Goal: Task Accomplishment & Management: Manage account settings

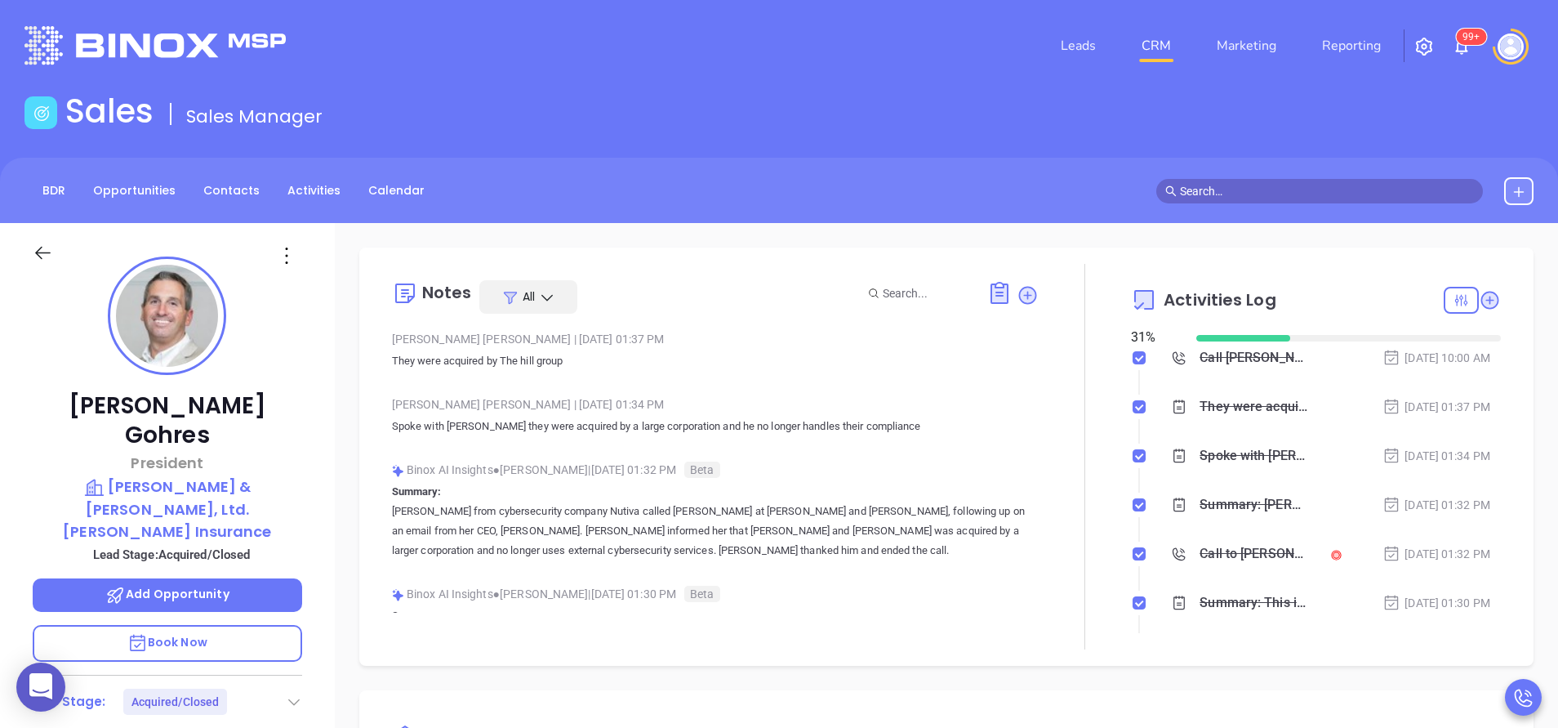
scroll to position [332, 0]
click at [300, 195] on link "Activities" at bounding box center [314, 190] width 73 height 27
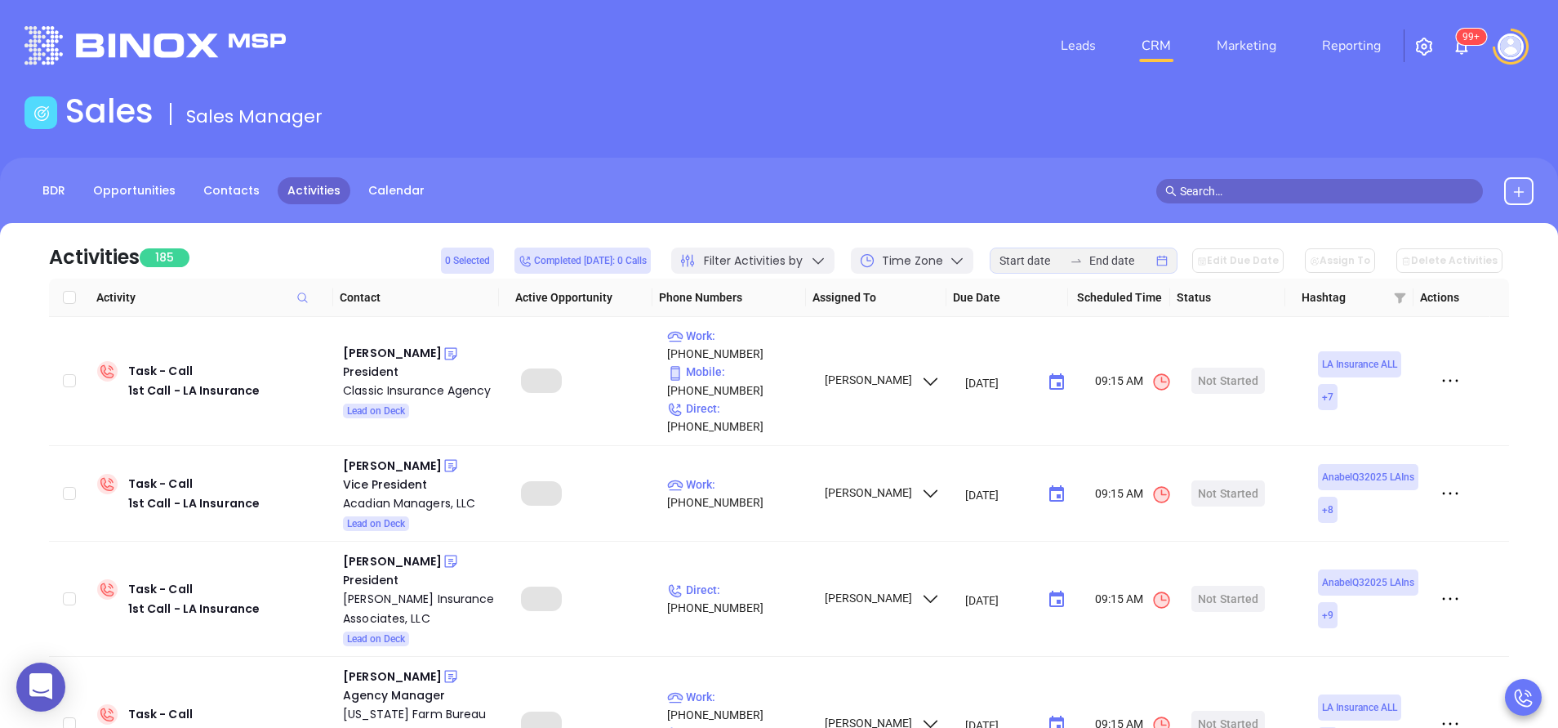
click at [822, 259] on div "Filter Activities by" at bounding box center [752, 260] width 163 height 26
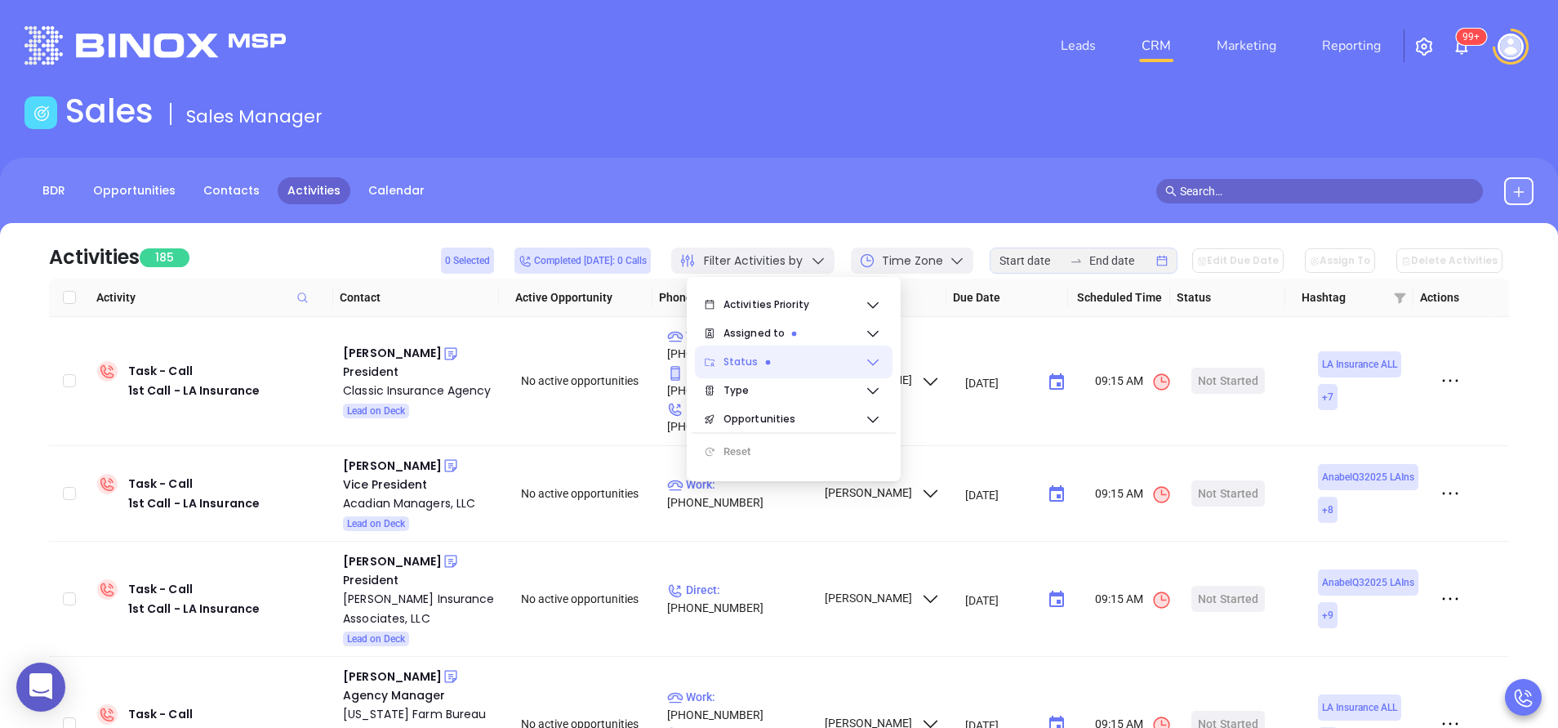
click at [818, 363] on span "Status" at bounding box center [794, 361] width 141 height 33
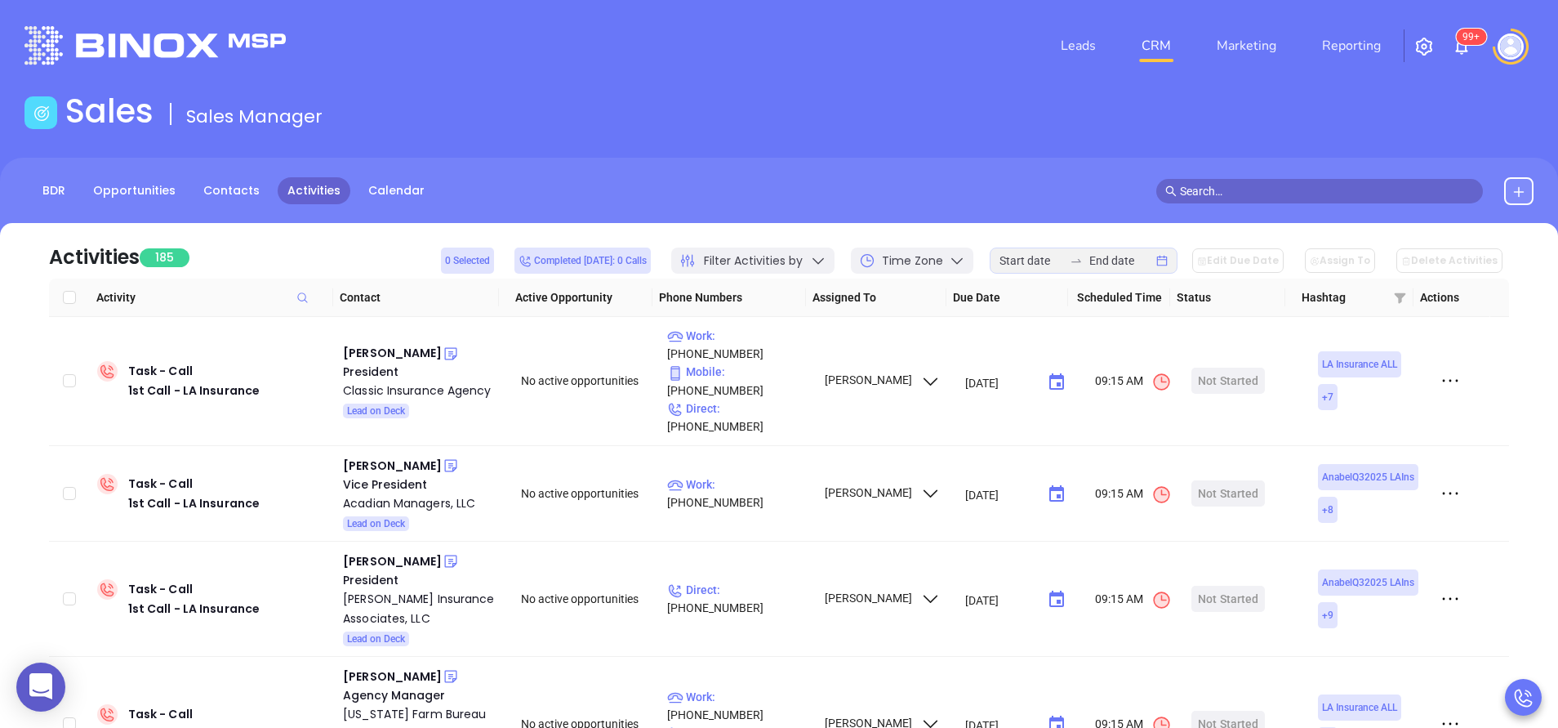
click at [1059, 270] on div at bounding box center [1084, 260] width 188 height 26
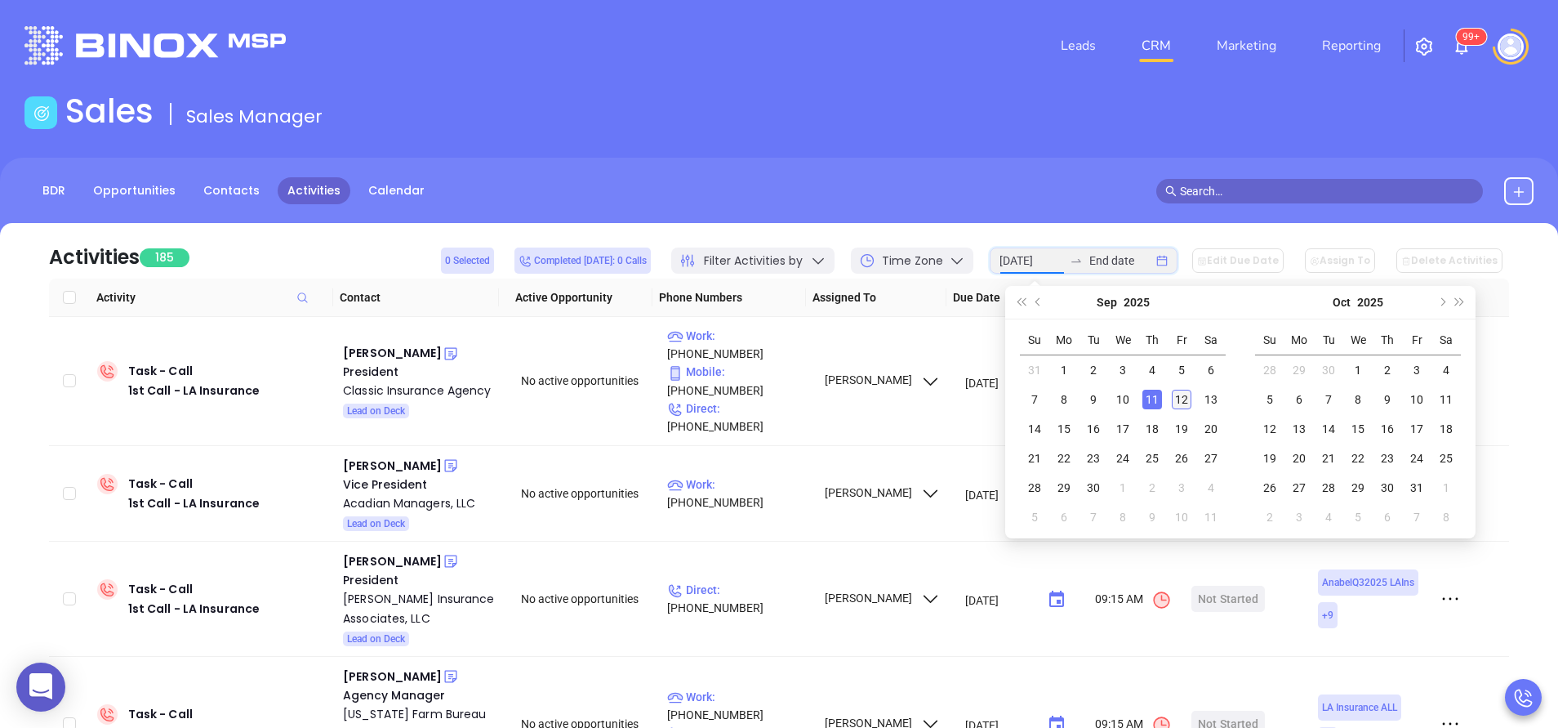
type input "[DATE]"
click at [1176, 395] on div "12" at bounding box center [1182, 400] width 20 height 20
type input "2025-09-12"
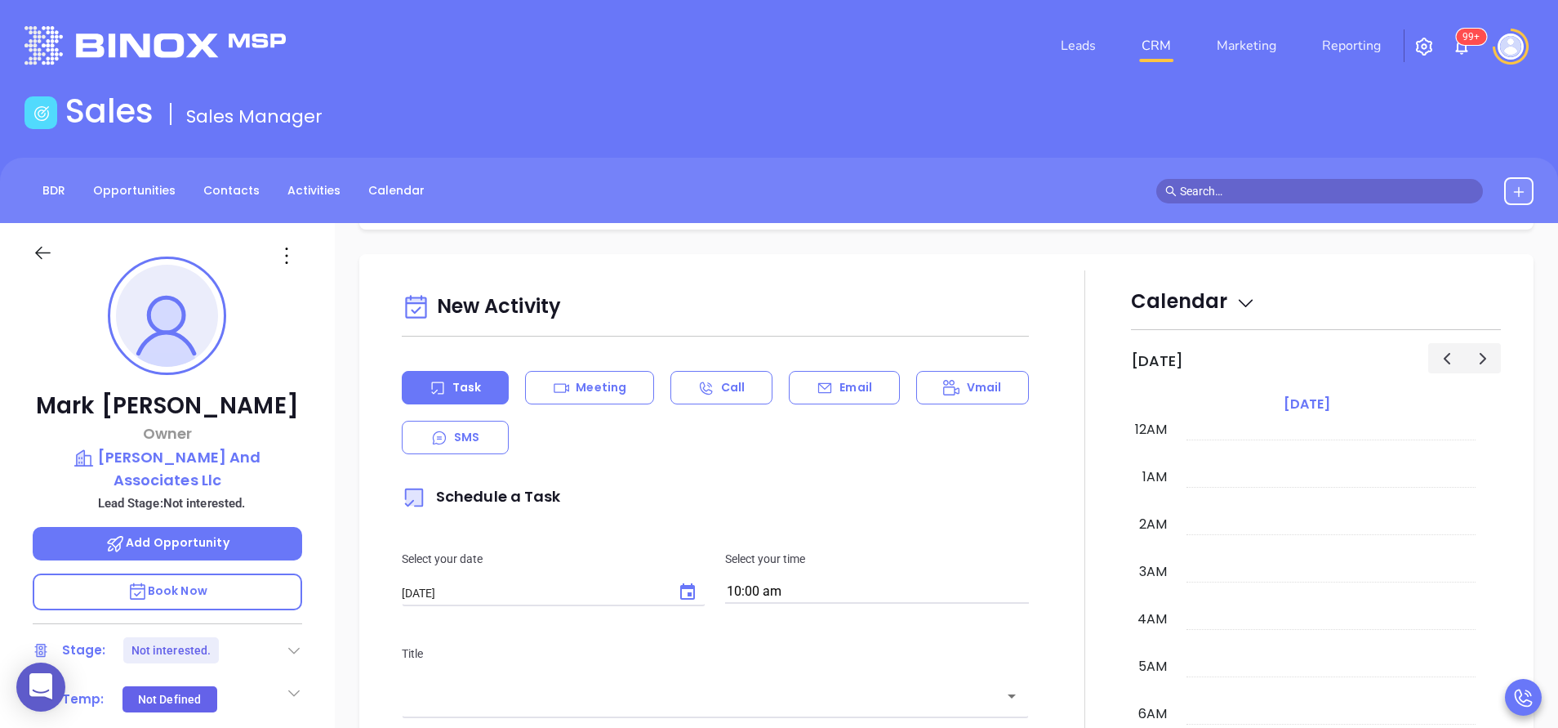
scroll to position [332, 0]
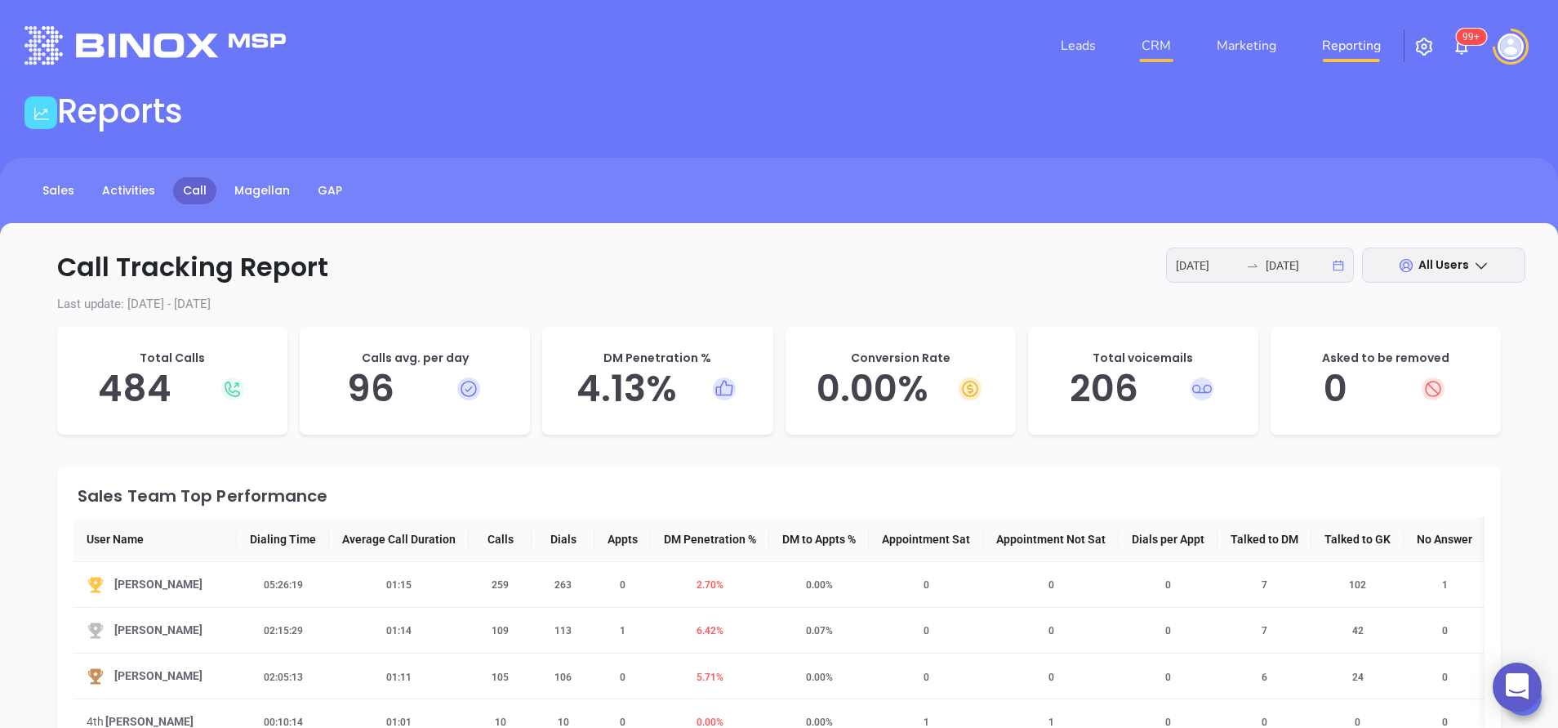
click at [1155, 38] on link "CRM" at bounding box center [1156, 45] width 42 height 33
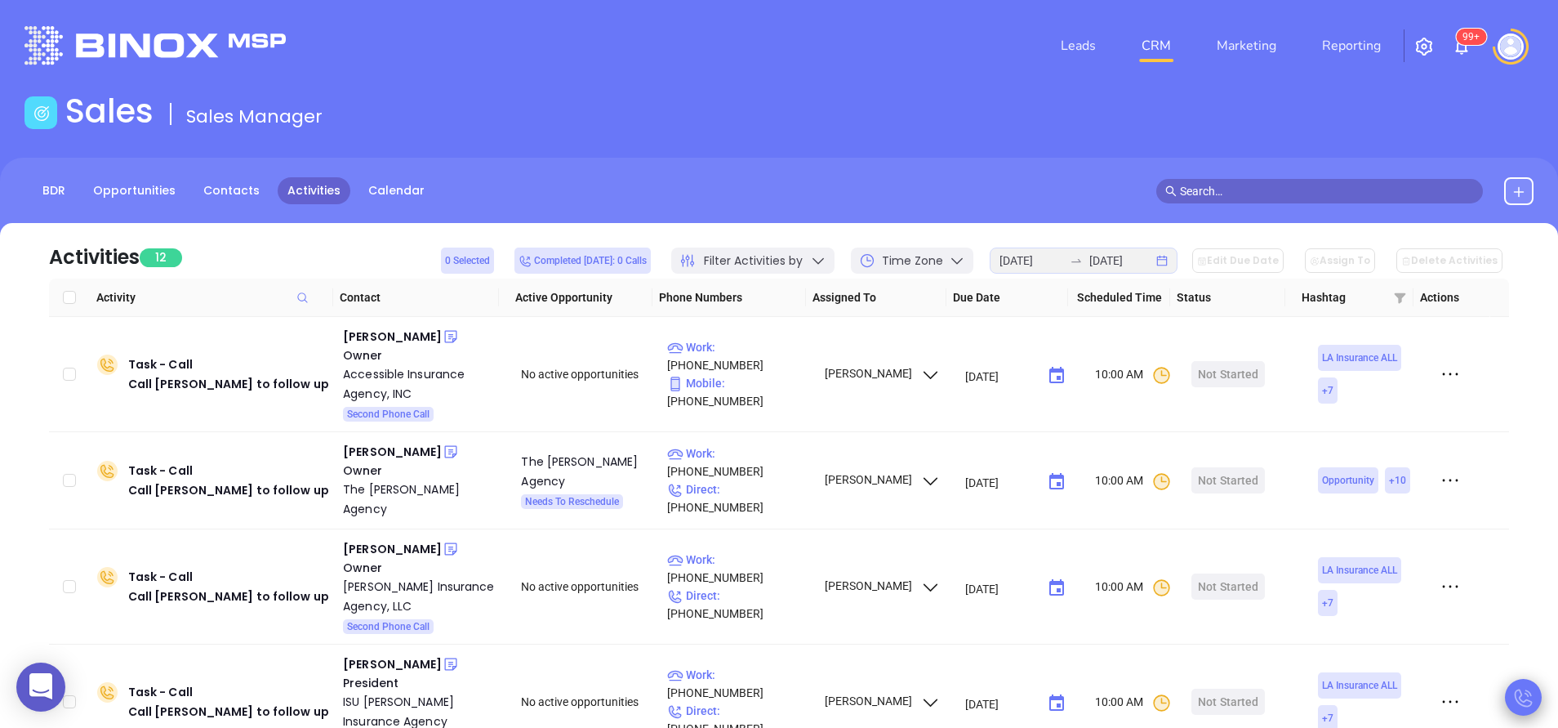
click at [1531, 693] on icon at bounding box center [1523, 698] width 18 height 18
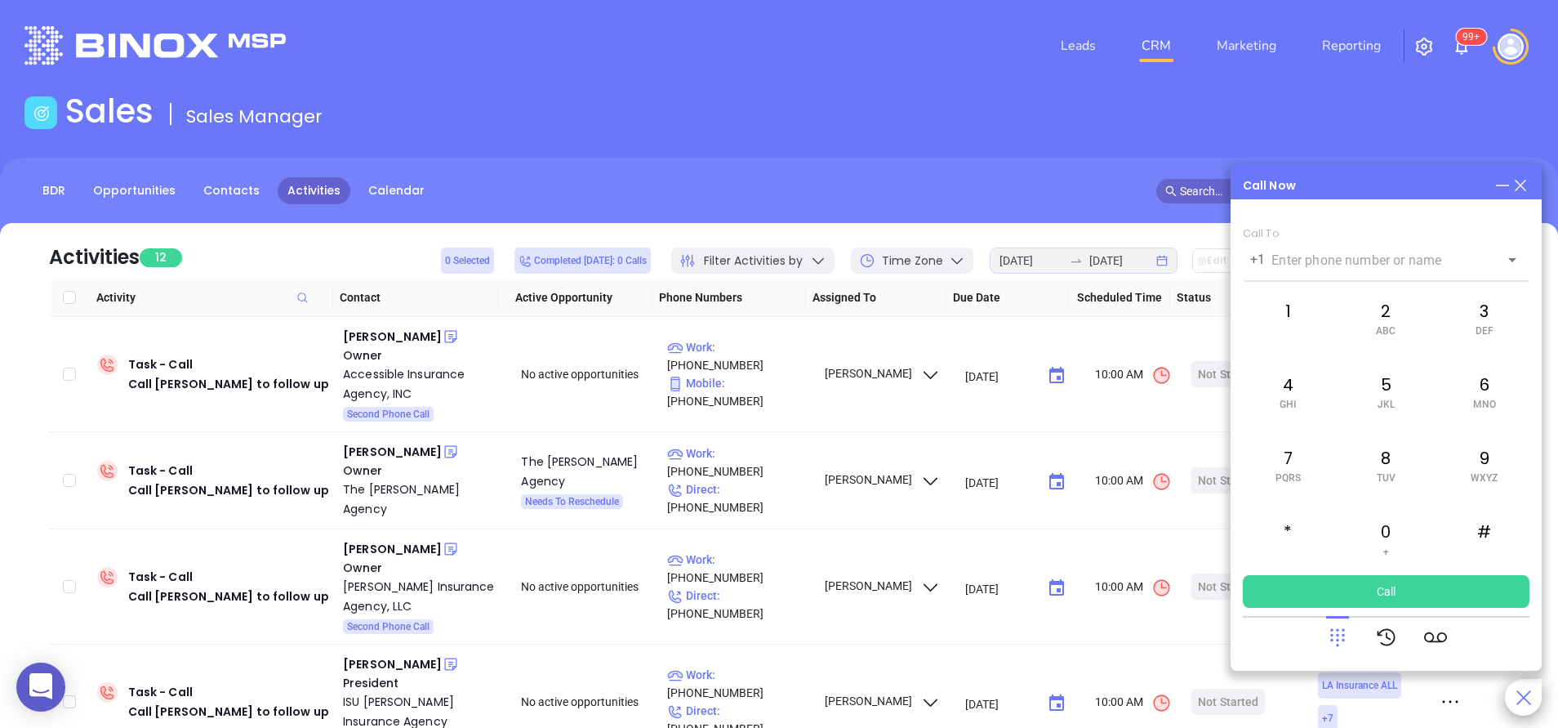
click at [1038, 143] on main "Sales Sales Manager BDR Opportunities Contacts Activities Calendar Call Now Cal…" at bounding box center [779, 497] width 1558 height 812
click at [421, 93] on div "Sales Sales Manager" at bounding box center [779, 114] width 1529 height 46
click at [510, 229] on div "Activities 12 0 Selected Completed today: 0 Calls Filter Activities by Time Zon…" at bounding box center [779, 251] width 1460 height 56
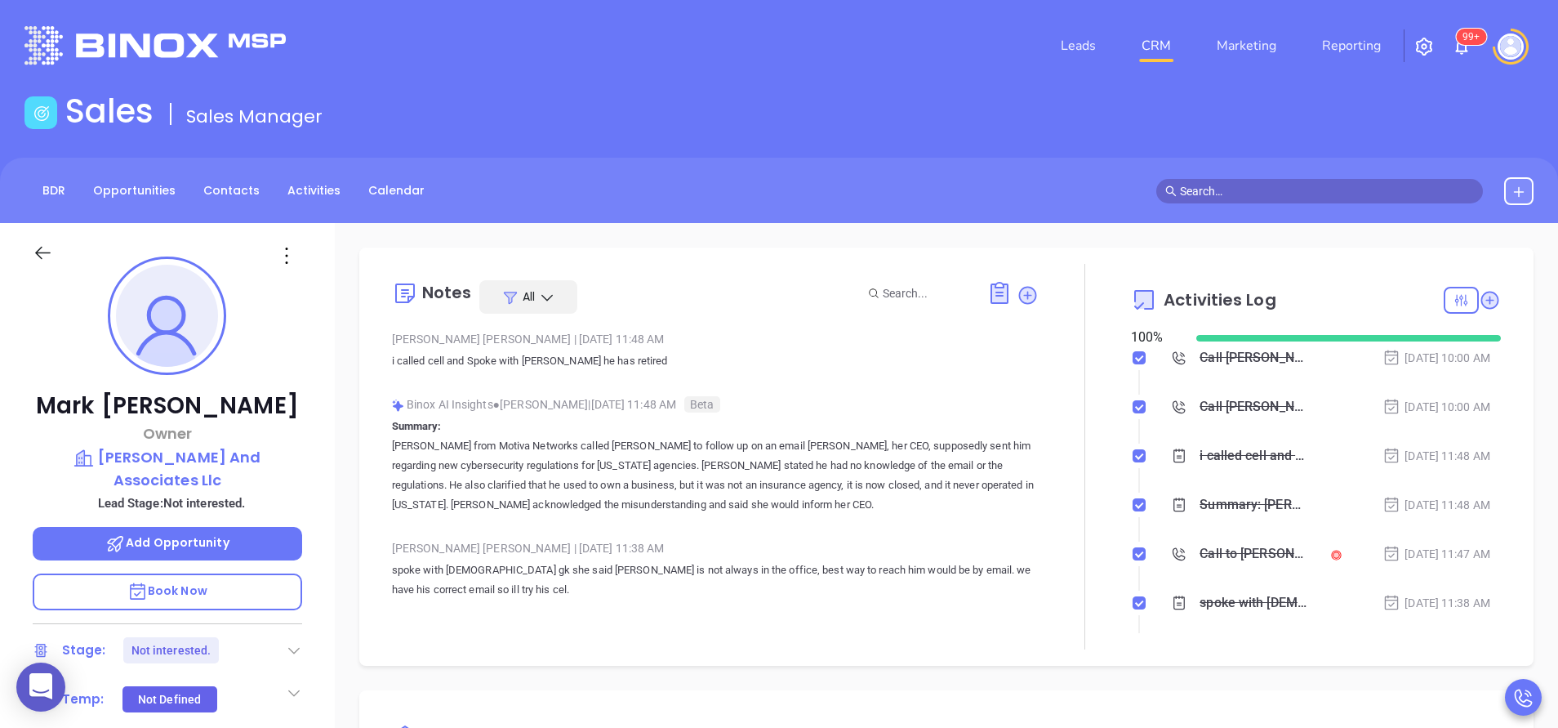
scroll to position [332, 0]
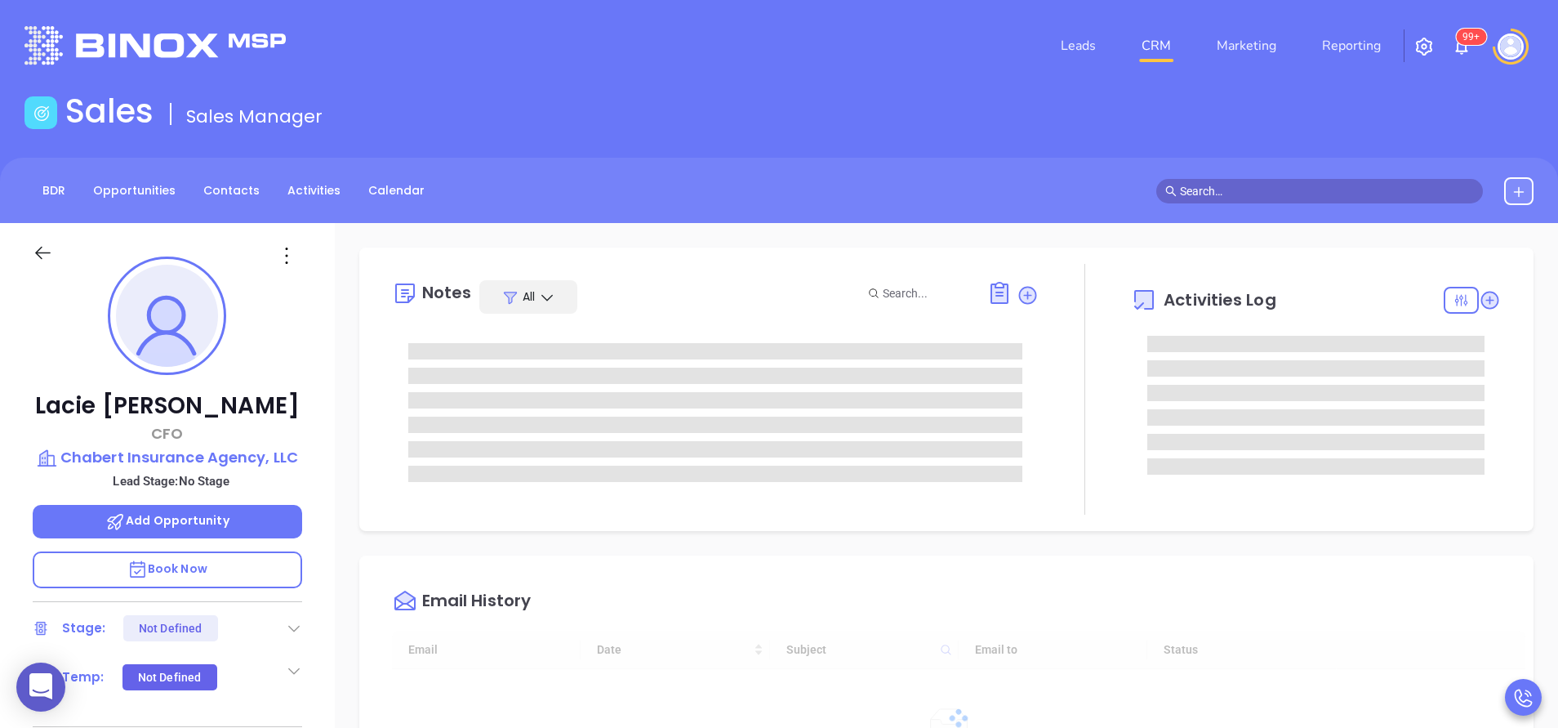
type input "[DATE]"
type input "[PERSON_NAME]"
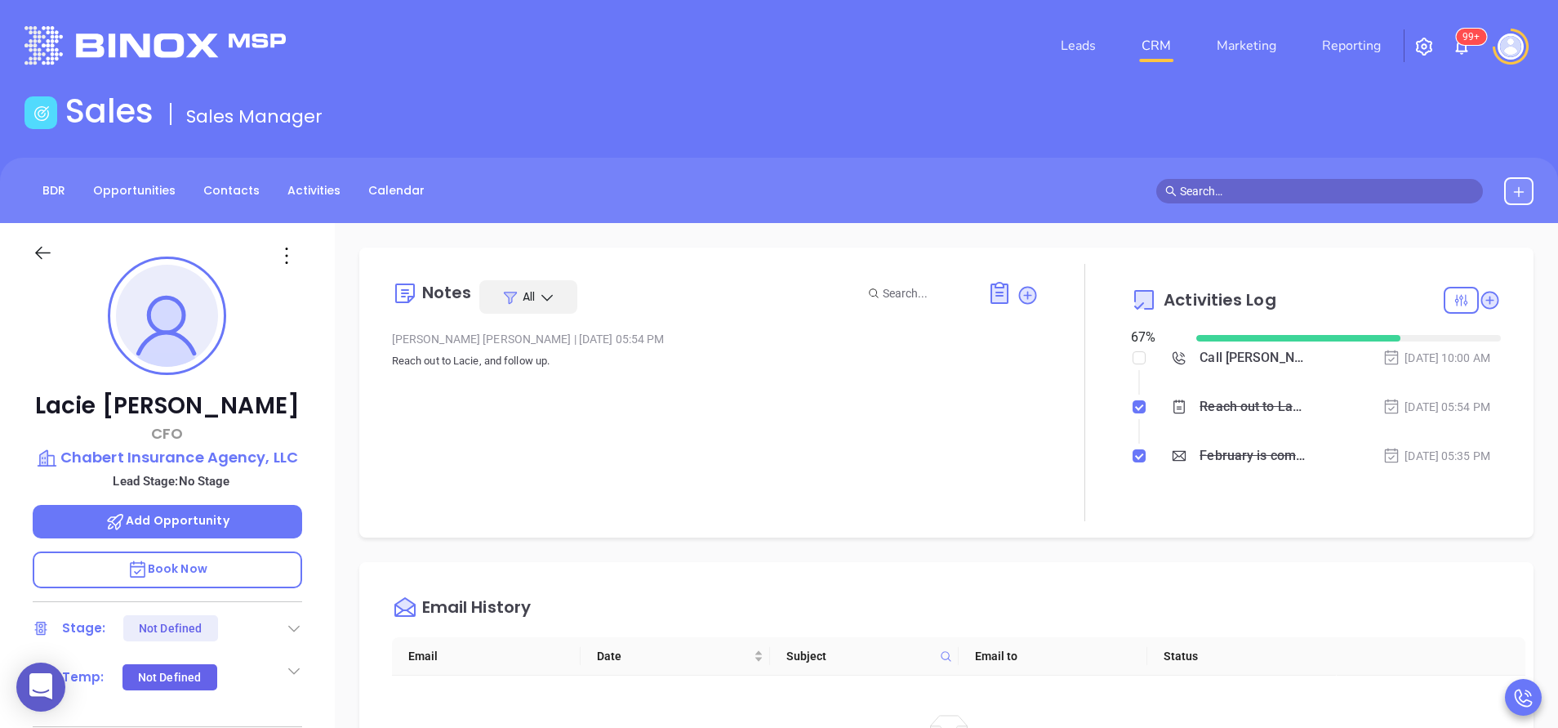
click at [324, 548] on div "Lacie Chabert CFO Chabert Insurance Agency, LLC Lead Stage: No Stage Add Opport…" at bounding box center [167, 678] width 335 height 910
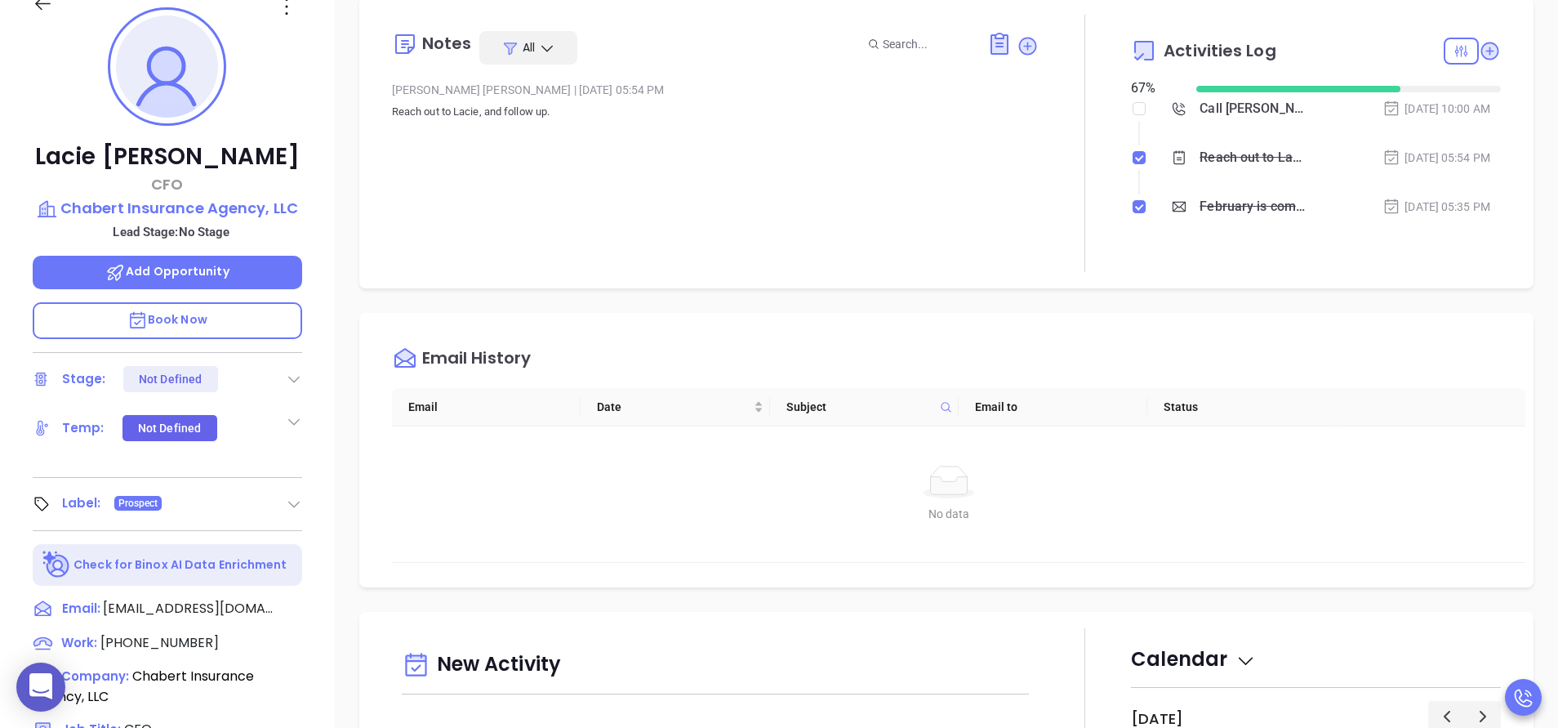
scroll to position [245, 0]
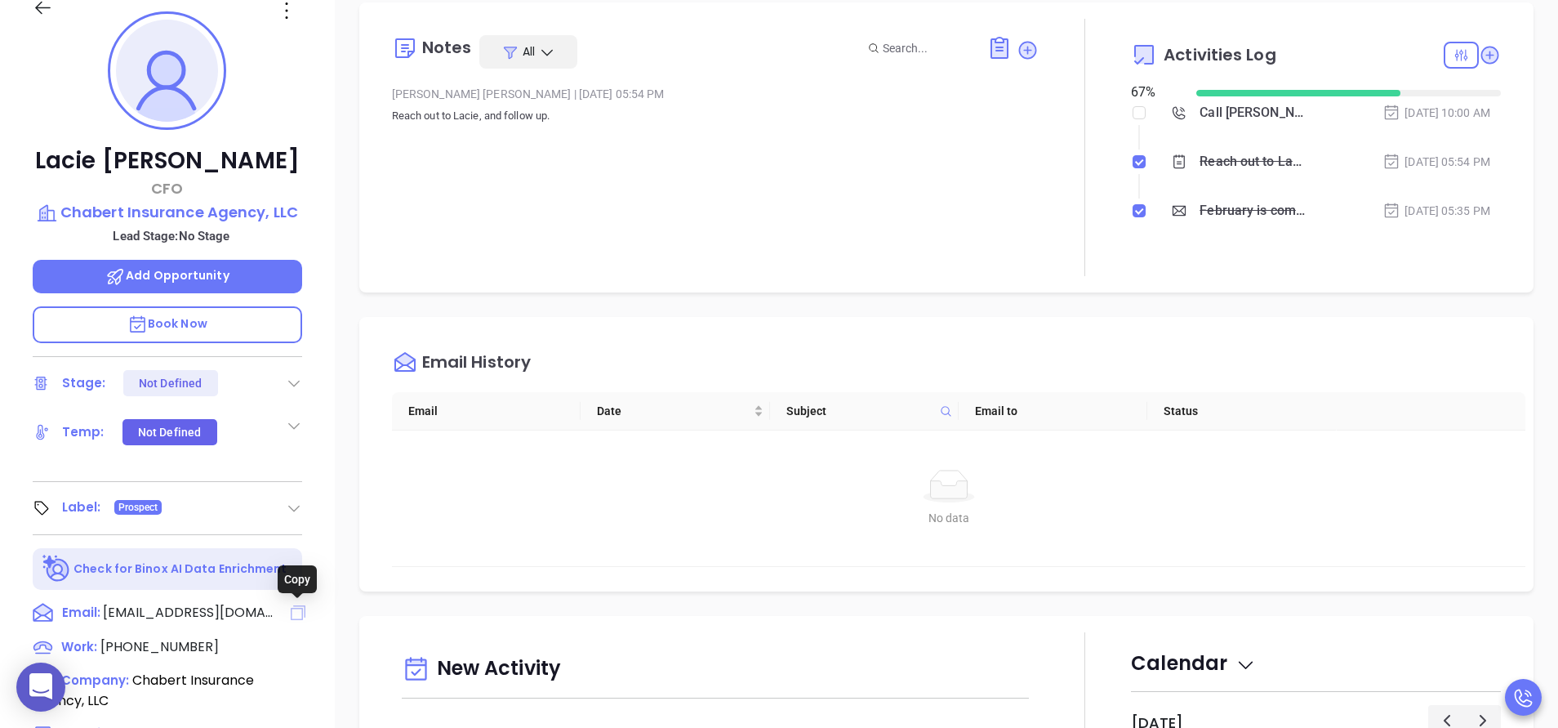
click at [292, 609] on icon at bounding box center [298, 612] width 15 height 15
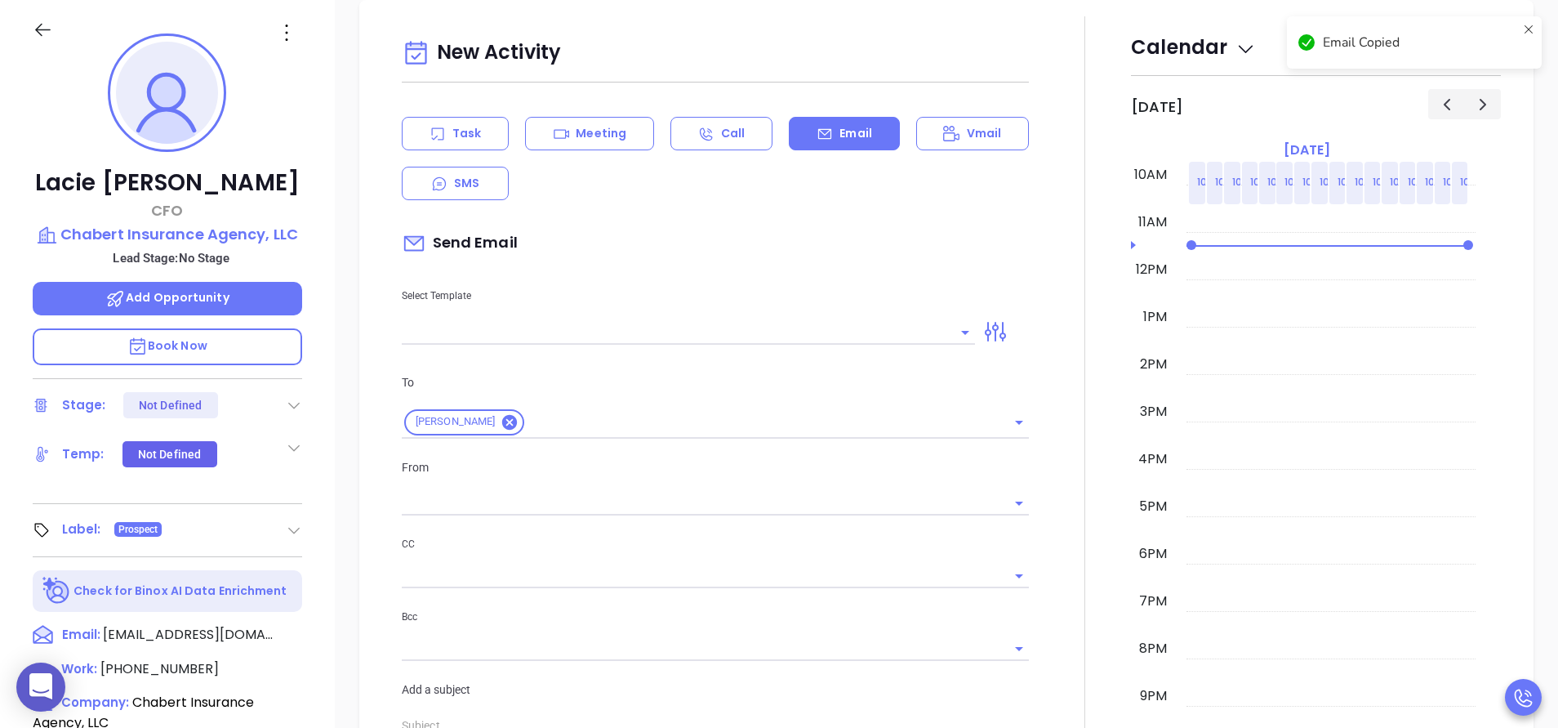
type input "[PERSON_NAME]"
click at [326, 393] on div "Lacie Chabert CFO Chabert Insurance Agency, LLC Lead Stage: No Stage Add Opport…" at bounding box center [167, 455] width 335 height 910
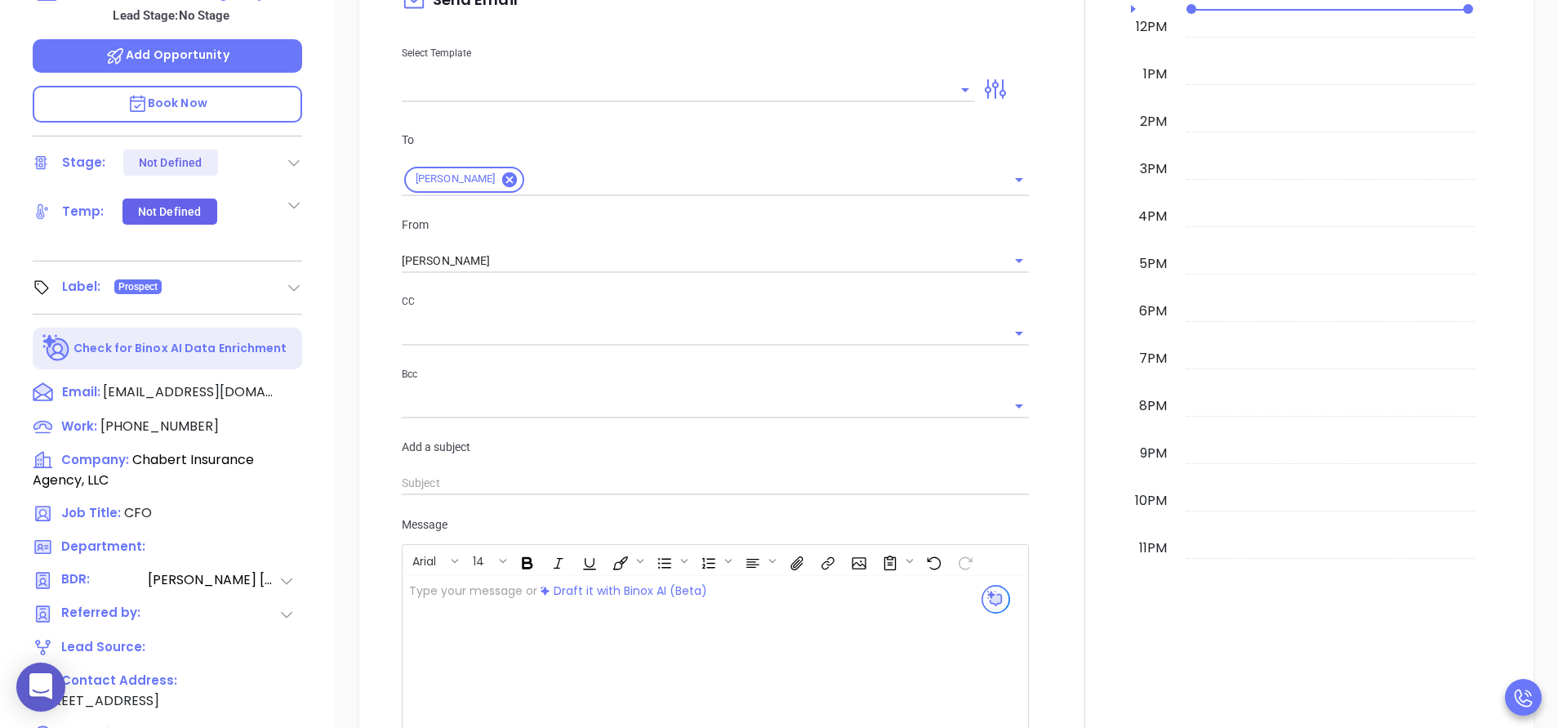
scroll to position [468, 0]
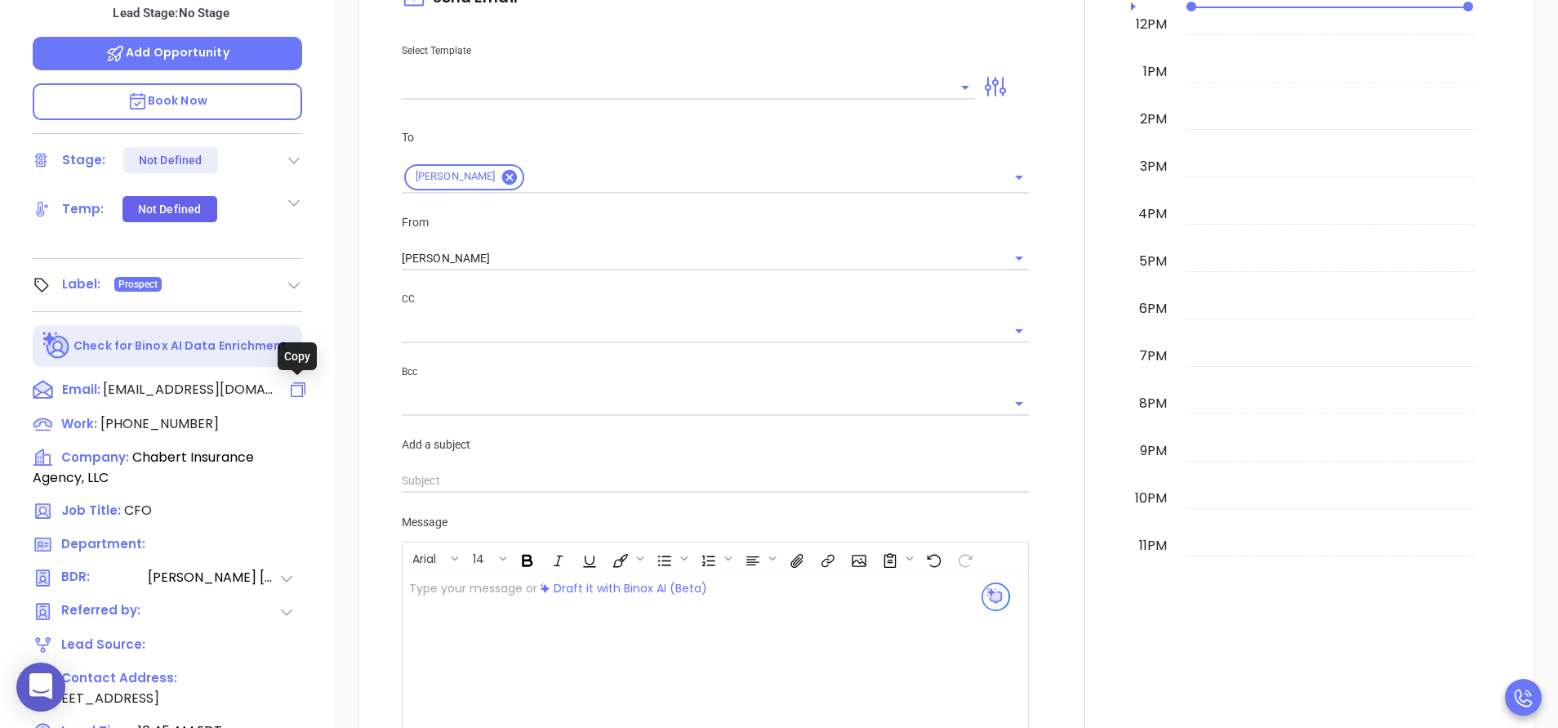
click at [299, 393] on icon at bounding box center [298, 390] width 20 height 20
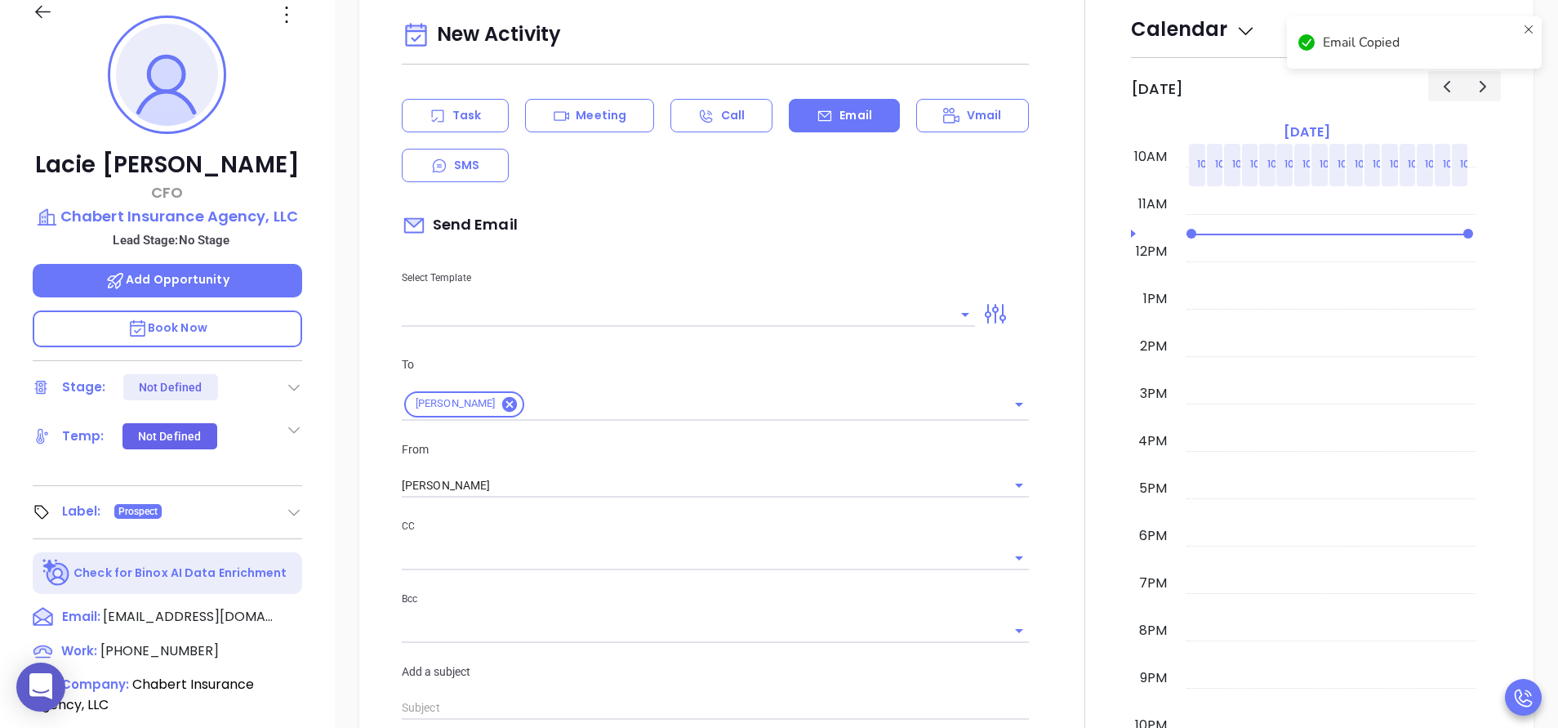
scroll to position [223, 0]
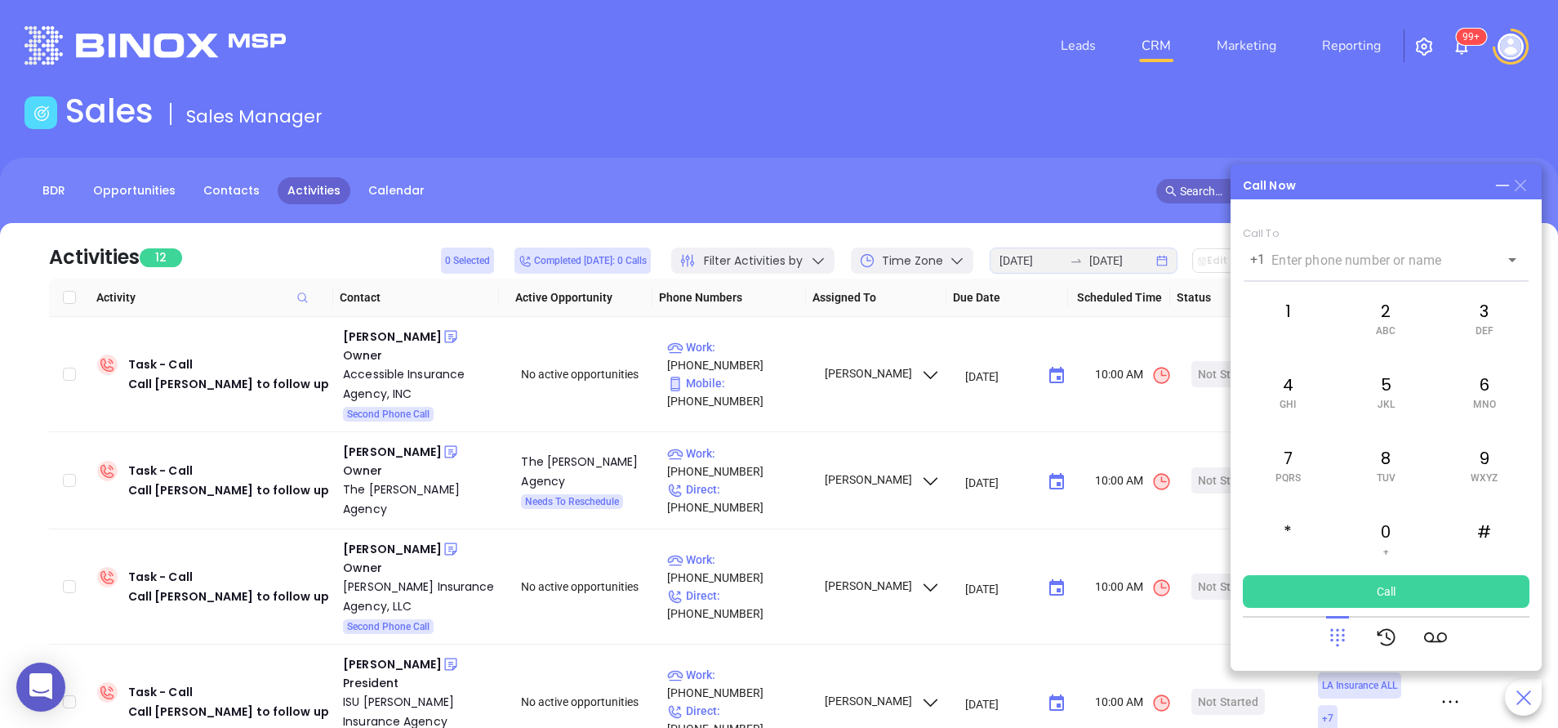
click at [1524, 189] on icon at bounding box center [1520, 185] width 11 height 11
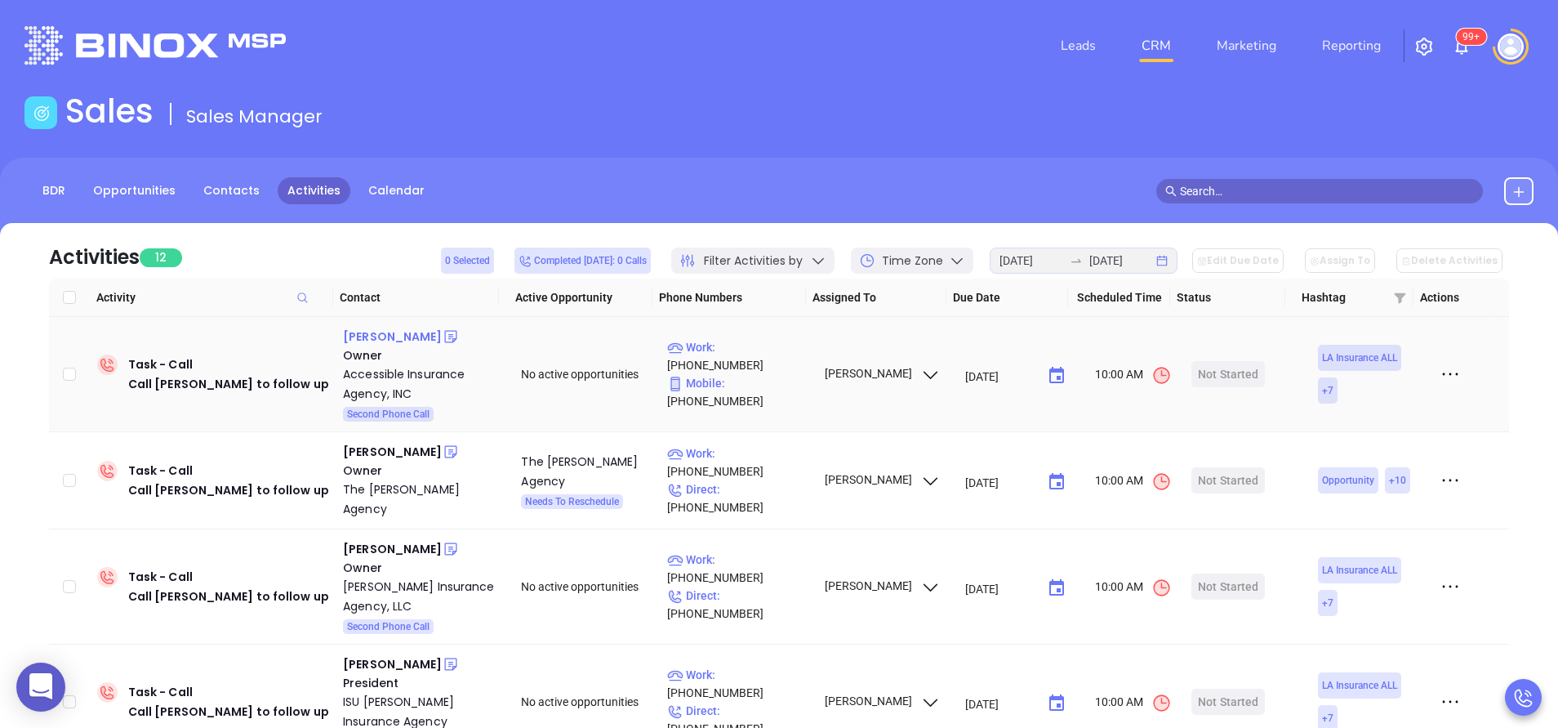
click at [396, 335] on div "[PERSON_NAME]" at bounding box center [392, 337] width 99 height 20
click at [392, 381] on div "Accessible Insurance Agency, INC" at bounding box center [420, 383] width 155 height 39
click at [443, 336] on icon at bounding box center [451, 336] width 16 height 16
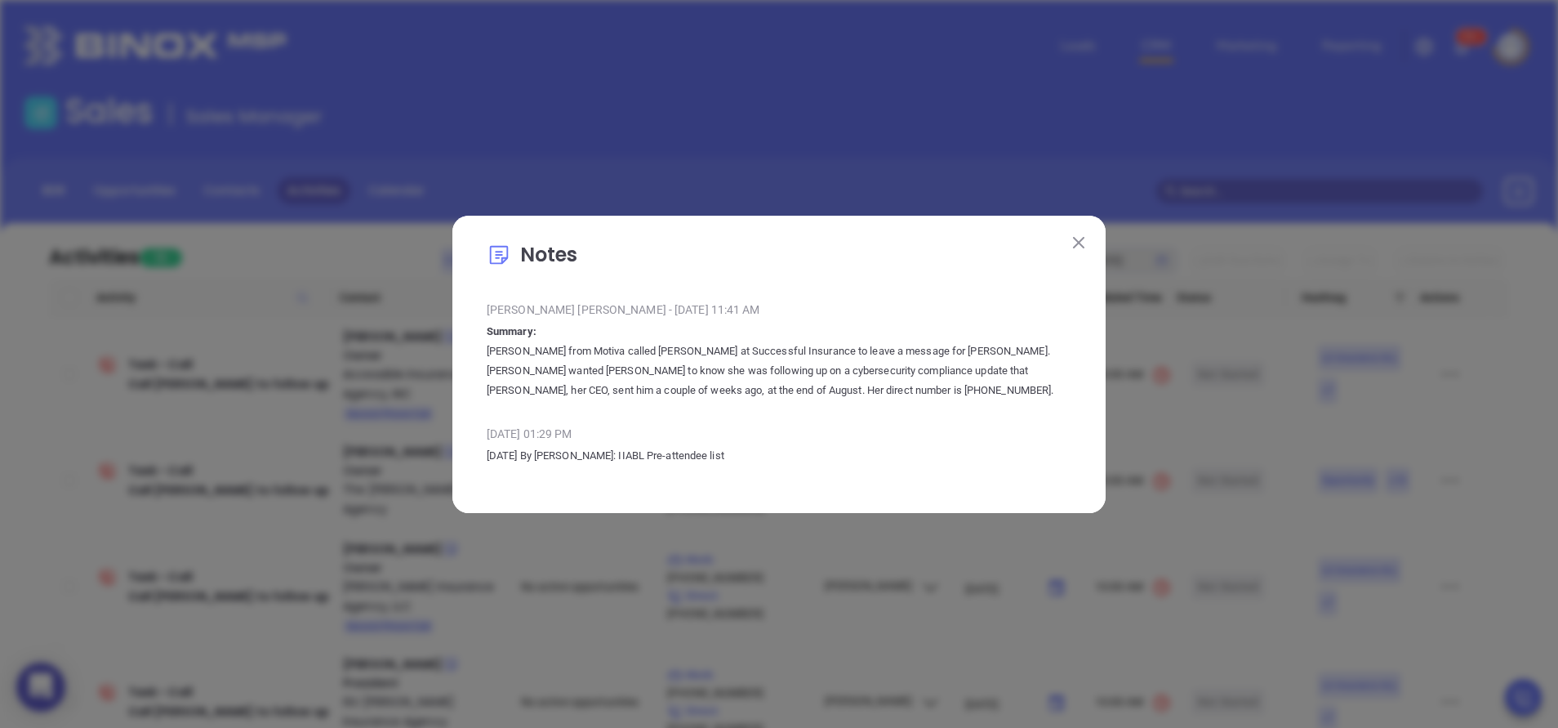
click at [1080, 239] on img at bounding box center [1078, 242] width 11 height 11
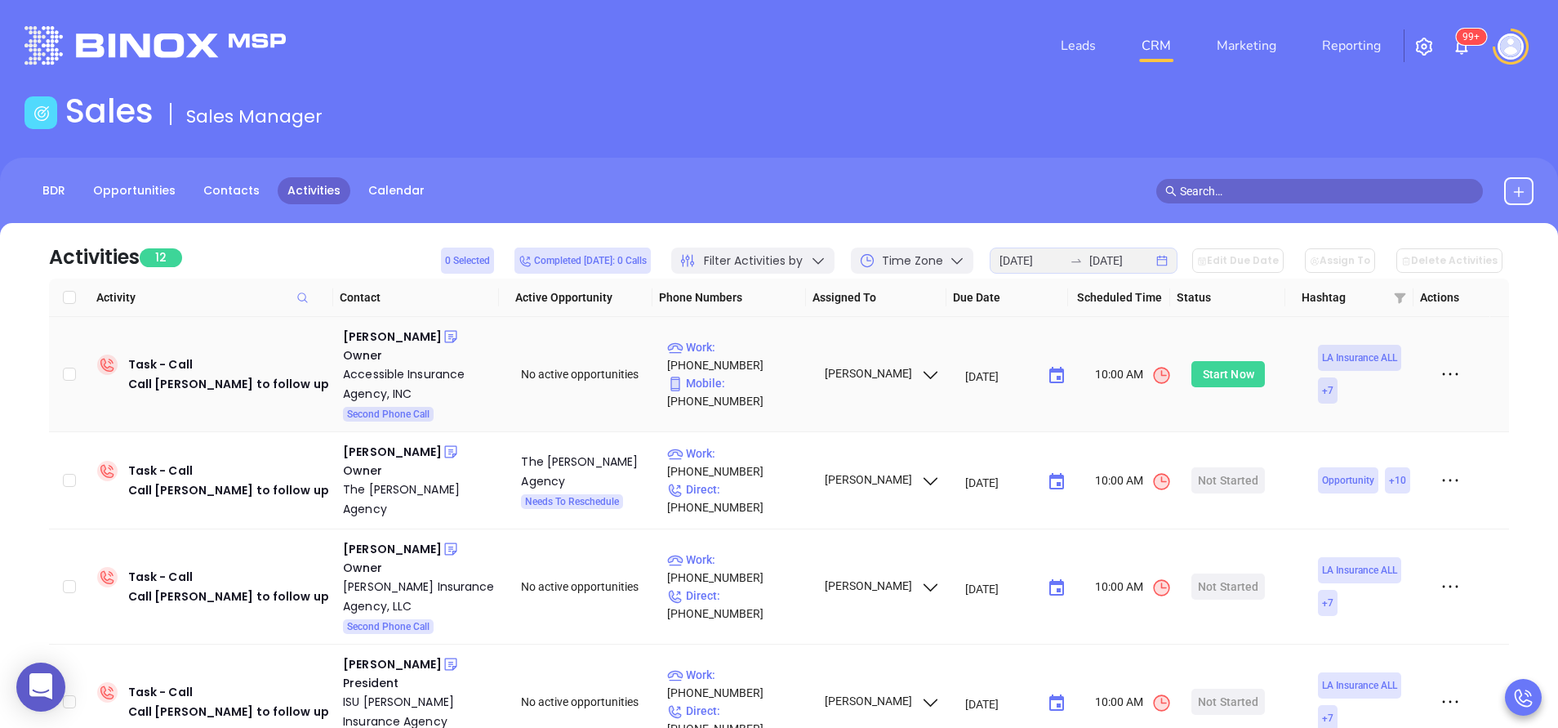
click at [1233, 372] on div "Start Now" at bounding box center [1228, 374] width 51 height 26
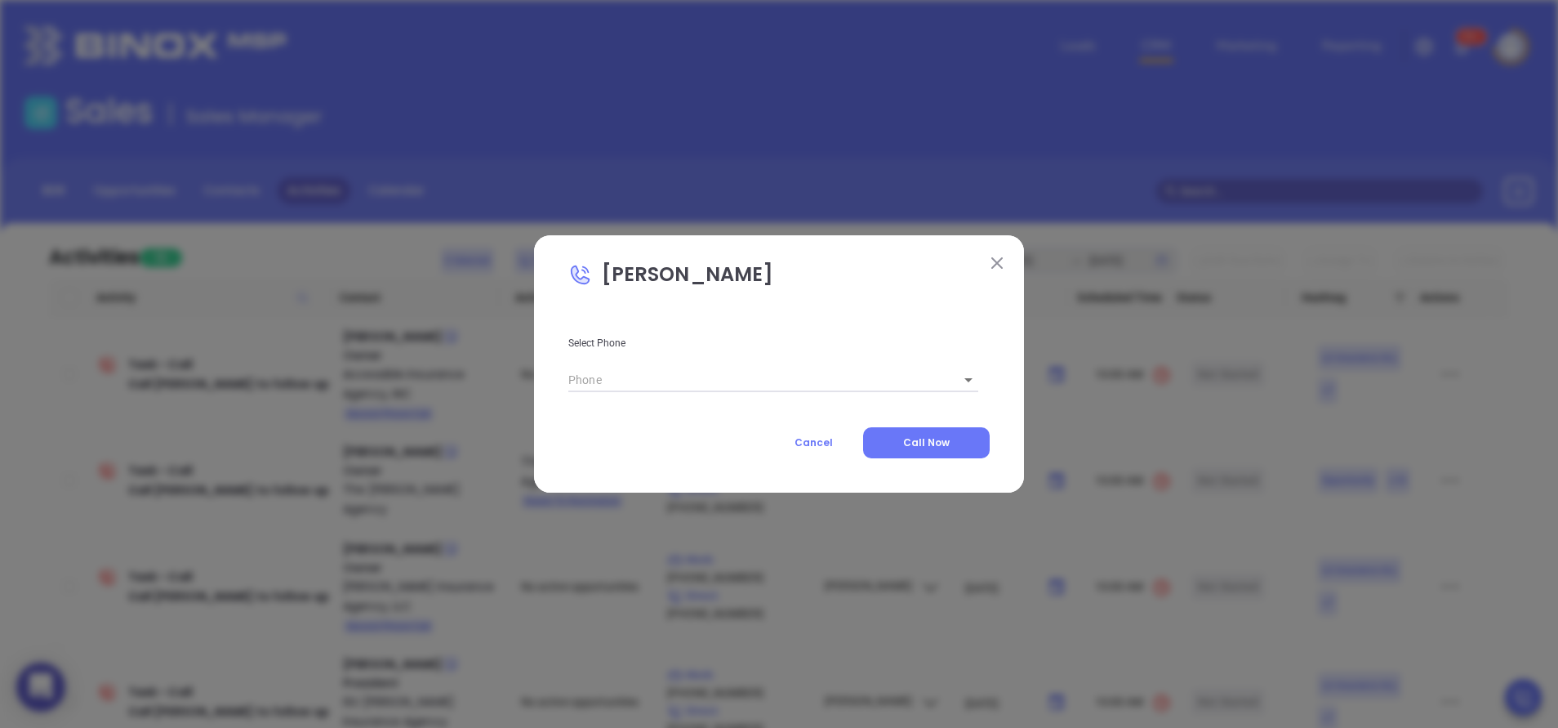
type input "[PHONE_NUMBER]"
type input "1"
click at [952, 431] on button "Call Now" at bounding box center [926, 442] width 127 height 31
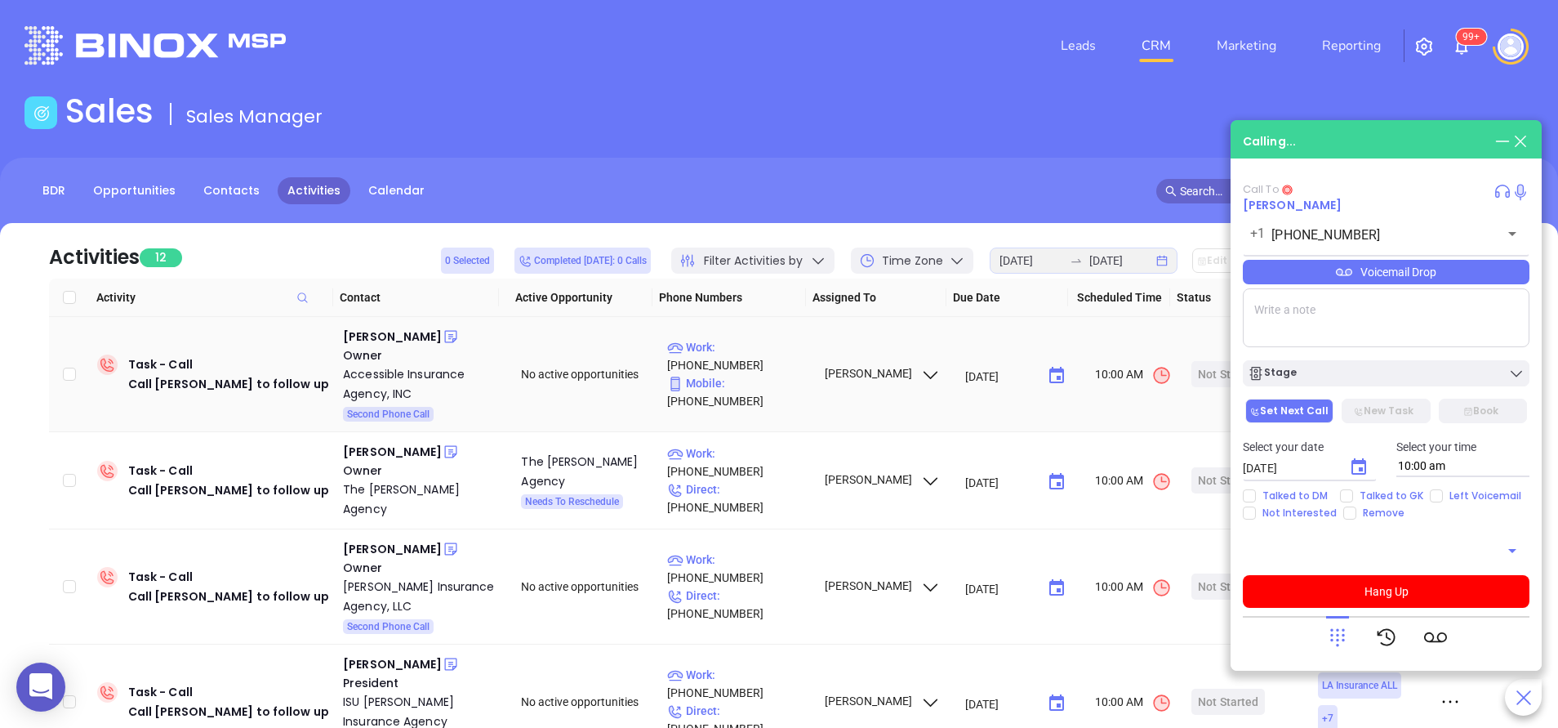
type input "(504) 371-5403"
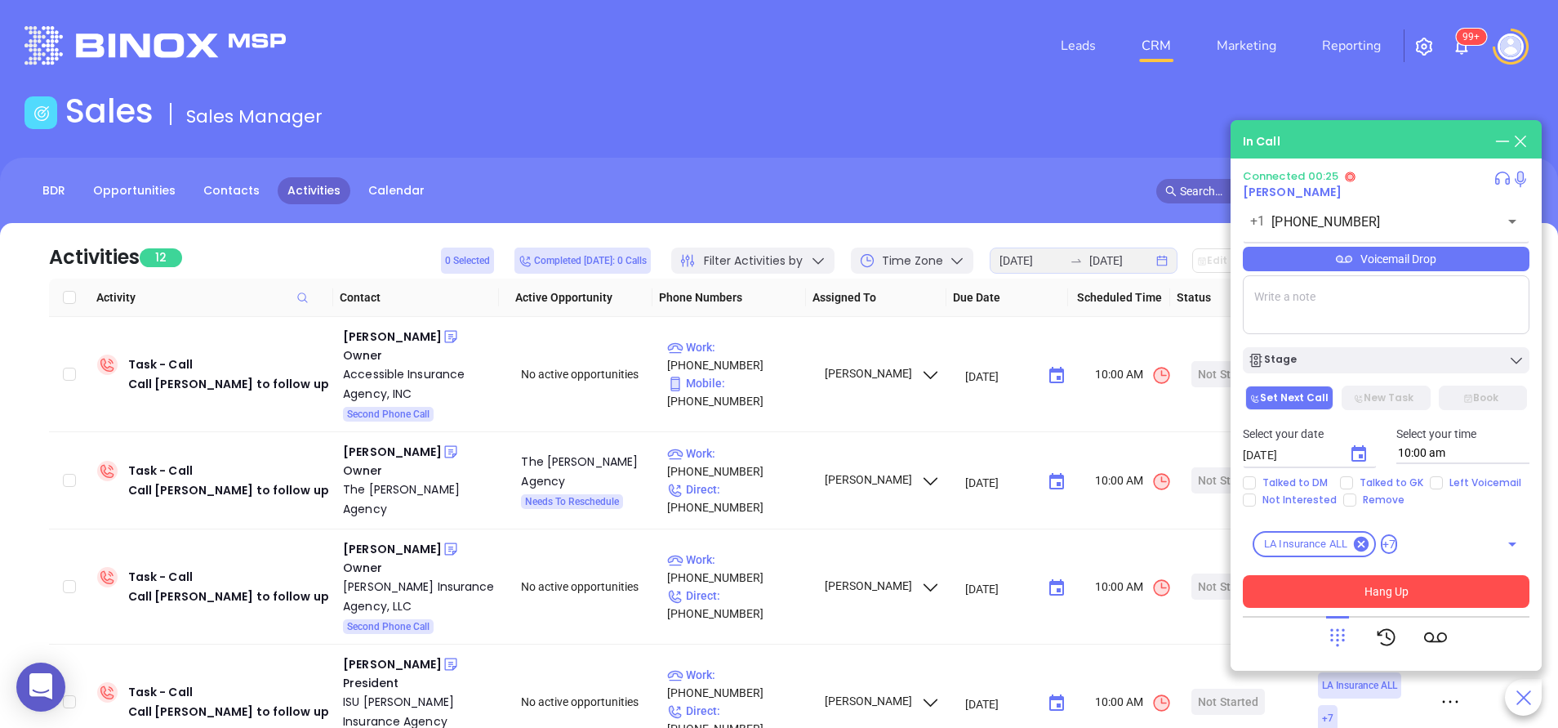
click at [1376, 596] on button "Hang Up" at bounding box center [1386, 591] width 287 height 33
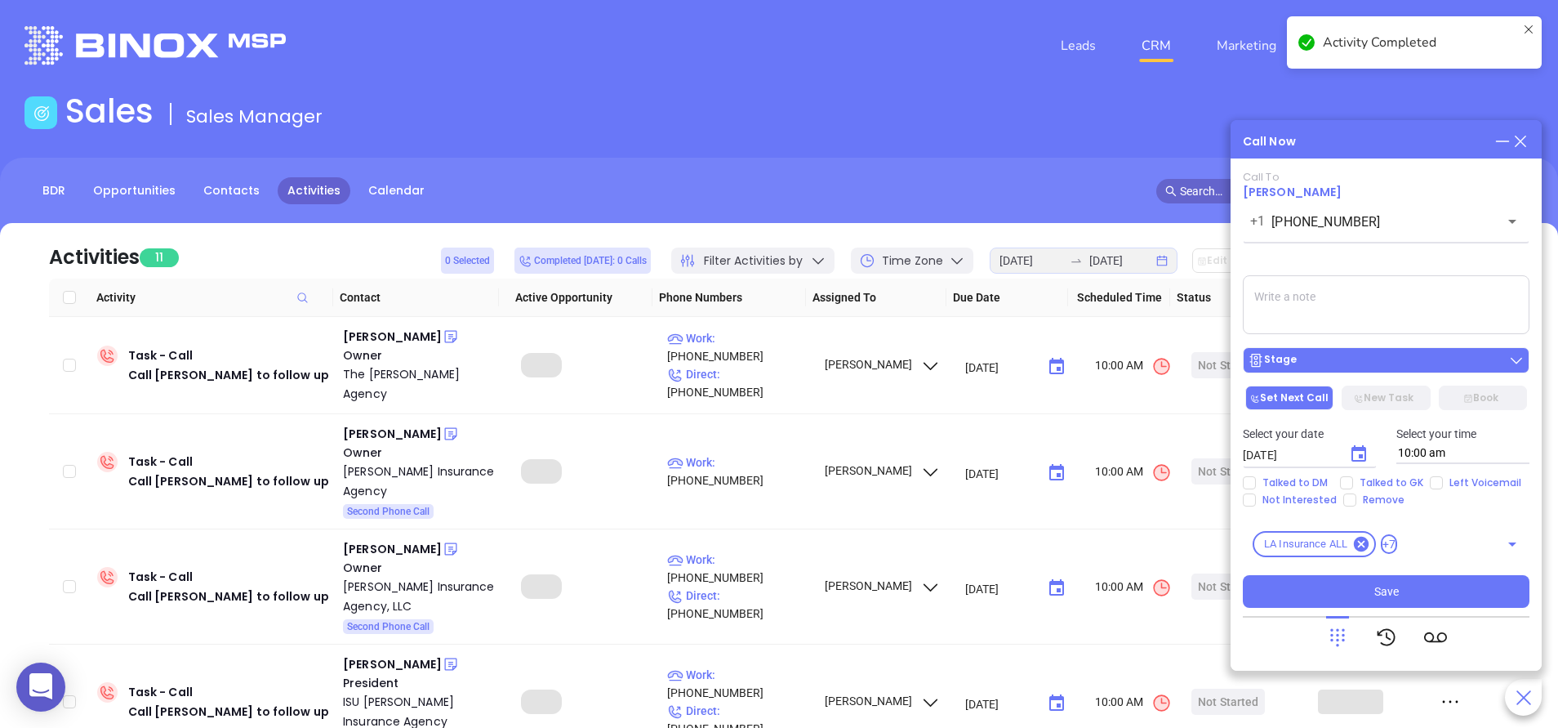
click at [1375, 368] on div "Stage" at bounding box center [1386, 360] width 277 height 16
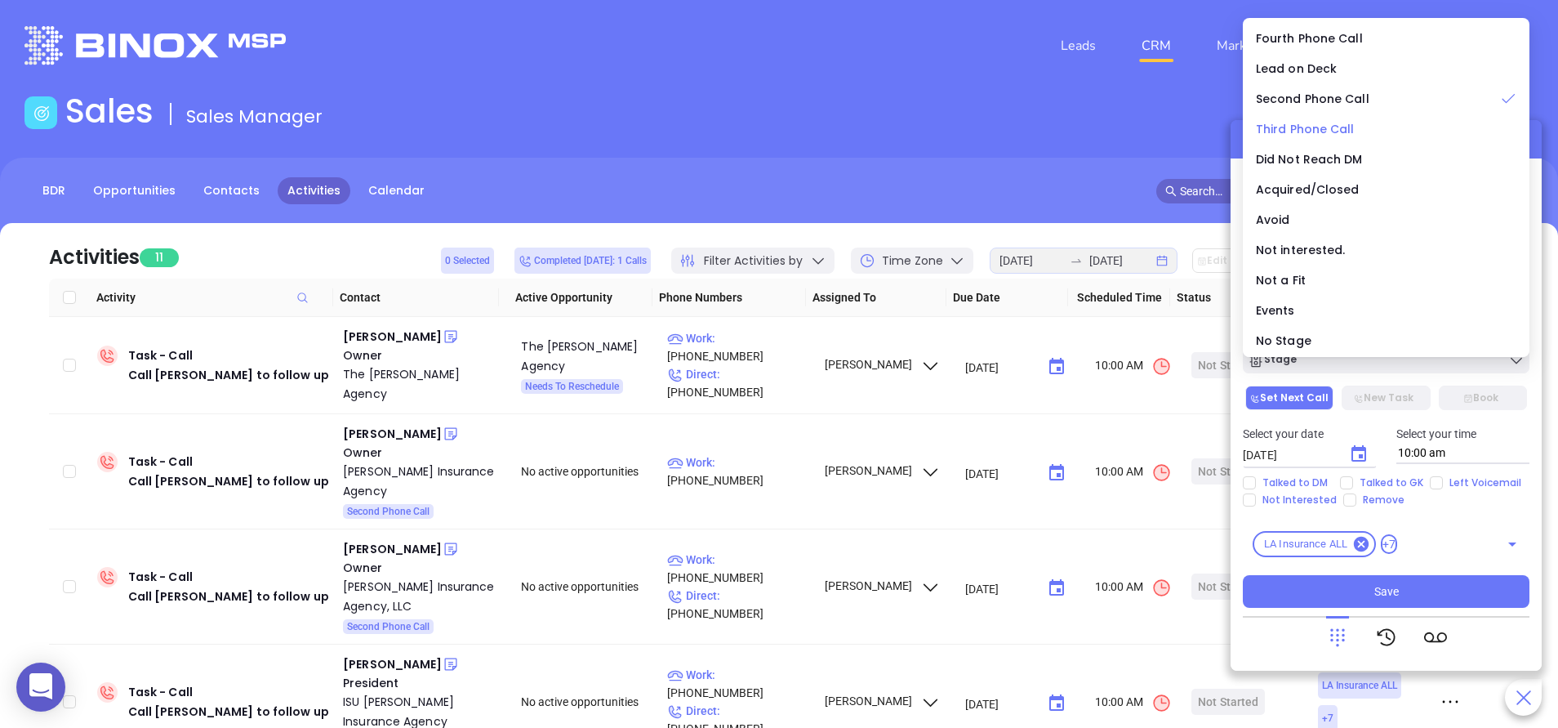
click at [1331, 132] on span "Third Phone Call" at bounding box center [1305, 129] width 99 height 16
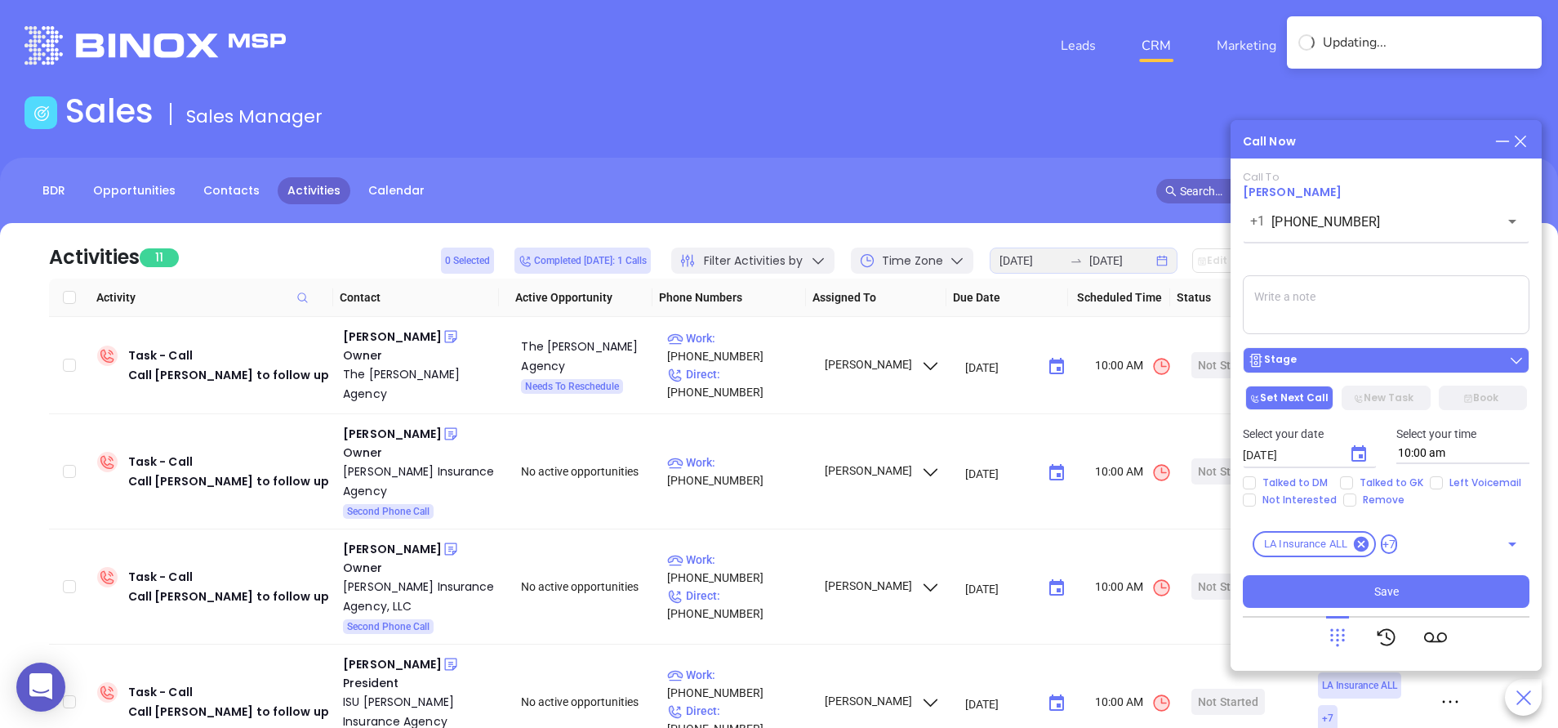
click at [1357, 357] on div "Stage" at bounding box center [1386, 360] width 277 height 16
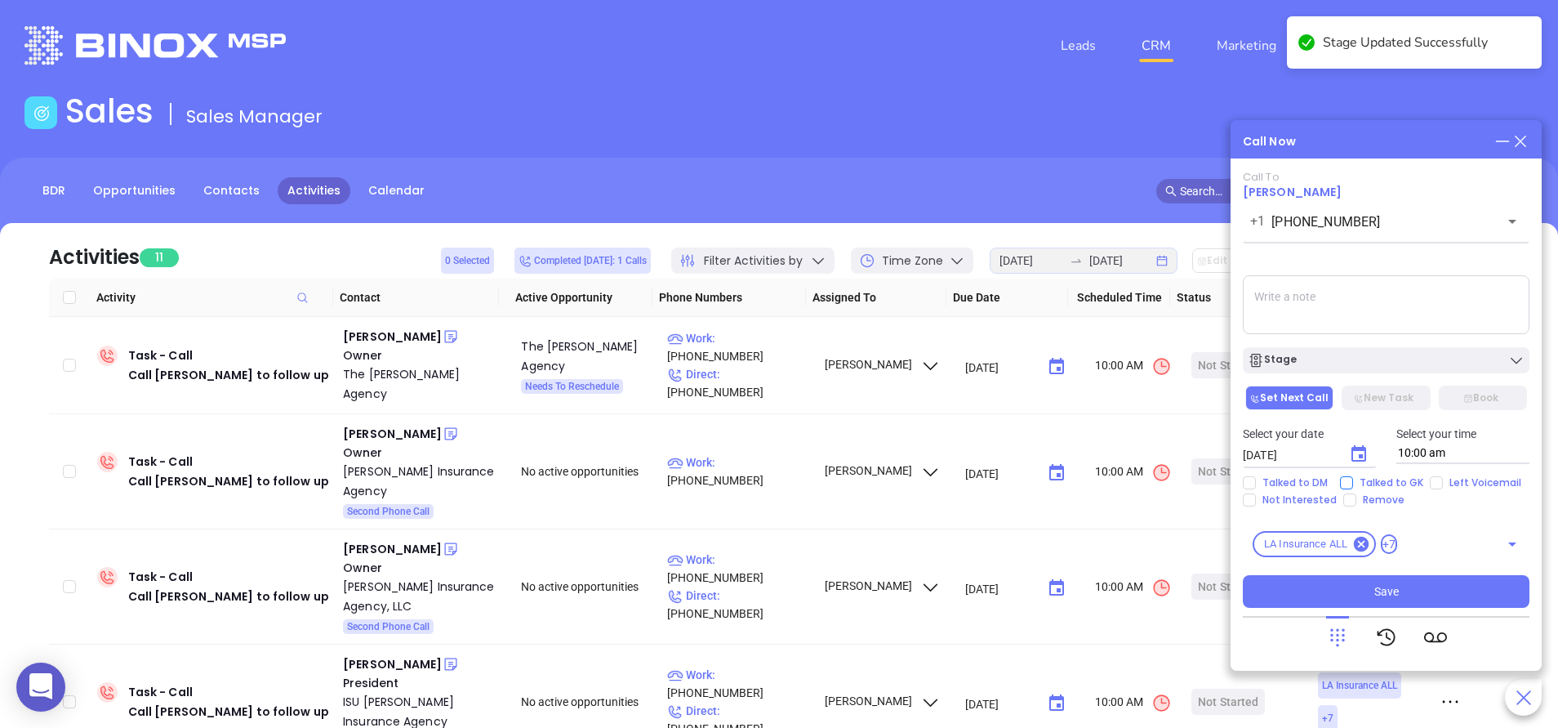
click at [1351, 478] on input "Talked to GK" at bounding box center [1346, 482] width 13 height 13
checkbox input "true"
click at [1362, 459] on icon "Choose date, selected date is Sep 13, 2025" at bounding box center [1359, 454] width 20 height 20
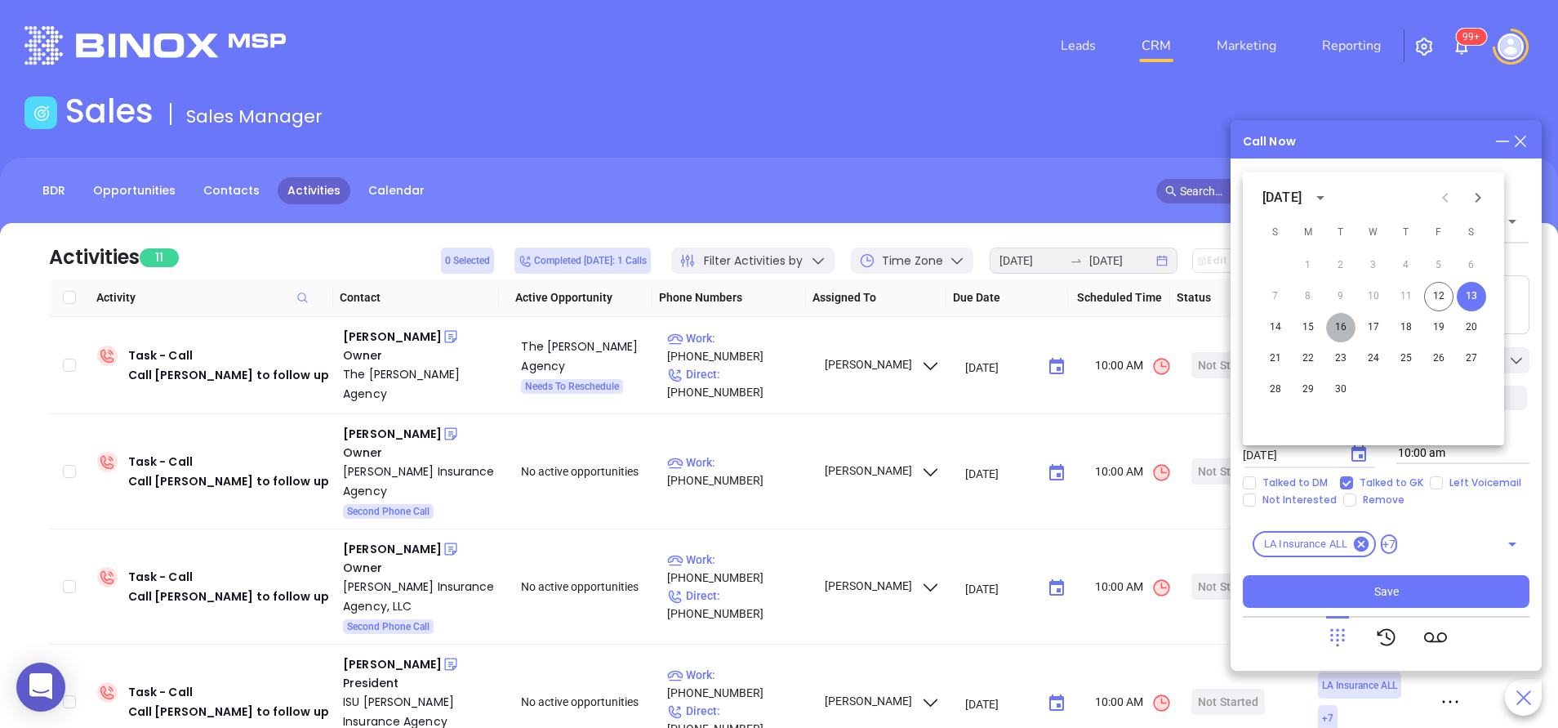
click at [1345, 328] on button "16" at bounding box center [1340, 327] width 29 height 29
type input "09/16/2025"
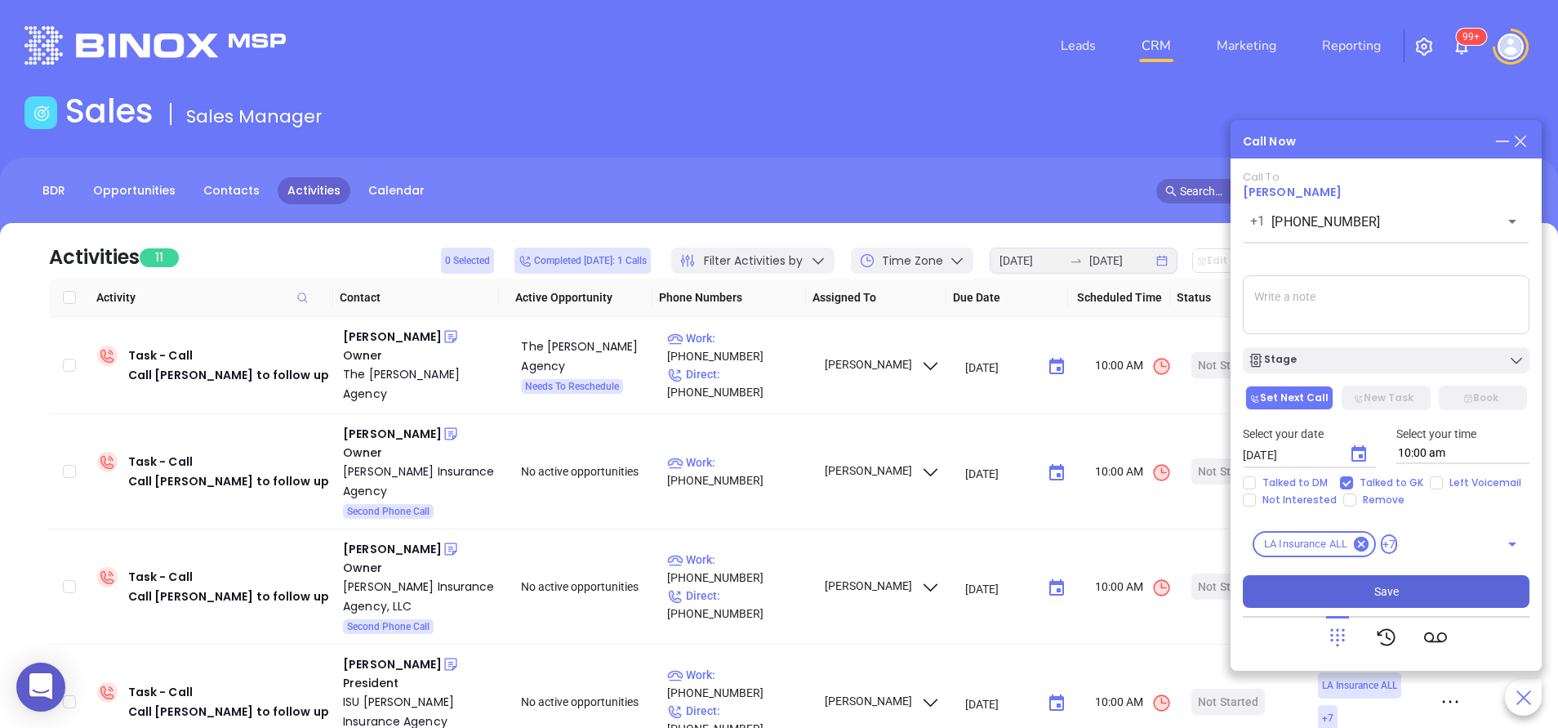
click at [1425, 595] on button "Save" at bounding box center [1386, 591] width 287 height 33
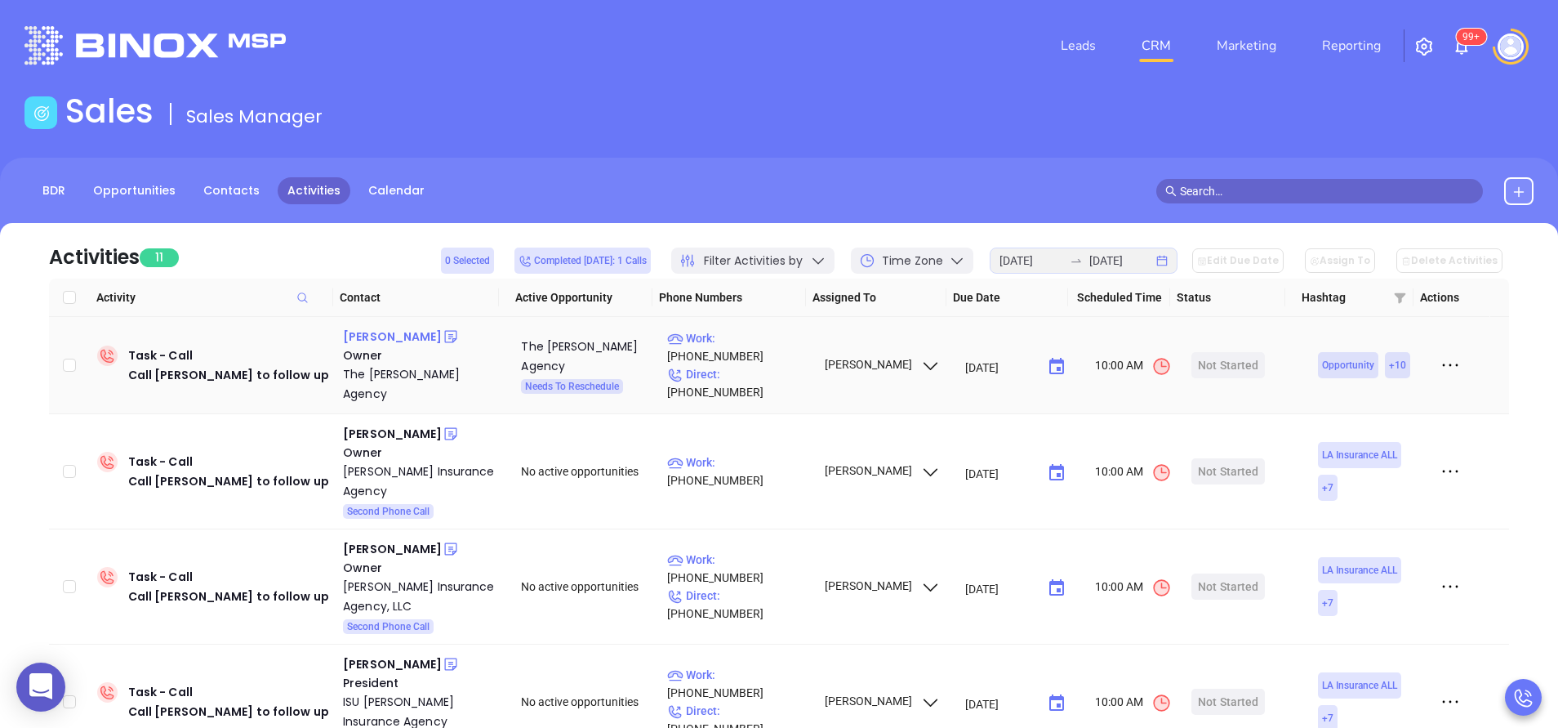
click at [376, 340] on div "Abigail Merritt" at bounding box center [392, 337] width 99 height 20
click at [389, 372] on div "The Merritt Agency" at bounding box center [420, 383] width 155 height 39
click at [389, 424] on div "[PERSON_NAME]" at bounding box center [392, 434] width 99 height 20
click at [390, 461] on div "[PERSON_NAME] Insurance Agency" at bounding box center [420, 480] width 155 height 39
click at [1217, 458] on div "Start Now" at bounding box center [1228, 471] width 51 height 26
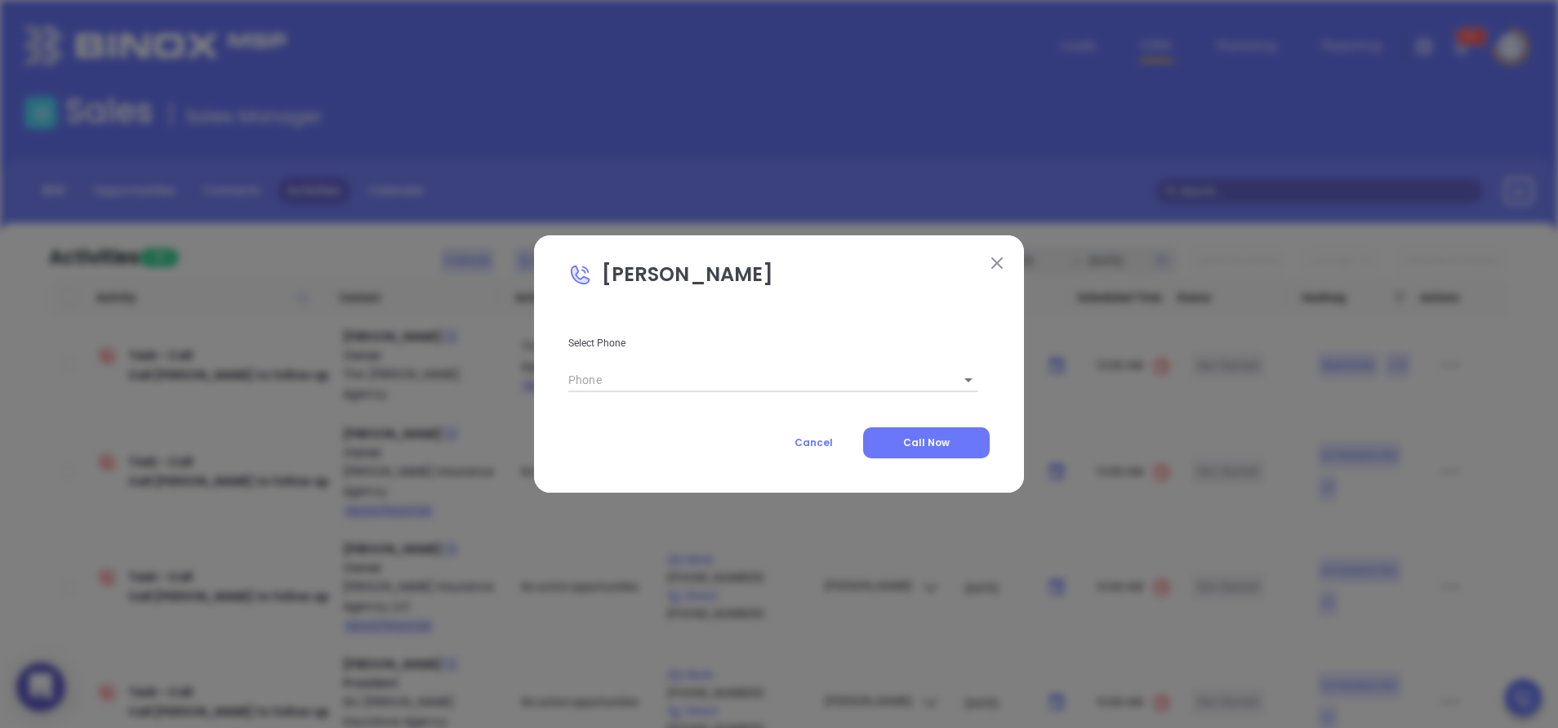
type input "[PHONE_NUMBER]"
type input "1"
click at [909, 440] on span "Call Now" at bounding box center [926, 442] width 47 height 14
type input "[PHONE_NUMBER]"
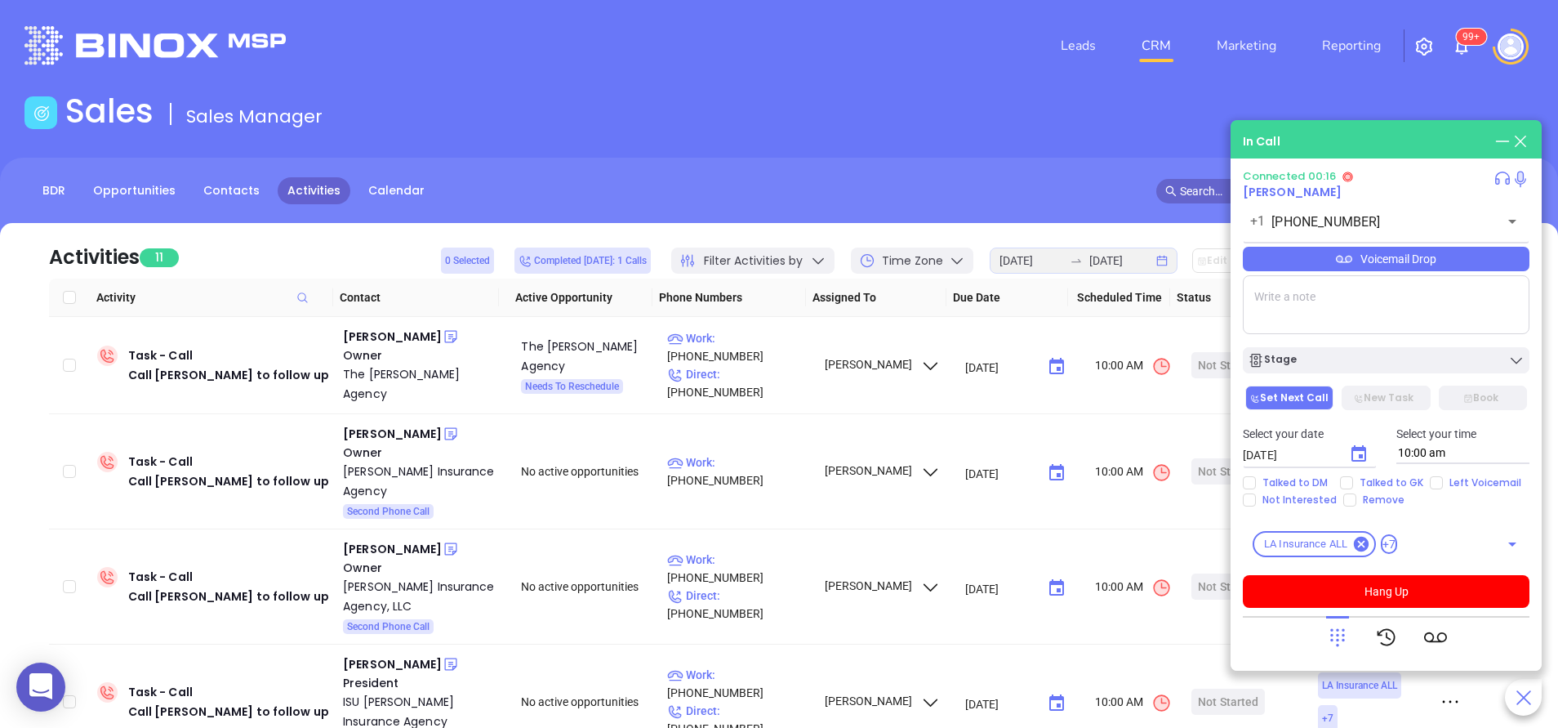
click at [1334, 639] on icon at bounding box center [1337, 637] width 23 height 23
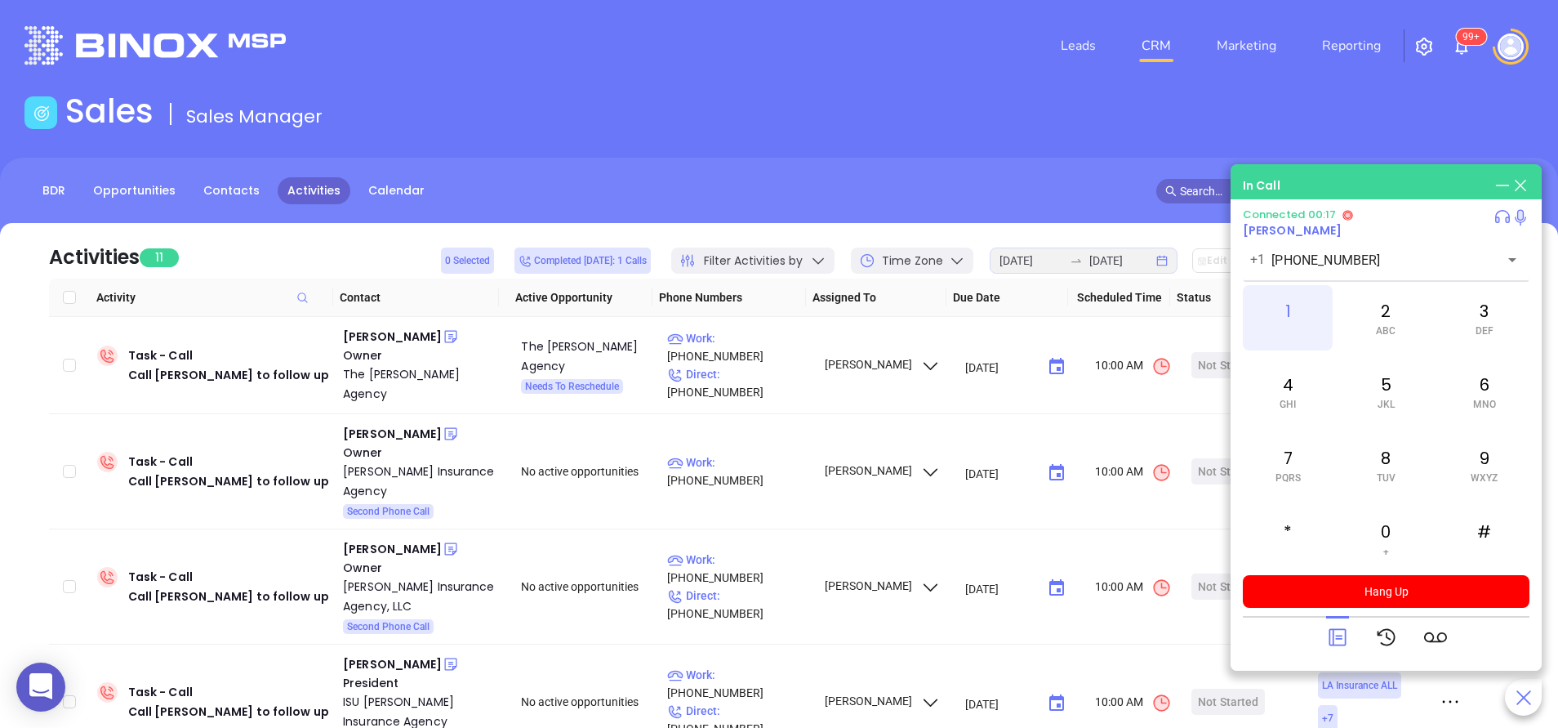
click at [1286, 315] on div "1" at bounding box center [1288, 317] width 90 height 65
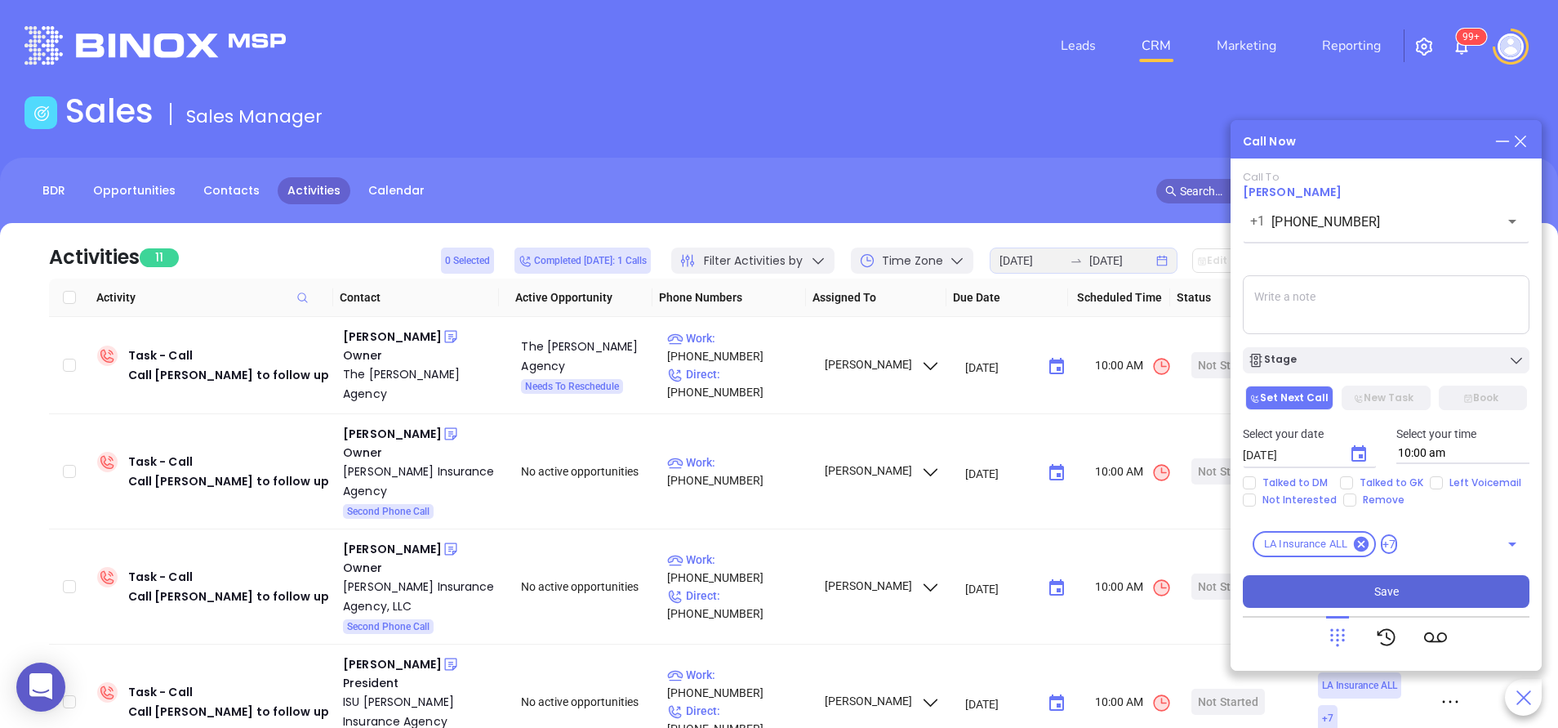
click at [1395, 593] on span "Save" at bounding box center [1387, 591] width 25 height 18
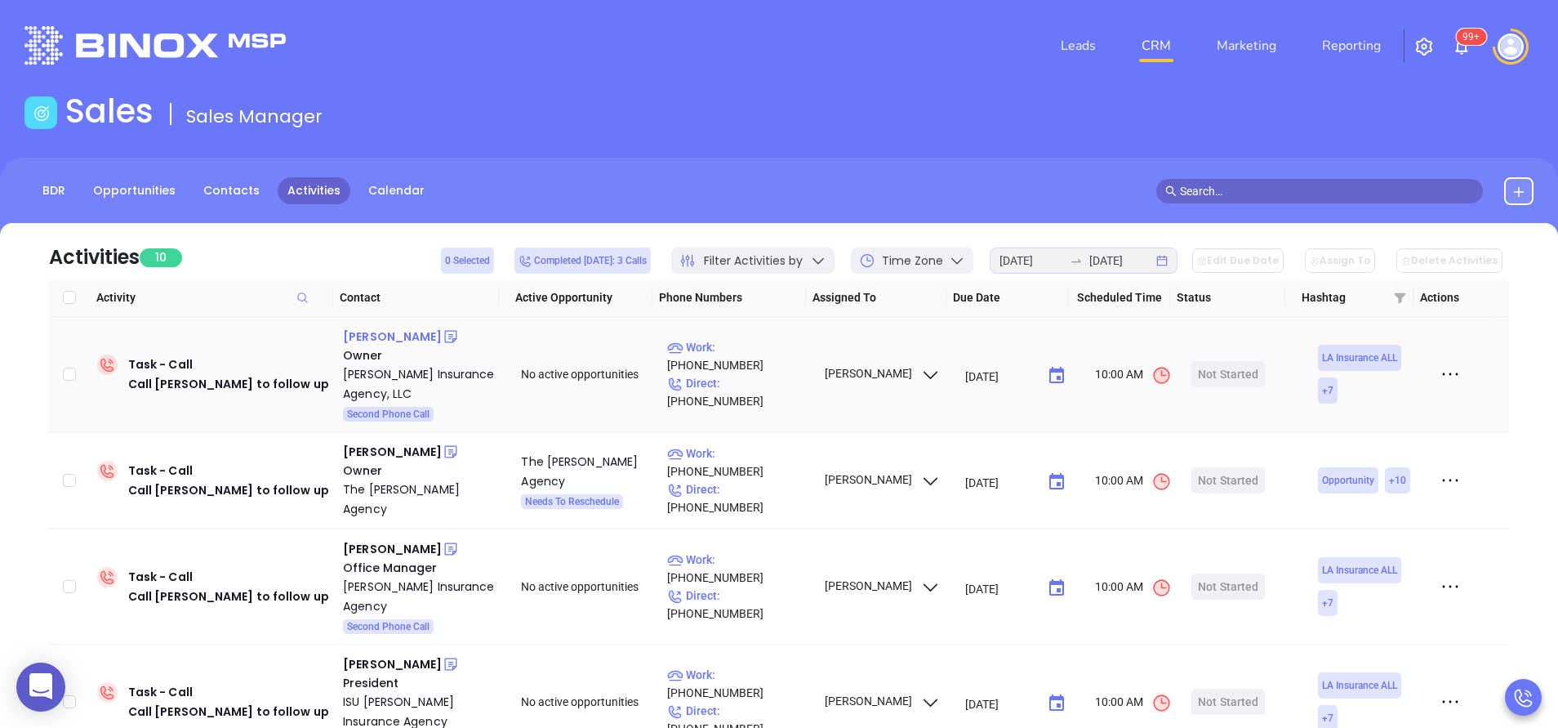
click at [385, 328] on div "[PERSON_NAME]" at bounding box center [392, 337] width 99 height 20
click at [381, 383] on div "[PERSON_NAME] Insurance Agency, LLC" at bounding box center [420, 383] width 155 height 39
click at [390, 539] on div "Crystal Tipton" at bounding box center [392, 549] width 99 height 20
click at [428, 577] on div "Harlan Insurance Agency" at bounding box center [420, 596] width 155 height 39
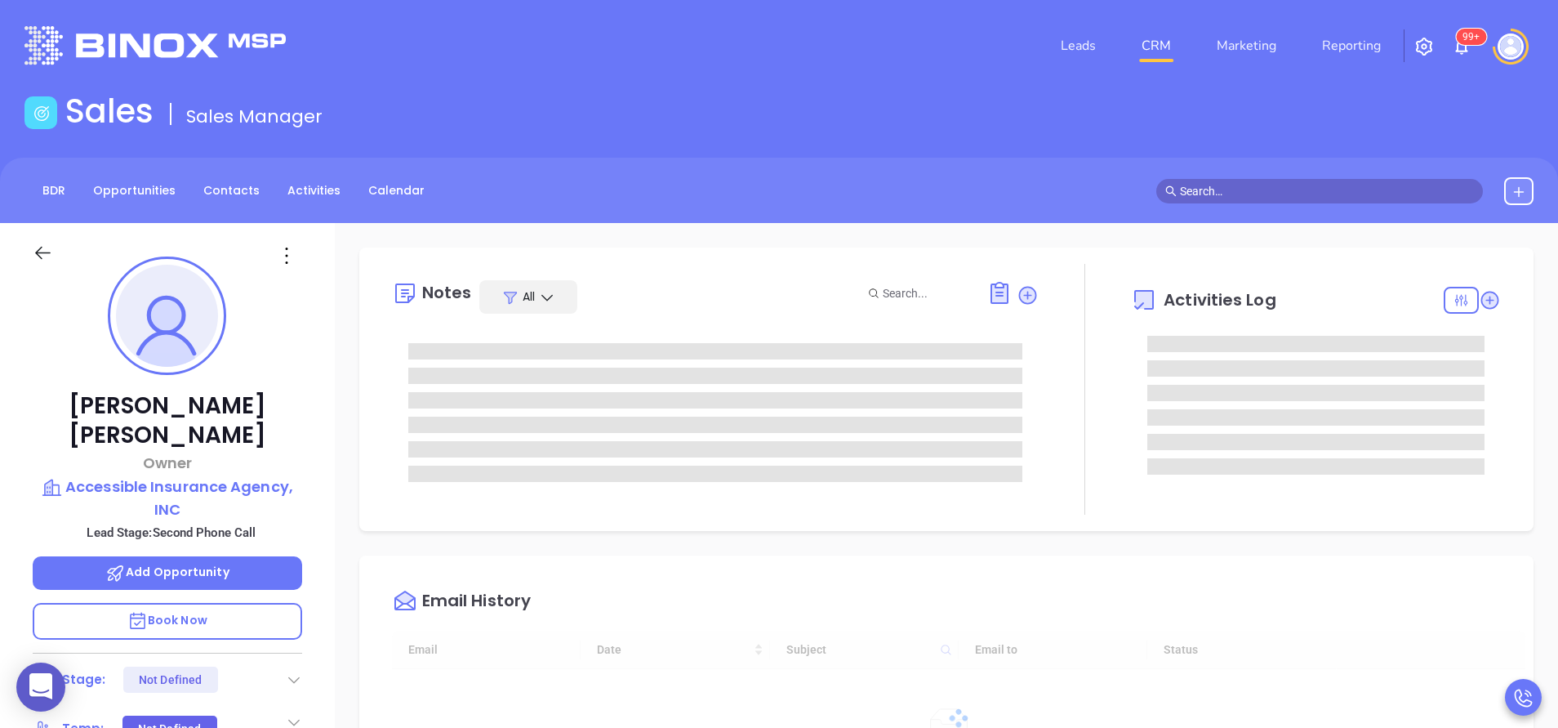
type input "[DATE]"
type input "Anabell Dominguez"
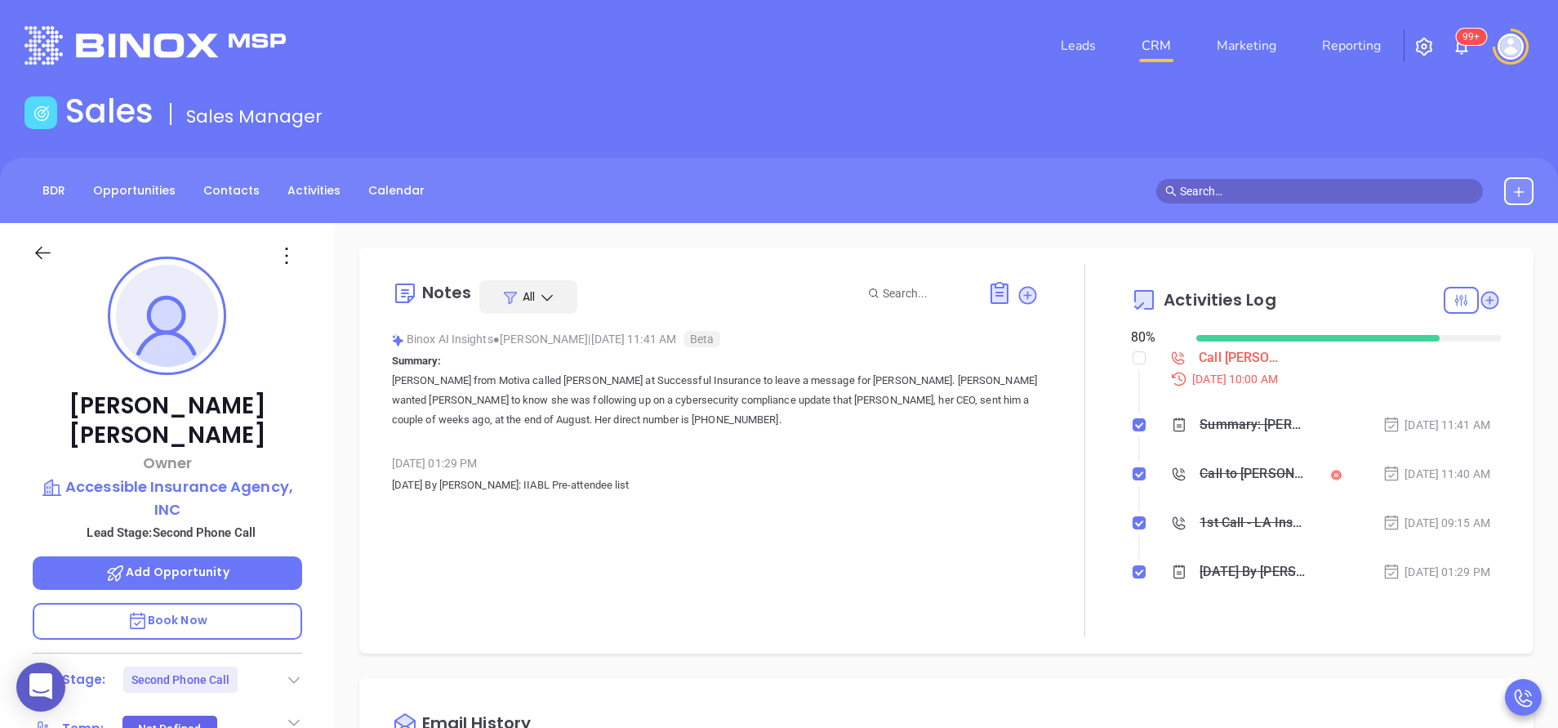
click at [315, 496] on div "Clinton Dauzat Owner Accessible Insurance Agency, INC Lead Stage: Second Phone …" at bounding box center [167, 678] width 335 height 910
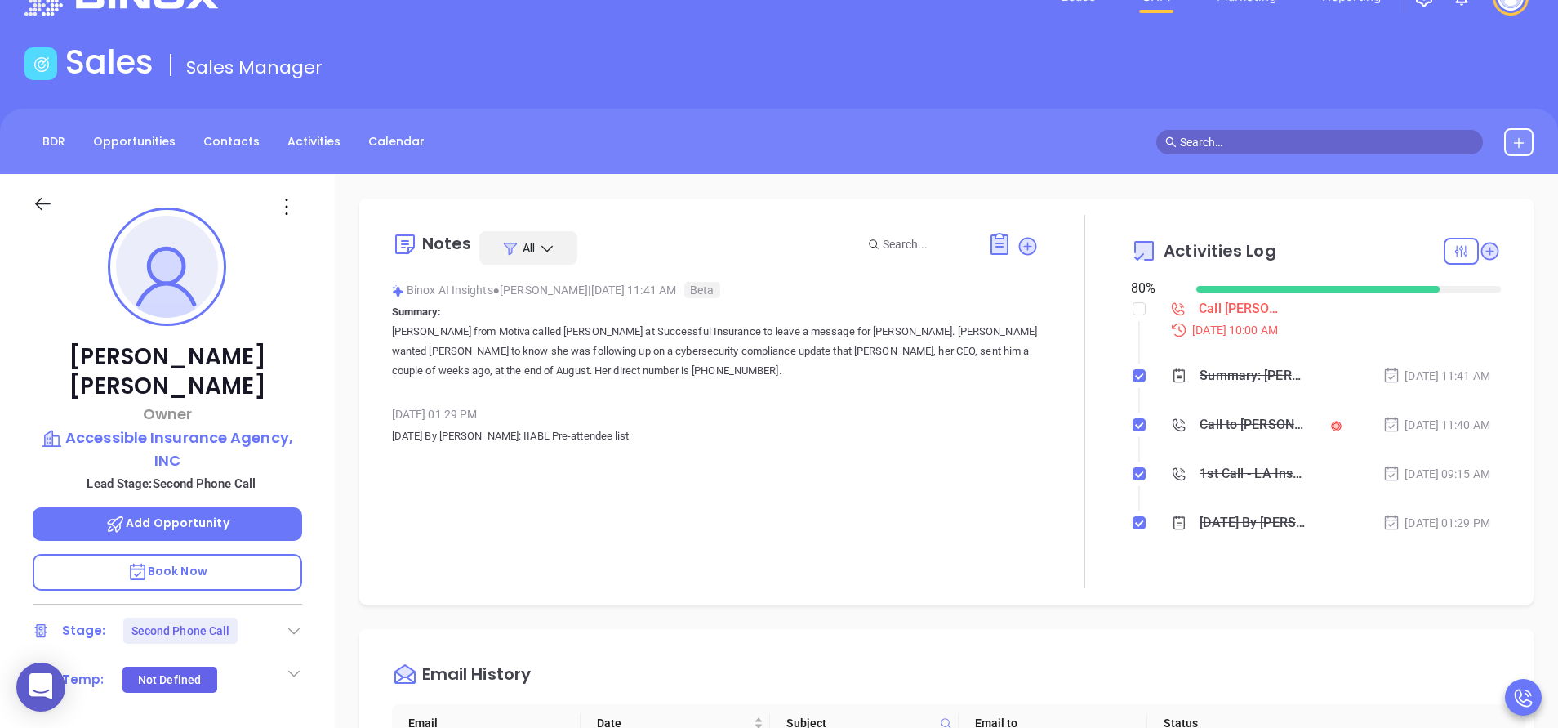
scroll to position [0, 0]
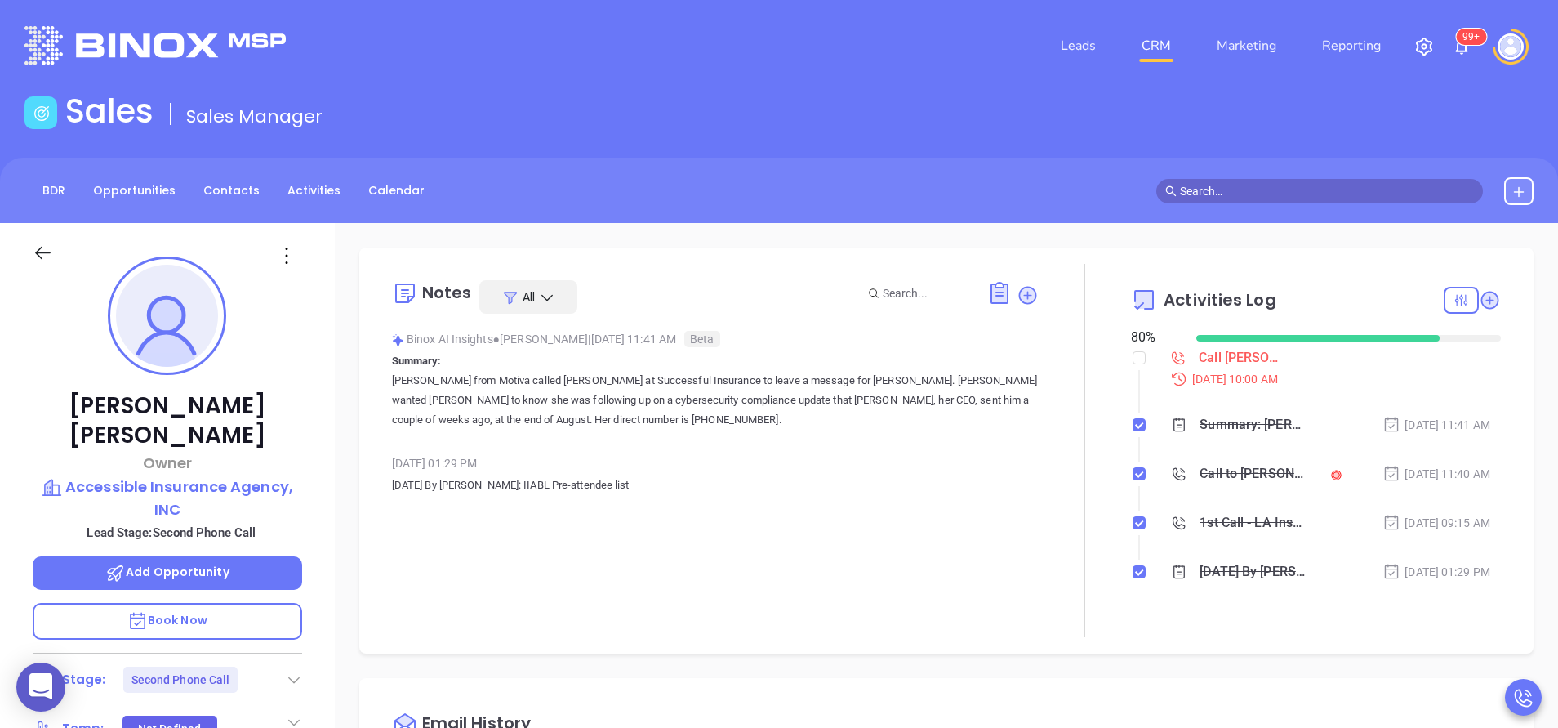
click at [311, 537] on div "Clinton Dauzat Owner Accessible Insurance Agency, INC Lead Stage: Second Phone …" at bounding box center [167, 678] width 335 height 910
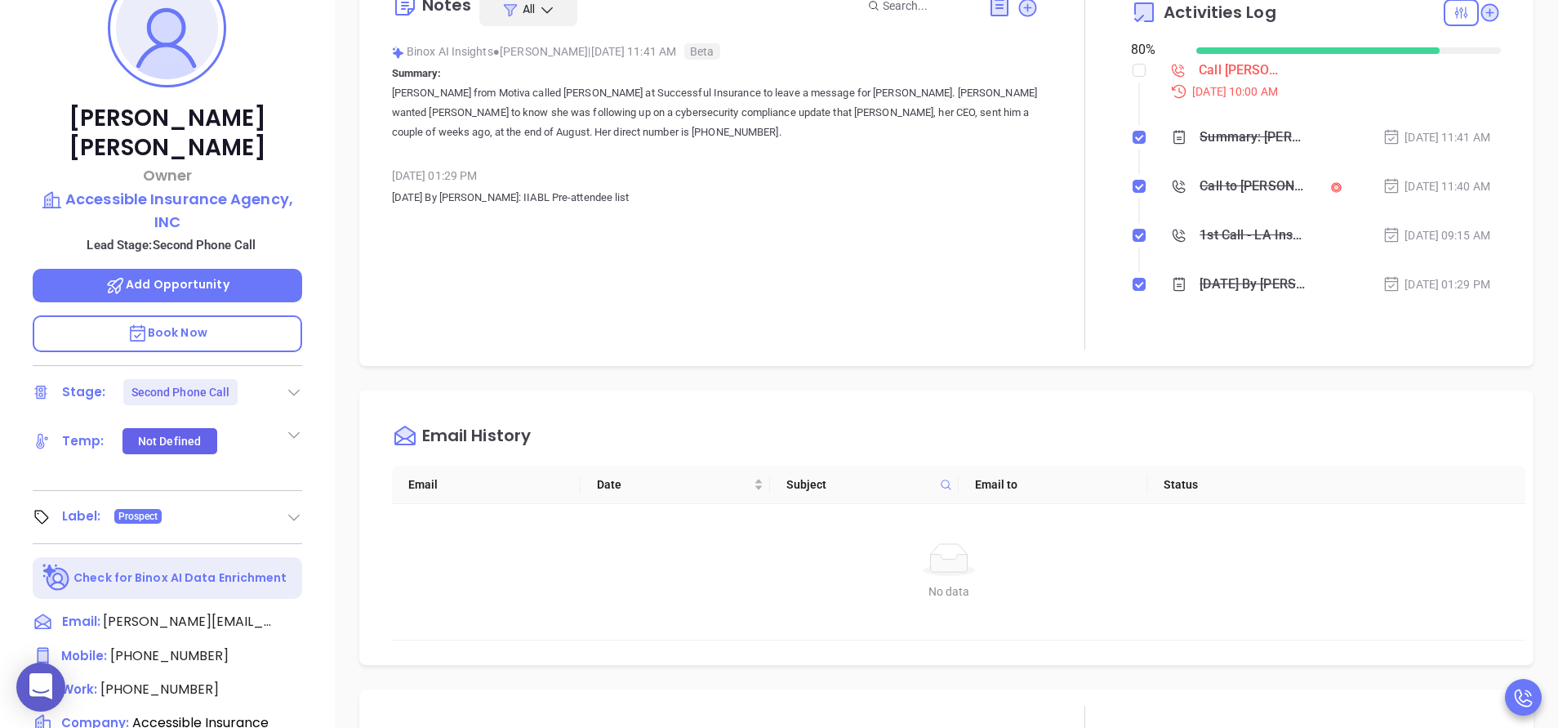
scroll to position [441, 0]
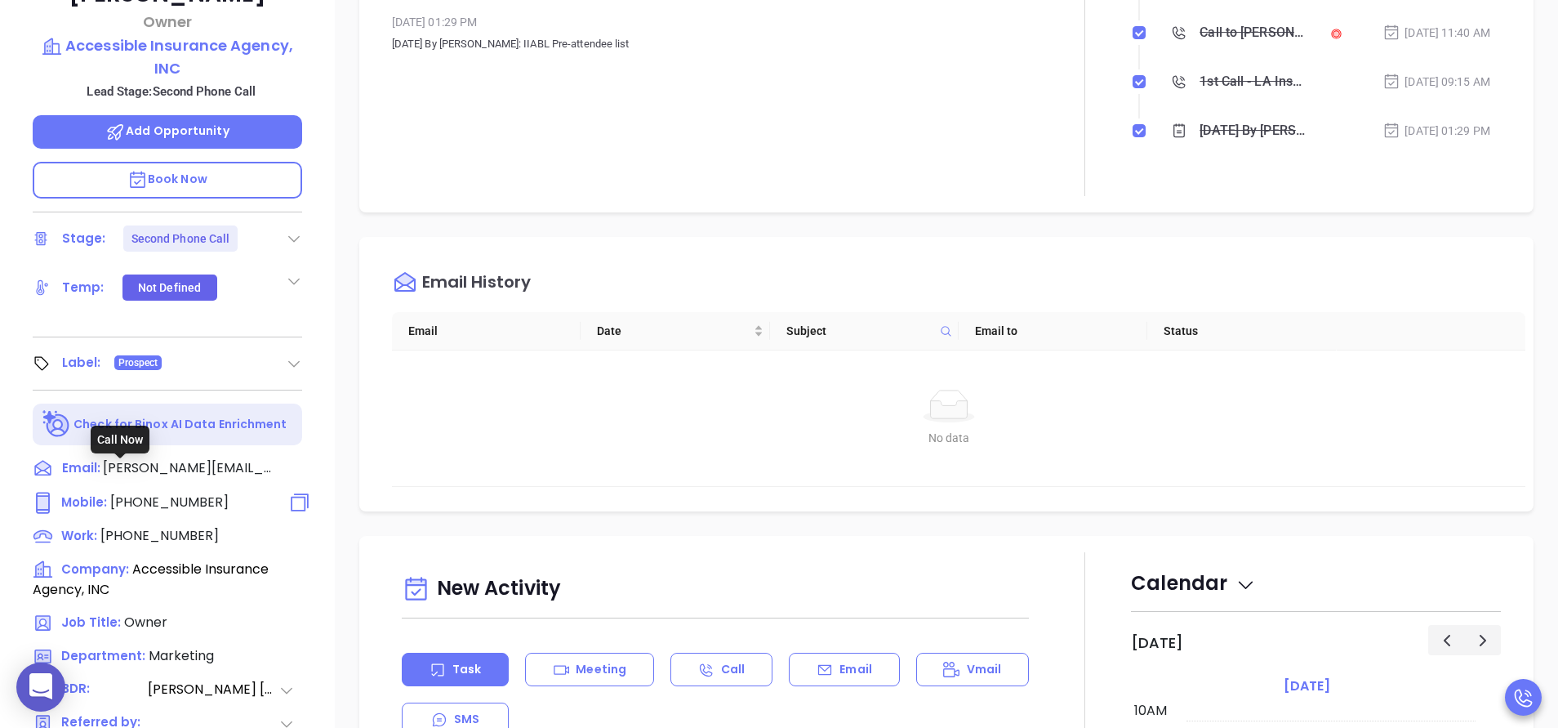
click at [176, 493] on span "(504) 287-1647" at bounding box center [169, 502] width 118 height 19
type input "(504) 287-1647"
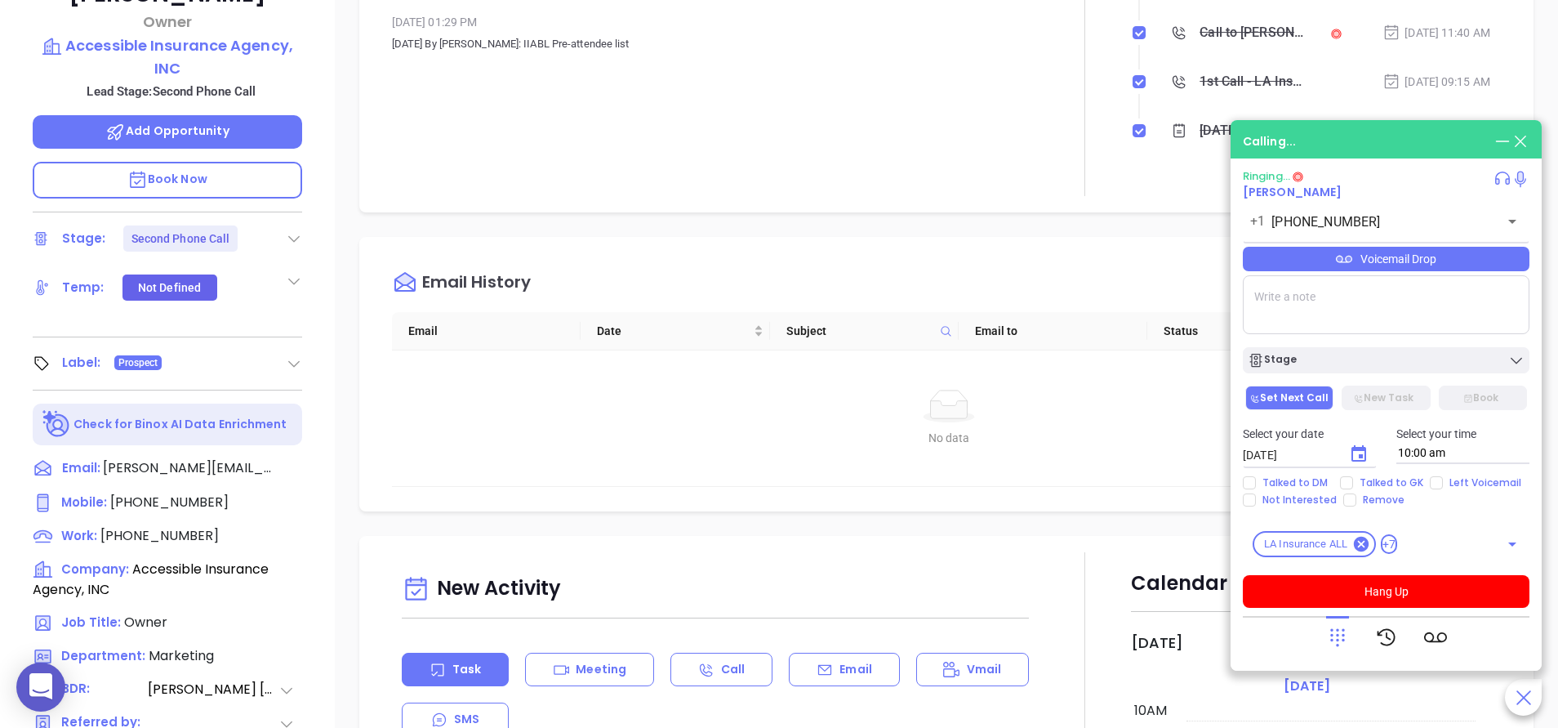
click at [184, 171] on span "Book Now" at bounding box center [167, 179] width 80 height 16
click at [1283, 317] on textarea at bounding box center [1386, 304] width 287 height 59
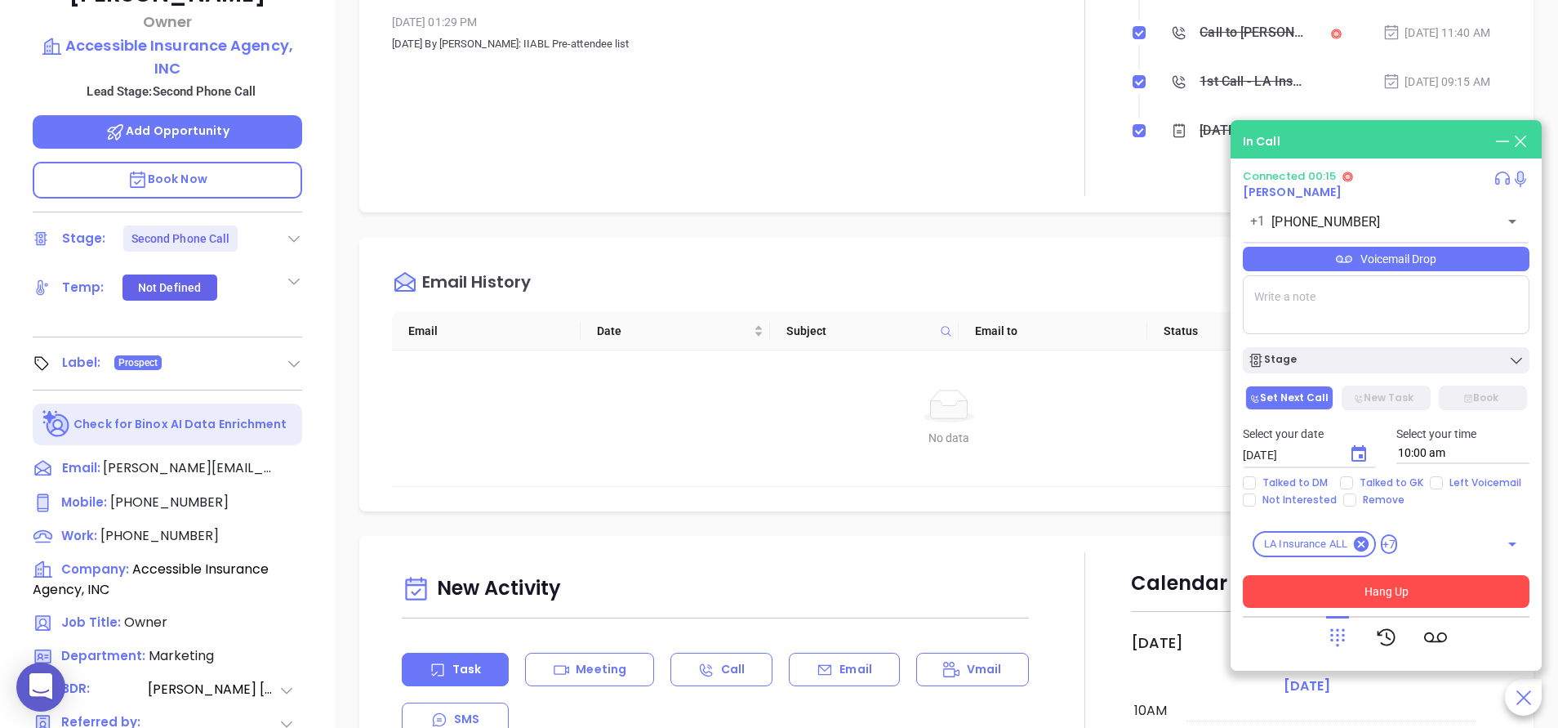
click at [1395, 584] on button "Hang Up" at bounding box center [1386, 591] width 287 height 33
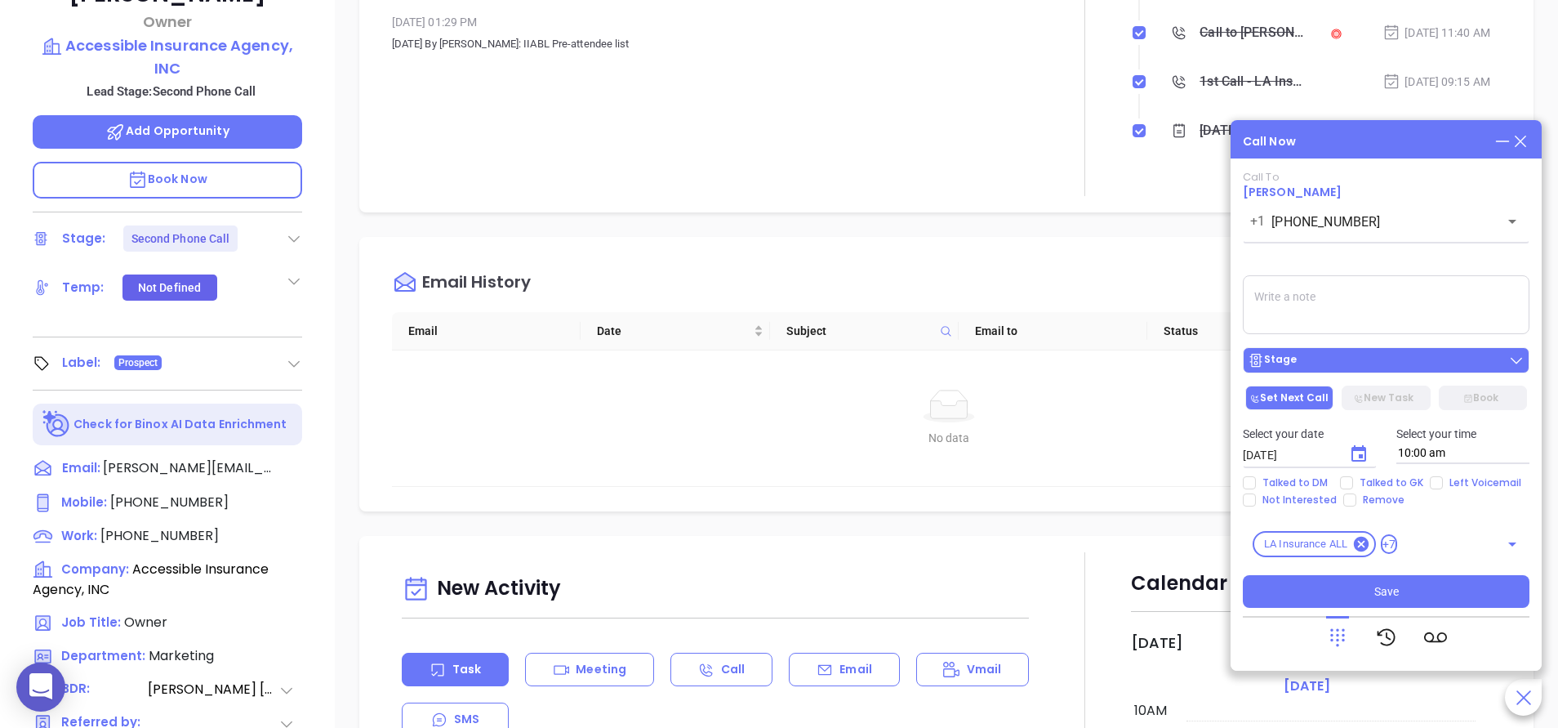
click at [1319, 360] on div "Stage" at bounding box center [1386, 360] width 277 height 16
click at [1207, 248] on div "Email History Email Date Subject Email to Status No data No data" at bounding box center [946, 374] width 1175 height 274
click at [1286, 288] on textarea at bounding box center [1386, 304] width 287 height 59
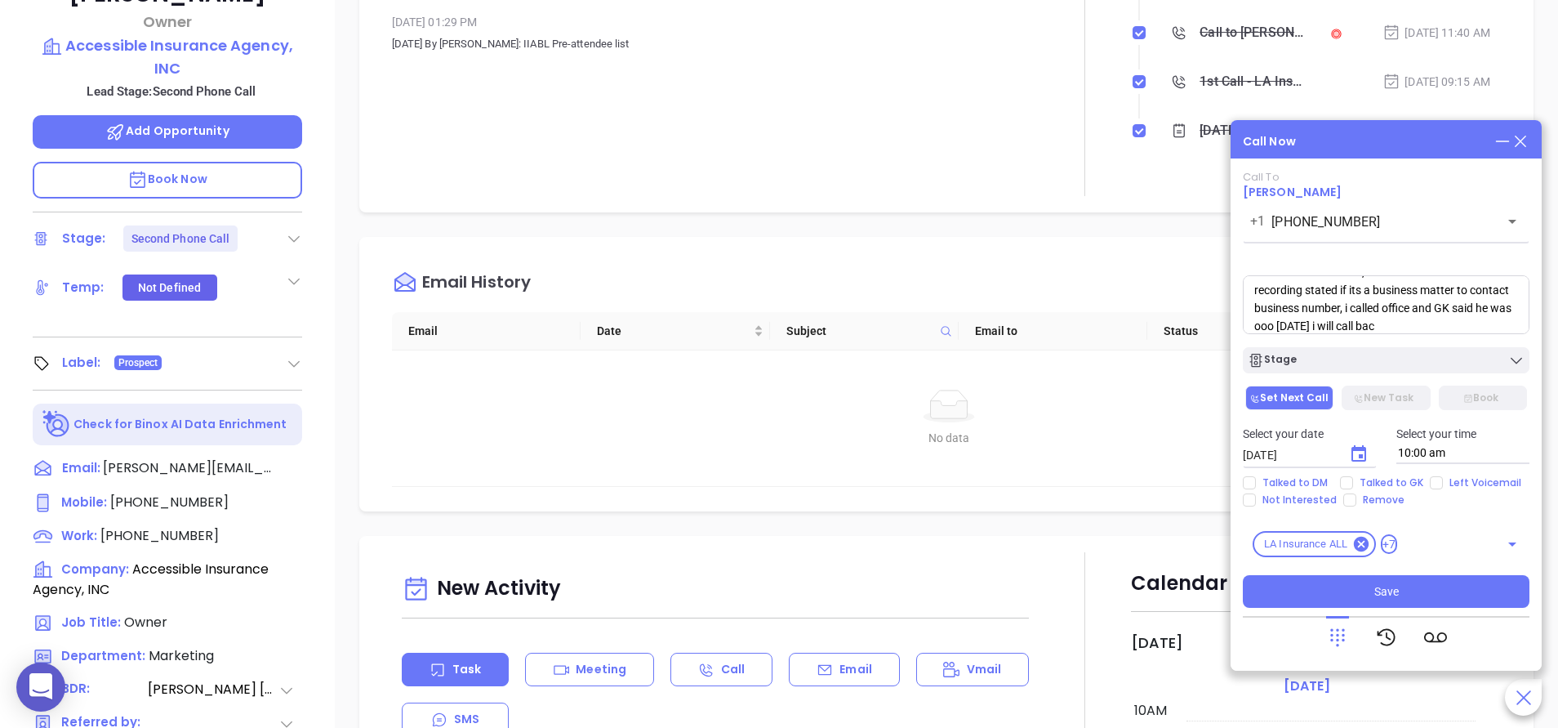
scroll to position [42, 0]
type textarea "i called cell no answer, i didnt leave a vm because his recording stated if its…"
click at [1371, 396] on button "New Task" at bounding box center [1386, 398] width 88 height 25
click at [1438, 481] on input "Left Voicemail" at bounding box center [1436, 482] width 13 height 13
checkbox input "true"
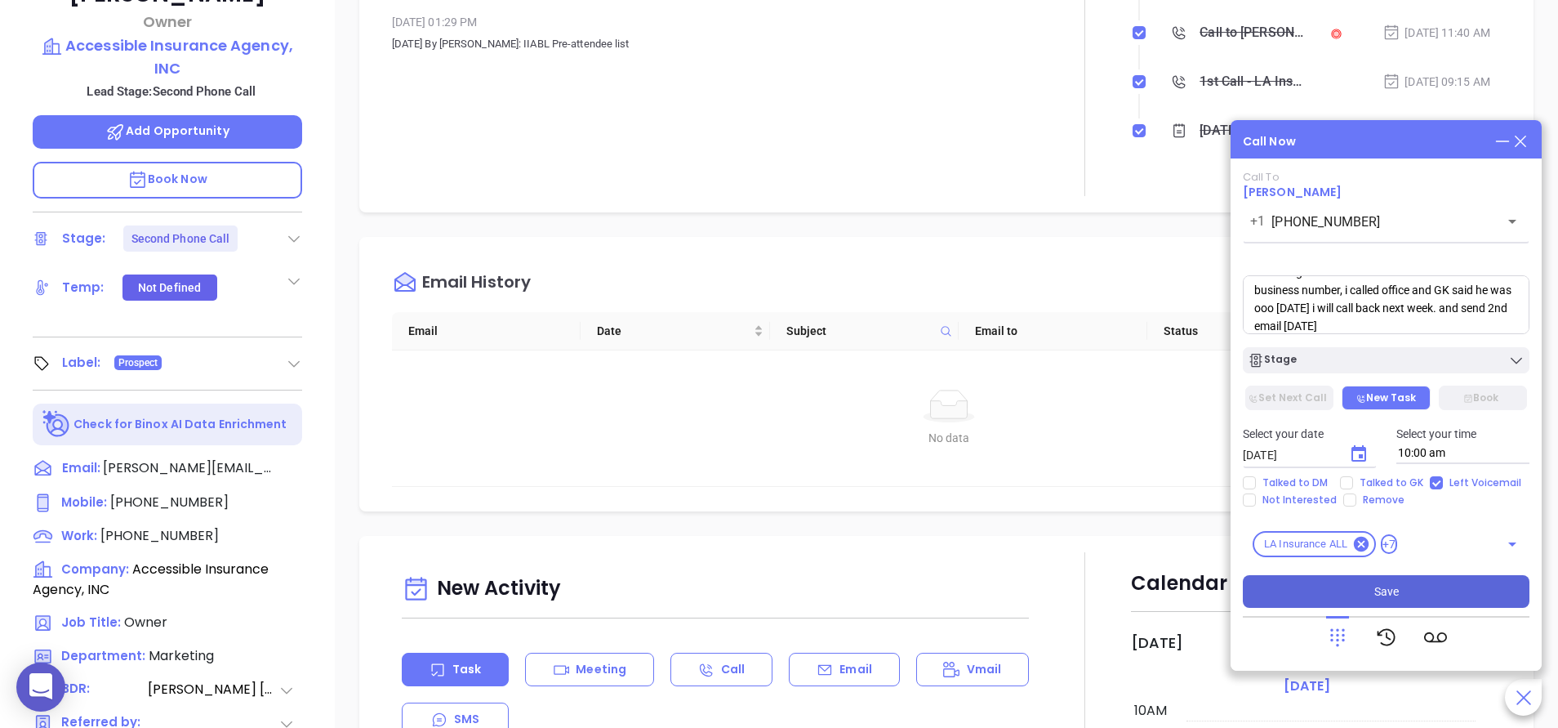
click at [1382, 591] on span "Save" at bounding box center [1387, 591] width 25 height 18
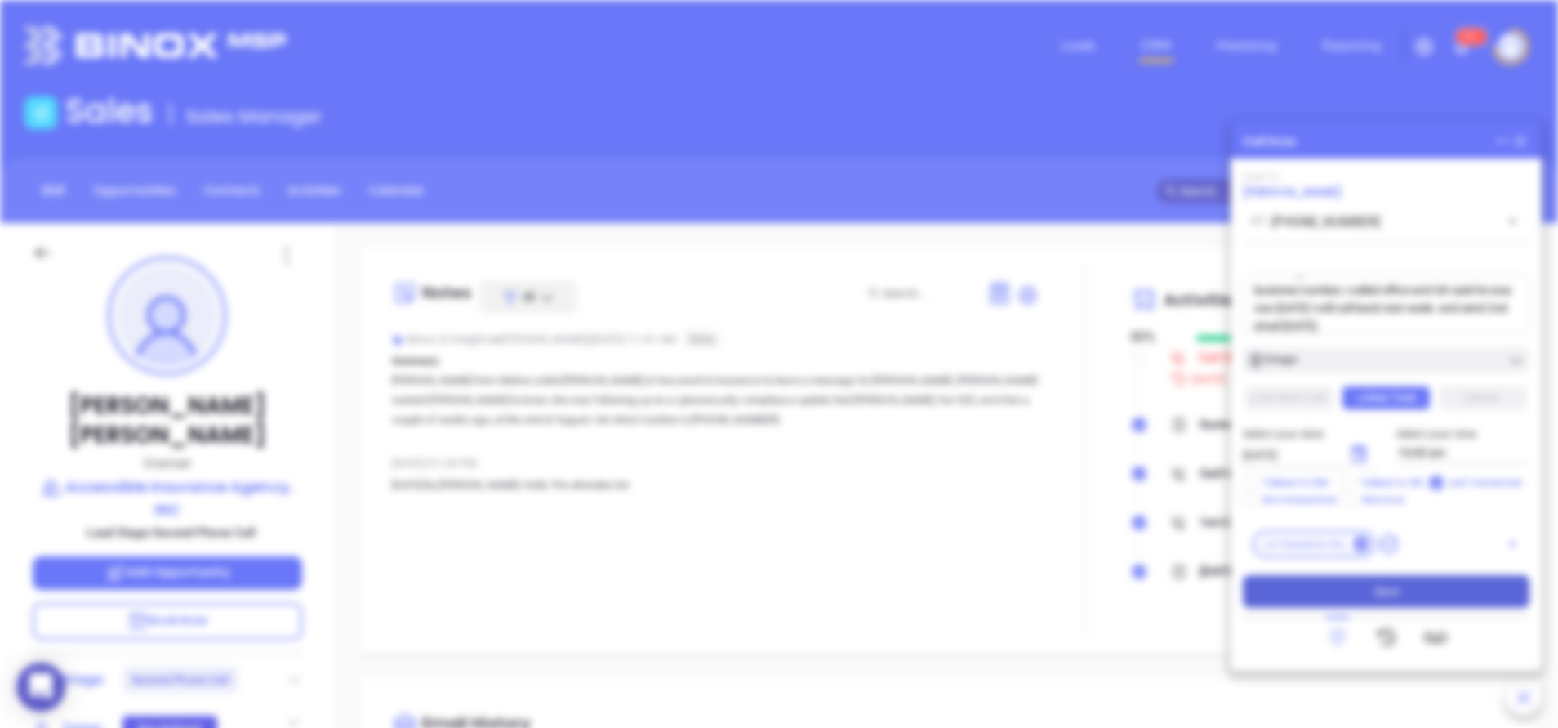
type input "[DATE]"
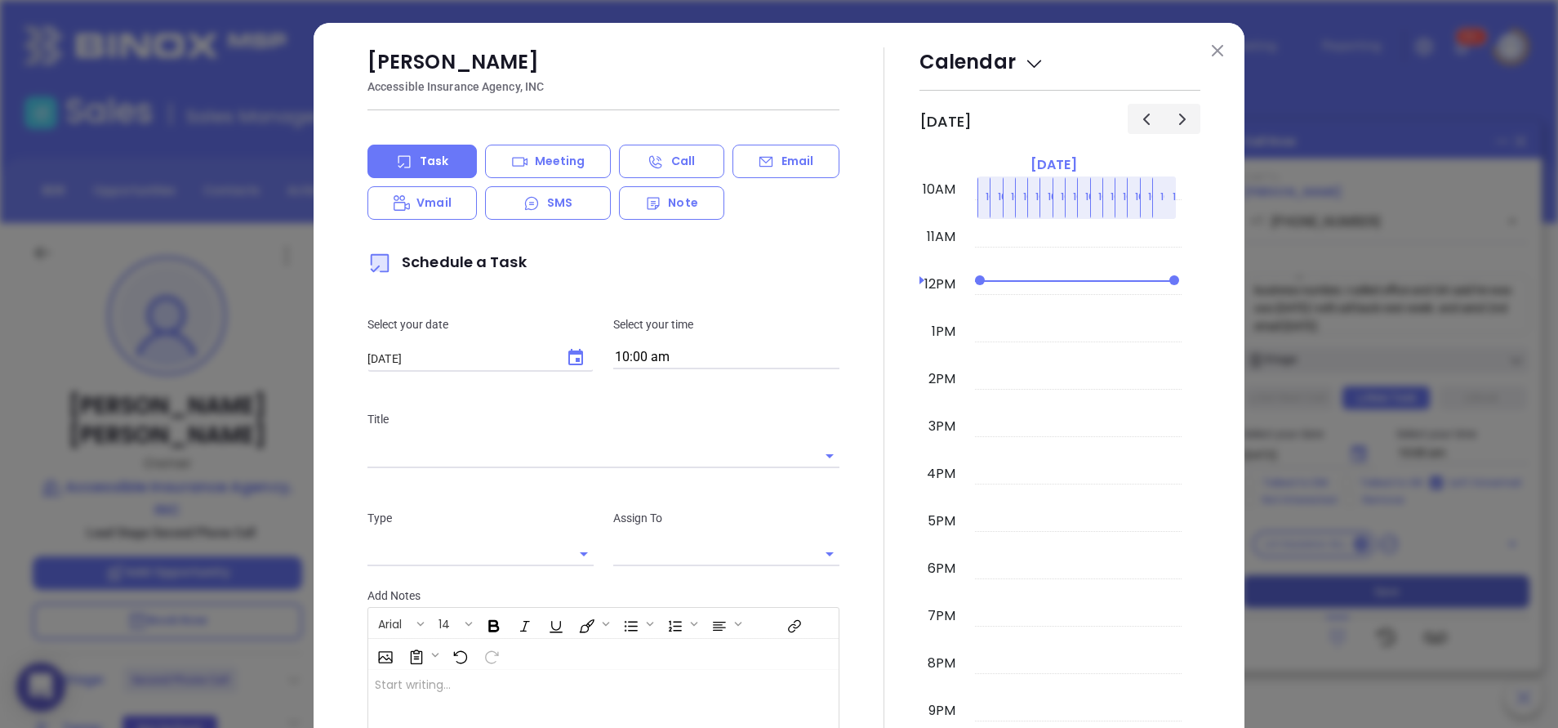
type input "Anabell Dominguez"
click at [1212, 52] on img at bounding box center [1217, 50] width 11 height 11
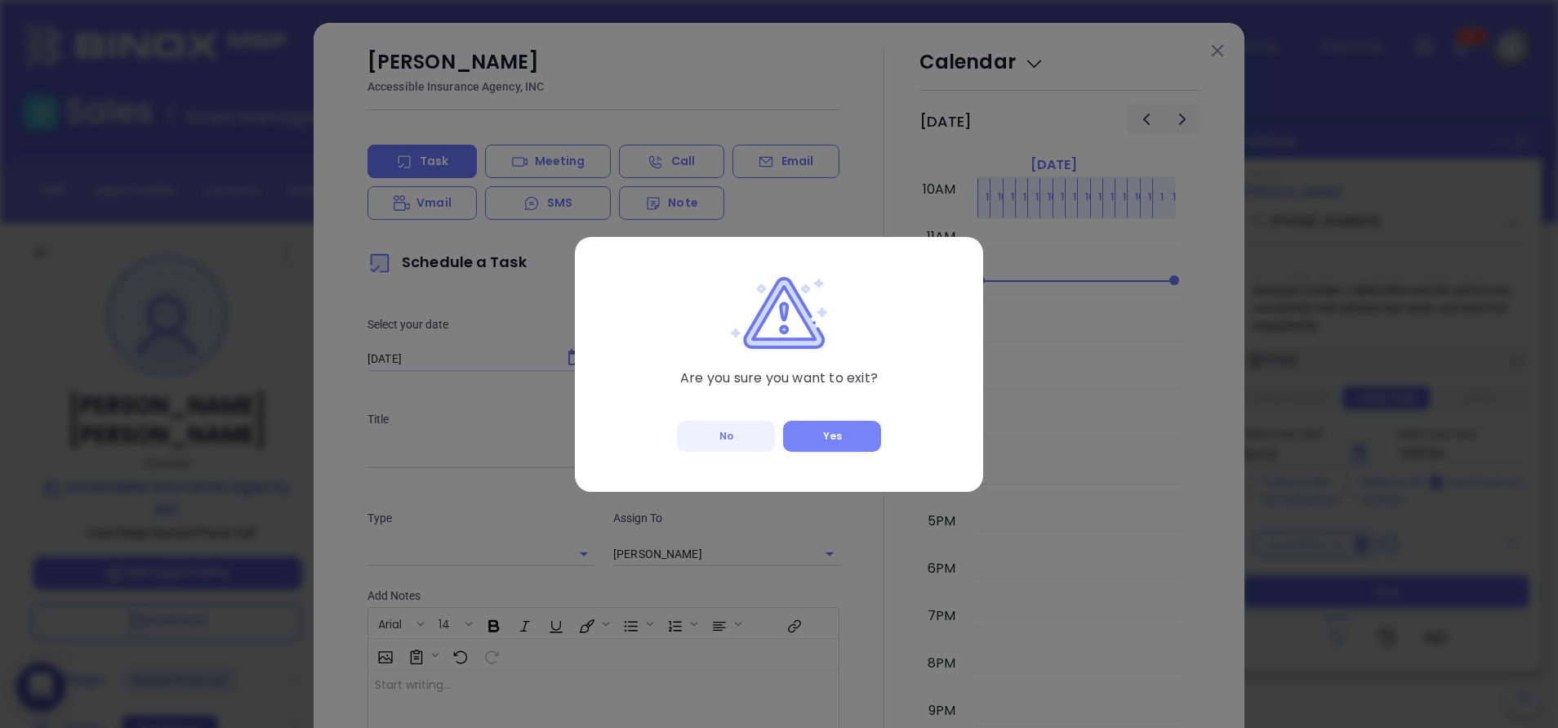
click at [831, 437] on button "Yes" at bounding box center [832, 436] width 98 height 31
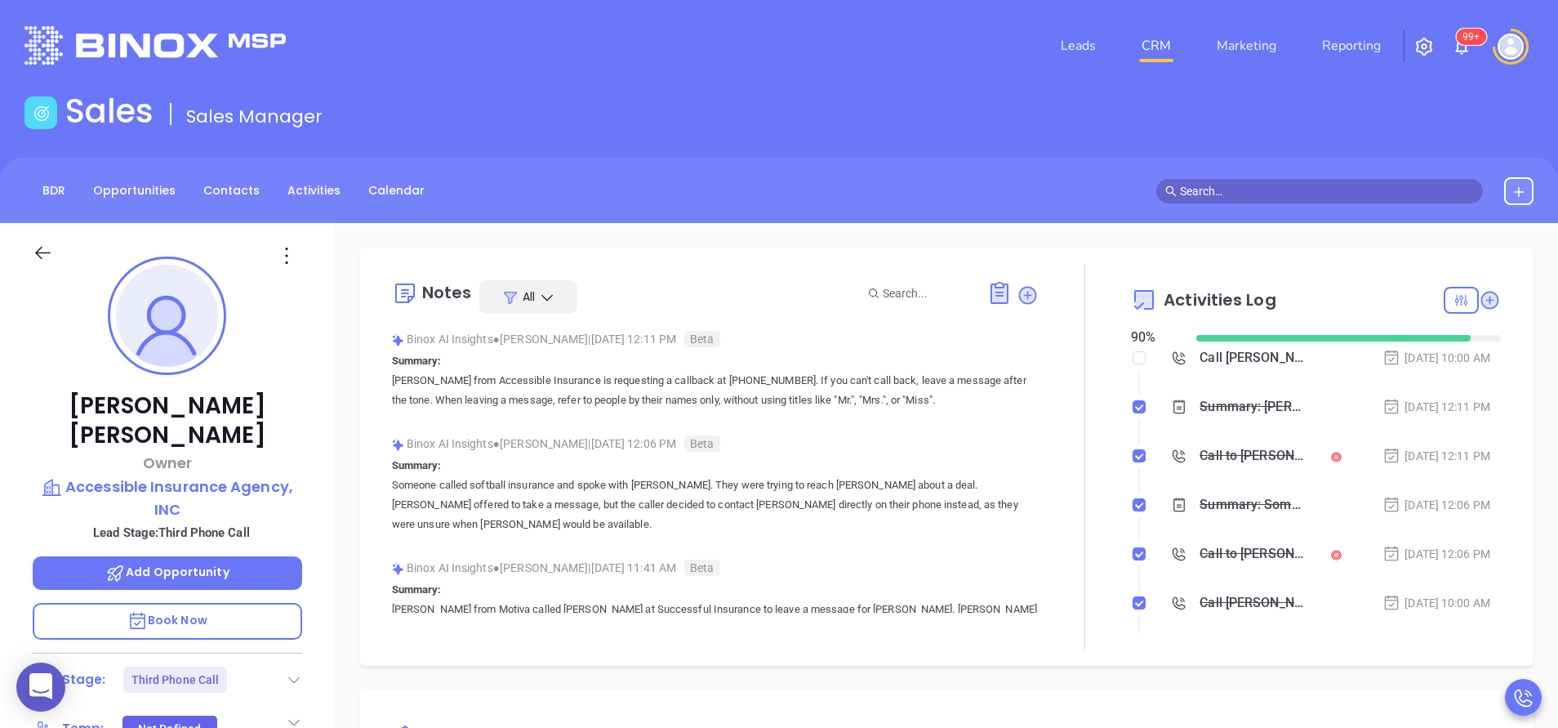
click at [1076, 369] on div at bounding box center [1085, 457] width 92 height 386
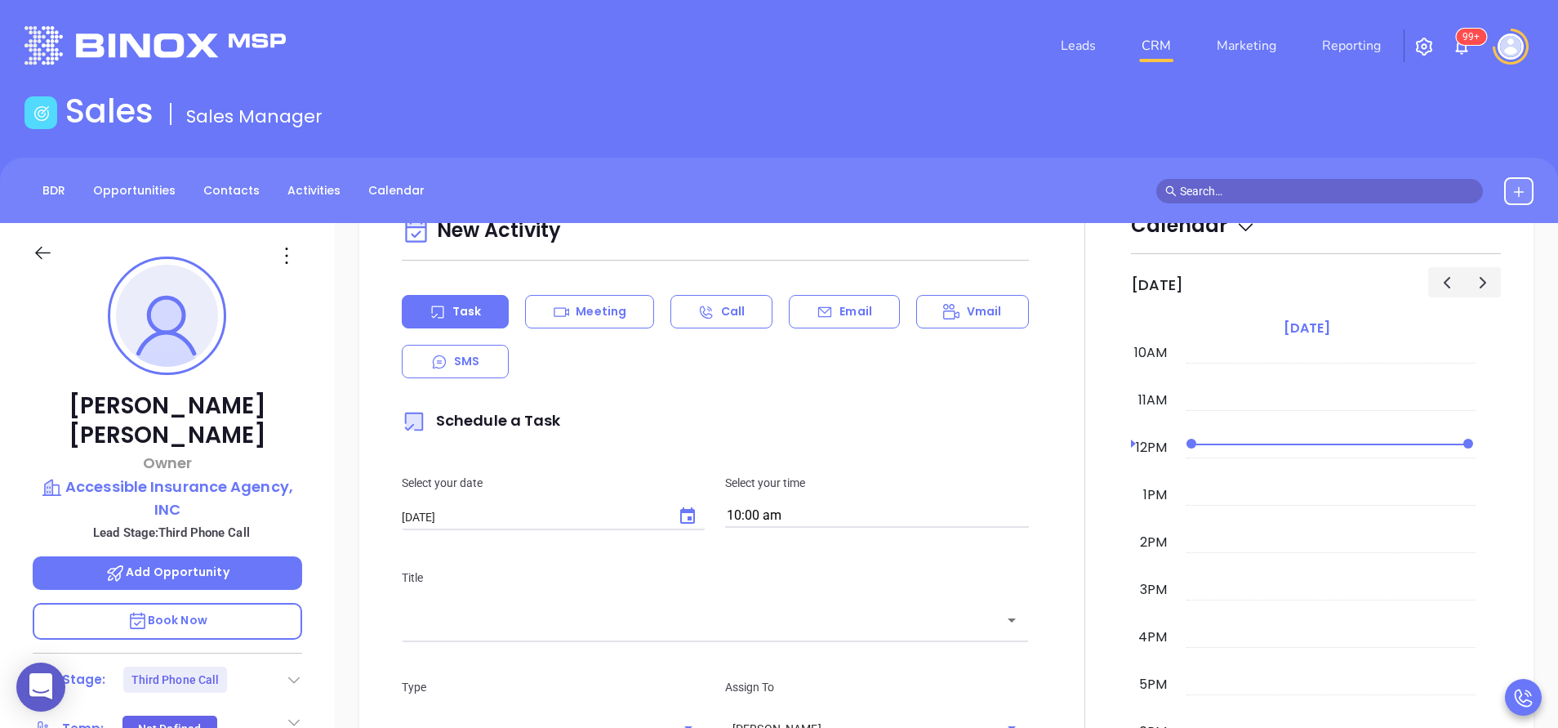
scroll to position [833, 0]
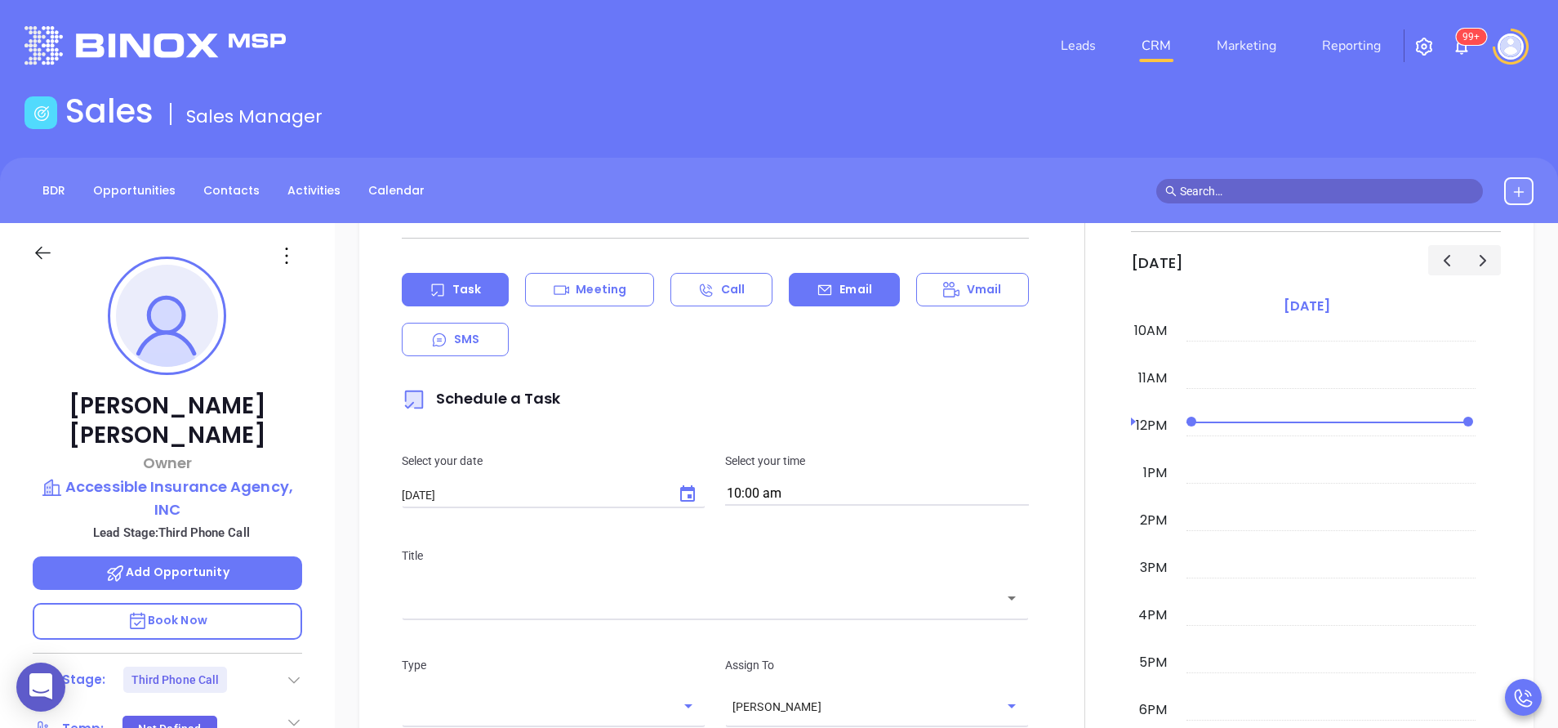
click at [844, 287] on p "Email" at bounding box center [856, 289] width 33 height 17
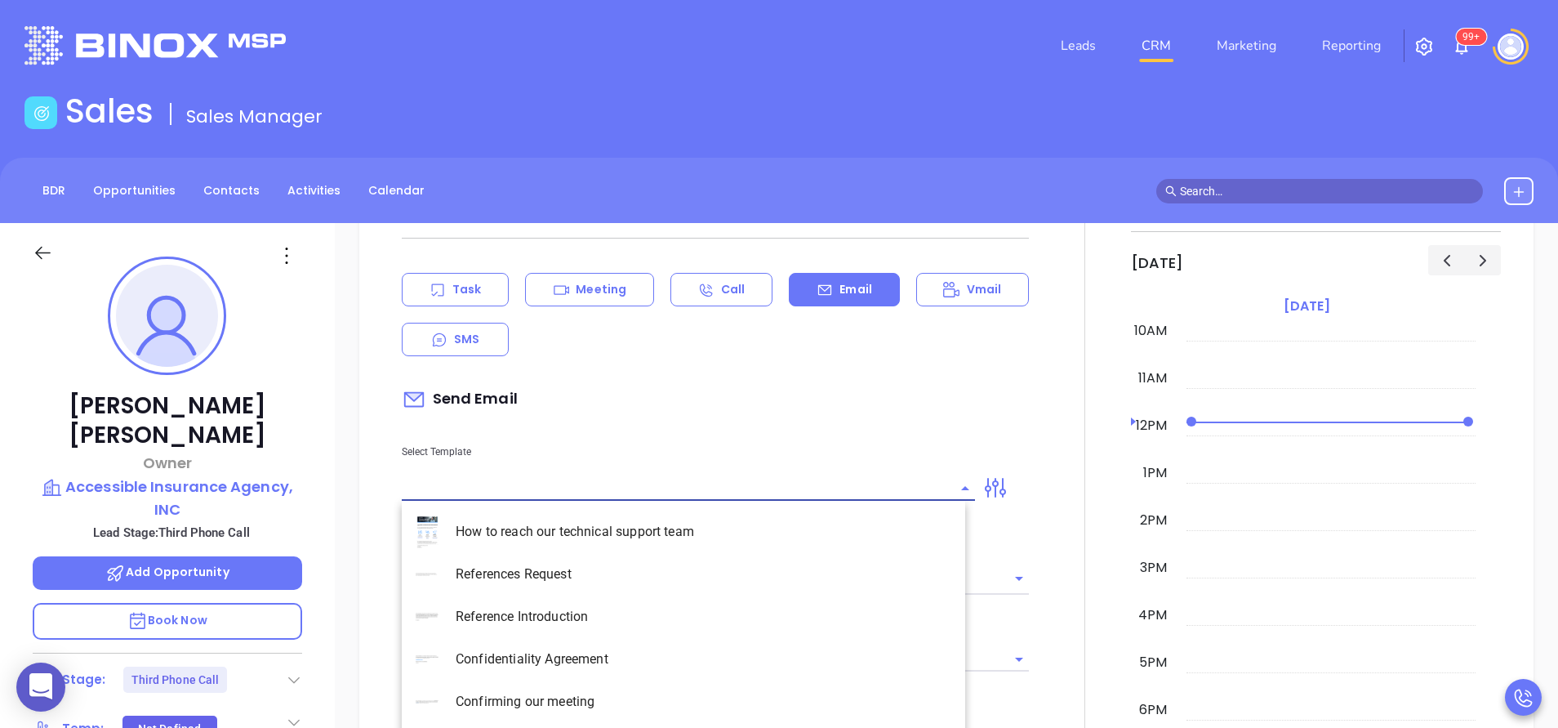
click at [567, 490] on input "text" at bounding box center [676, 488] width 549 height 24
type input "n"
type input "Anabell Dominguez"
type input "n"
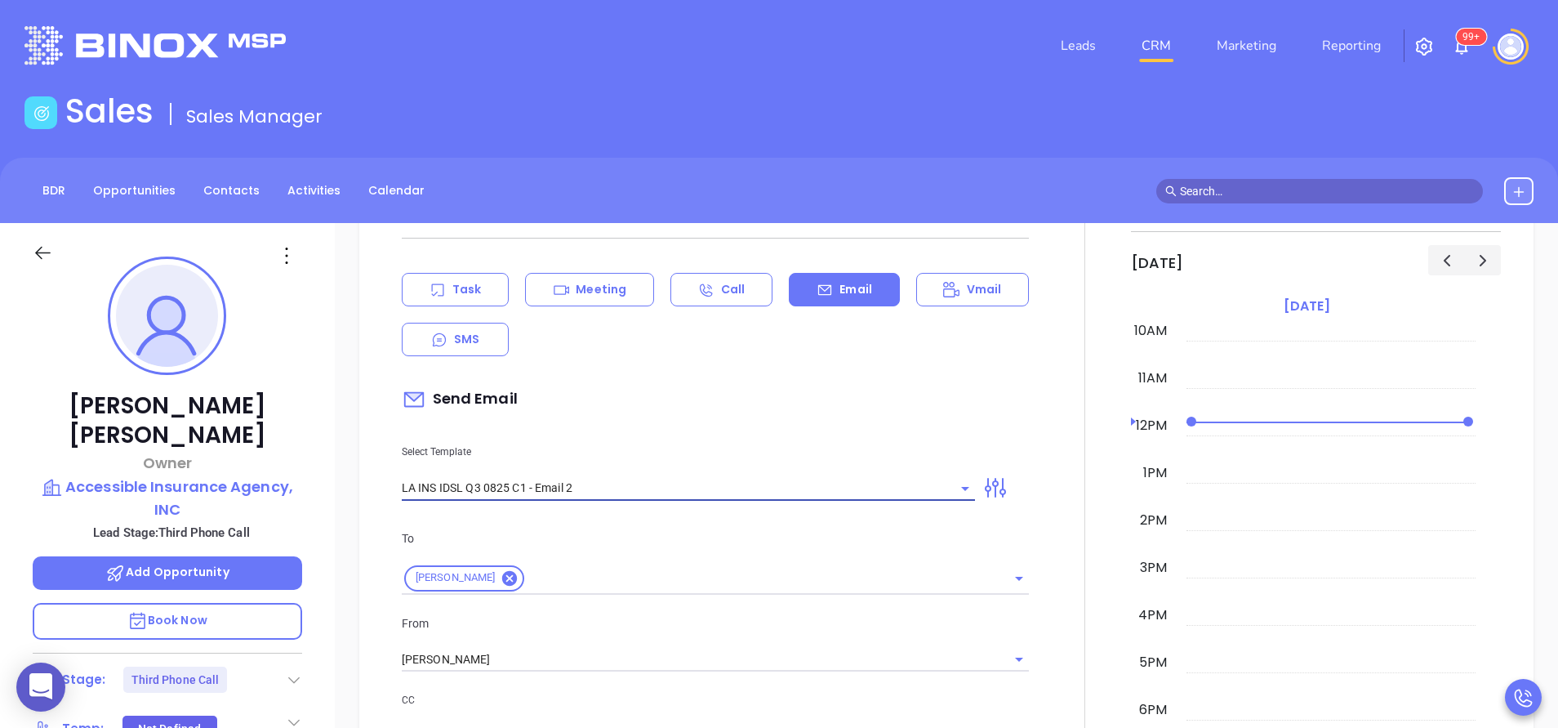
type input "LA INS IDSL Q3 0825 C1 - Email 2"
type input "February is coming fast—will Accessible Insurance Agency, INC be compliant?"
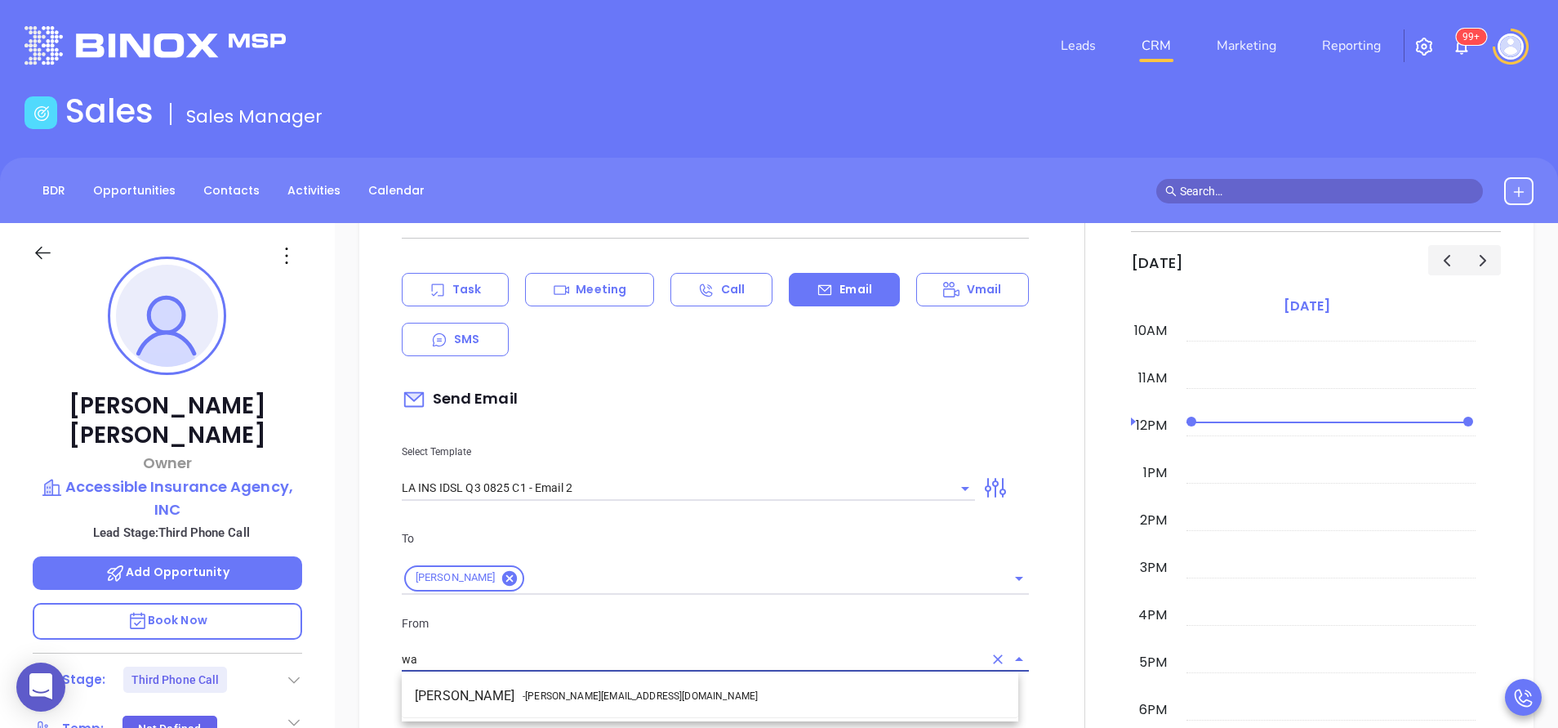
click at [568, 693] on span "- walter@motiva.net" at bounding box center [640, 696] width 235 height 15
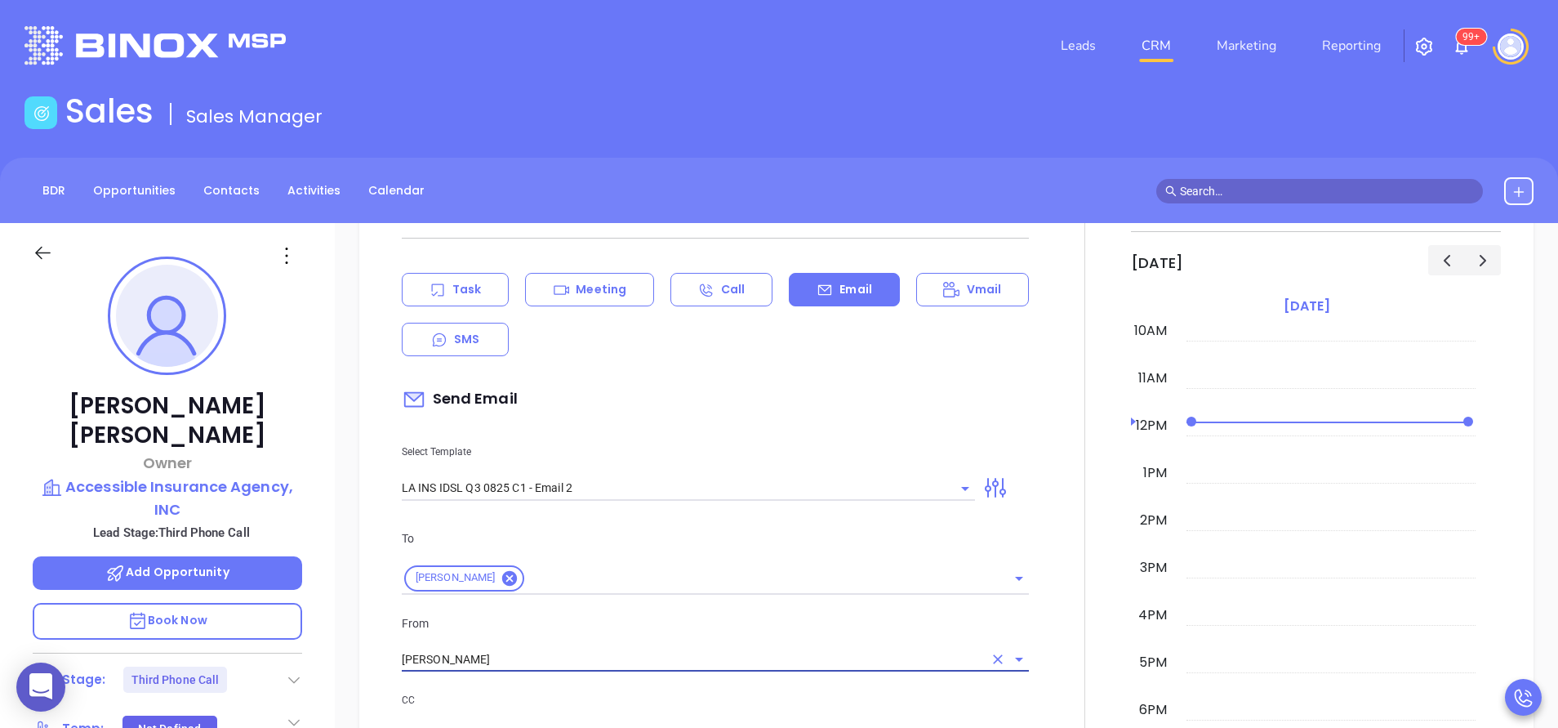
type input "Walter Contreras"
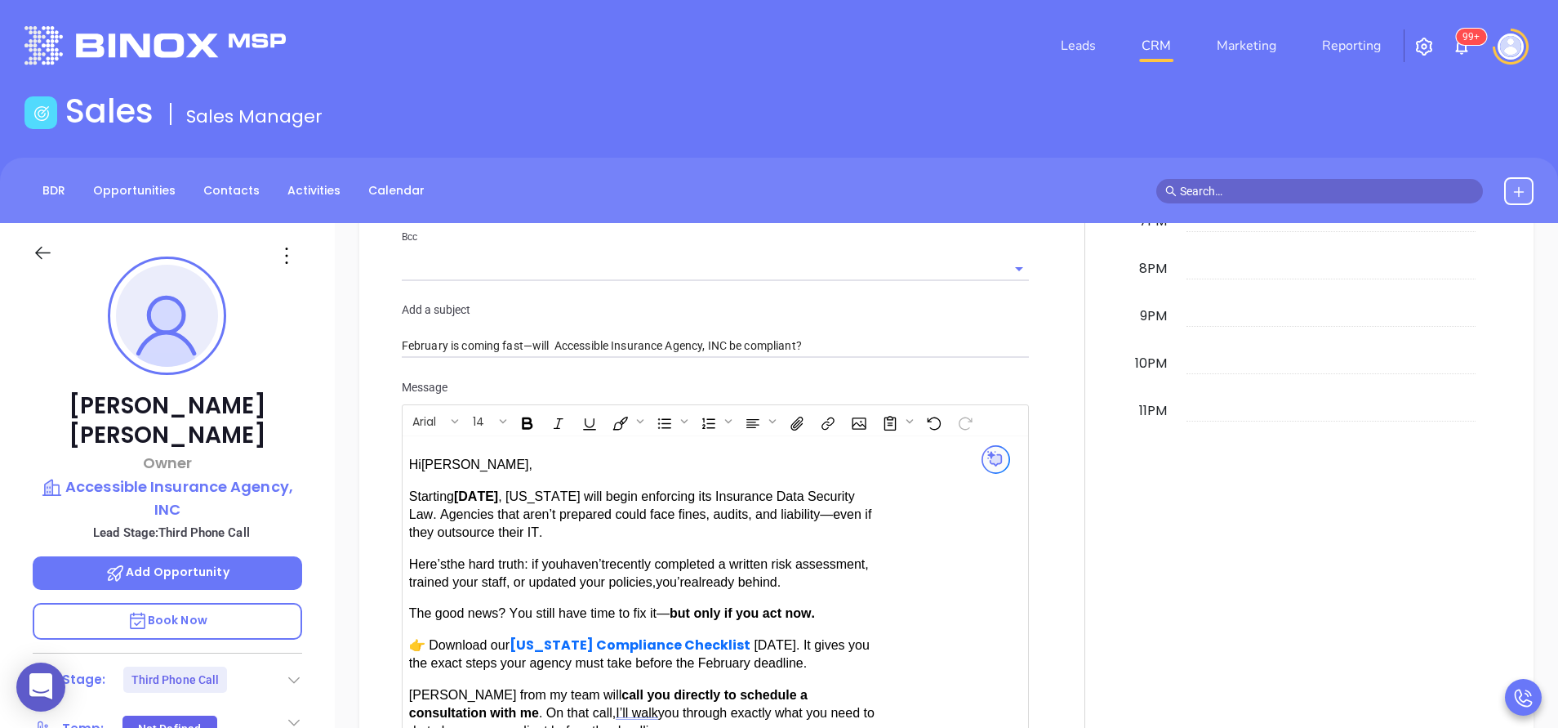
scroll to position [1617, 0]
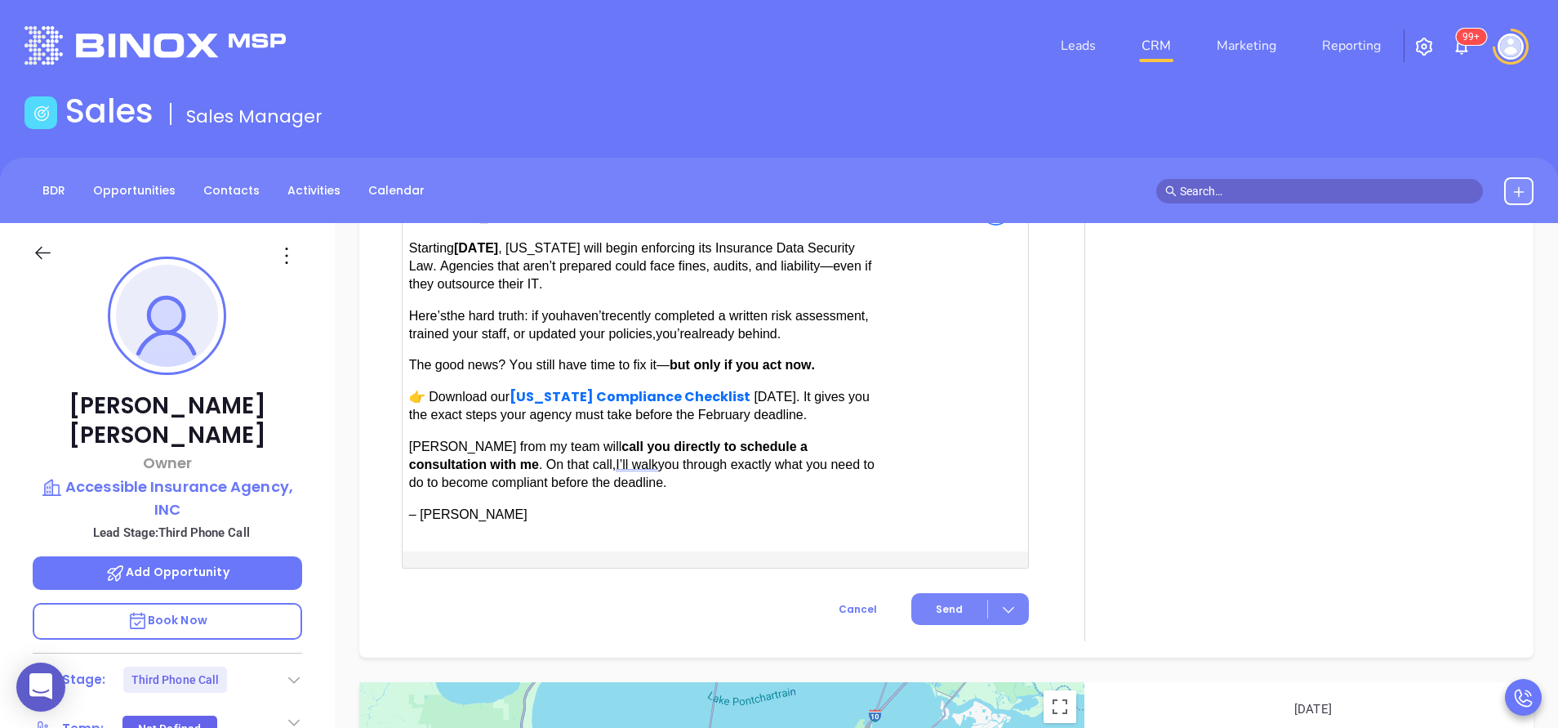
click at [946, 604] on span "Send" at bounding box center [949, 609] width 27 height 15
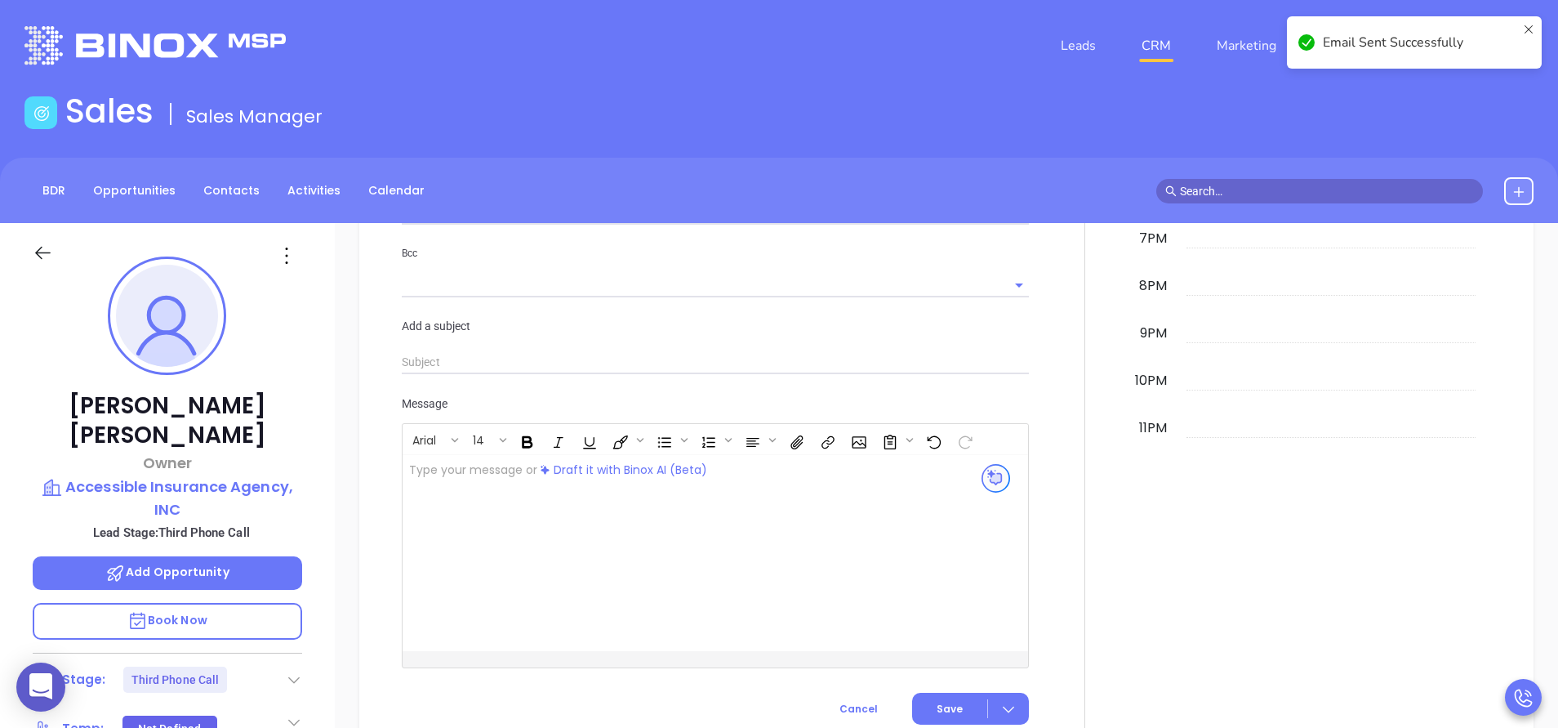
click at [1054, 484] on div at bounding box center [1085, 197] width 92 height 1088
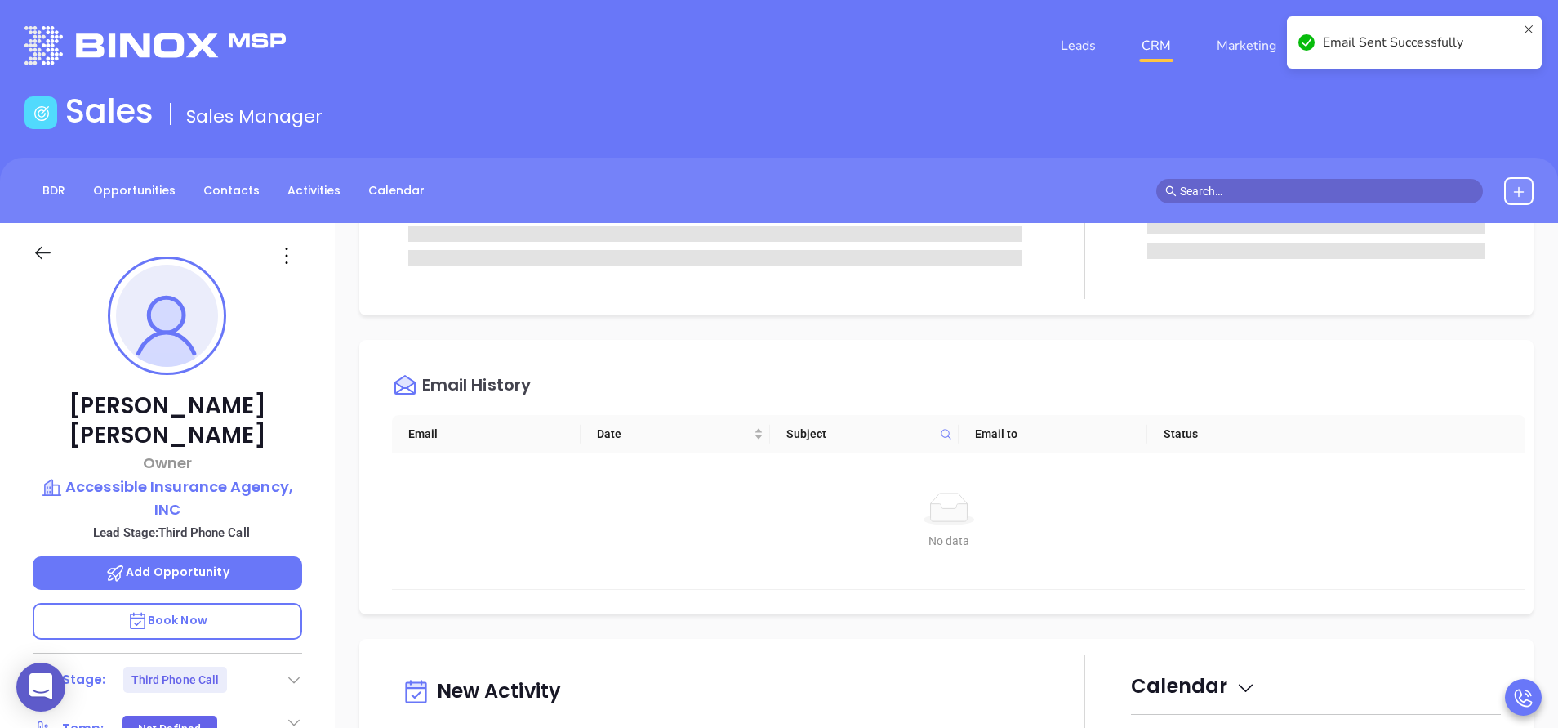
scroll to position [0, 0]
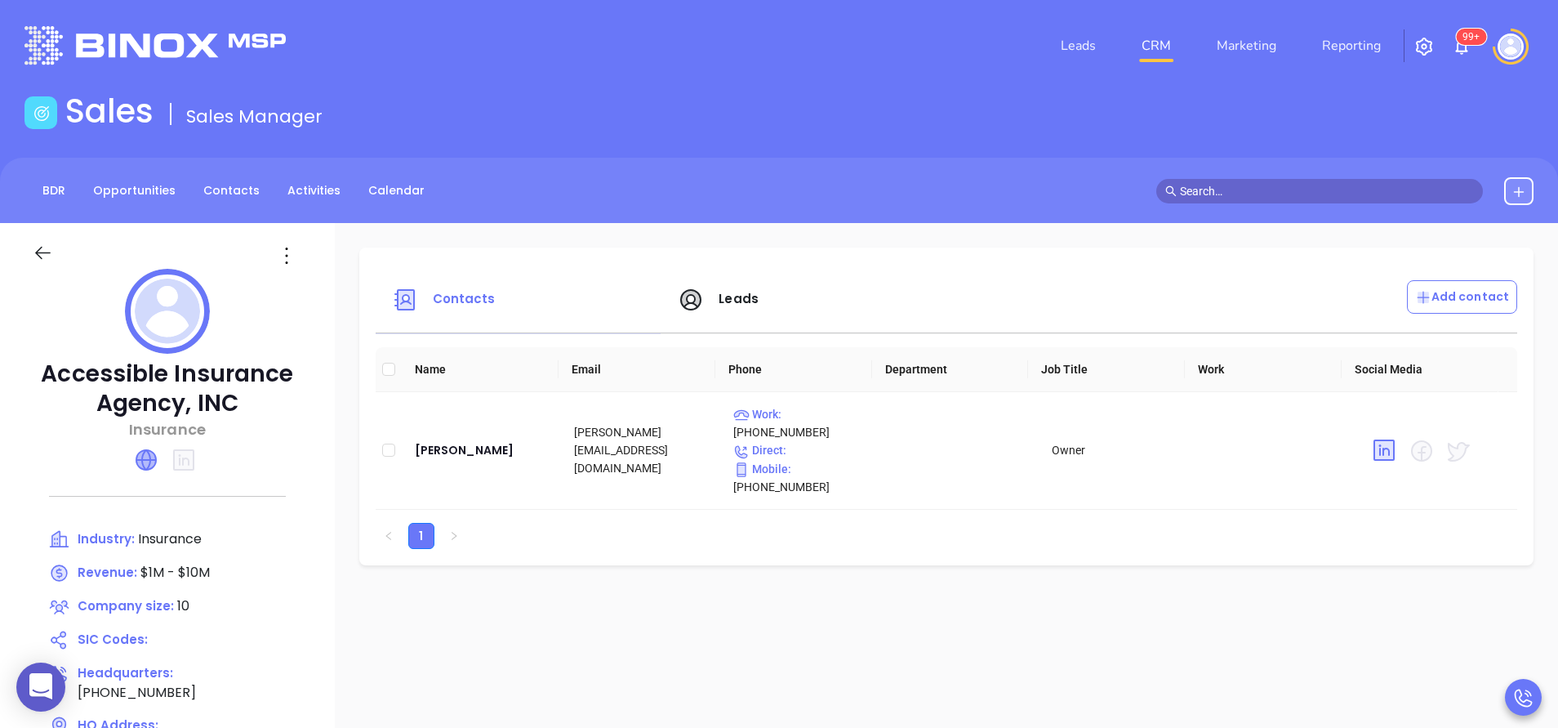
click at [142, 454] on icon at bounding box center [146, 460] width 20 height 20
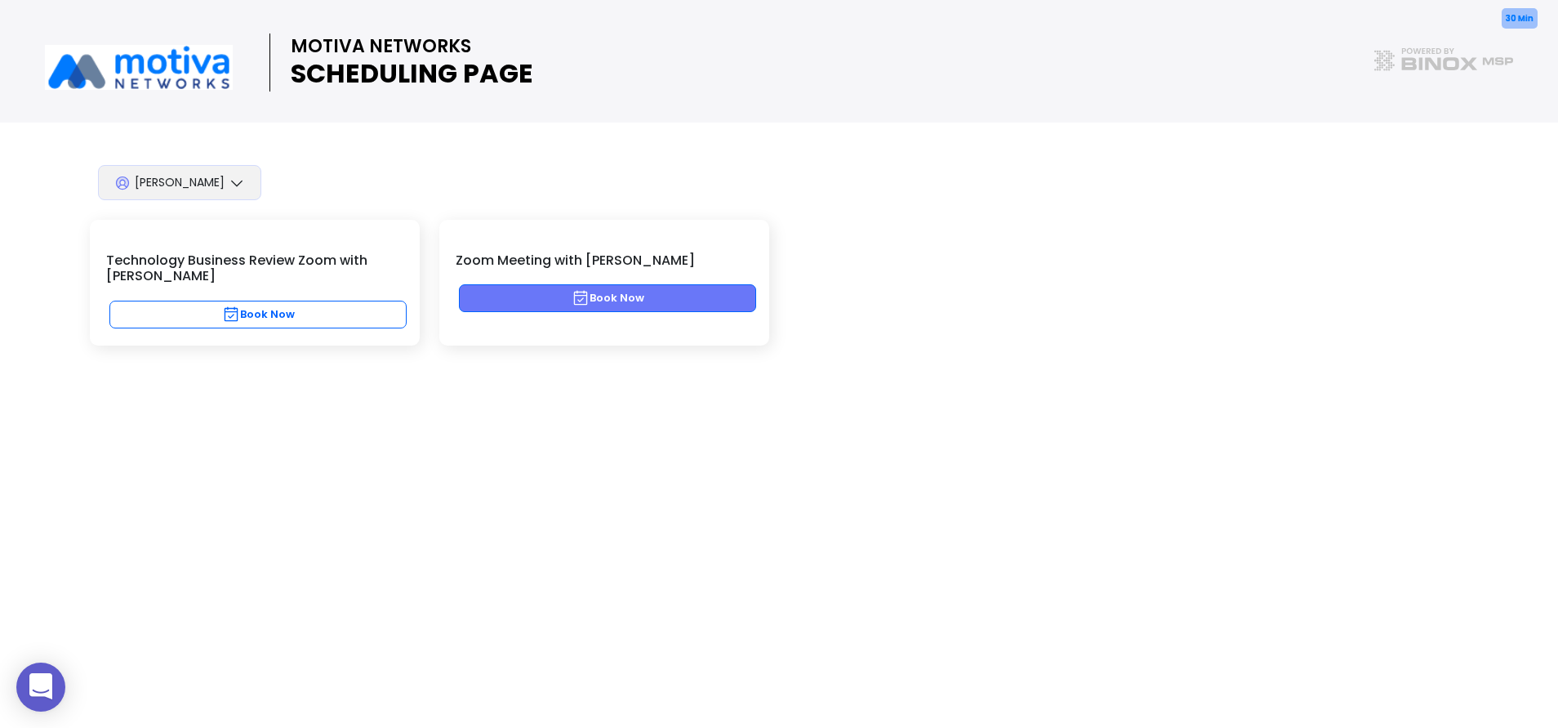
click at [615, 301] on button "Book Now" at bounding box center [607, 298] width 297 height 28
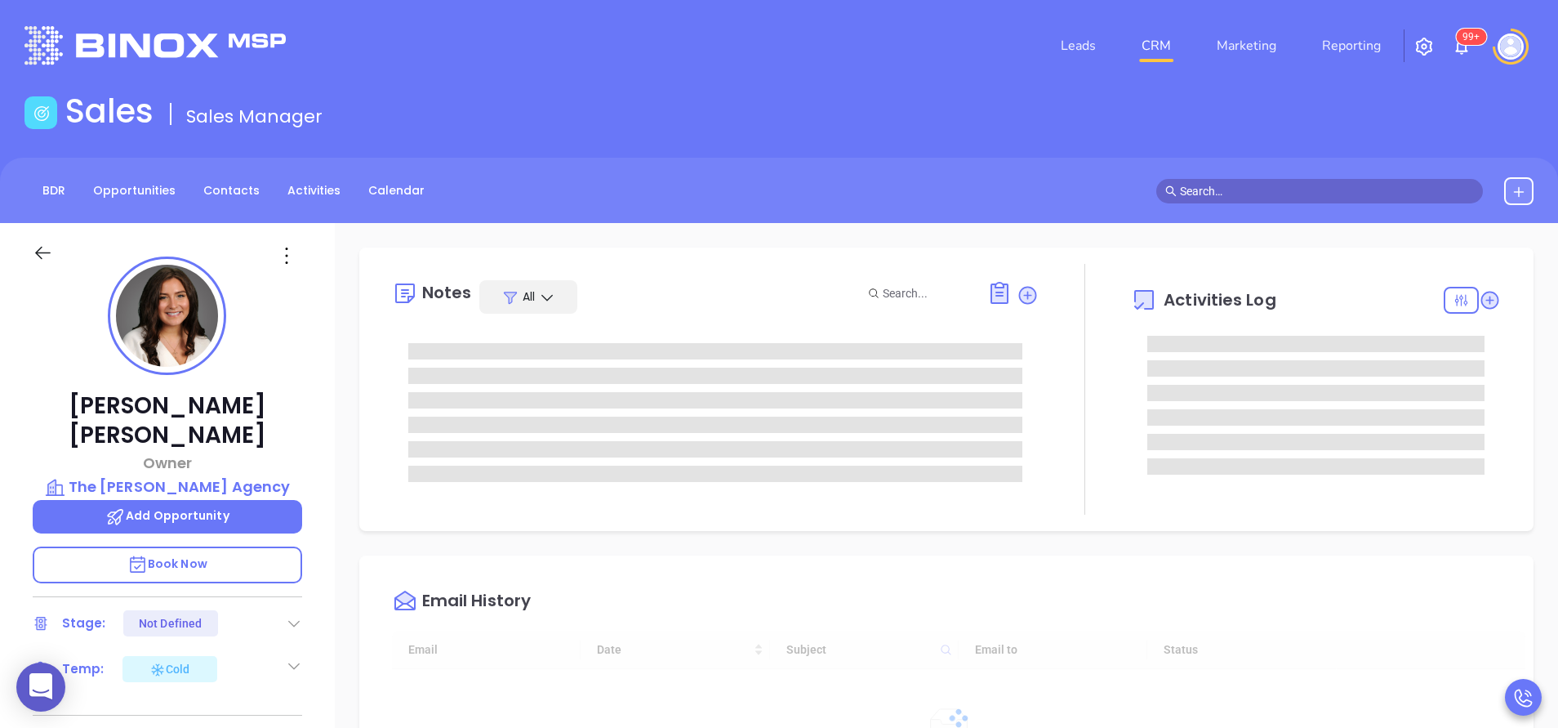
type input "[DATE]"
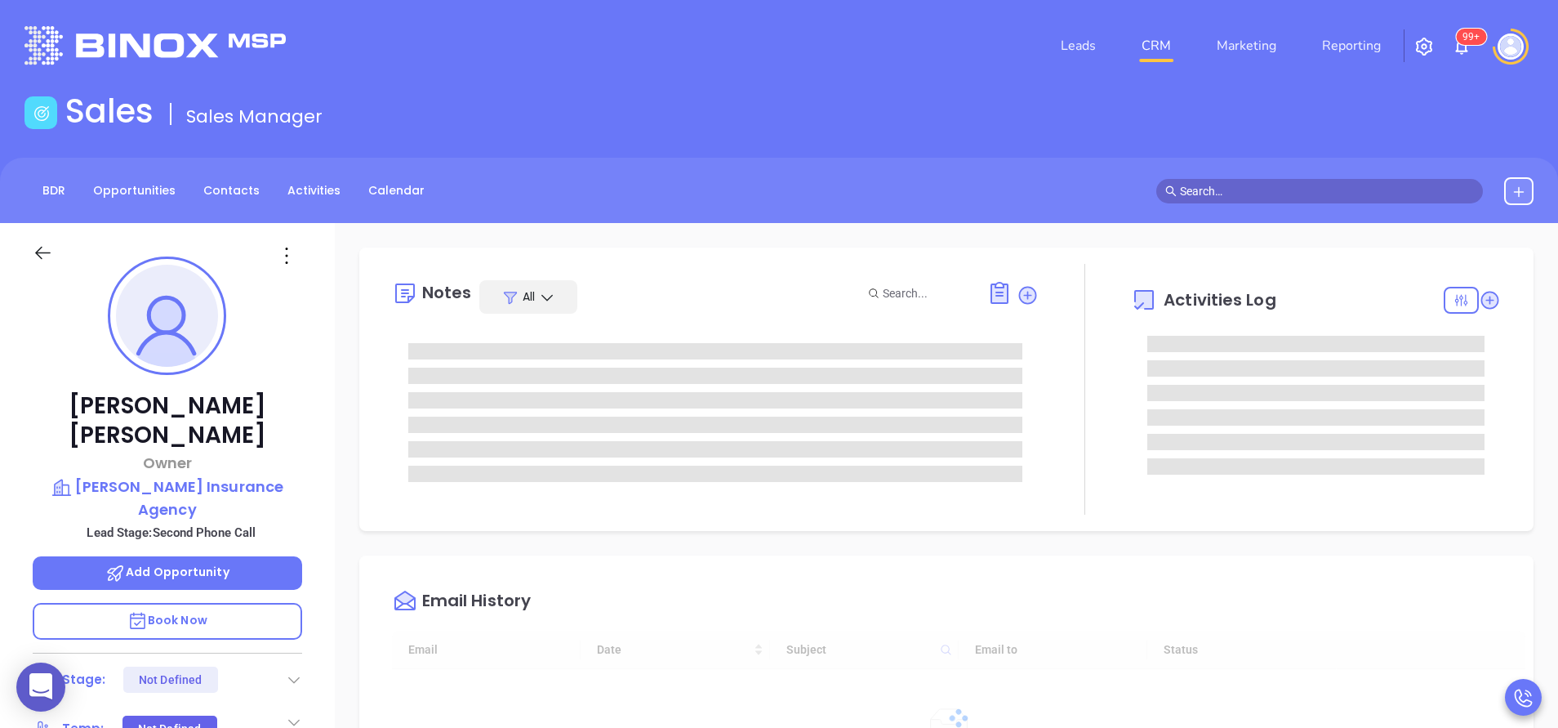
scroll to position [475, 0]
type input "Anabell Dominguez"
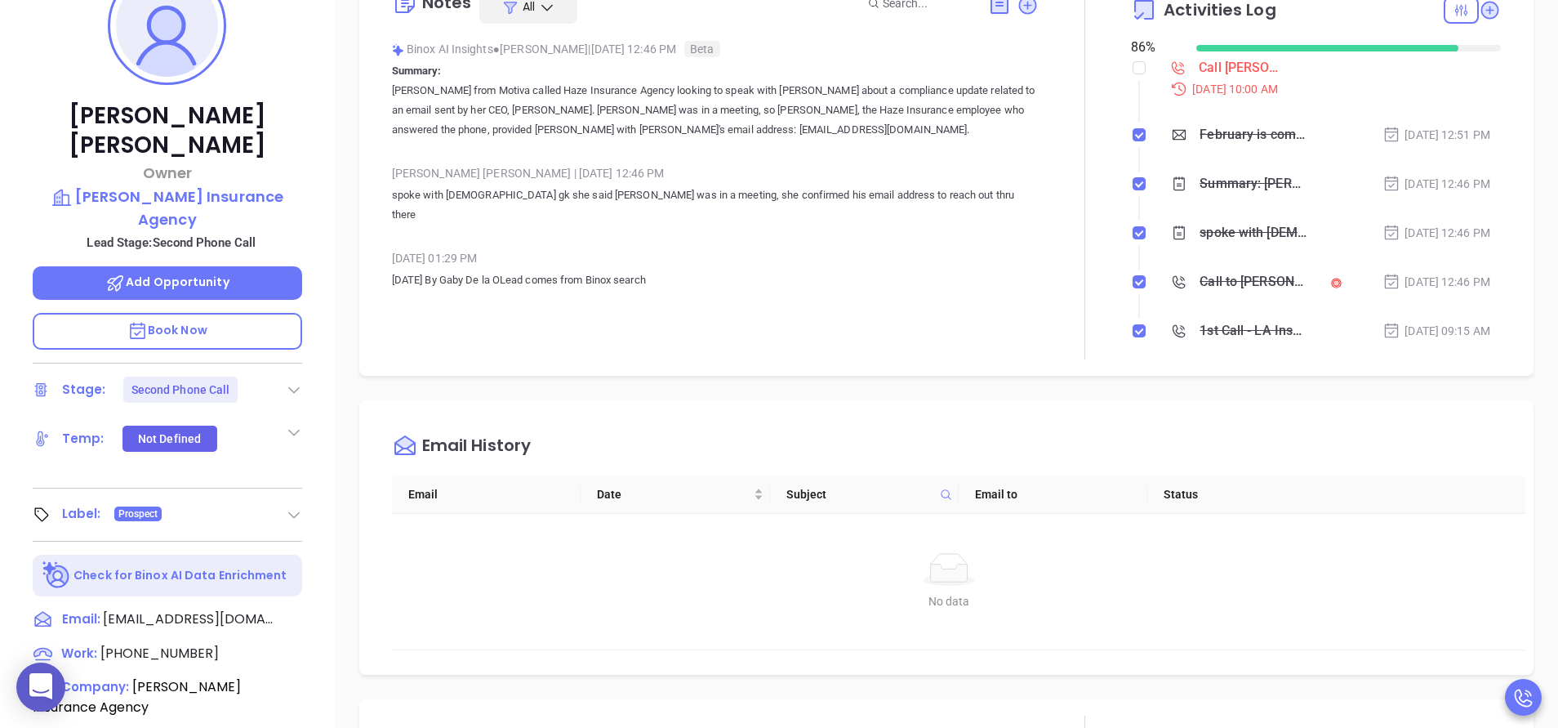
scroll to position [294, 0]
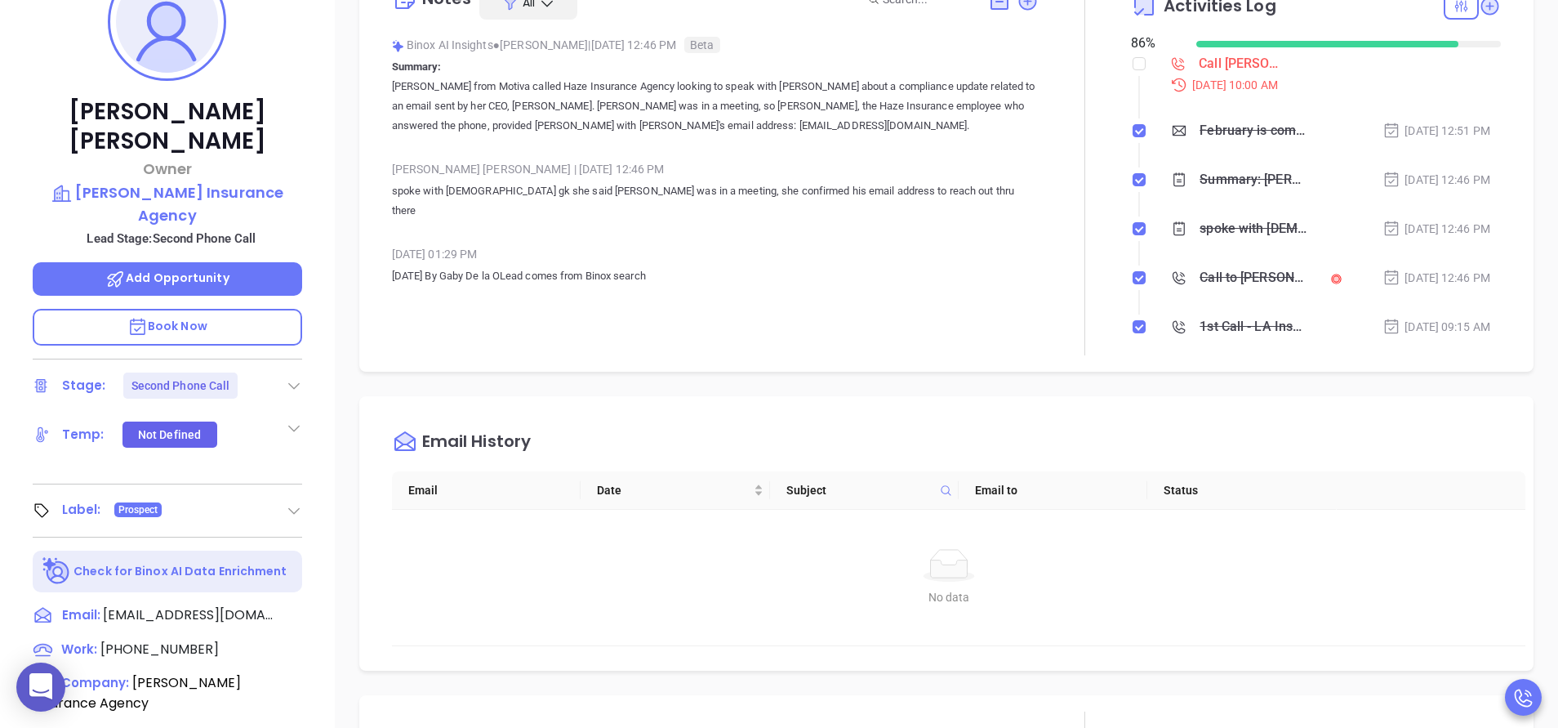
click at [327, 310] on div "Caleb V. Stark Owner Hays Insurance Agency Lead Stage: Second Phone Call Add Op…" at bounding box center [167, 384] width 335 height 910
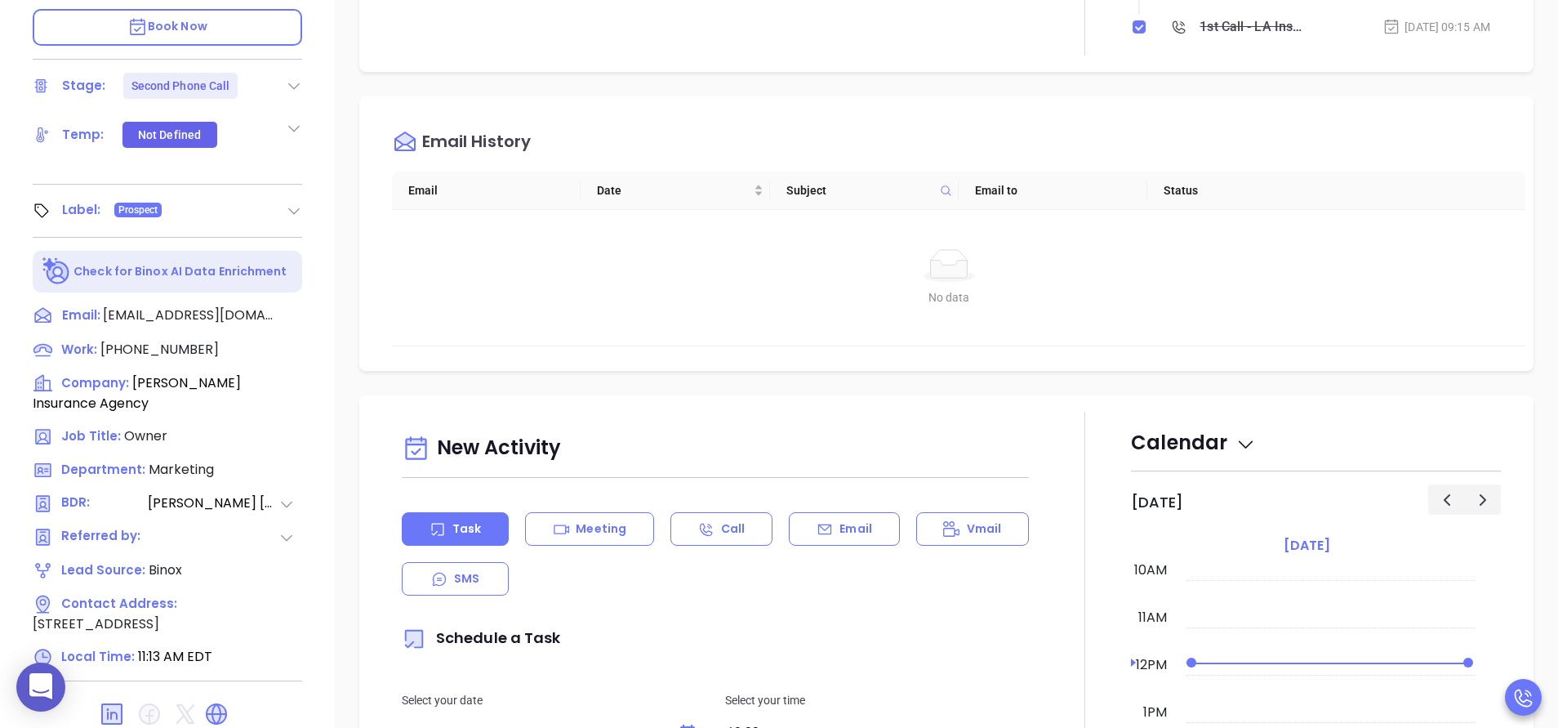
scroll to position [590, 0]
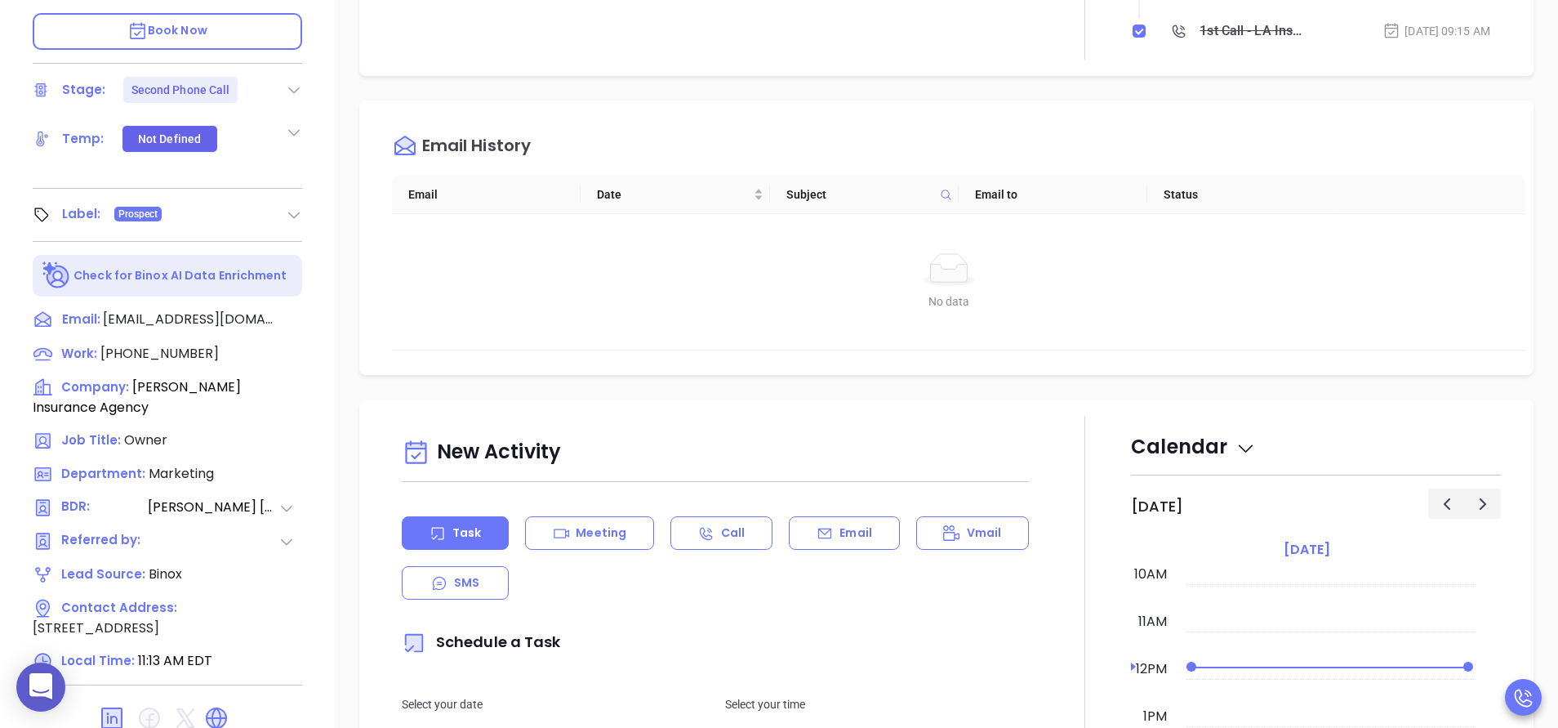
click at [321, 194] on div "Caleb V. Stark Owner Hays Insurance Agency Lead Stage: Second Phone Call Add Op…" at bounding box center [167, 88] width 335 height 910
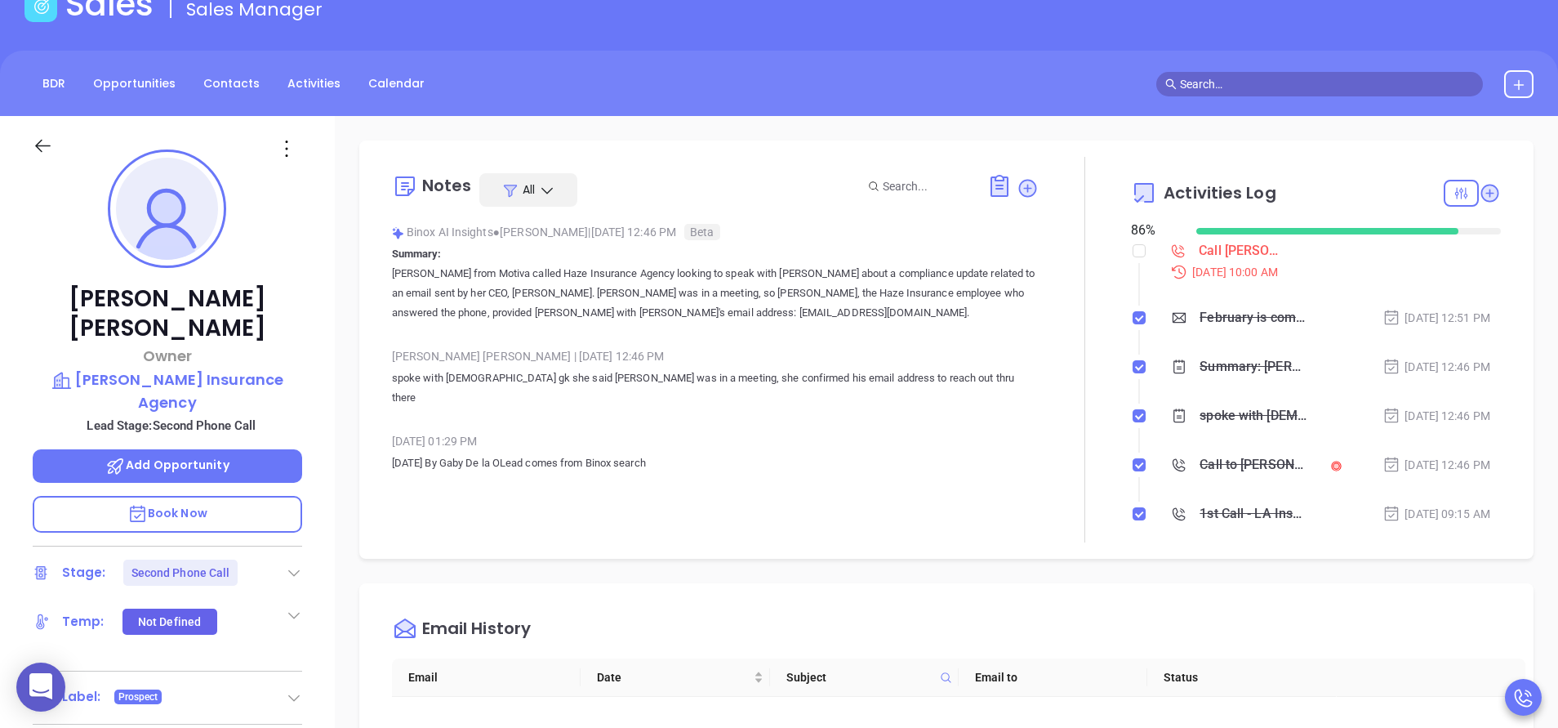
scroll to position [100, 0]
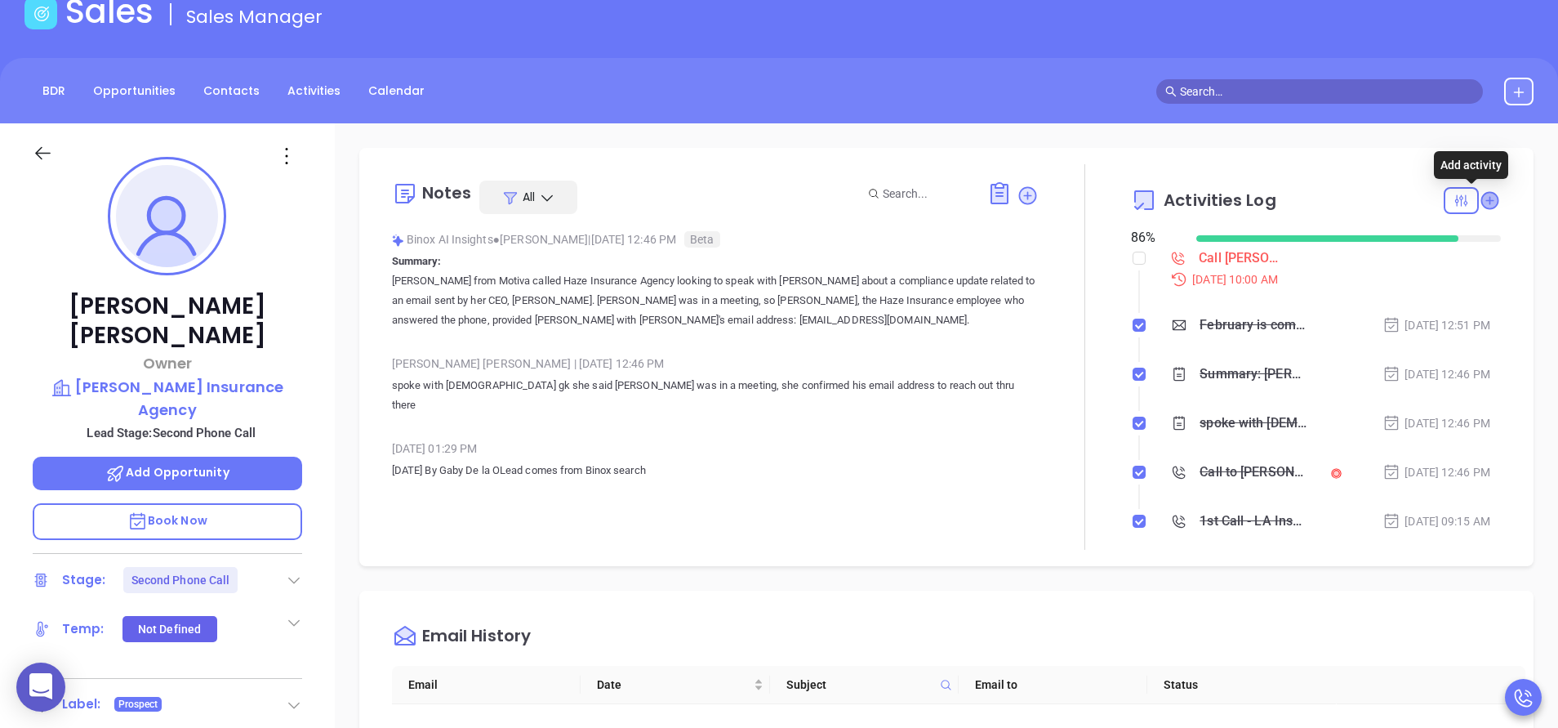
click at [1482, 199] on icon at bounding box center [1490, 200] width 16 height 16
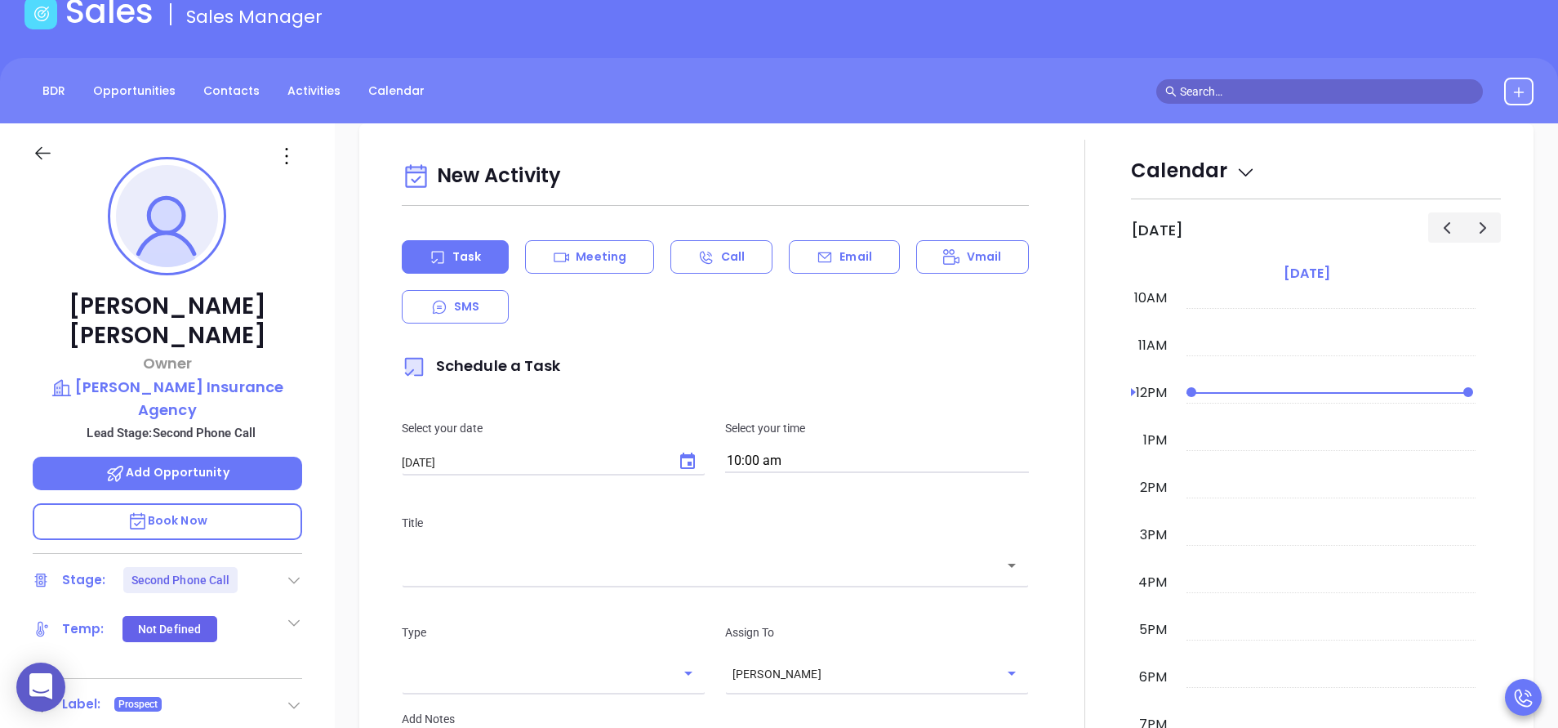
scroll to position [223, 0]
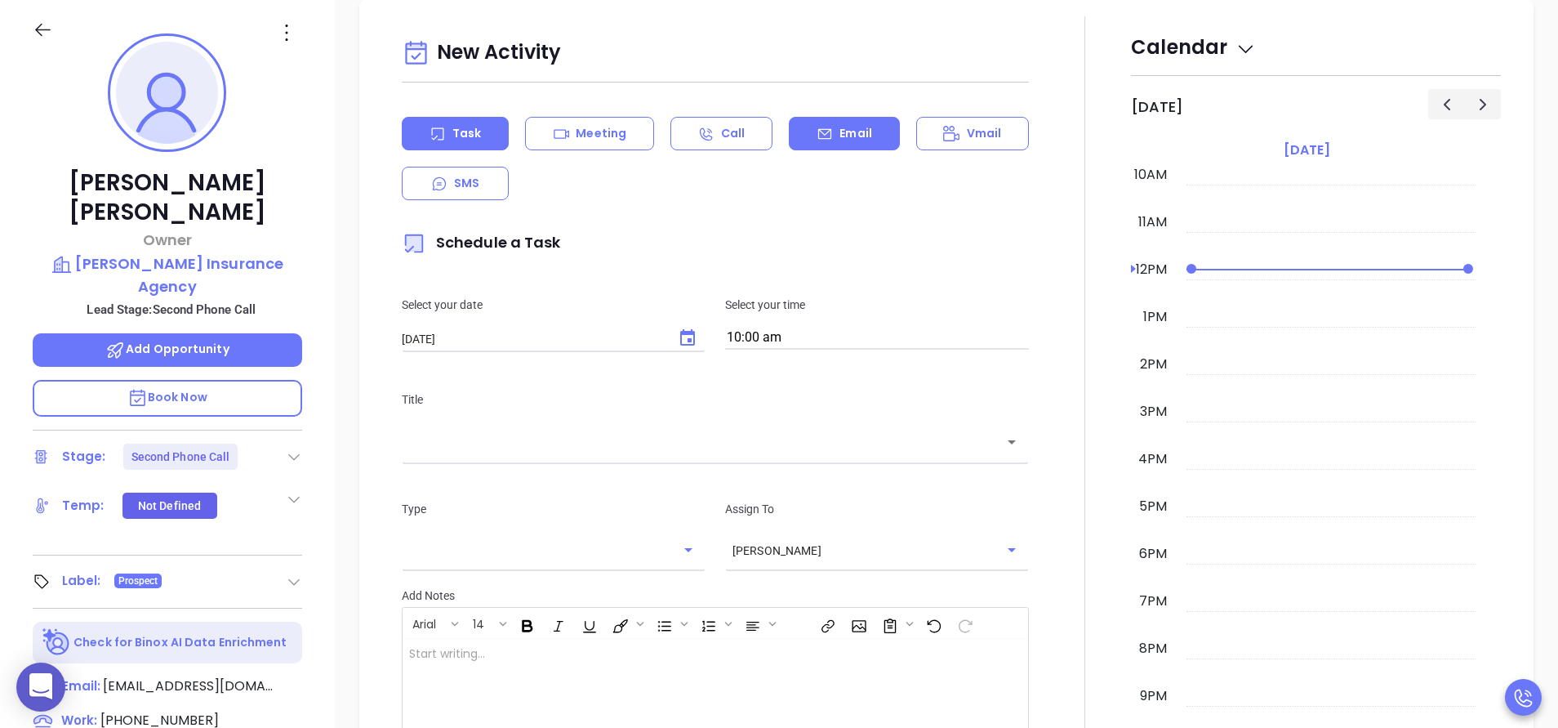
click at [828, 144] on div "Email" at bounding box center [844, 133] width 110 height 33
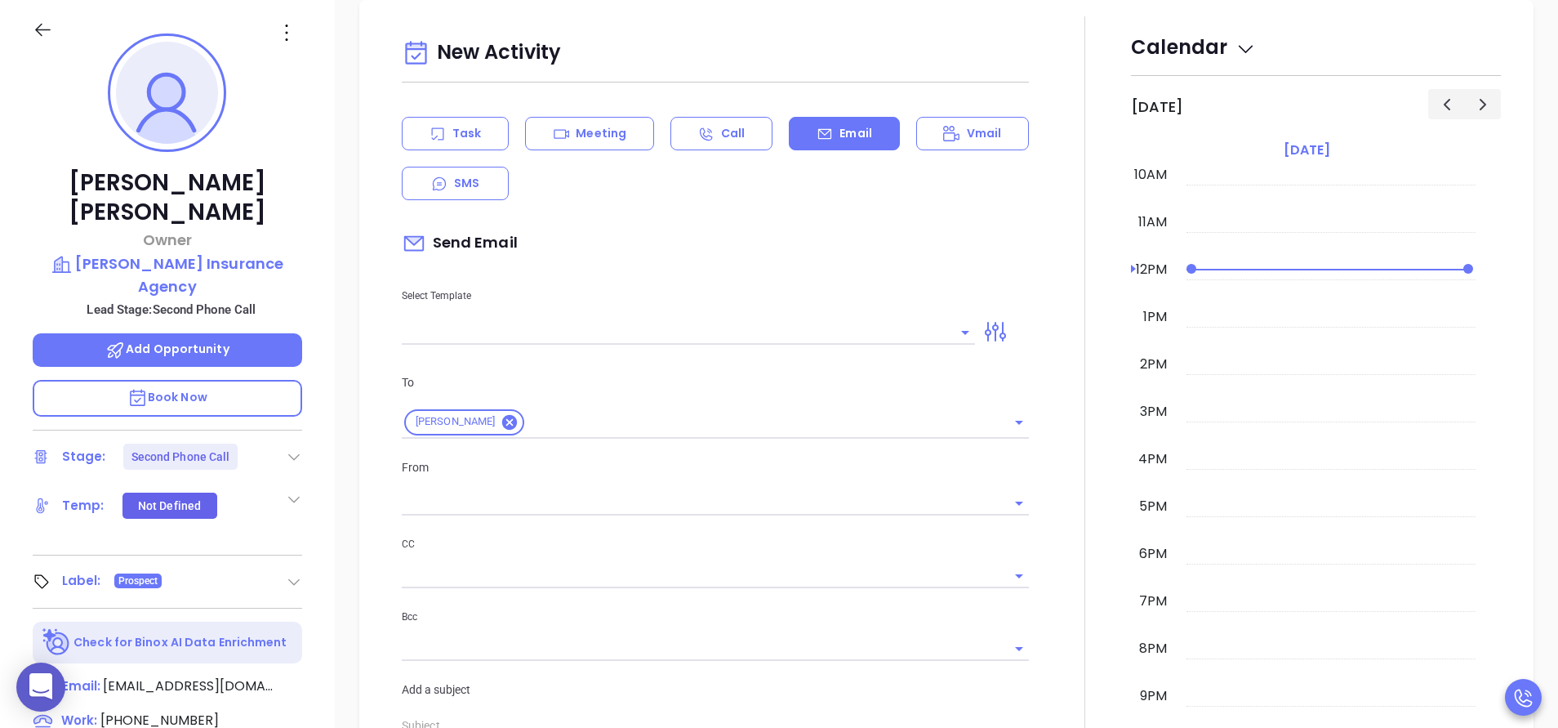
click at [492, 344] on div at bounding box center [688, 332] width 573 height 25
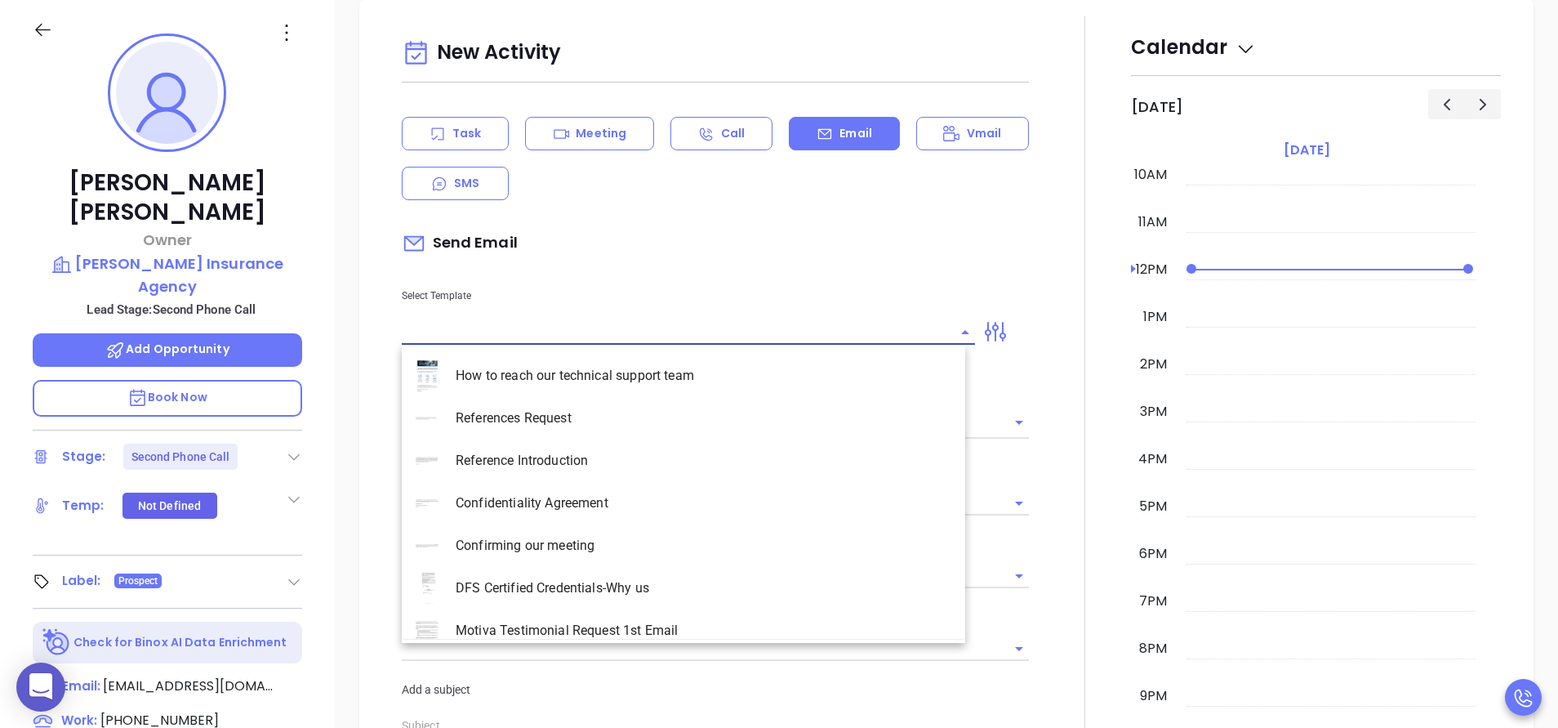
type input "[PERSON_NAME]"
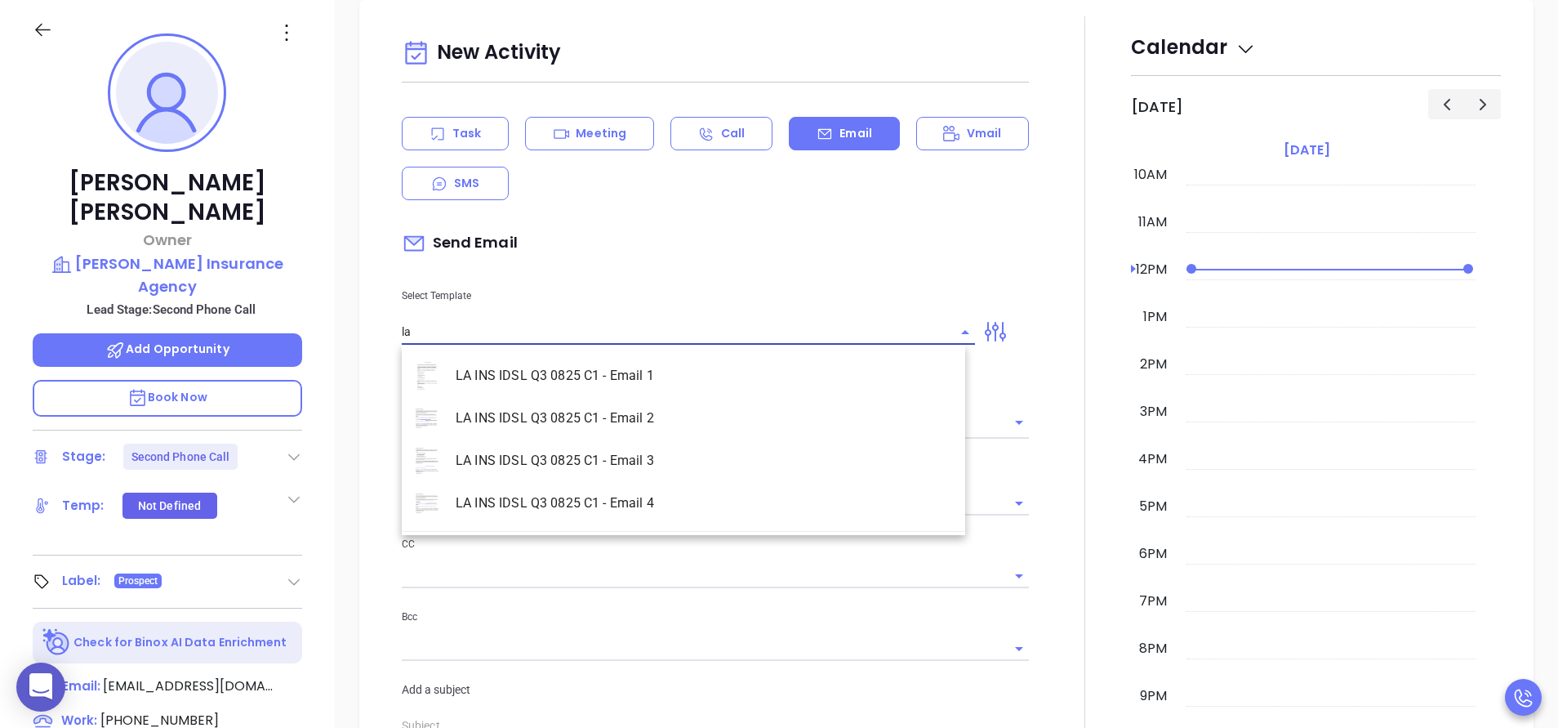
click at [553, 406] on li "LA INS IDSL Q3 0825 C1 - Email 2" at bounding box center [684, 418] width 564 height 42
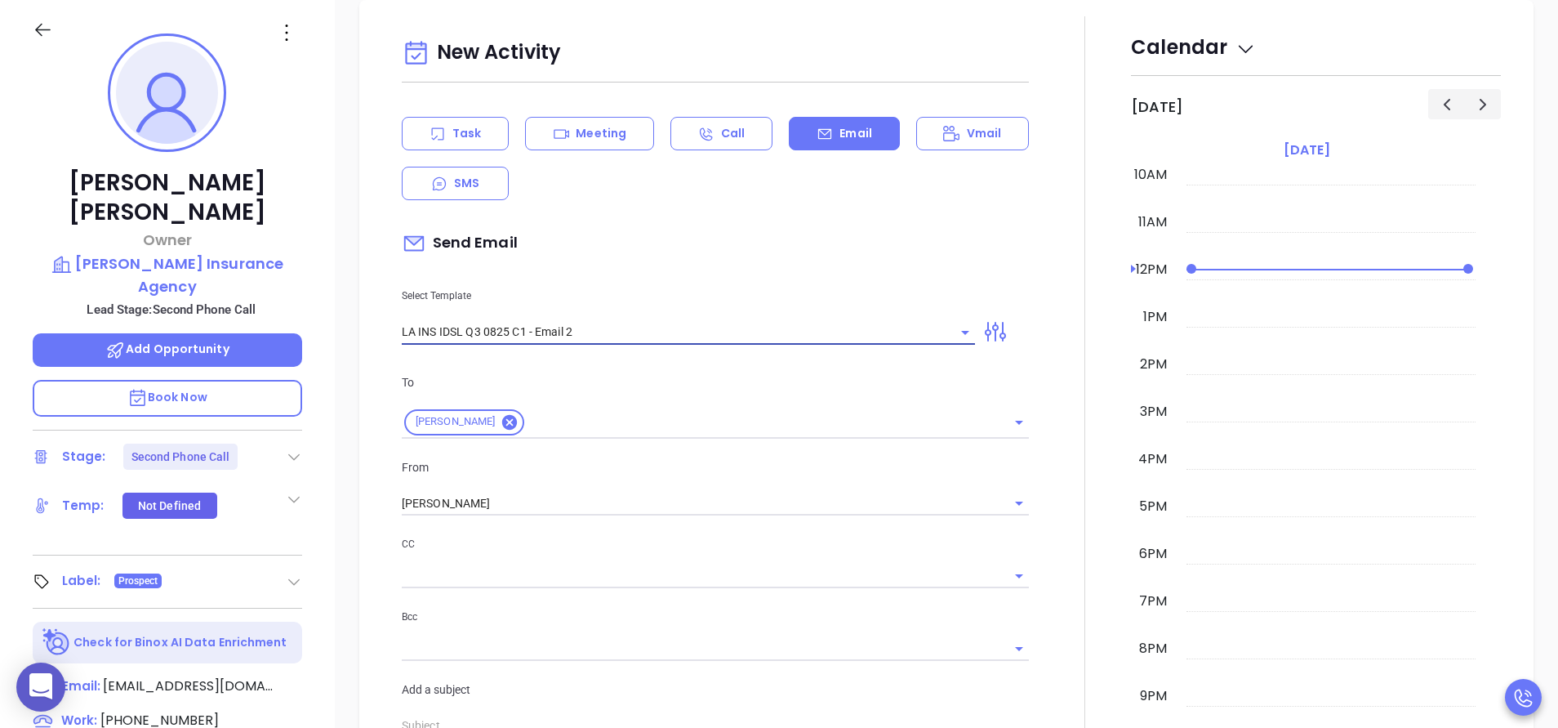
type input "LA INS IDSL Q3 0825 C1 - Email 2"
type input "February is coming fast—will Hays Insurance Agency be compliant?"
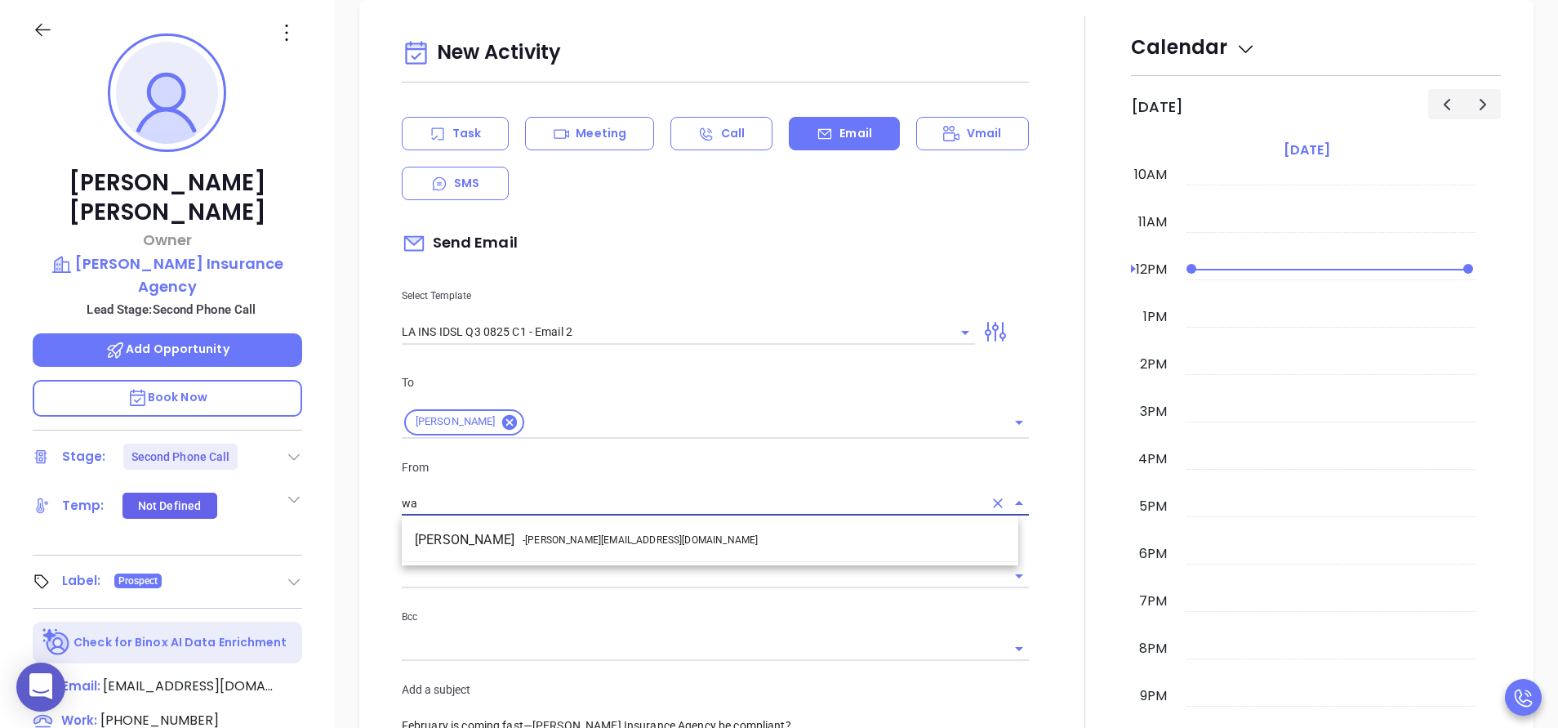
click at [604, 536] on span "- walter@motiva.net" at bounding box center [640, 540] width 235 height 15
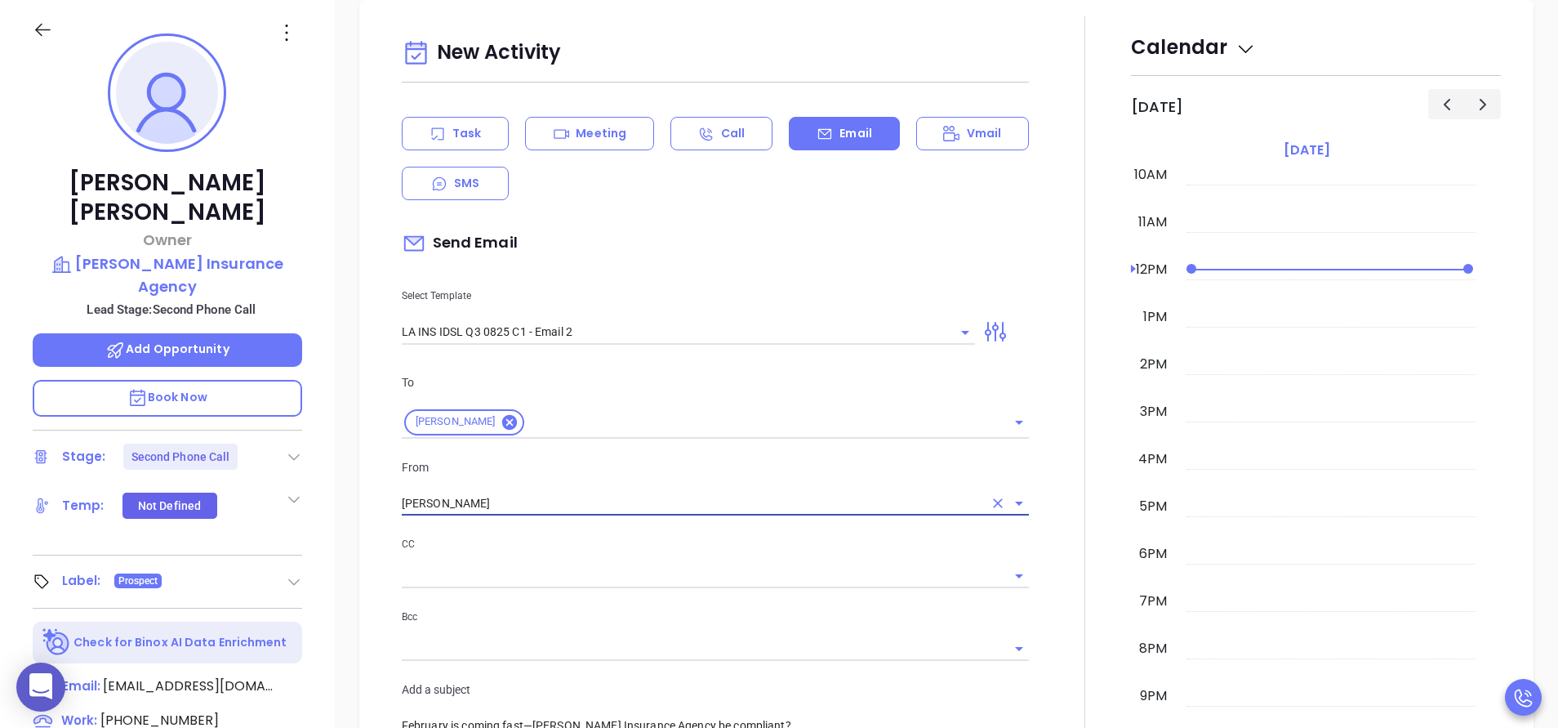
type input "Walter Contreras"
click at [1059, 603] on div at bounding box center [1085, 642] width 92 height 1253
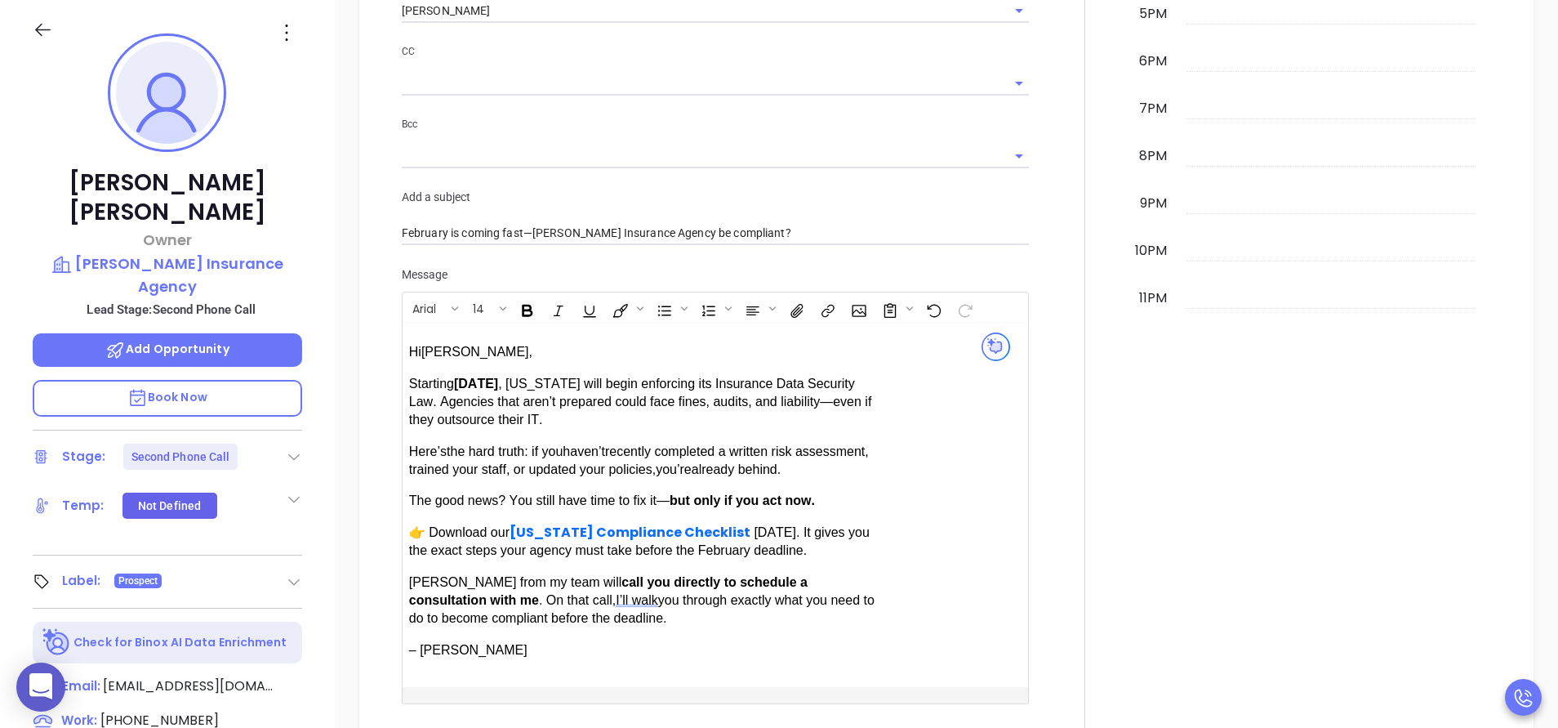
scroll to position [1305, 0]
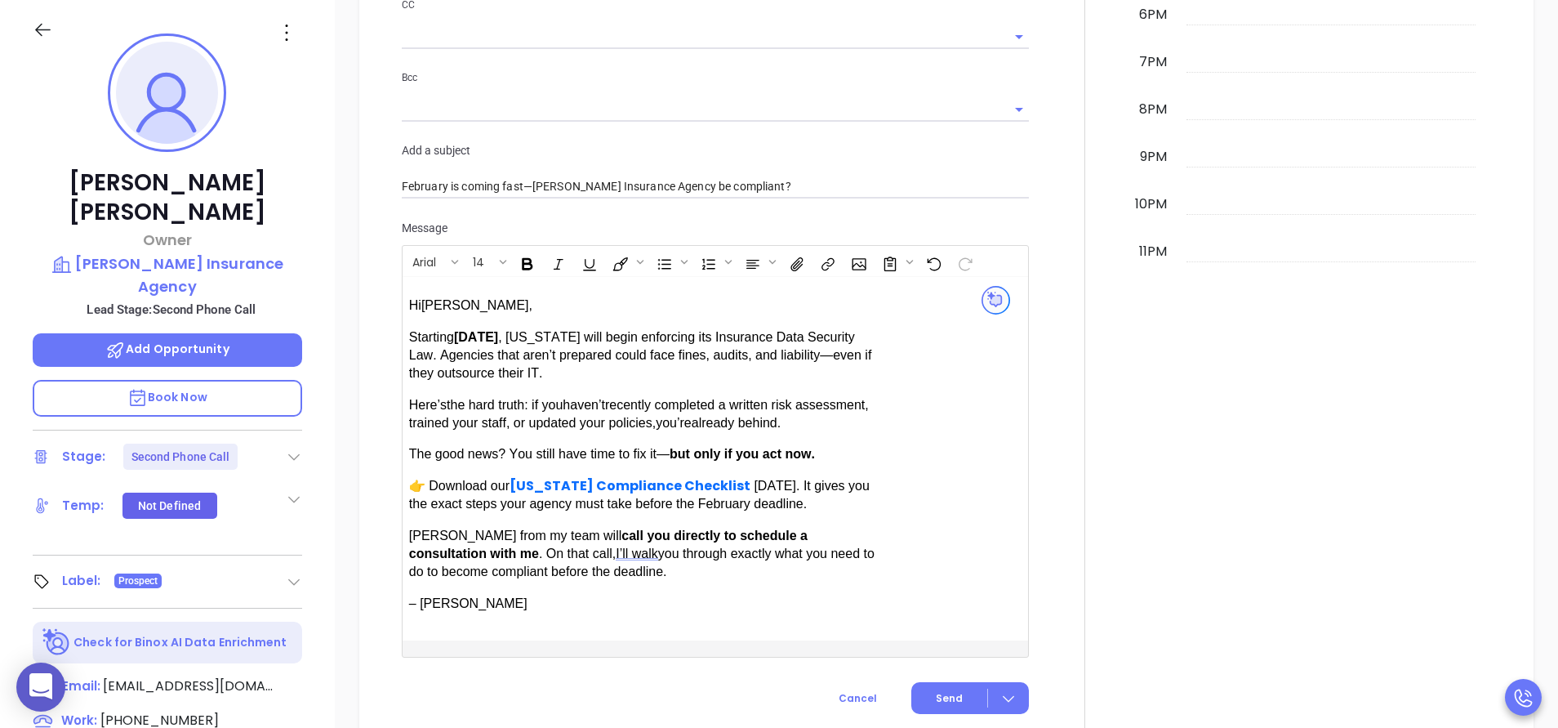
click at [475, 297] on p "Hi Caleb V. ," at bounding box center [644, 305] width 470 height 18
click at [1039, 384] on div at bounding box center [1085, 103] width 92 height 1253
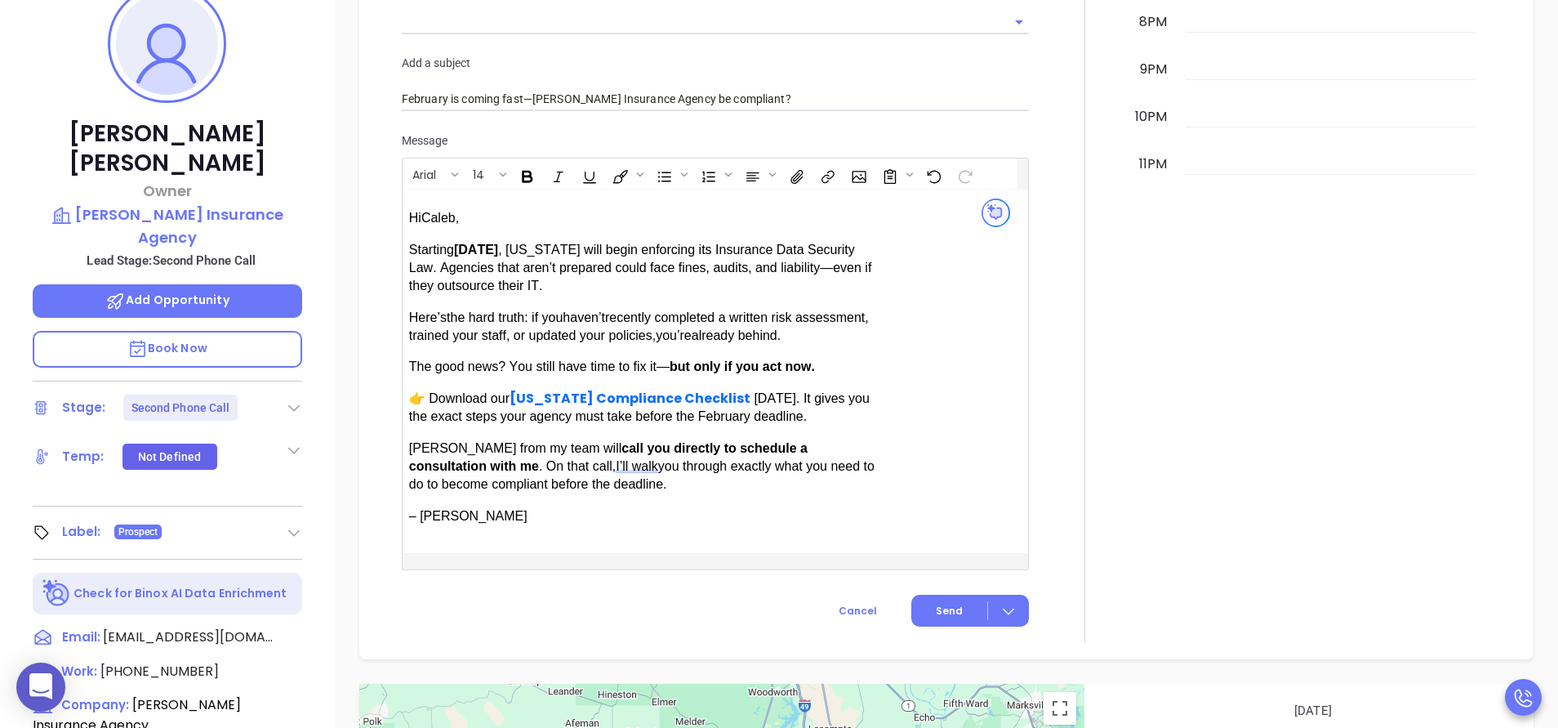
scroll to position [1345, 0]
click at [948, 604] on span "Send" at bounding box center [949, 609] width 27 height 15
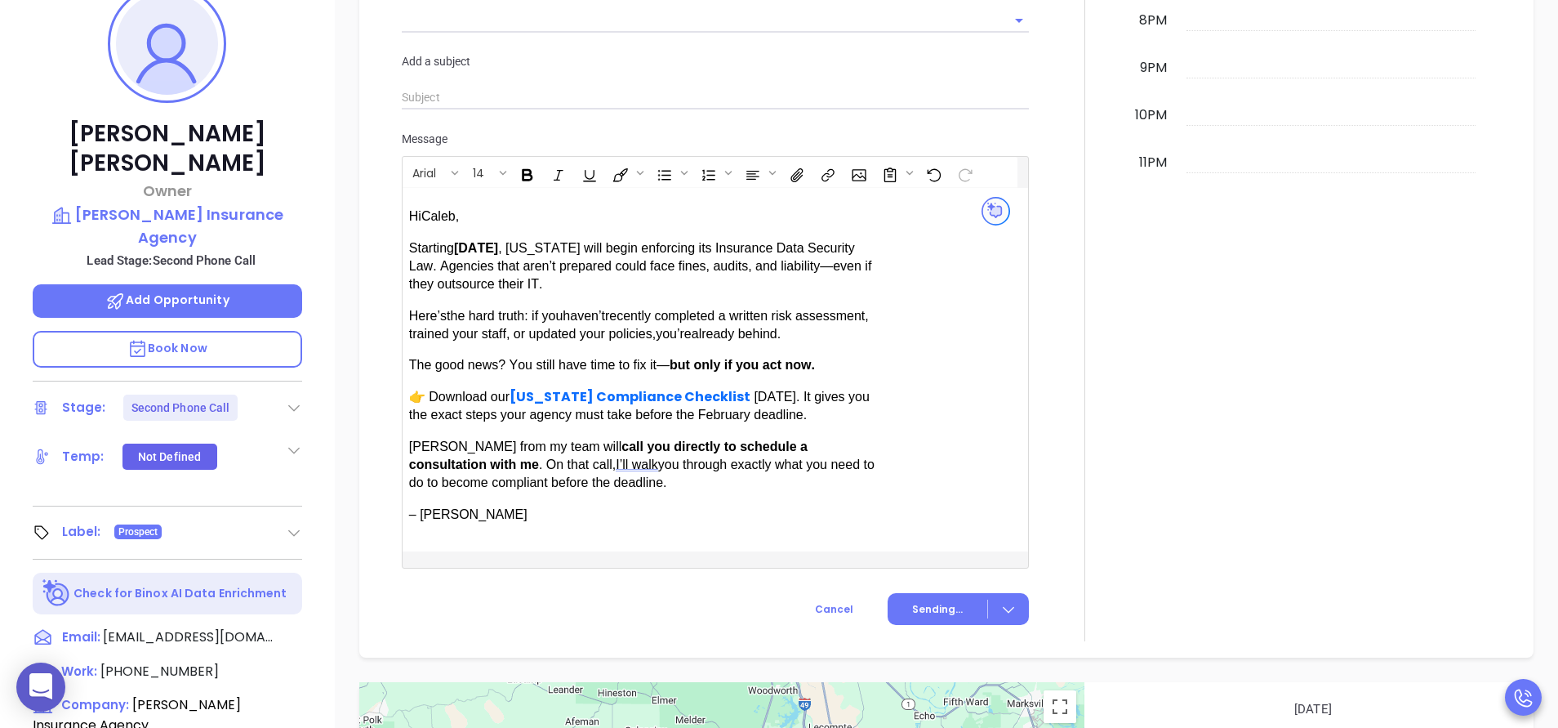
scroll to position [1210, 0]
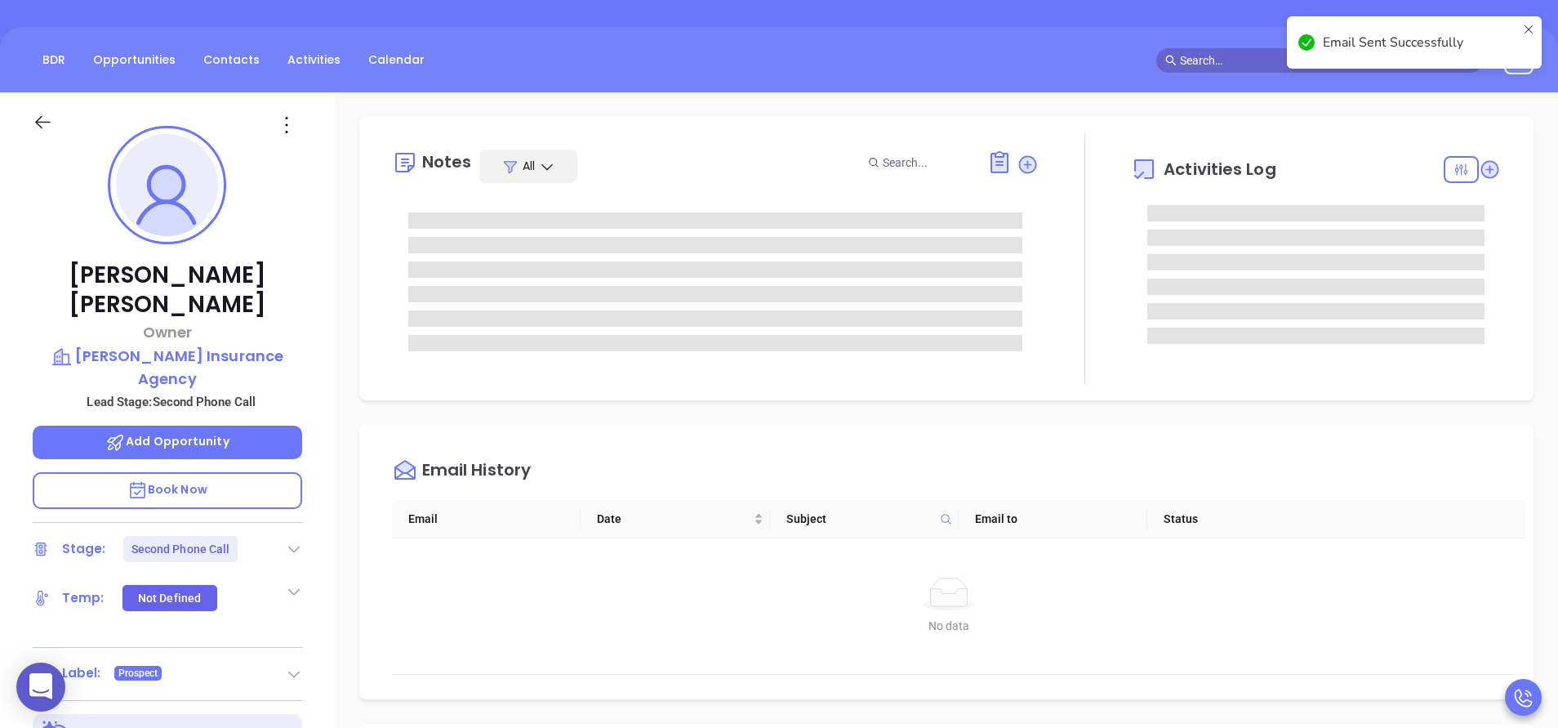
scroll to position [0, 0]
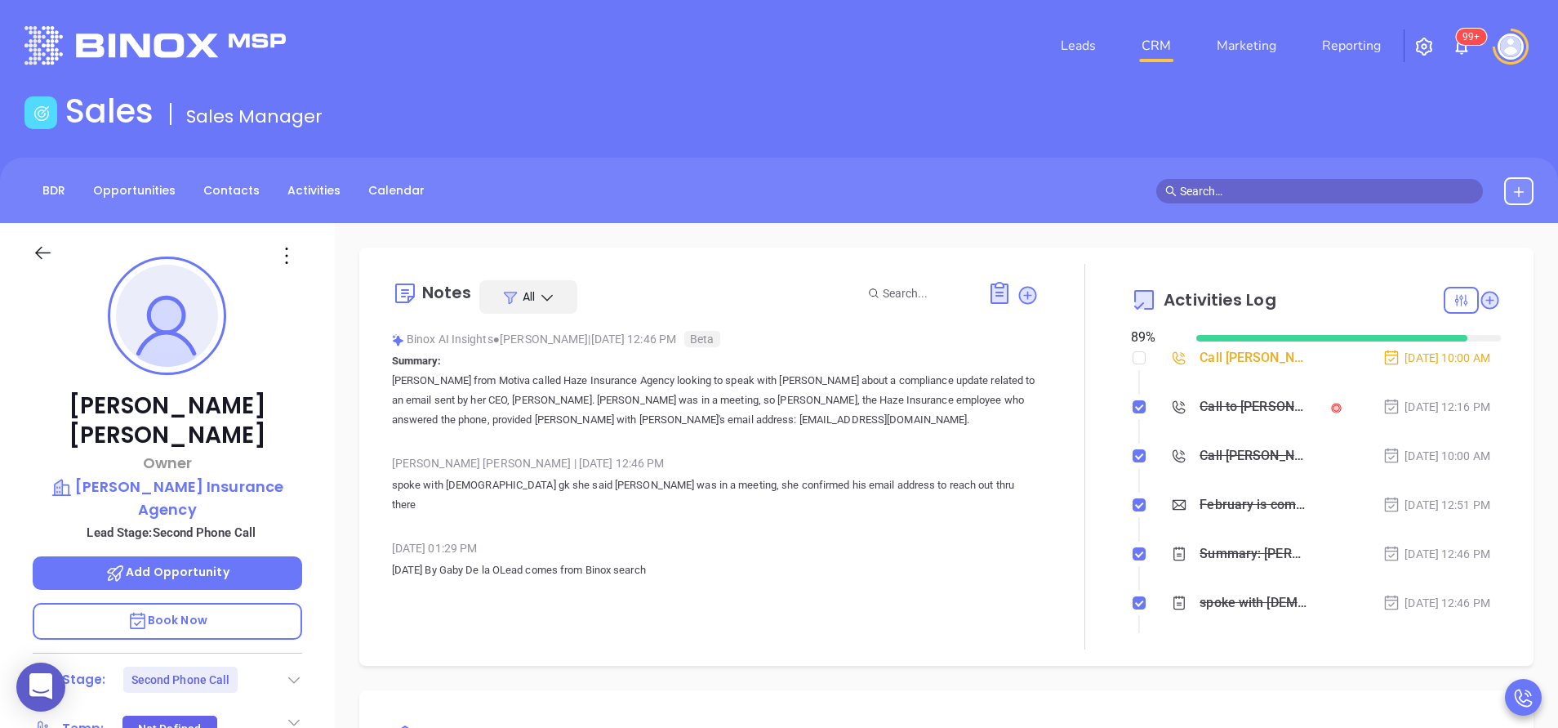
click at [1188, 372] on li "Call Caleb V. Stark to follow up Sep 13, 2025 | 10:00 AM" at bounding box center [1318, 373] width 366 height 45
click at [1201, 368] on div "Call Caleb V. Stark to follow up" at bounding box center [1254, 357] width 108 height 25
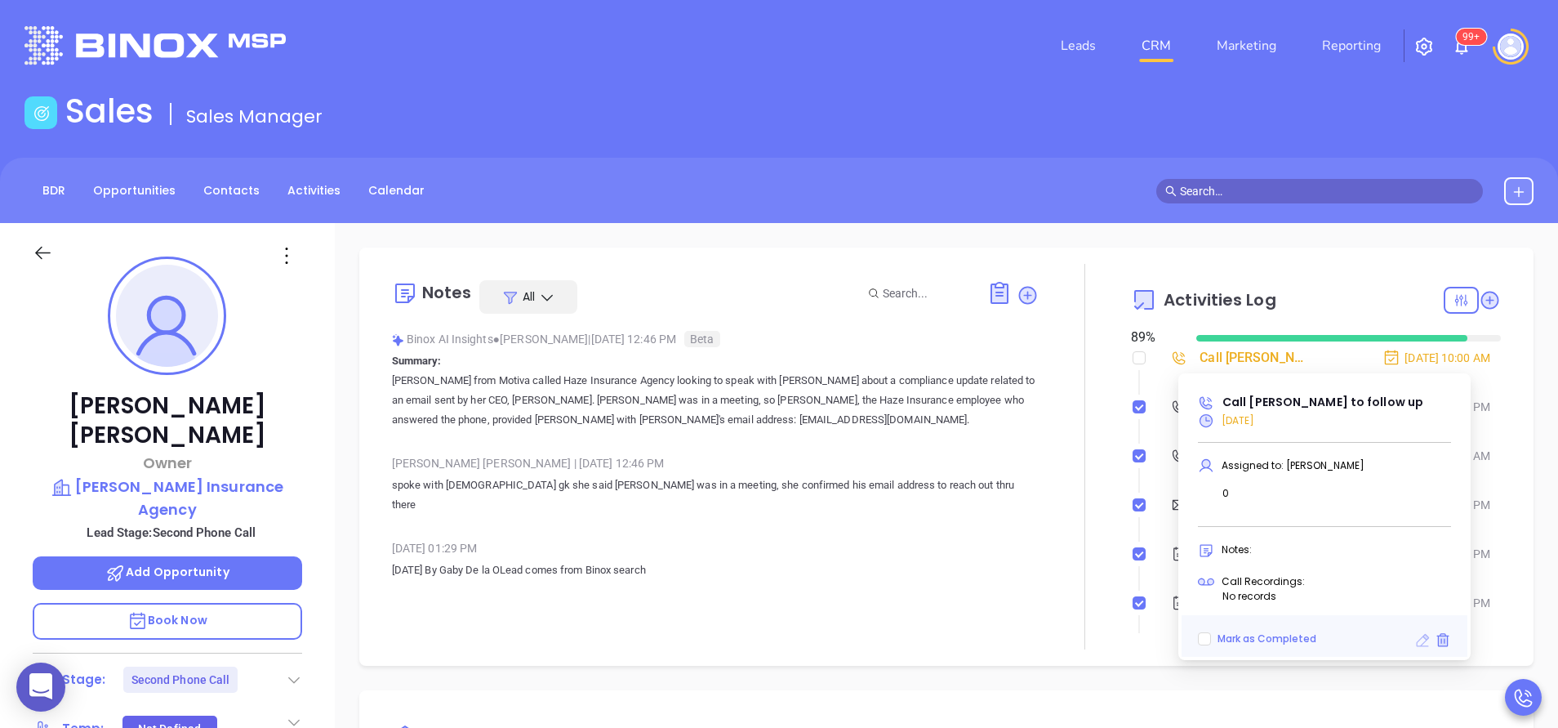
click at [1425, 642] on icon at bounding box center [1423, 640] width 13 height 13
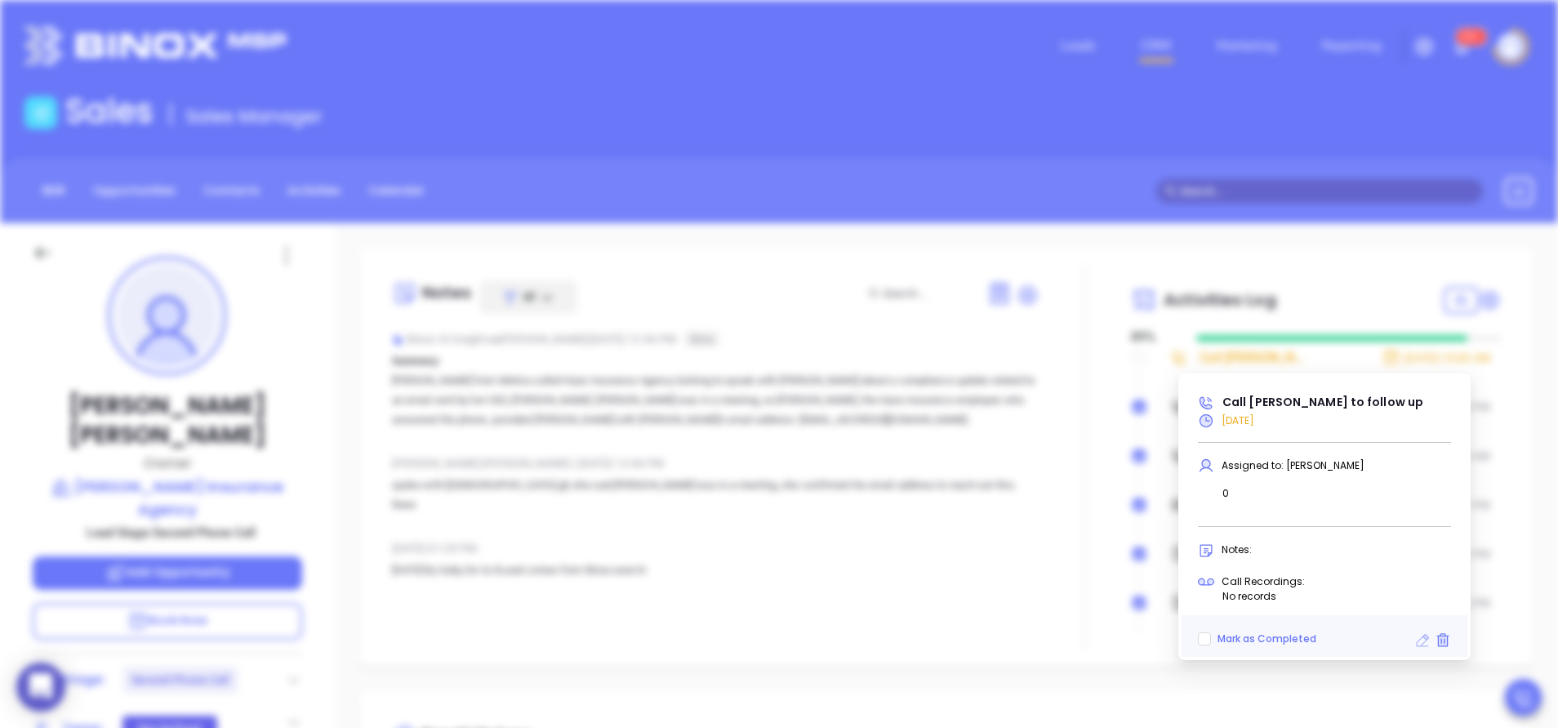
scroll to position [516, 0]
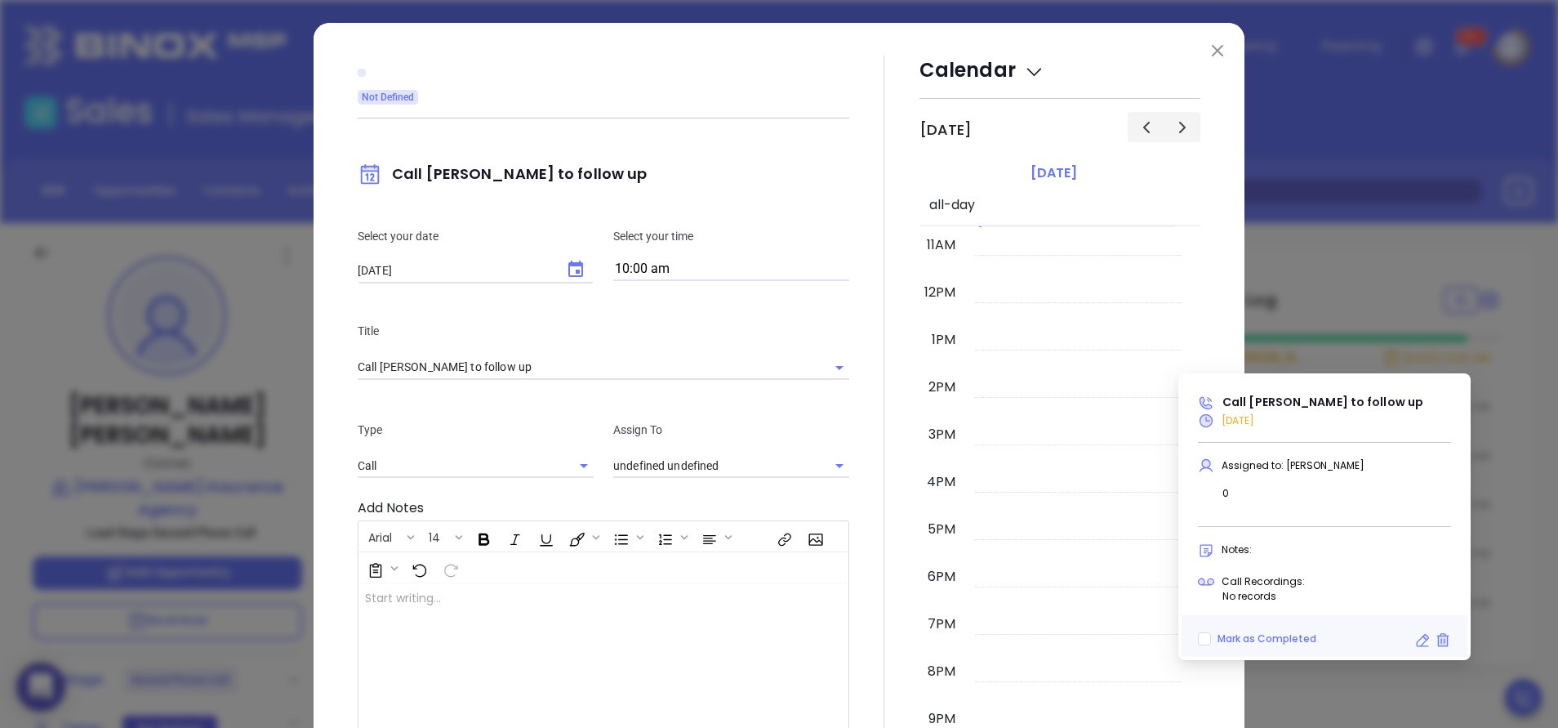
type input "Anabell Dominguez"
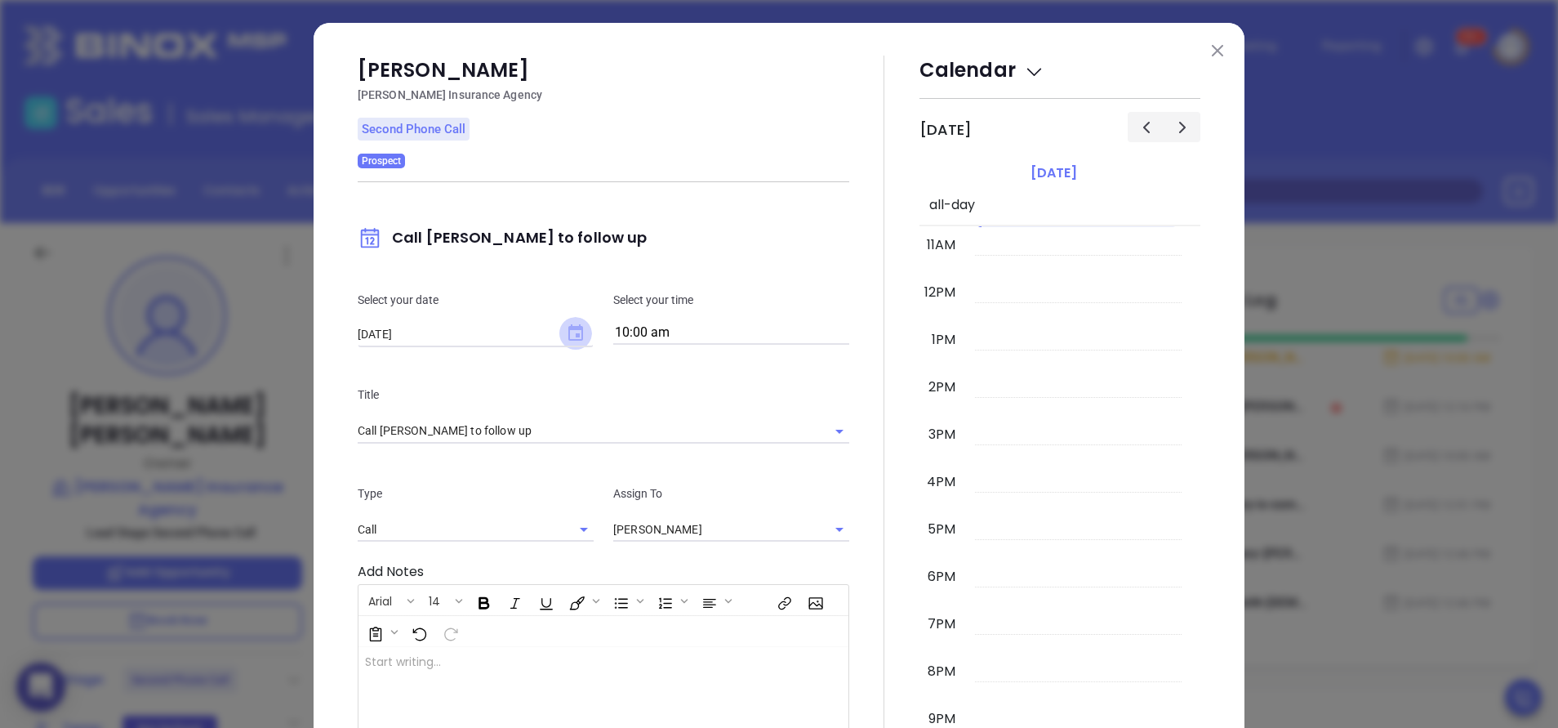
click at [568, 330] on icon "Choose date, selected date is Sep 13, 2025" at bounding box center [575, 332] width 15 height 16
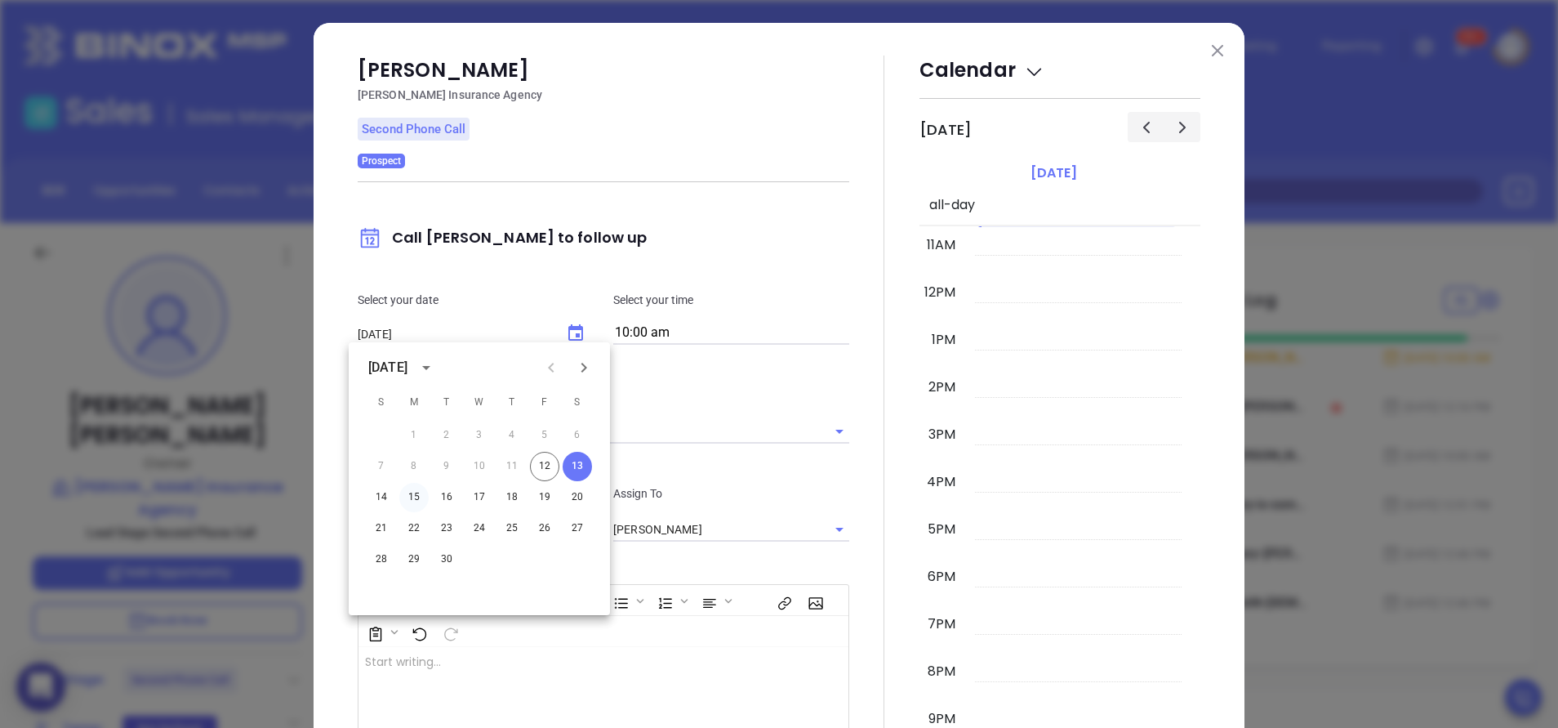
click at [425, 497] on button "15" at bounding box center [413, 497] width 29 height 29
type input "09/15/2025"
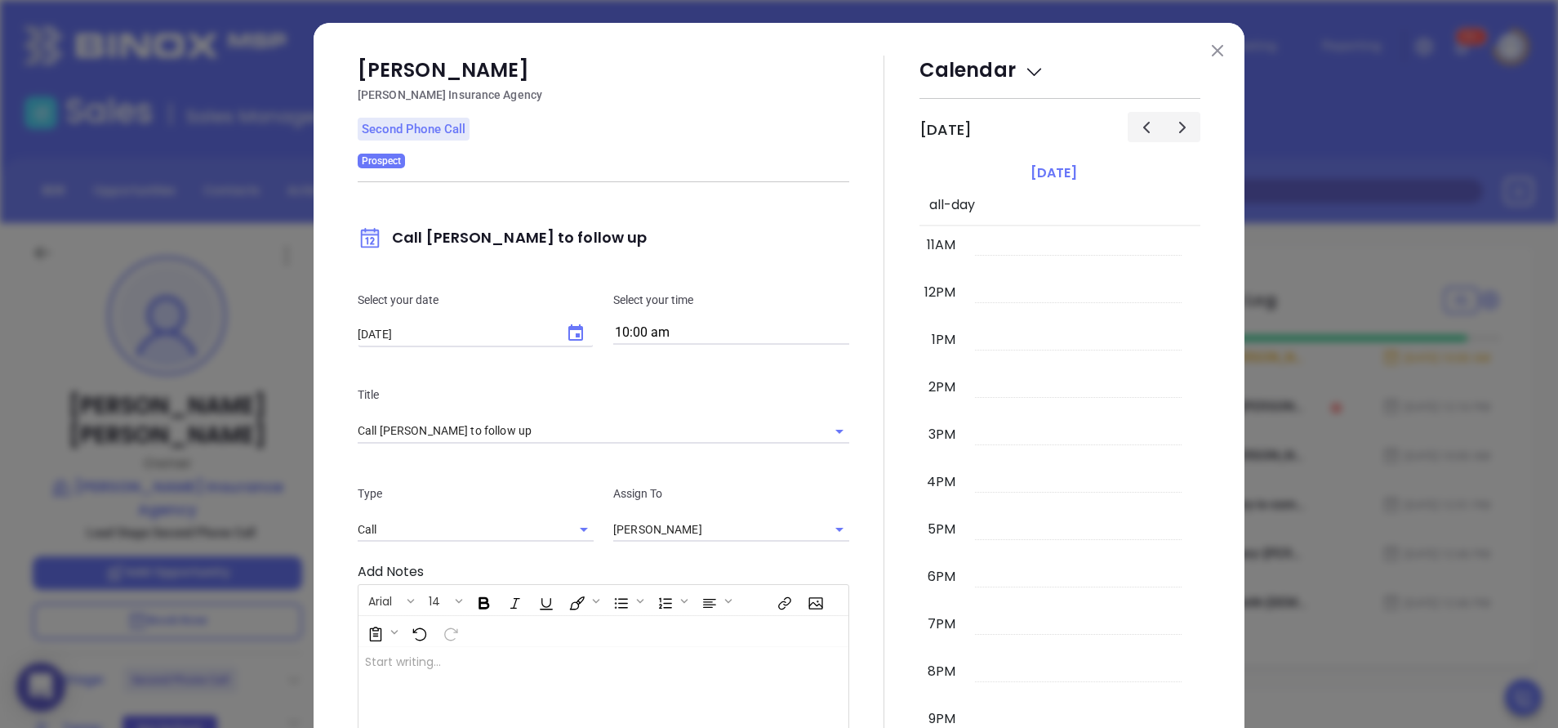
click at [854, 481] on div at bounding box center [884, 470] width 70 height 829
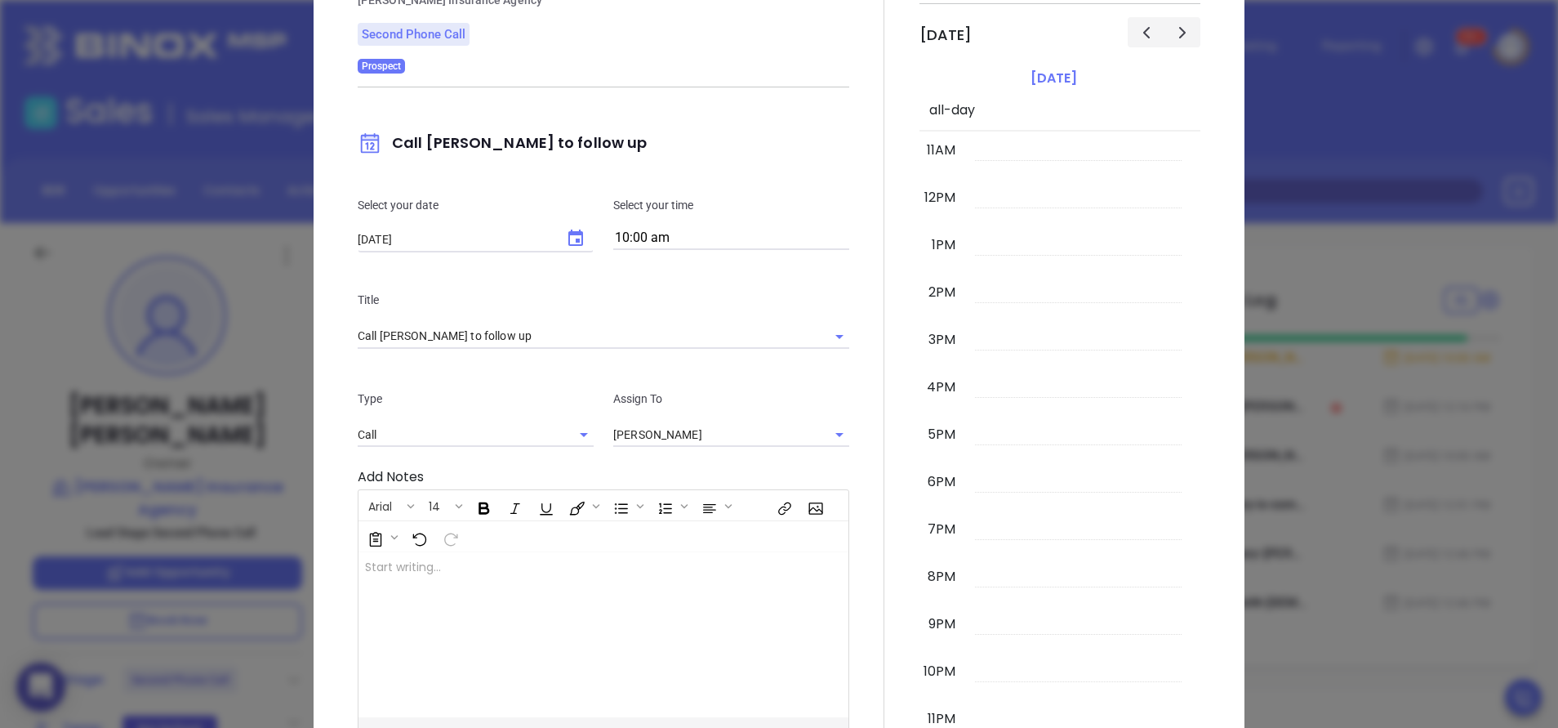
scroll to position [98, 0]
click at [869, 435] on div at bounding box center [884, 372] width 70 height 829
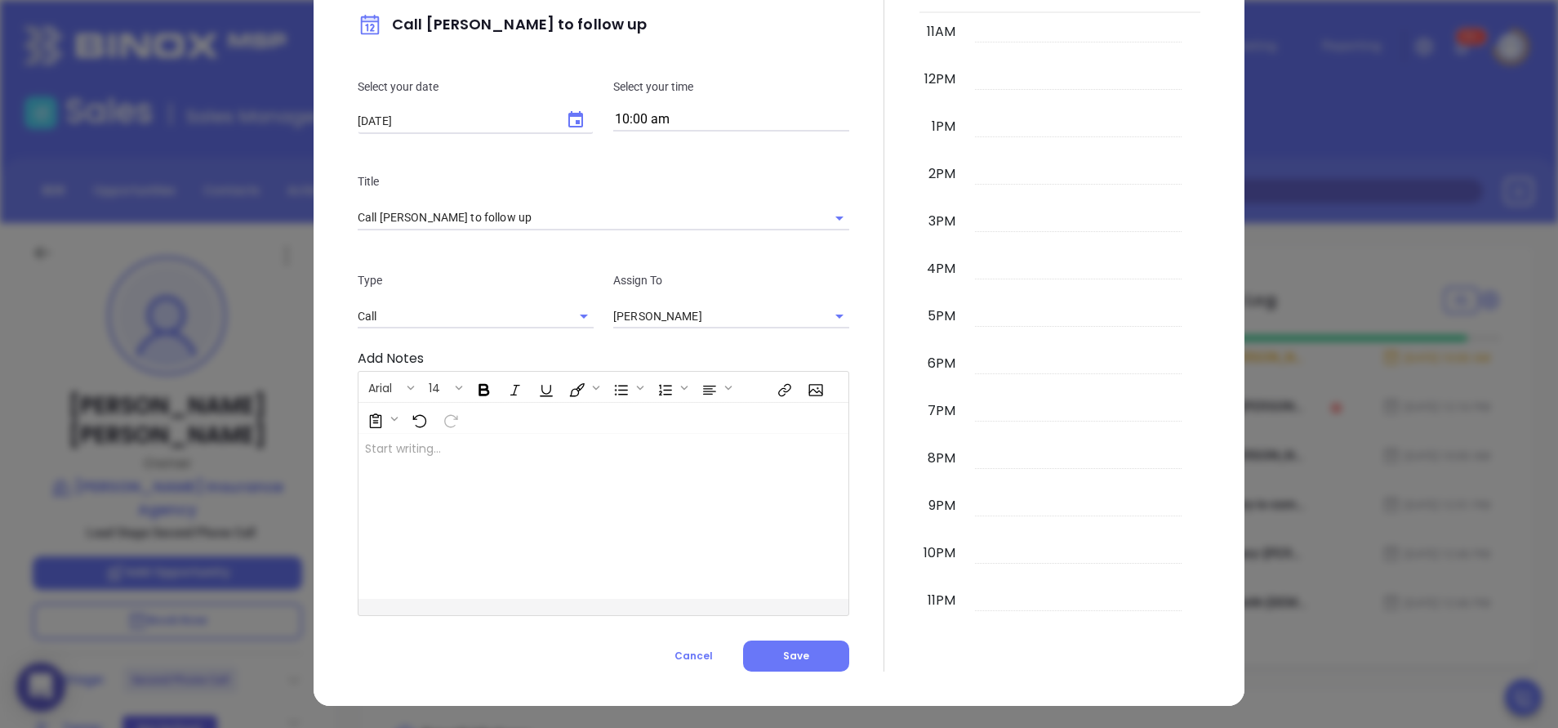
scroll to position [214, 0]
click at [869, 409] on div at bounding box center [884, 256] width 70 height 829
click at [768, 663] on button "Save" at bounding box center [796, 655] width 106 height 31
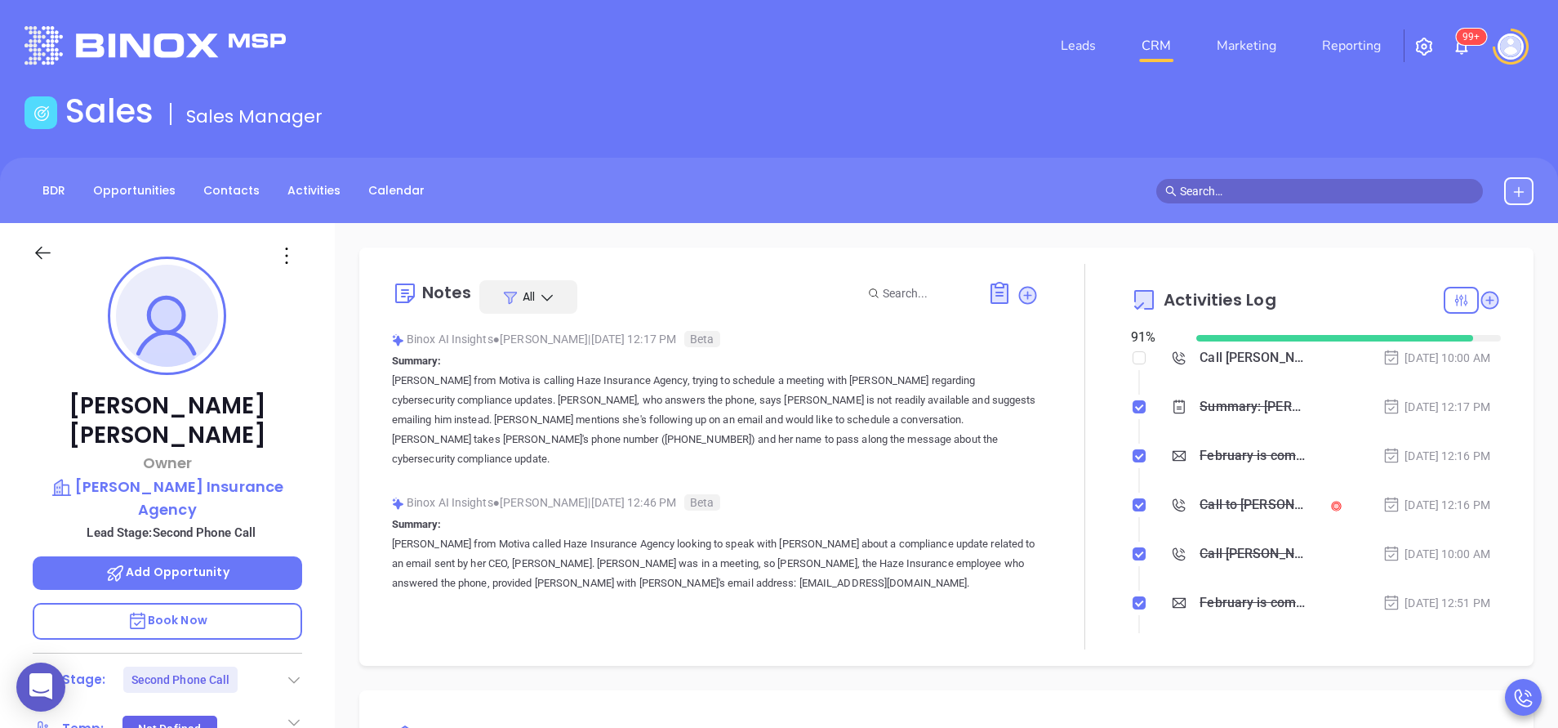
click at [1220, 355] on div "Call Caleb V. Stark to follow up" at bounding box center [1254, 357] width 108 height 25
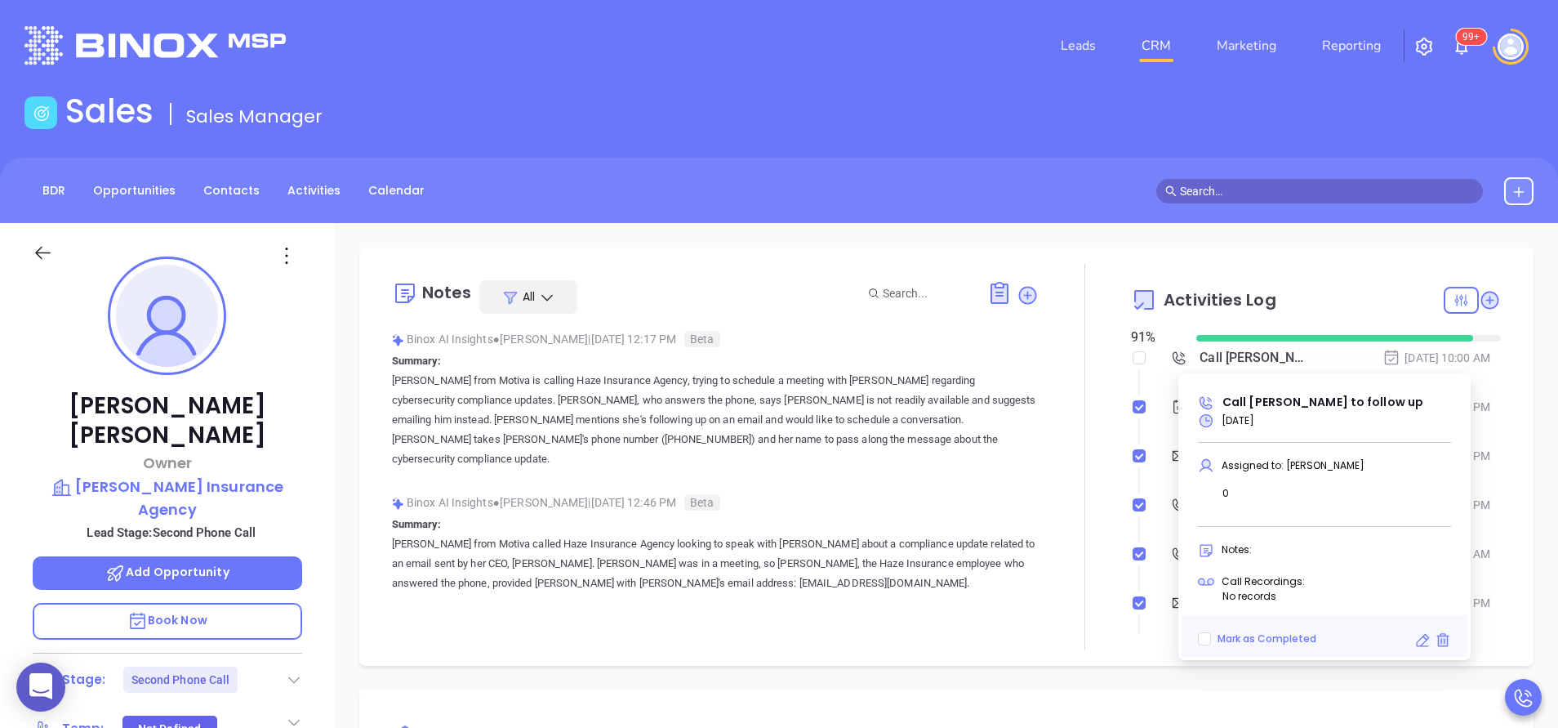
click at [1421, 643] on icon at bounding box center [1423, 640] width 16 height 16
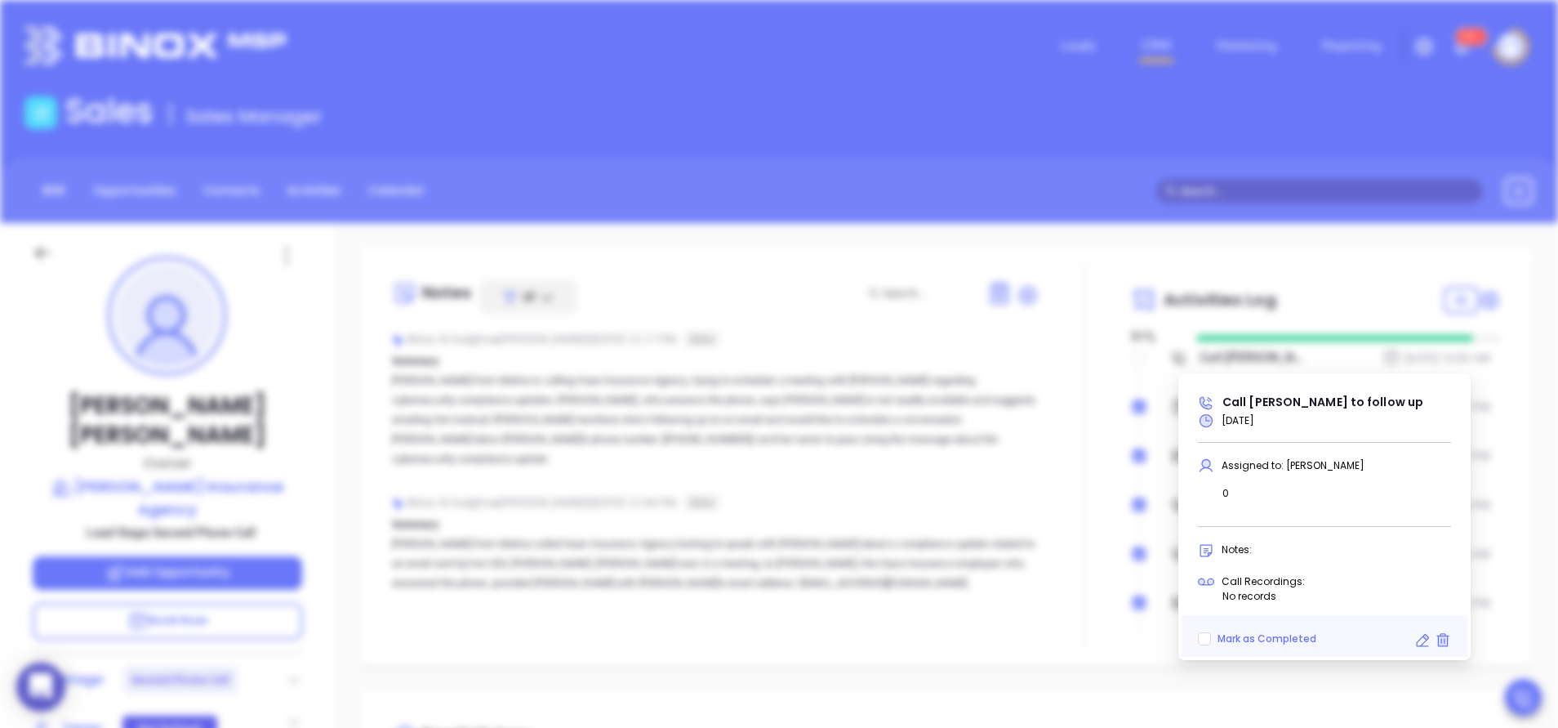
scroll to position [516, 0]
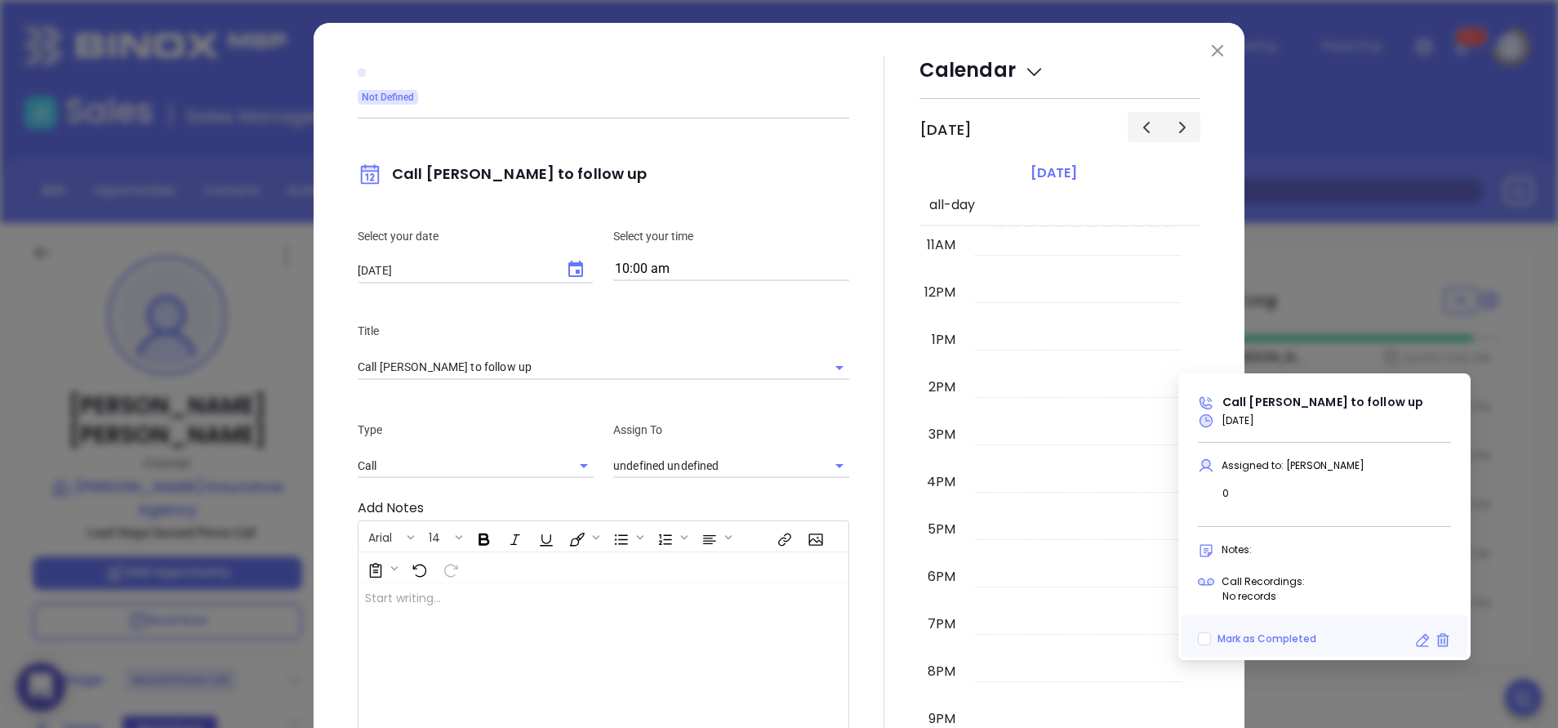
type input "[PERSON_NAME]"
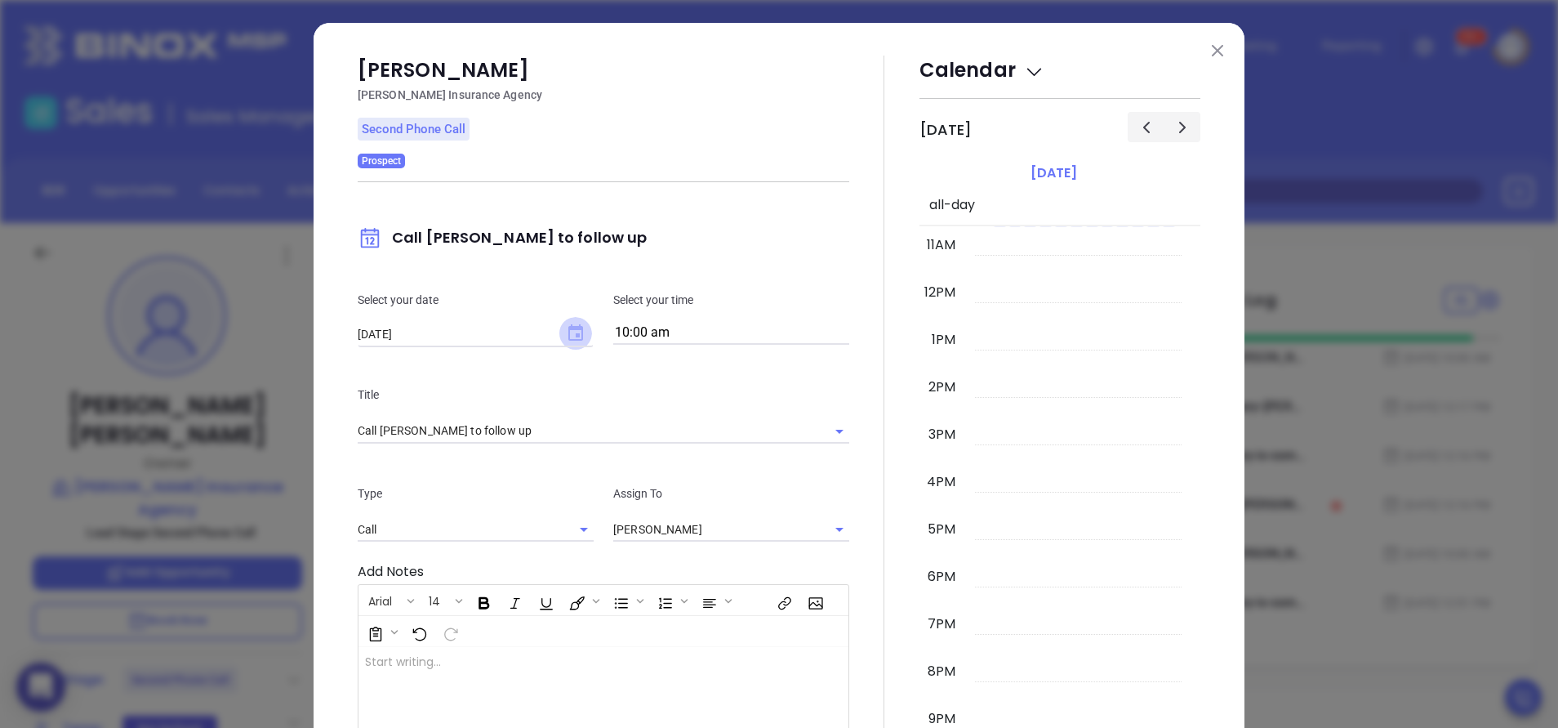
click at [568, 328] on icon "Choose date, selected date is Sep 15, 2025" at bounding box center [575, 332] width 15 height 16
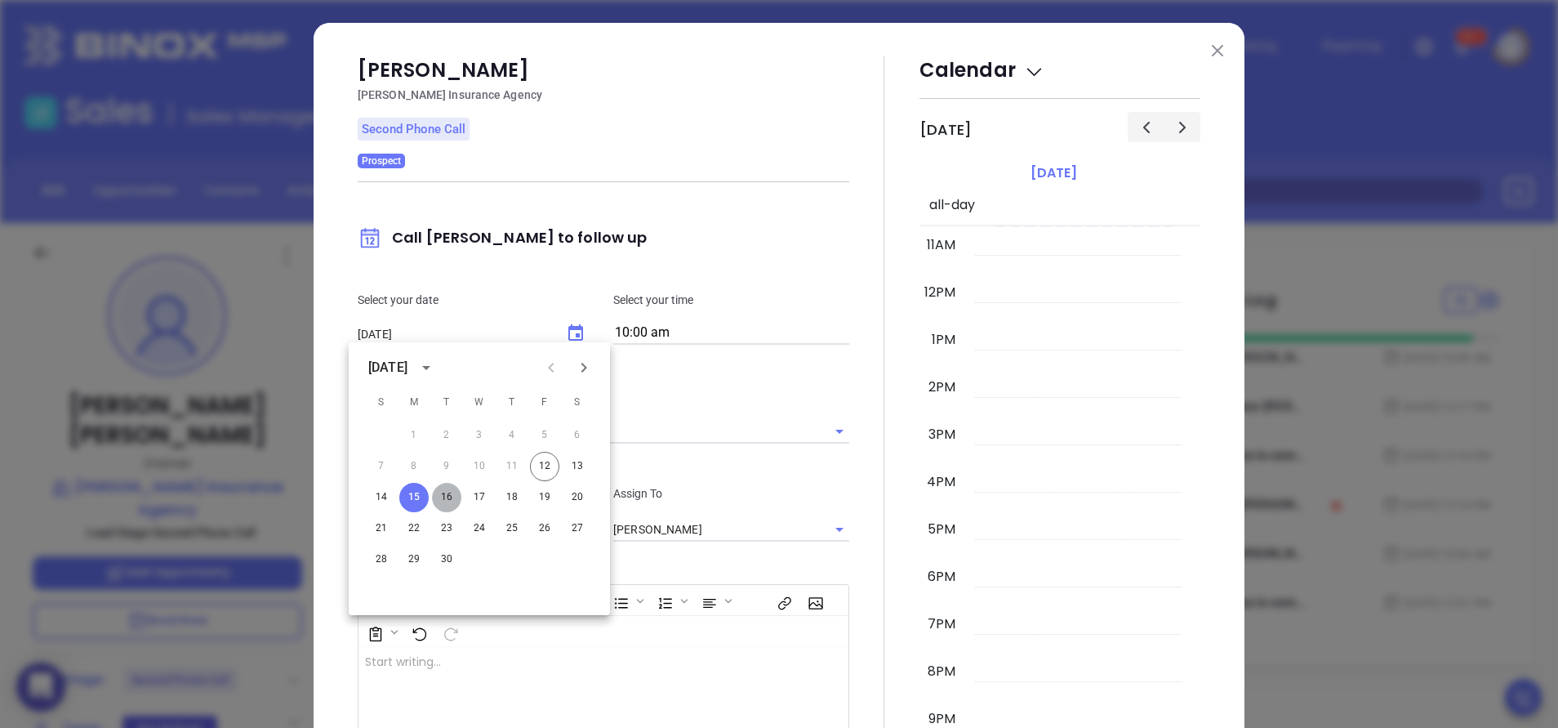
click at [448, 491] on button "16" at bounding box center [446, 497] width 29 height 29
type input "09/16/2025"
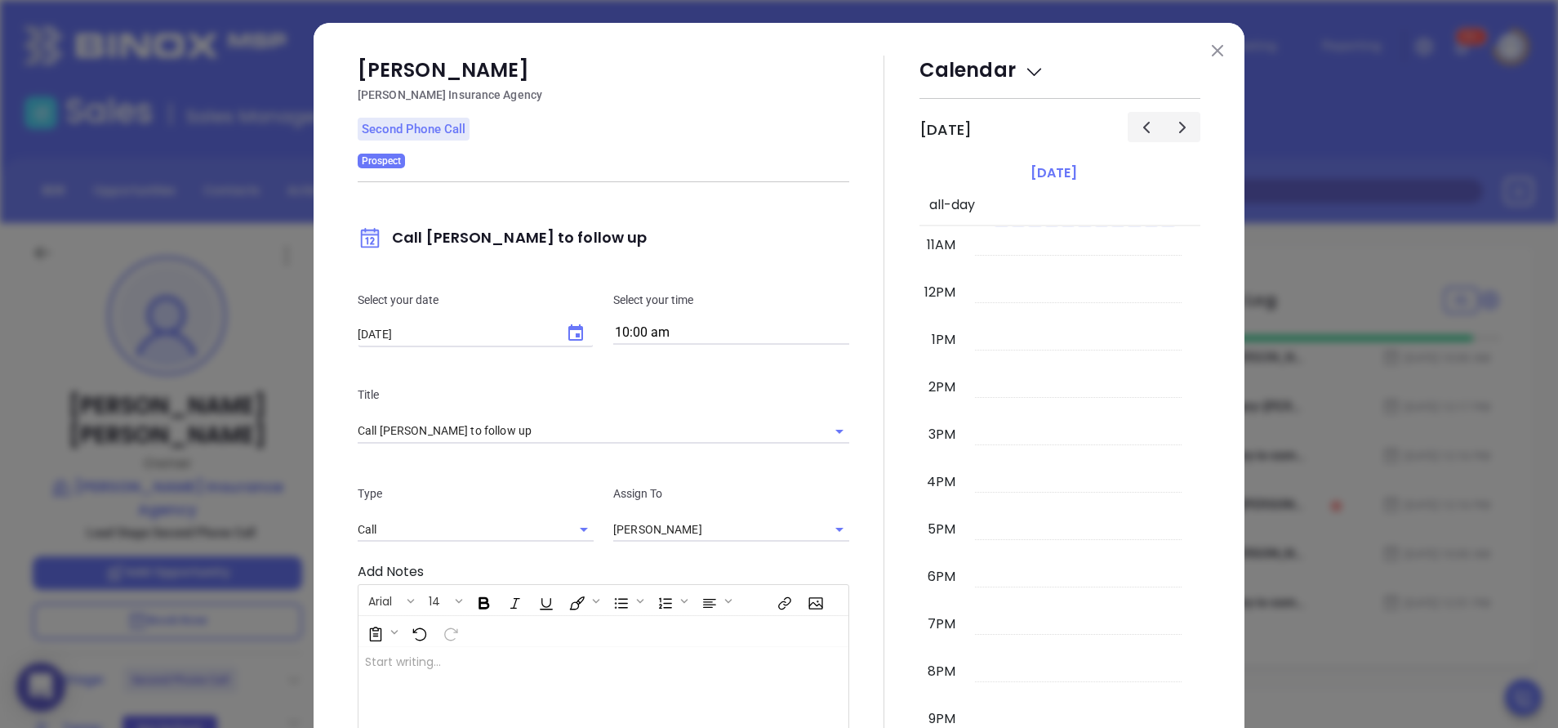
click at [863, 433] on div at bounding box center [884, 470] width 70 height 829
click at [856, 428] on div at bounding box center [884, 470] width 70 height 829
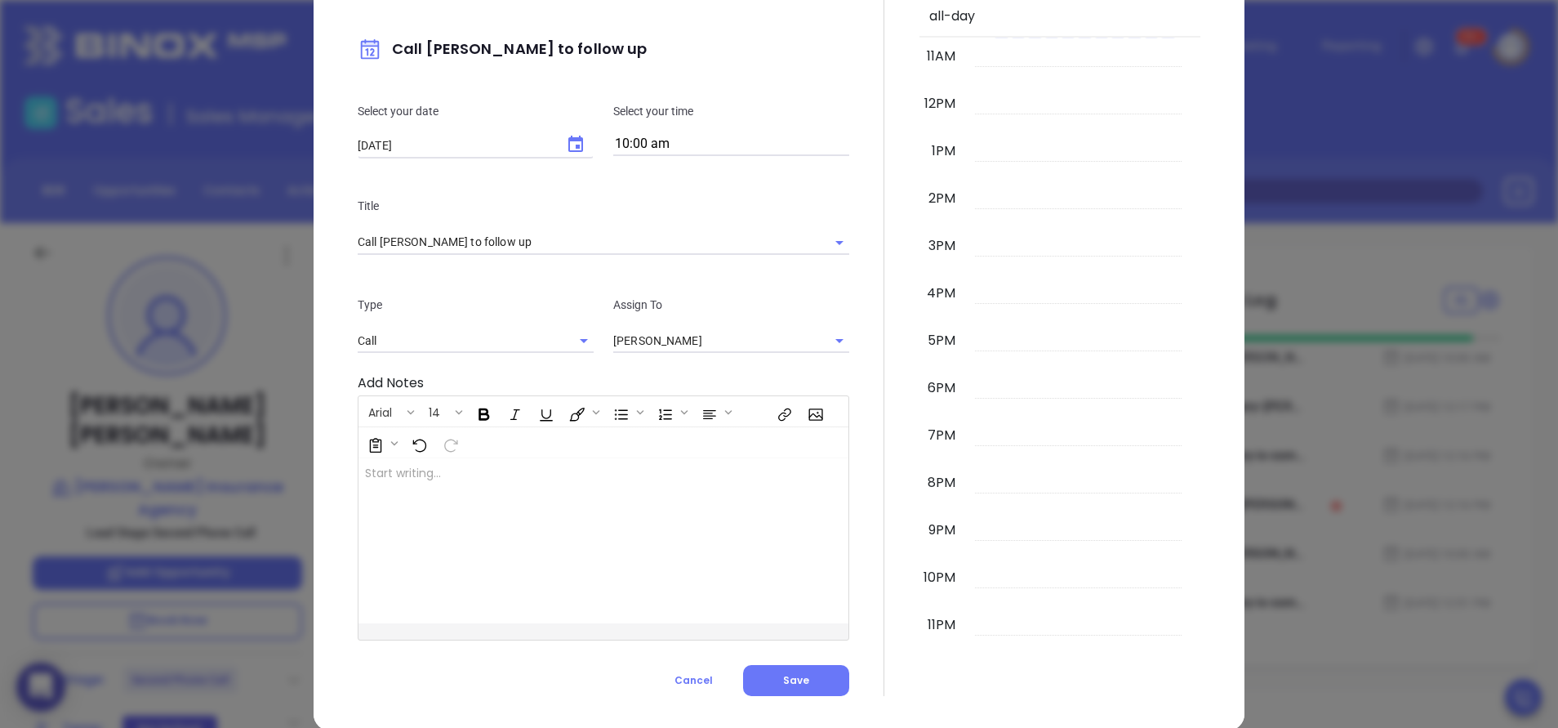
scroll to position [214, 0]
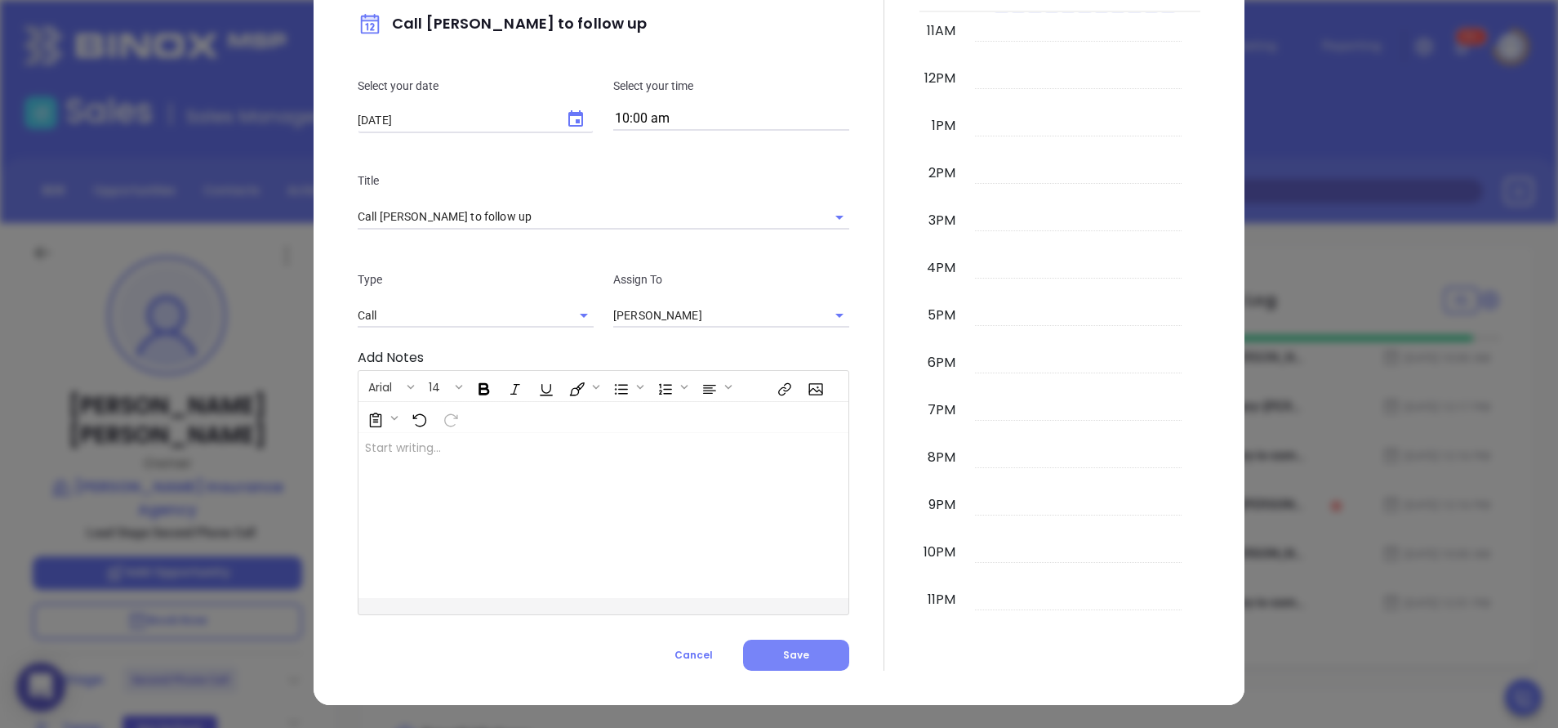
click at [787, 648] on span "Save" at bounding box center [796, 655] width 26 height 14
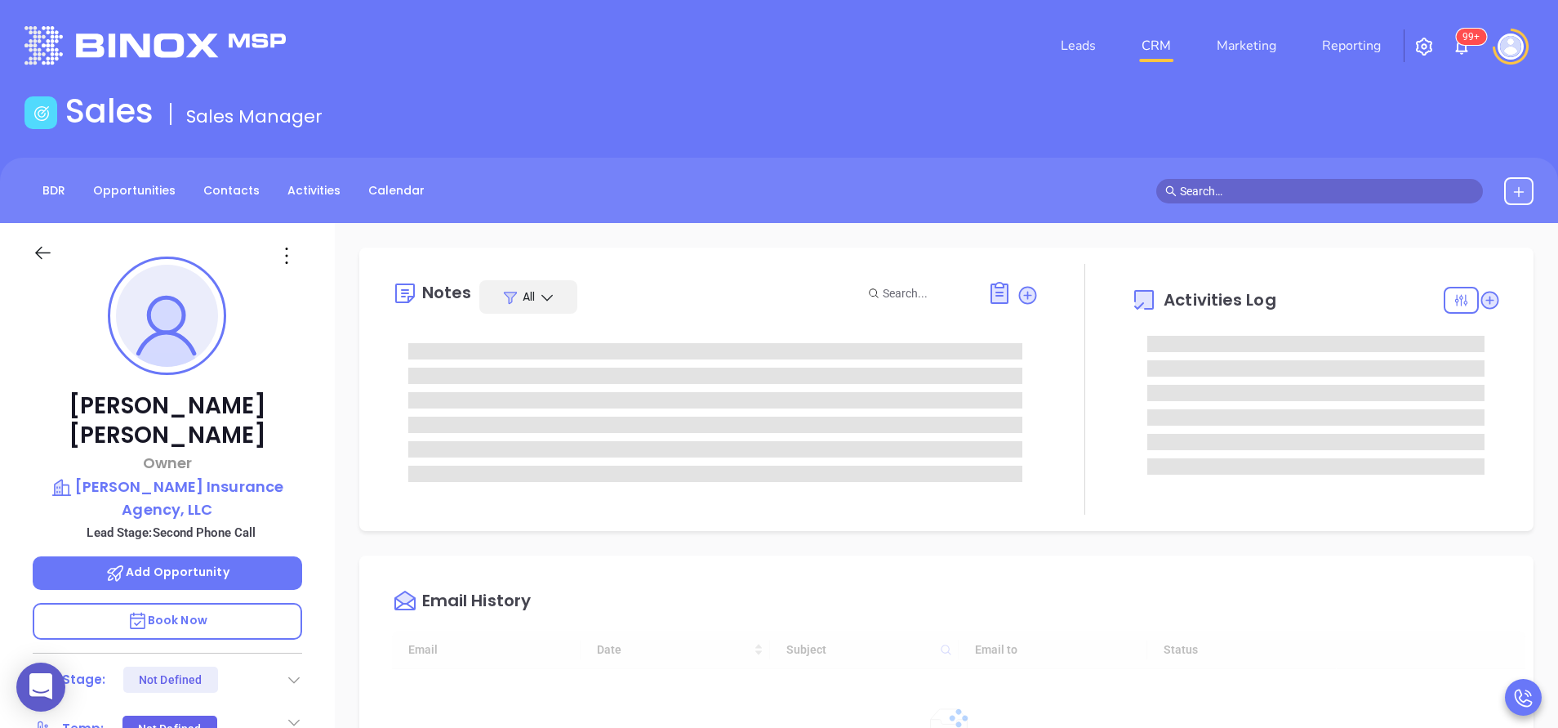
type input "[DATE]"
type input "[PERSON_NAME]"
click at [322, 494] on div "John Bernard Owner Bernard Insurance Agency, LLC Lead Stage: Second Phone Call …" at bounding box center [167, 678] width 335 height 910
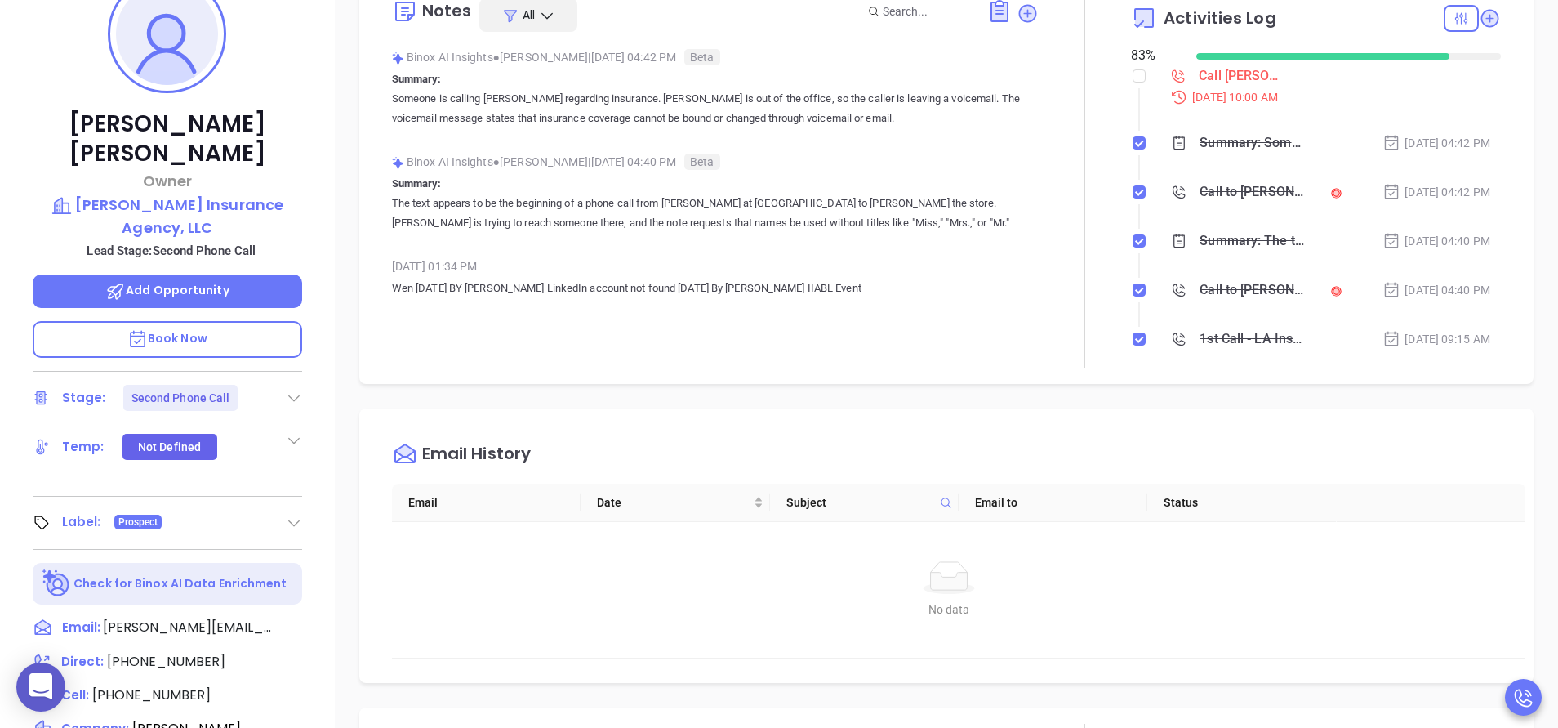
scroll to position [294, 0]
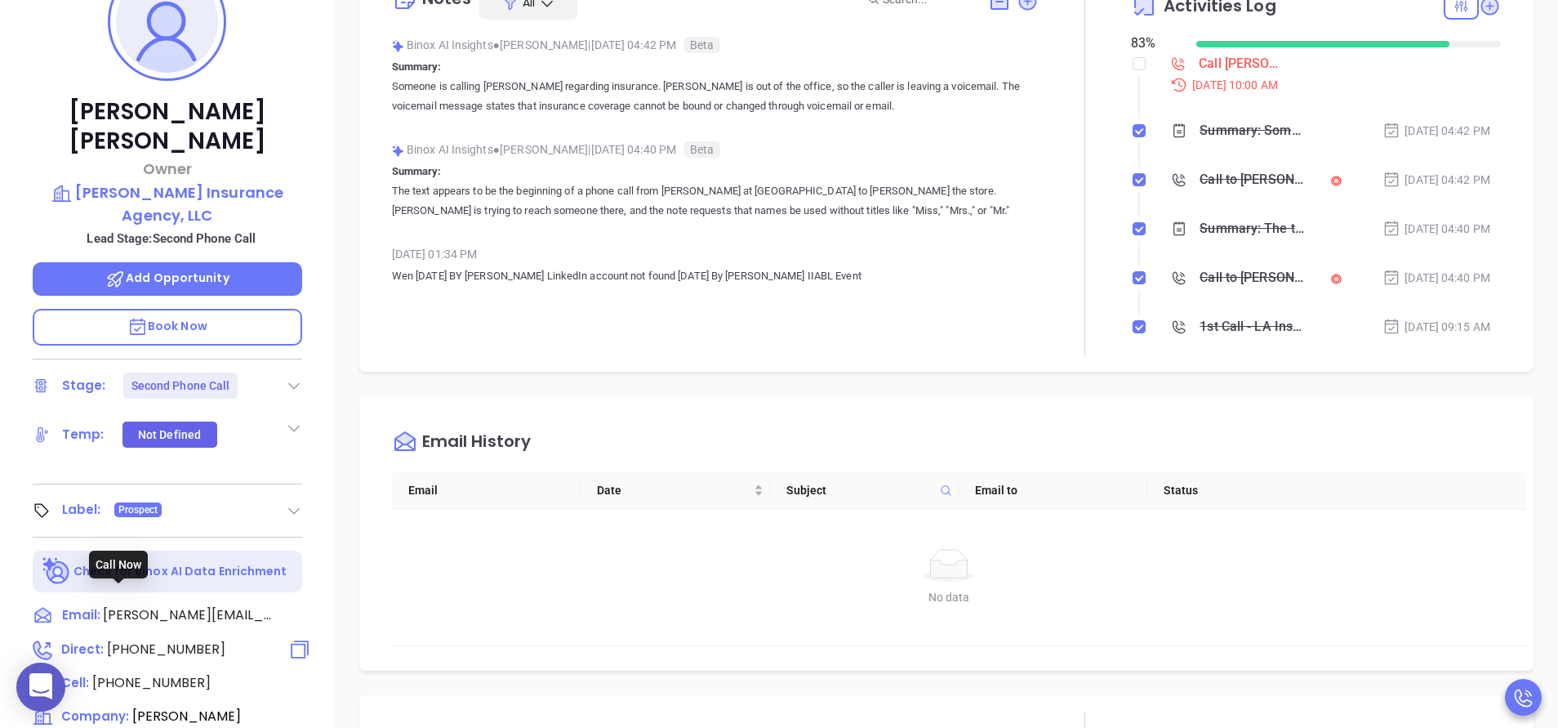
click at [172, 640] on span "(800) 256-9124" at bounding box center [166, 649] width 118 height 19
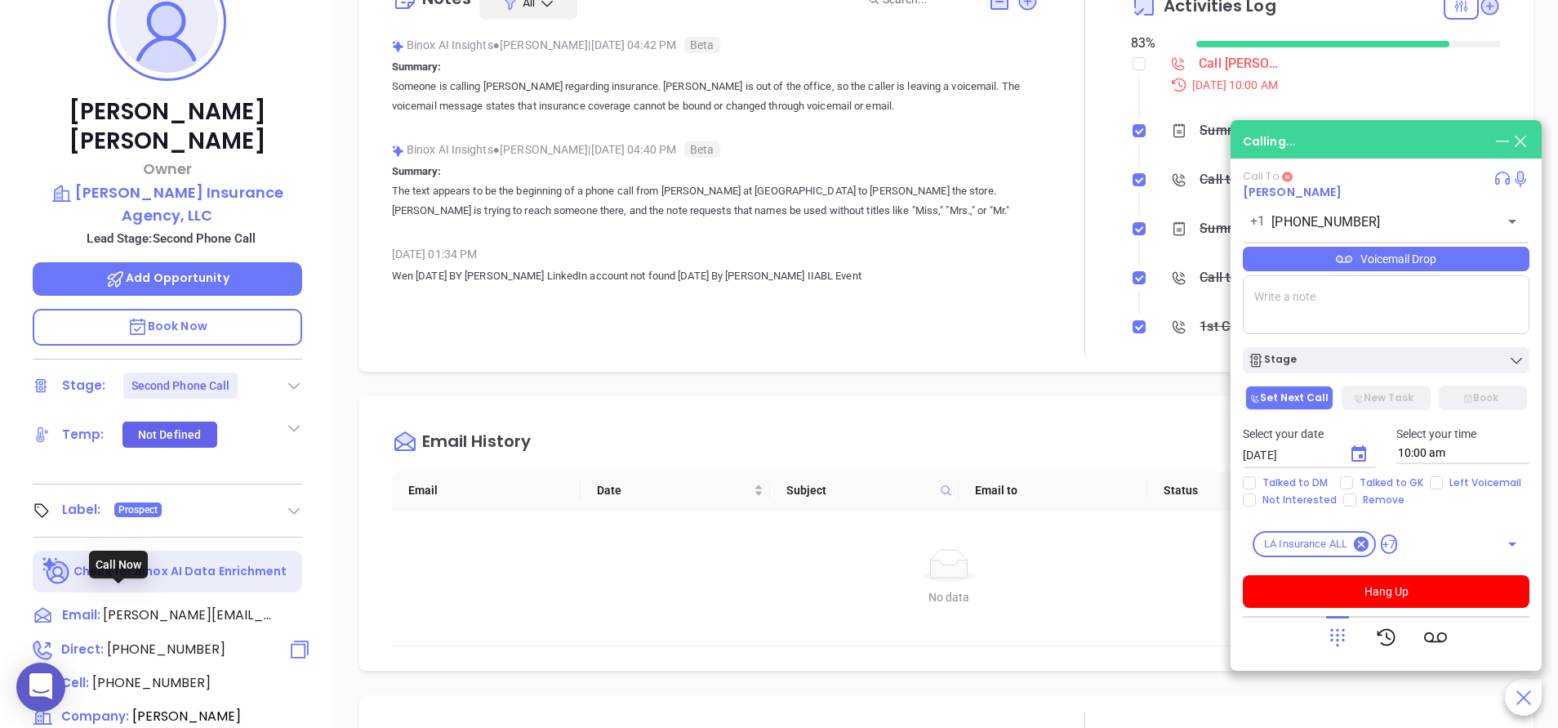
type input "(800) 256-9124"
click at [258, 309] on p "Book Now" at bounding box center [168, 327] width 270 height 37
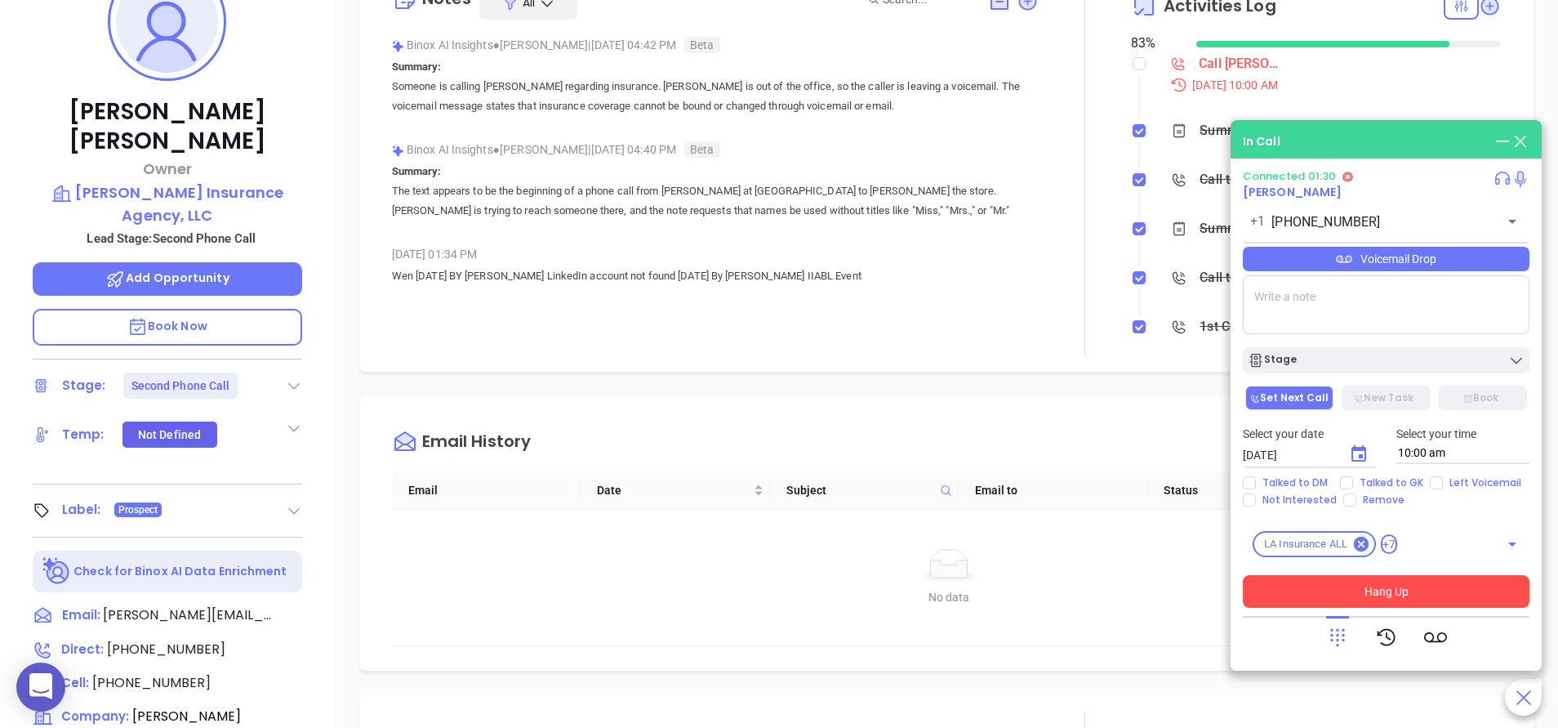
click at [1415, 595] on button "Hang Up" at bounding box center [1386, 591] width 287 height 33
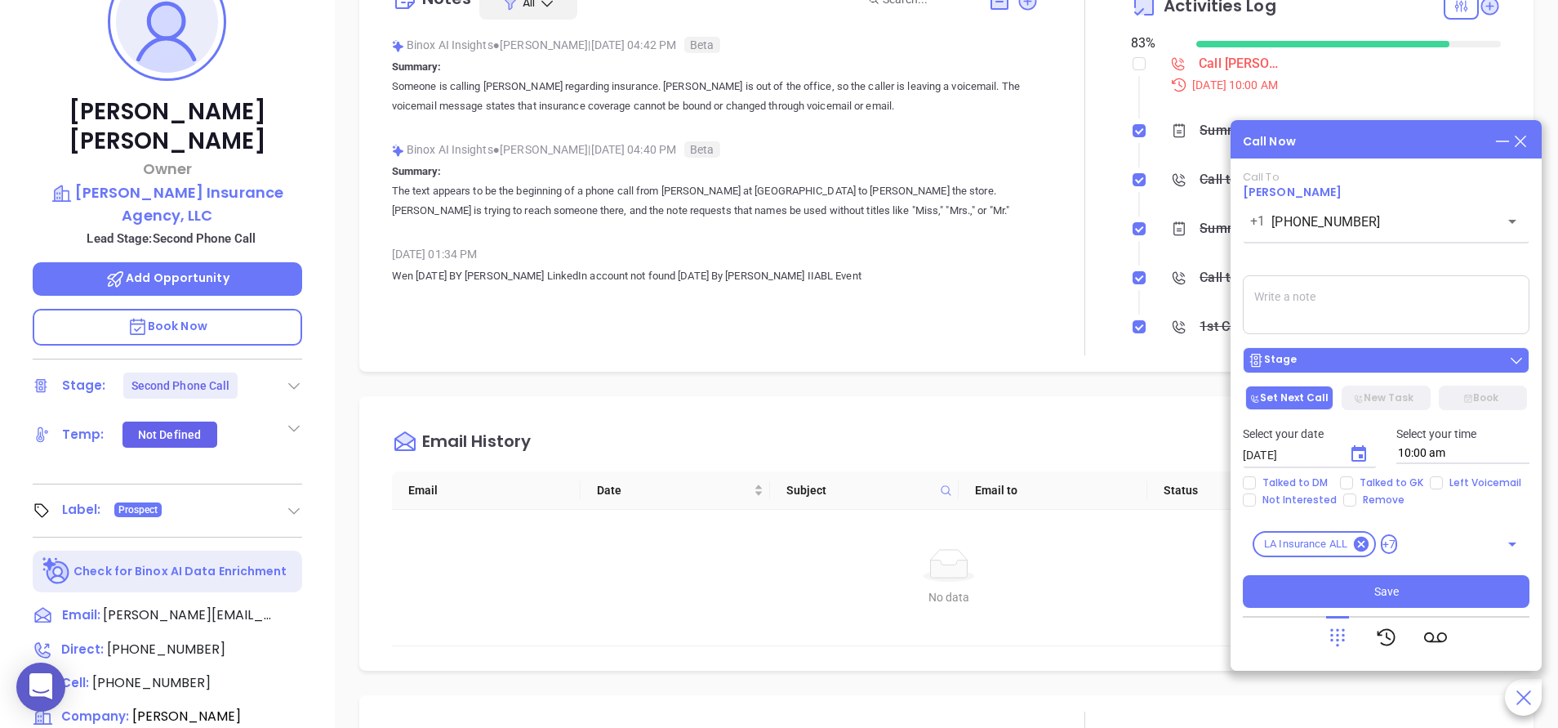
click at [1385, 358] on div "Stage" at bounding box center [1386, 360] width 277 height 16
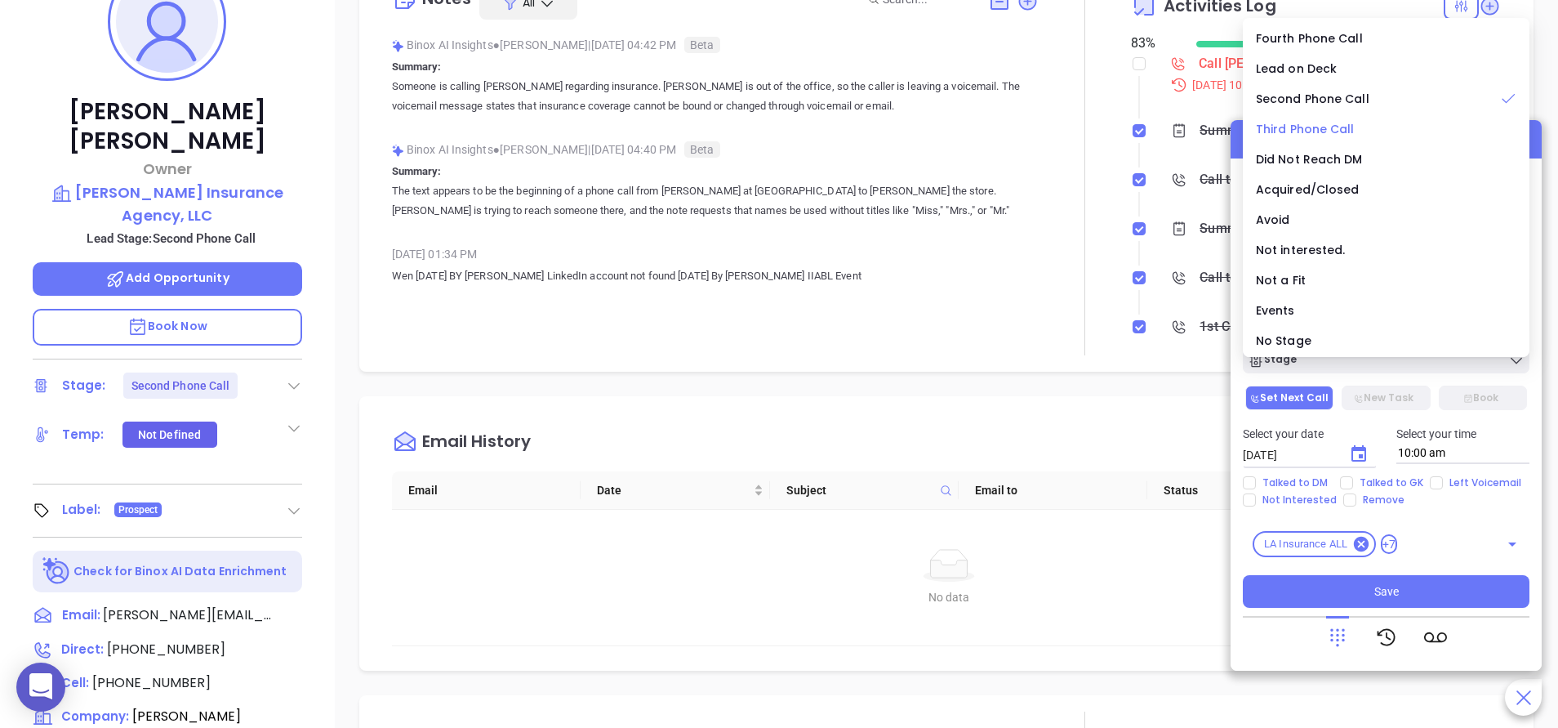
click at [1324, 127] on span "Third Phone Call" at bounding box center [1305, 129] width 99 height 16
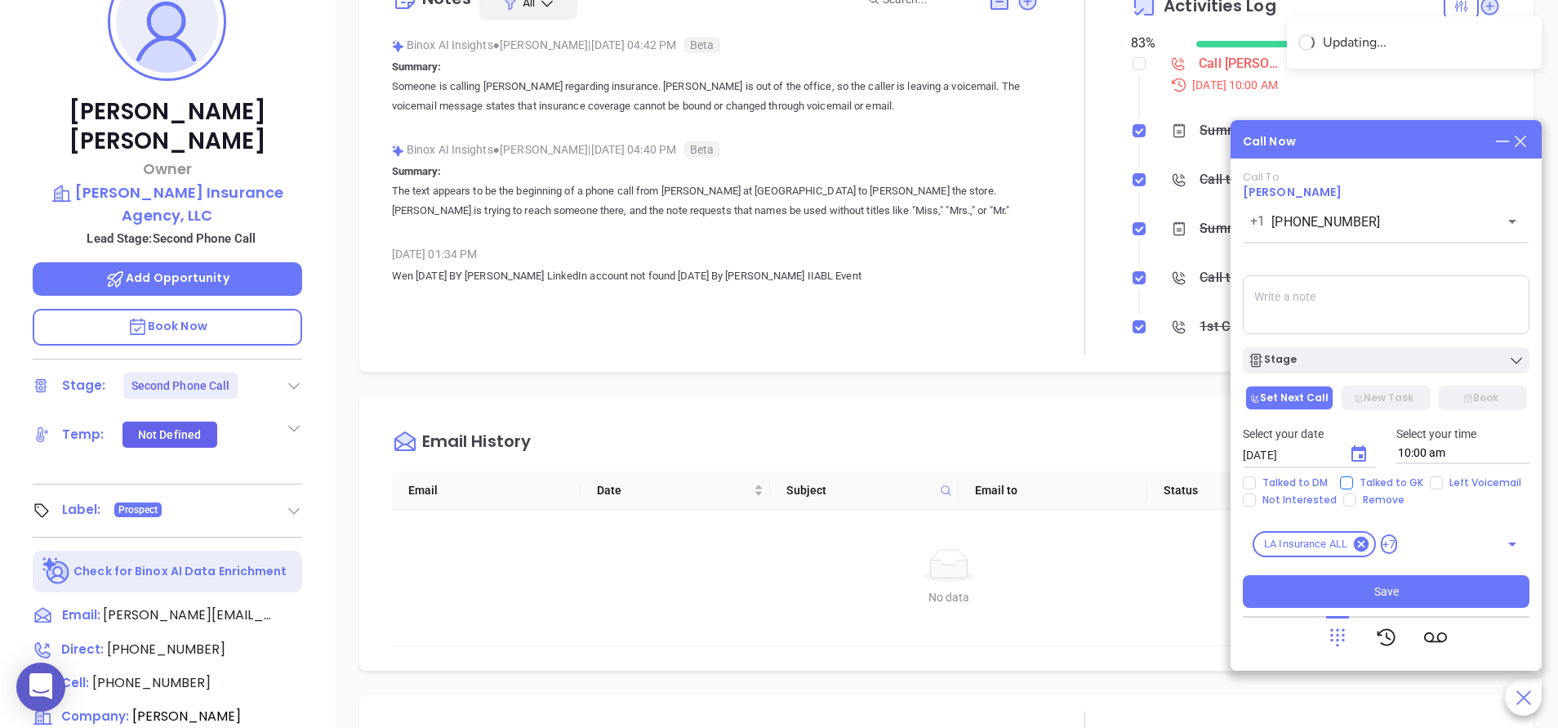
click at [1372, 480] on span "Talked to GK" at bounding box center [1391, 482] width 77 height 13
click at [1353, 480] on input "Talked to GK" at bounding box center [1346, 482] width 13 height 13
checkbox input "true"
click at [1443, 484] on span "Left Voicemail" at bounding box center [1485, 482] width 85 height 13
click at [1441, 484] on input "Left Voicemail" at bounding box center [1436, 482] width 13 height 13
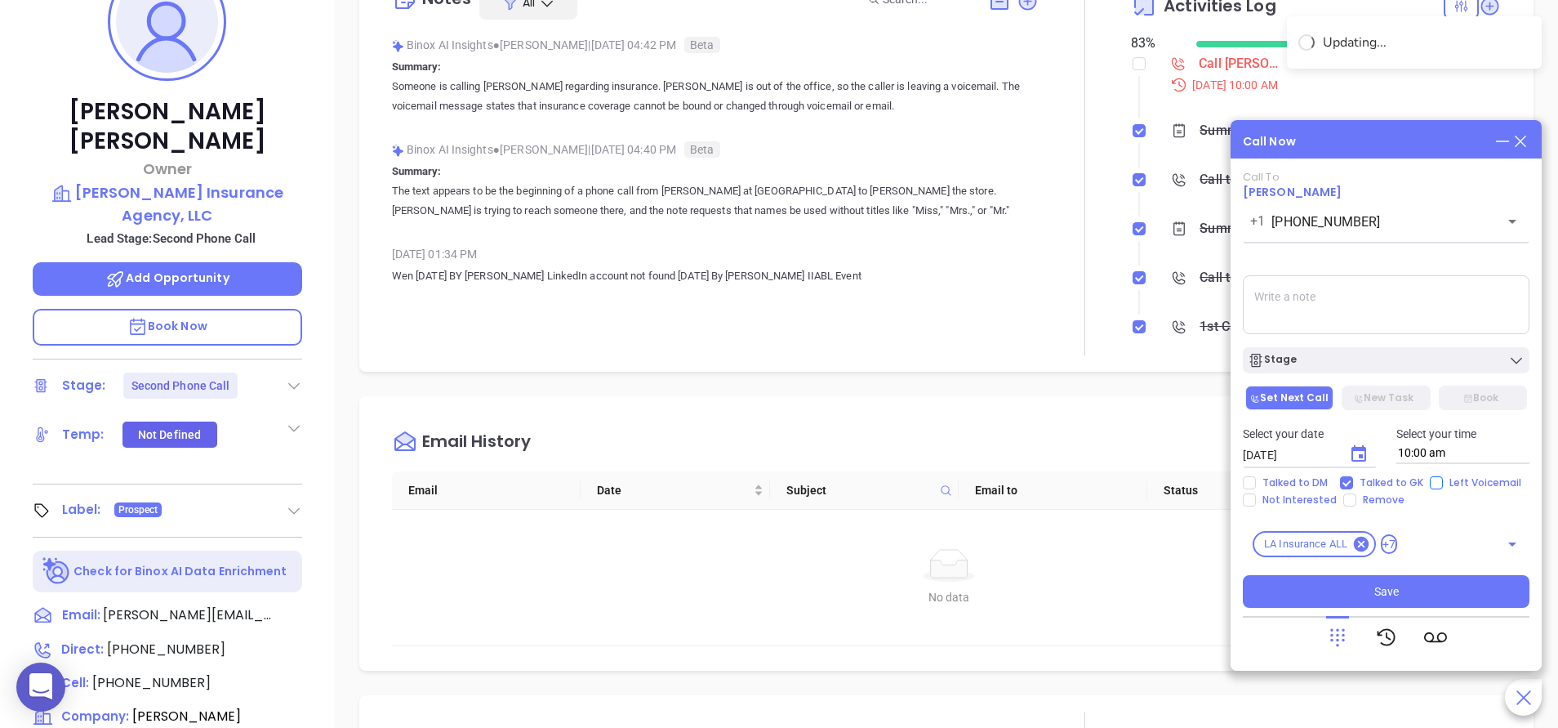
checkbox input "true"
click at [1362, 444] on icon "Choose date, selected date is Sep 13, 2025" at bounding box center [1359, 454] width 20 height 20
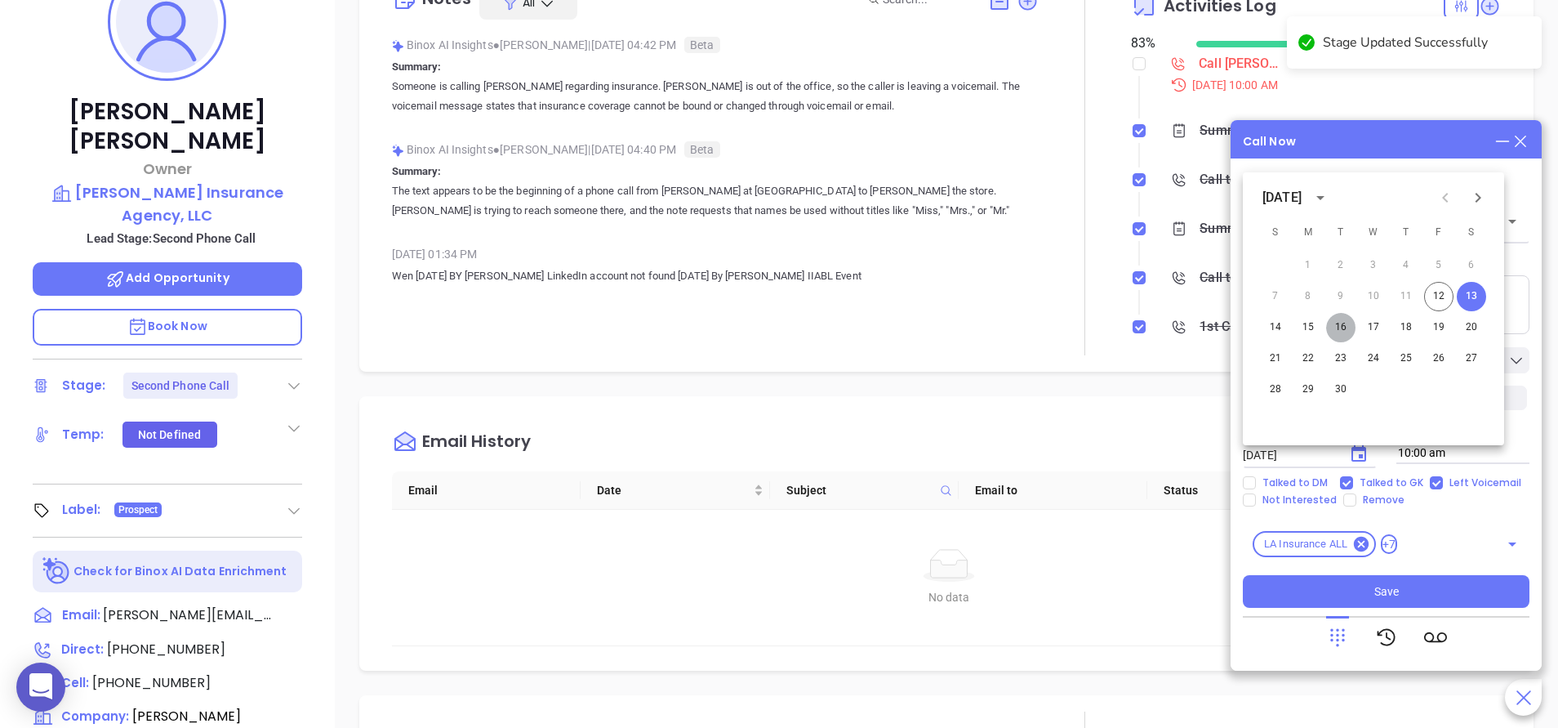
click at [1340, 324] on button "16" at bounding box center [1340, 327] width 29 height 29
type input "09/16/2025"
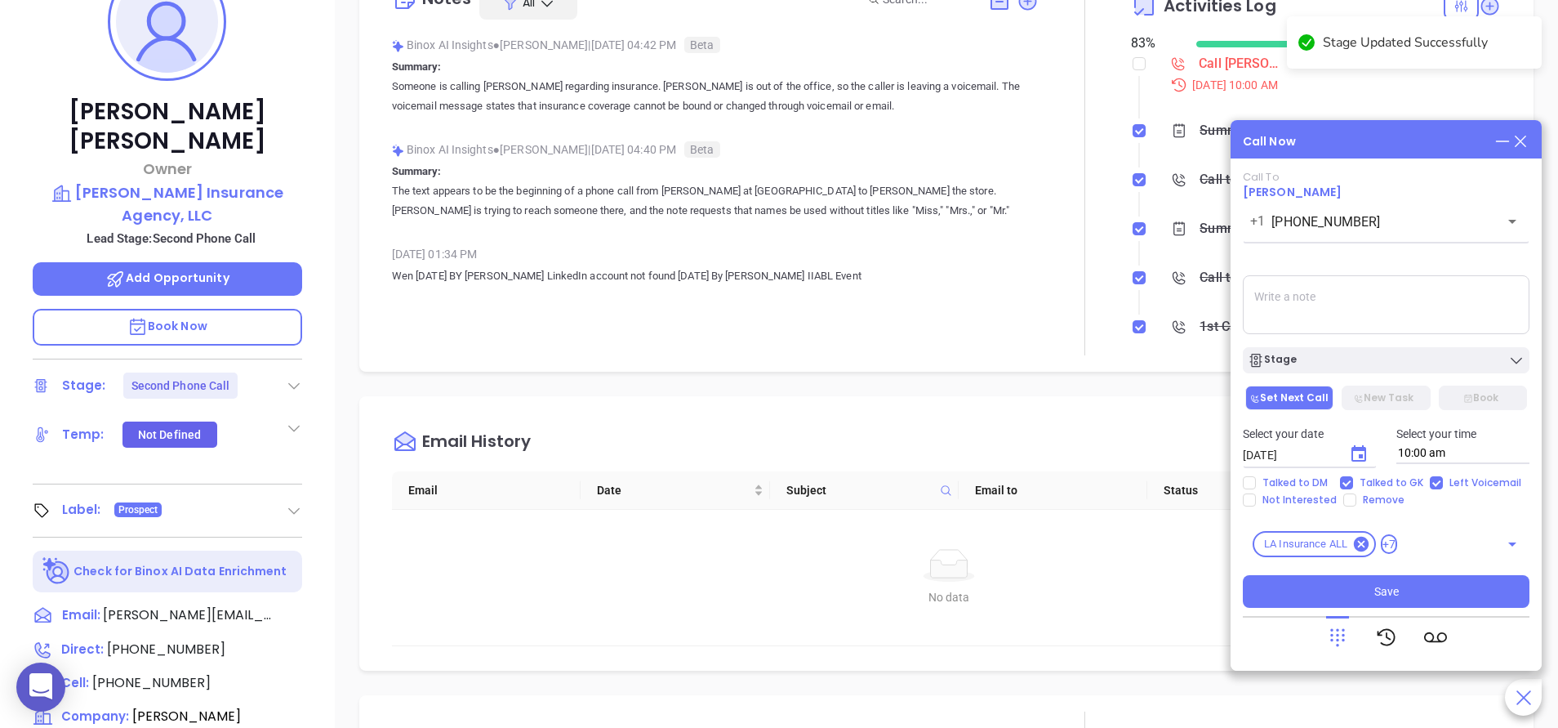
click at [1310, 288] on textarea at bounding box center [1386, 304] width 287 height 59
type textarea "male gk said John was ooo. he connected me to his line, i left him a vm"
click at [1332, 140] on div "Call Now" at bounding box center [1386, 141] width 287 height 18
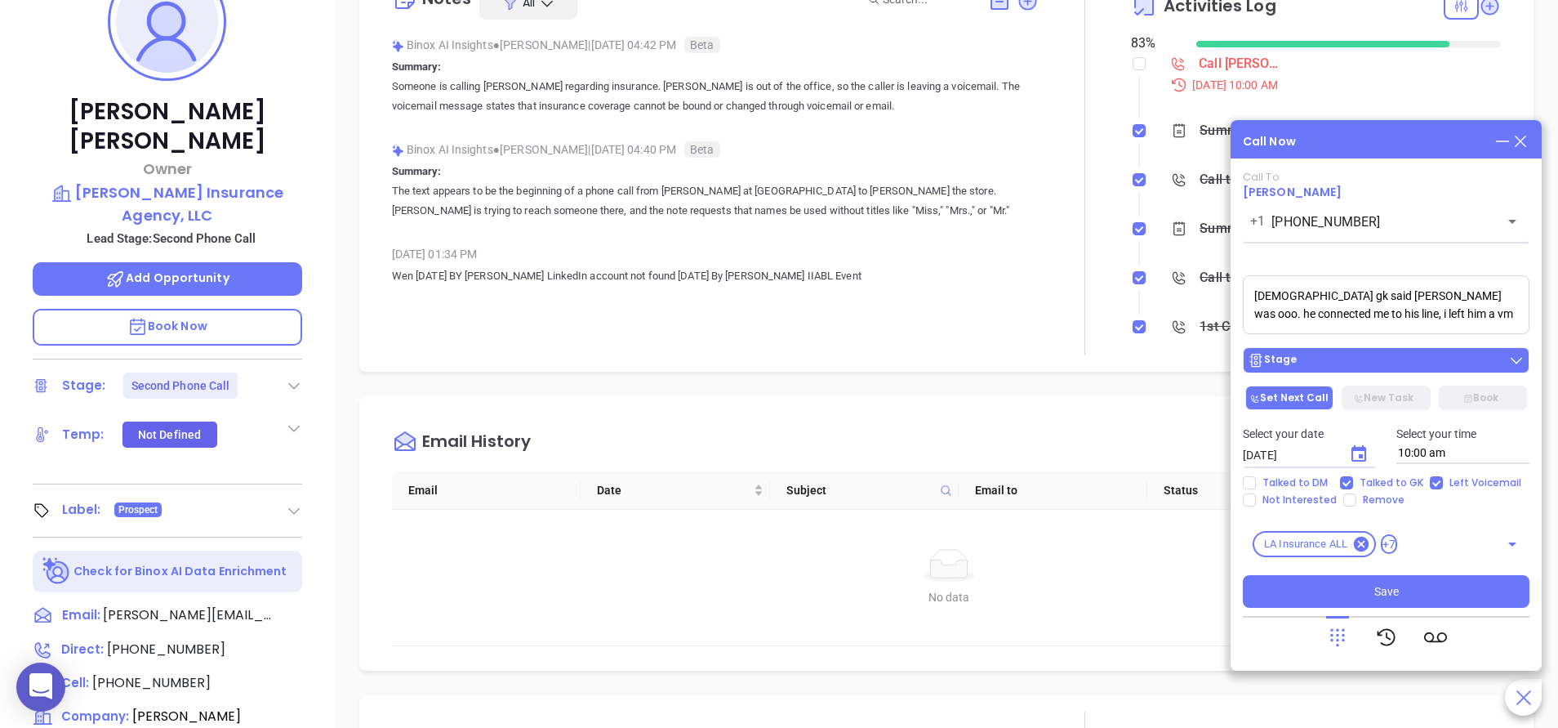
click at [1312, 368] on div "Stage" at bounding box center [1386, 360] width 277 height 16
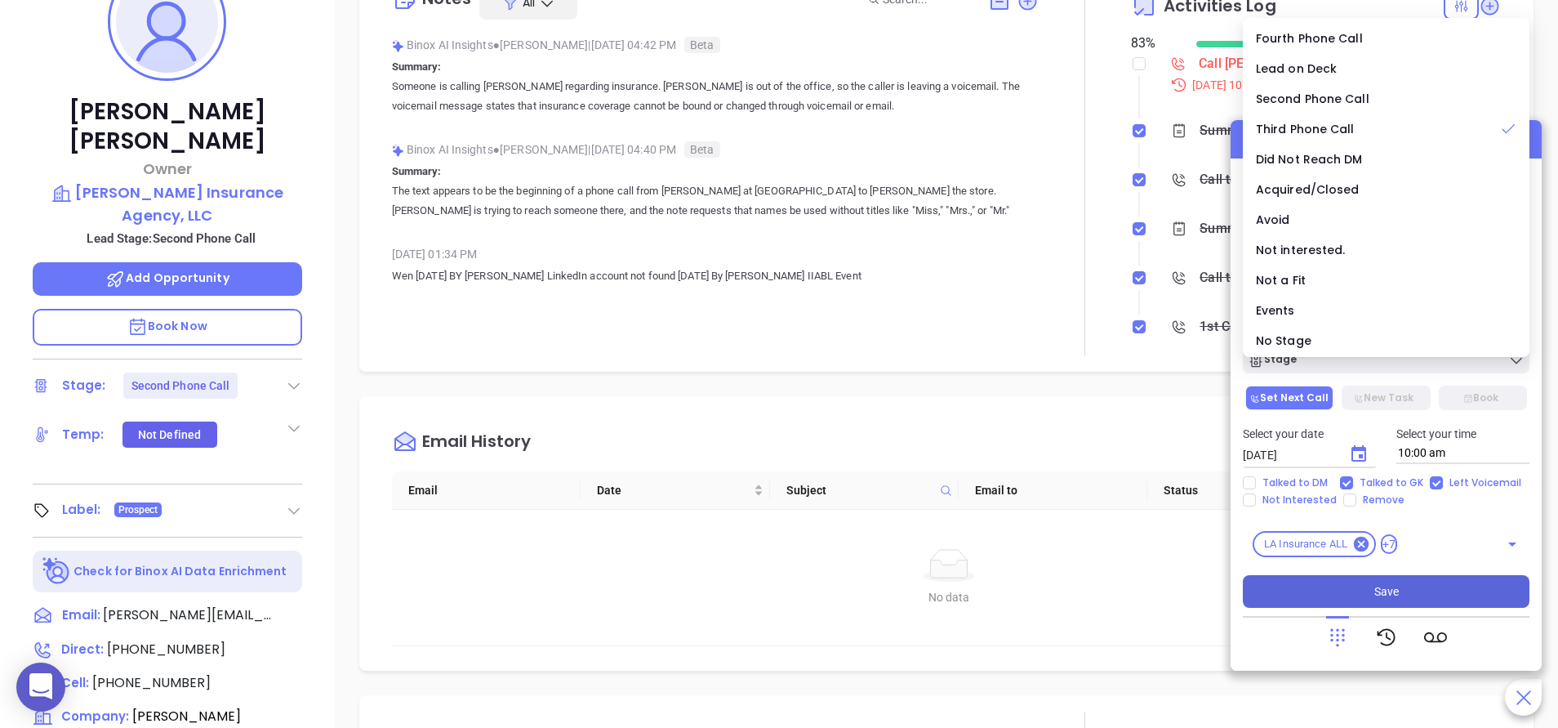
click at [1394, 591] on span "Save" at bounding box center [1387, 591] width 25 height 18
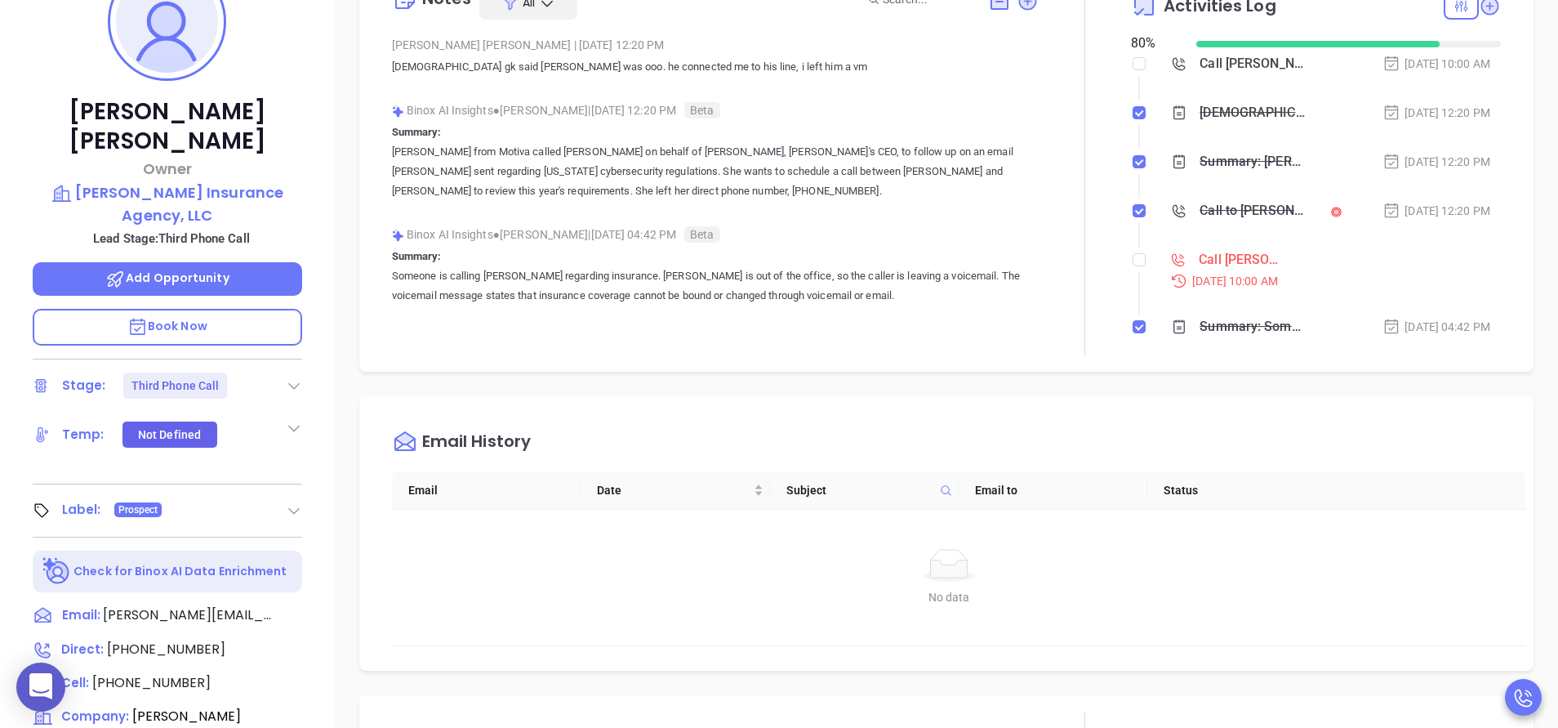
click at [1135, 274] on li "Call John Bernard to follow up Sep 12, 2025 | 10:00 AM" at bounding box center [1318, 284] width 366 height 63
click at [1133, 261] on input "checkbox" at bounding box center [1139, 259] width 13 height 13
checkbox input "true"
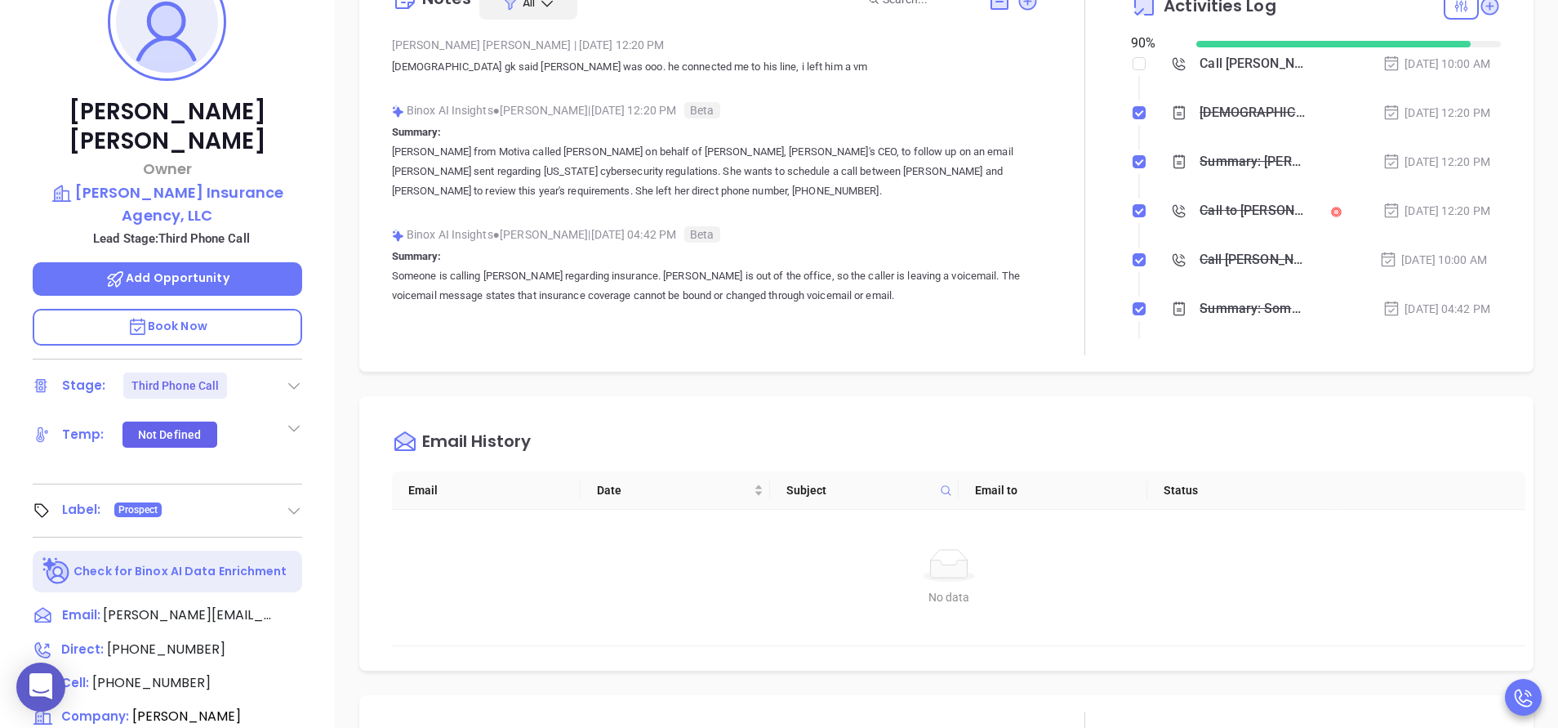
click at [1099, 239] on div at bounding box center [1085, 163] width 92 height 386
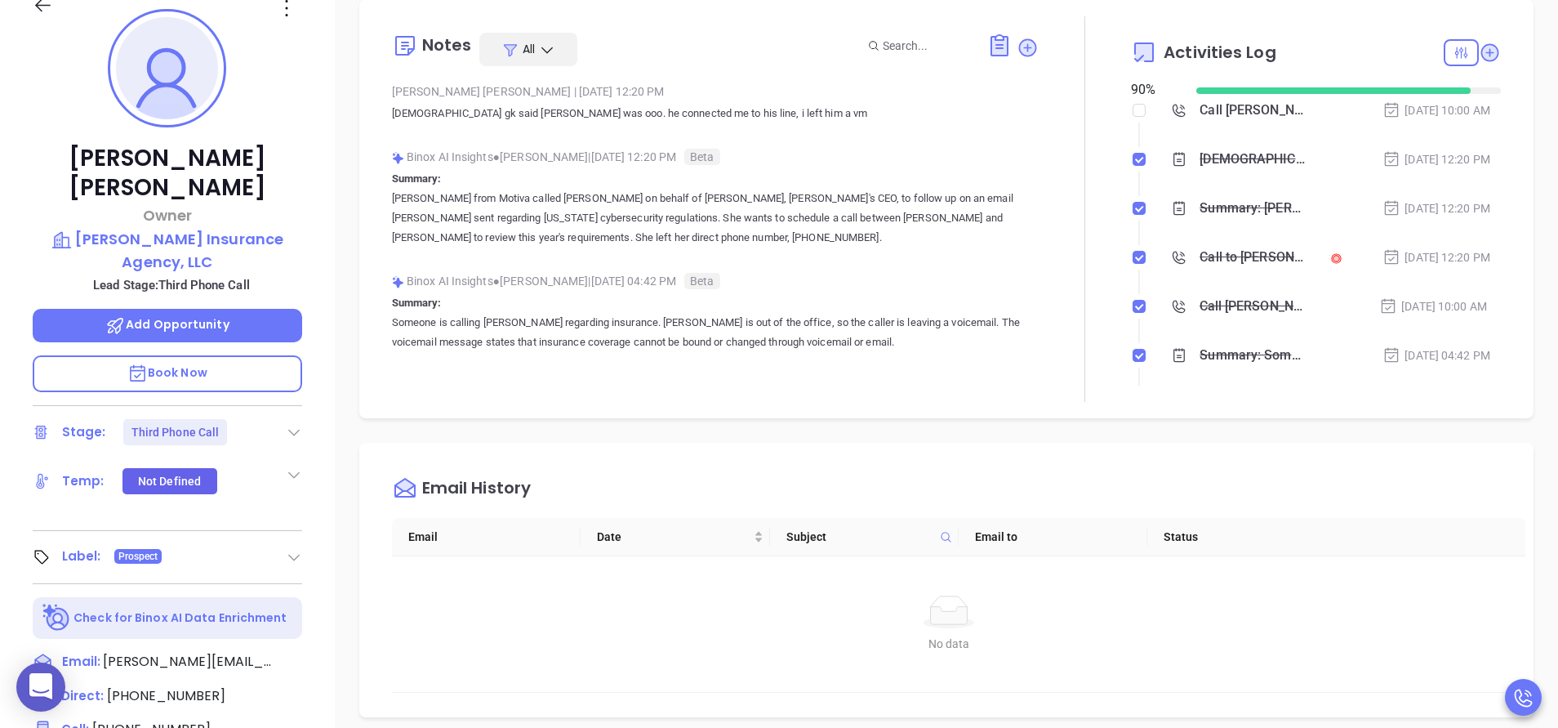
scroll to position [245, 0]
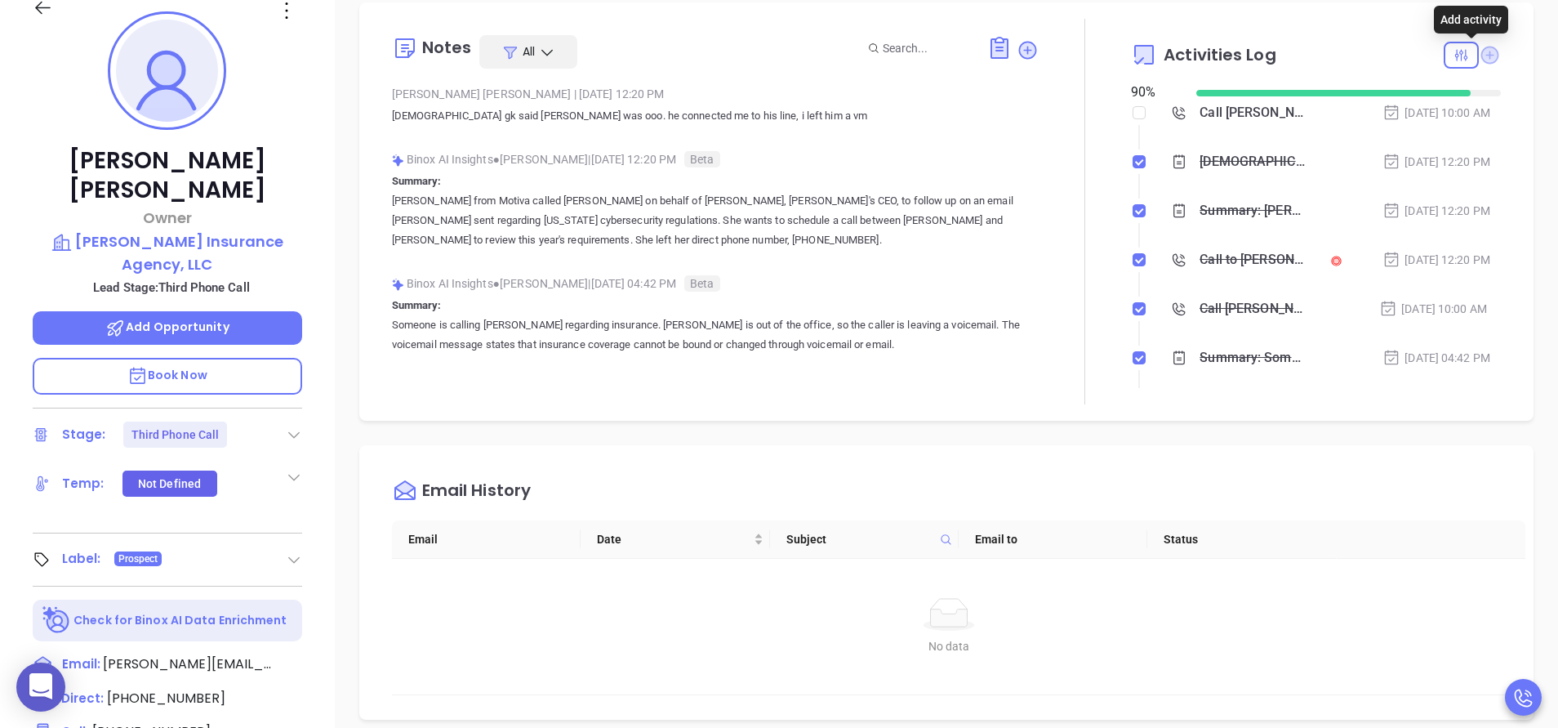
click at [1482, 51] on icon at bounding box center [1491, 55] width 18 height 18
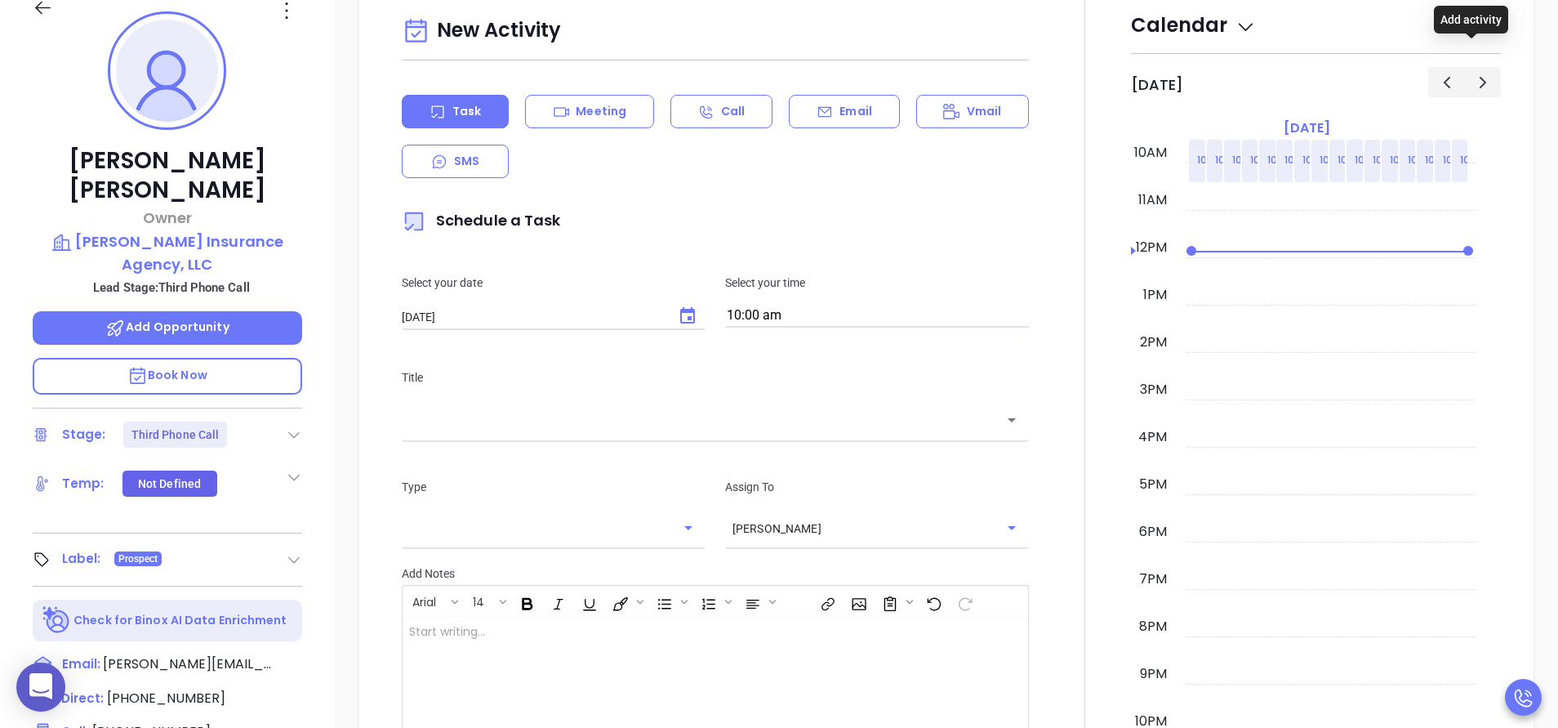
scroll to position [223, 0]
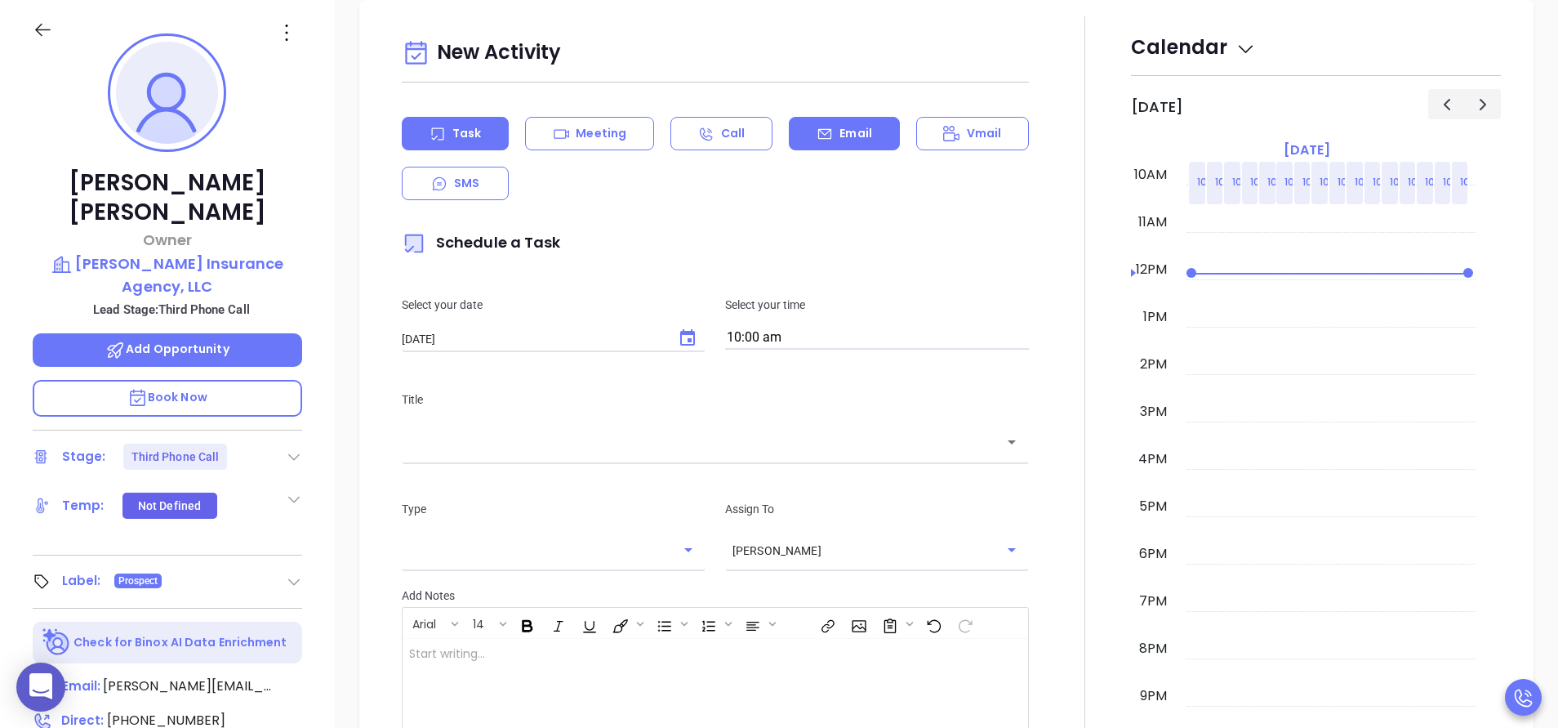
click at [807, 124] on div "Email" at bounding box center [844, 133] width 110 height 33
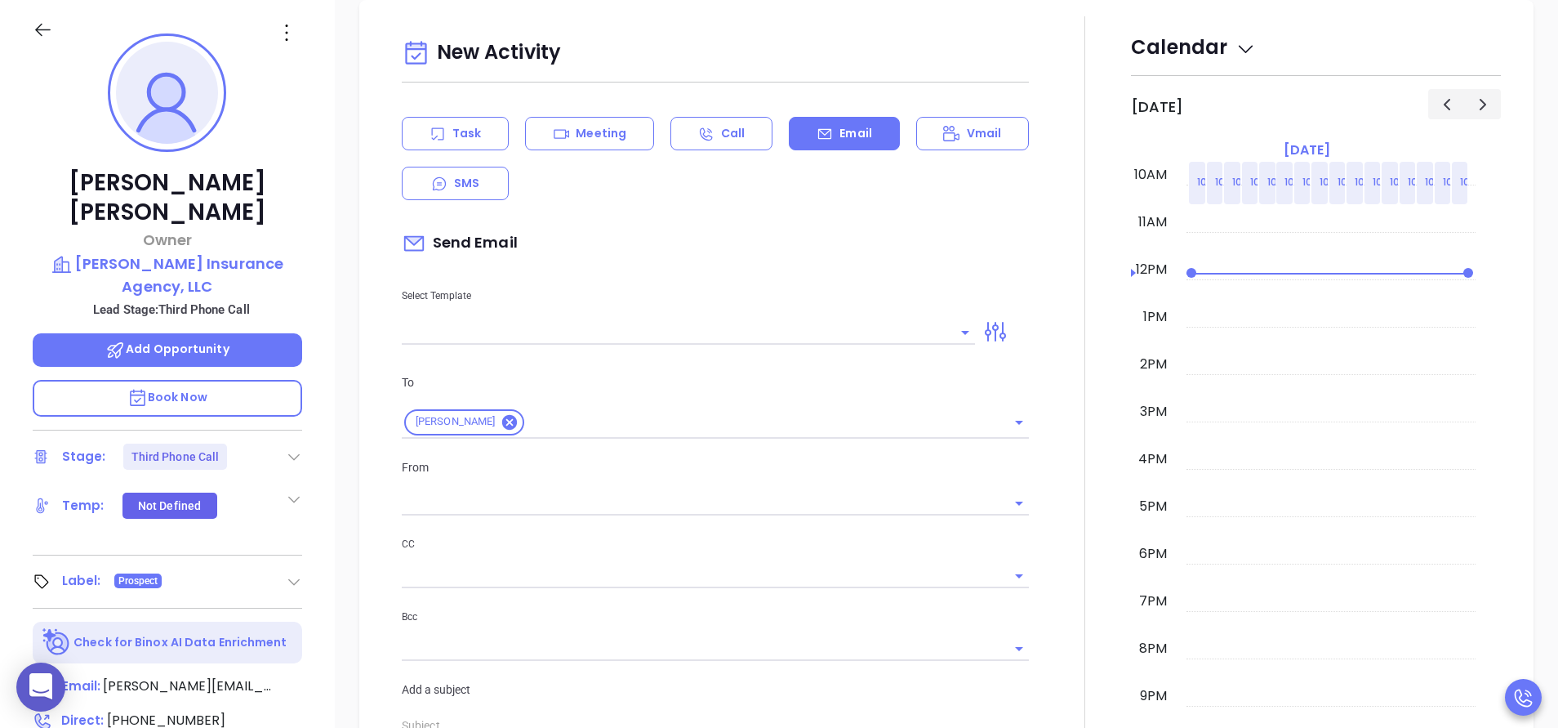
type input "Anabell Dominguez"
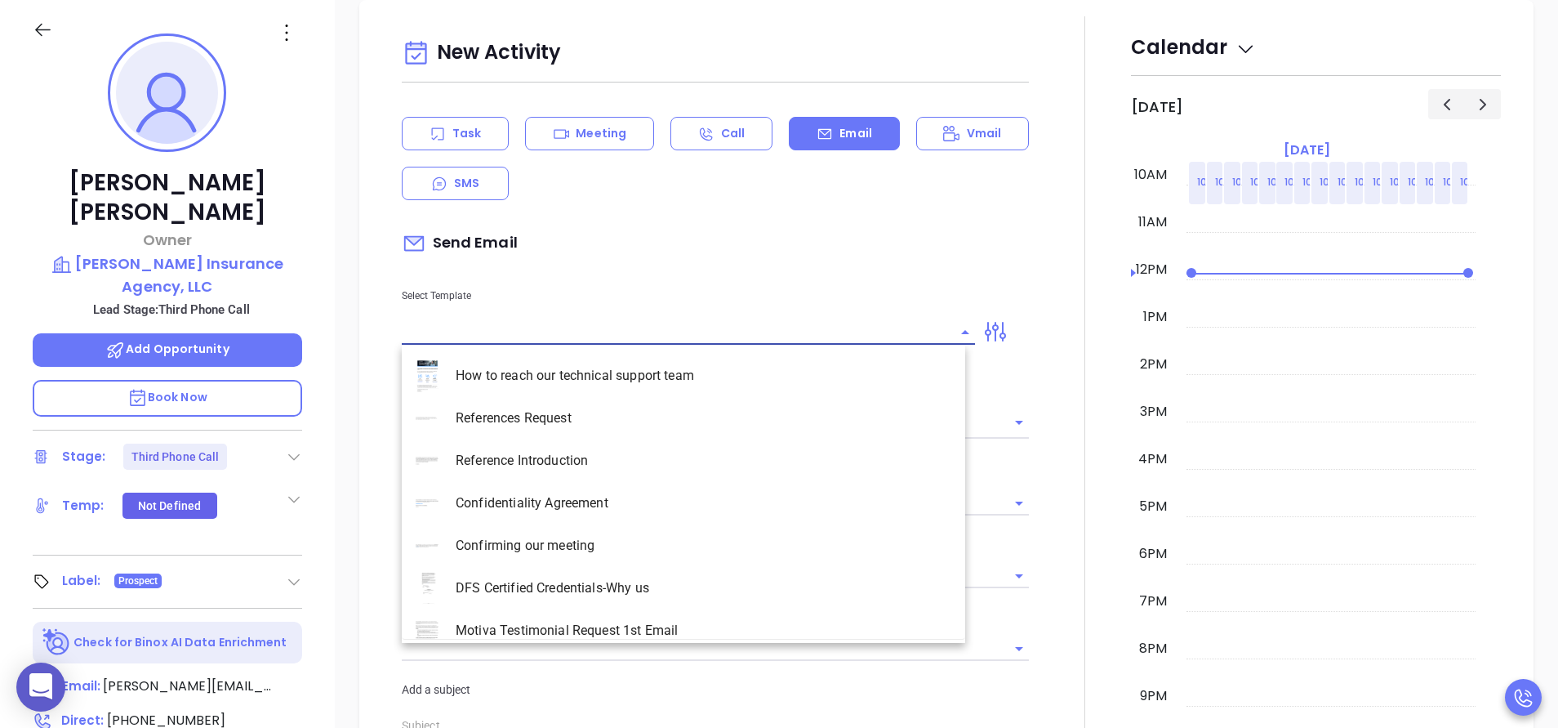
click at [571, 322] on input "text" at bounding box center [676, 332] width 549 height 24
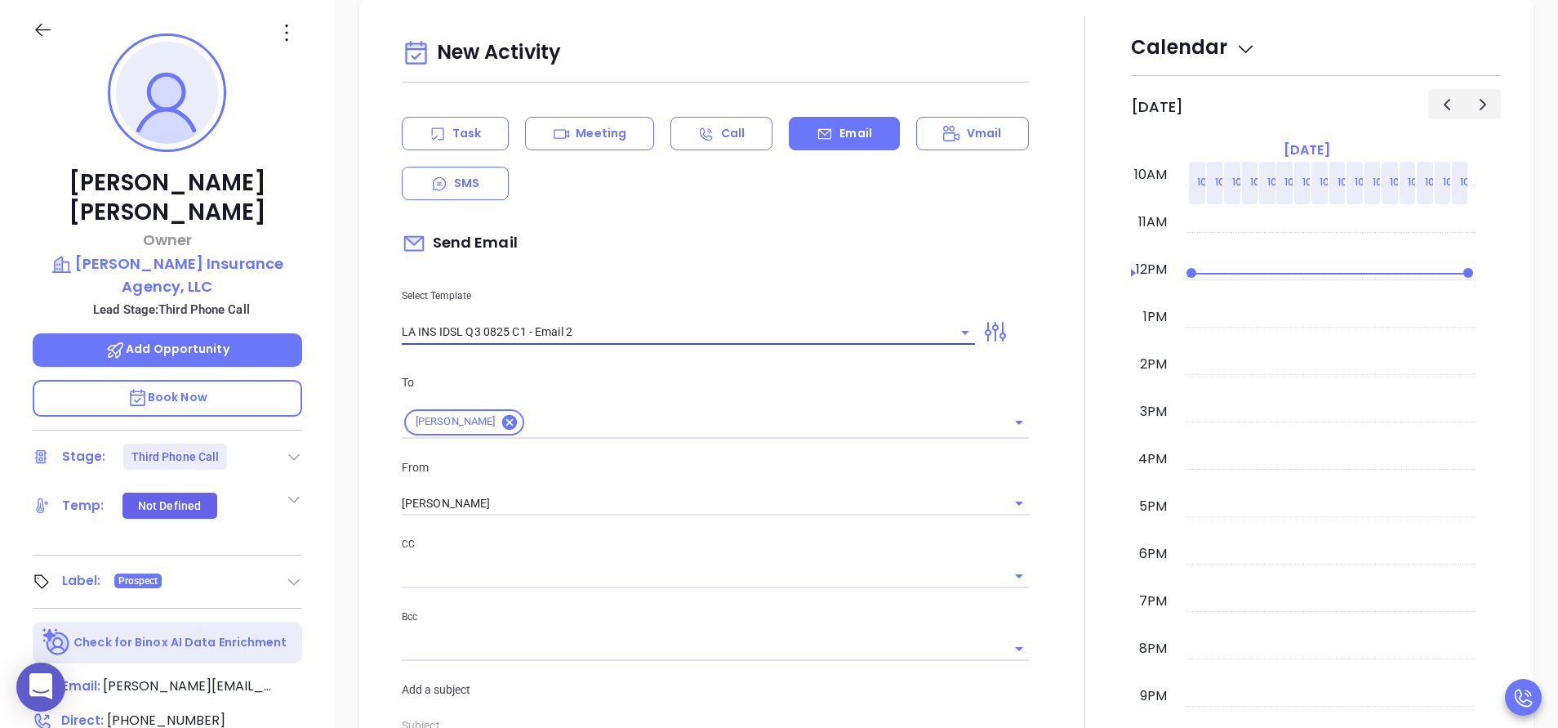
type input "LA INS IDSL Q3 0825 C1 - Email 2"
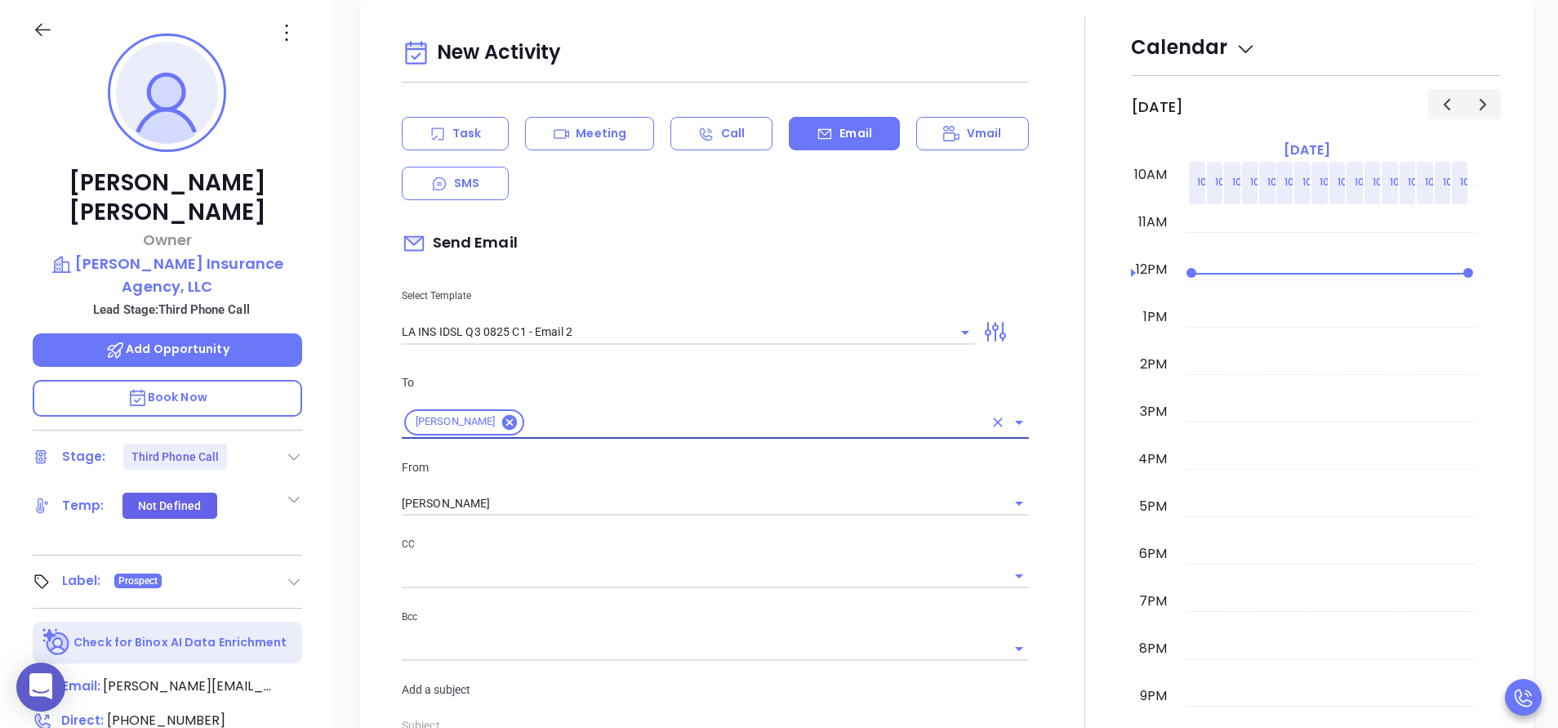
type input "February is coming fast—will Bernard Insurance Agency, LLC be compliant?"
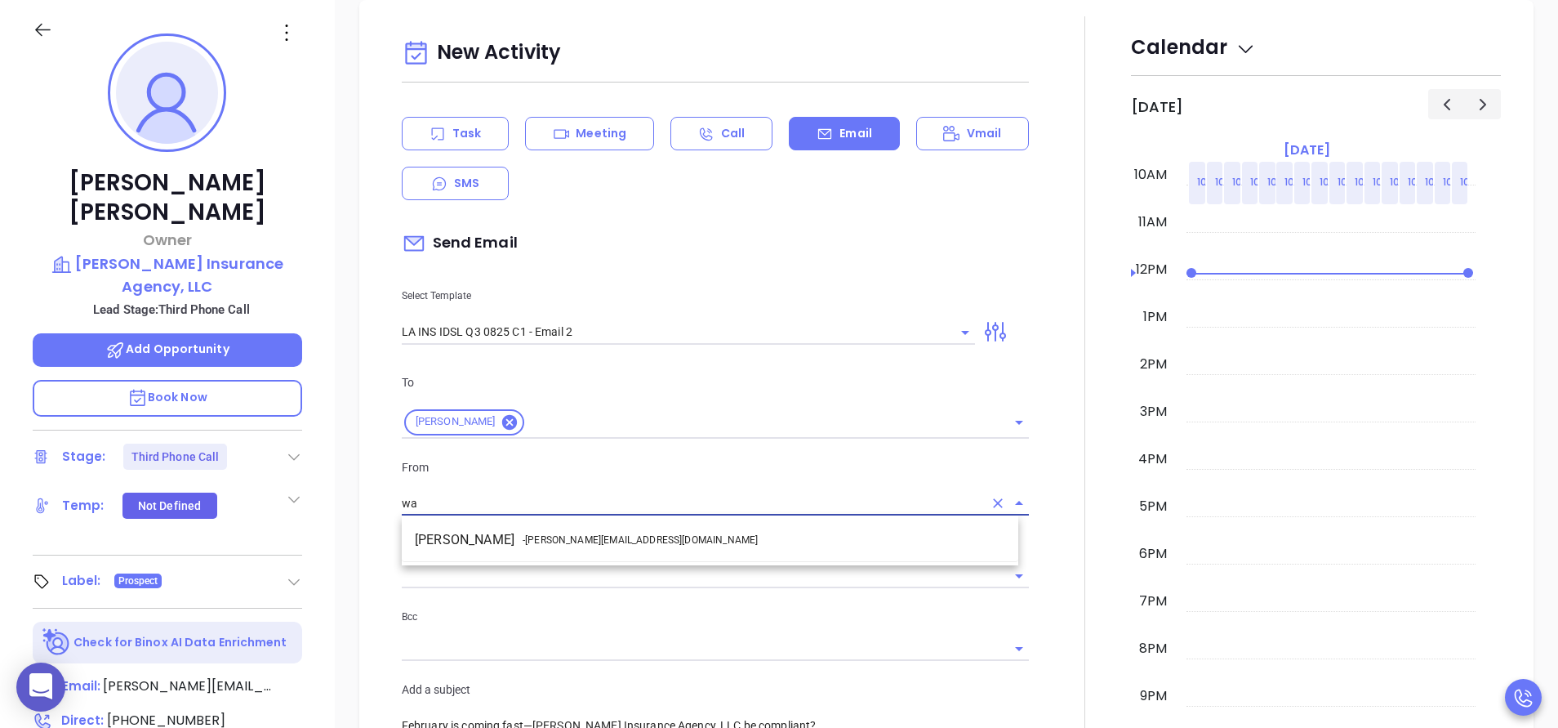
click at [616, 532] on li "Walter Contreras - walter@motiva.net" at bounding box center [710, 539] width 617 height 29
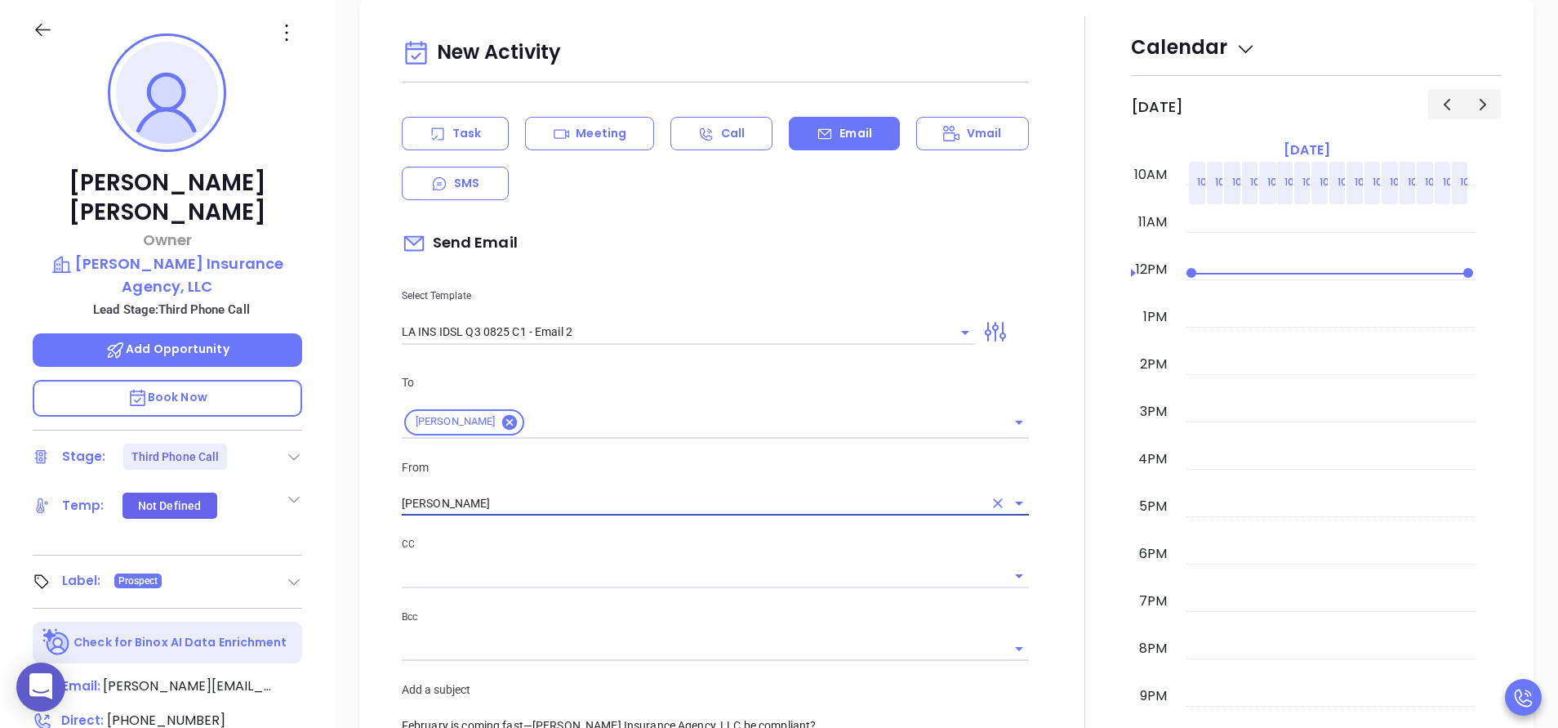
type input "Walter Contreras"
click at [1050, 534] on div at bounding box center [1085, 642] width 92 height 1253
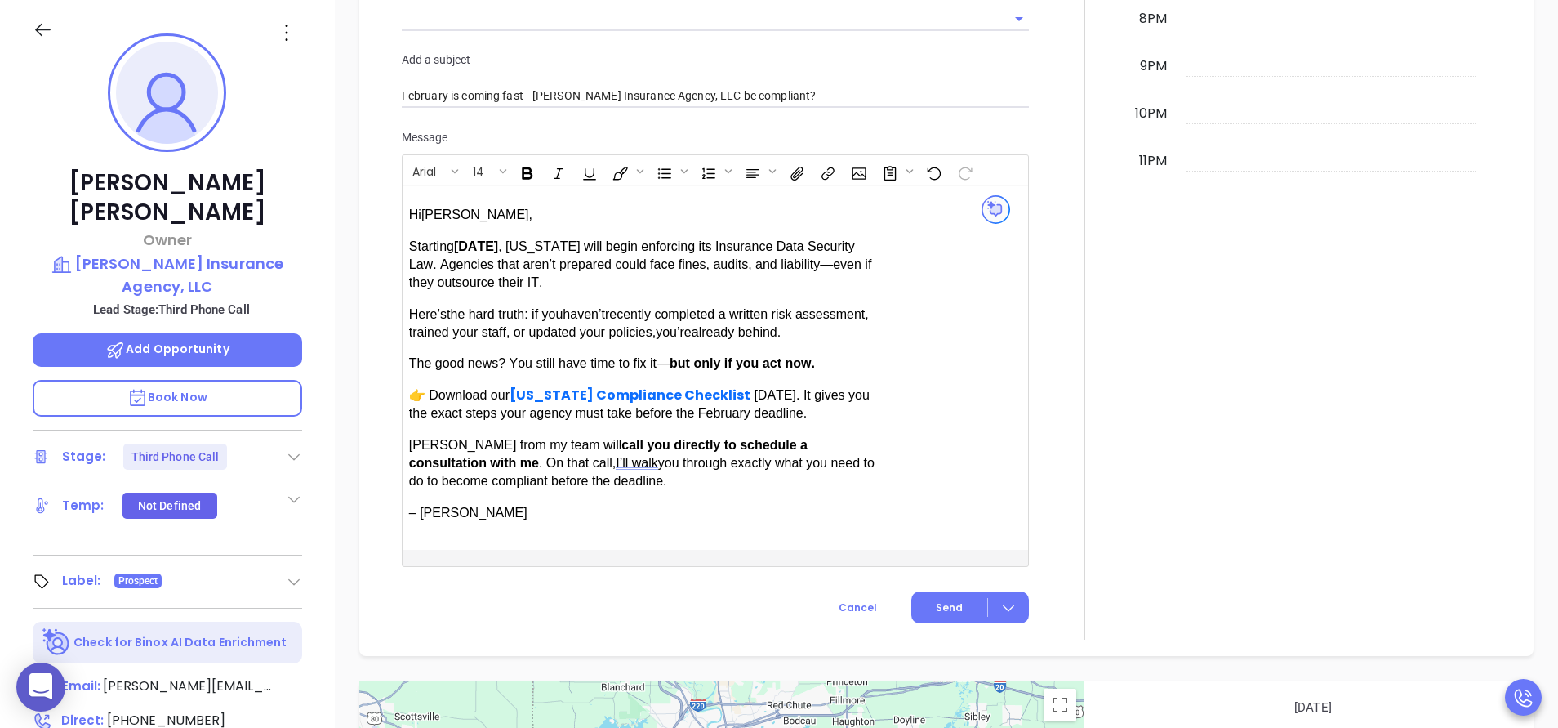
scroll to position [1403, 0]
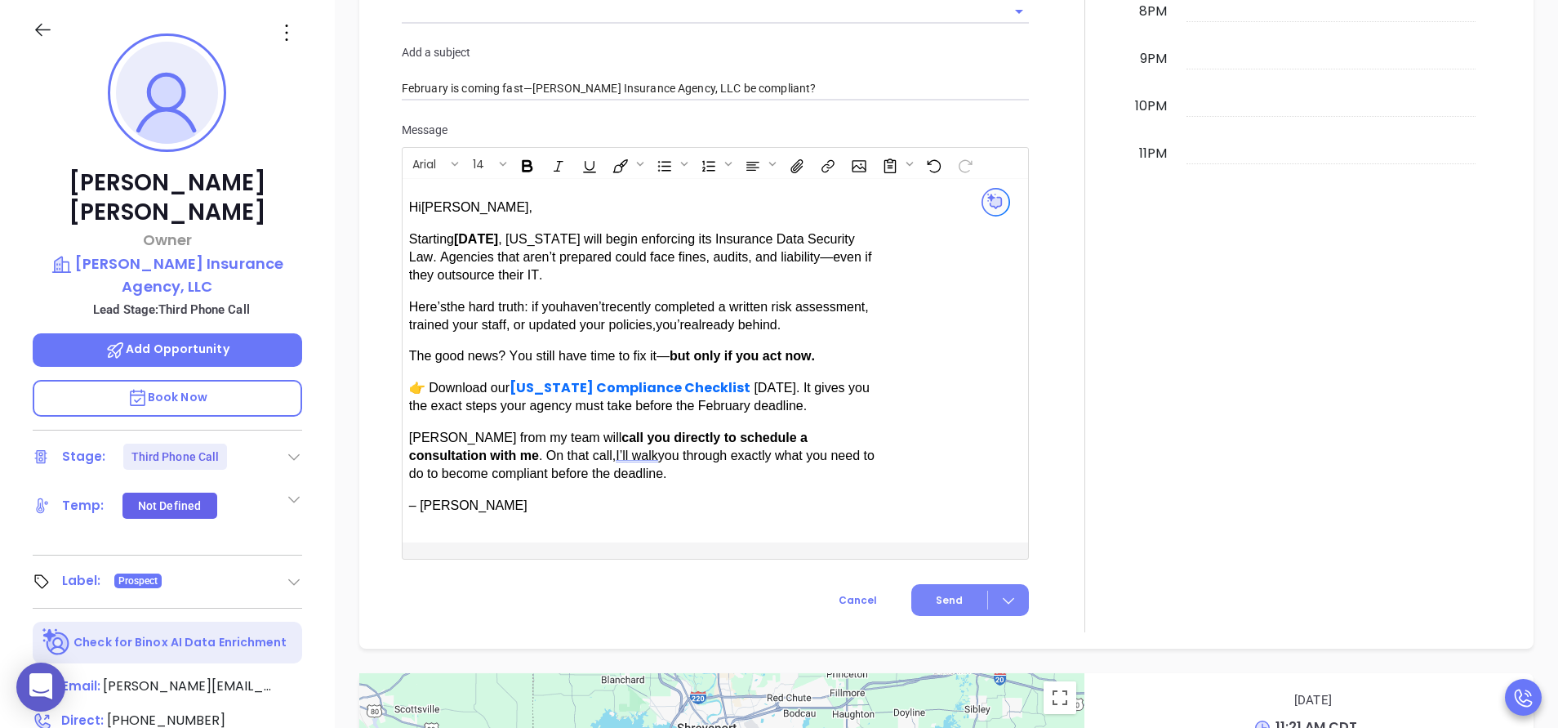
click at [934, 585] on button "Send" at bounding box center [971, 600] width 118 height 32
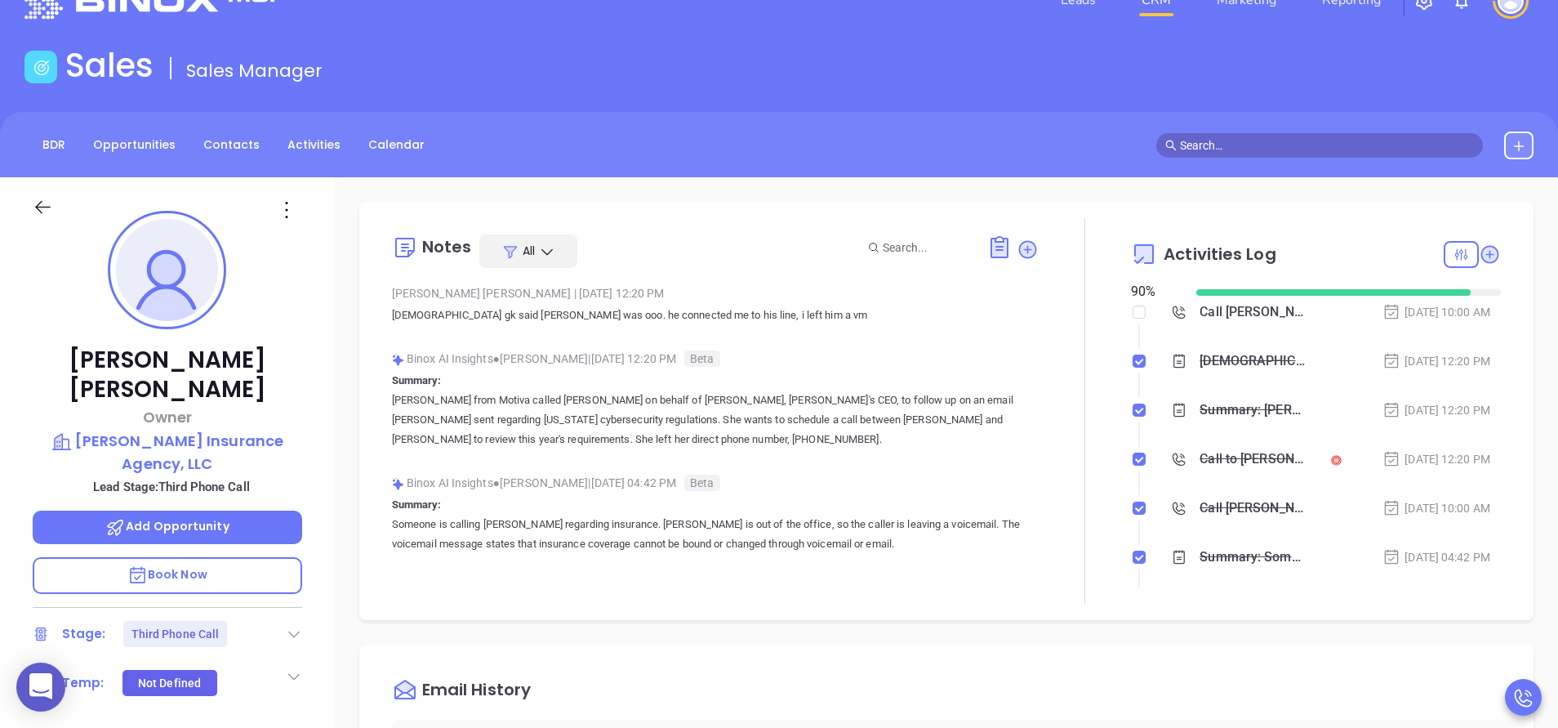
scroll to position [0, 0]
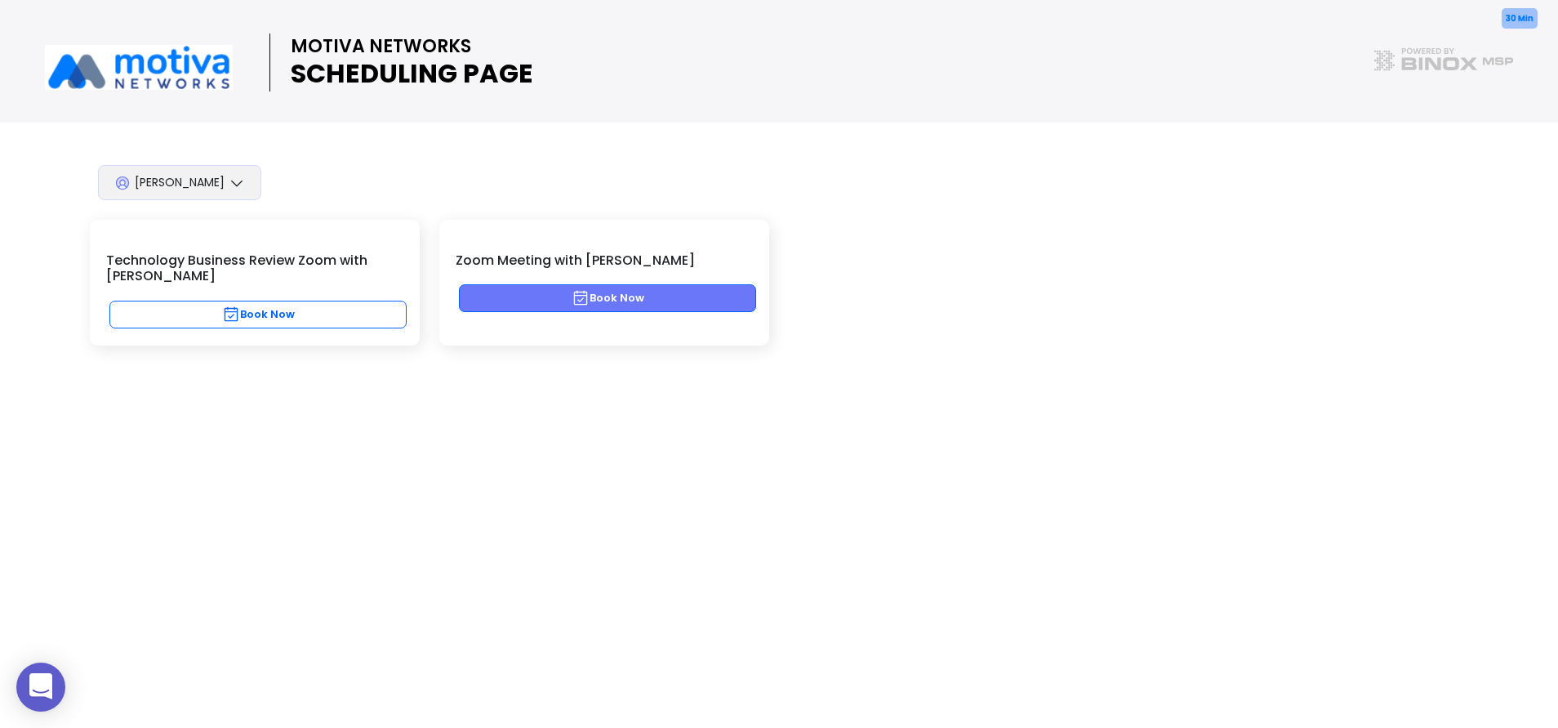
click at [664, 294] on button "Book Now" at bounding box center [607, 298] width 297 height 28
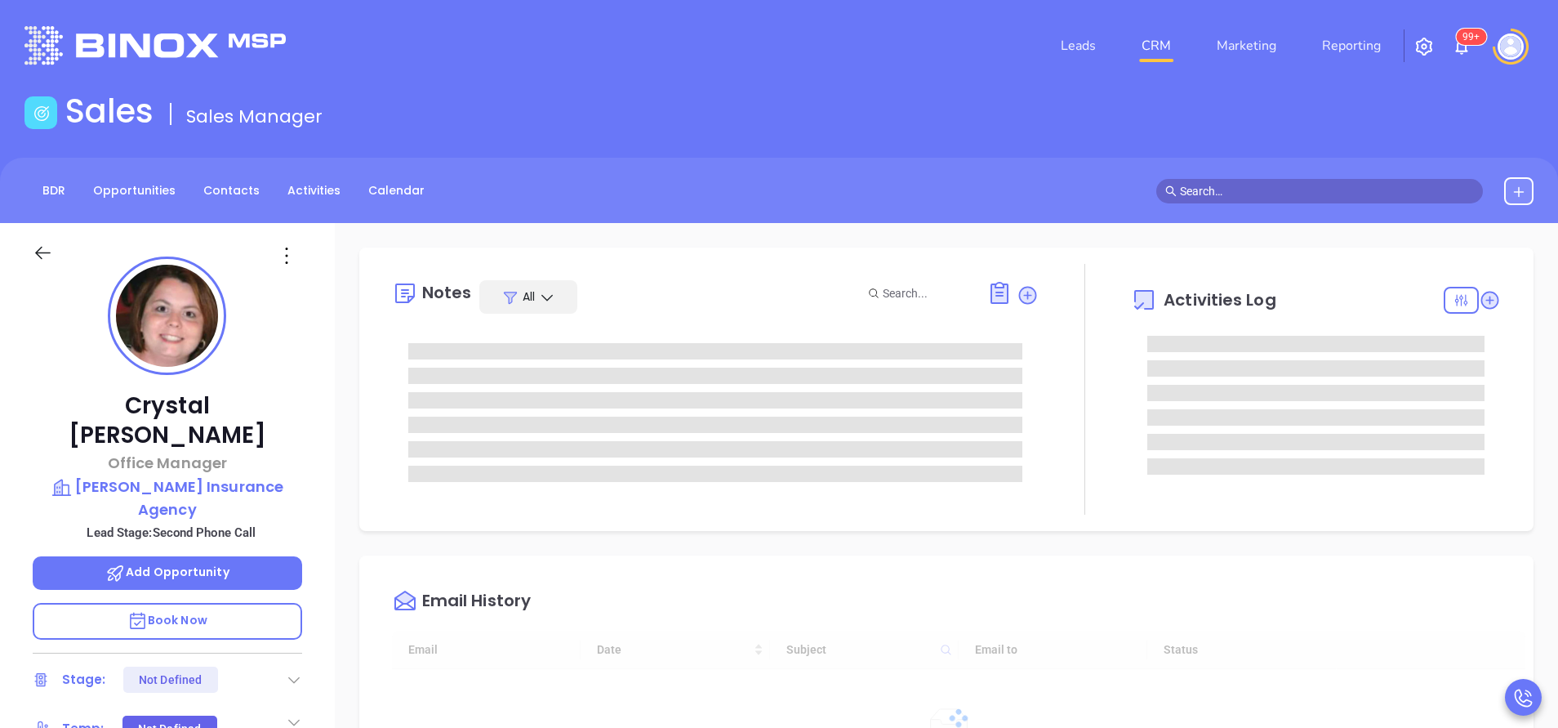
type input "[DATE]"
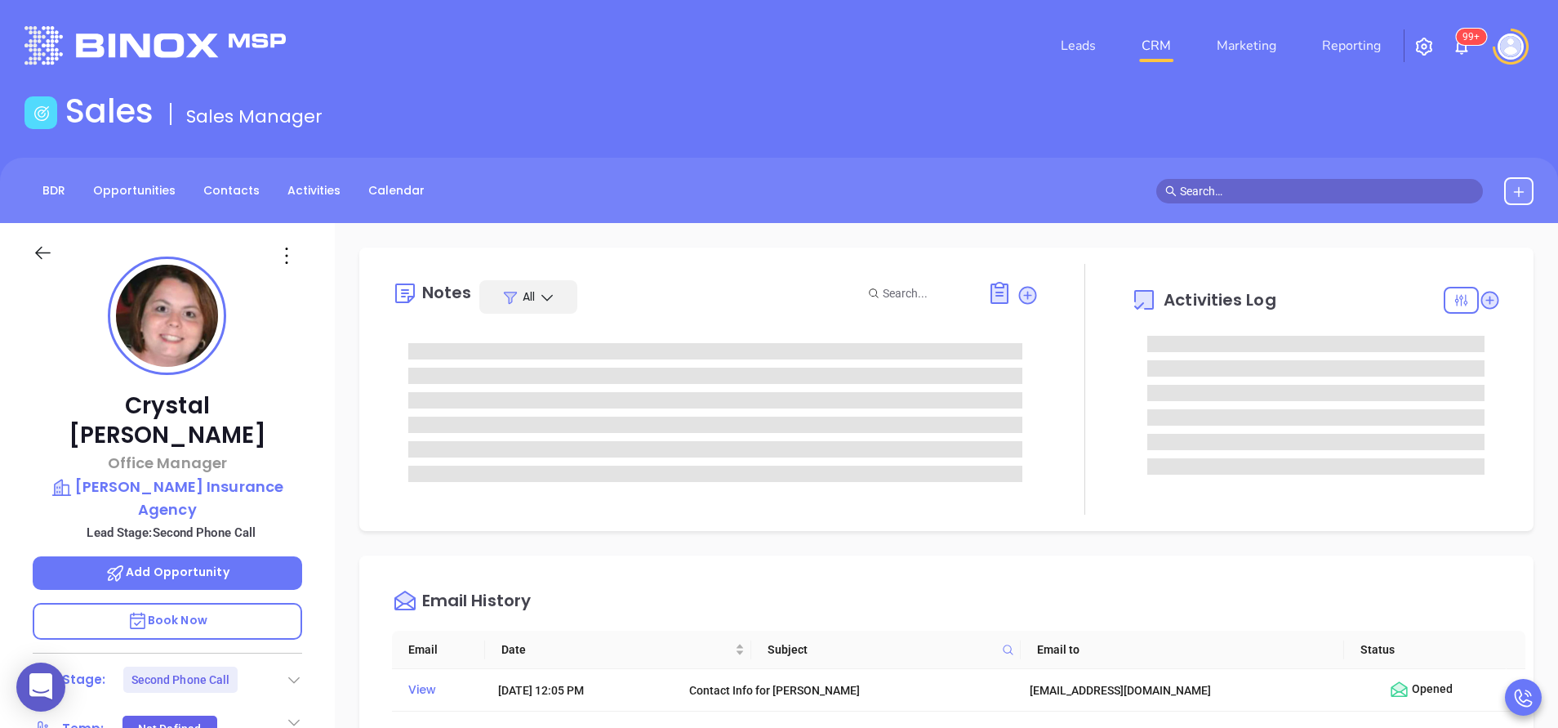
type input "[PERSON_NAME]"
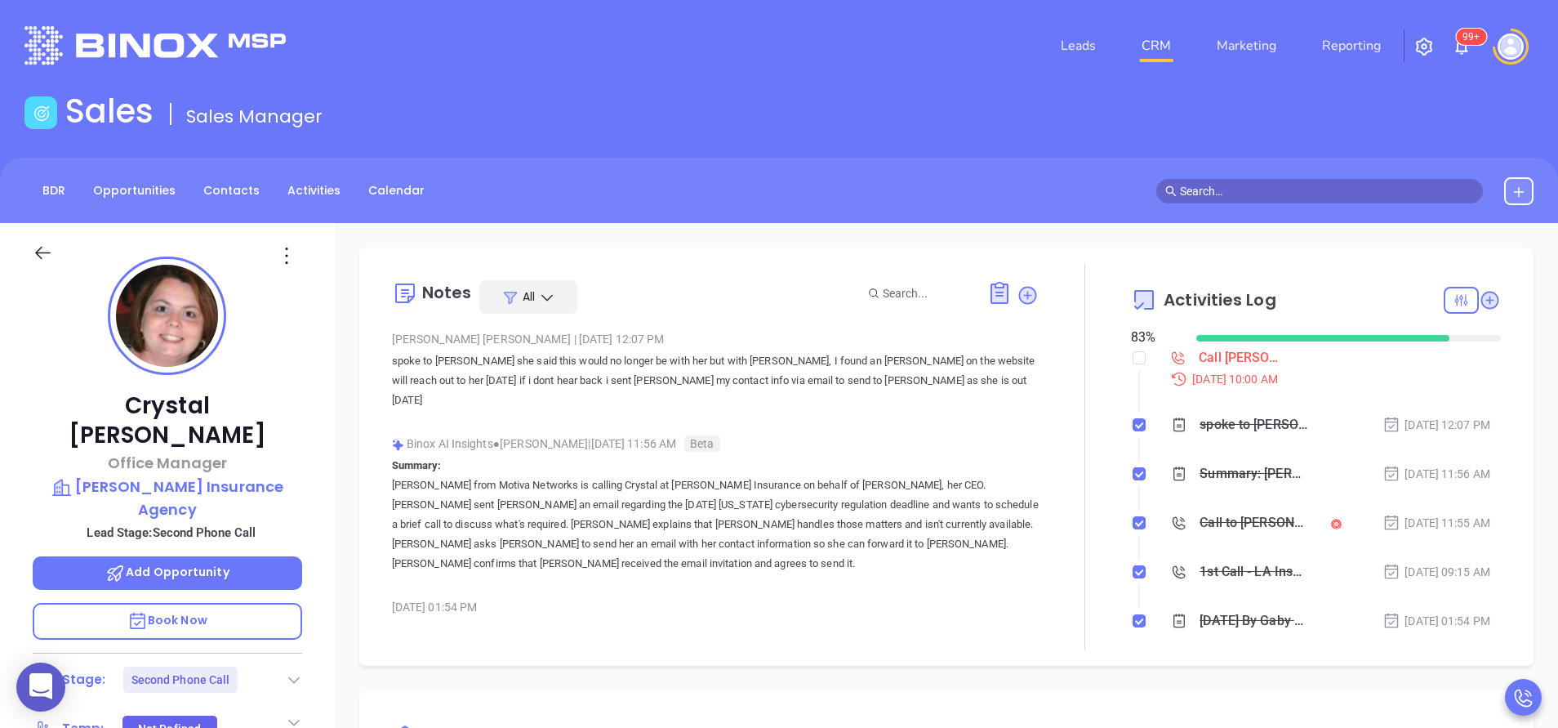
click at [679, 377] on p "spoke to [PERSON_NAME] she said this would no longer be with her but with [PERS…" at bounding box center [715, 380] width 647 height 59
click at [692, 456] on p "Summary: [PERSON_NAME] from Motiva Networks is calling Crystal at [PERSON_NAME]…" at bounding box center [715, 515] width 647 height 118
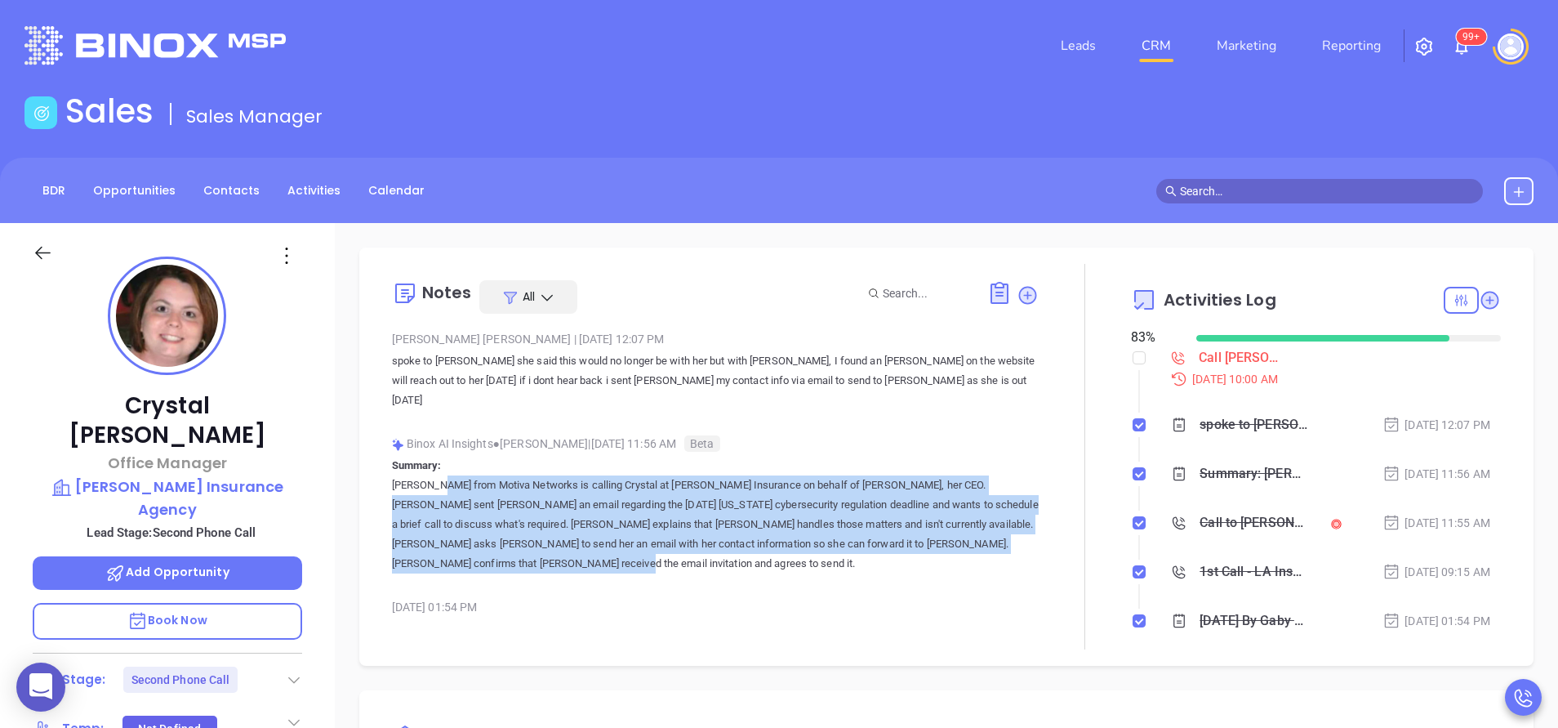
drag, startPoint x: 583, startPoint y: 541, endPoint x: 390, endPoint y: 470, distance: 205.4
click at [390, 470] on div "Notes All [PERSON_NAME] | [DATE] 12:07 PM spoke to [PERSON_NAME] she said this …" at bounding box center [947, 457] width 1142 height 386
copy p "[PERSON_NAME] from Motiva Networks is calling Crystal at [PERSON_NAME] Insuranc…"
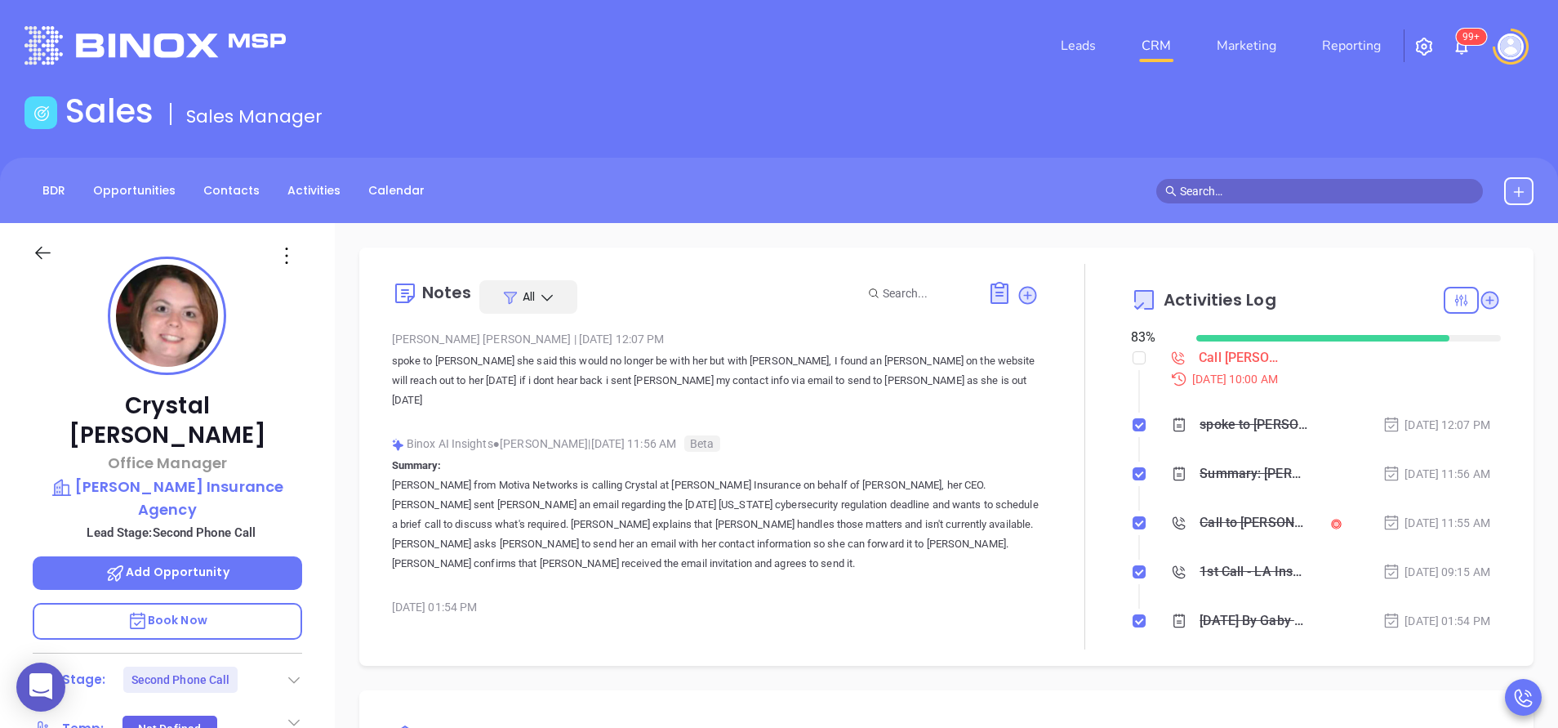
click at [326, 392] on div "[PERSON_NAME] Office Manager [PERSON_NAME] Insurance Agency Lead Stage: Second …" at bounding box center [167, 678] width 335 height 910
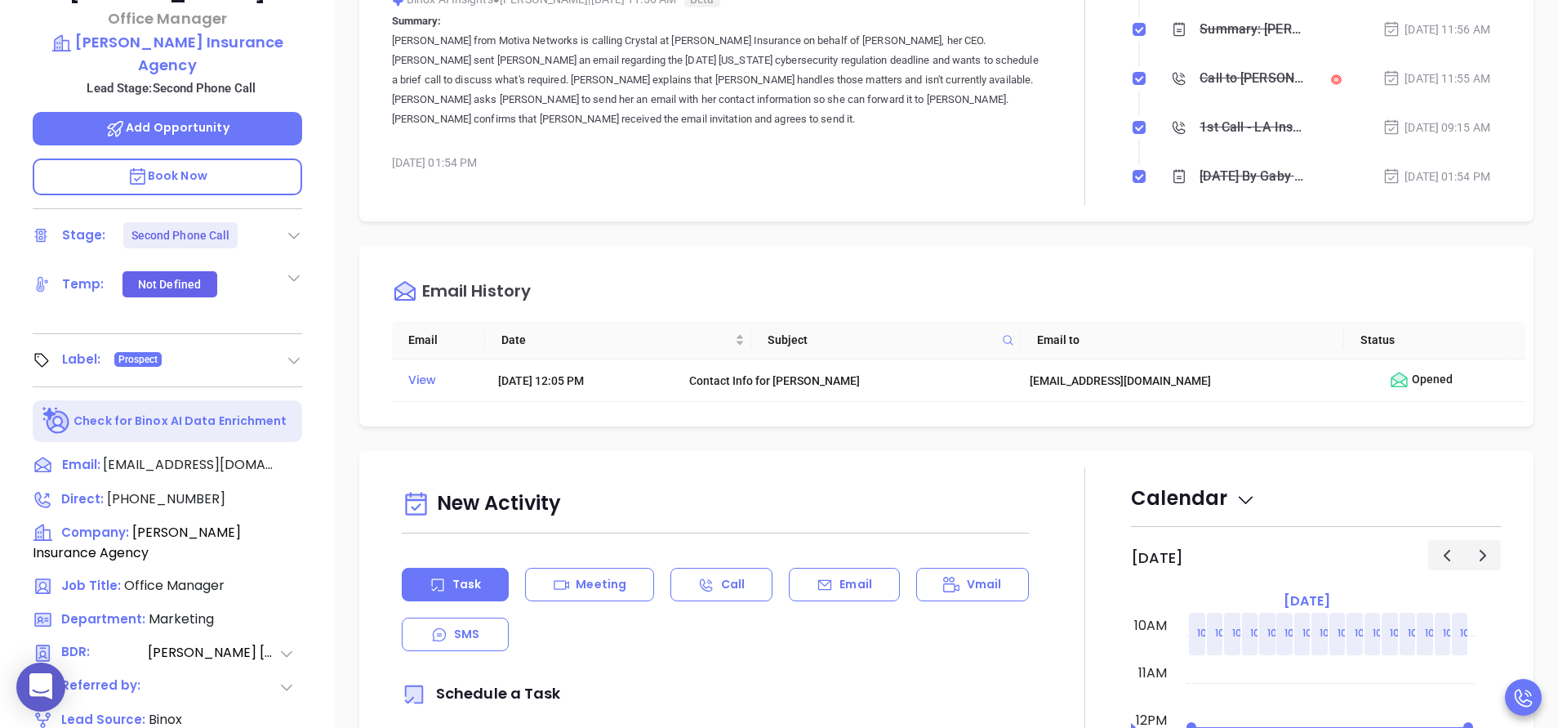
scroll to position [441, 0]
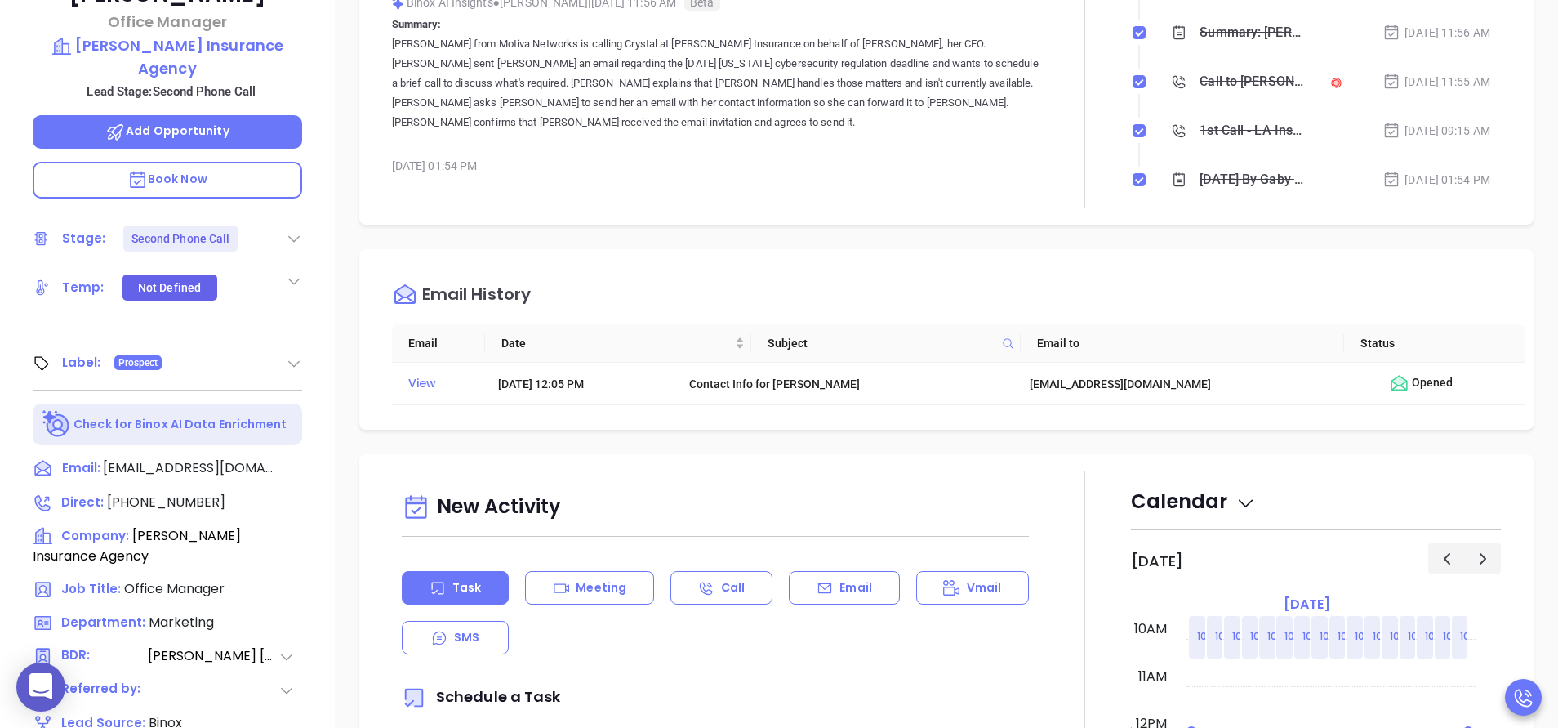
click at [220, 162] on p "Book Now" at bounding box center [168, 180] width 270 height 37
click at [174, 493] on span "[PHONE_NUMBER]" at bounding box center [166, 502] width 118 height 19
type input "[PHONE_NUMBER]"
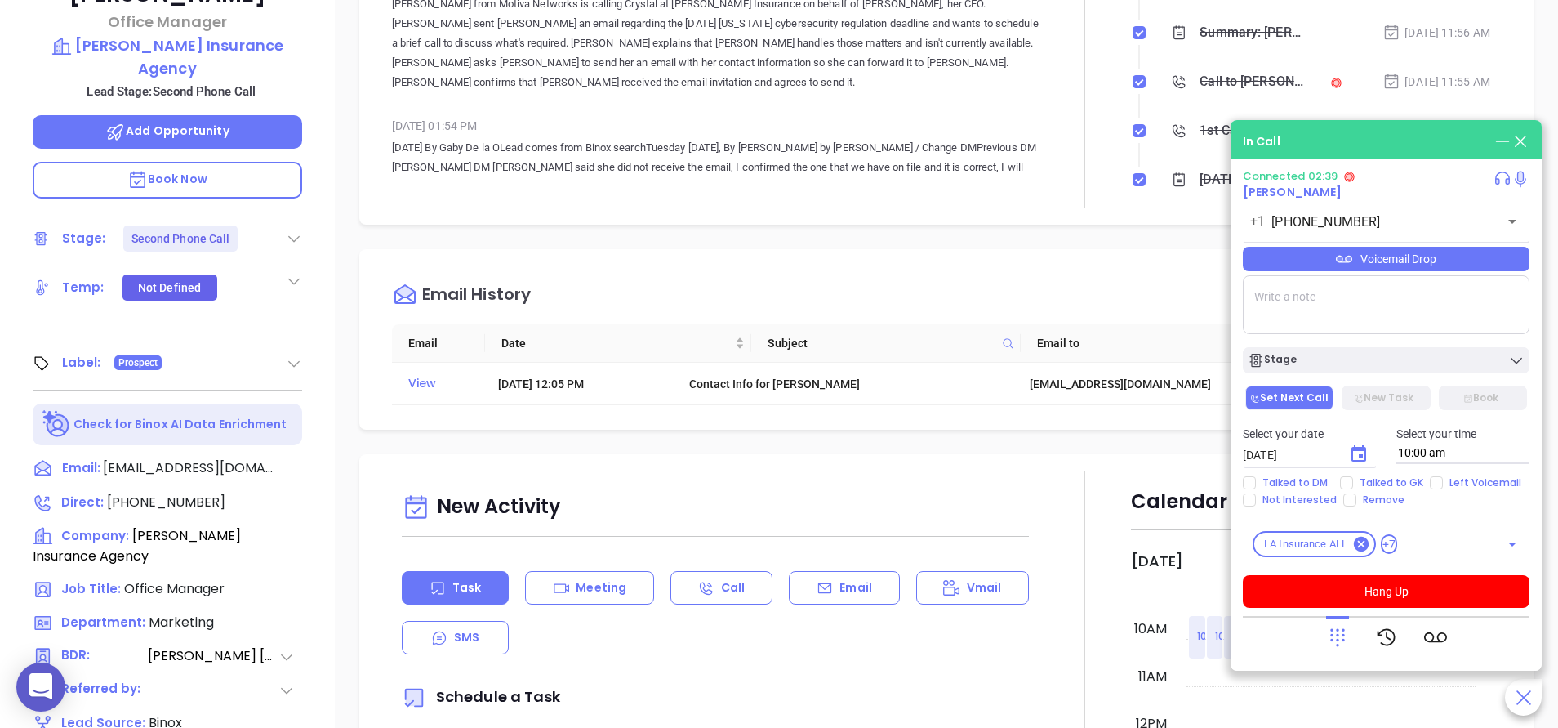
scroll to position [78, 0]
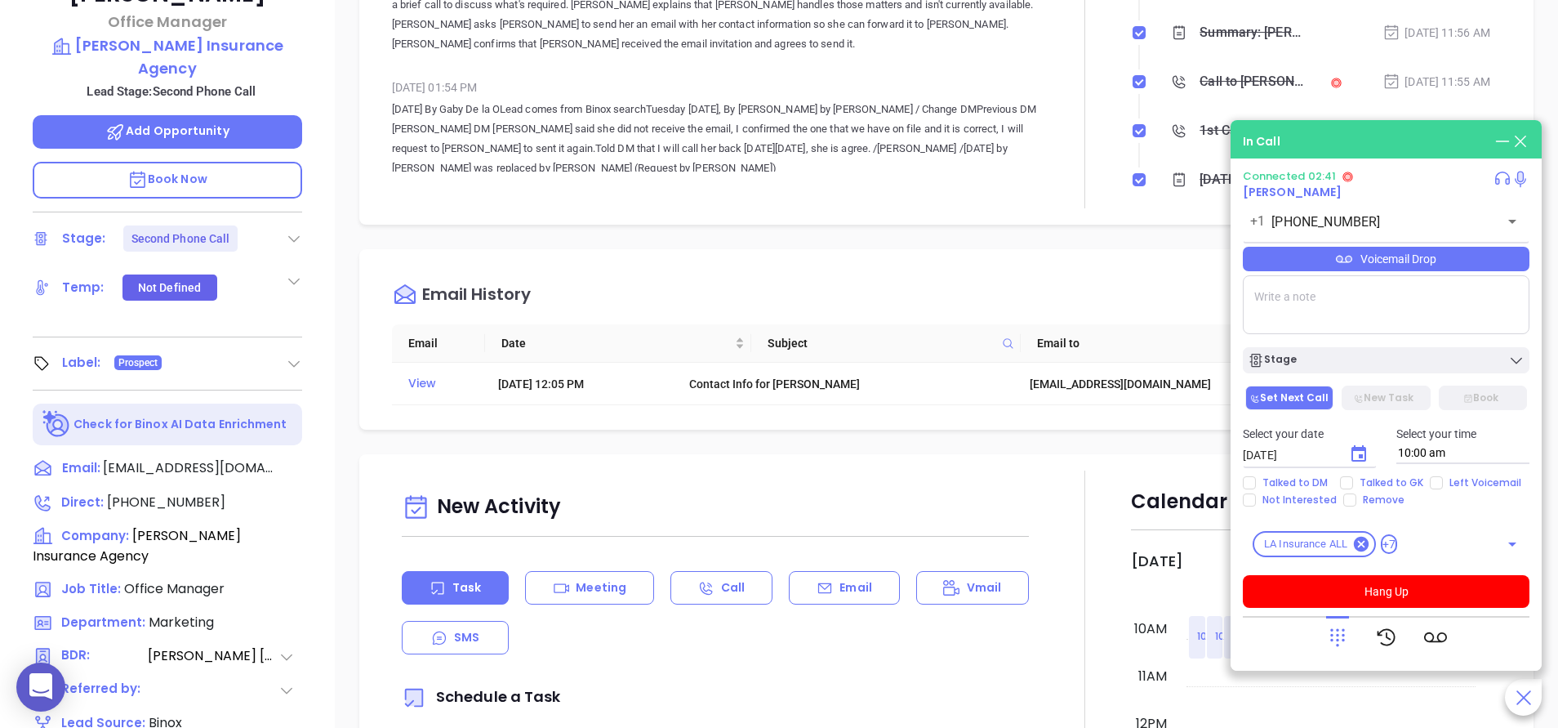
click at [1496, 139] on icon at bounding box center [1503, 141] width 18 height 18
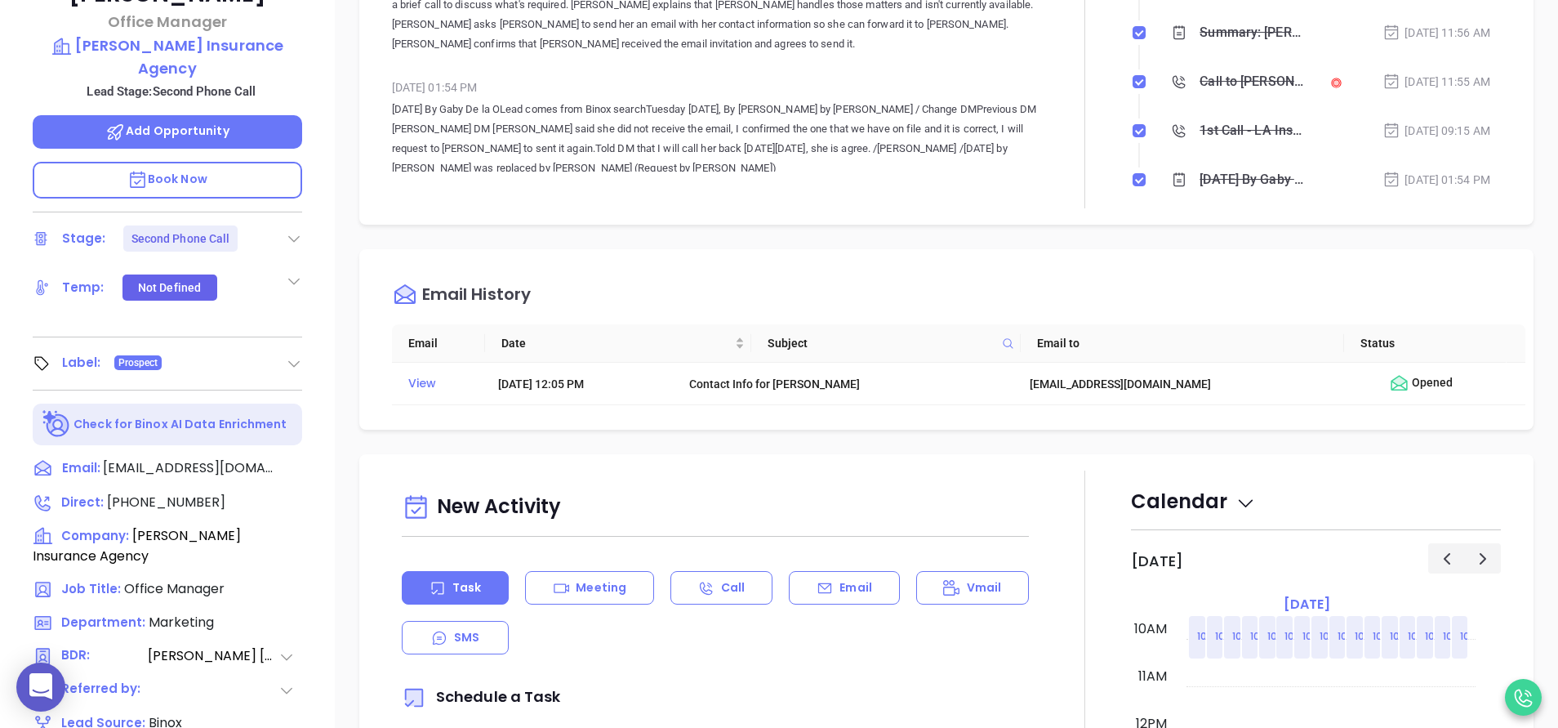
click at [1059, 135] on div at bounding box center [1085, 16] width 92 height 386
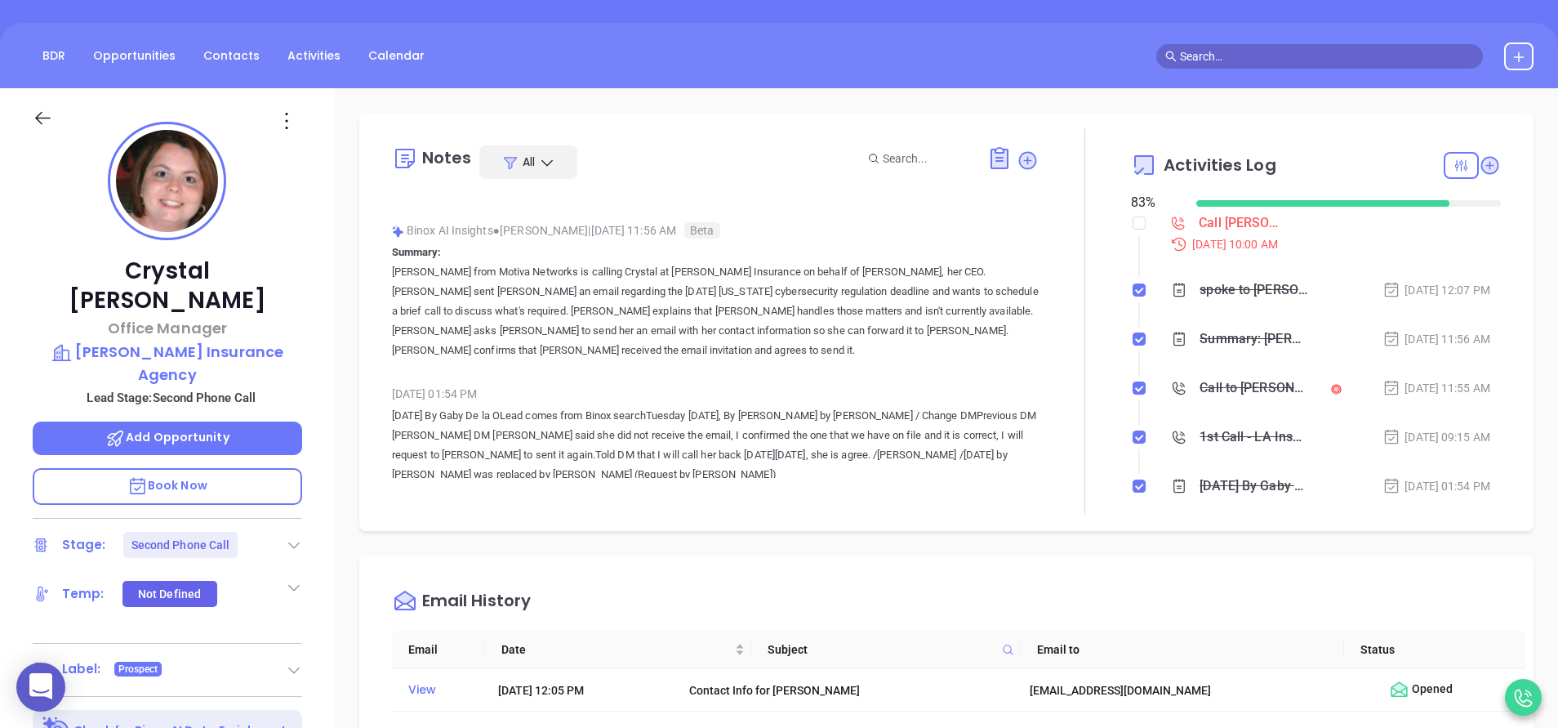
scroll to position [98, 0]
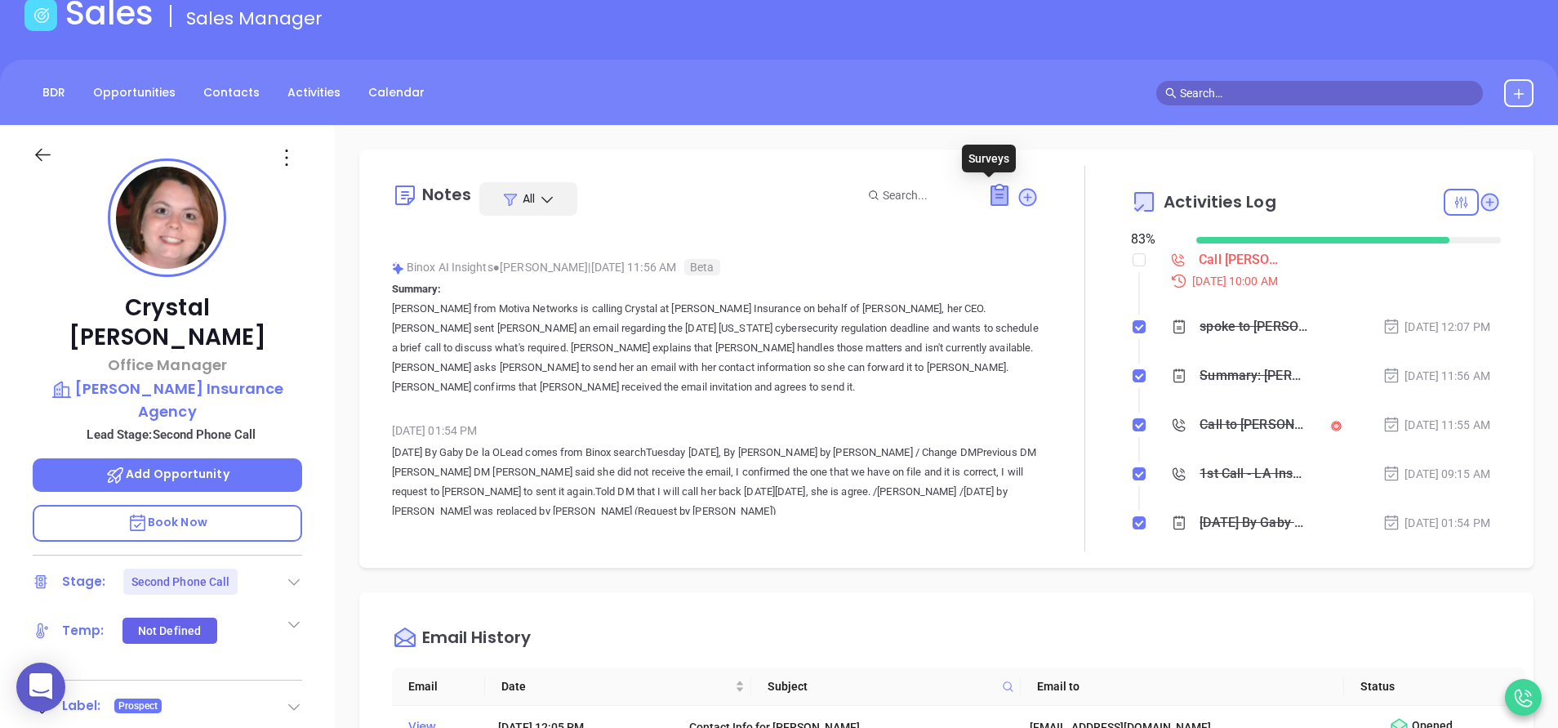
click at [996, 192] on icon at bounding box center [1000, 195] width 16 height 19
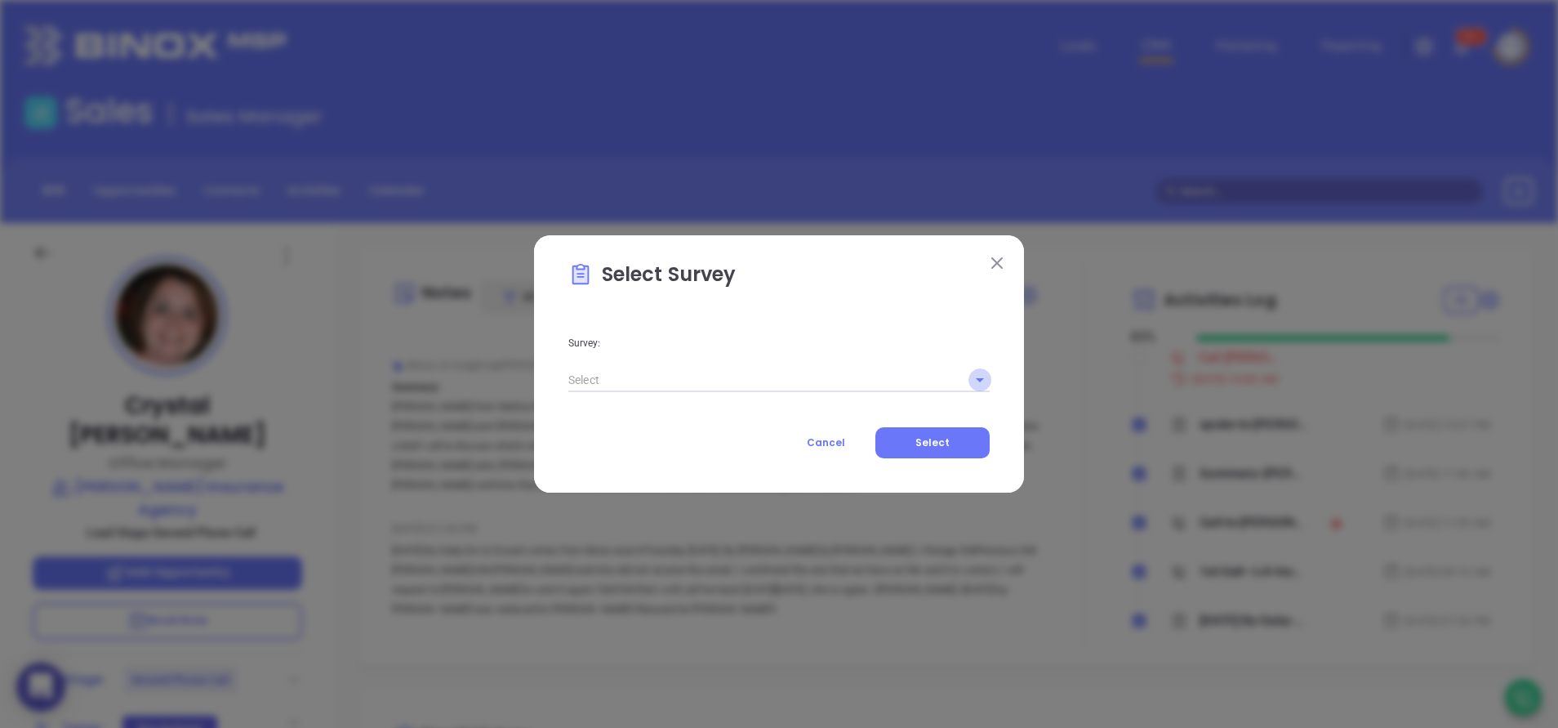
click at [975, 382] on icon "Open" at bounding box center [980, 380] width 20 height 20
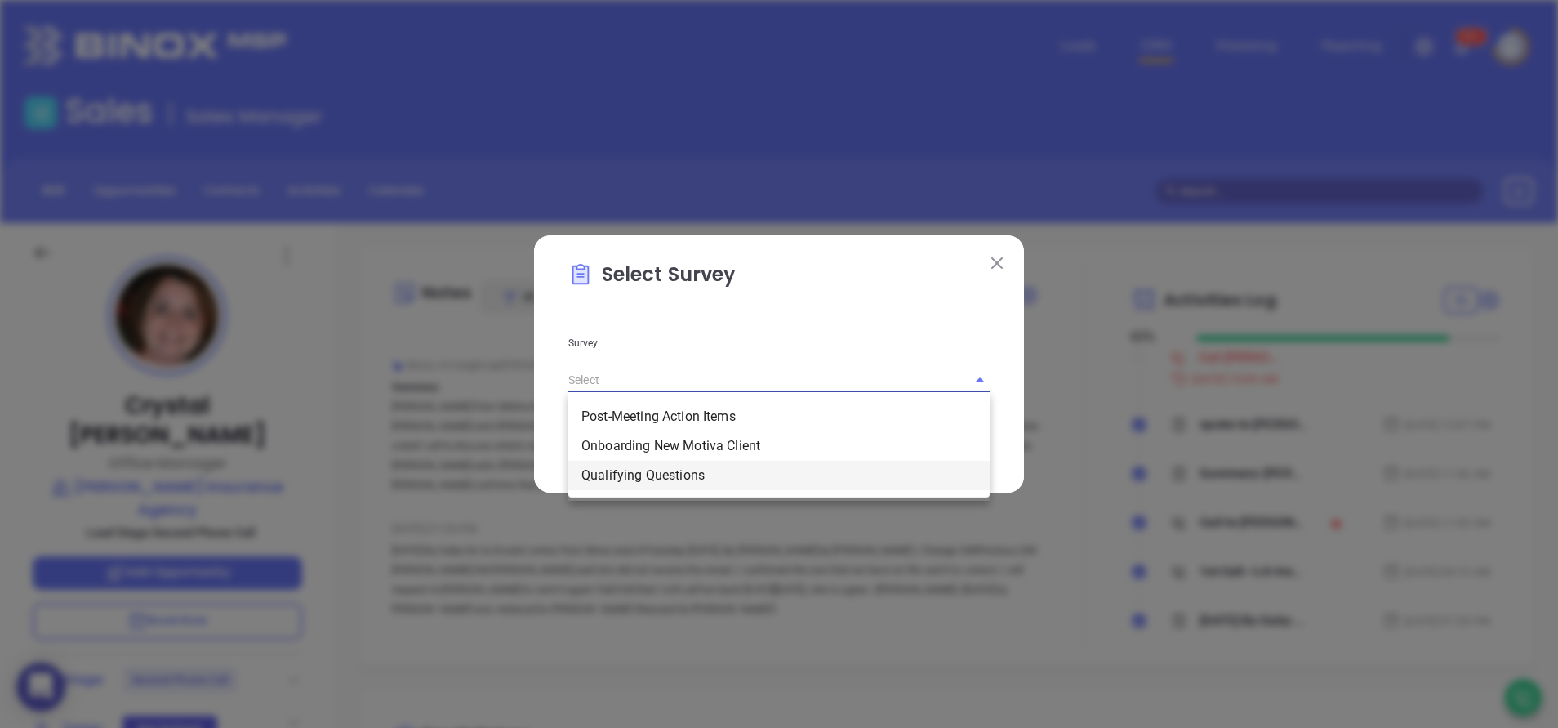
click at [734, 475] on li "Qualifying Questions" at bounding box center [778, 475] width 421 height 29
type input "Qualifying Questions"
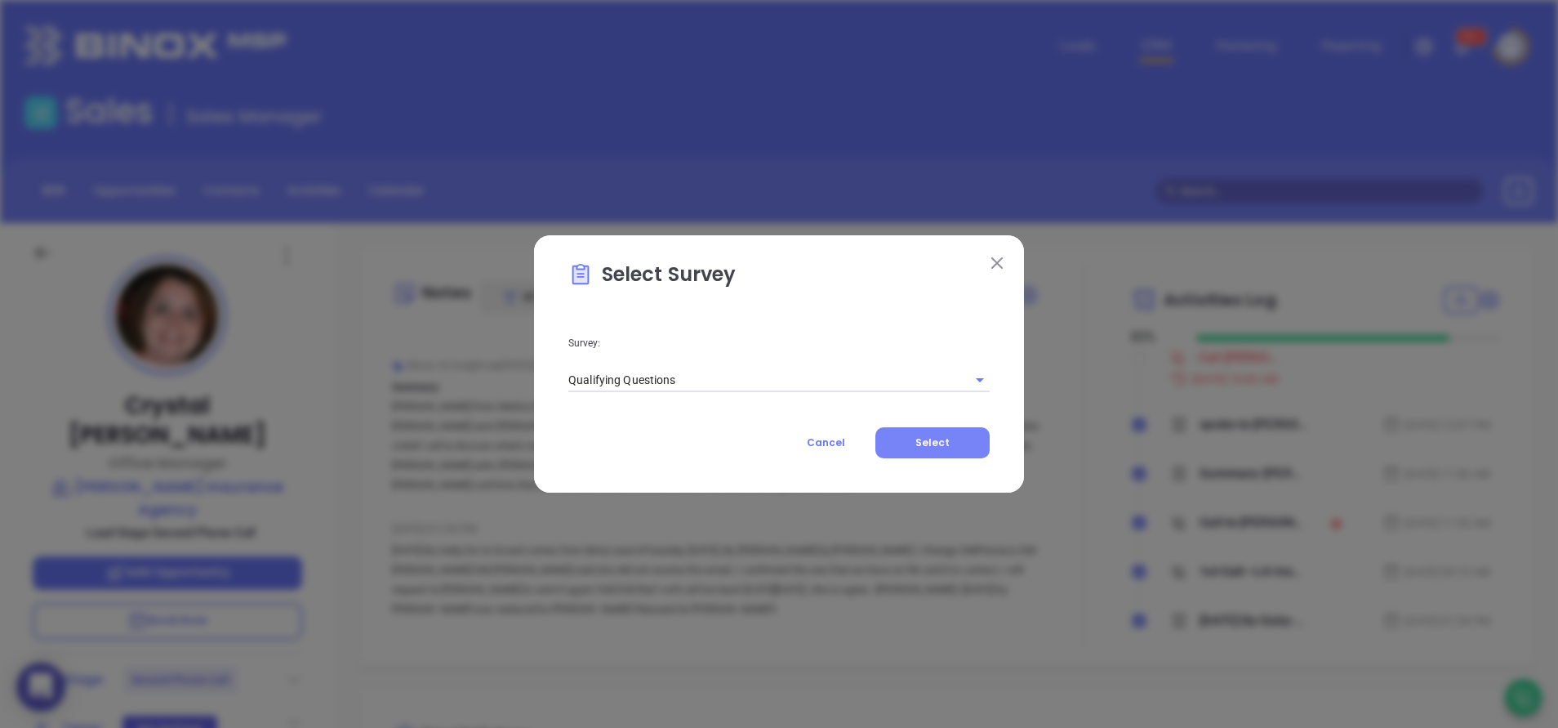
click at [952, 445] on button "Select" at bounding box center [933, 442] width 114 height 31
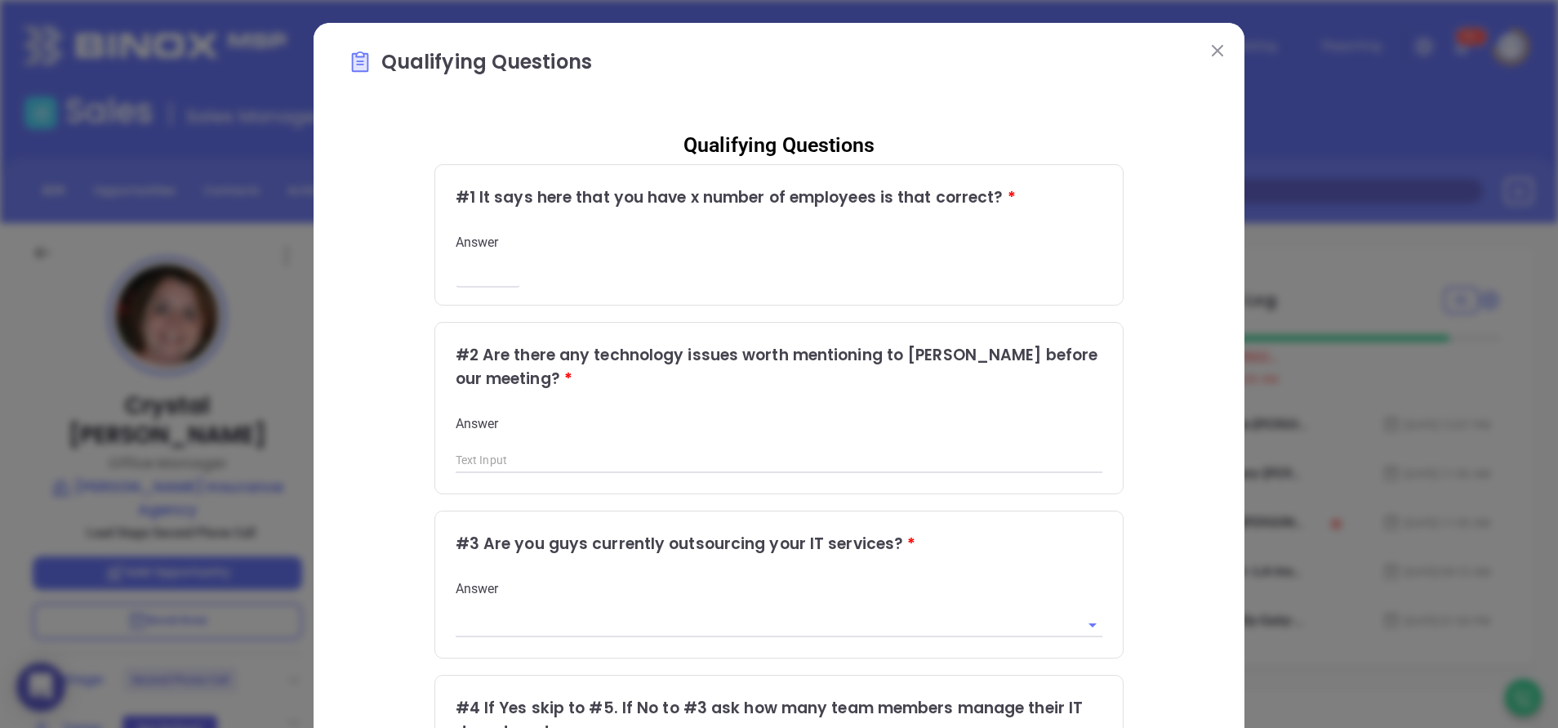
click at [465, 274] on input "number" at bounding box center [488, 276] width 65 height 14
type input "11"
click at [1116, 352] on div "Qualifying Questions # 1 It says here that you have x number of employees is th…" at bounding box center [779, 669] width 863 height 1103
click at [1214, 59] on button at bounding box center [1217, 49] width 21 height 21
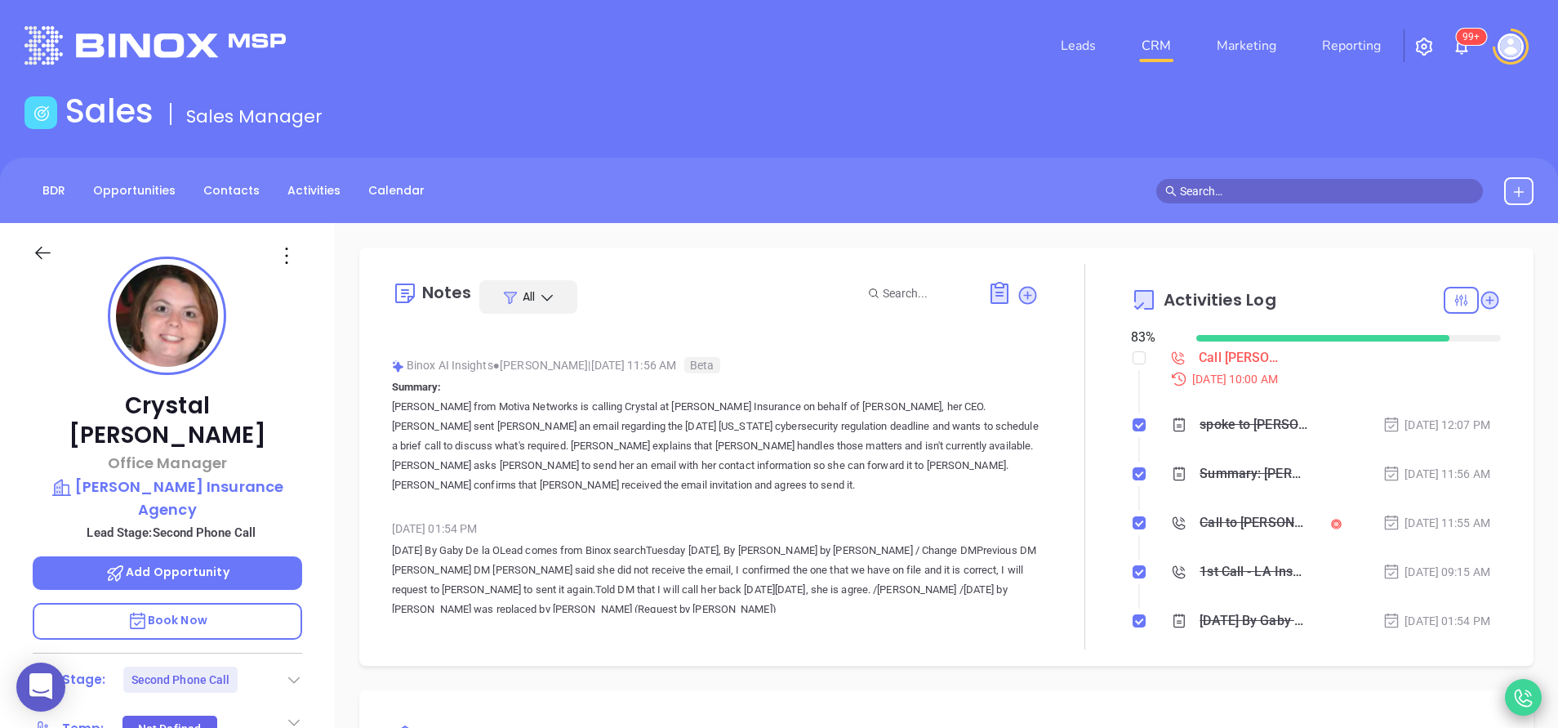
click at [1521, 692] on icon at bounding box center [1524, 697] width 26 height 26
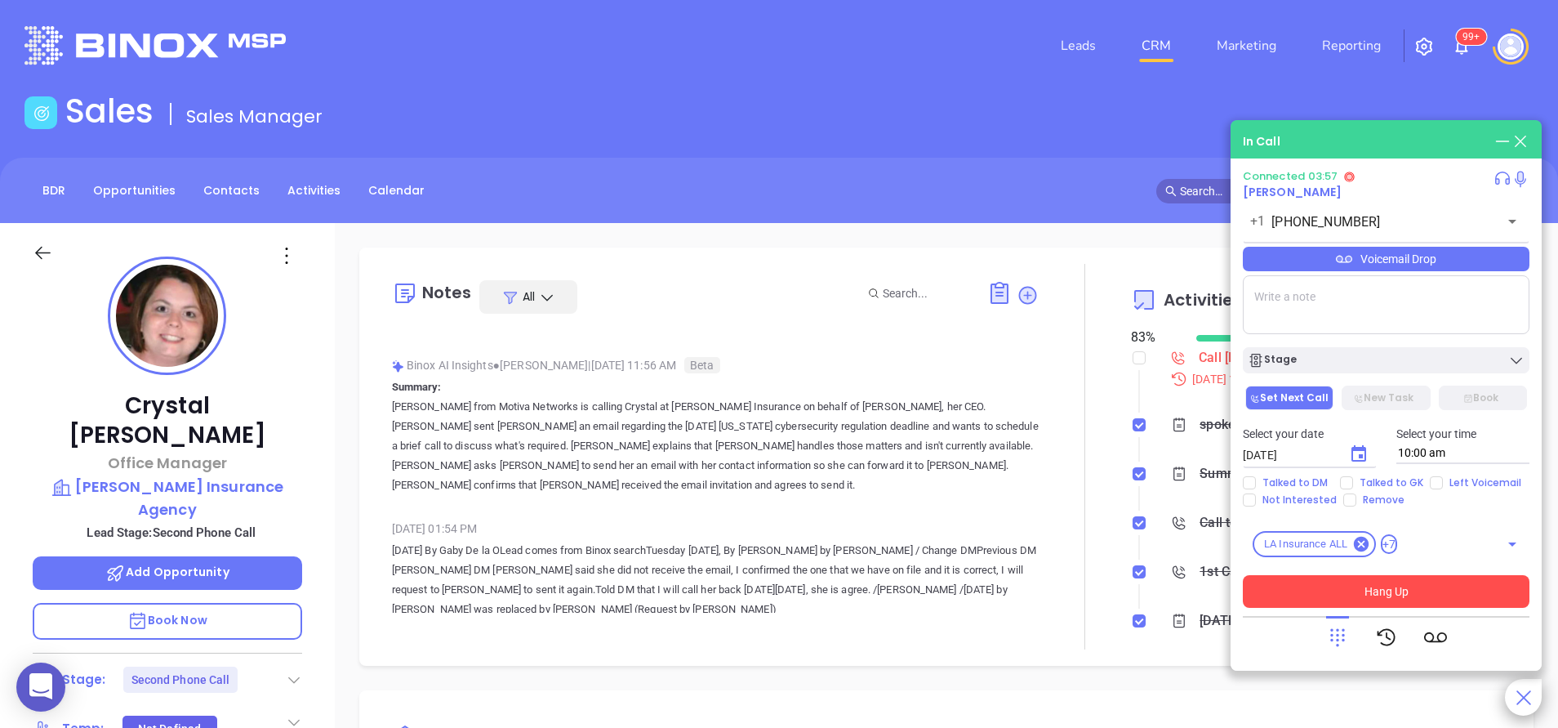
click at [1431, 595] on button "Hang Up" at bounding box center [1386, 591] width 287 height 33
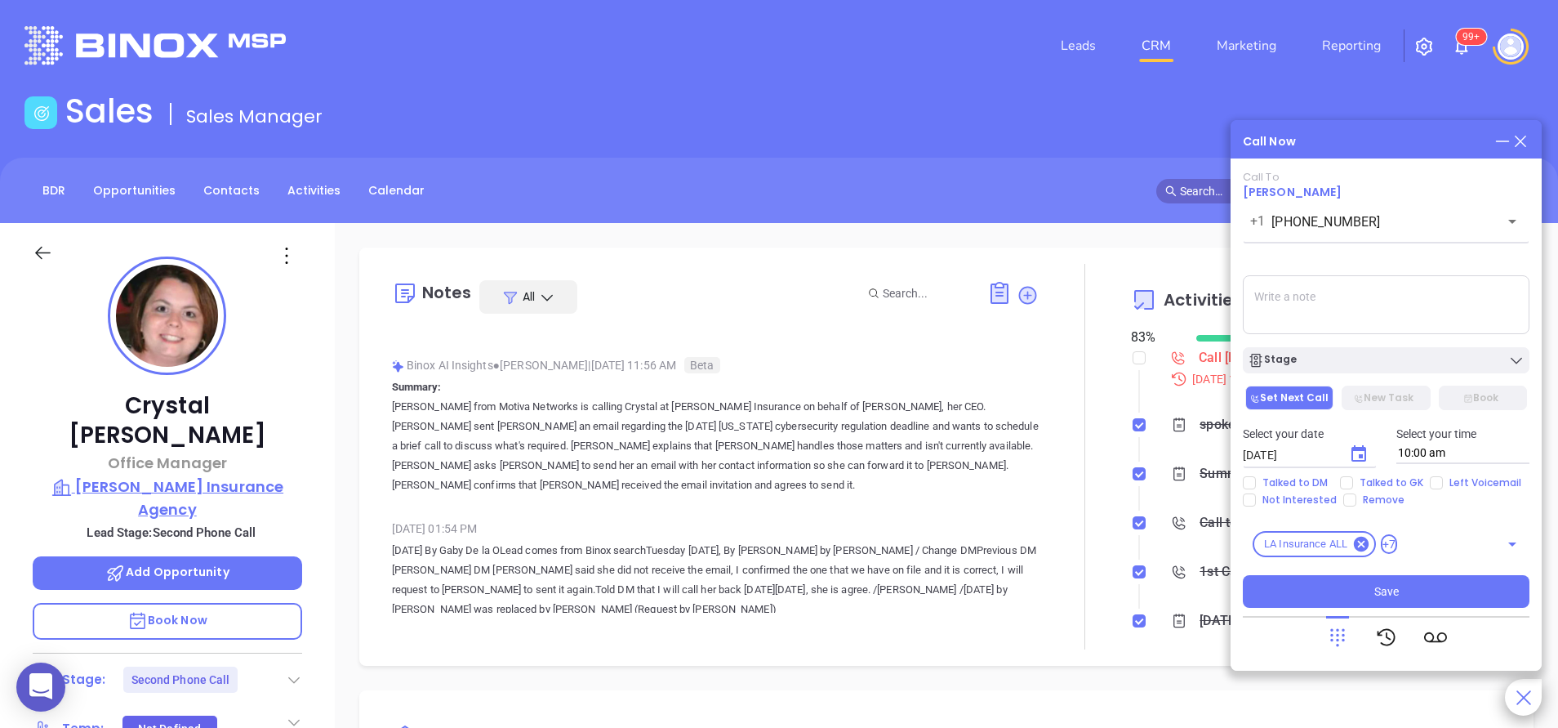
click at [229, 475] on p "[PERSON_NAME] Insurance Agency" at bounding box center [168, 497] width 270 height 45
click at [1275, 484] on span "Talked to DM" at bounding box center [1295, 482] width 78 height 13
click at [1256, 484] on input "Talked to DM" at bounding box center [1249, 482] width 13 height 13
checkbox input "true"
click at [1387, 399] on button "New Task" at bounding box center [1386, 398] width 88 height 25
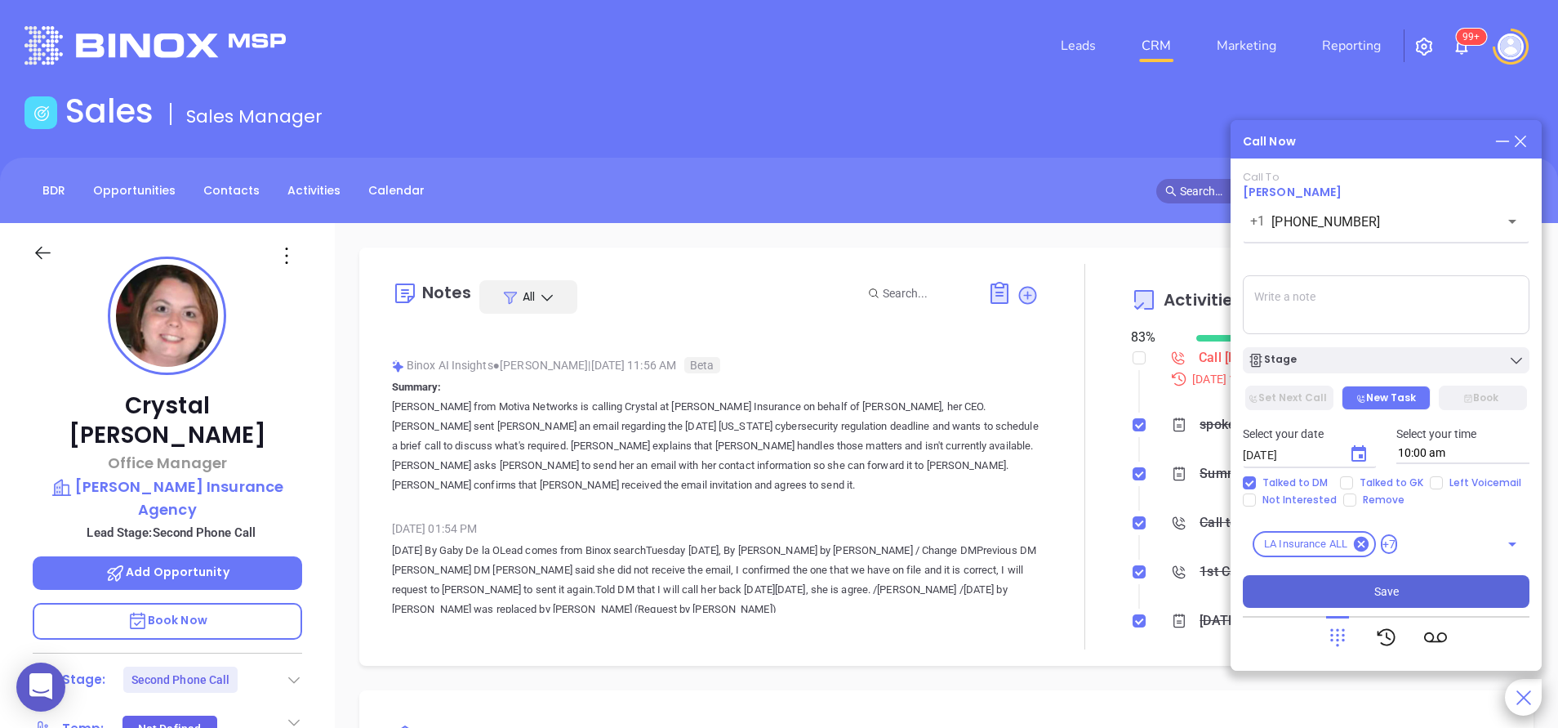
click at [1425, 580] on button "Save" at bounding box center [1386, 591] width 287 height 33
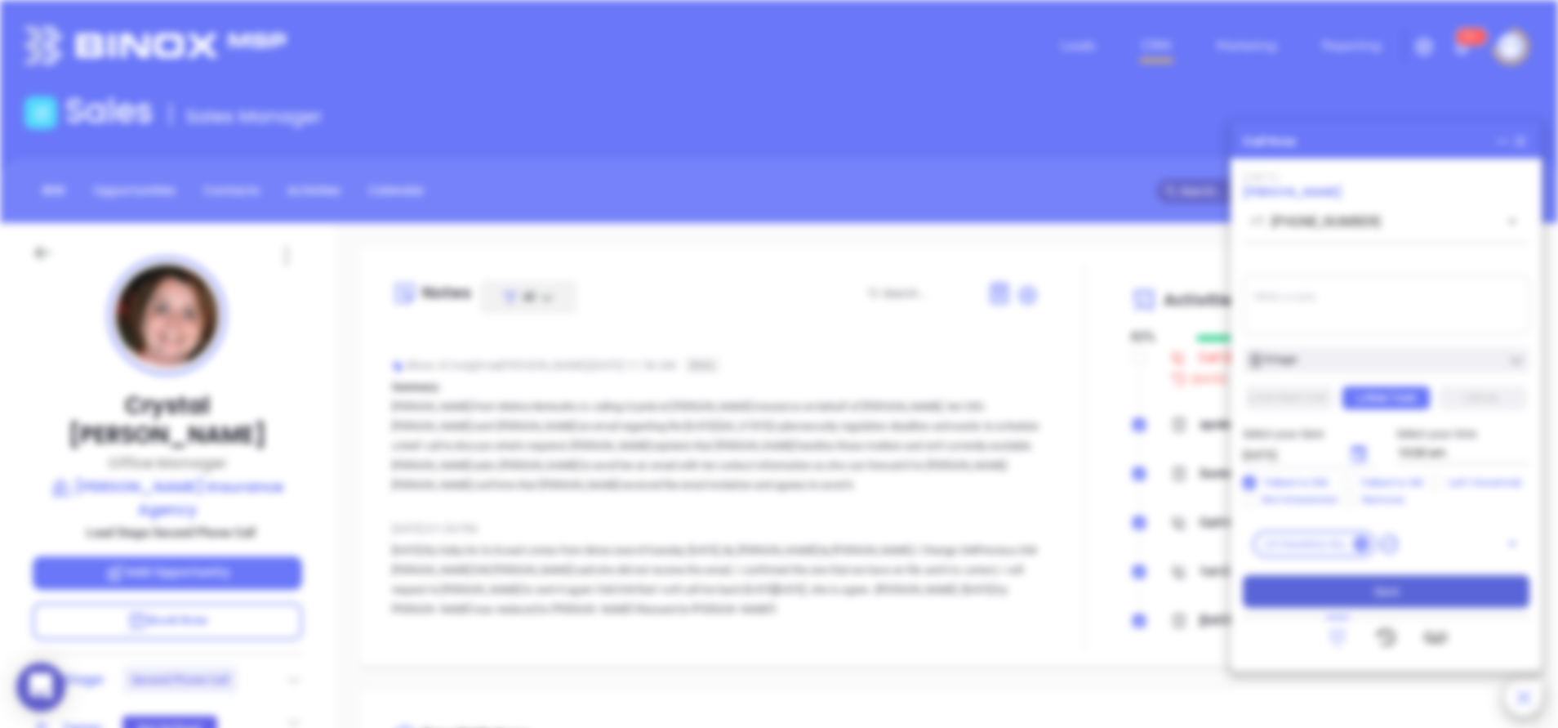
type input "[DATE]"
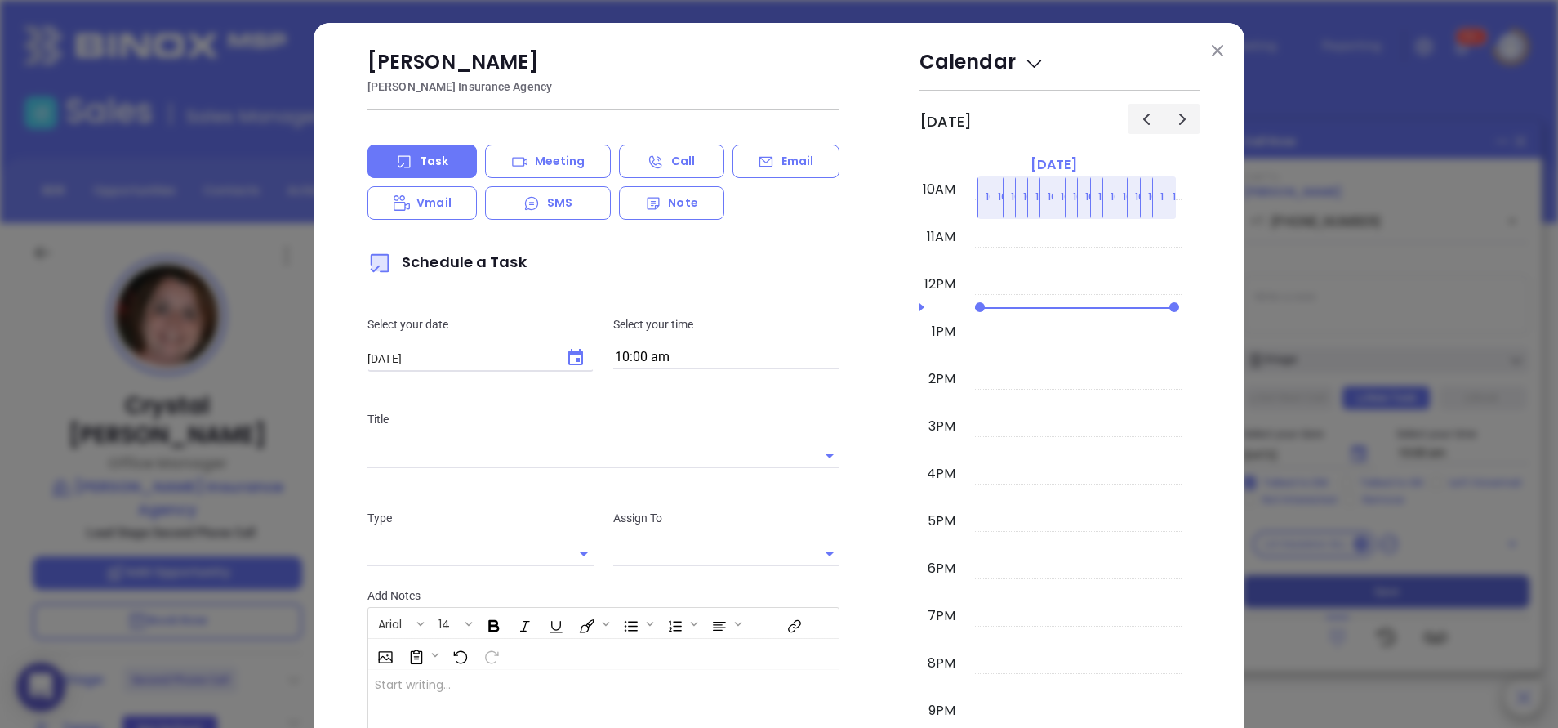
type input "[PERSON_NAME]"
click at [1213, 53] on img at bounding box center [1217, 50] width 11 height 11
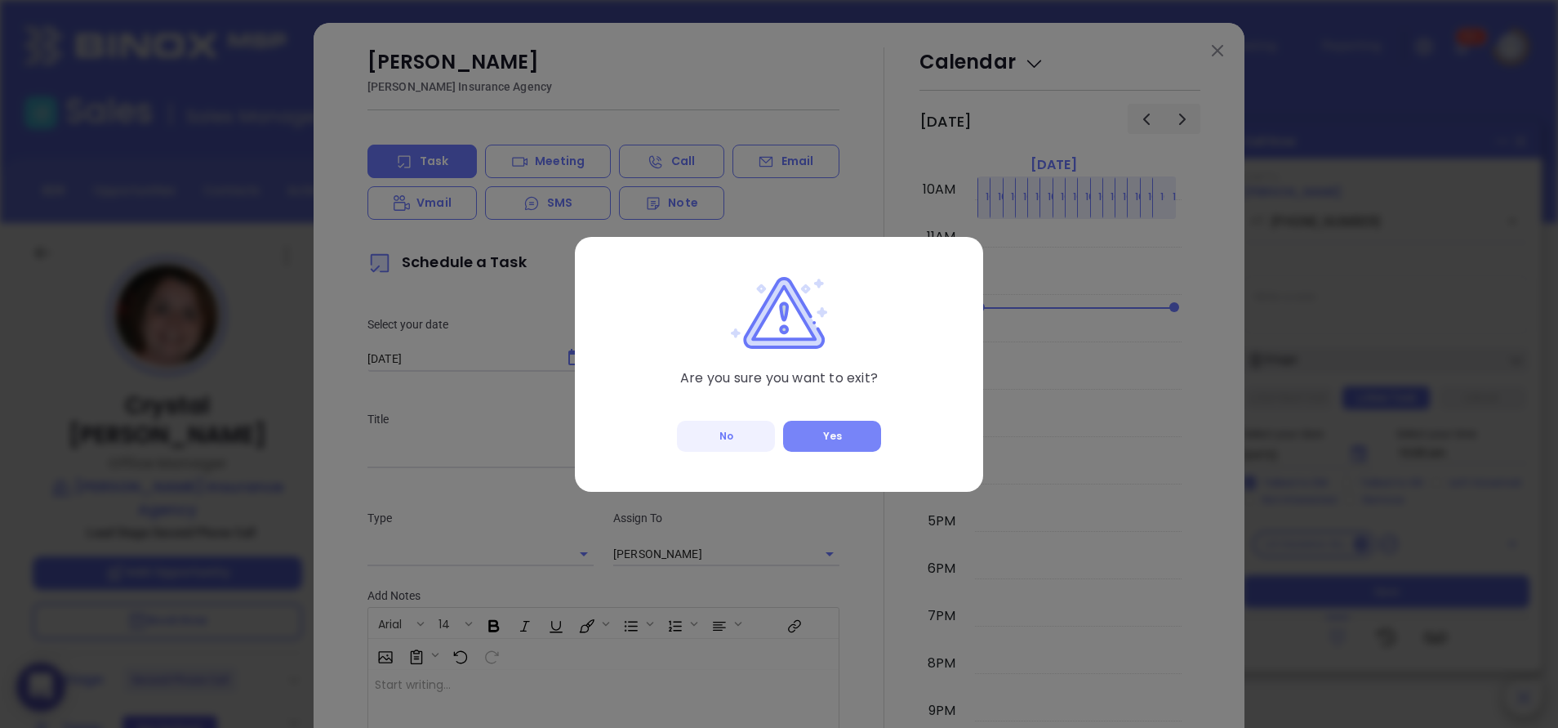
click at [851, 433] on button "Yes" at bounding box center [832, 436] width 98 height 31
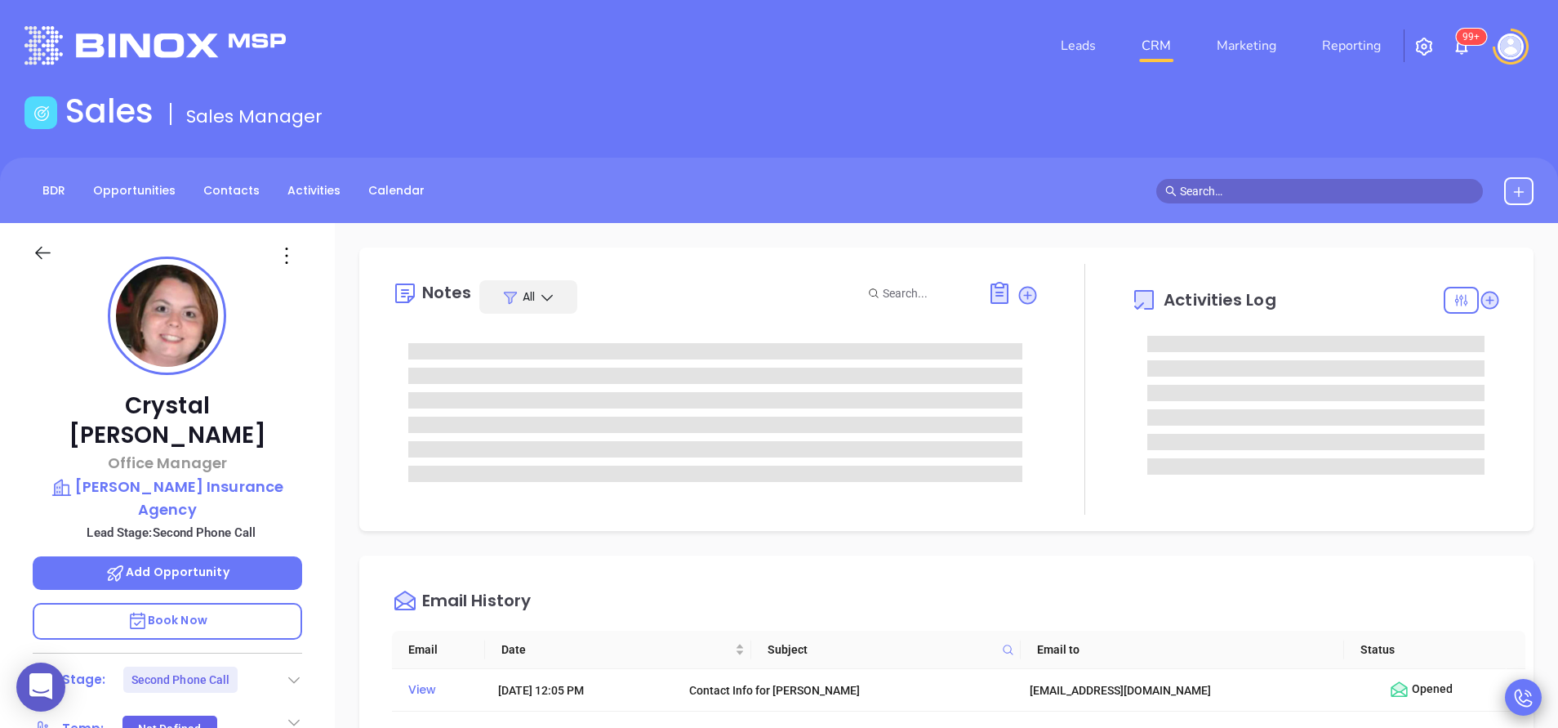
scroll to position [0, 0]
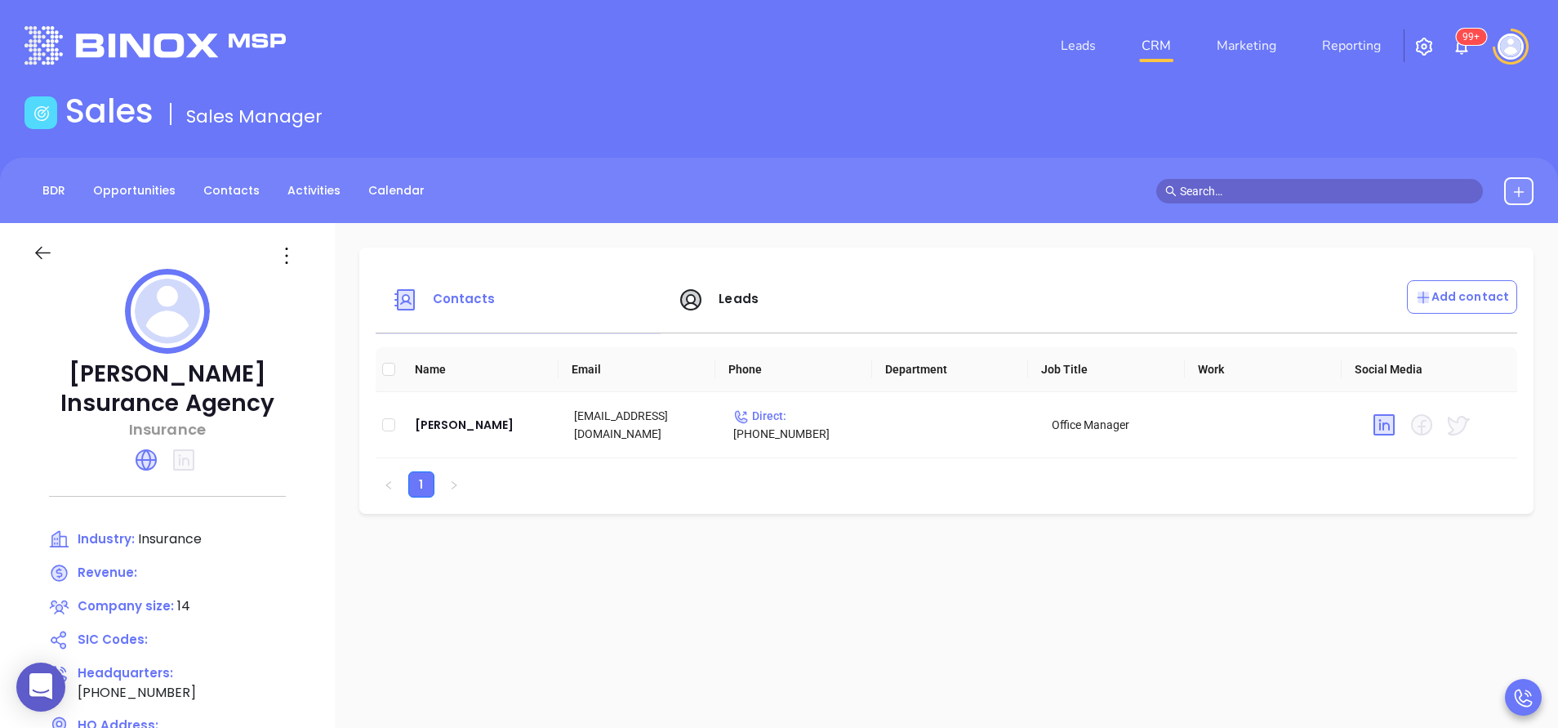
click at [719, 300] on span "Leads" at bounding box center [739, 298] width 40 height 17
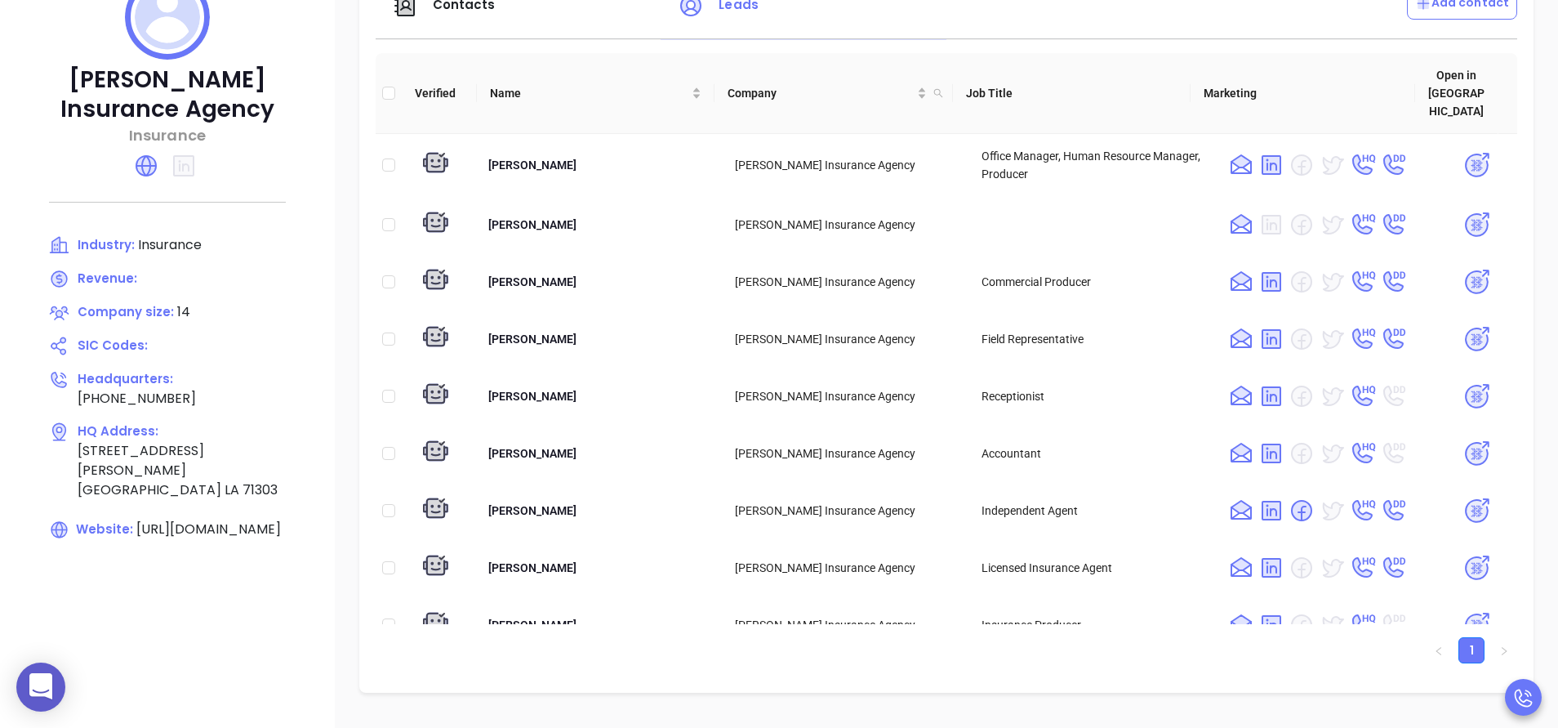
click at [149, 181] on div at bounding box center [168, 165] width 270 height 39
click at [145, 152] on div at bounding box center [168, 165] width 270 height 39
click at [147, 162] on icon at bounding box center [146, 166] width 20 height 20
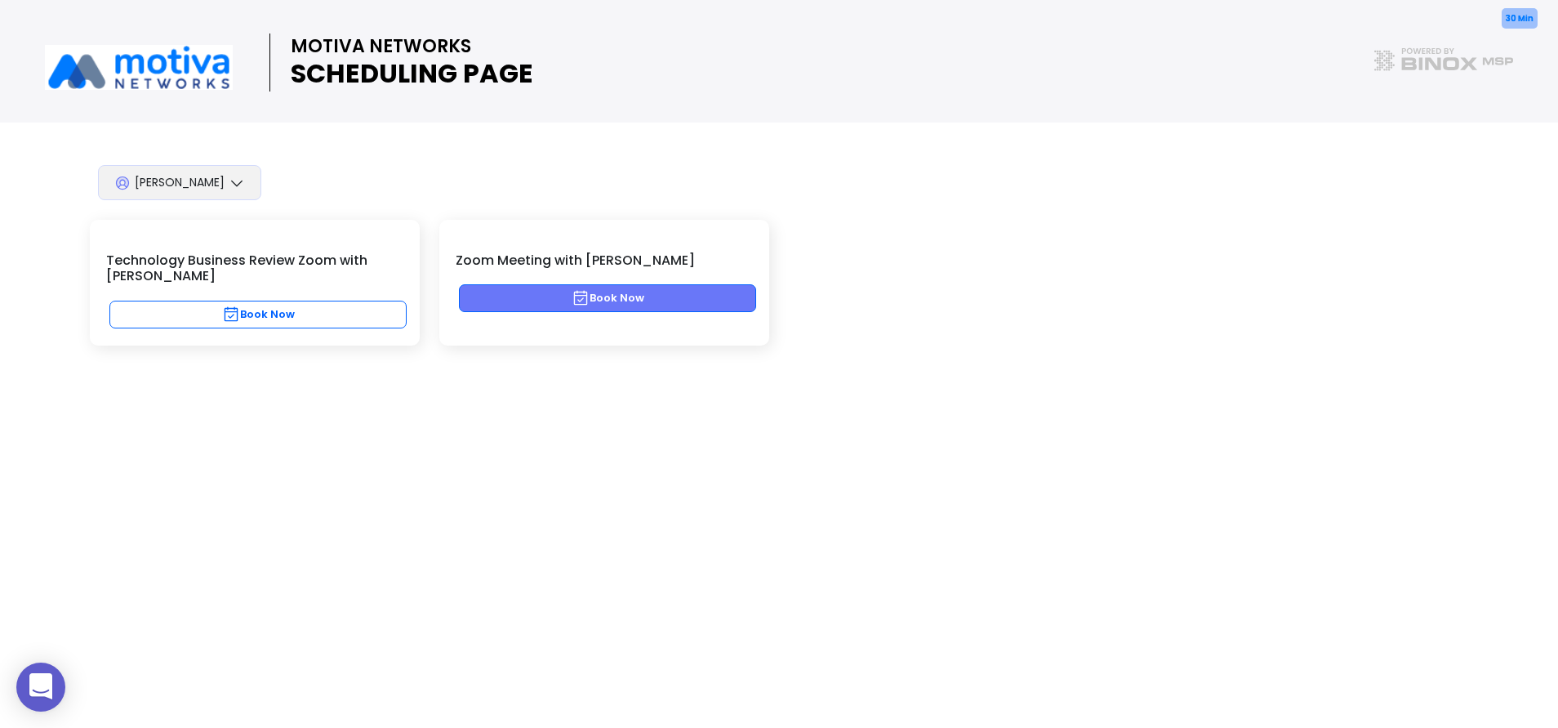
click at [596, 303] on button "Book Now" at bounding box center [607, 298] width 297 height 28
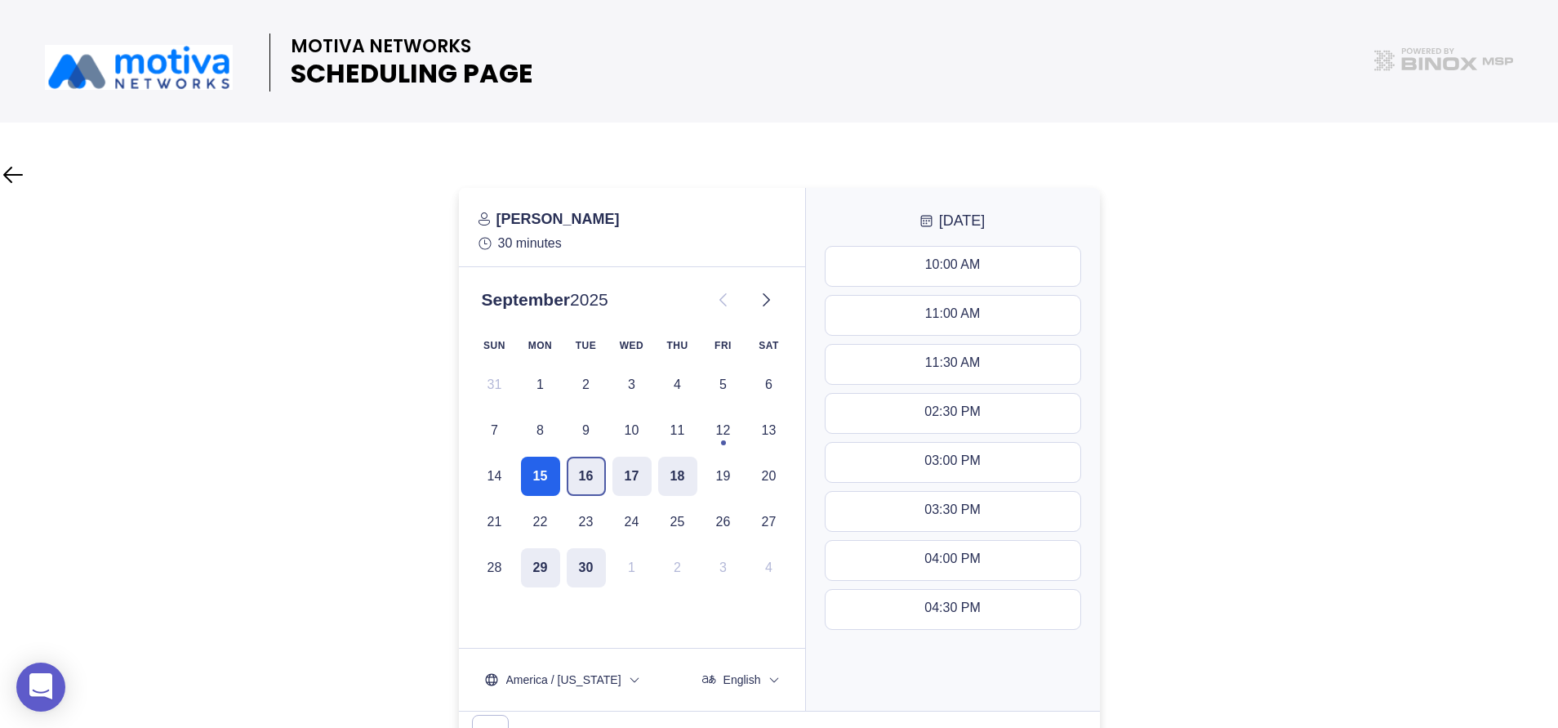
click at [586, 480] on button "16" at bounding box center [586, 476] width 39 height 39
click at [635, 481] on button "17" at bounding box center [632, 476] width 39 height 39
click at [965, 408] on div "11:30 AM - 12:00 PM" at bounding box center [952, 413] width 123 height 18
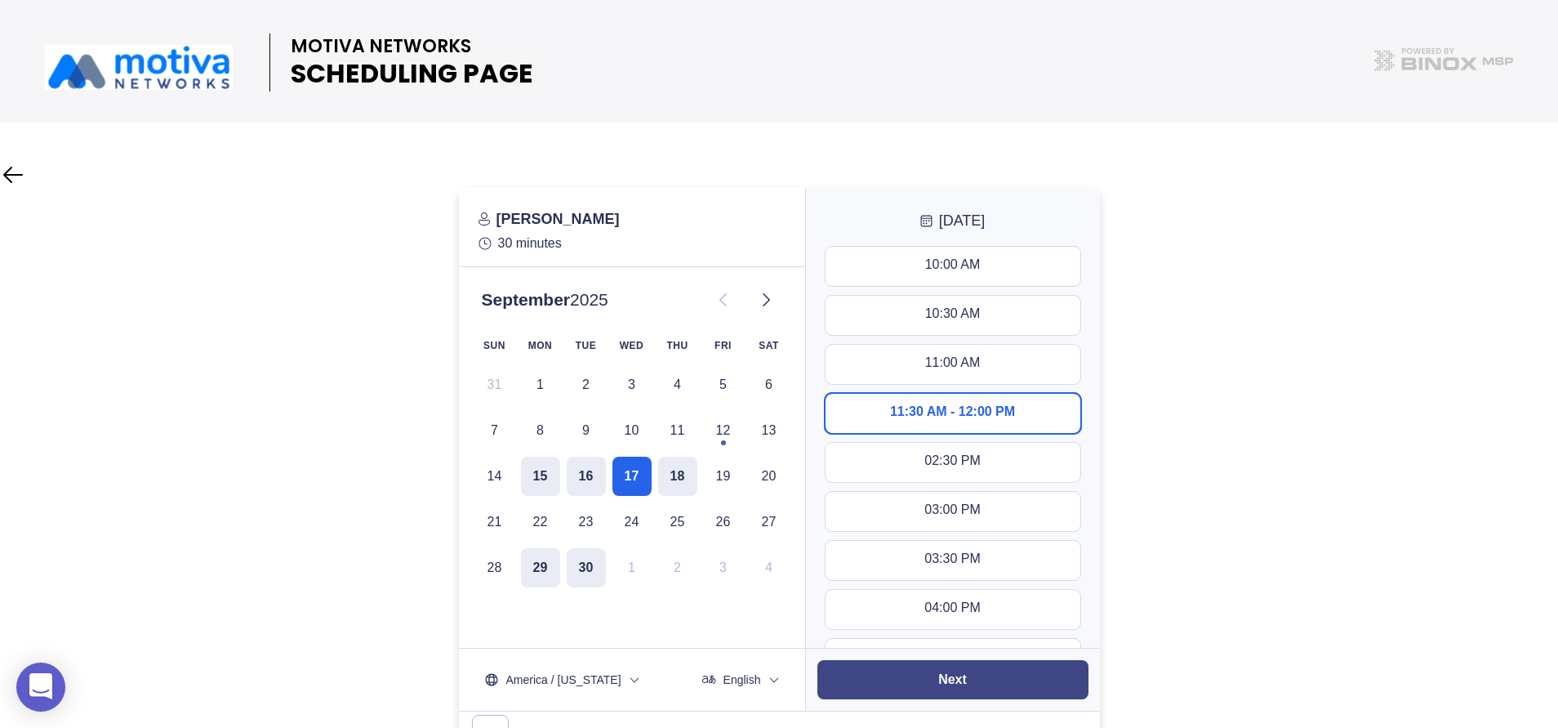
click at [972, 671] on button "Next" at bounding box center [953, 679] width 271 height 39
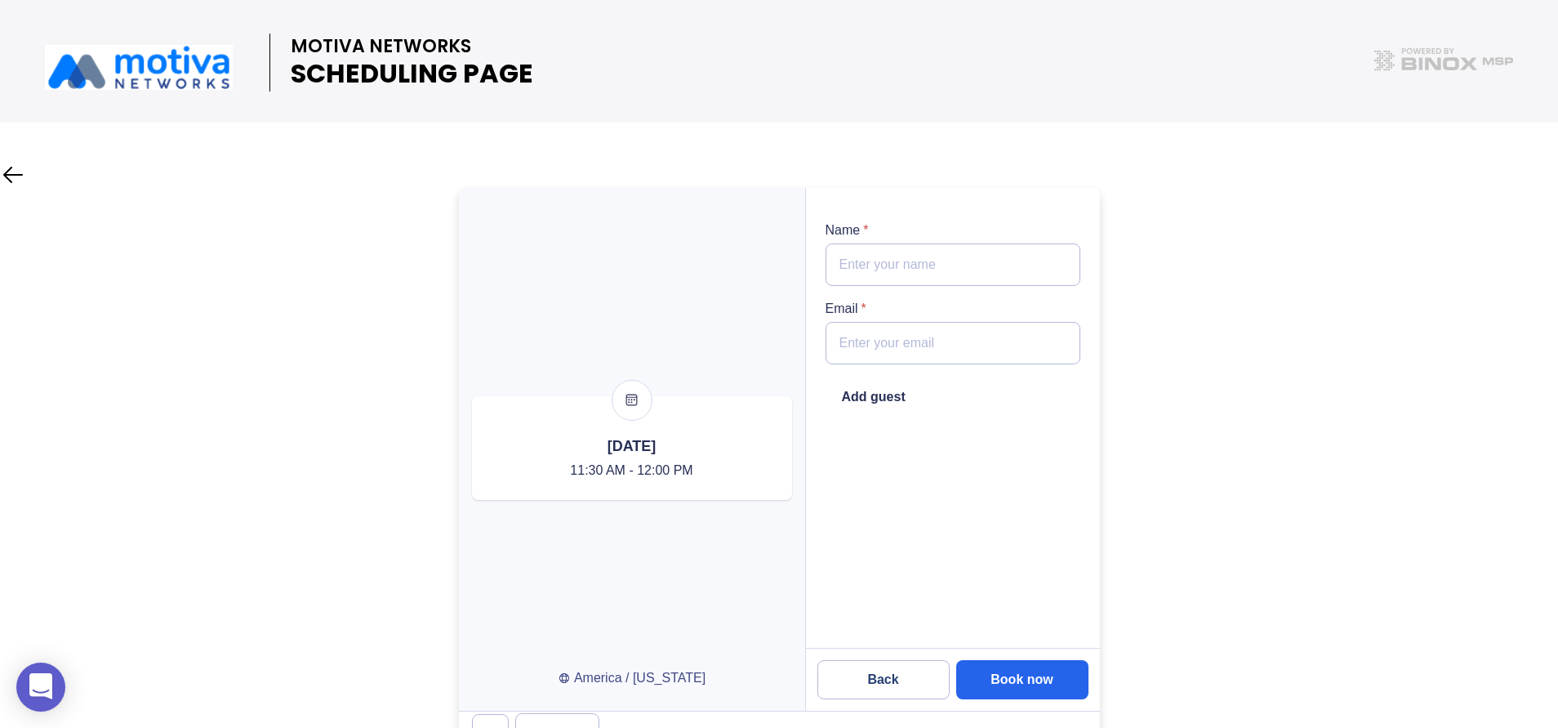
type input "[PERSON_NAME]"
click at [1042, 343] on input "[EMAIL_ADDRESS][DOMAIN_NAME]" at bounding box center [953, 343] width 255 height 42
drag, startPoint x: 1036, startPoint y: 344, endPoint x: 802, endPoint y: 305, distance: 237.5
click at [802, 305] on div at bounding box center [779, 449] width 641 height 523
type input "[PERSON_NAME][EMAIL_ADDRESS][DOMAIN_NAME]"
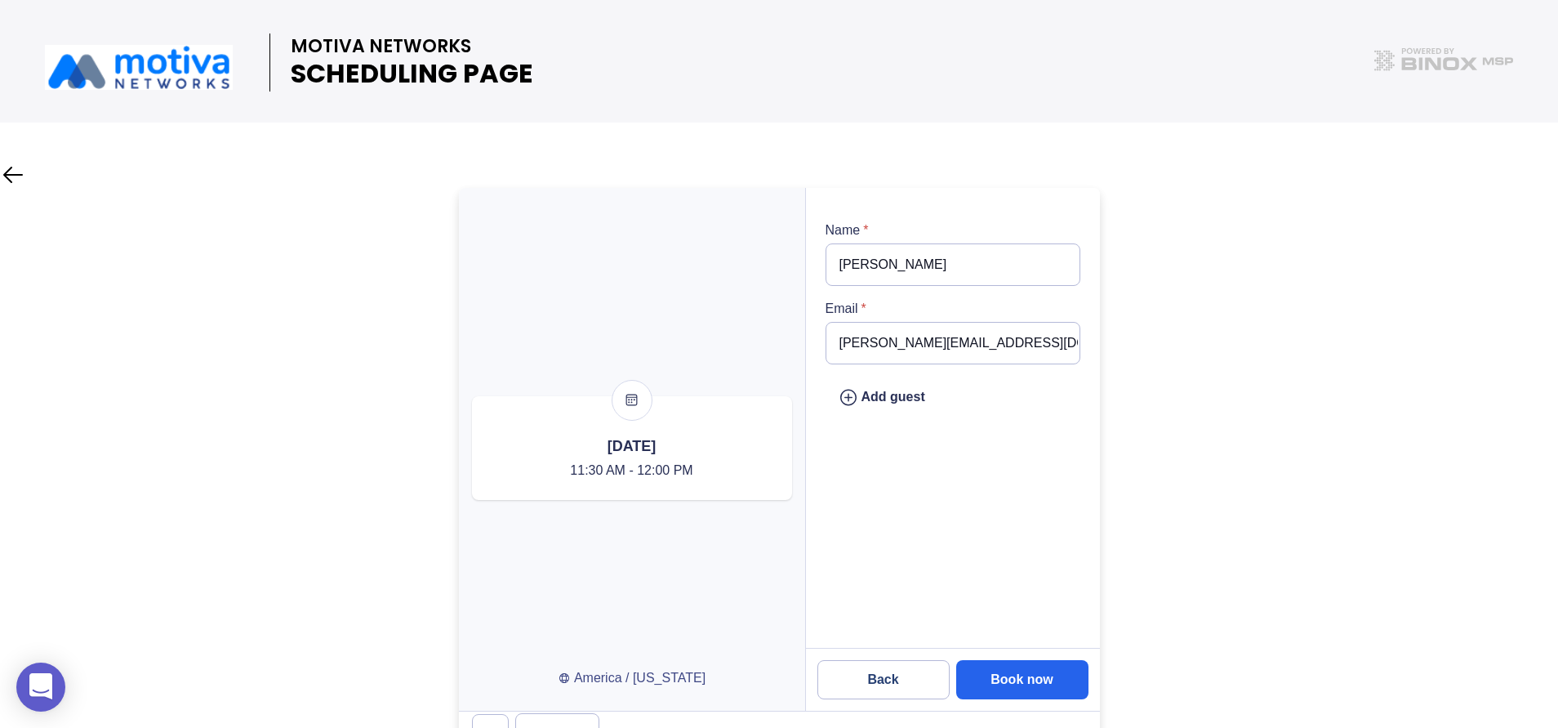
click at [1433, 416] on div at bounding box center [779, 472] width 1558 height 569
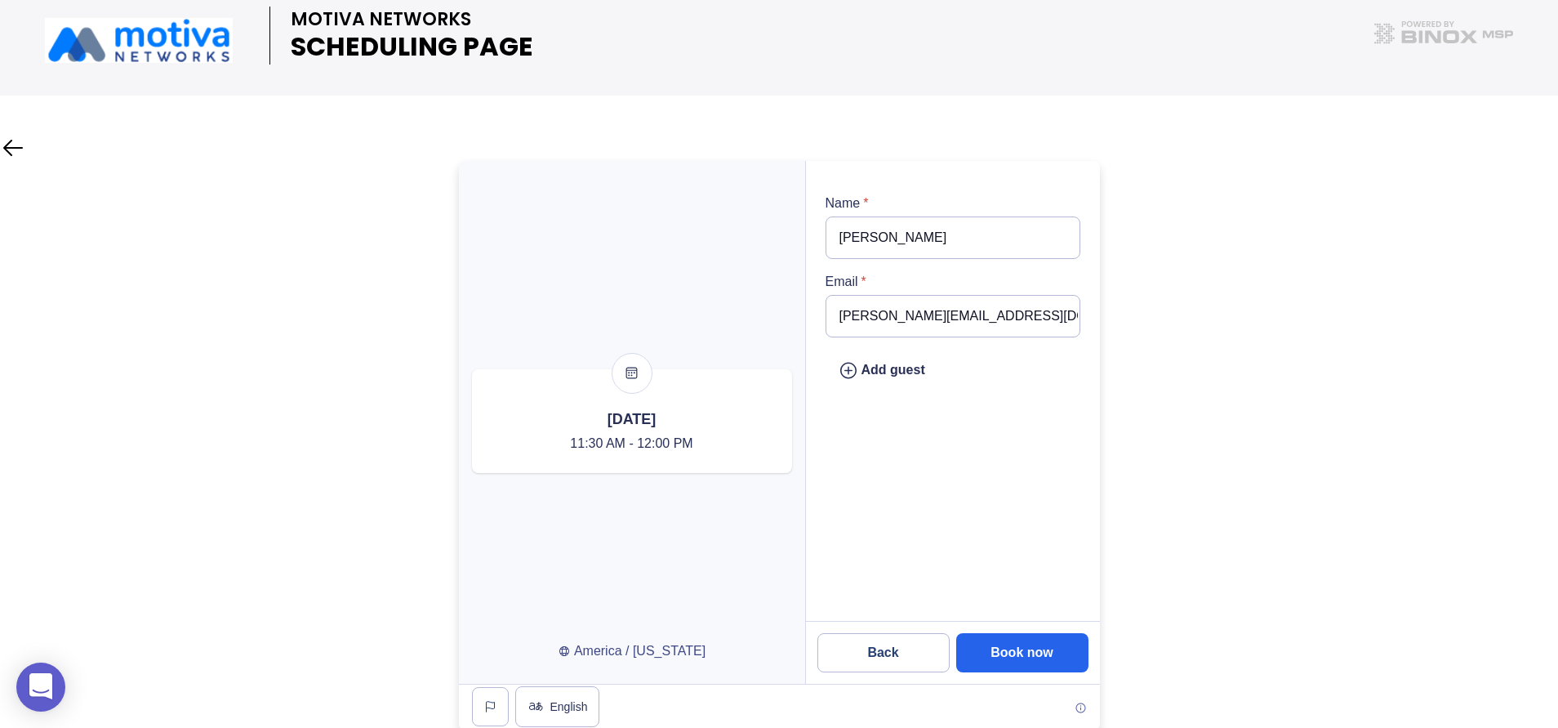
scroll to position [29, 0]
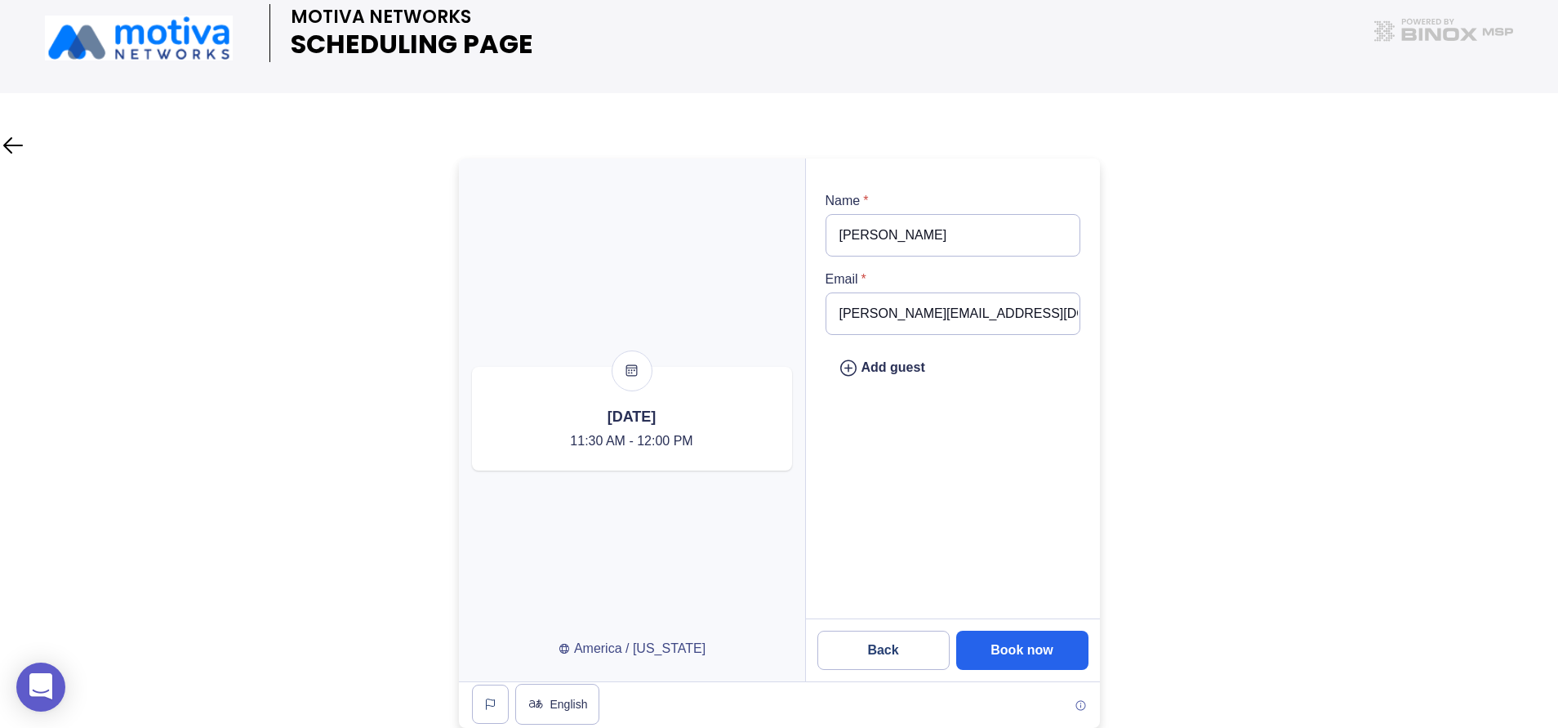
click at [666, 649] on div "America / [US_STATE]" at bounding box center [632, 649] width 148 height 20
drag, startPoint x: 1032, startPoint y: 317, endPoint x: 742, endPoint y: 298, distance: 289.7
click at [742, 298] on div at bounding box center [779, 419] width 641 height 523
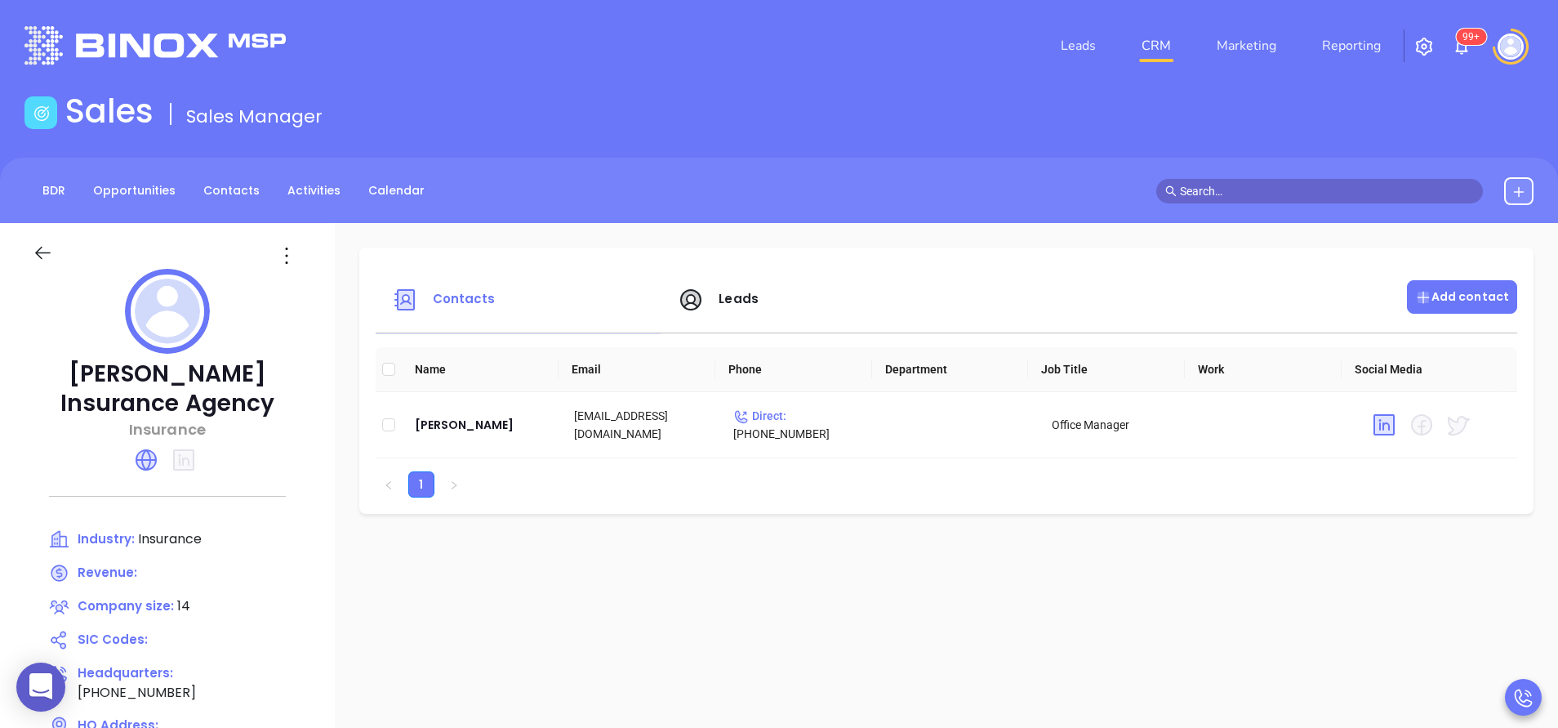
click at [1444, 295] on p "Add contact" at bounding box center [1462, 296] width 94 height 17
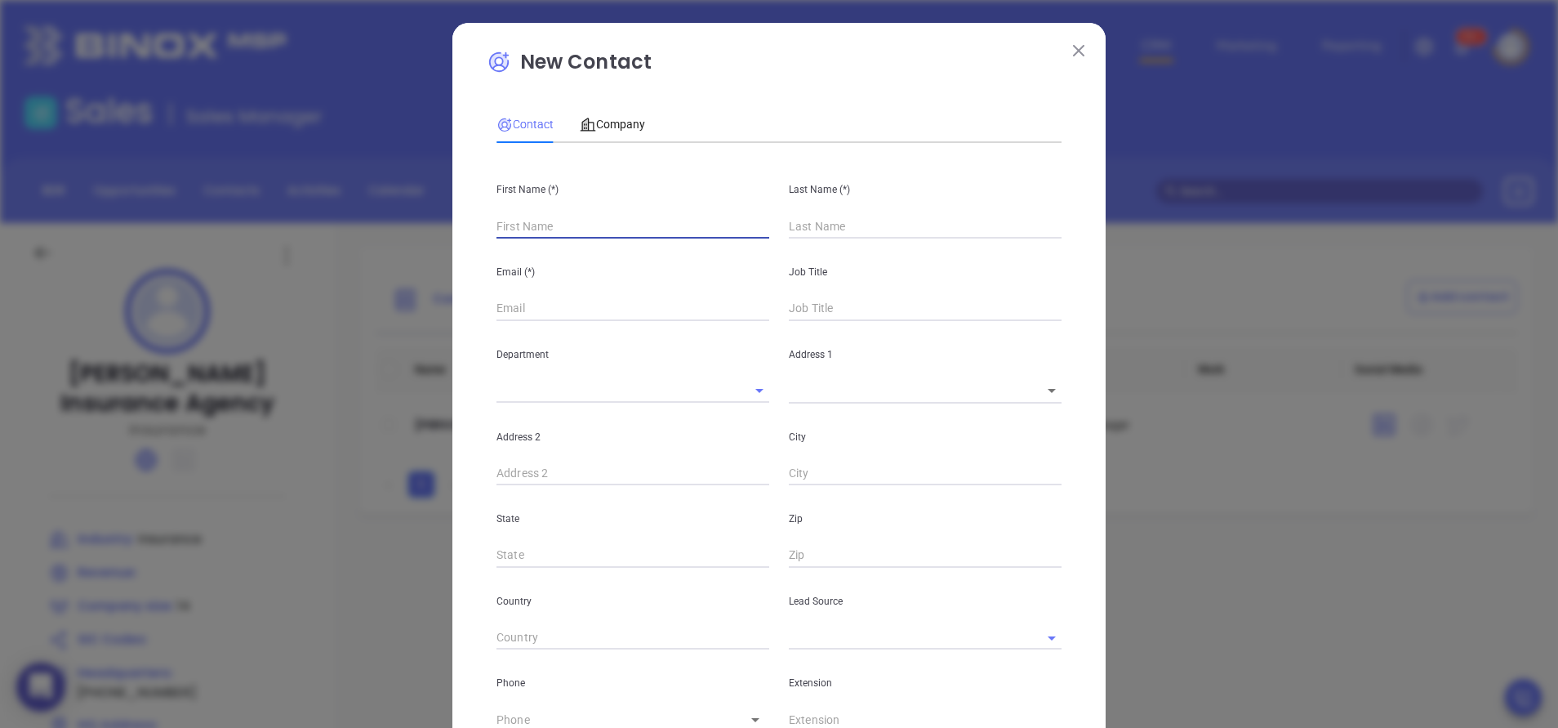
click at [572, 221] on input "text" at bounding box center [633, 226] width 273 height 25
type input "Fourth Phone Call"
type input "1"
type input "[PERSON_NAME]"
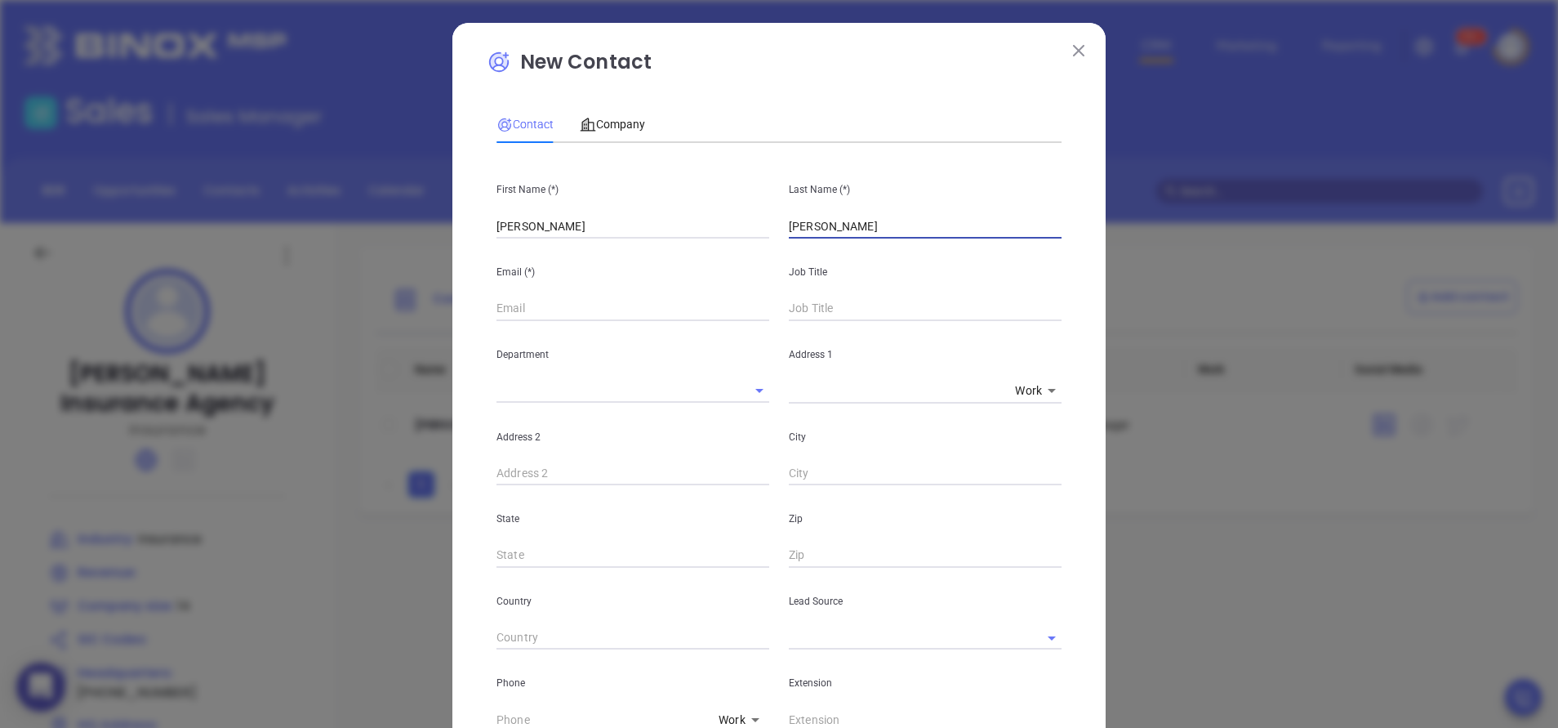
type input "[PERSON_NAME]"
click at [622, 304] on input "text" at bounding box center [633, 308] width 273 height 25
paste input "[PERSON_NAME][EMAIL_ADDRESS][DOMAIN_NAME]"
type input "[PERSON_NAME][EMAIL_ADDRESS][DOMAIN_NAME]"
click at [458, 412] on div "New Contact Contact Company First Name (*) [PERSON_NAME] Last Name (*) [PERSON_…" at bounding box center [778, 592] width 653 height 1139
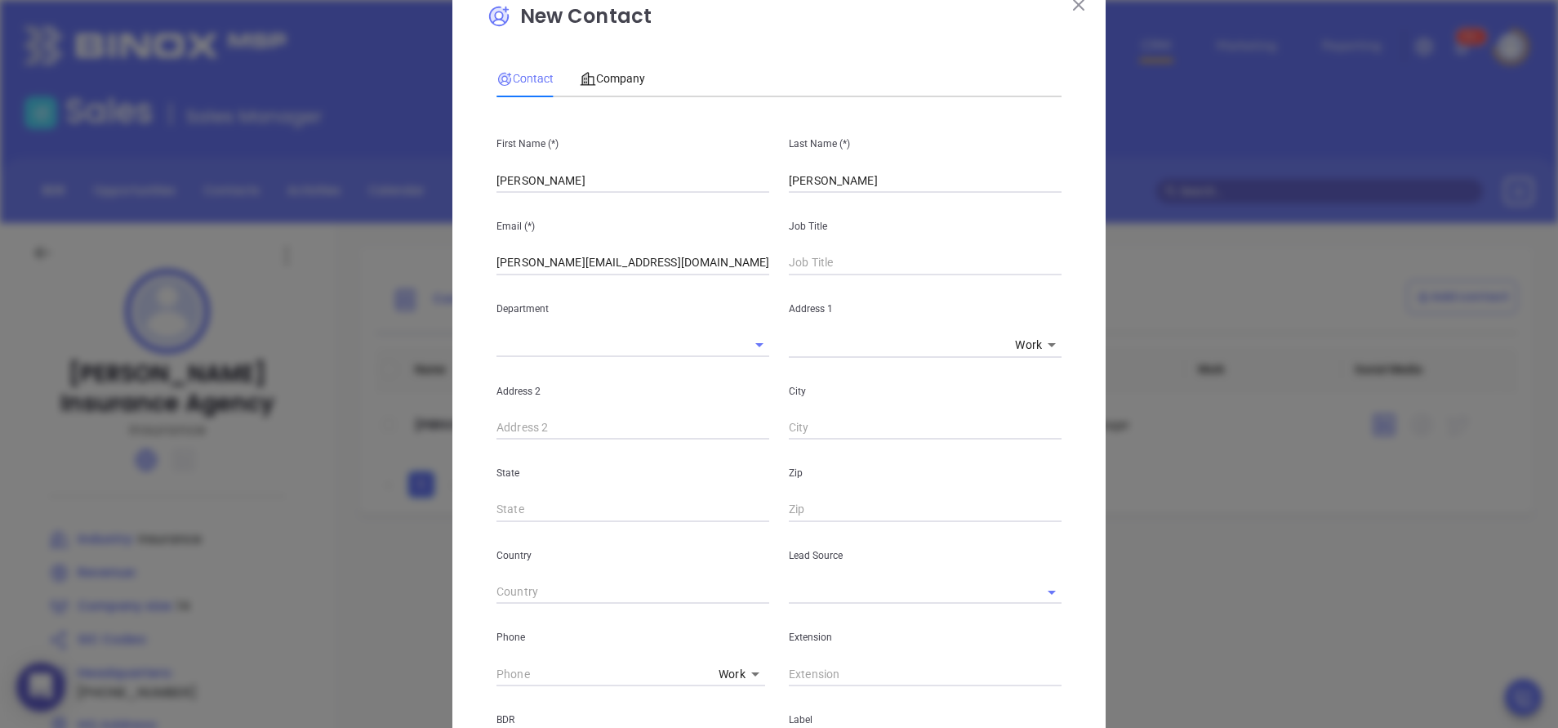
scroll to position [49, 0]
click at [826, 257] on input "text" at bounding box center [925, 259] width 273 height 25
click at [1078, 239] on div "New Contact Contact Company First Name (*) [PERSON_NAME] Last Name (*) [PERSON_…" at bounding box center [778, 543] width 653 height 1139
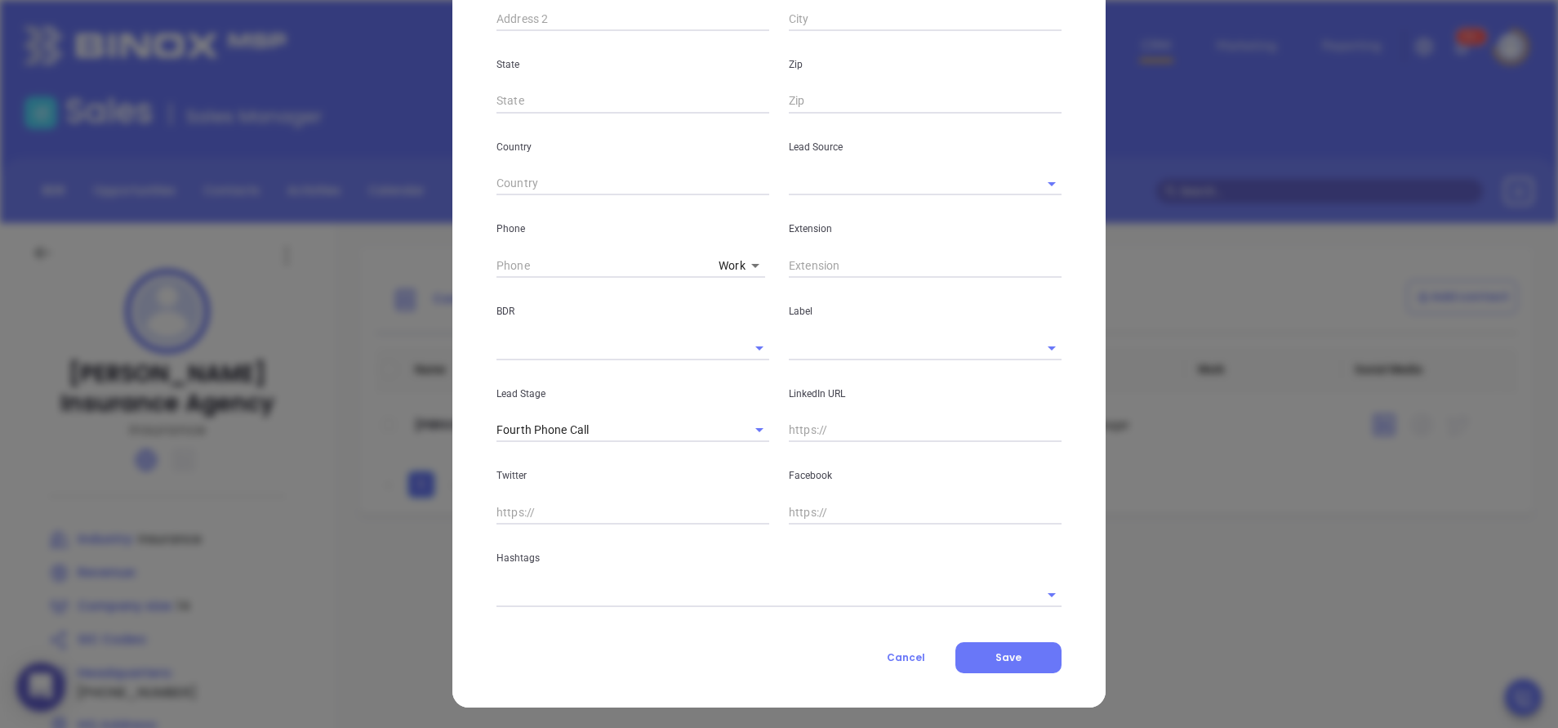
scroll to position [457, 0]
click at [1014, 652] on button "Save" at bounding box center [1009, 655] width 106 height 31
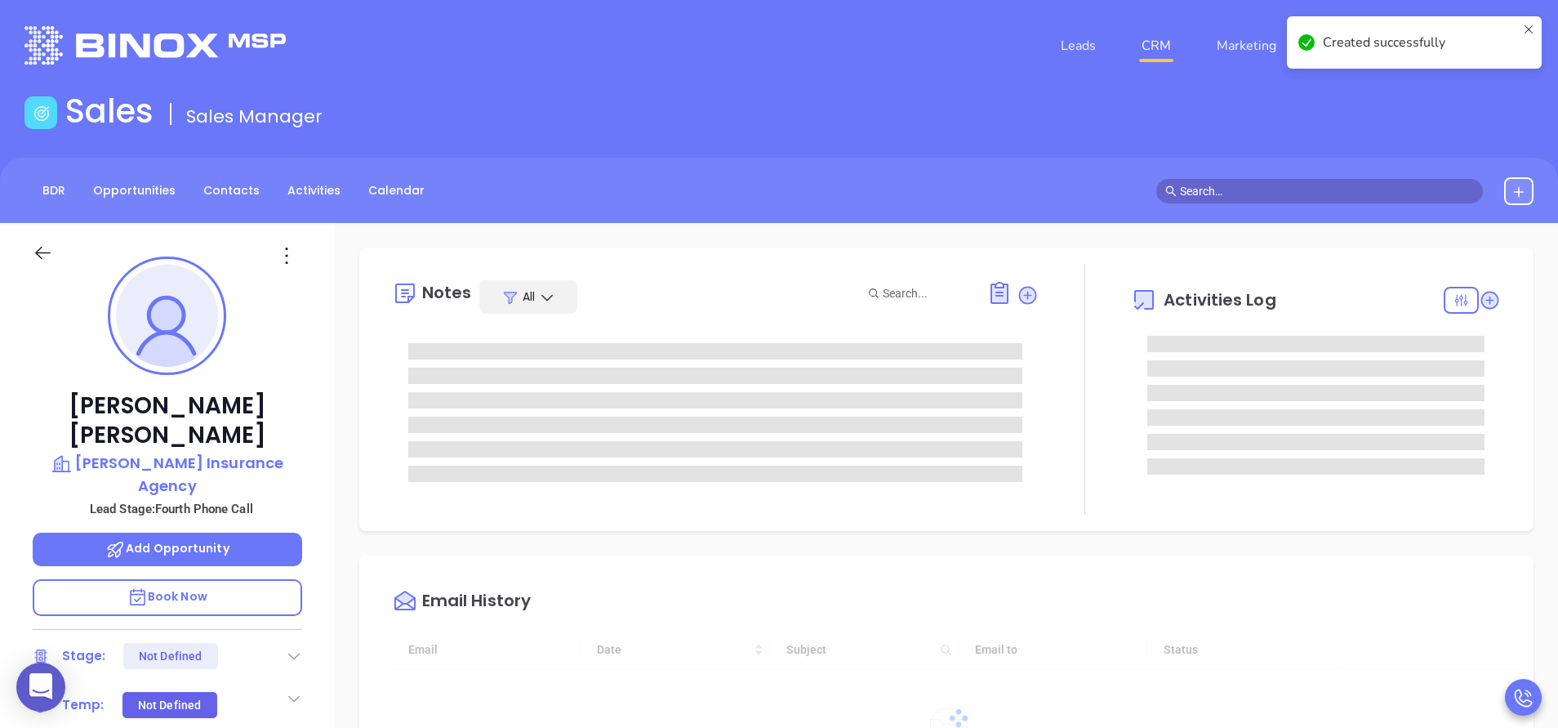
type input "[DATE]"
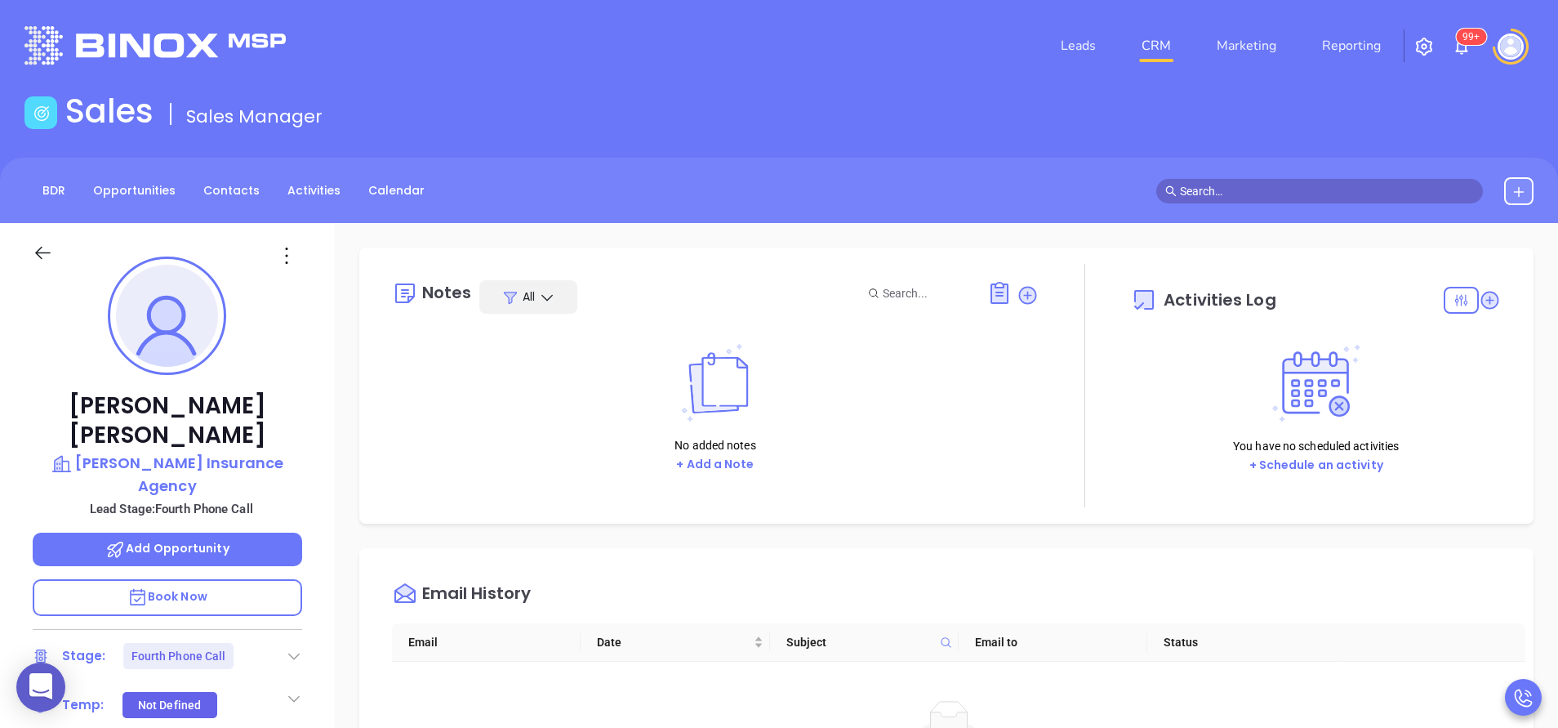
type input "[PERSON_NAME]"
click at [218, 579] on p "Book Now" at bounding box center [168, 597] width 270 height 37
click at [321, 555] on div "[PERSON_NAME] Insurance Agency Lead Stage: Fourth Phone Call Add Opportunity Bo…" at bounding box center [167, 678] width 335 height 910
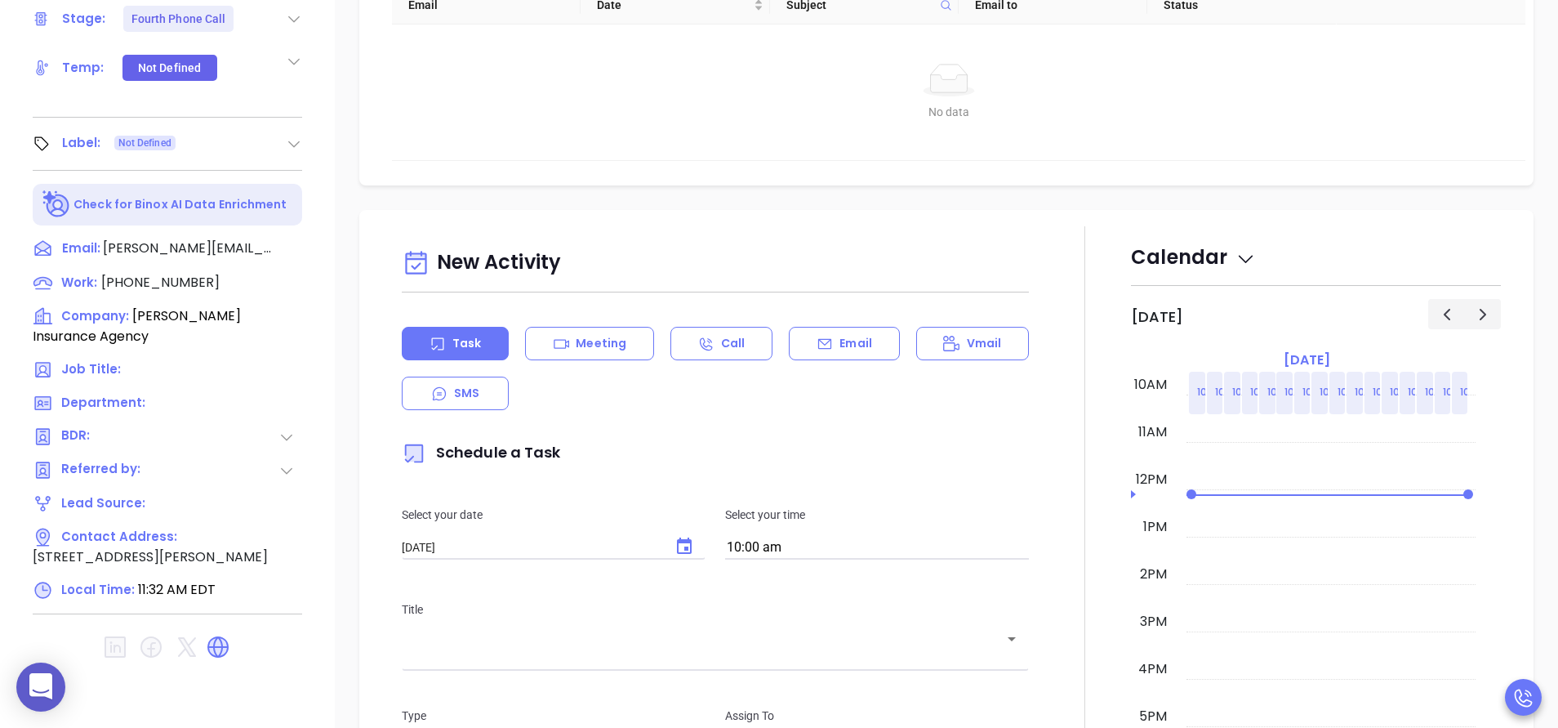
scroll to position [639, 0]
click at [291, 432] on icon at bounding box center [286, 435] width 11 height 7
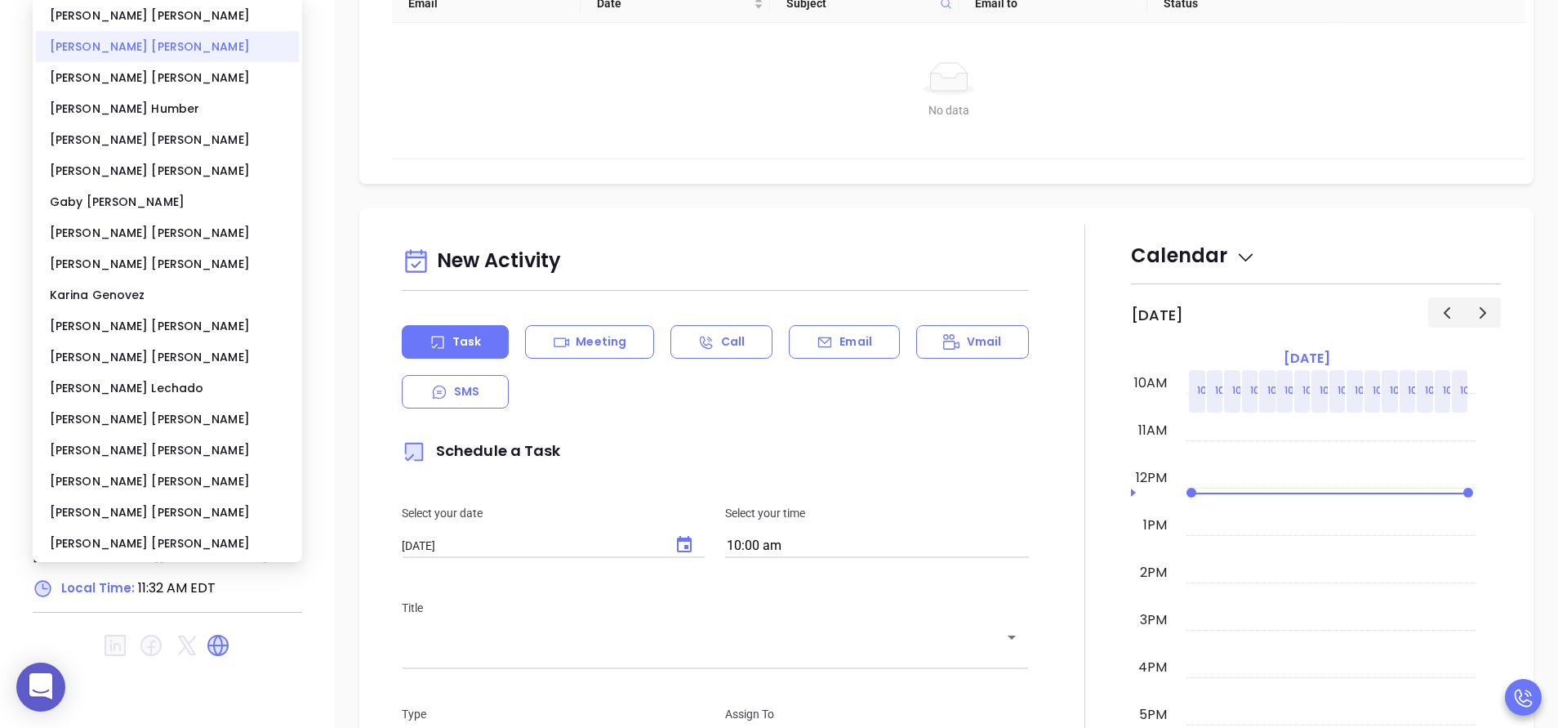
click at [146, 51] on div "[PERSON_NAME]" at bounding box center [167, 46] width 263 height 31
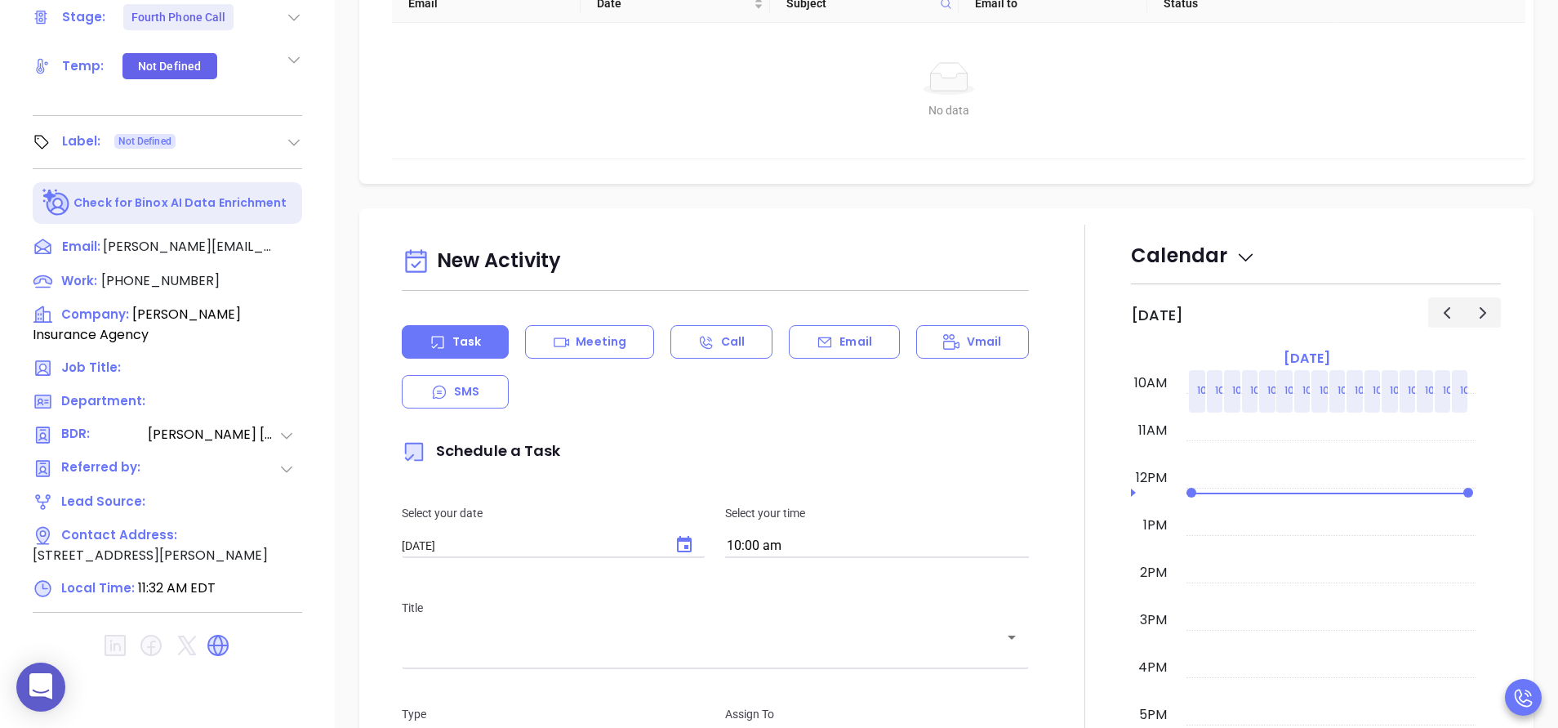
click at [617, 149] on div "No data No data" at bounding box center [949, 91] width 1115 height 136
click at [354, 155] on div "Notes All No added notes + Add a Note Activities Log You have no scheduled acti…" at bounding box center [947, 155] width 1224 height 1143
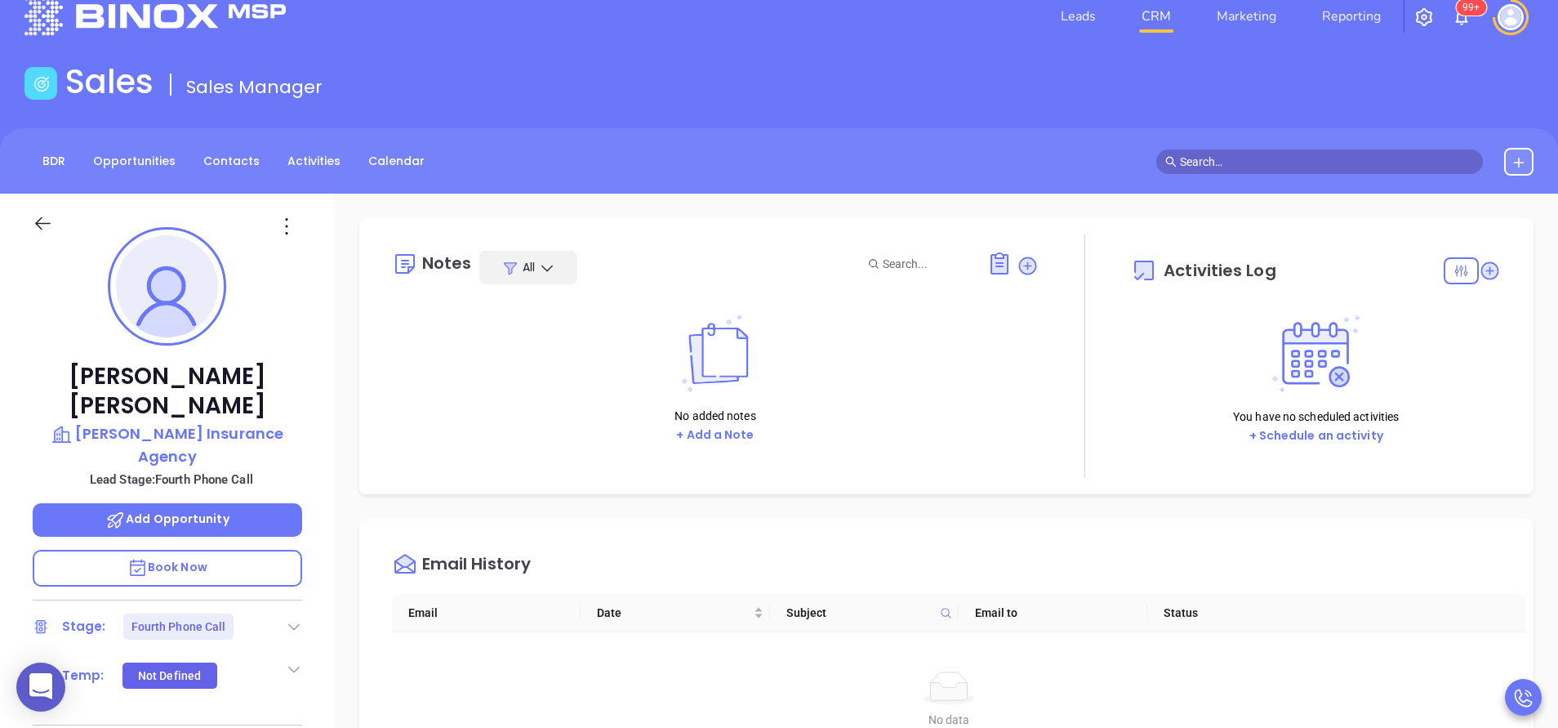
scroll to position [0, 0]
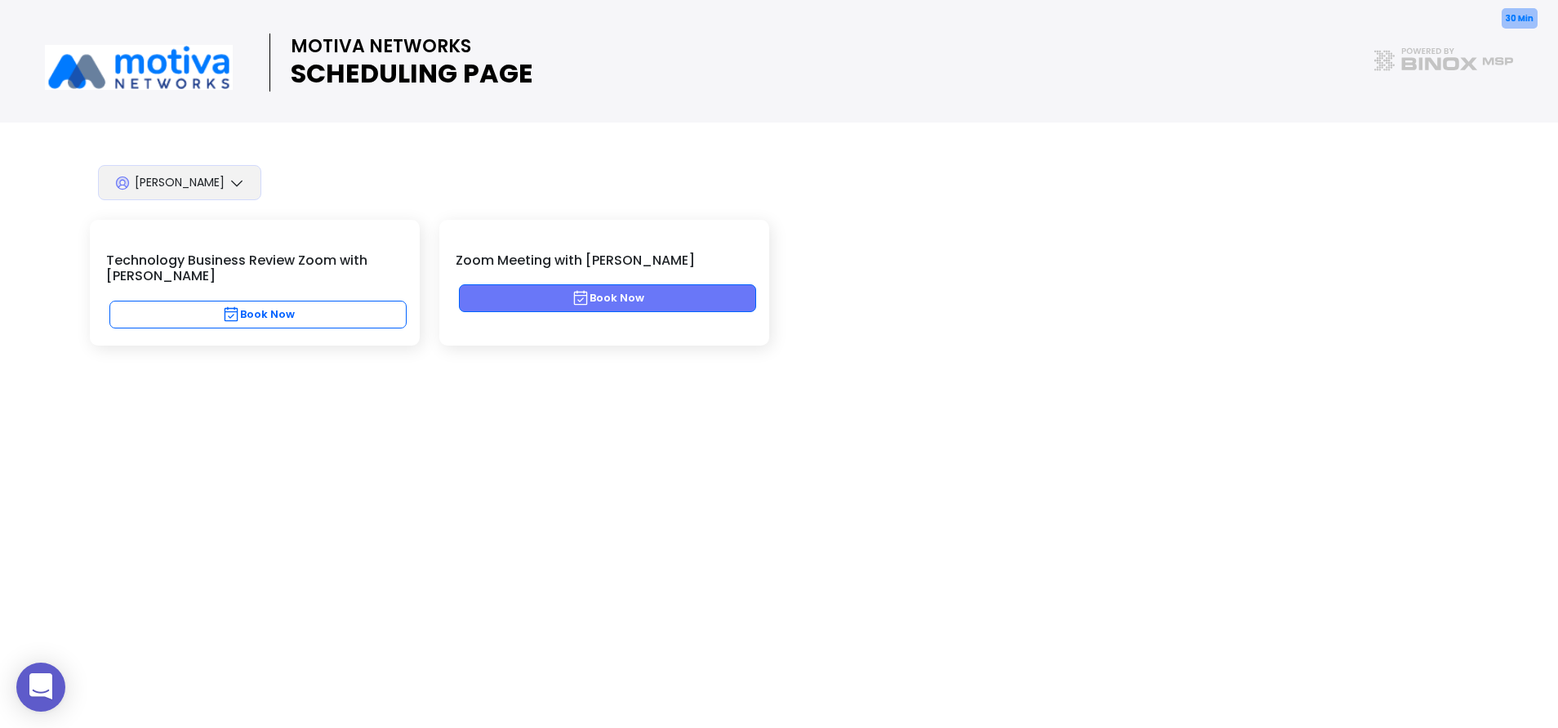
click at [653, 307] on button "Book Now" at bounding box center [607, 298] width 297 height 28
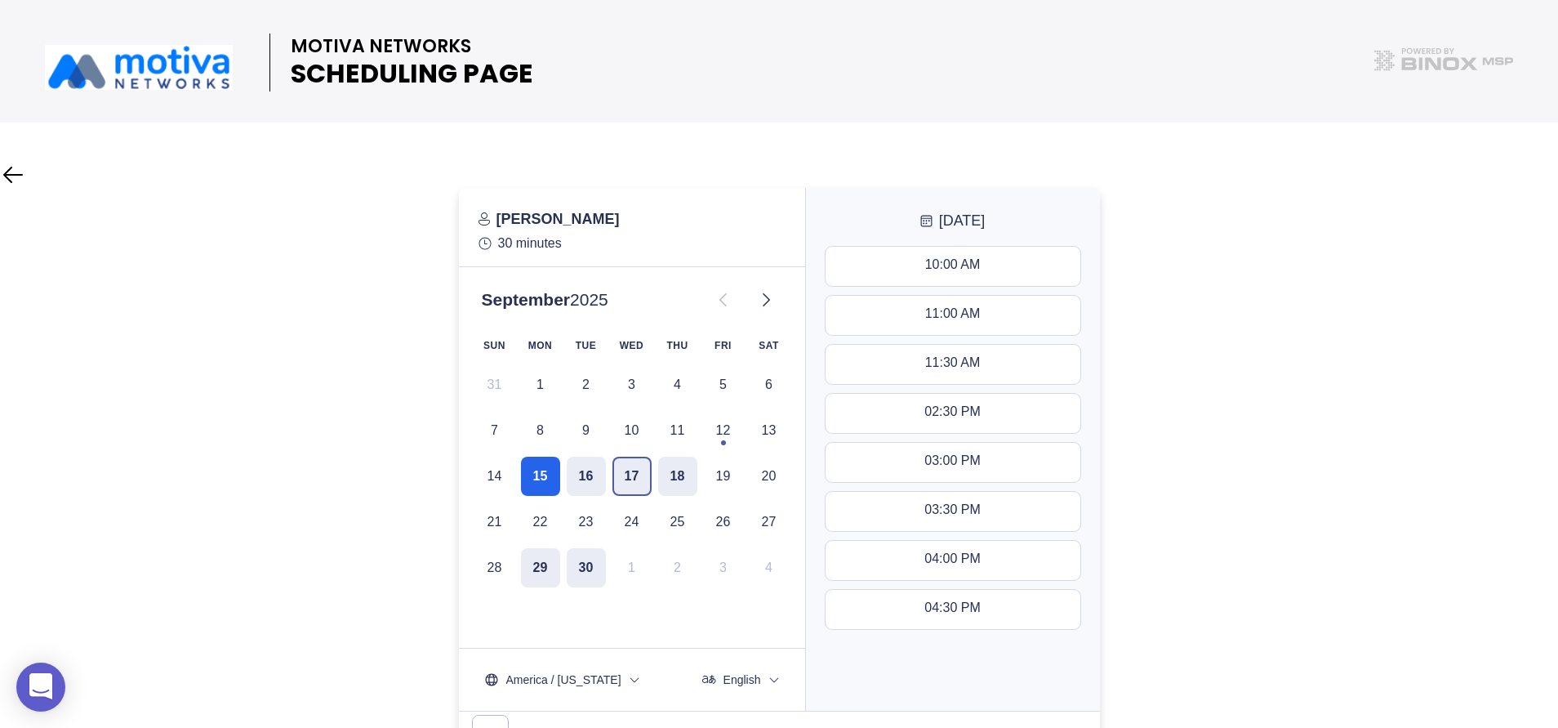
click at [627, 483] on button "17" at bounding box center [632, 476] width 39 height 39
click at [943, 413] on div "11:30 AM - 12:00 PM" at bounding box center [952, 413] width 123 height 18
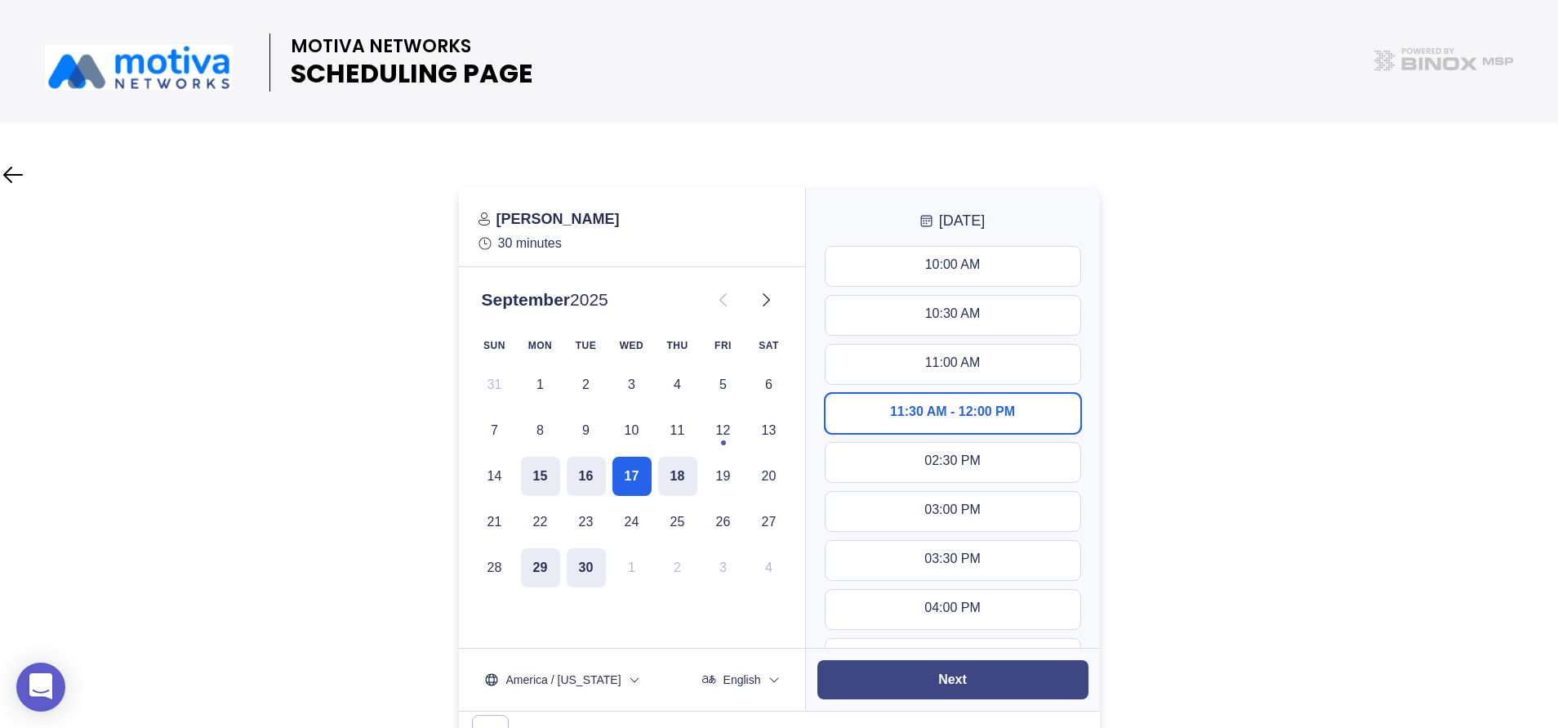
click at [961, 667] on button "Next" at bounding box center [953, 679] width 271 height 39
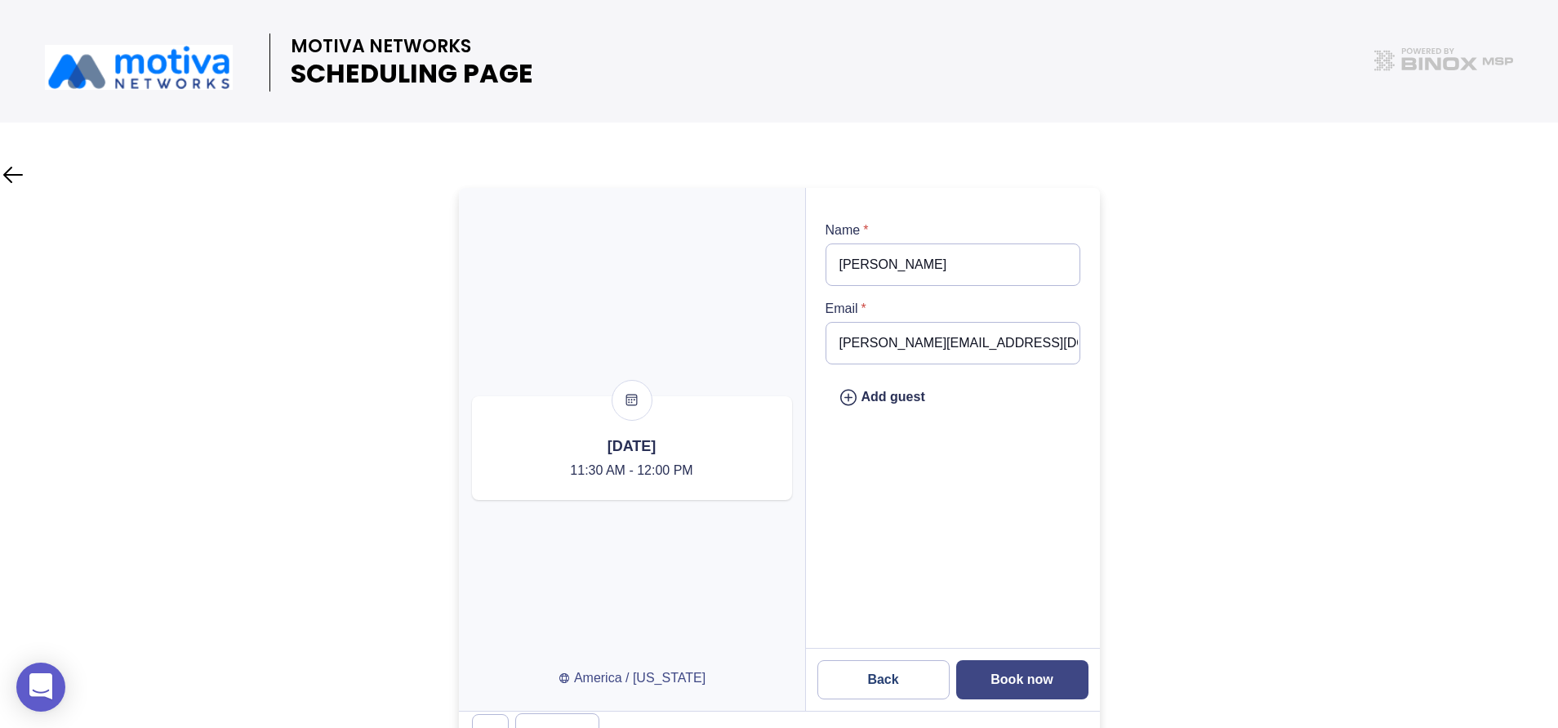
click at [0, 0] on slot "Book now" at bounding box center [0, 0] width 0 height 0
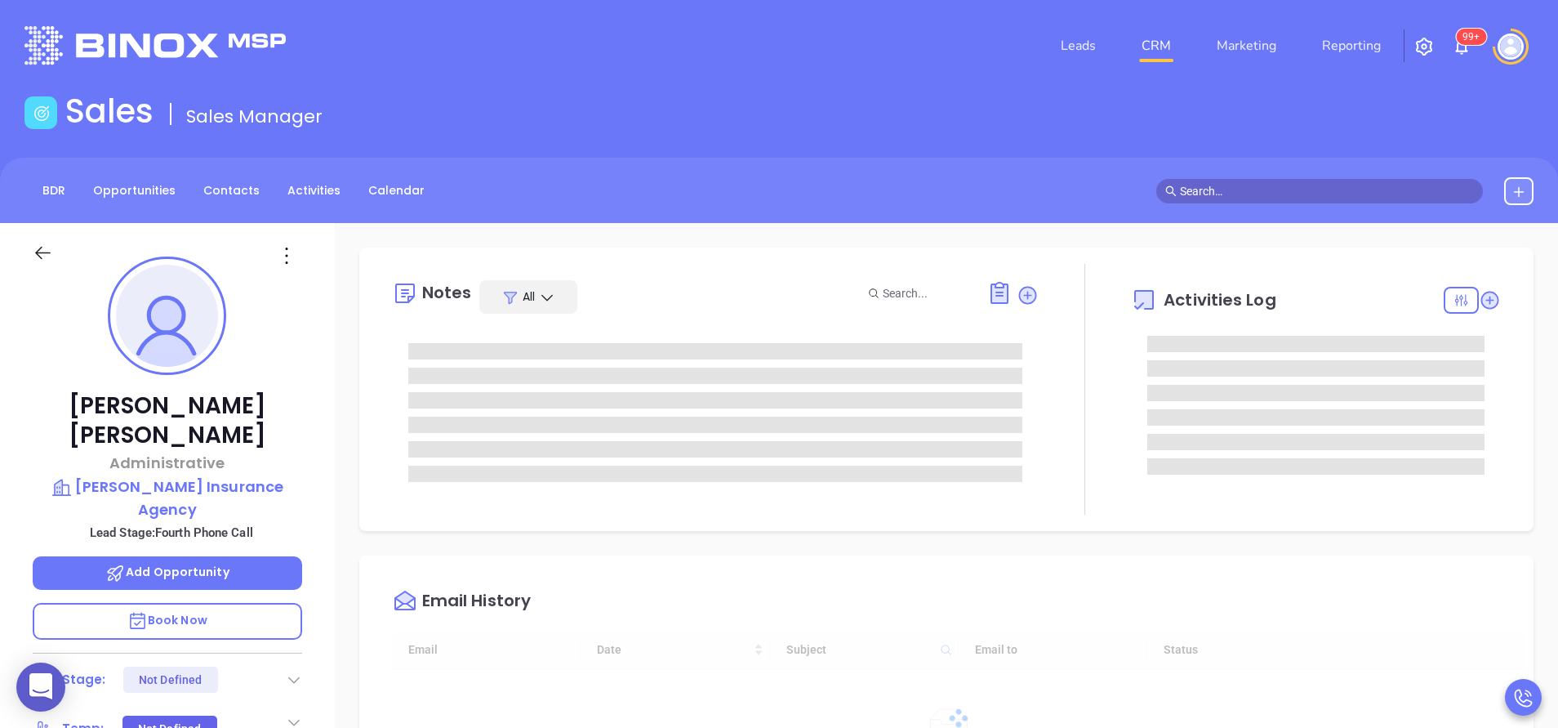
type input "[DATE]"
type input "[PERSON_NAME]"
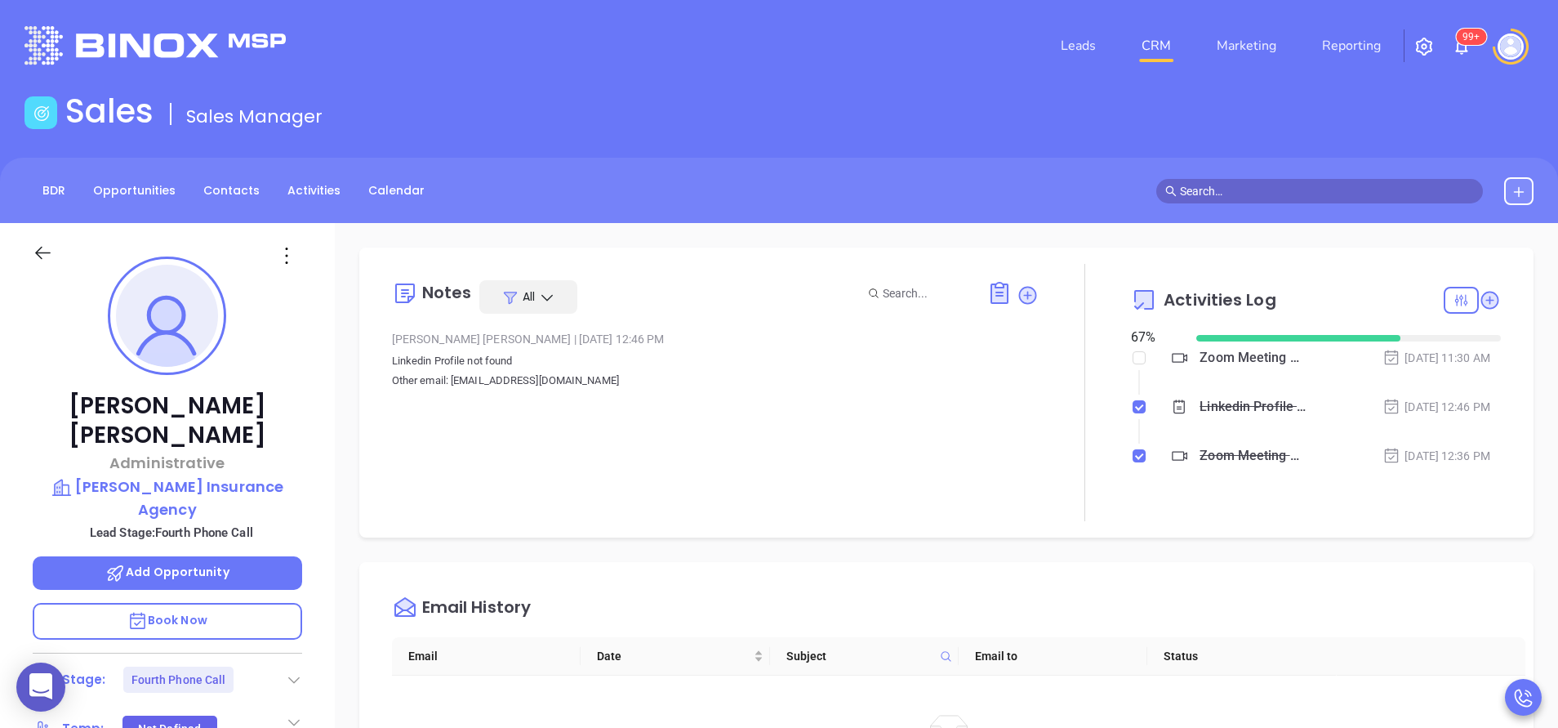
click at [535, 312] on div "All" at bounding box center [528, 296] width 98 height 33
click at [756, 312] on div "Notes All" at bounding box center [715, 296] width 647 height 33
click at [154, 475] on p "[PERSON_NAME] Insurance Agency" at bounding box center [168, 497] width 270 height 45
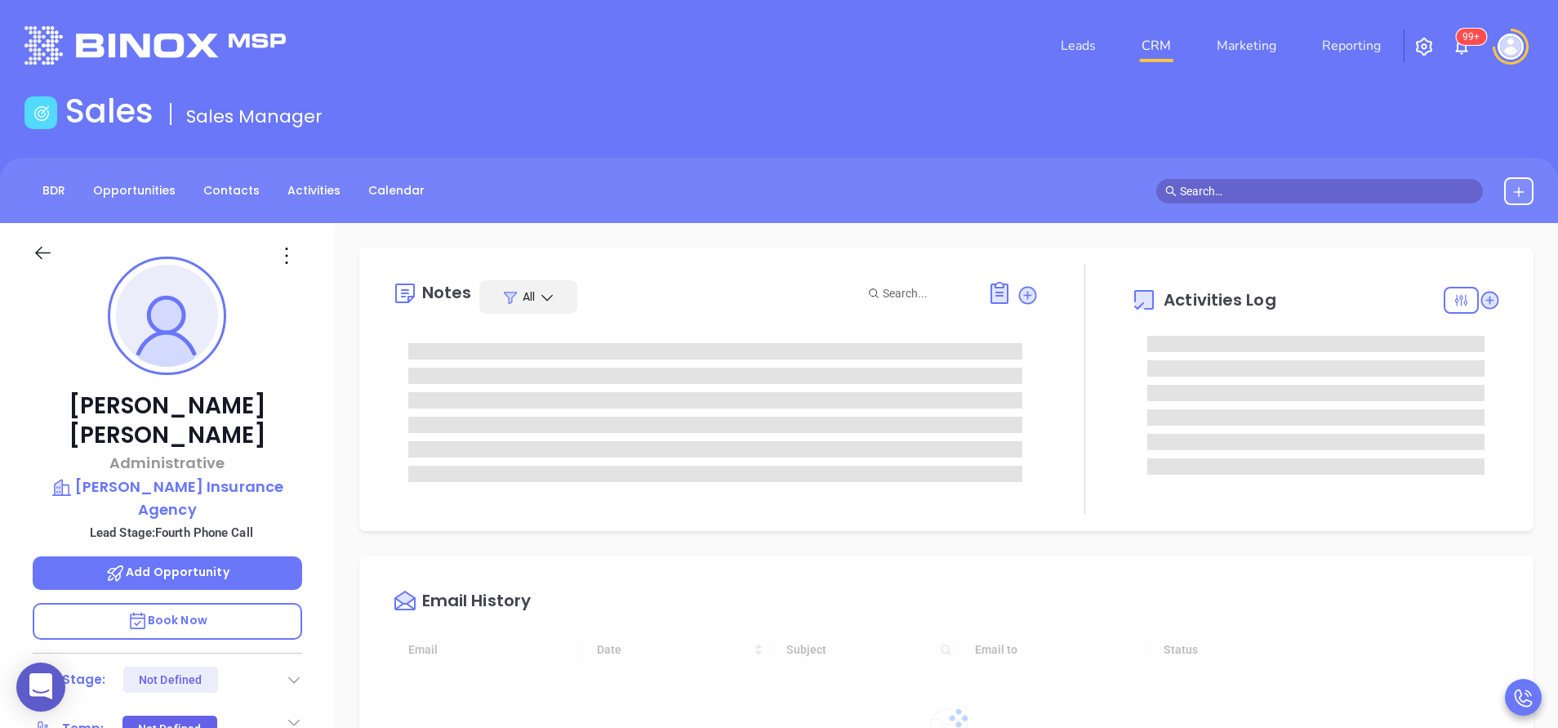
type input "[DATE]"
type input "[PERSON_NAME]"
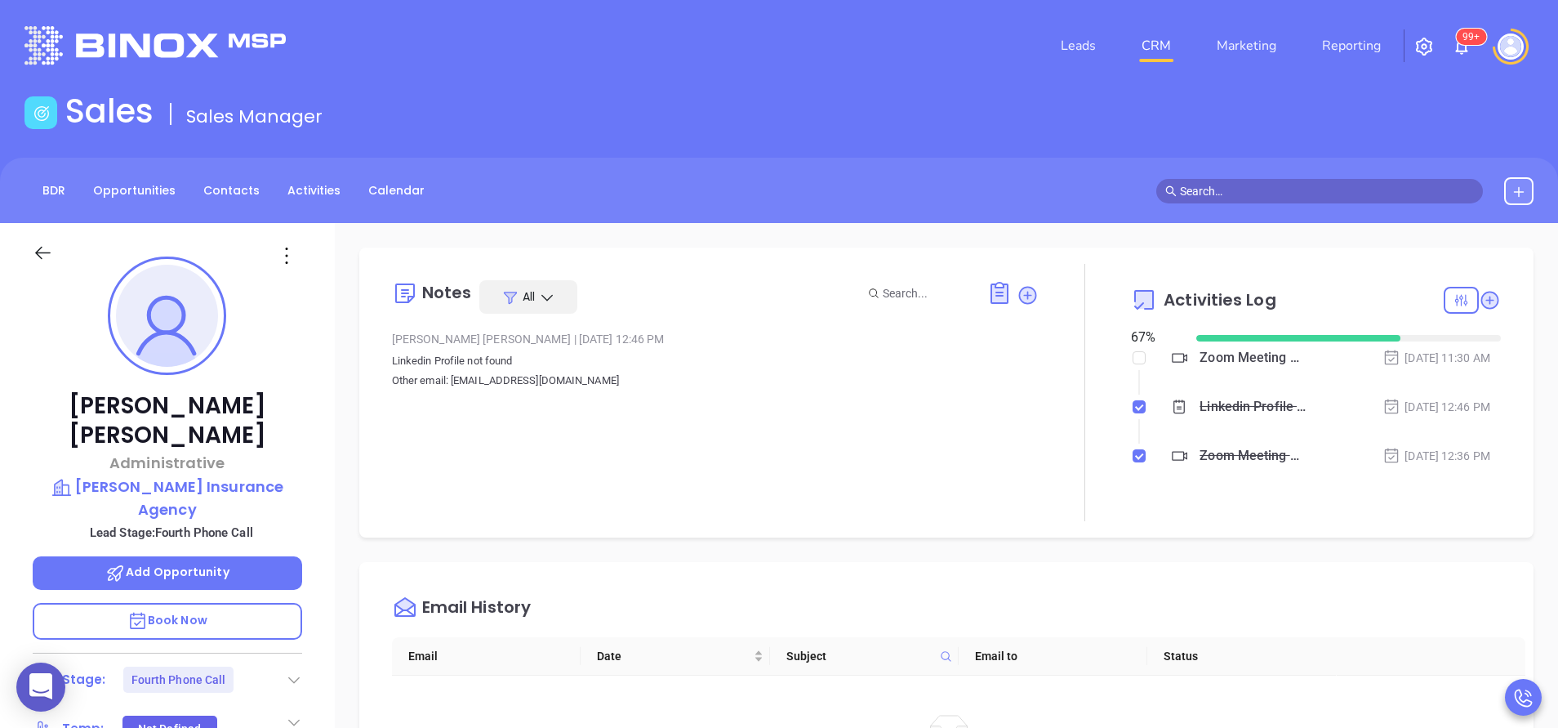
click at [328, 452] on div "[PERSON_NAME] Administrative [PERSON_NAME] Insurance Agency Lead Stage: Fourth …" at bounding box center [167, 678] width 335 height 910
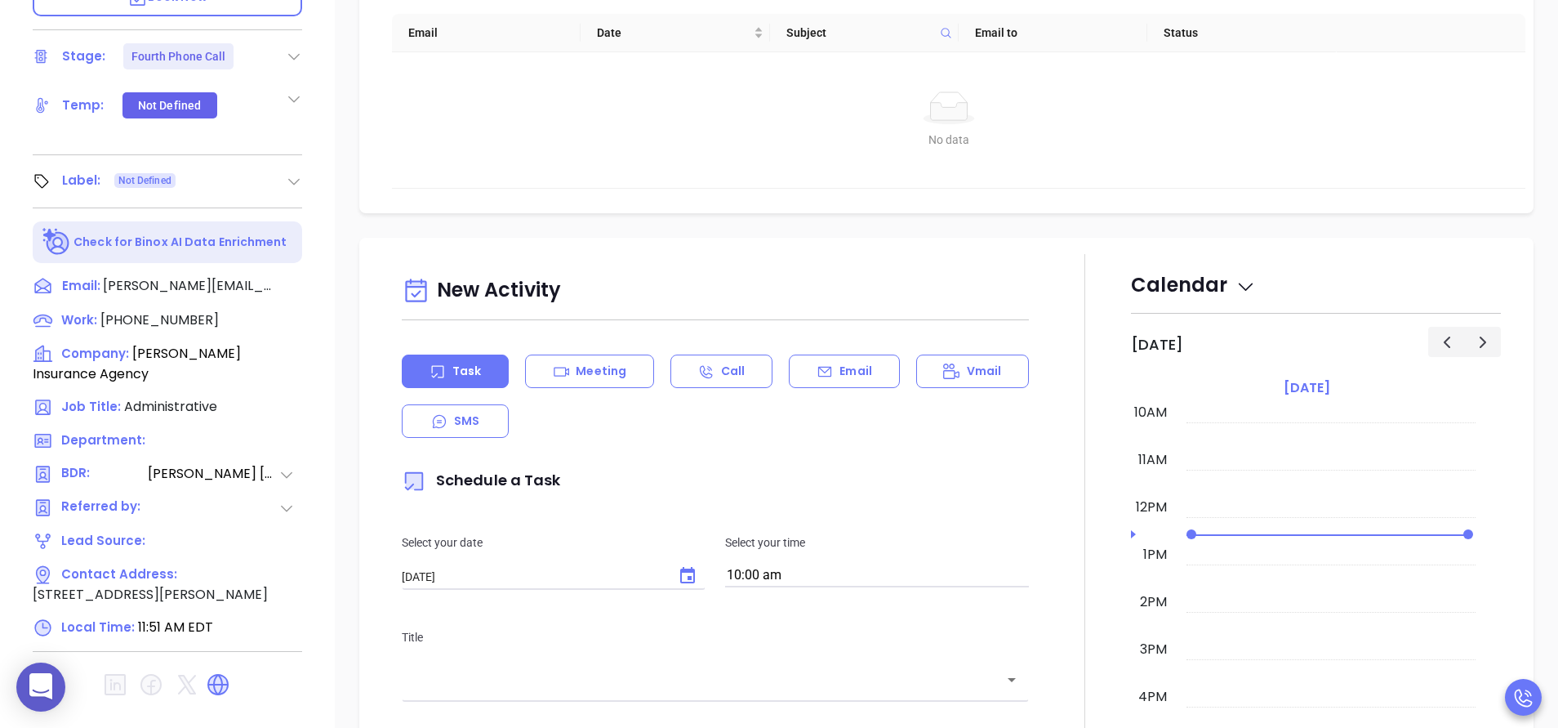
scroll to position [639, 0]
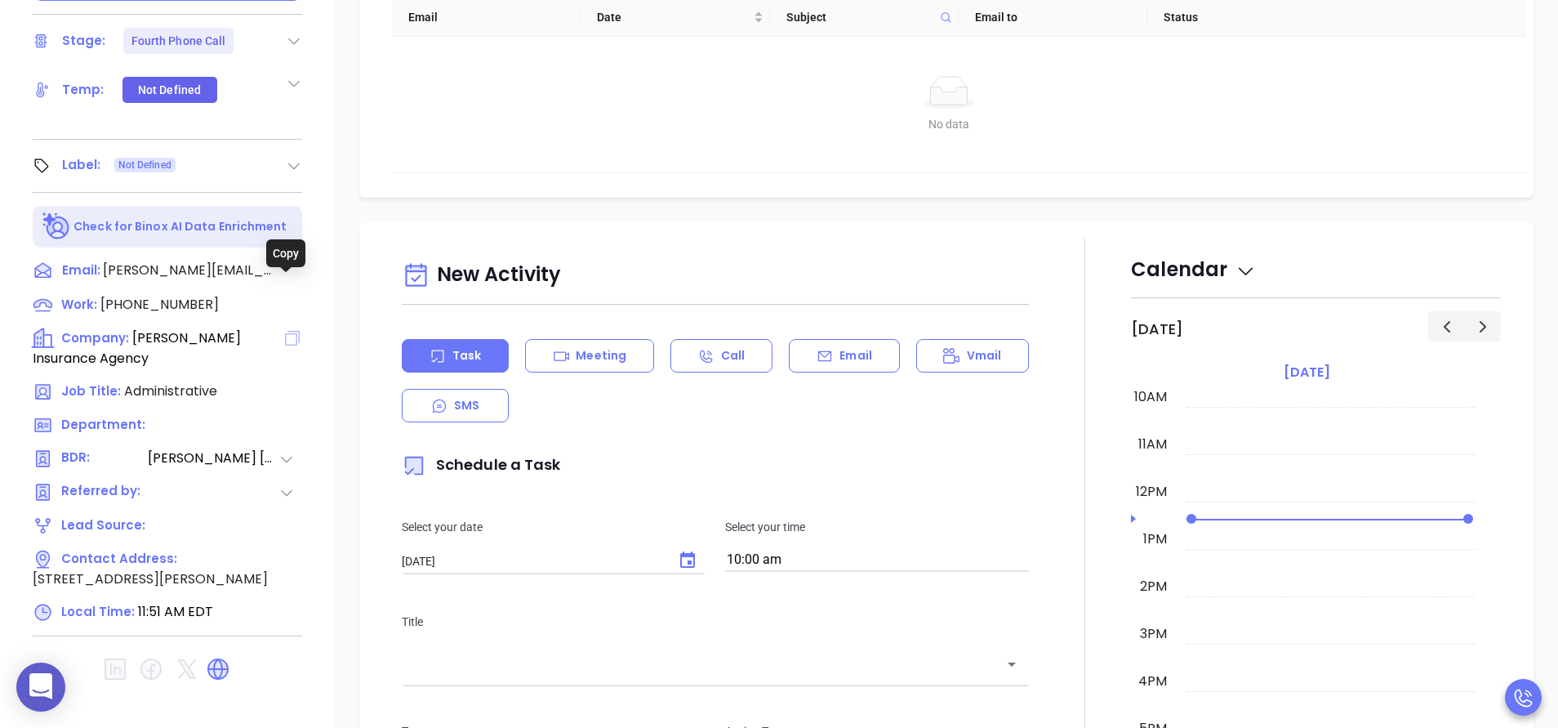
click at [285, 331] on icon at bounding box center [292, 338] width 15 height 15
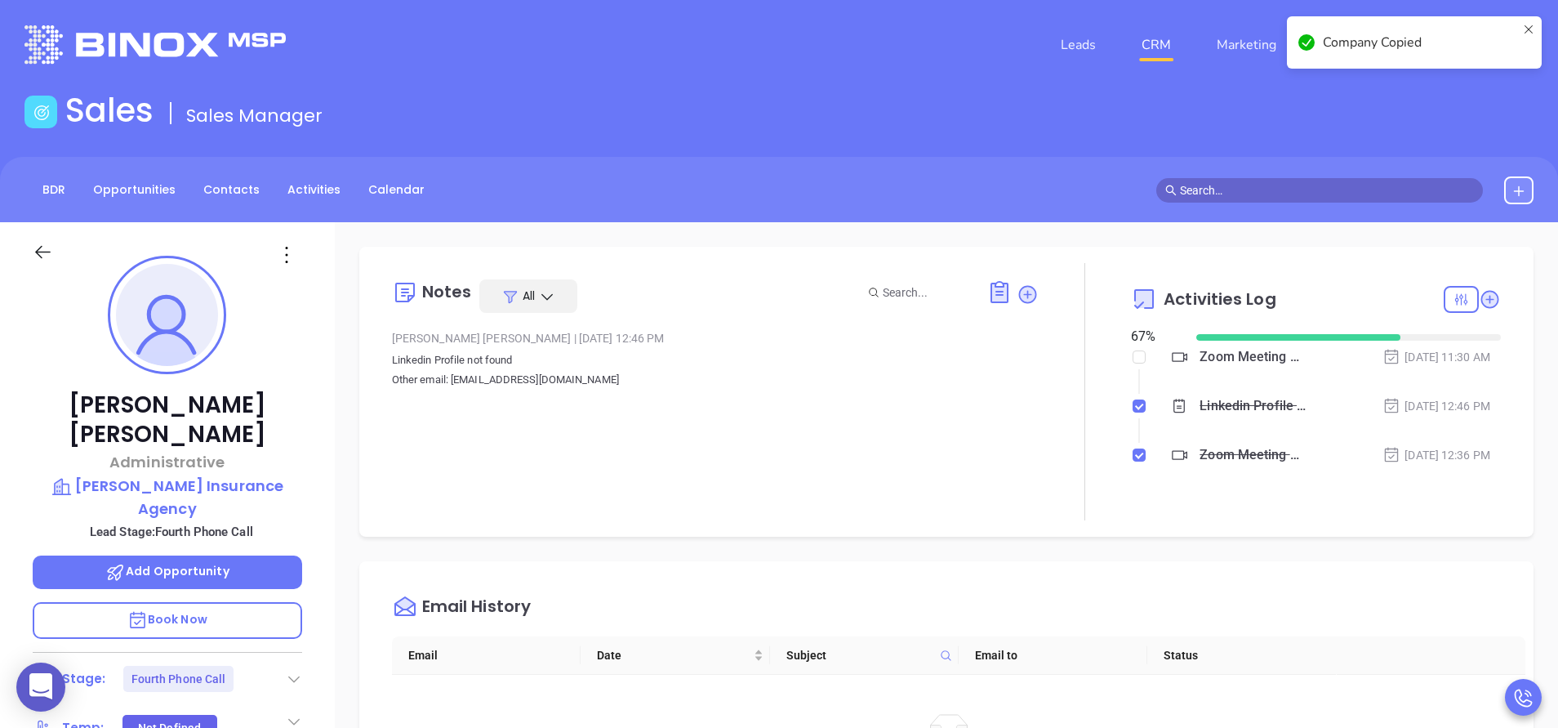
scroll to position [0, 0]
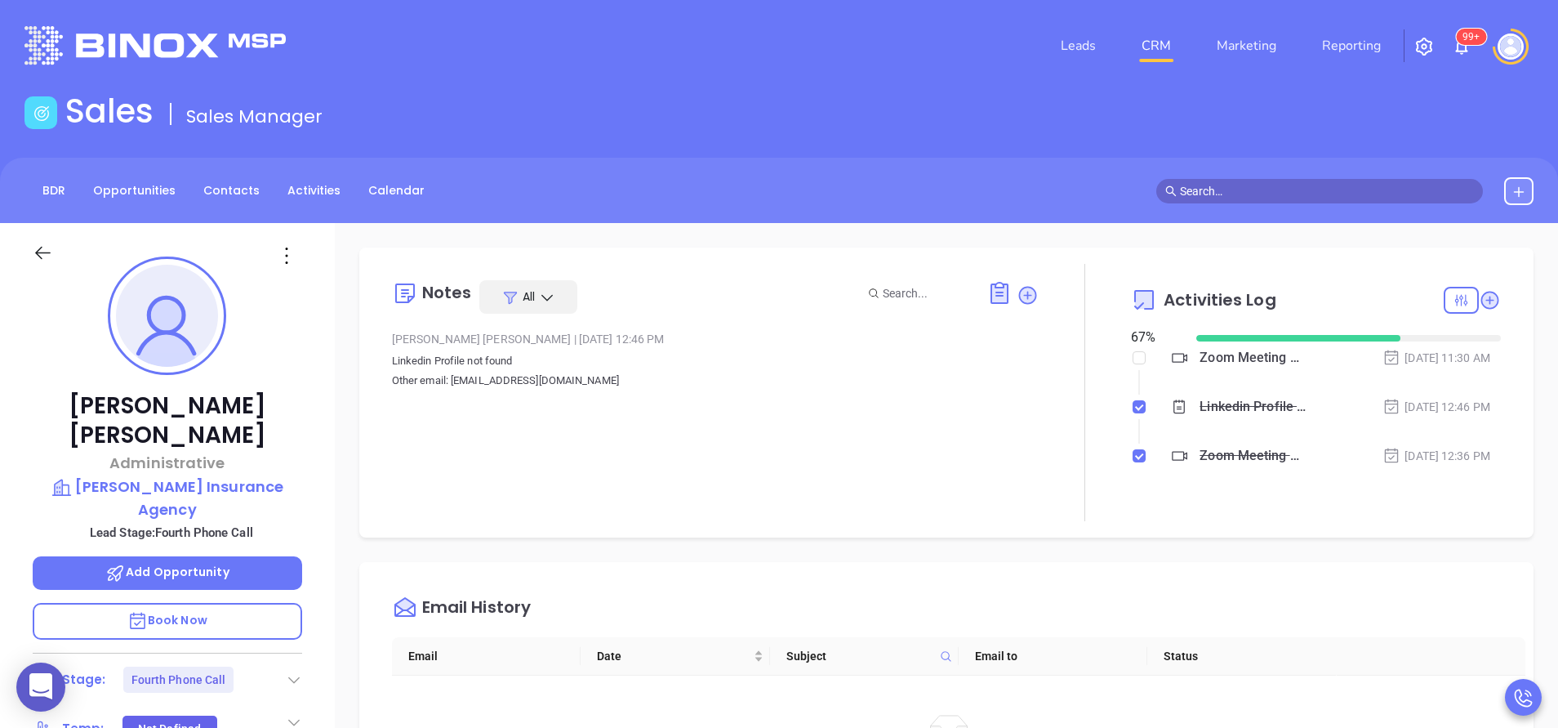
click at [222, 564] on span "Add Opportunity" at bounding box center [167, 572] width 124 height 16
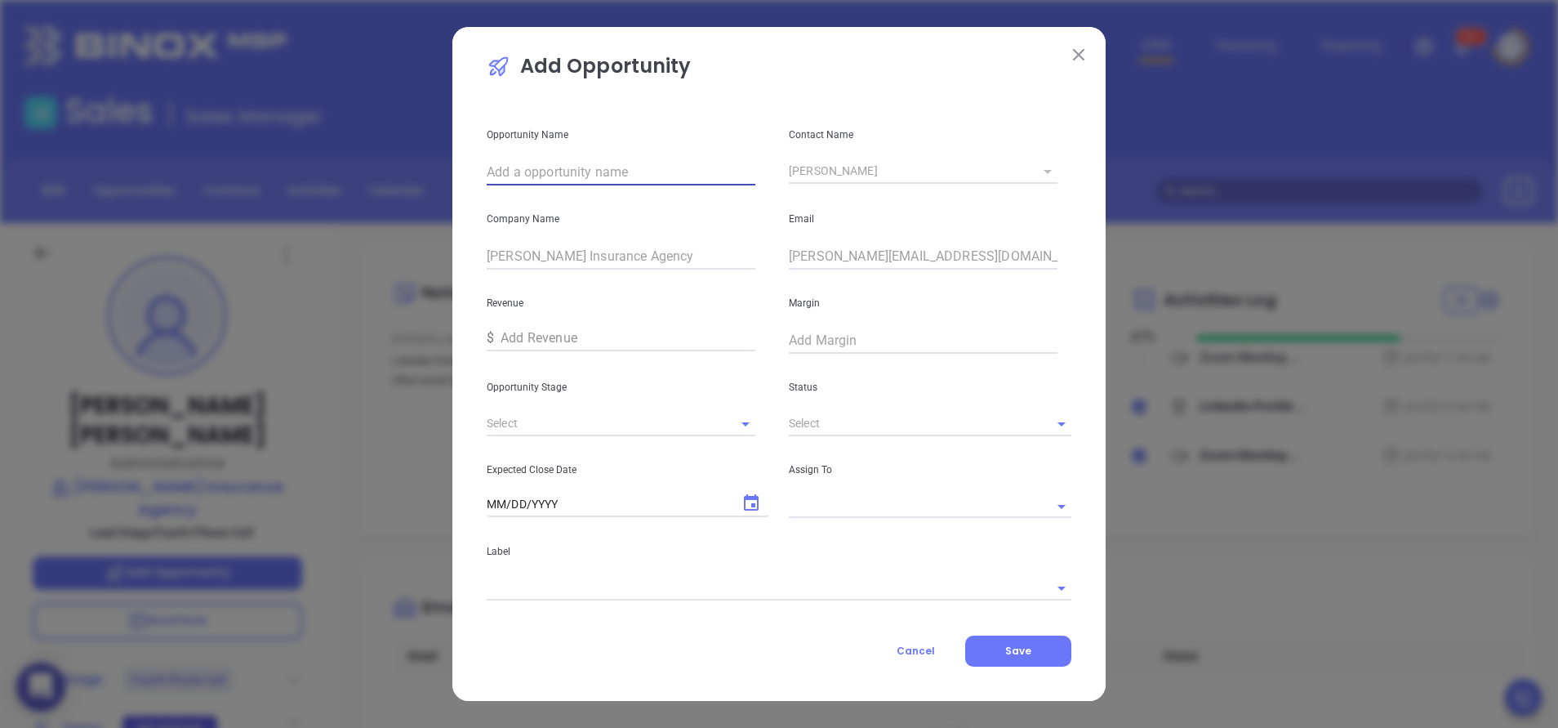
click at [555, 180] on input "text" at bounding box center [621, 172] width 269 height 26
paste input "[PERSON_NAME] Insurance Agency"
type input "Harlan Insurance Agency"
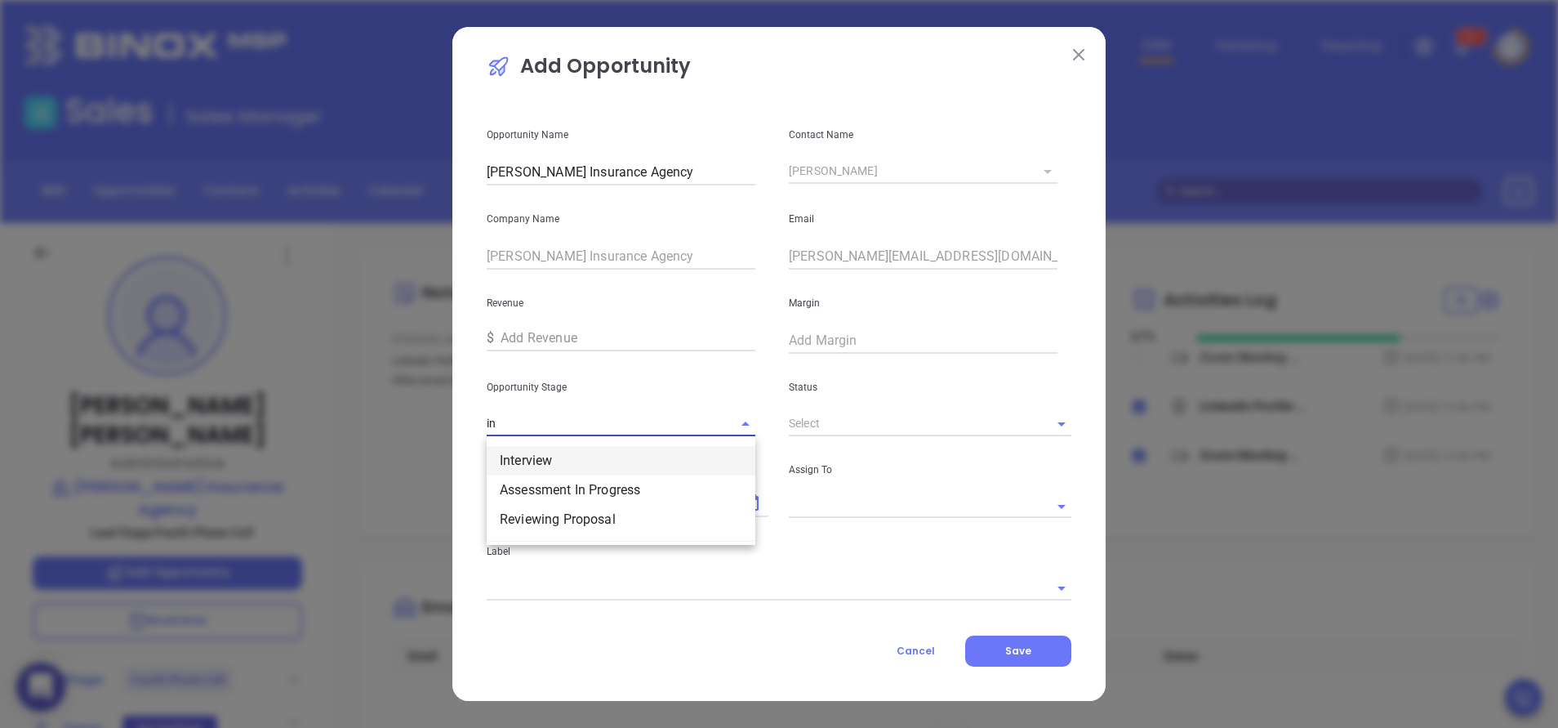
click at [652, 461] on li "Interview" at bounding box center [621, 460] width 269 height 29
type input "Interview"
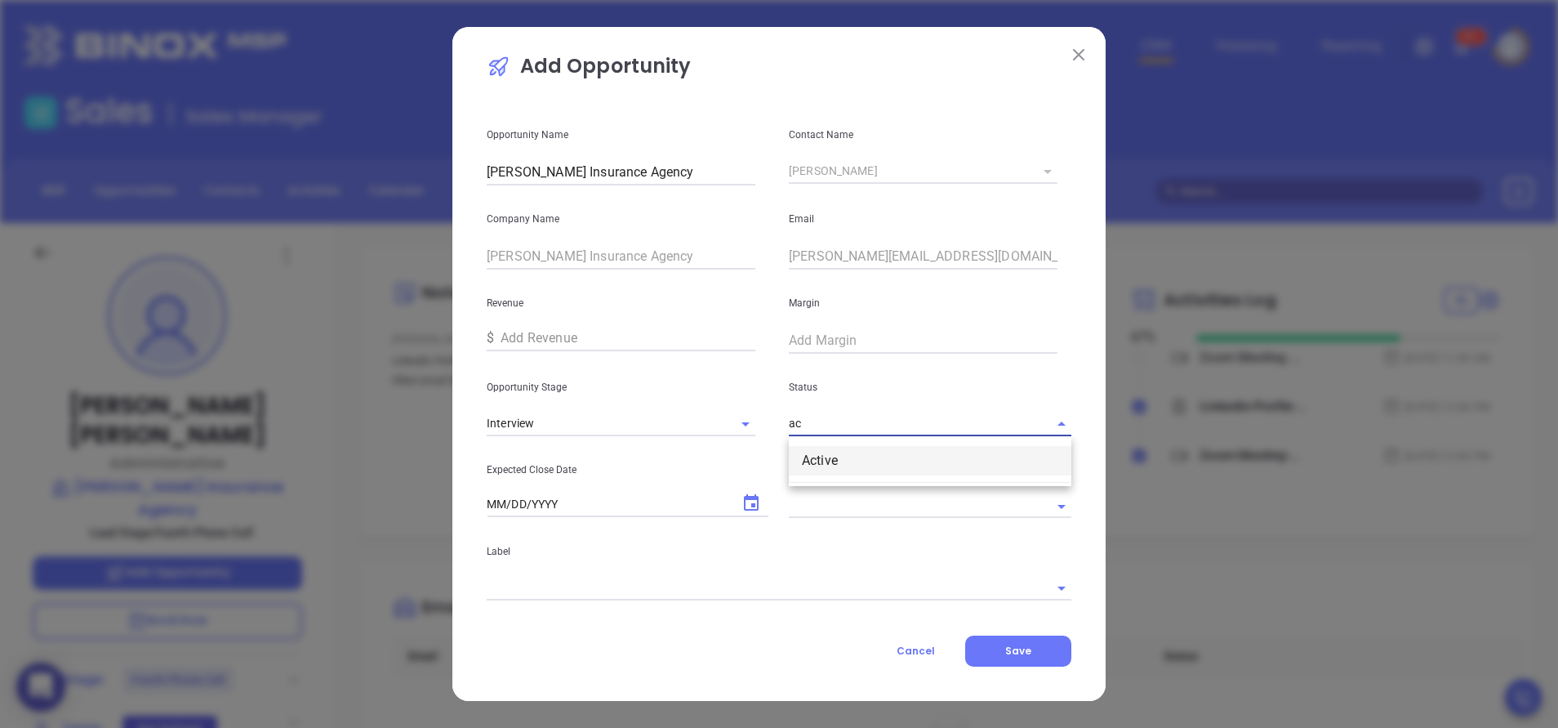
click at [823, 473] on li "Active" at bounding box center [930, 460] width 283 height 29
type input "Active"
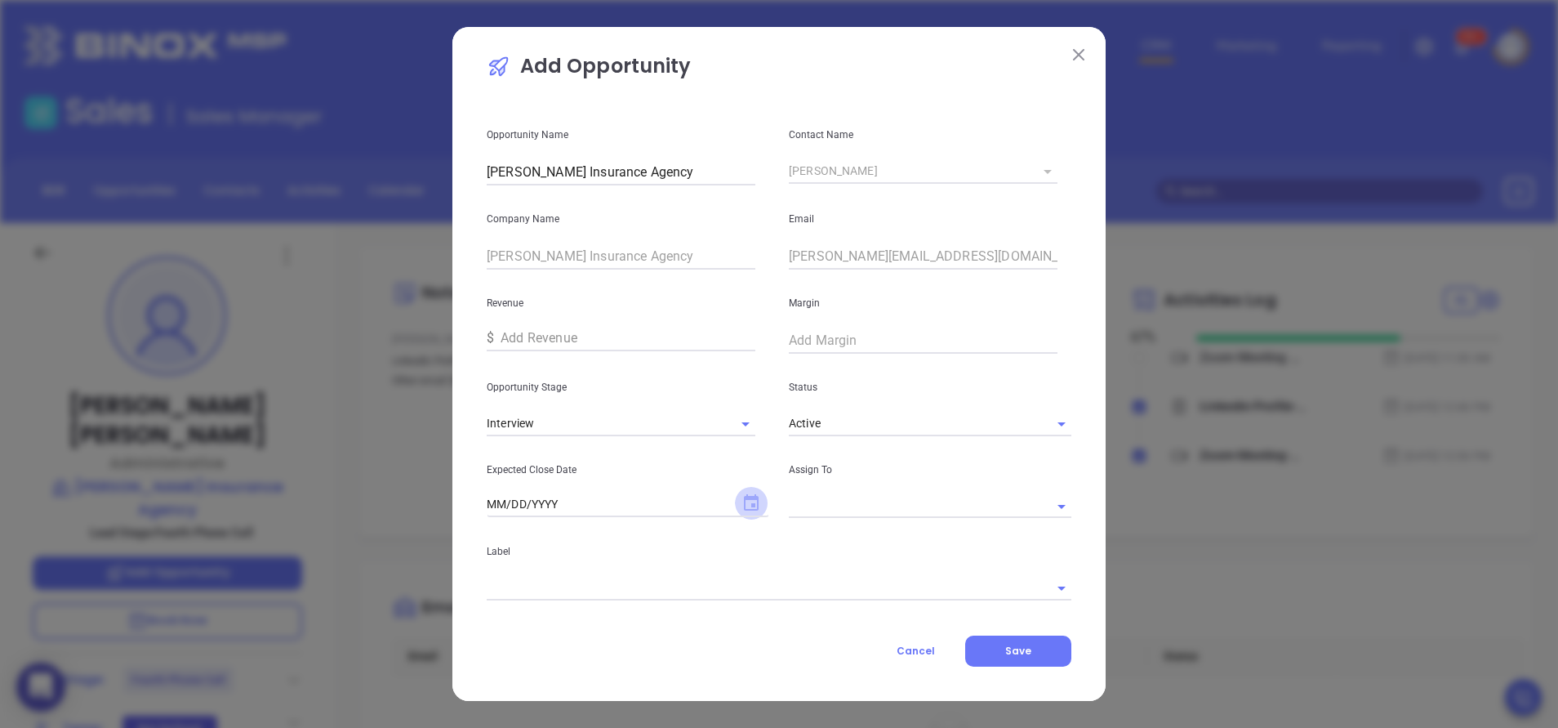
click at [754, 505] on icon "Choose date" at bounding box center [751, 502] width 15 height 16
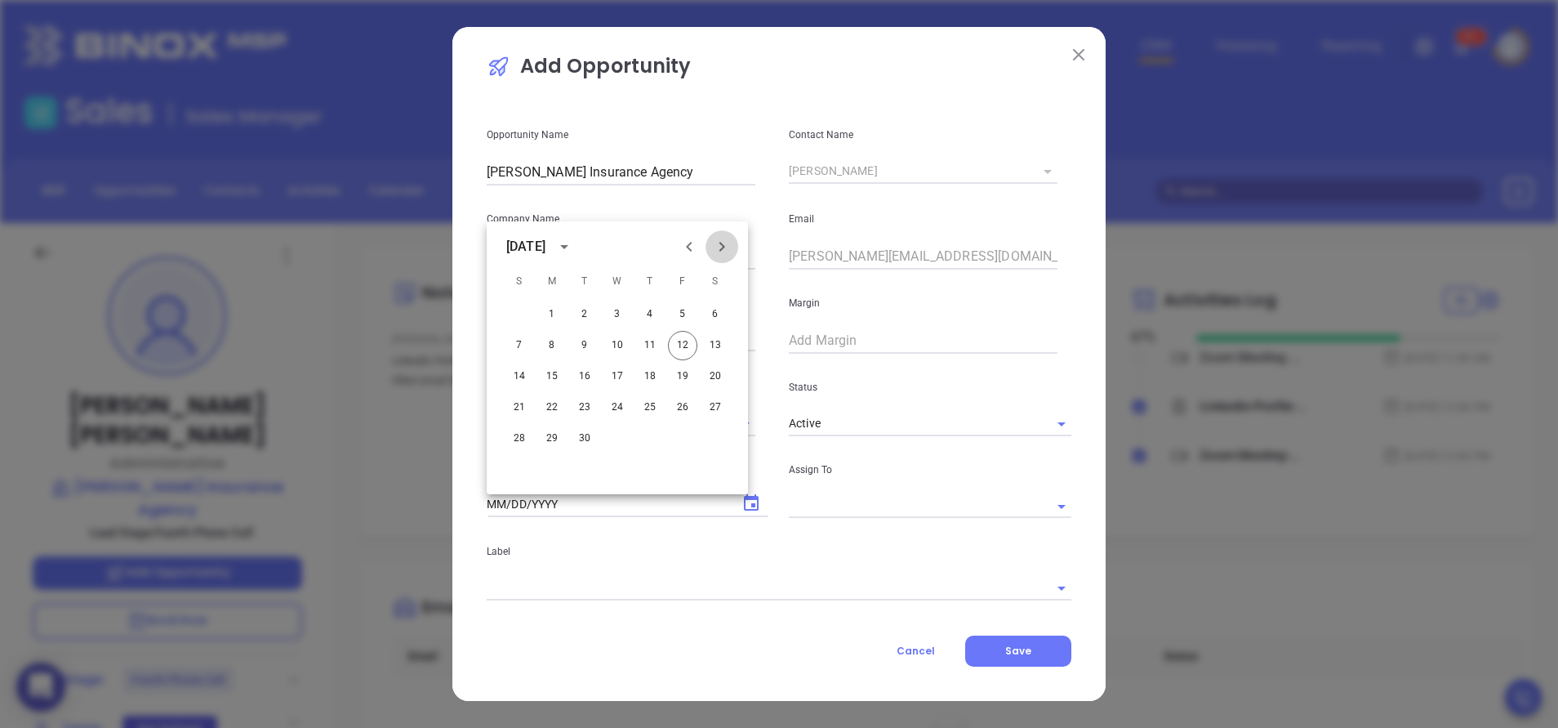
click at [729, 235] on button "Next month" at bounding box center [722, 246] width 33 height 33
click at [551, 374] on button "13" at bounding box center [551, 376] width 29 height 29
type input "10/13/2025"
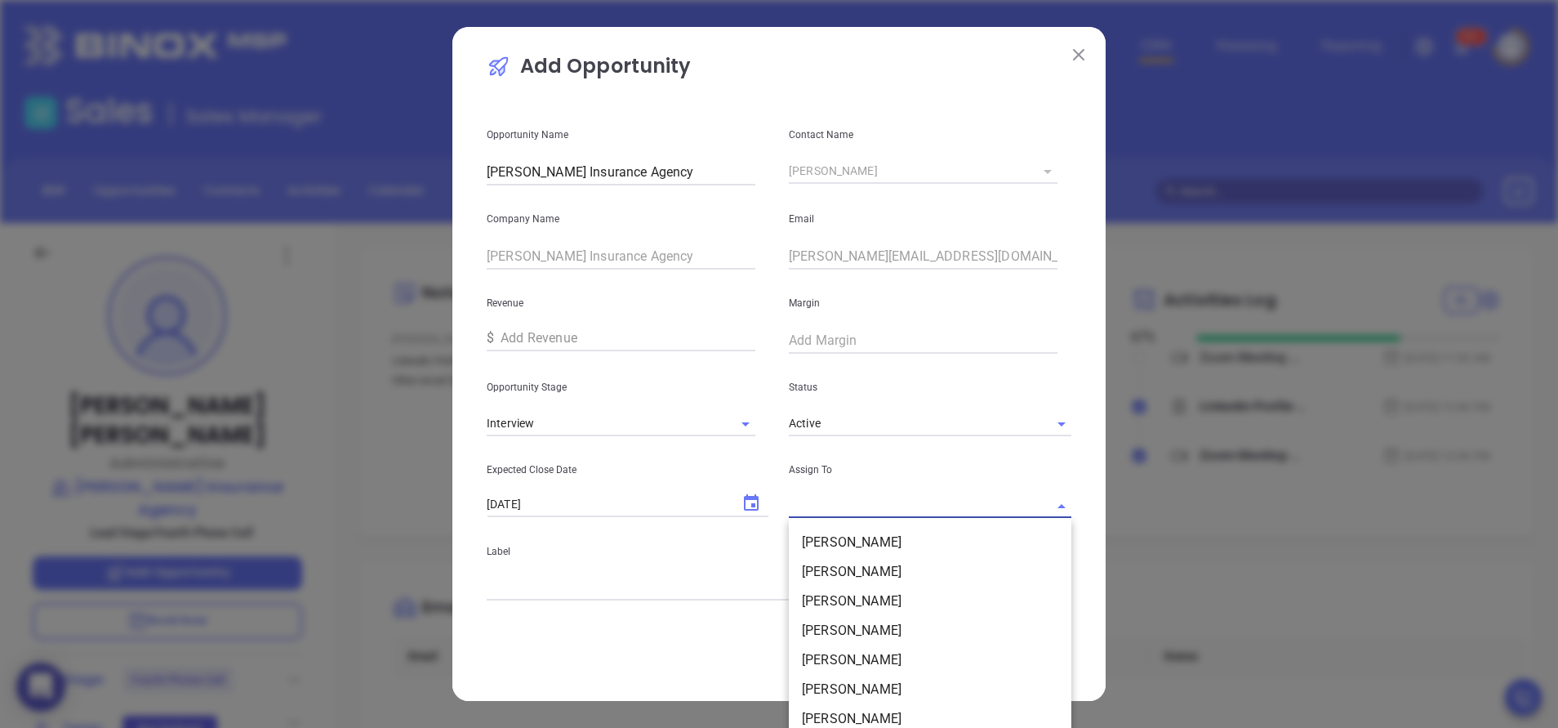
click at [977, 510] on input "text" at bounding box center [907, 506] width 237 height 24
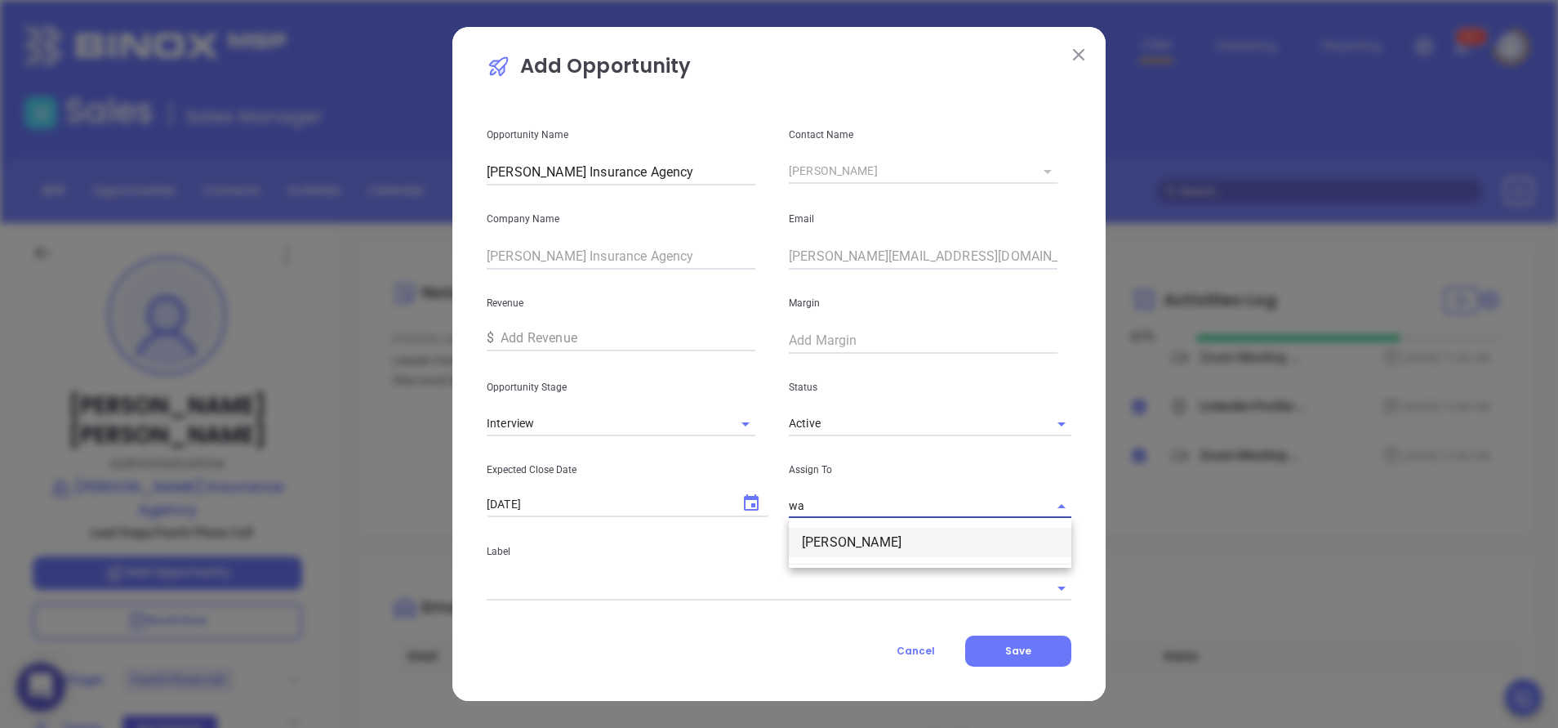
click at [984, 537] on li "[PERSON_NAME]" at bounding box center [930, 542] width 283 height 29
type input "[PERSON_NAME]"
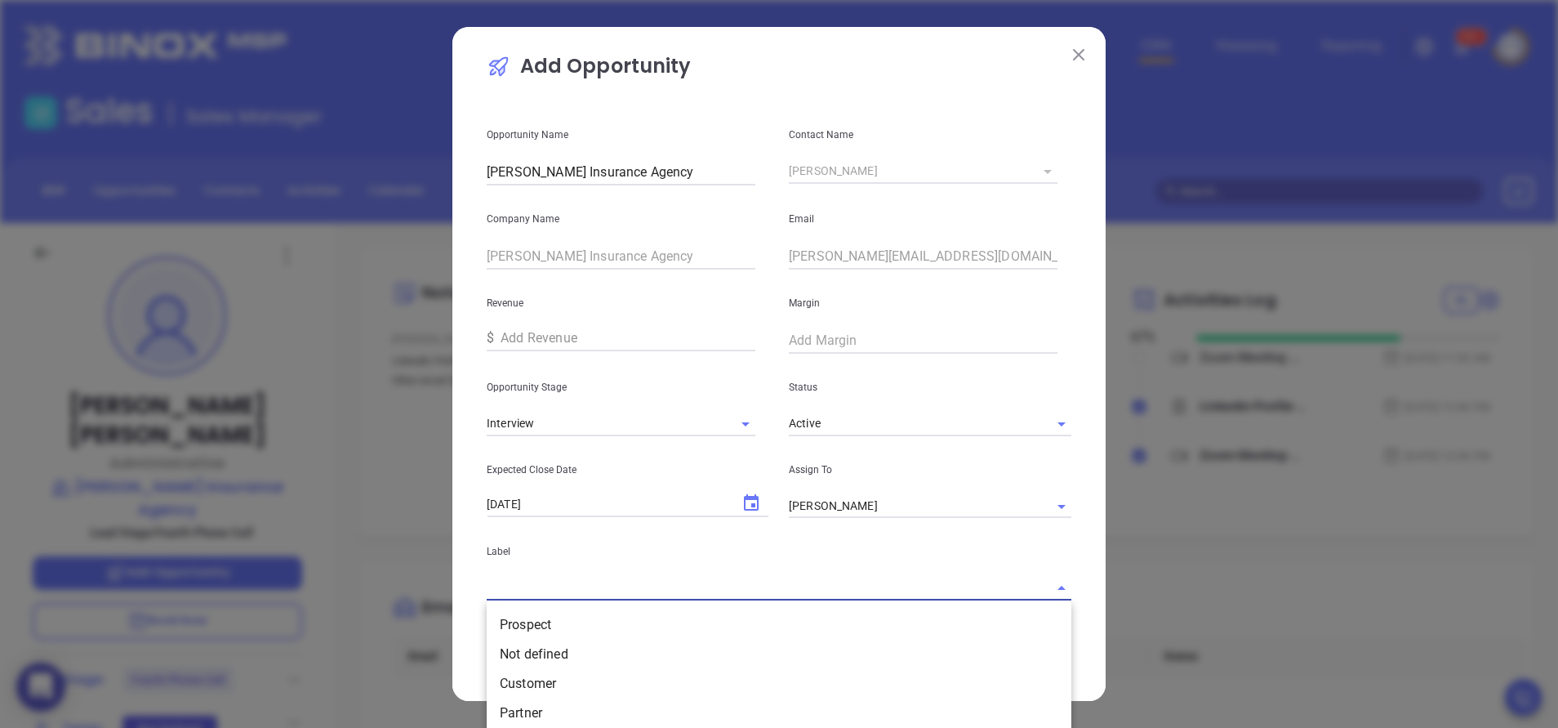
click at [1022, 587] on div at bounding box center [779, 588] width 585 height 25
click at [961, 618] on li "Prospect" at bounding box center [779, 624] width 585 height 29
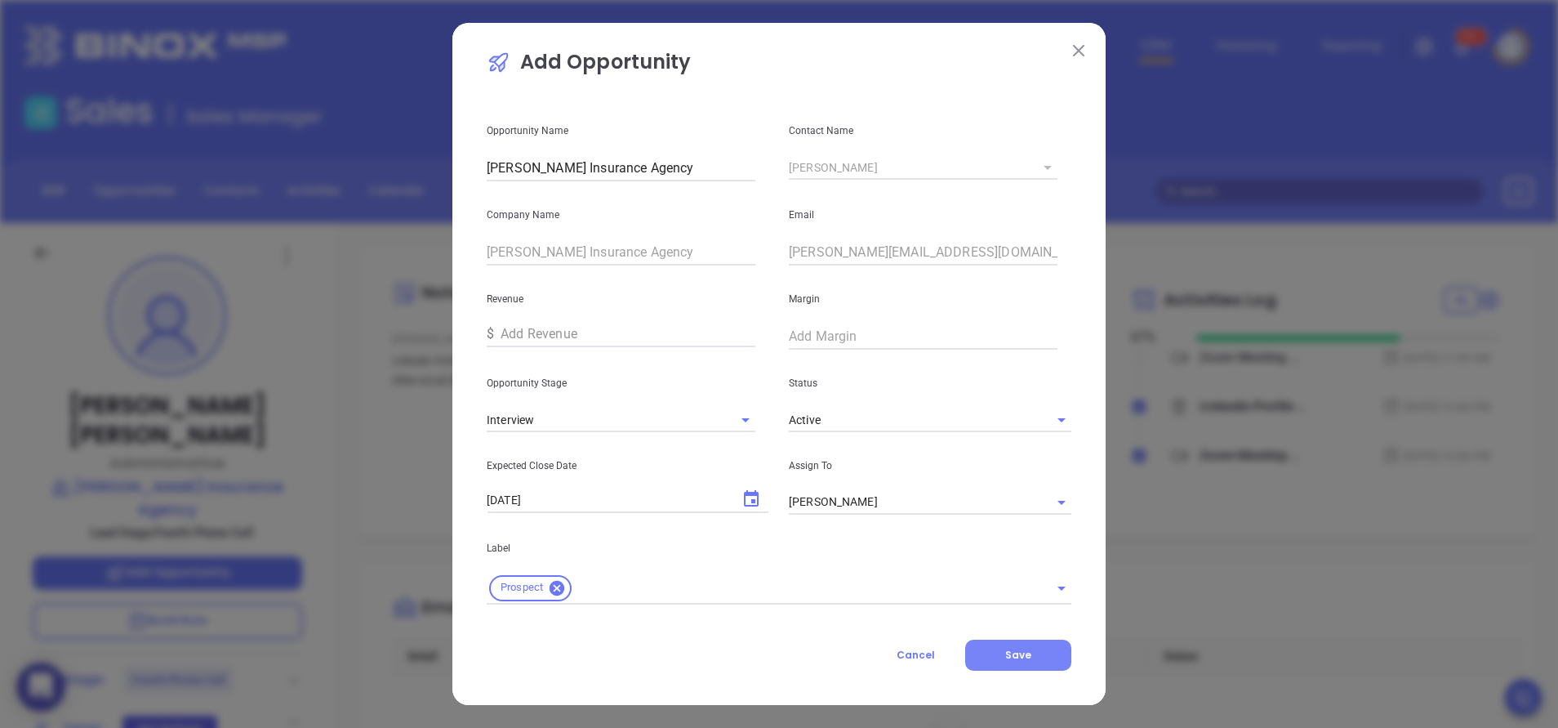
click at [1010, 654] on span "Save" at bounding box center [1018, 655] width 26 height 14
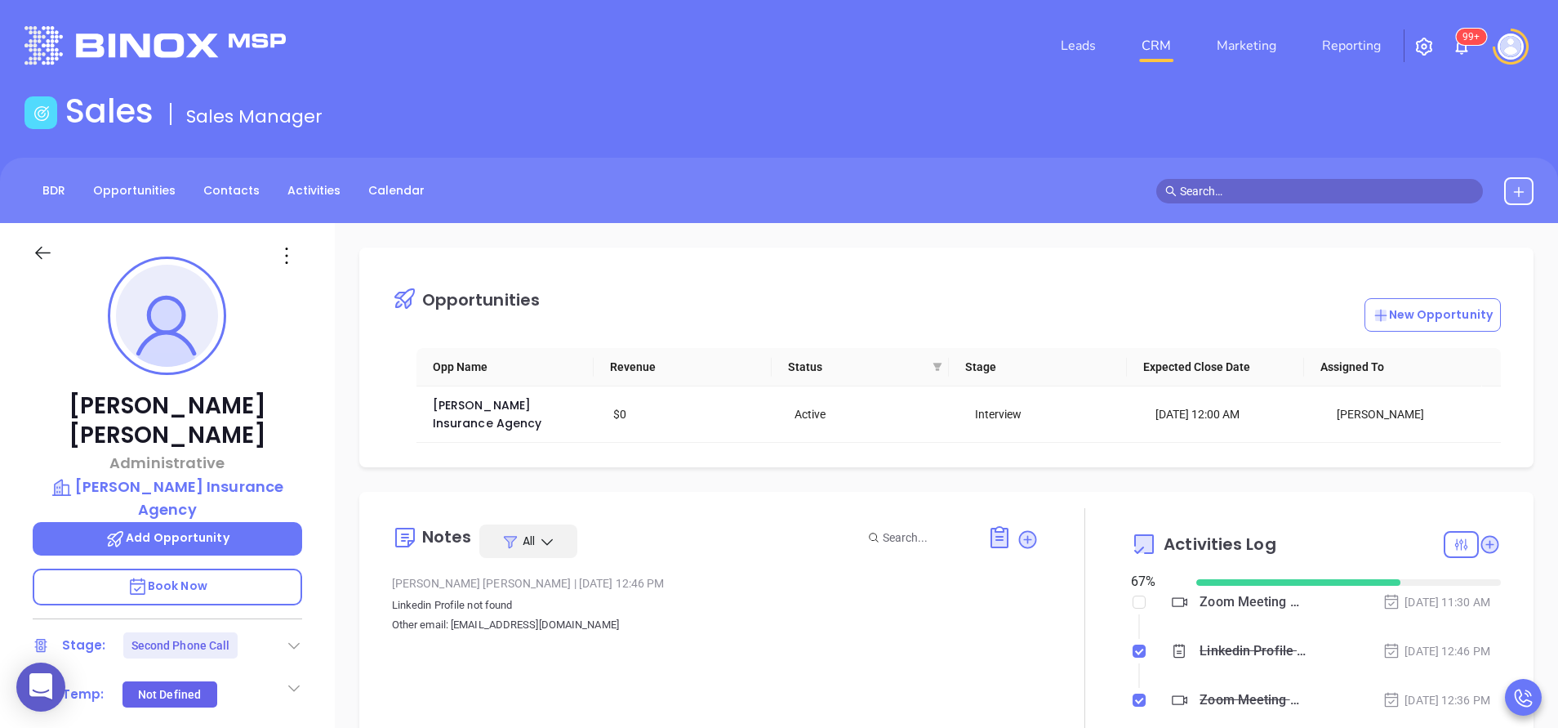
click at [1089, 622] on div at bounding box center [1085, 636] width 92 height 257
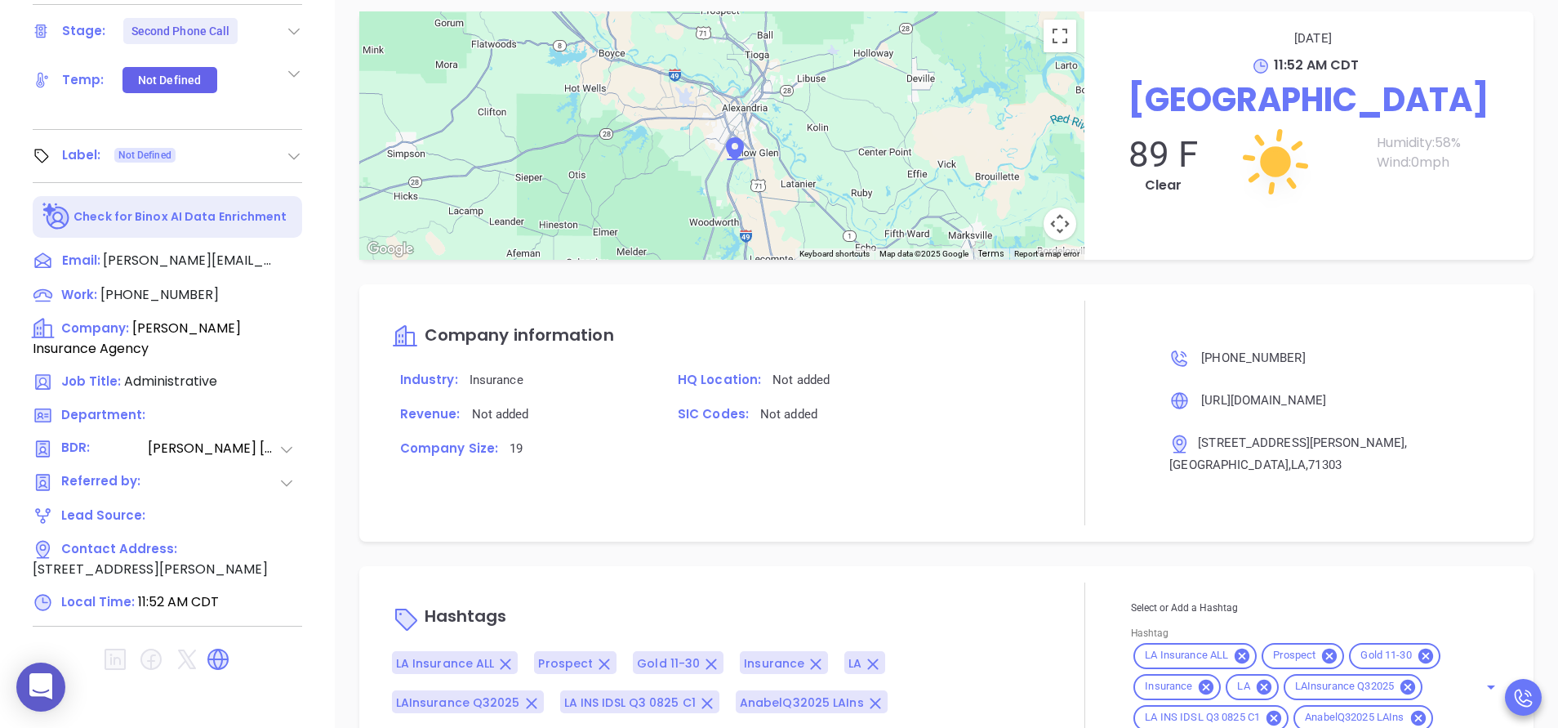
scroll to position [639, 0]
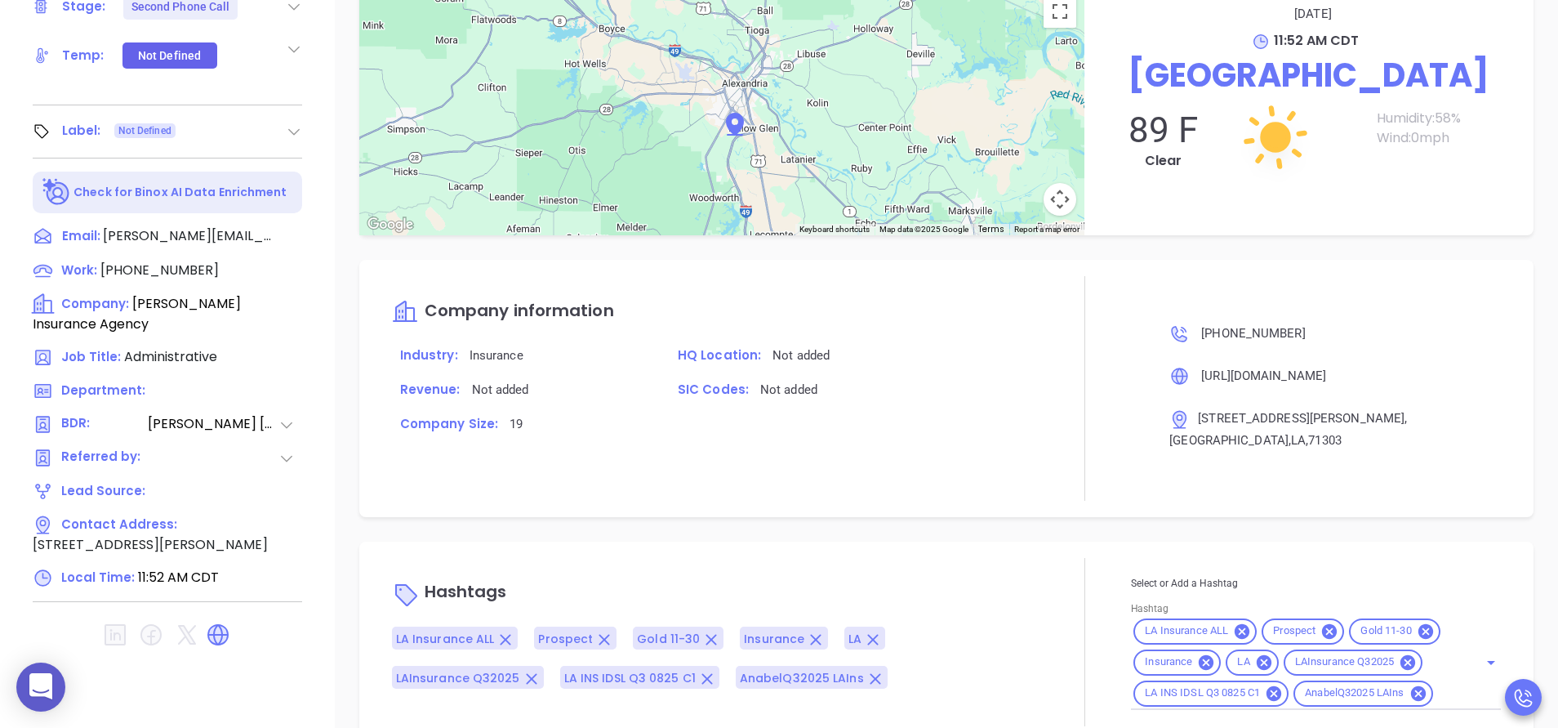
click at [1438, 657] on div "LA Insurance ALL Prospect Gold 11-30 Insurance LA LAInsurance Q32025 LA INS IDS…" at bounding box center [1316, 663] width 370 height 94
type input "opp"
click at [1320, 720] on li "Opportunity" at bounding box center [1312, 734] width 363 height 29
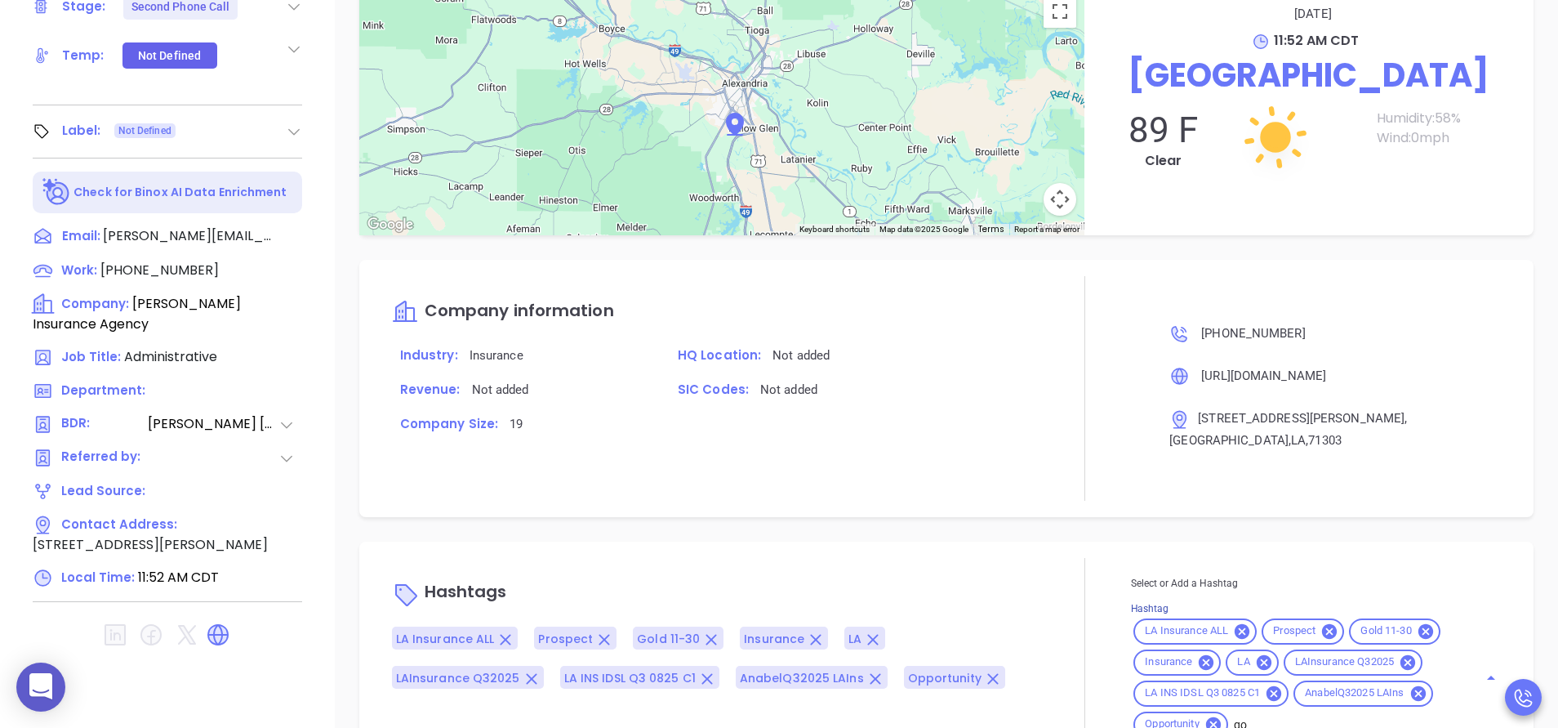
type input "gol"
click at [982, 478] on div "Opportunities New Opportunity Opp Name Revenue Status Stage Expected Close Date…" at bounding box center [947, 155] width 1224 height 1143
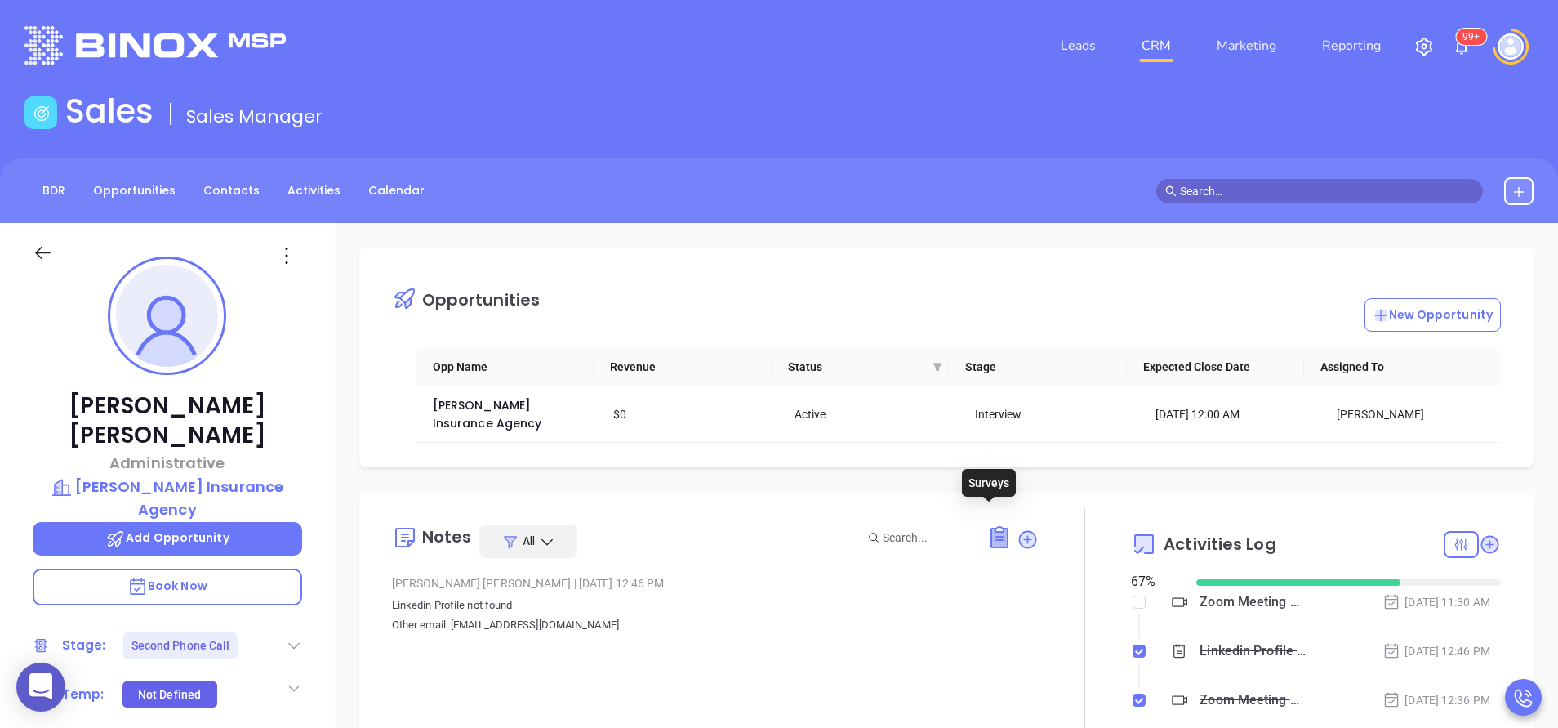
click at [994, 528] on icon at bounding box center [1000, 537] width 16 height 19
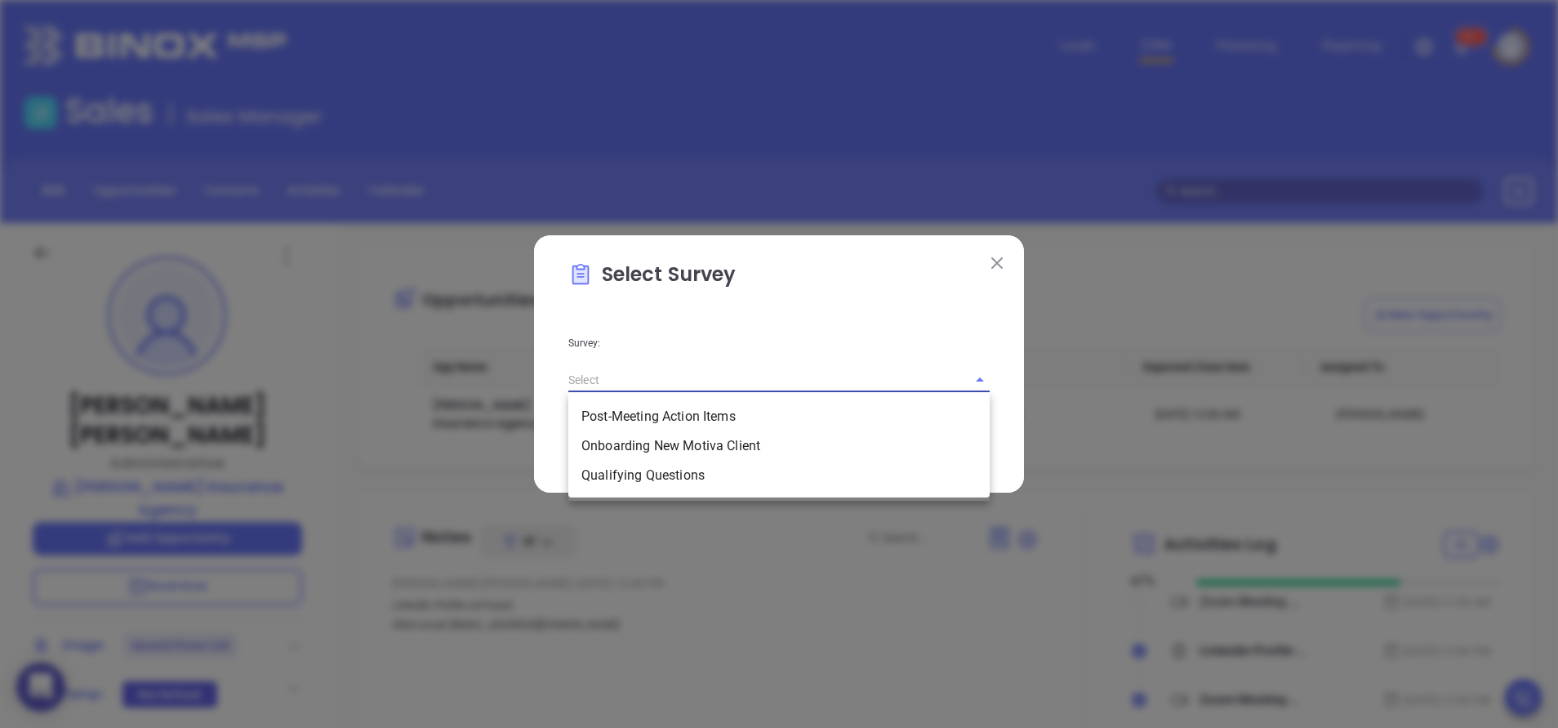
click at [831, 371] on input "text" at bounding box center [756, 380] width 376 height 24
click at [666, 484] on li "Qualifying Questions" at bounding box center [778, 475] width 421 height 29
type input "Qualifying Questions"
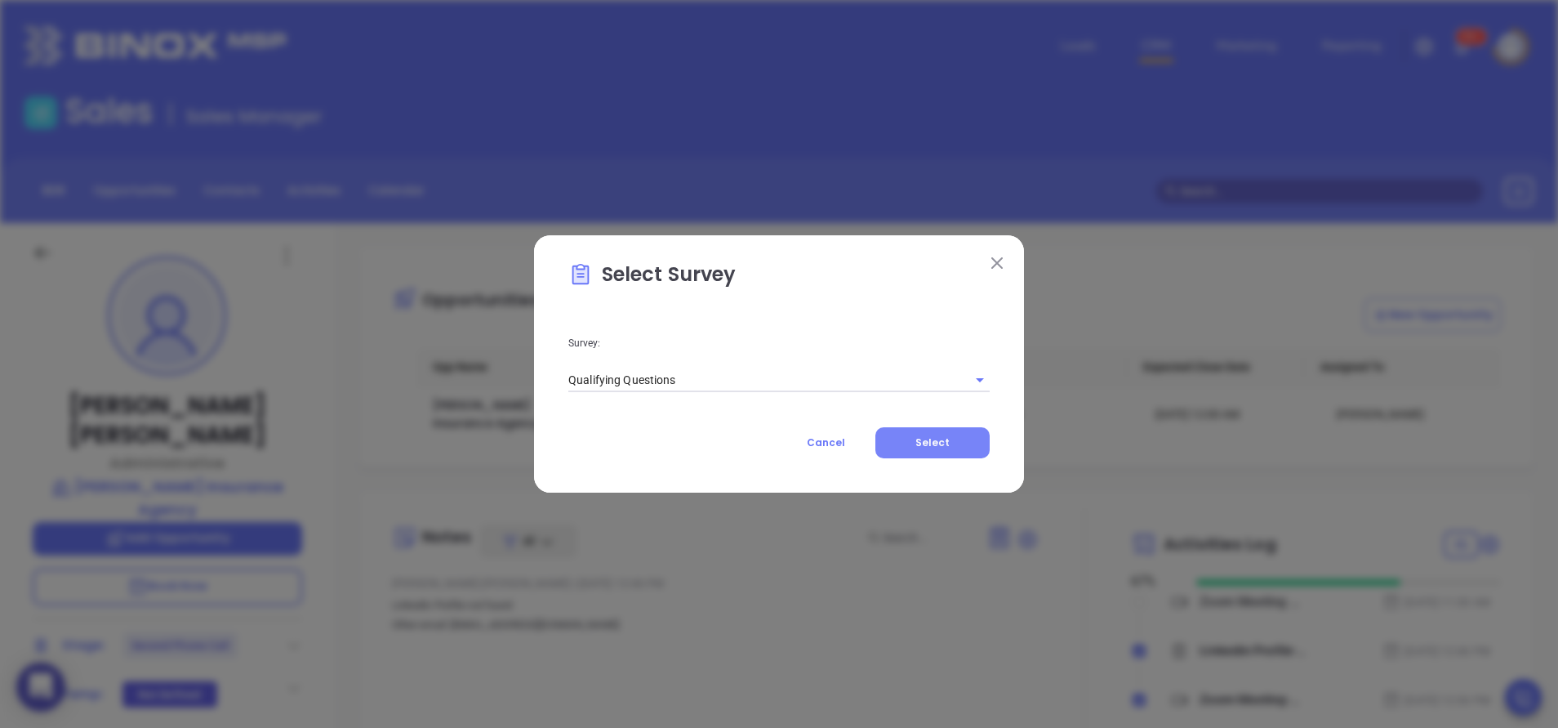
click at [912, 435] on button "Select" at bounding box center [933, 442] width 114 height 31
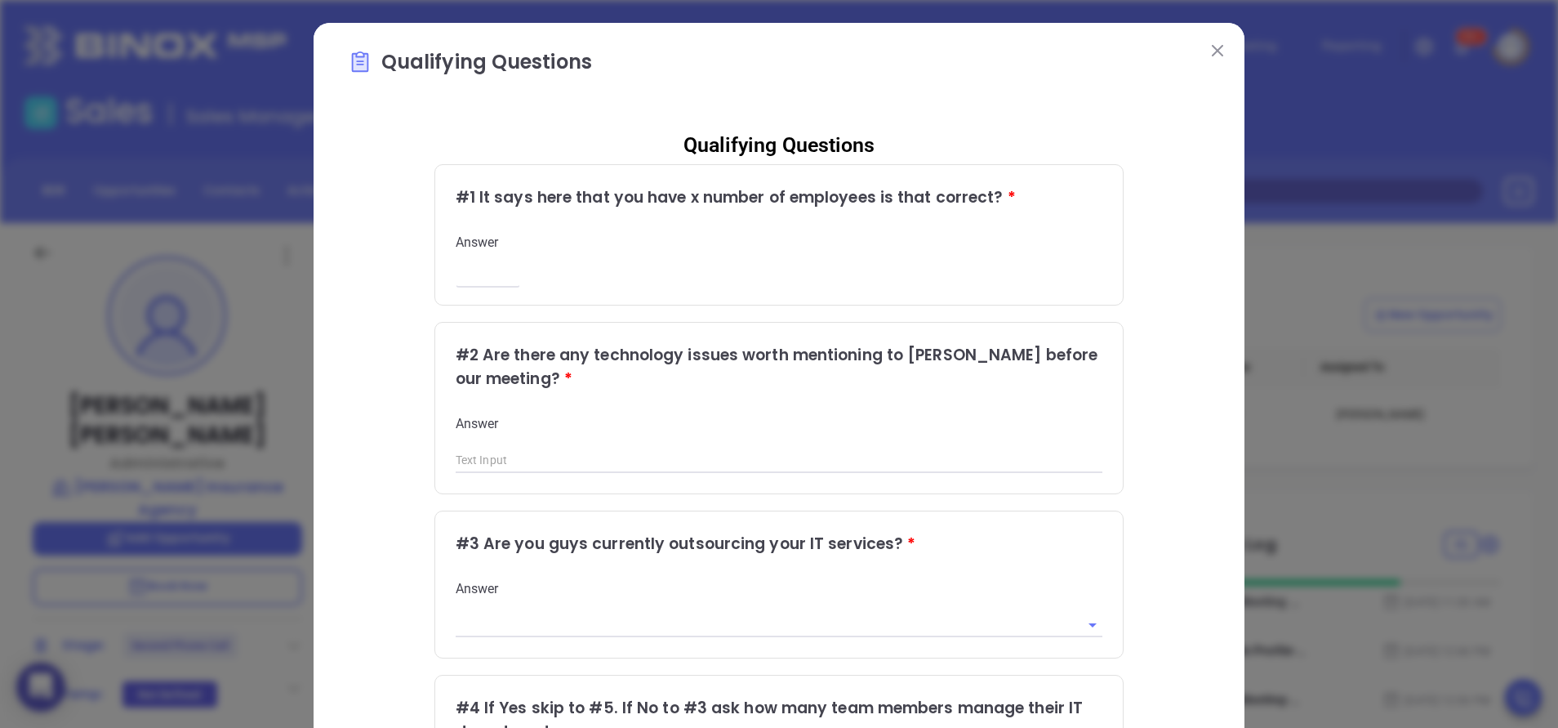
click at [483, 274] on input "number" at bounding box center [488, 276] width 65 height 14
type input "11"
type input "no"
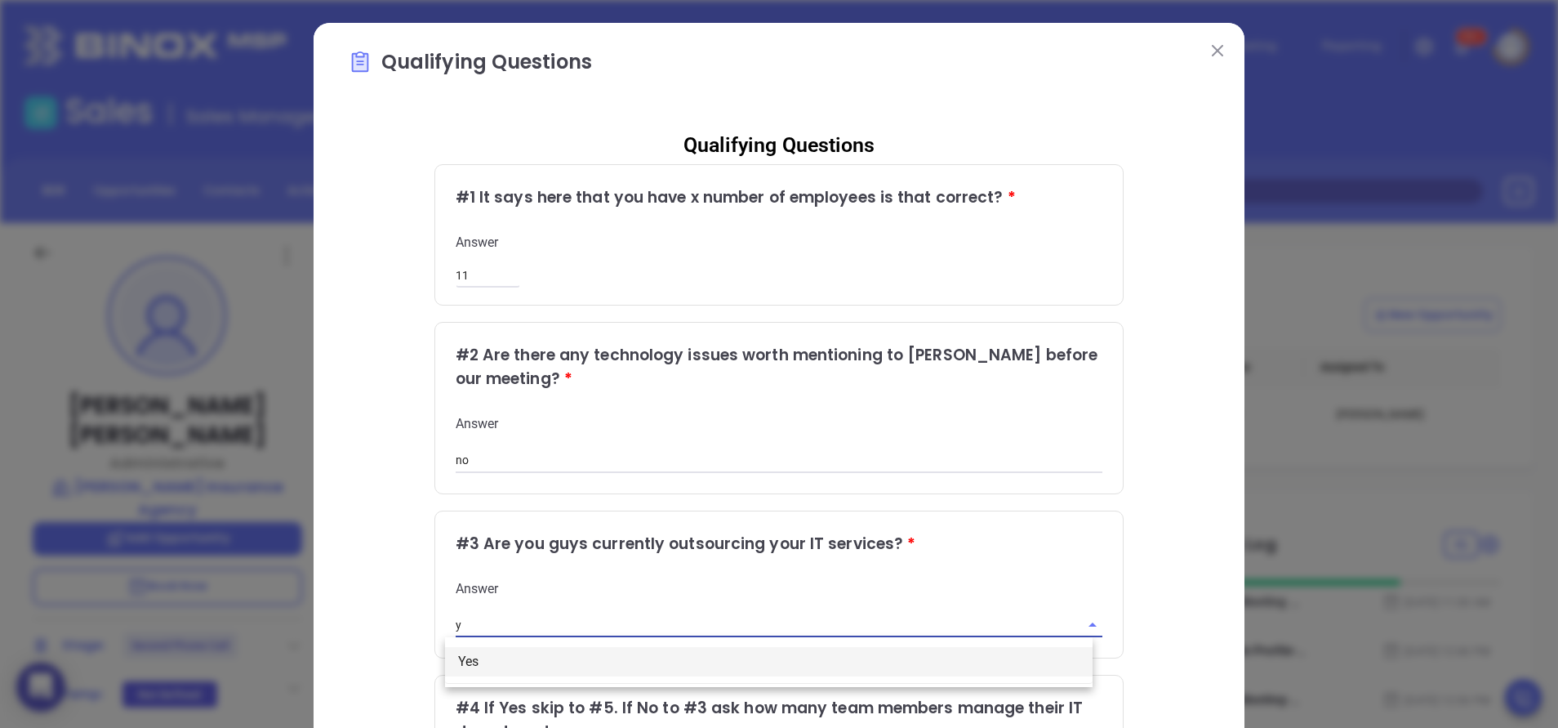
click at [662, 665] on li "Yes" at bounding box center [769, 661] width 648 height 29
type input "Yes"
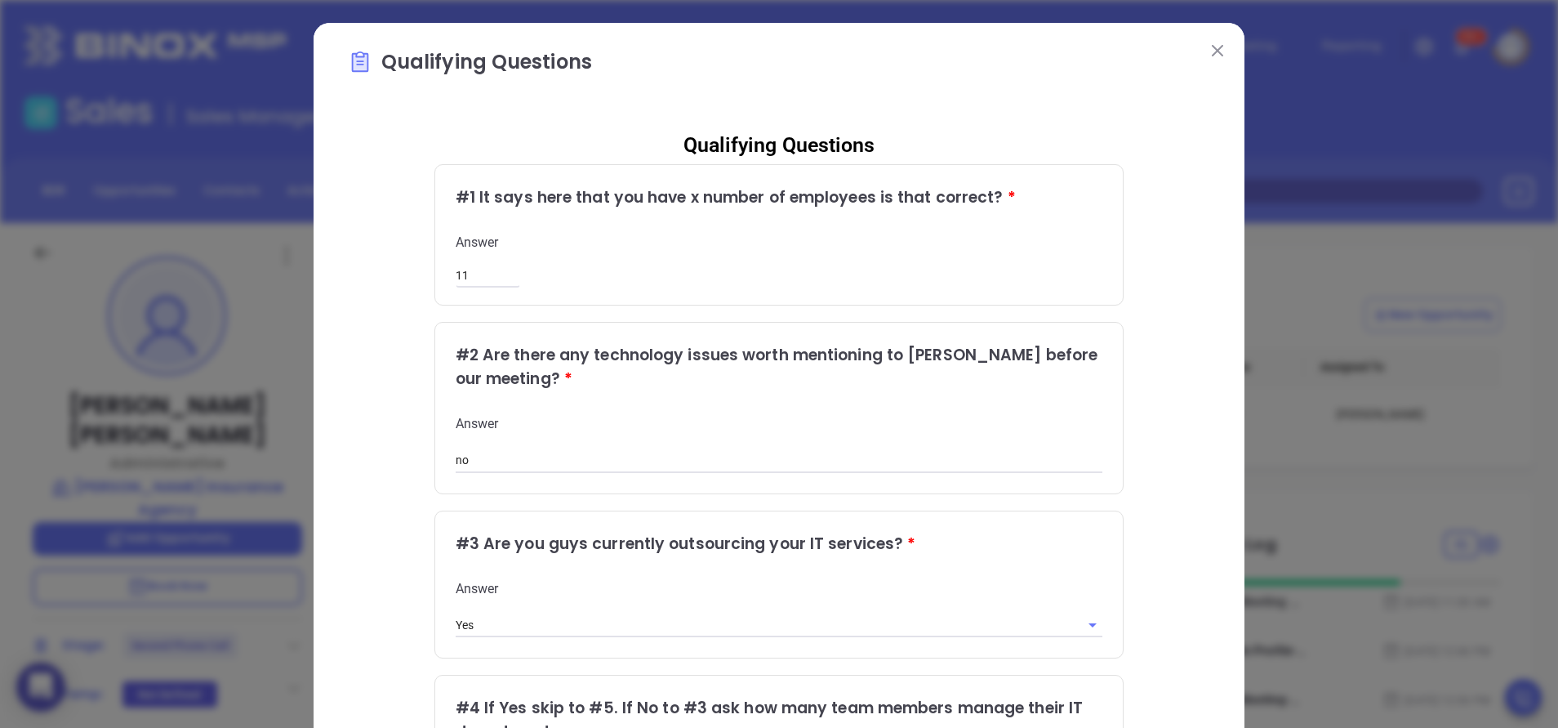
click at [1141, 652] on div "Qualifying Questions # 1 It says here that you have x number of employees is th…" at bounding box center [779, 669] width 863 height 1103
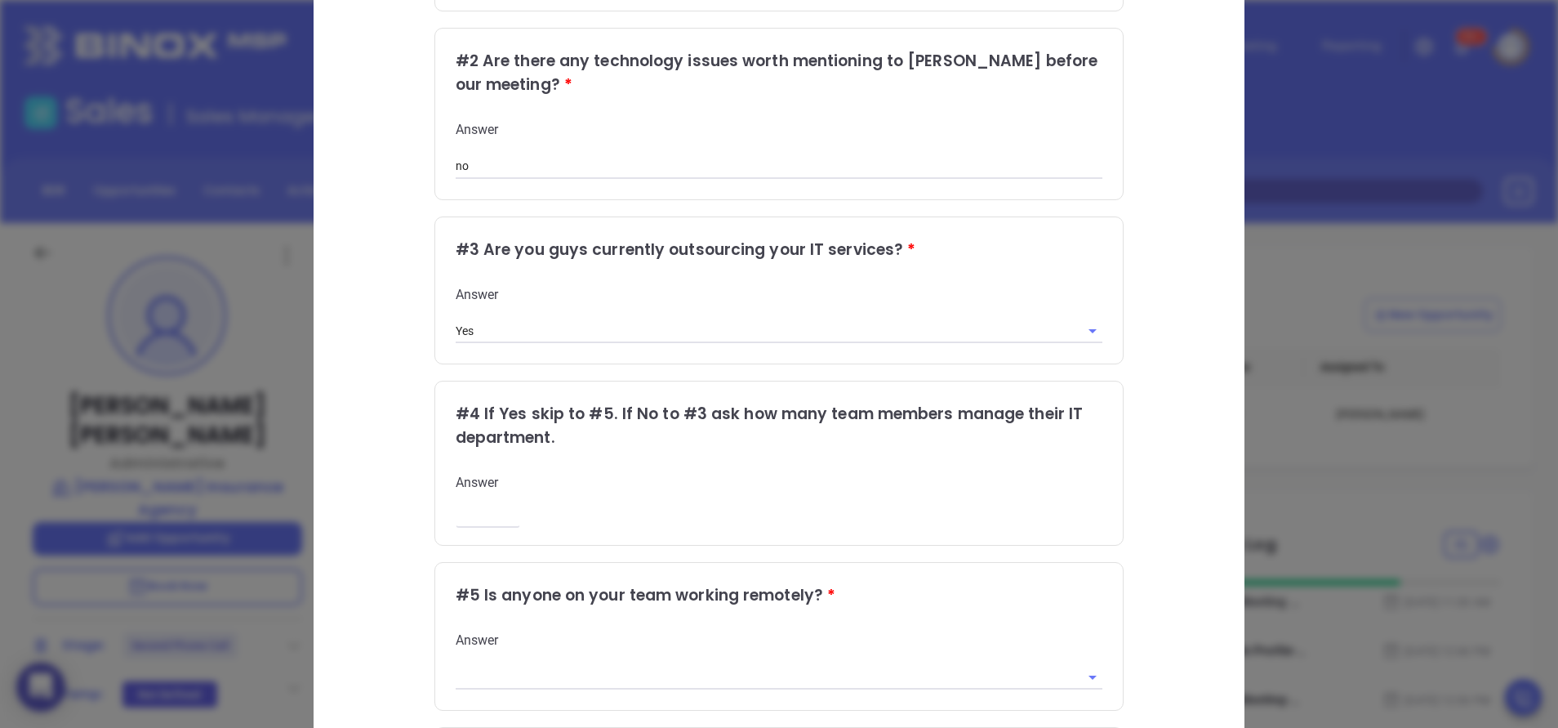
scroll to position [343, 0]
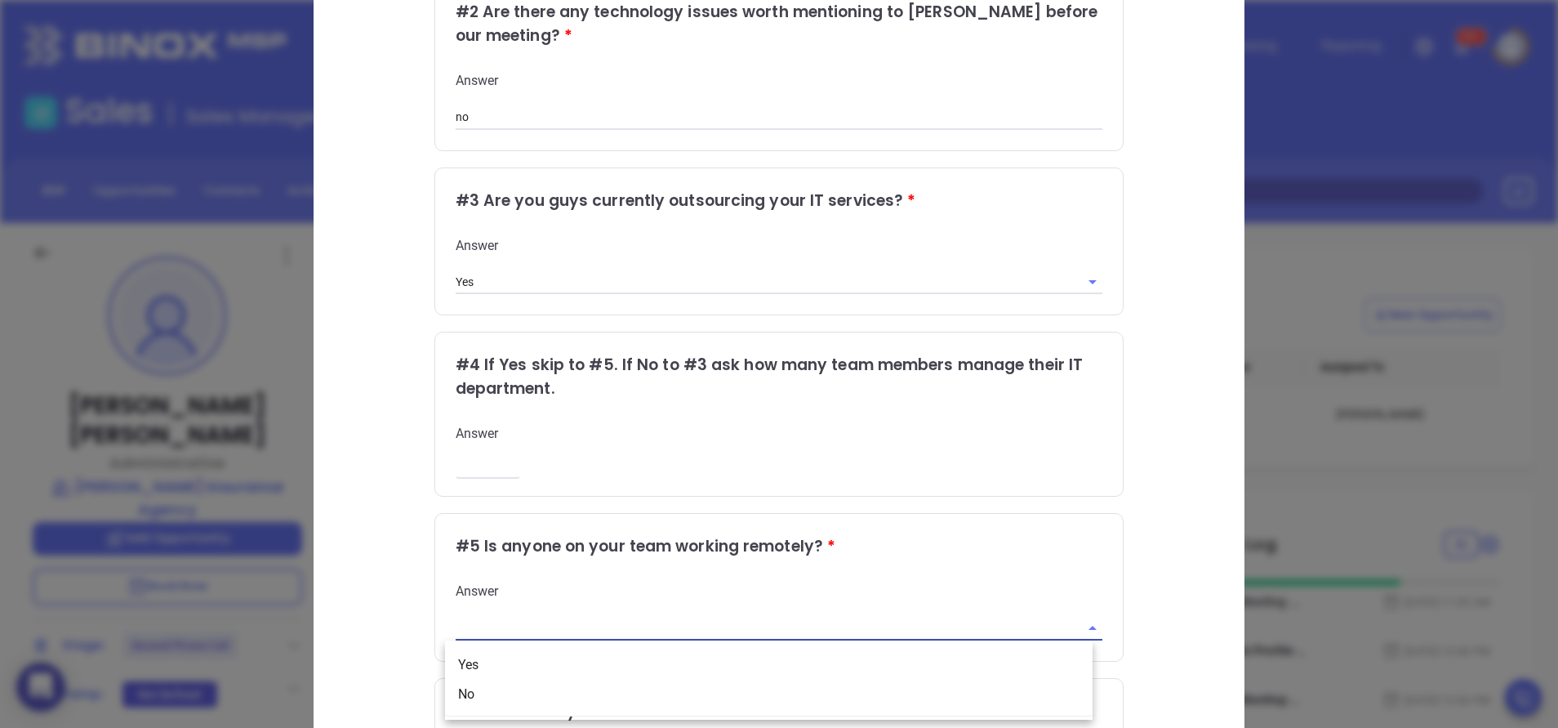
click at [948, 621] on input "text" at bounding box center [757, 628] width 602 height 24
click at [550, 690] on li "No" at bounding box center [769, 694] width 648 height 29
type input "No"
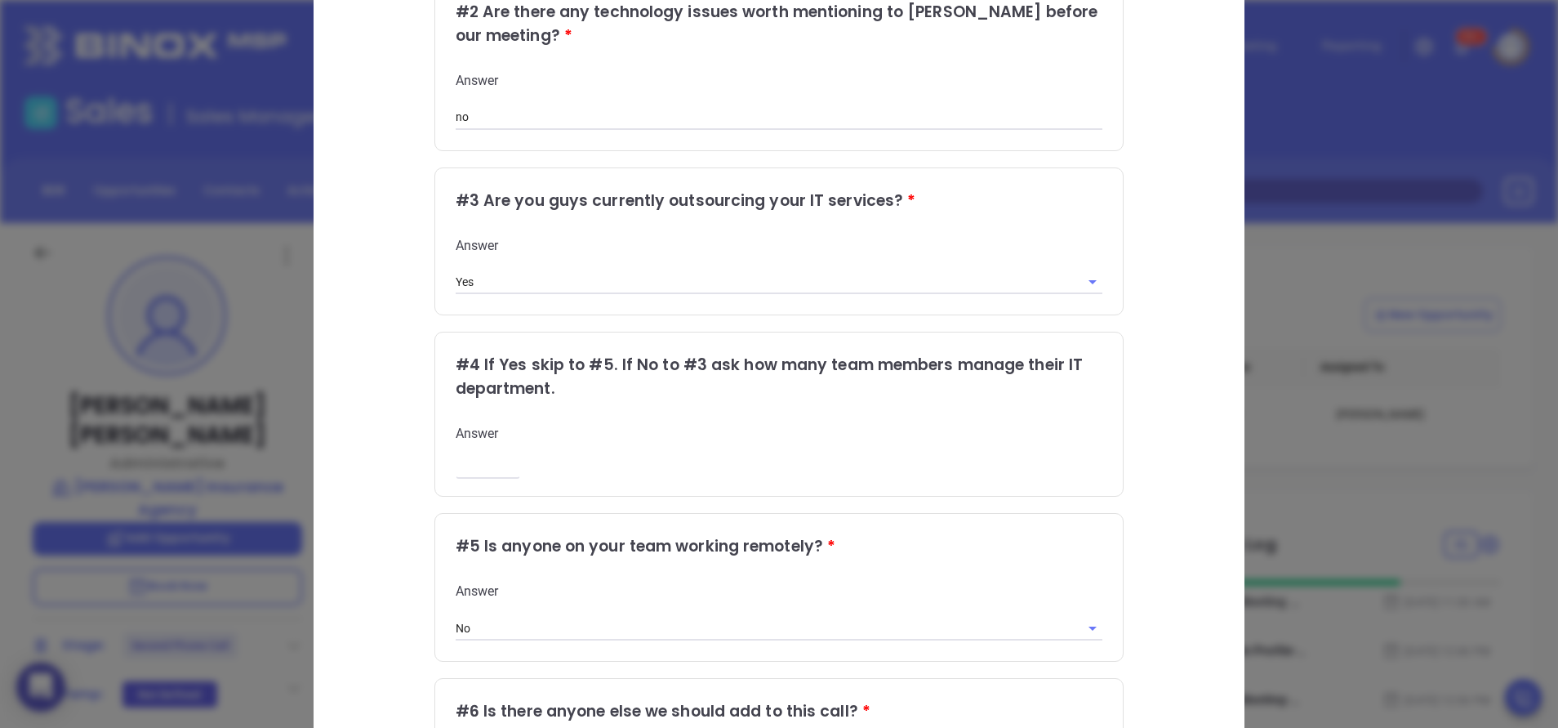
scroll to position [575, 0]
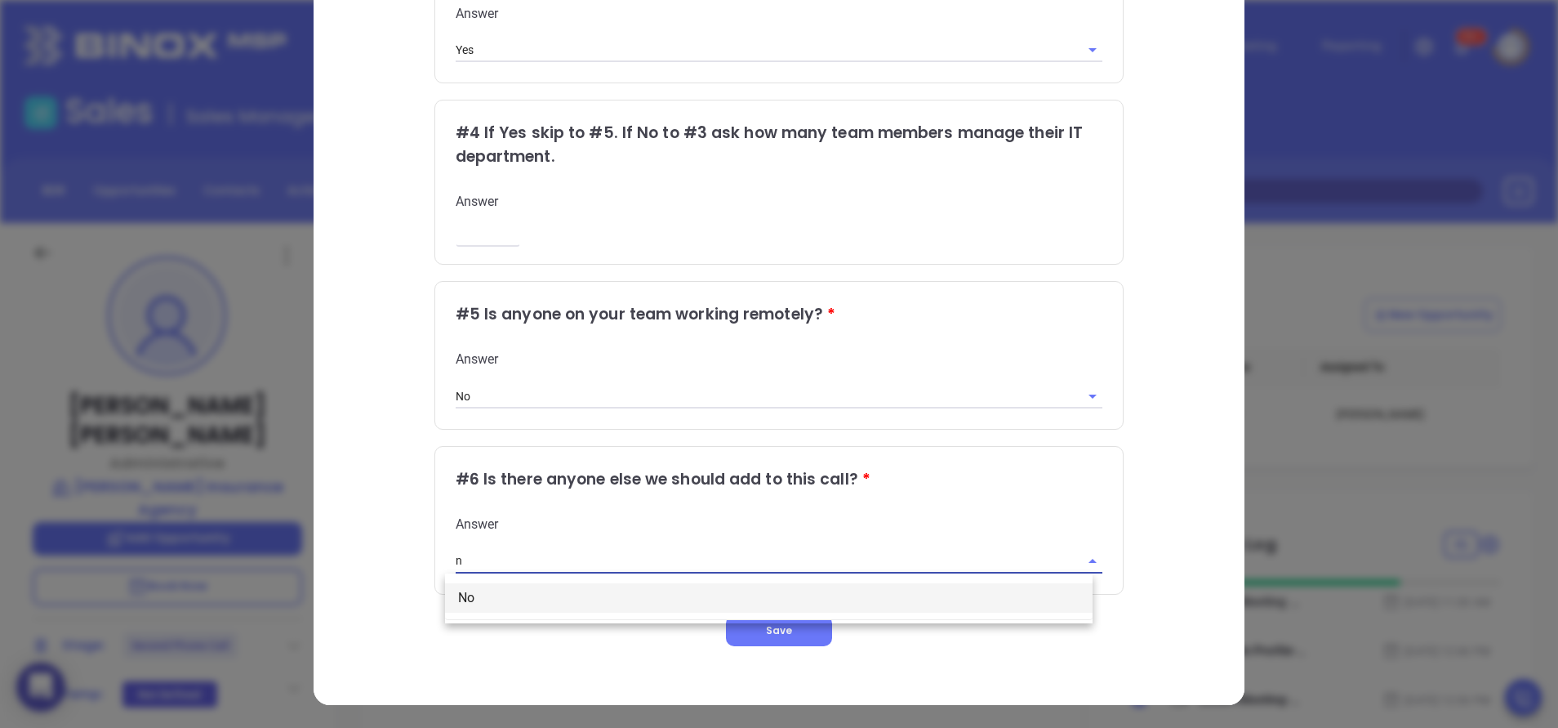
click at [838, 594] on li "No" at bounding box center [769, 597] width 648 height 29
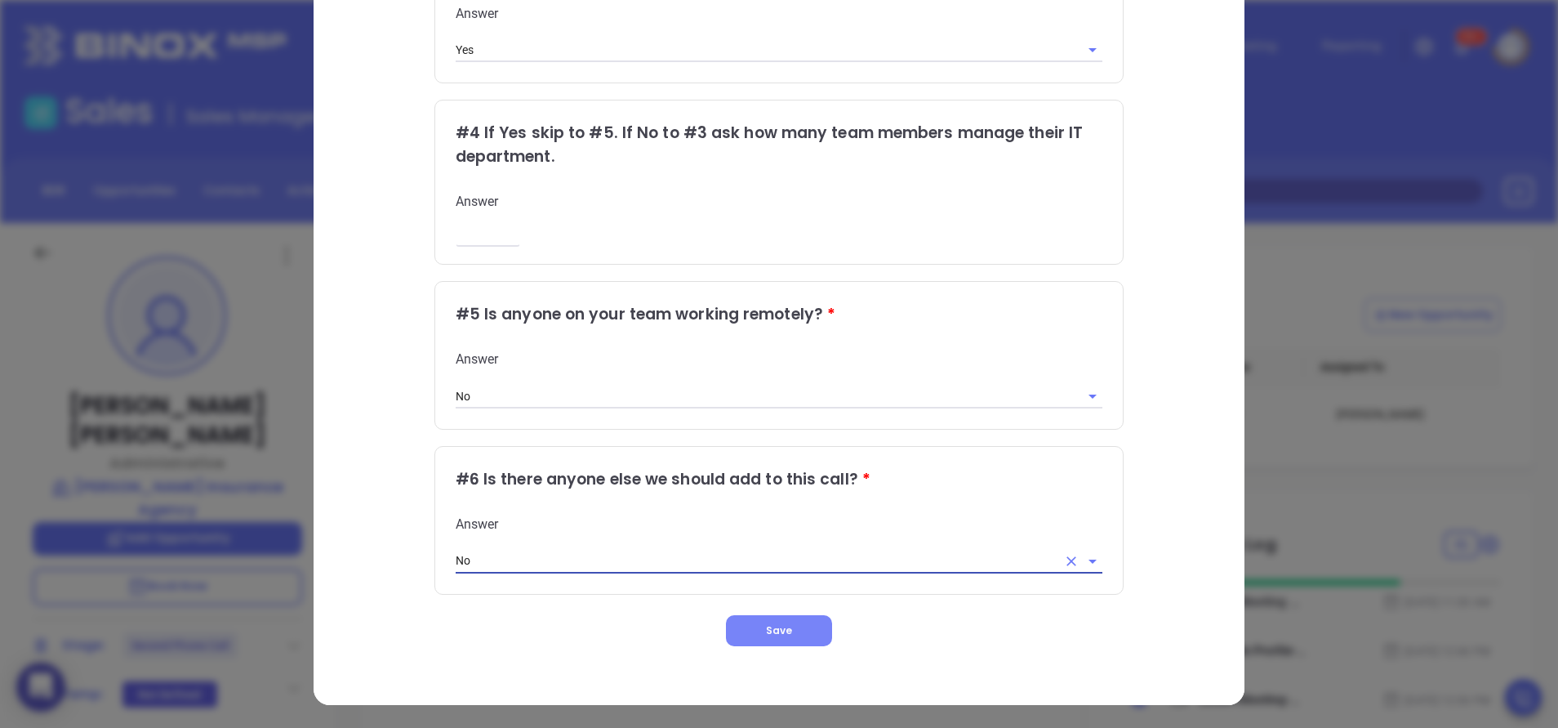
type input "No"
click at [793, 622] on button "Save" at bounding box center [779, 630] width 106 height 31
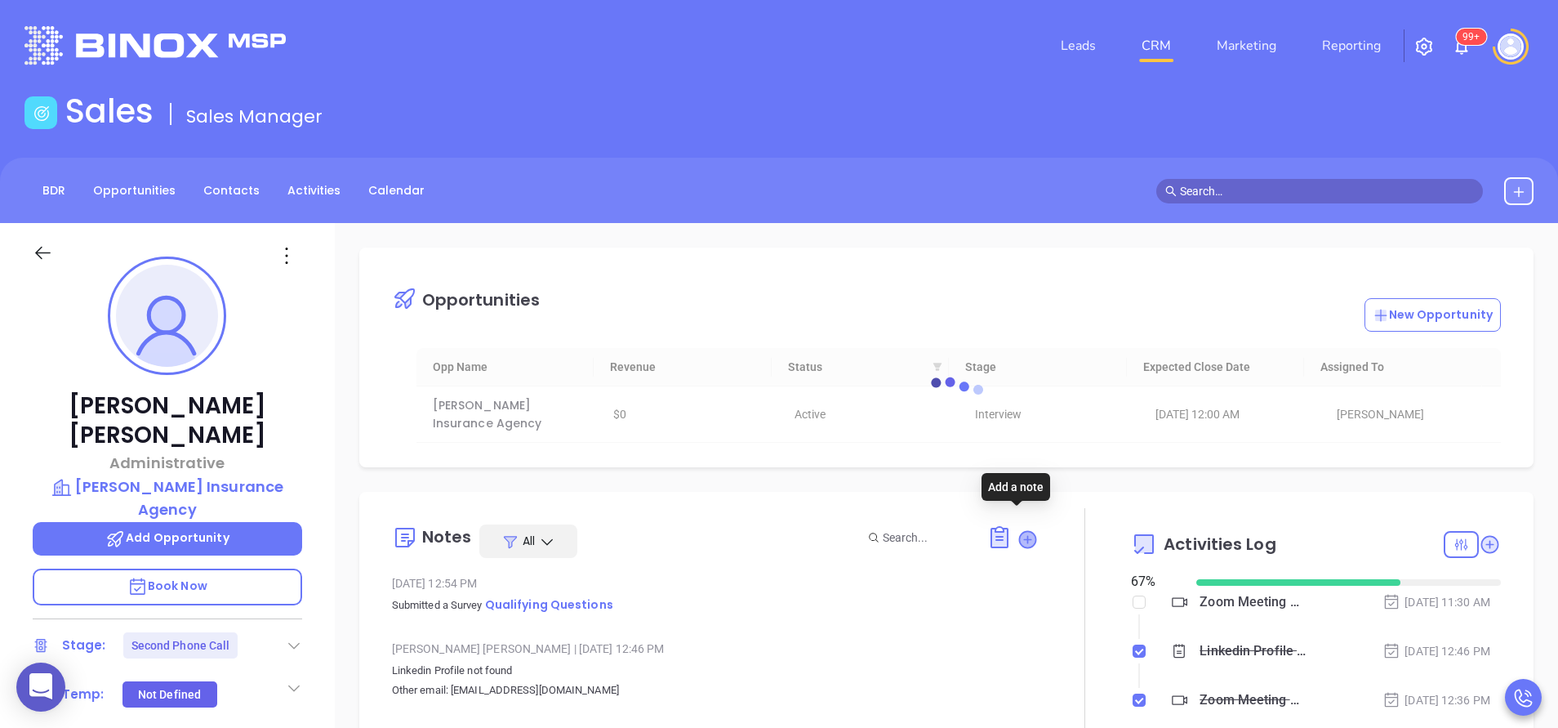
click at [1019, 531] on icon at bounding box center [1027, 539] width 16 height 16
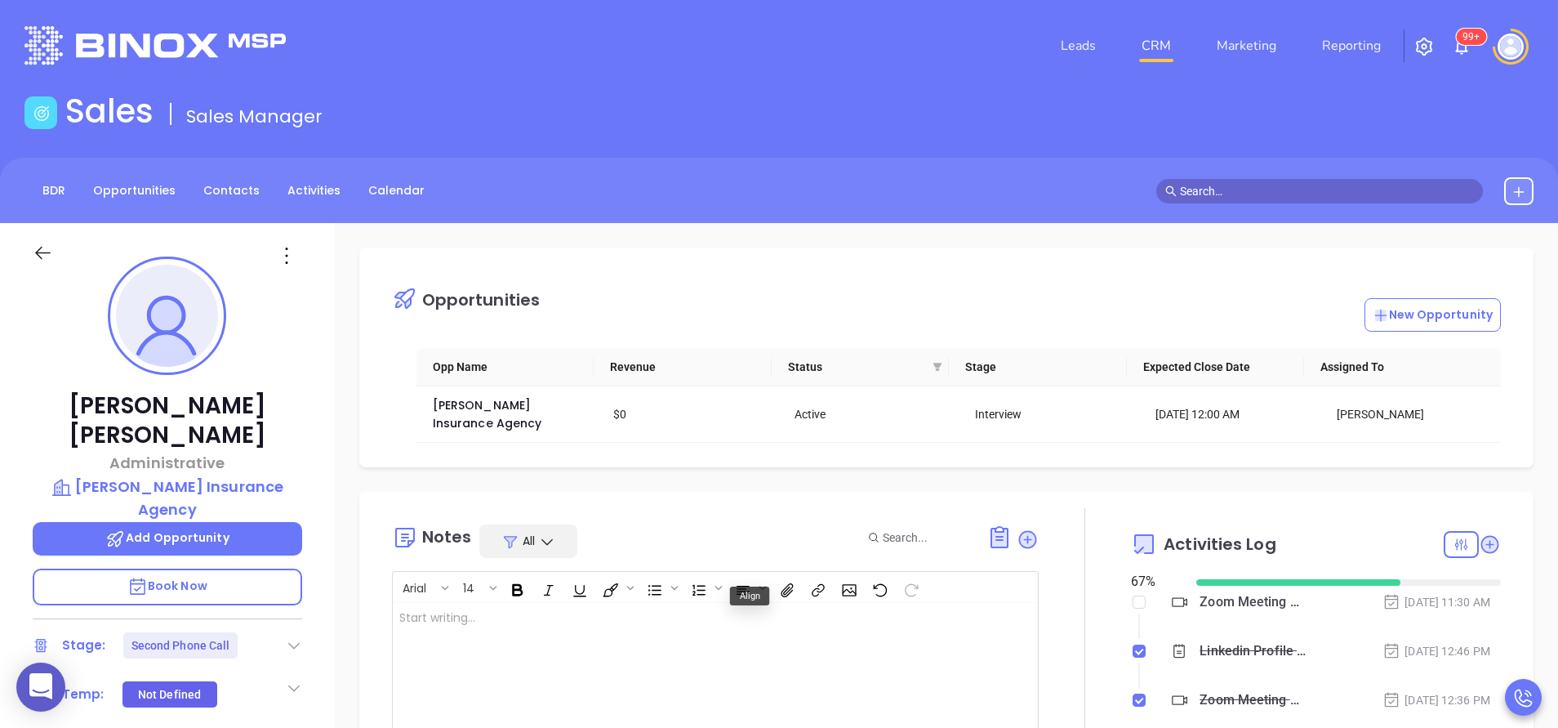
click at [653, 650] on div at bounding box center [693, 701] width 600 height 196
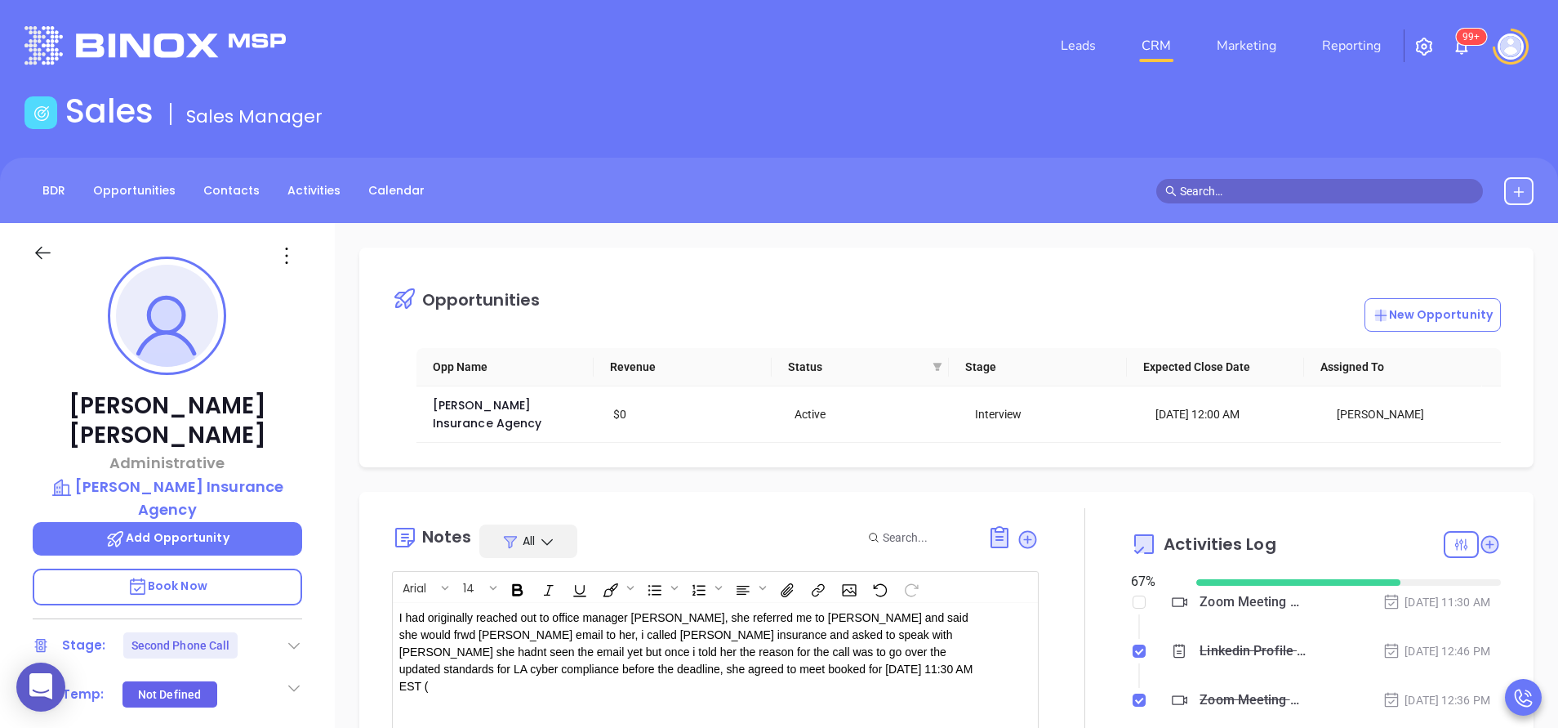
click at [1357, 618] on li "Zoom Meeting with Walter Sep 17, 2025 | 11:30 AM" at bounding box center [1318, 617] width 366 height 45
click at [711, 660] on p "I had originally reached out to office manager Crystal, she referred me to Andr…" at bounding box center [692, 652] width 587 height 86
click at [1041, 661] on div at bounding box center [1085, 689] width 92 height 363
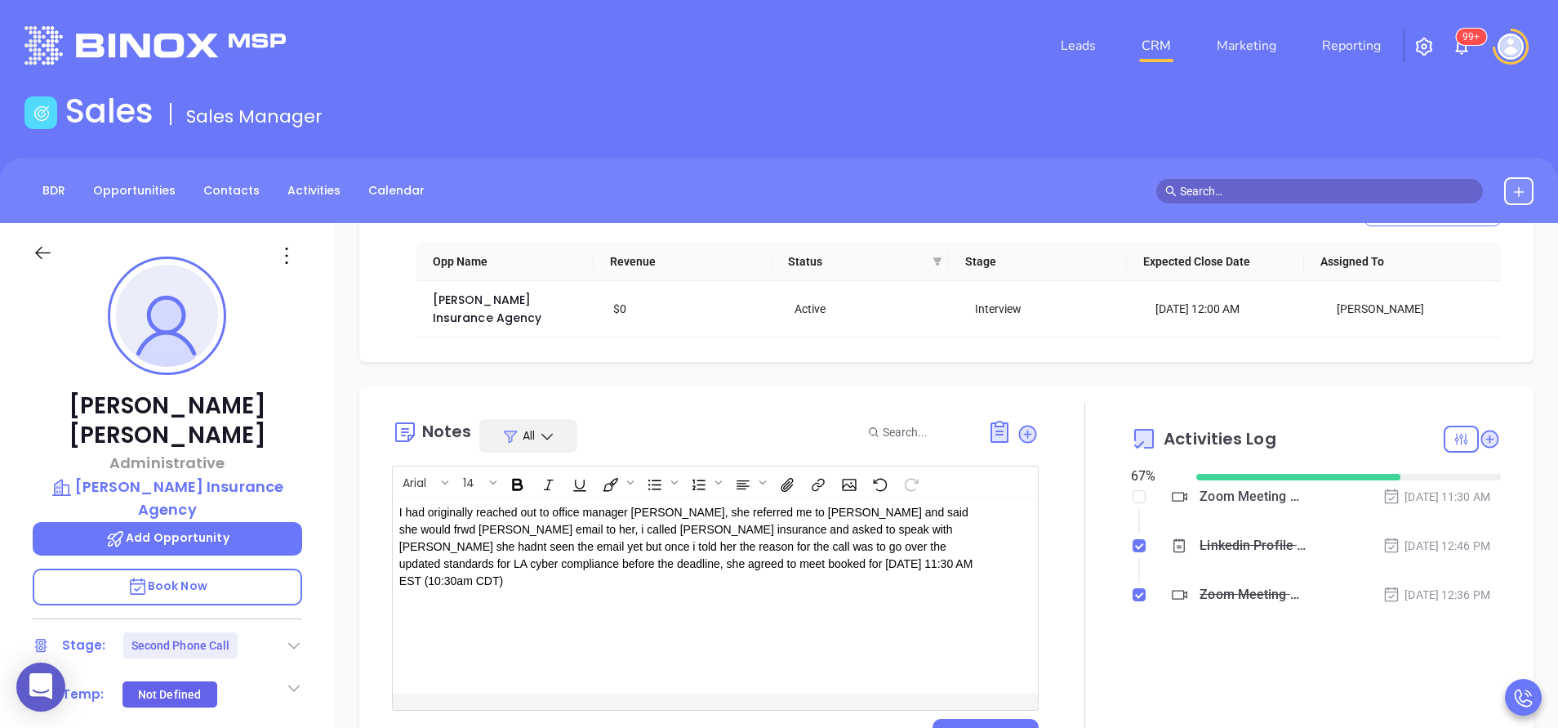
scroll to position [98, 0]
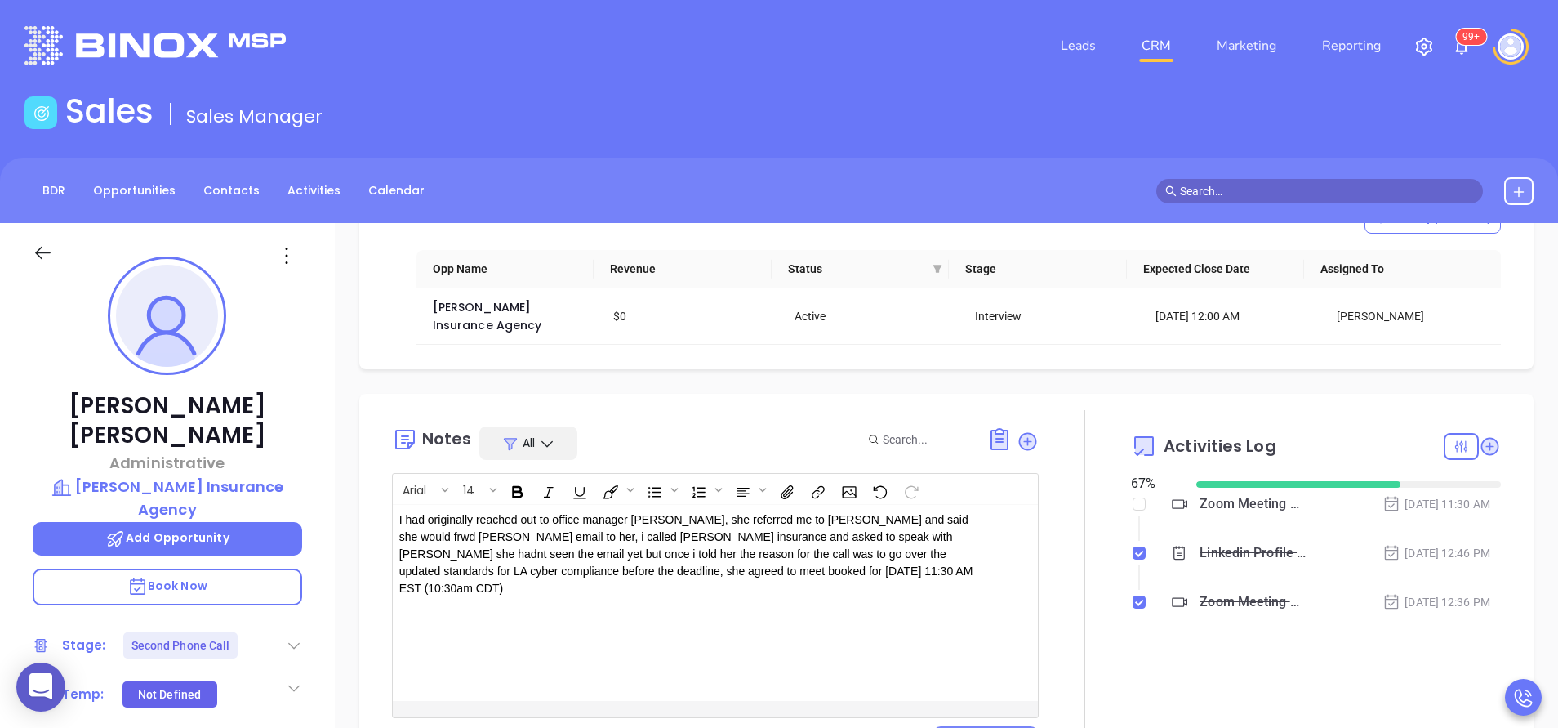
click at [988, 726] on button "Save" at bounding box center [986, 741] width 106 height 31
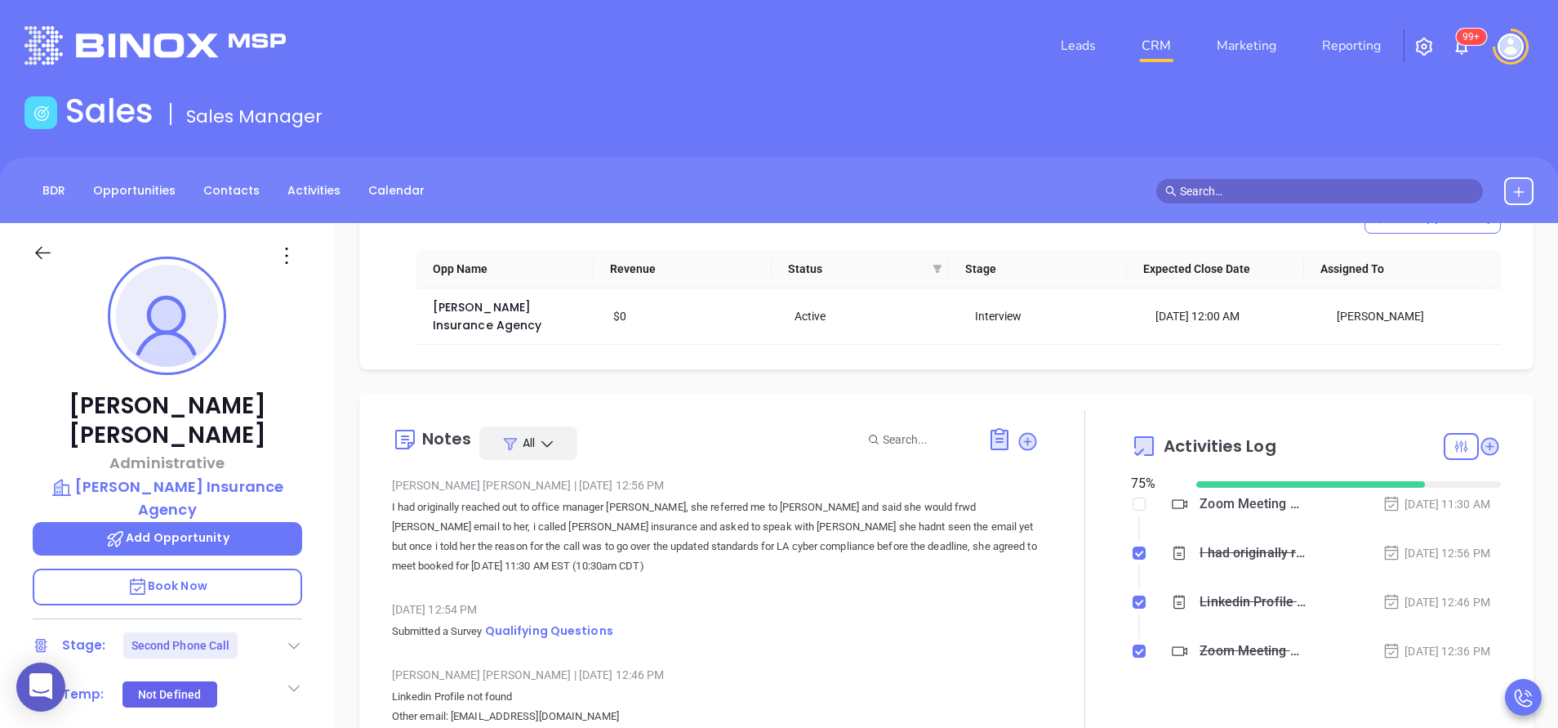
click at [1085, 508] on div at bounding box center [1085, 582] width 92 height 345
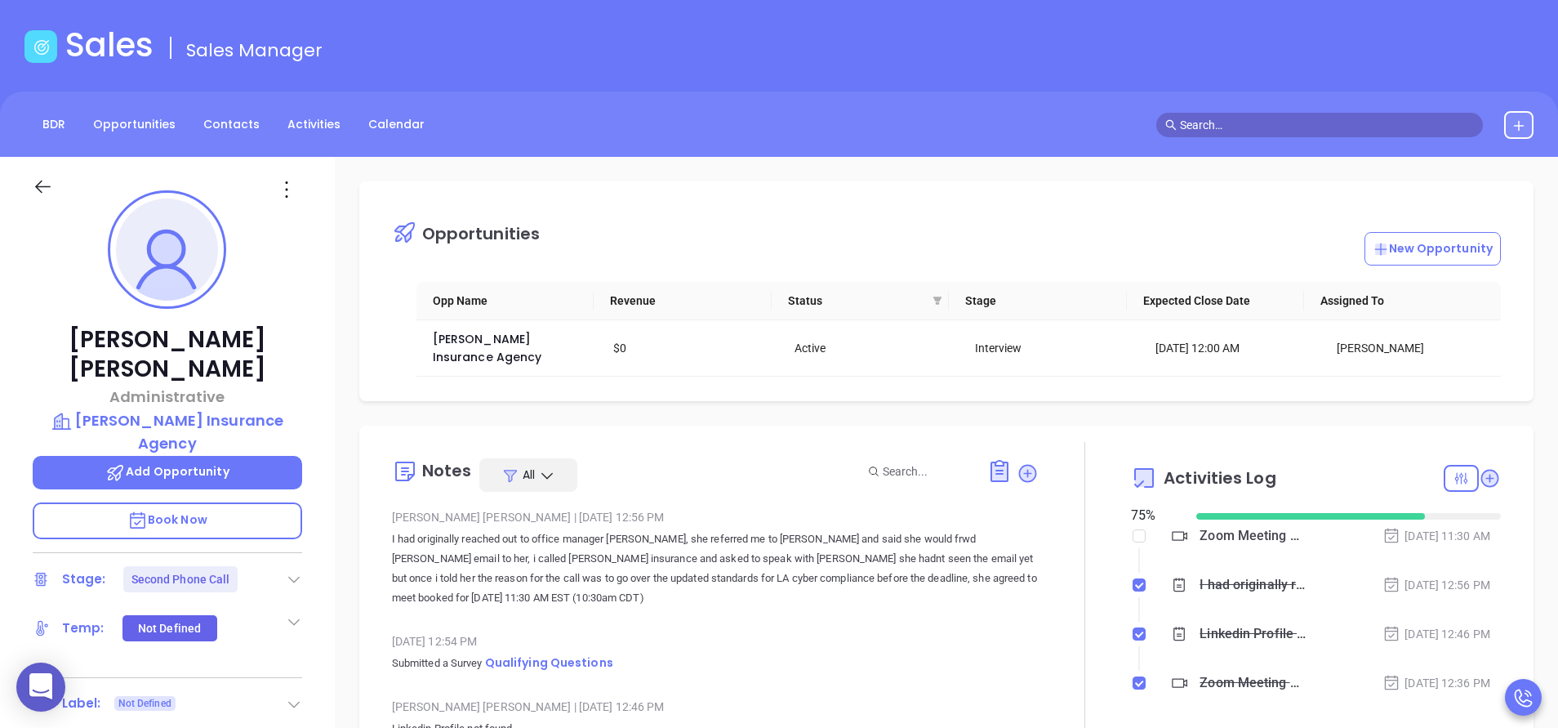
scroll to position [0, 0]
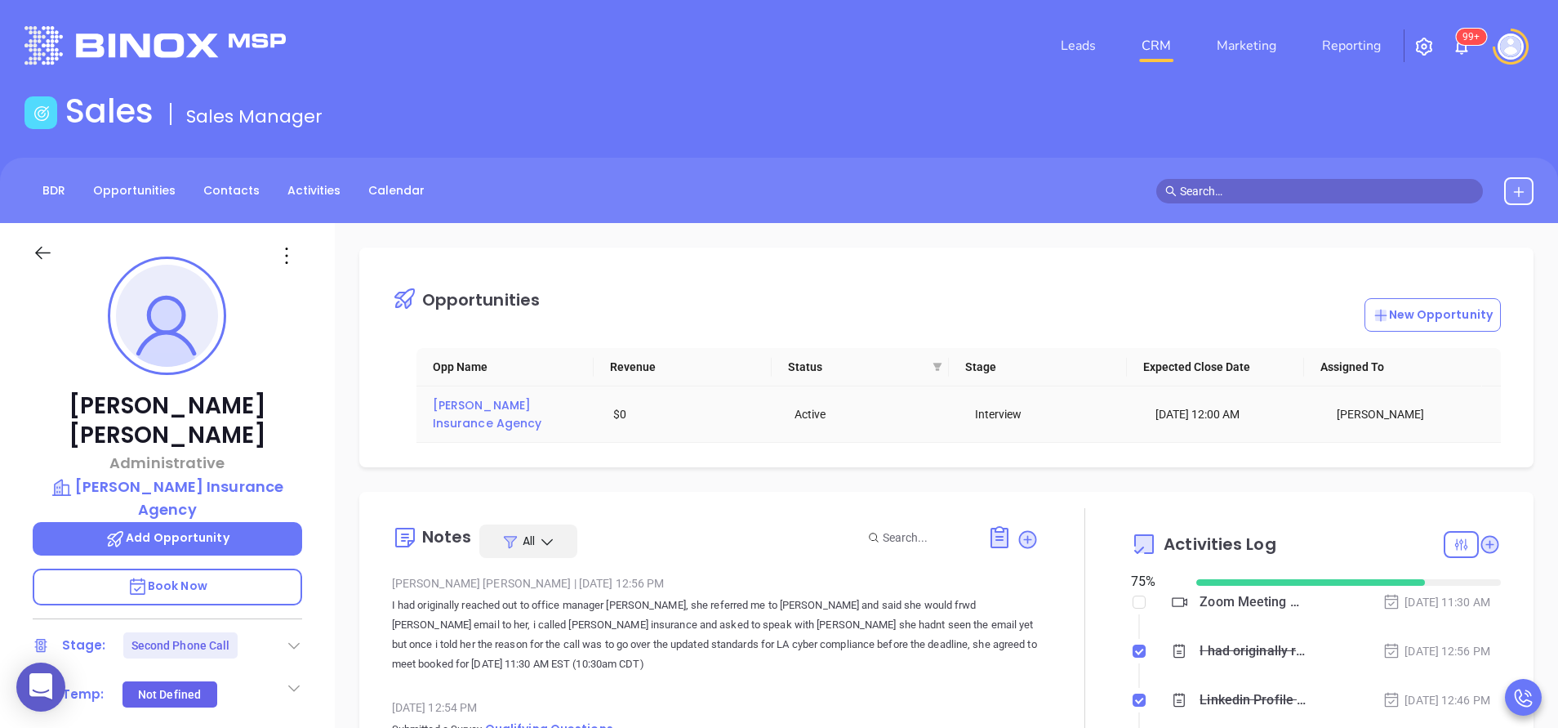
click at [488, 400] on span "[PERSON_NAME] Insurance Agency" at bounding box center [487, 414] width 109 height 34
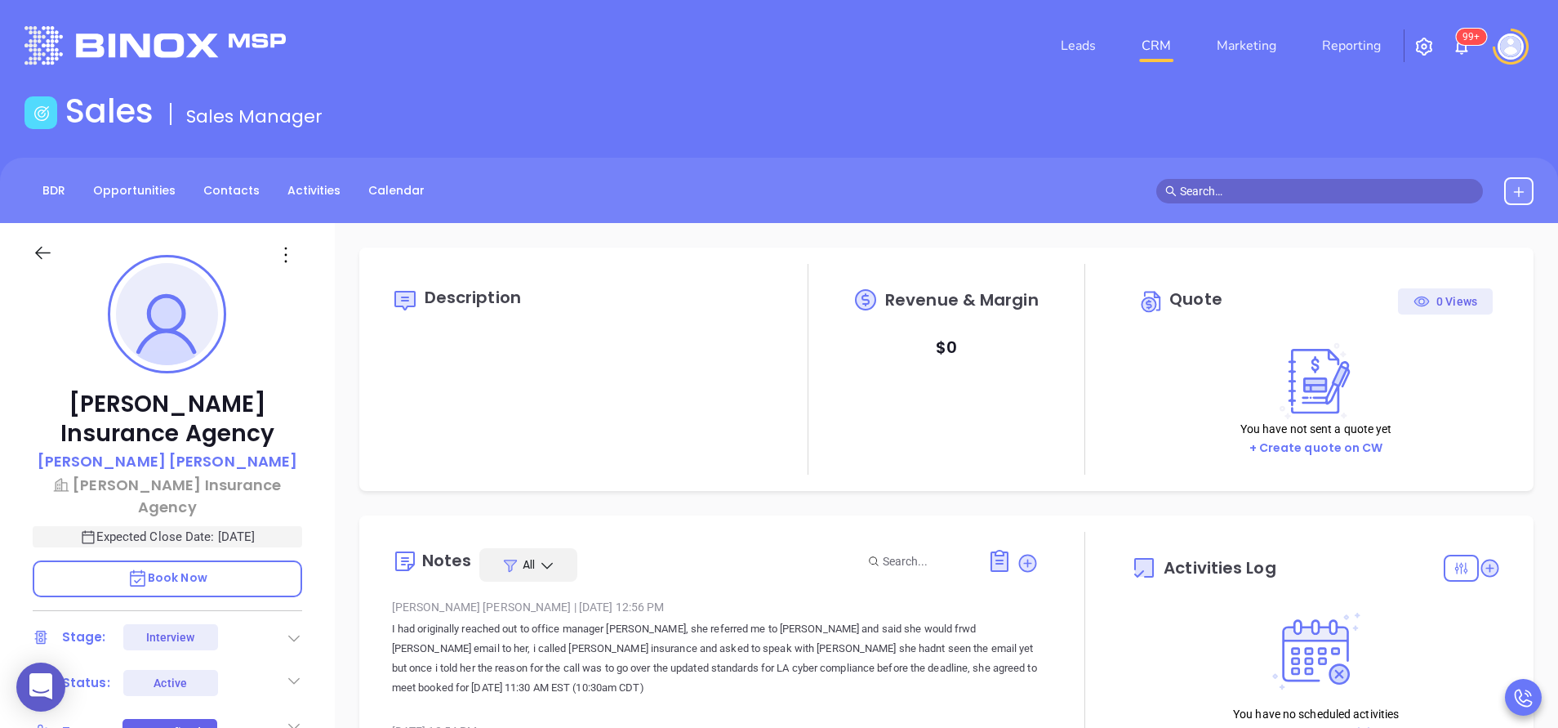
type input "[DATE]"
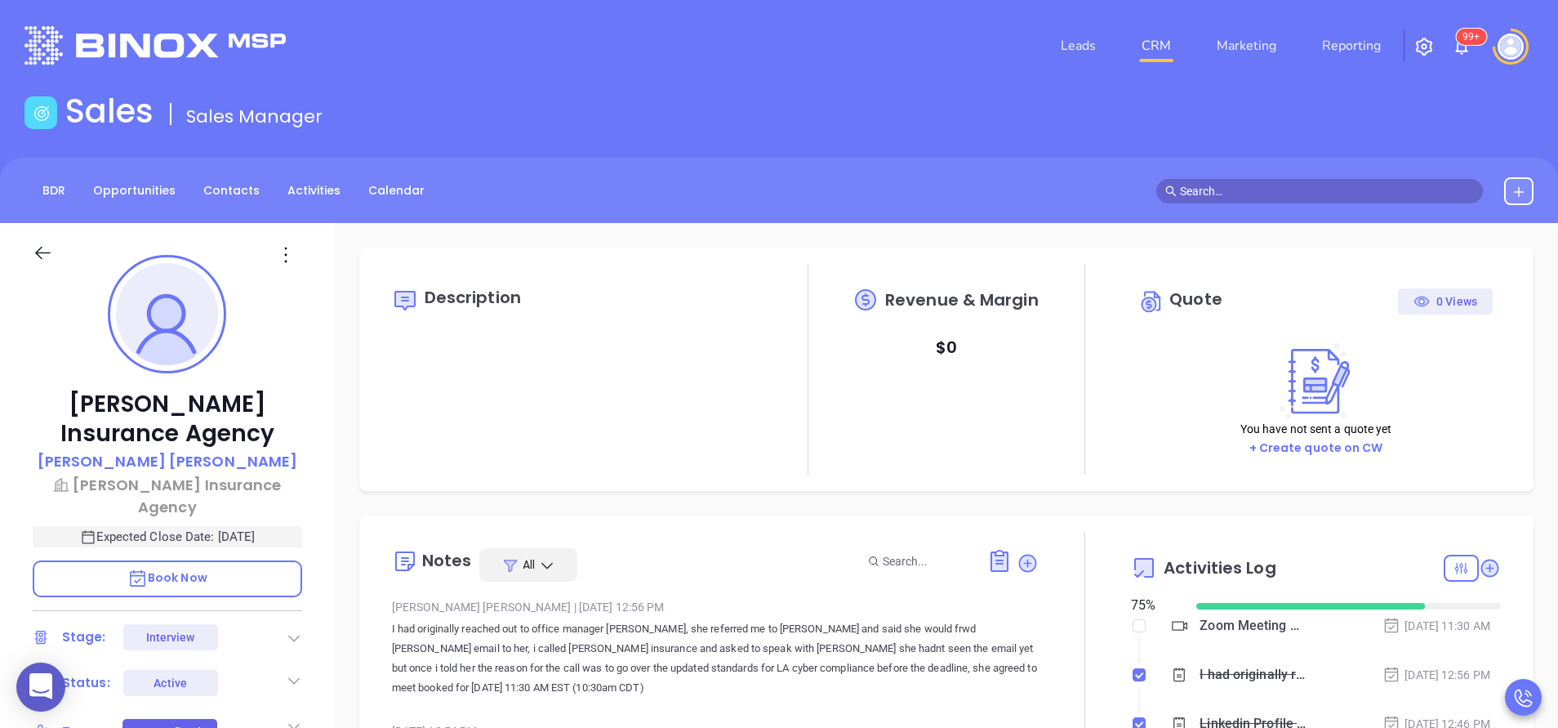
type input "[PERSON_NAME]"
click at [321, 594] on div "Harlan Insurance Agency Andrea Guillory Harlan Insurance Agency Expected Close …" at bounding box center [167, 678] width 335 height 910
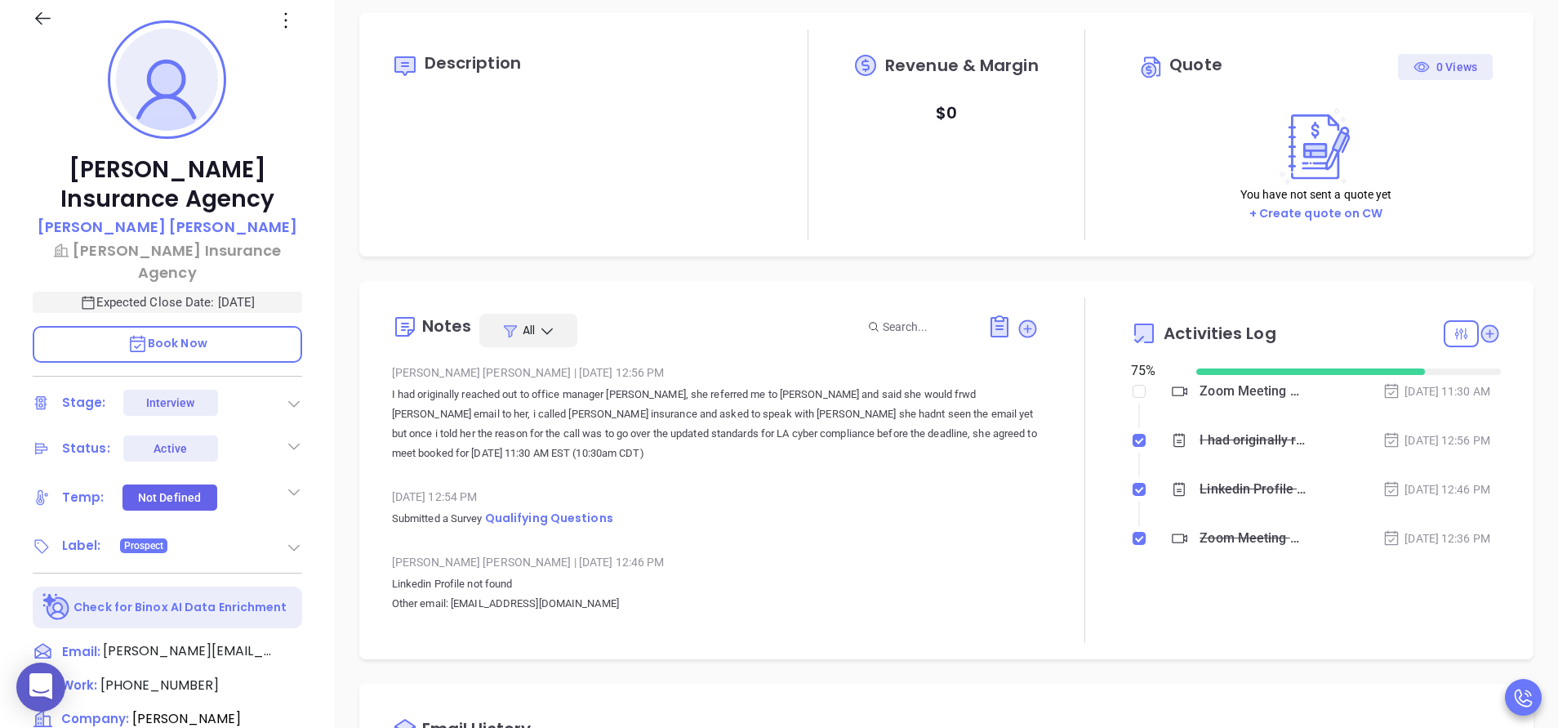
scroll to position [245, 0]
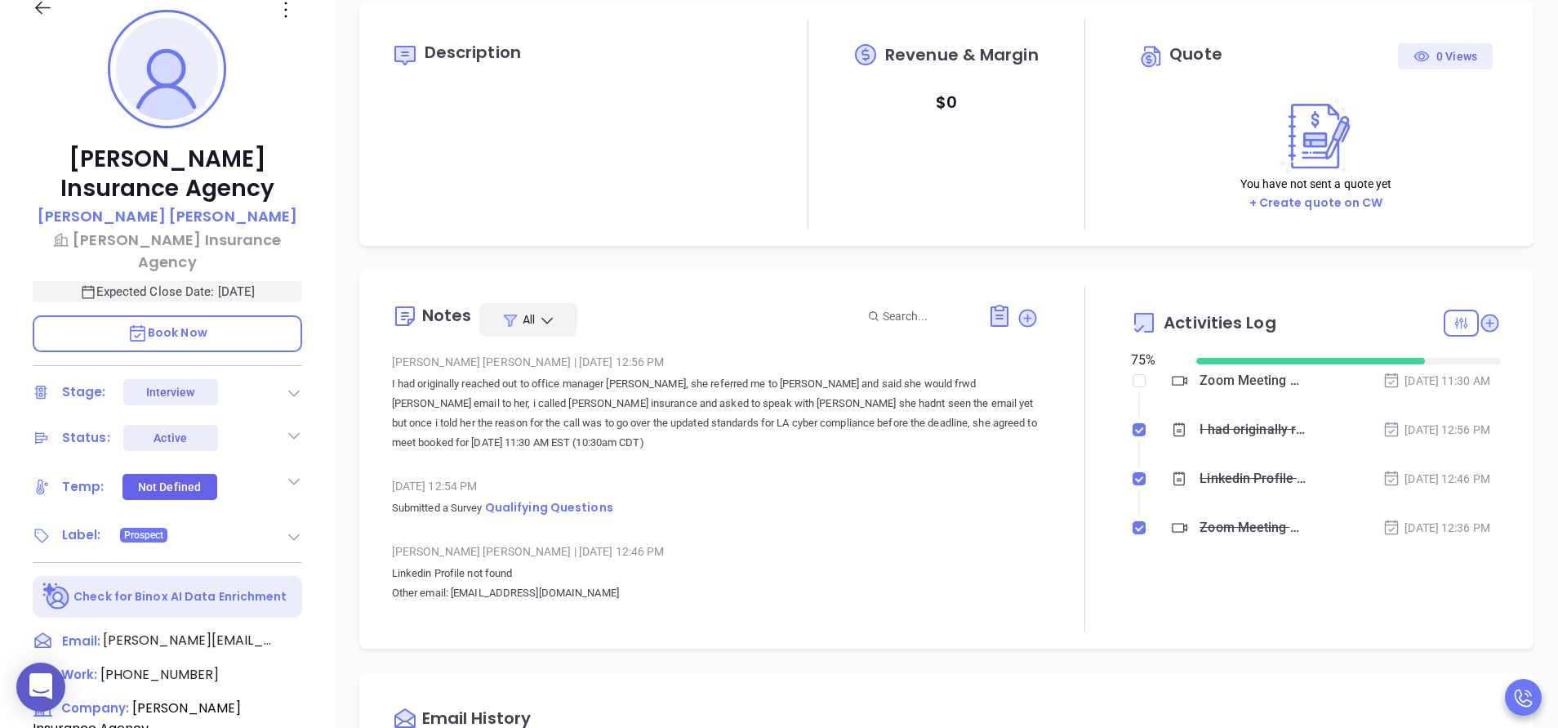
click at [294, 473] on icon at bounding box center [294, 481] width 16 height 16
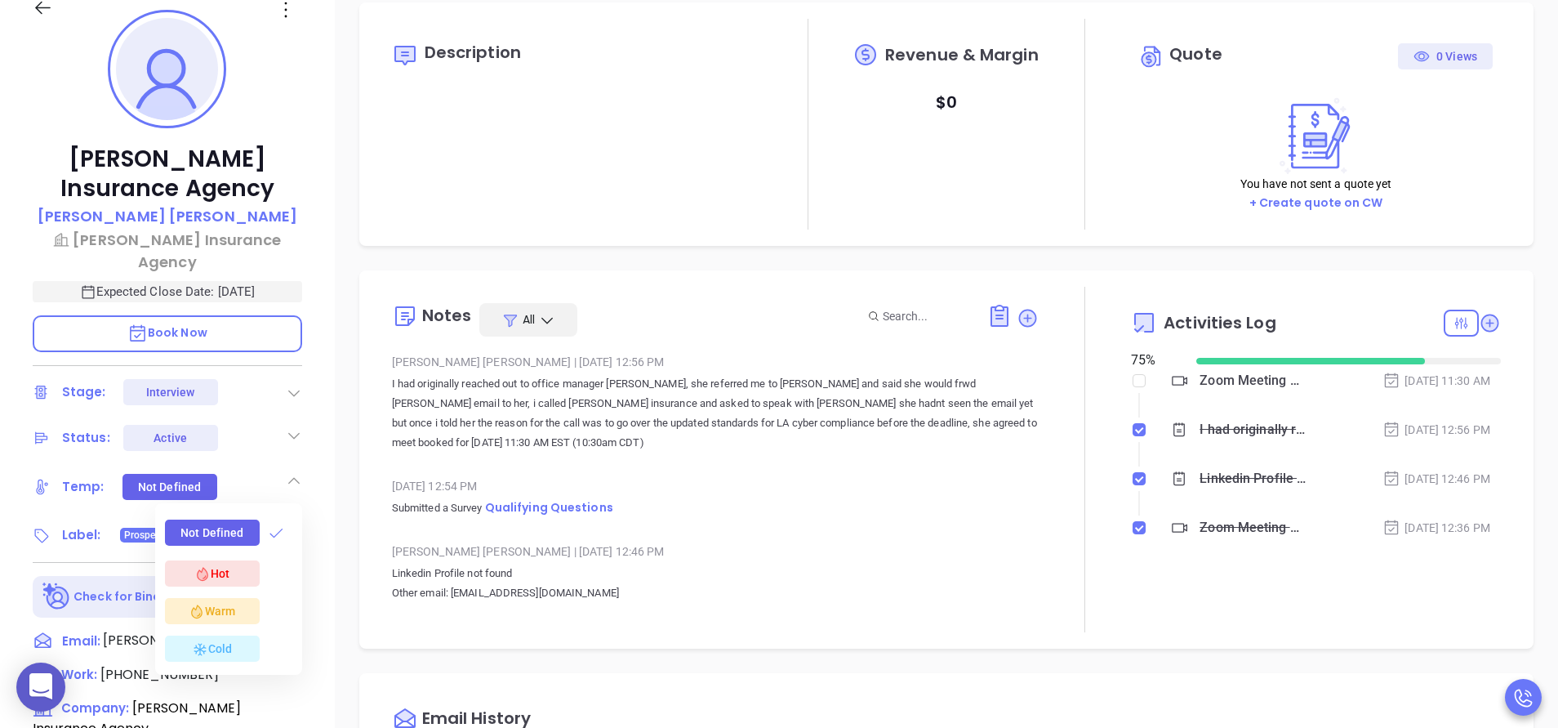
click at [238, 598] on div "Warm" at bounding box center [212, 611] width 95 height 26
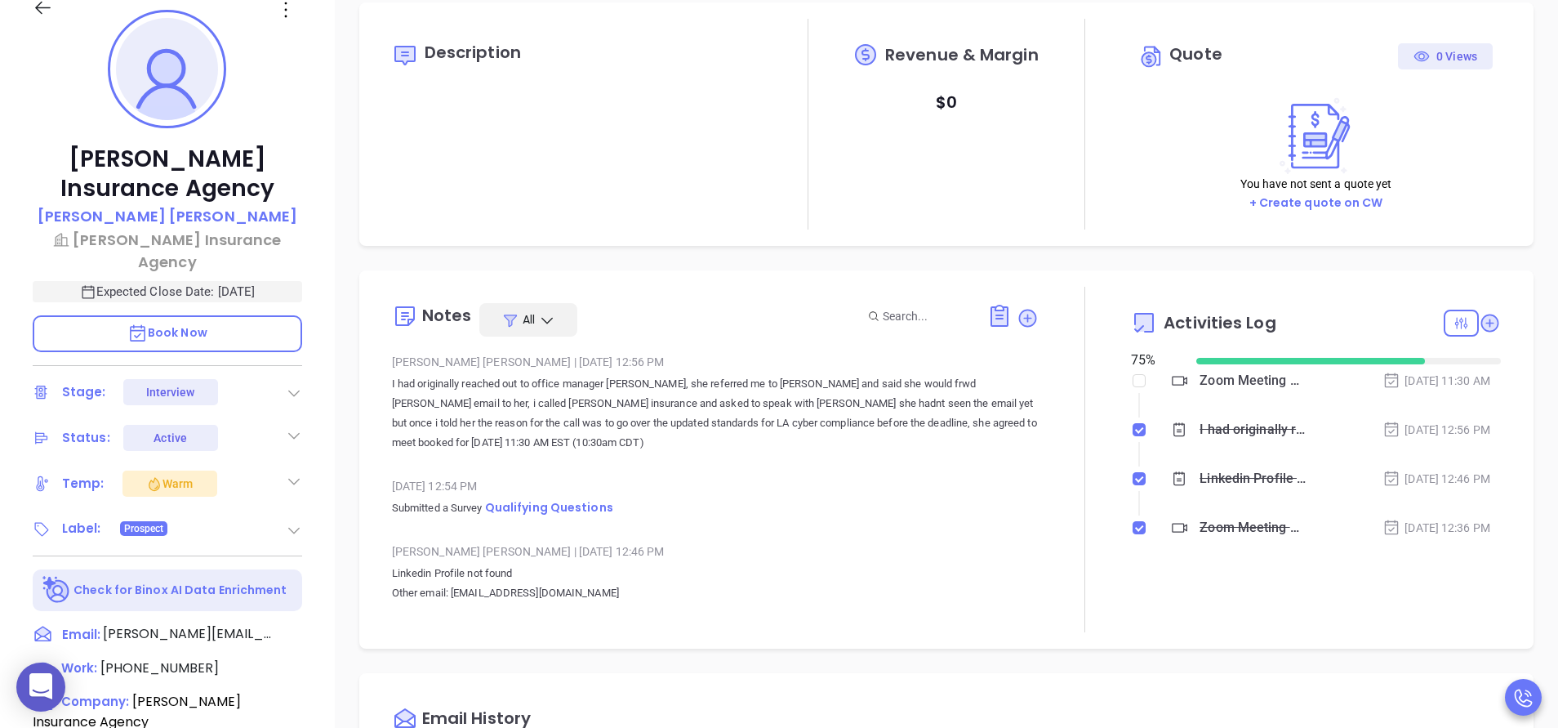
click at [328, 459] on div "Harlan Insurance Agency Andrea Guillory Harlan Insurance Agency Expected Close …" at bounding box center [167, 433] width 335 height 910
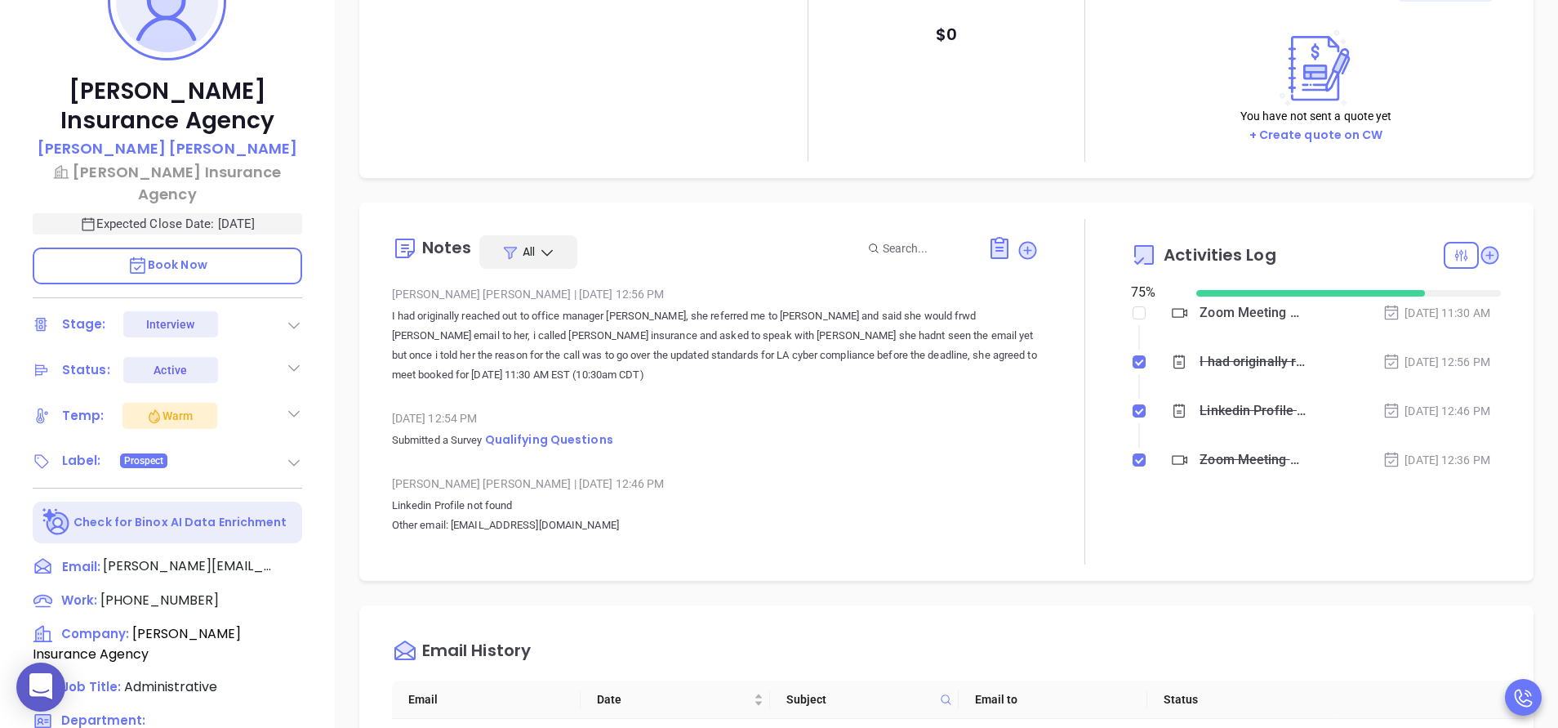
scroll to position [343, 0]
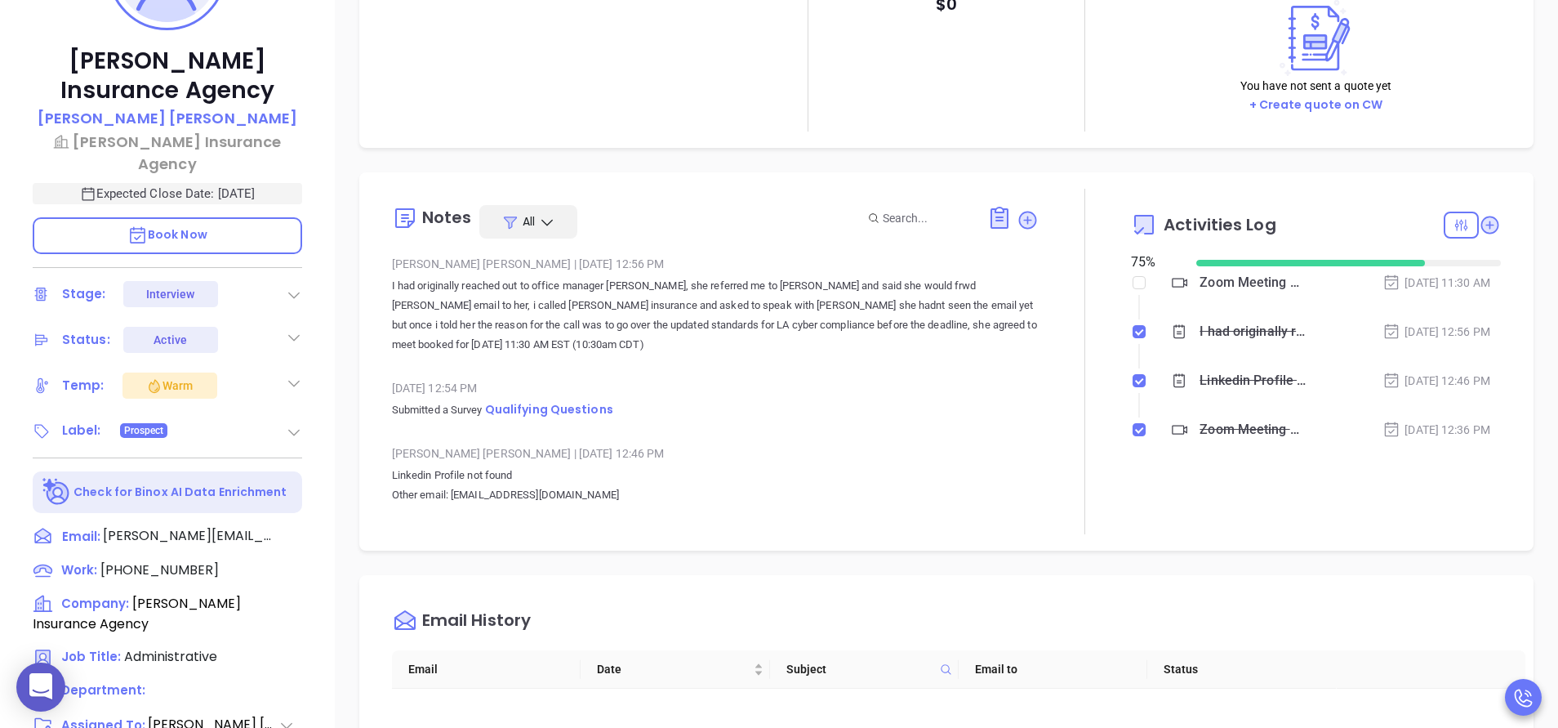
click at [293, 424] on icon at bounding box center [294, 432] width 16 height 16
click at [292, 375] on icon at bounding box center [294, 383] width 16 height 16
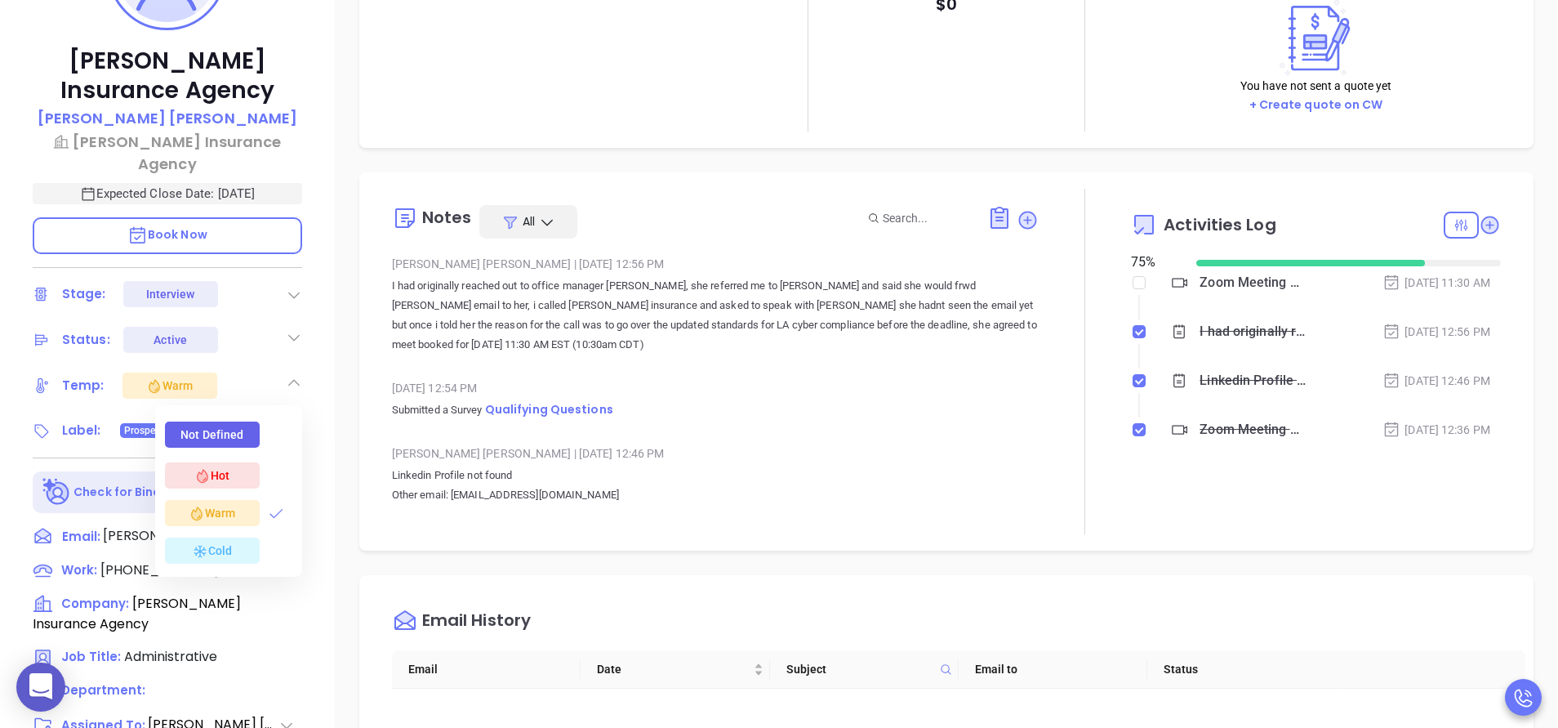
click at [337, 417] on div "Description Revenue & Margin $ 0 Quote 0 Views You have not sent a quote yet + …" at bounding box center [947, 451] width 1224 height 1143
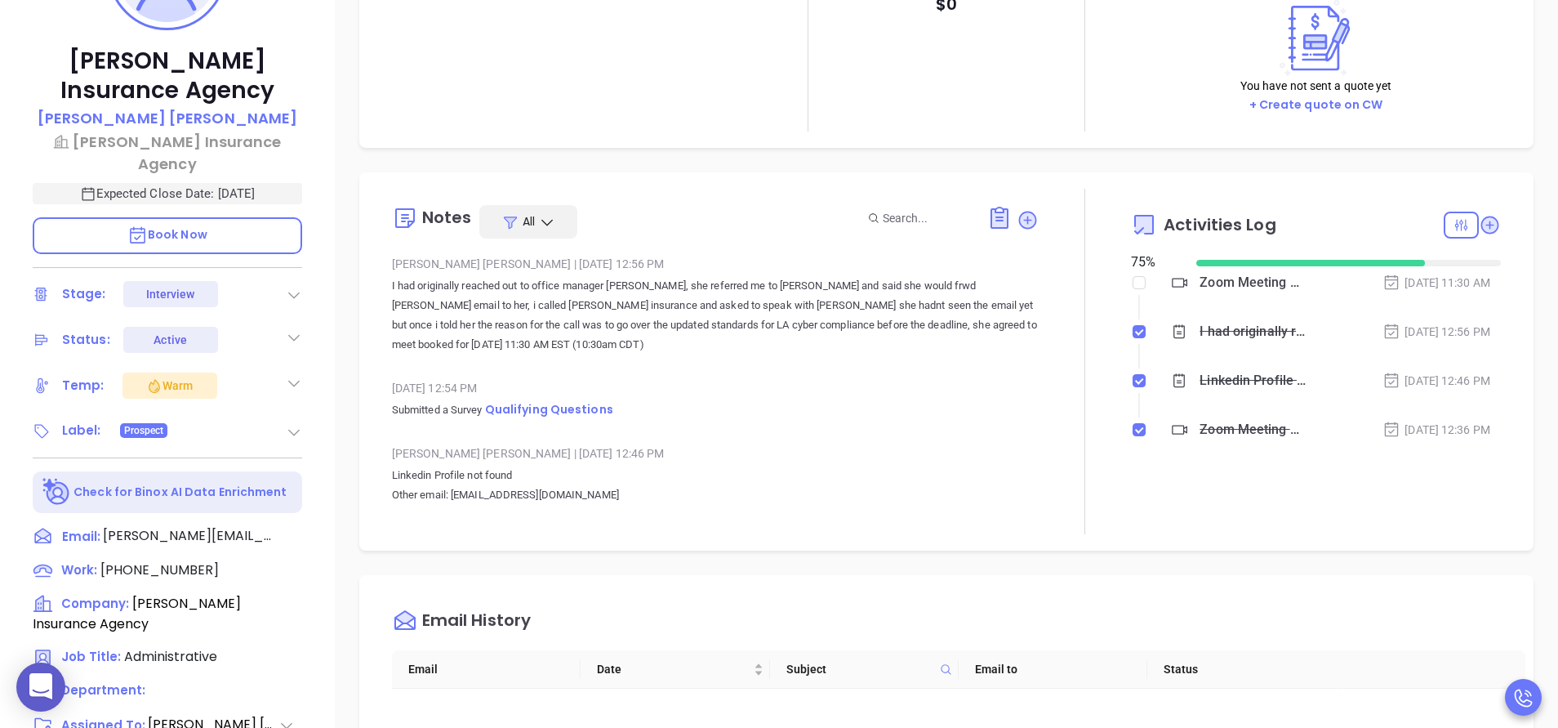
click at [296, 424] on icon at bounding box center [294, 432] width 16 height 16
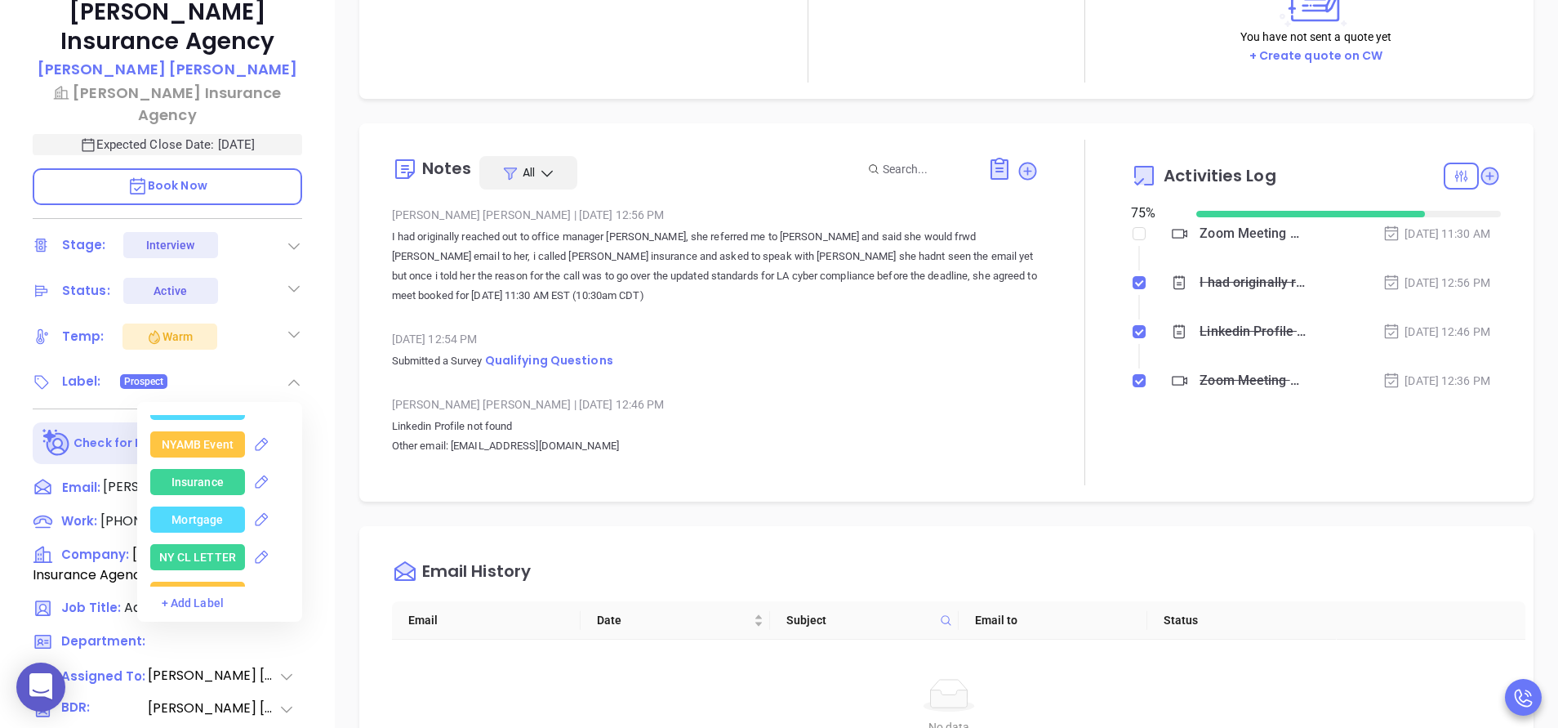
scroll to position [3430, 0]
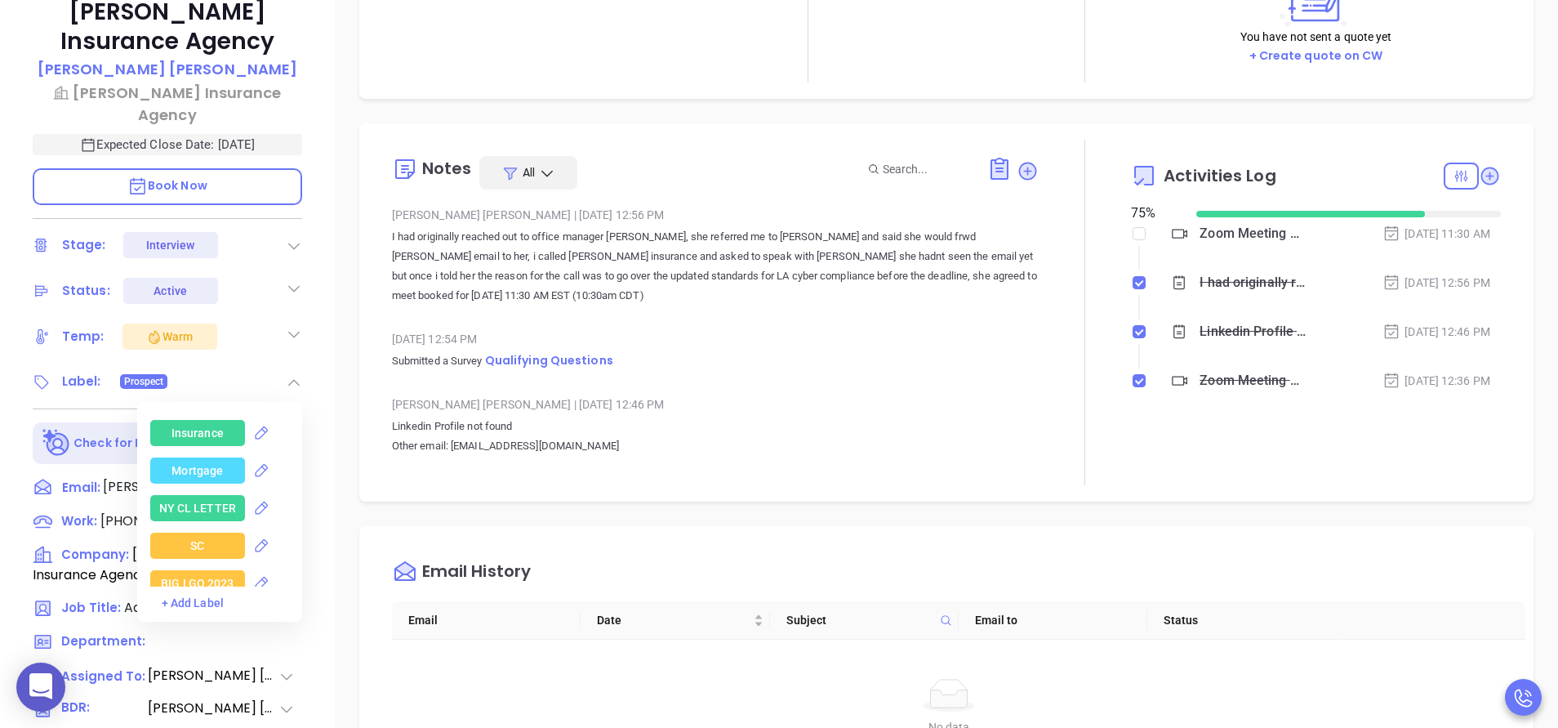
click at [208, 431] on div "Insurance" at bounding box center [198, 433] width 52 height 26
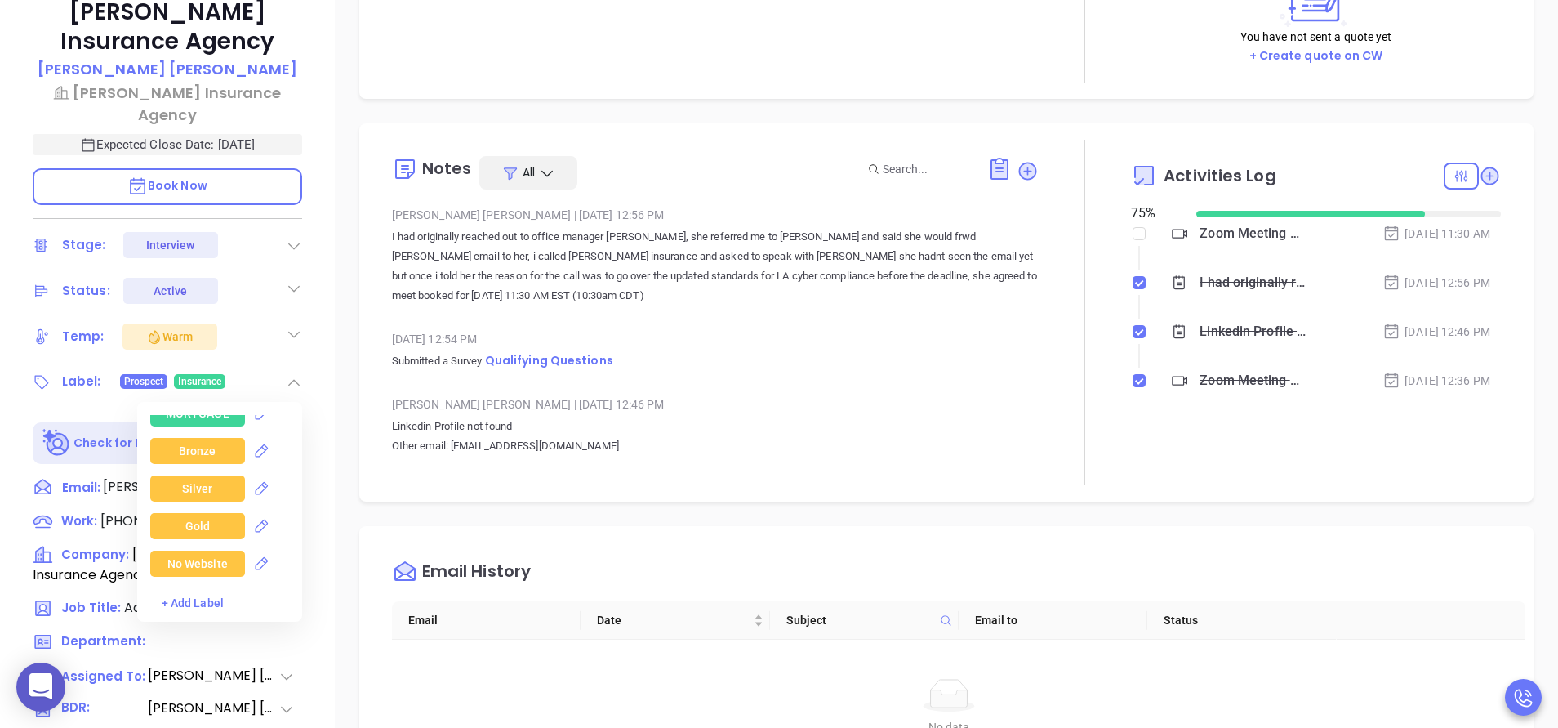
scroll to position [3725, 0]
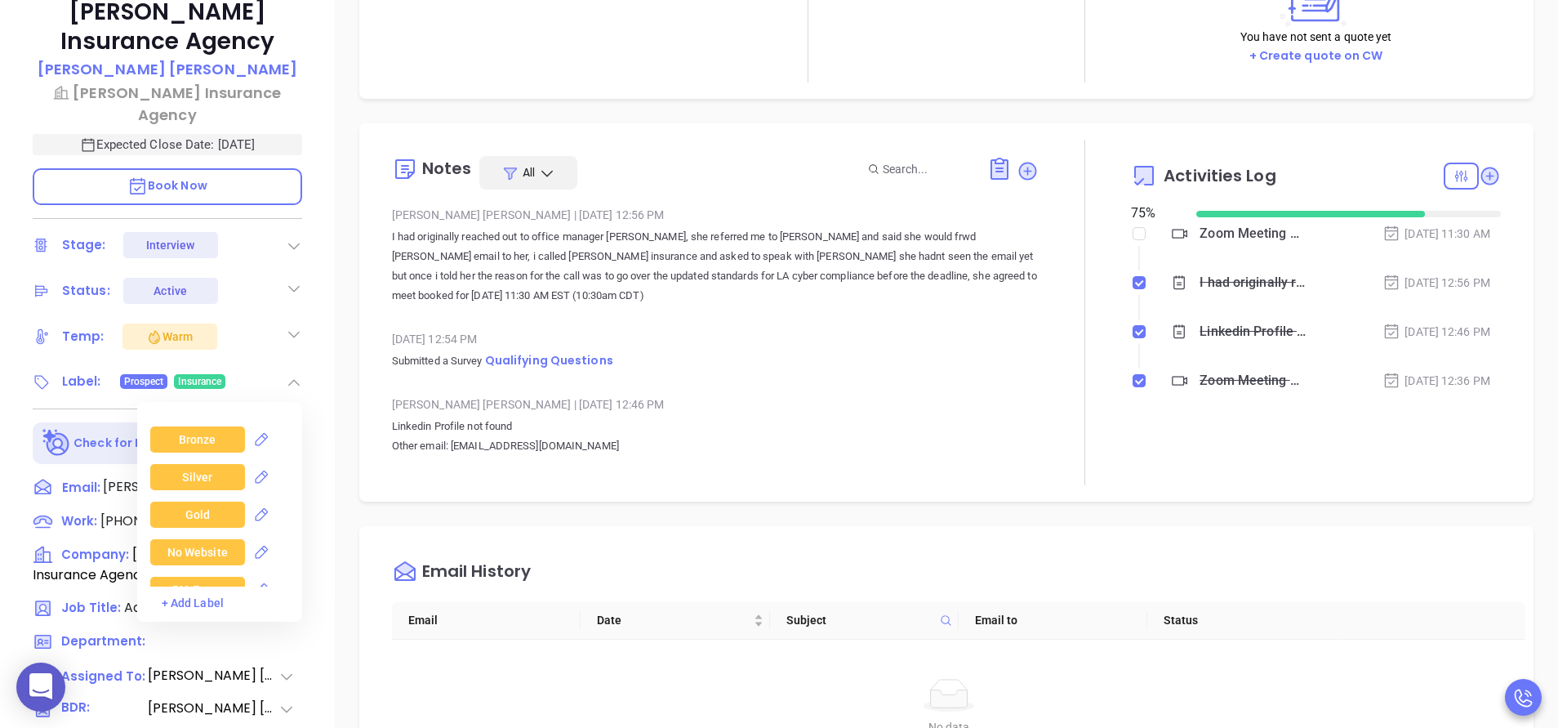
click at [213, 510] on div "Gold" at bounding box center [197, 515] width 95 height 26
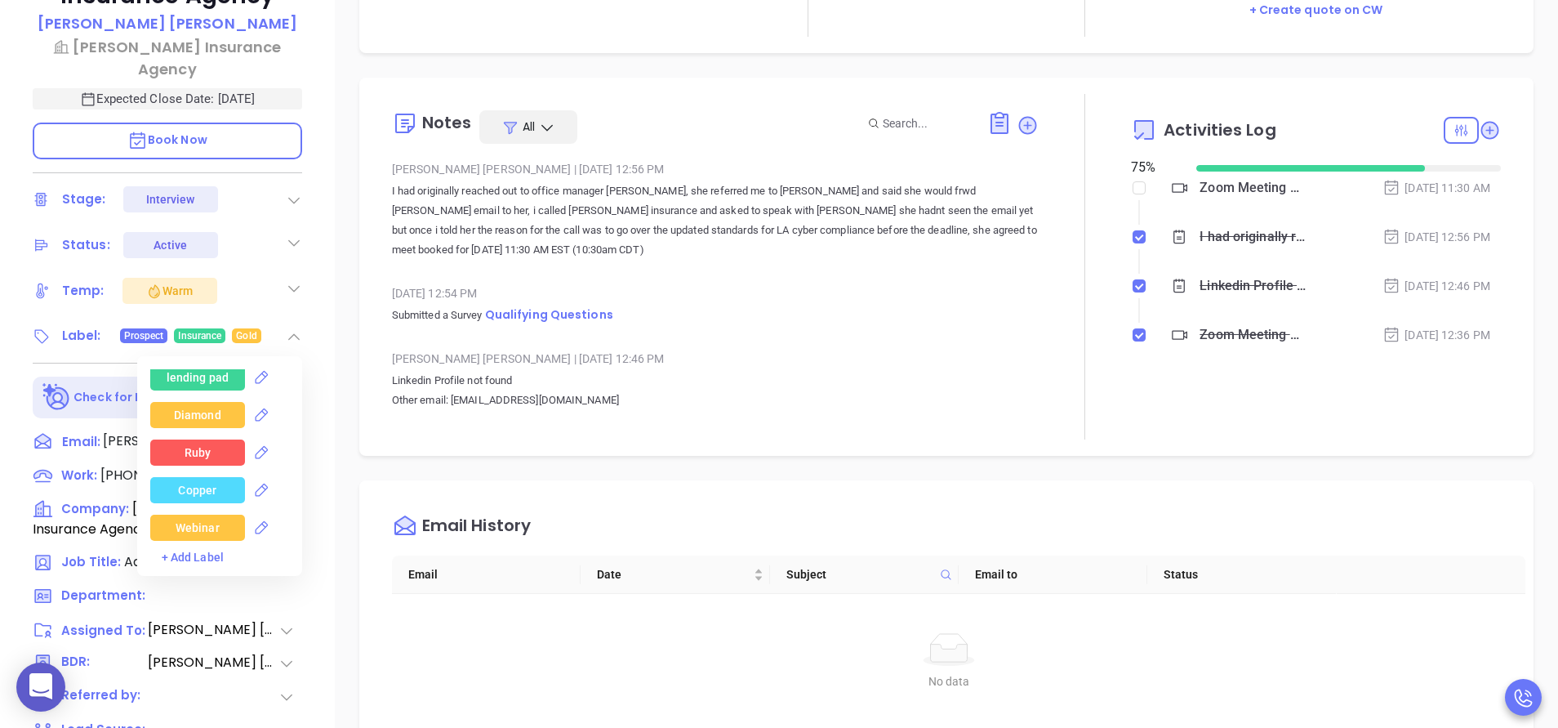
scroll to position [441, 0]
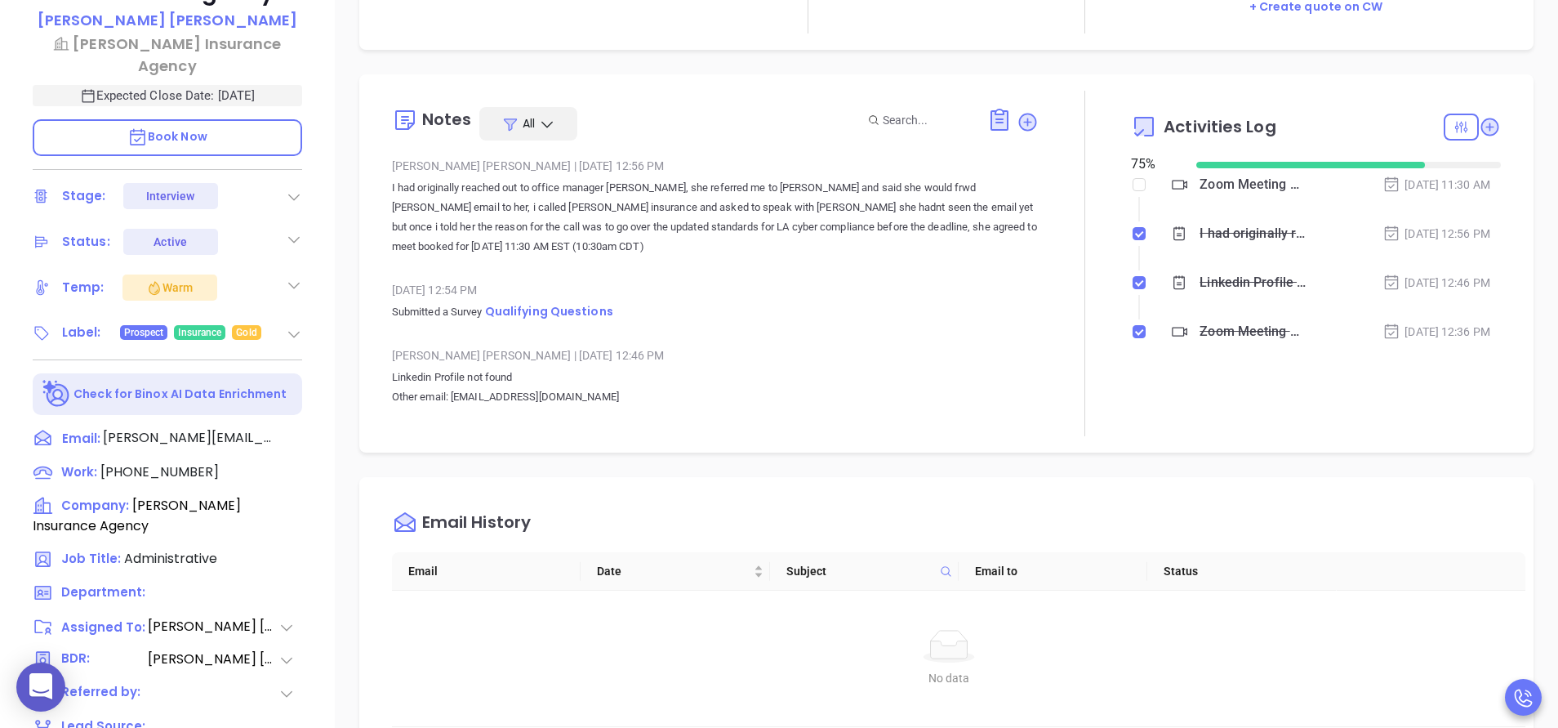
click at [337, 355] on div "Description Revenue & Margin $ 0 Quote 0 Views You have not sent a quote yet + …" at bounding box center [947, 353] width 1224 height 1143
click at [291, 326] on icon at bounding box center [294, 334] width 16 height 16
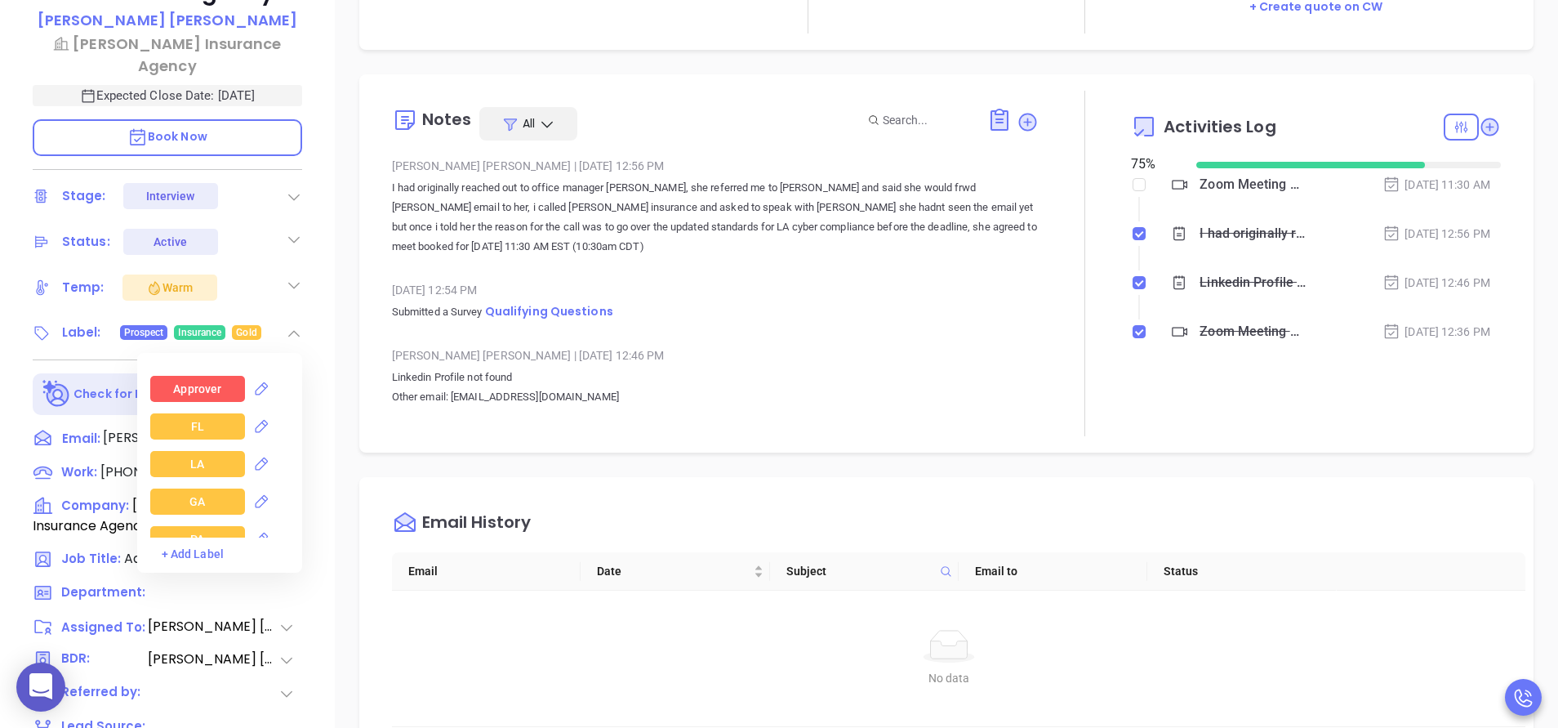
scroll to position [1719, 0]
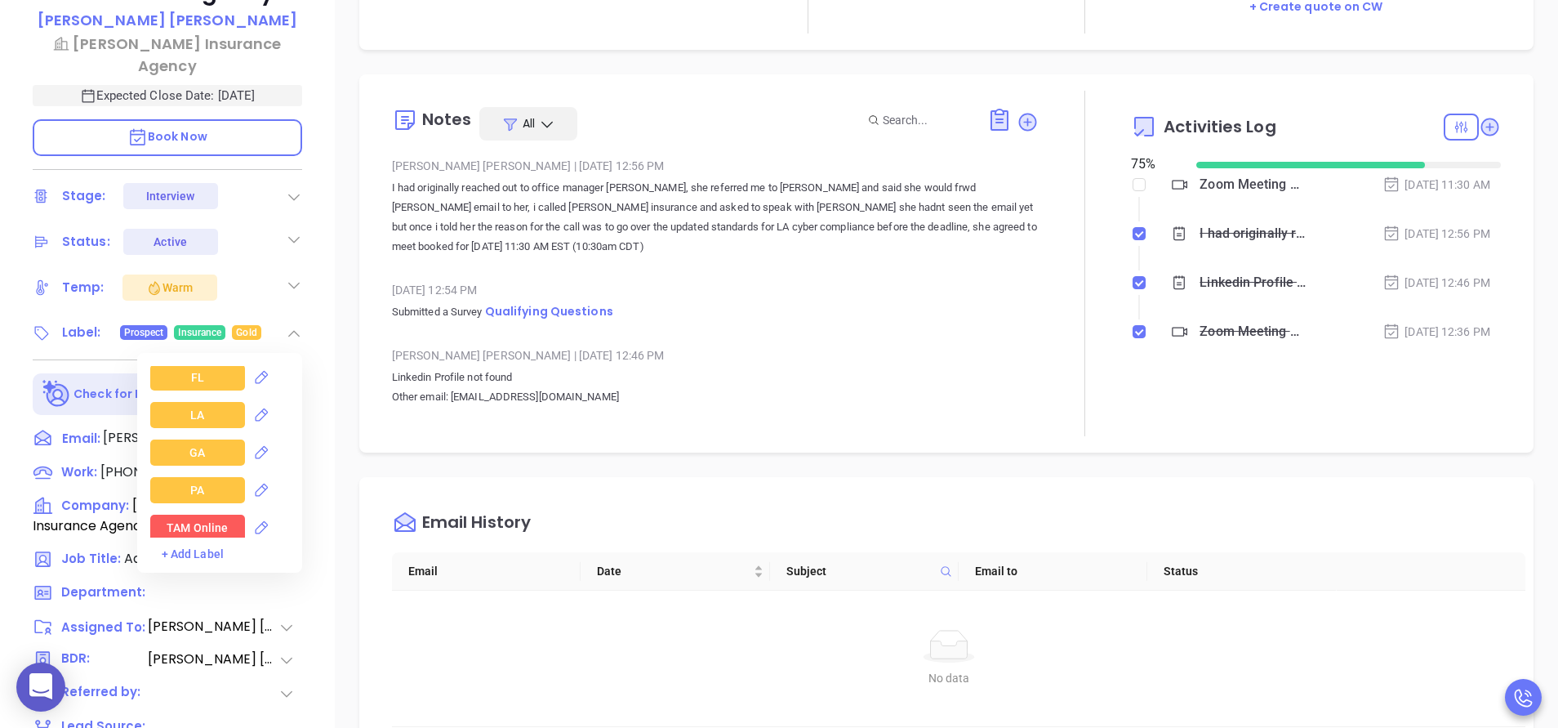
click at [221, 402] on div "LA" at bounding box center [197, 415] width 95 height 26
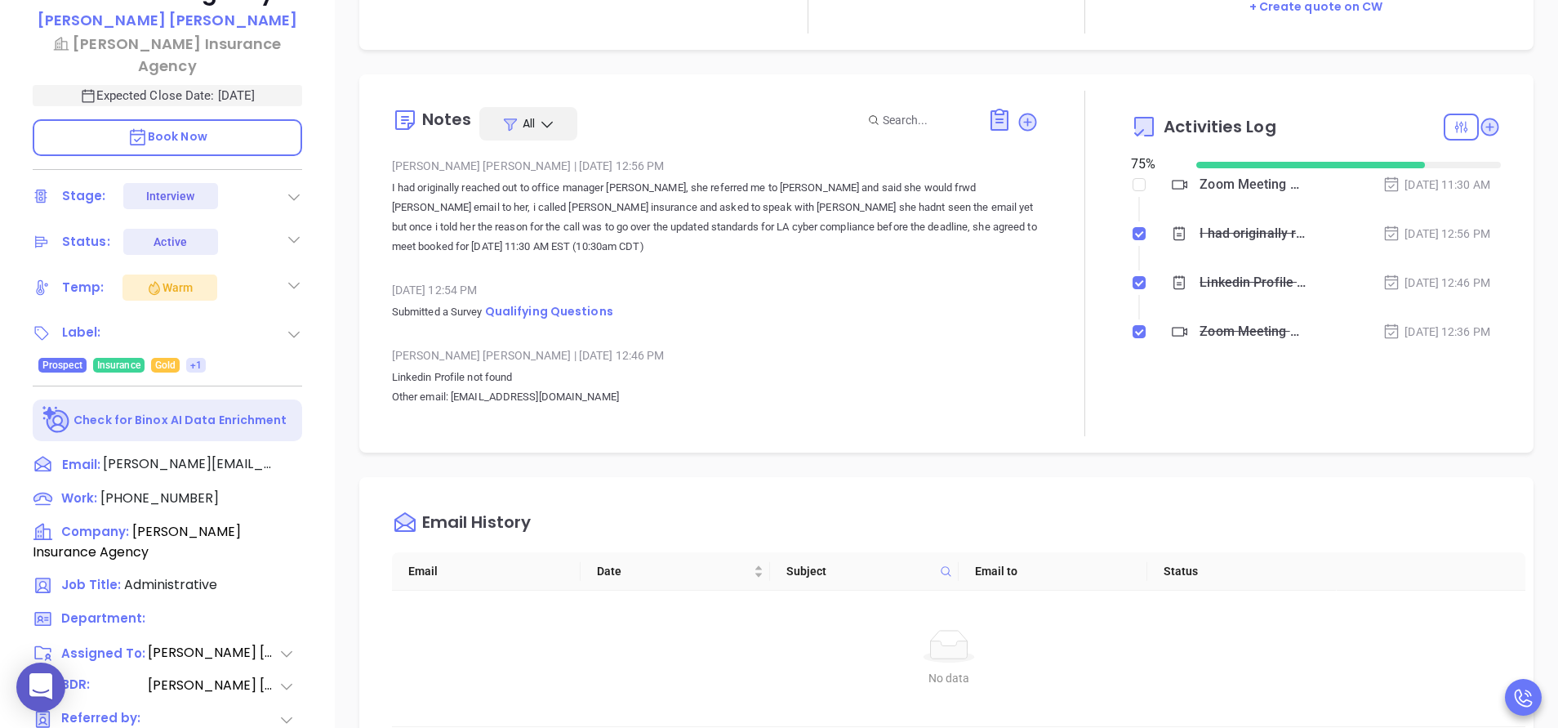
click at [393, 429] on div "Notes All Anabell Dominguez | Sep 12, 2025 12:56 PM I had originally reached ou…" at bounding box center [715, 263] width 647 height 345
click at [292, 331] on icon at bounding box center [293, 334] width 11 height 7
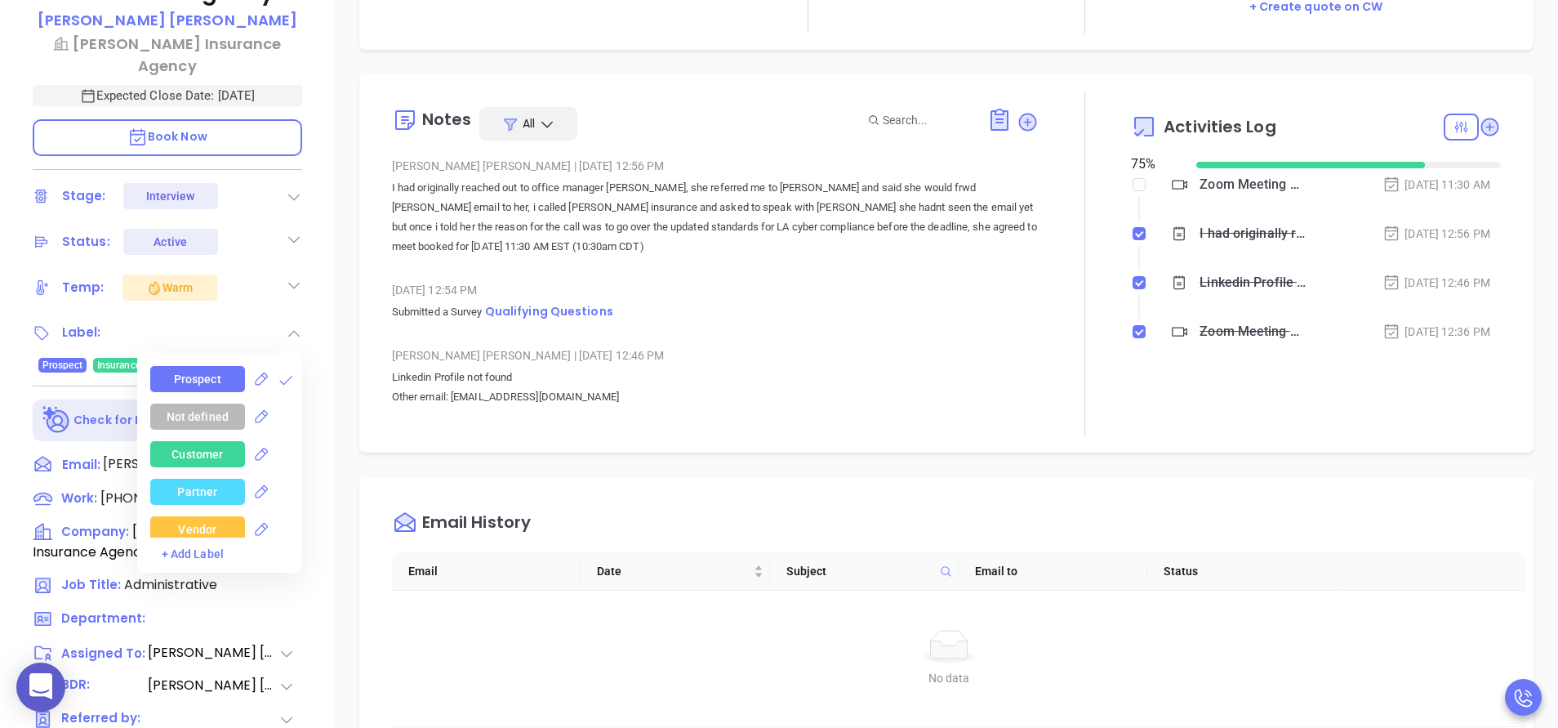
click at [301, 353] on div "Prospect Not defined Customer Partner Vendor Competitor Pending Approval Missed…" at bounding box center [219, 463] width 165 height 220
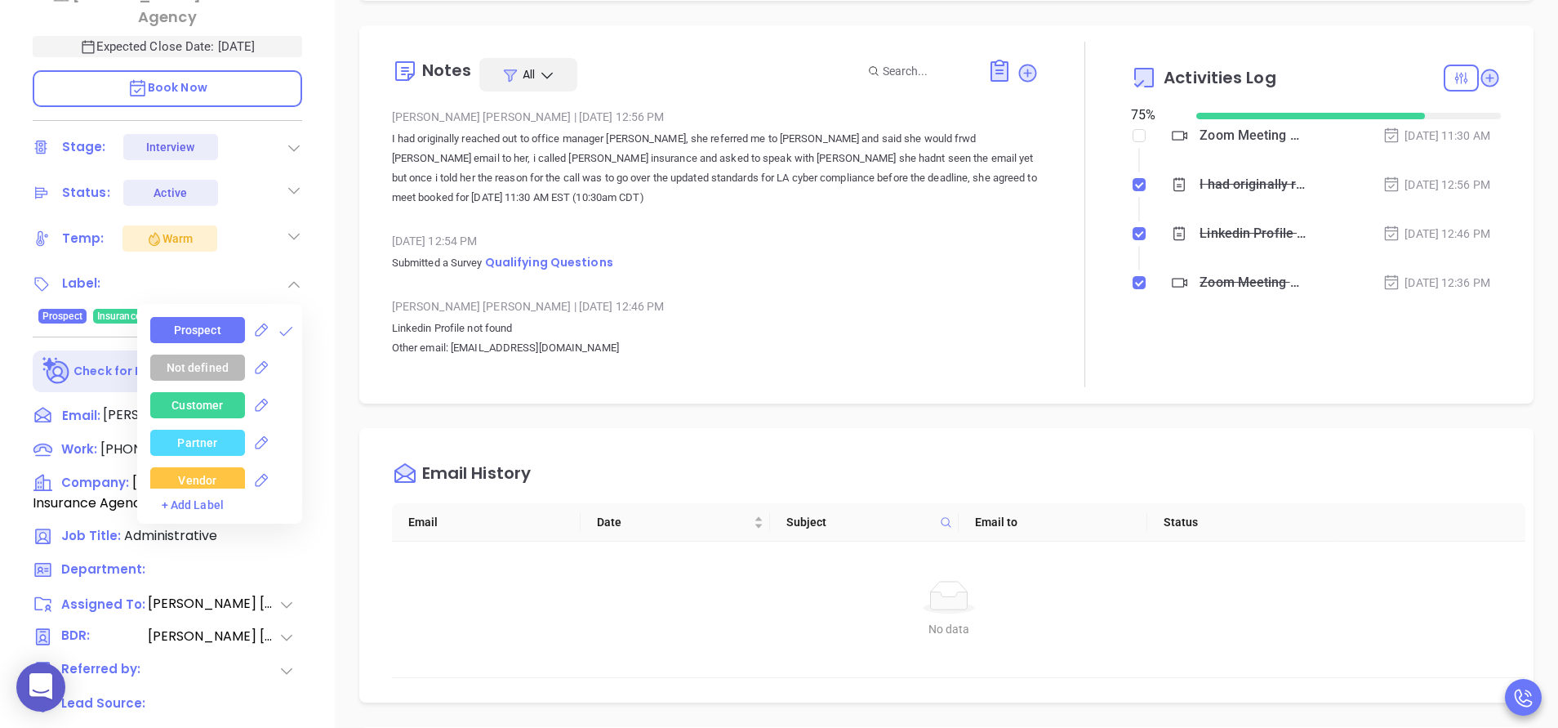
click at [330, 250] on div "Harlan Insurance Agency Andrea Guillory Harlan Insurance Agency Expected Close …" at bounding box center [167, 188] width 335 height 910
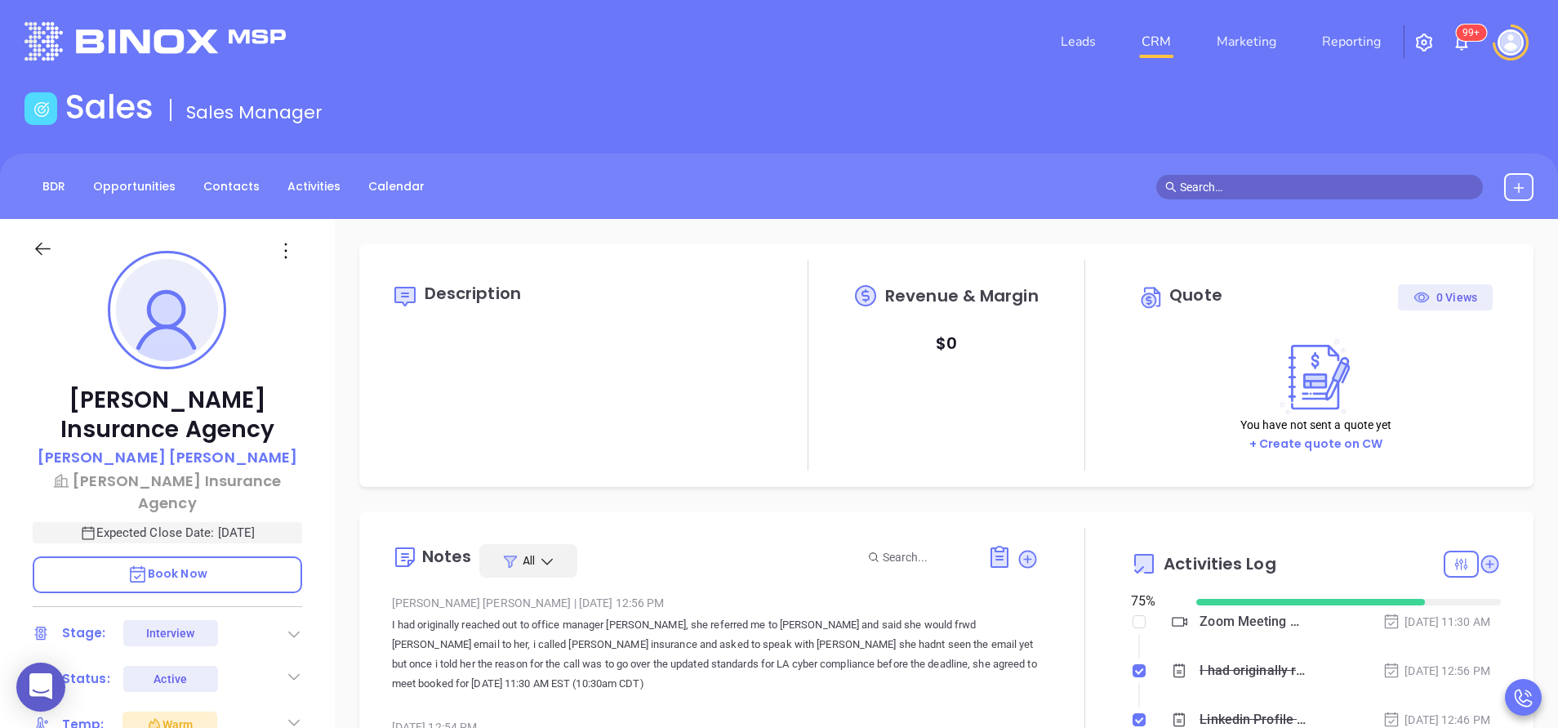
scroll to position [0, 0]
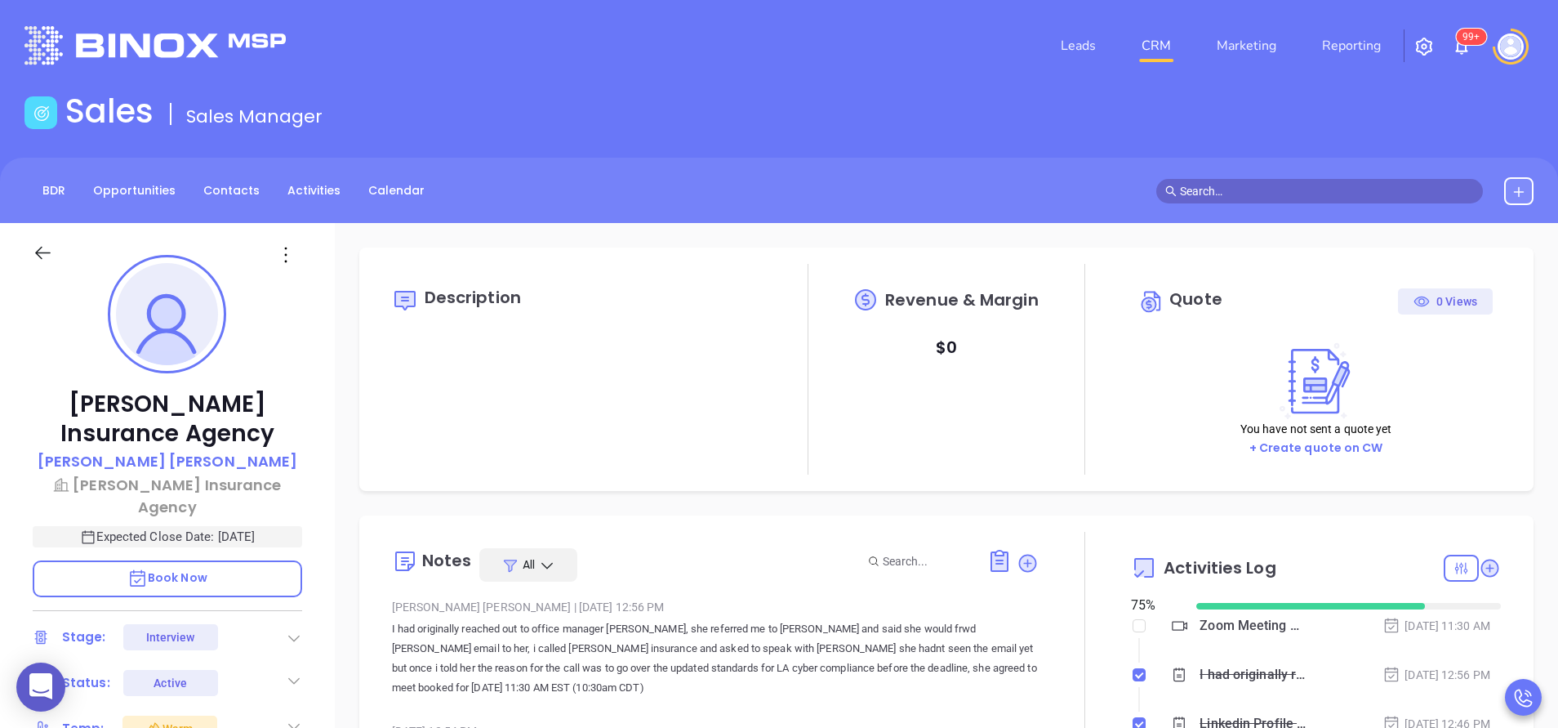
click at [327, 624] on div "Harlan Insurance Agency Andrea Guillory Harlan Insurance Agency Expected Close …" at bounding box center [167, 678] width 335 height 910
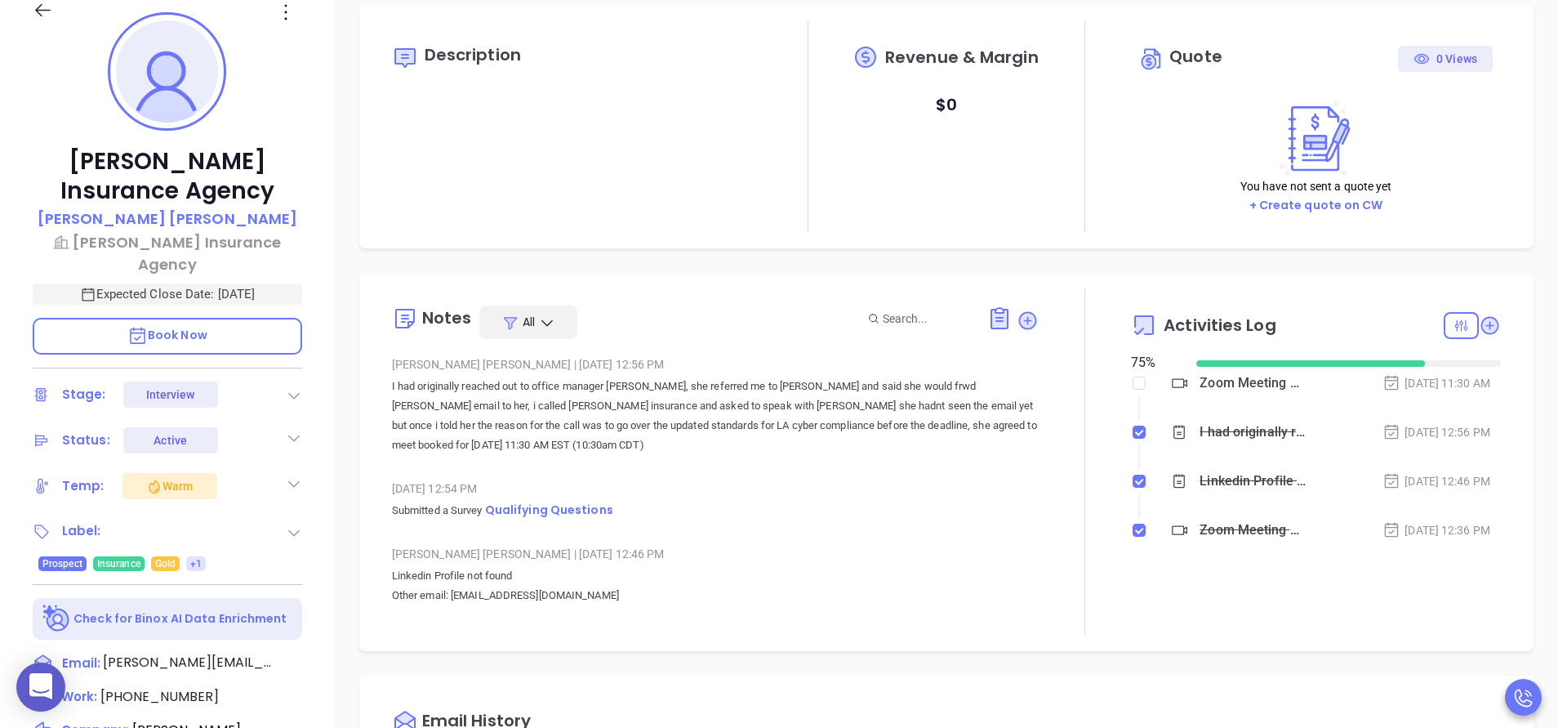
scroll to position [245, 0]
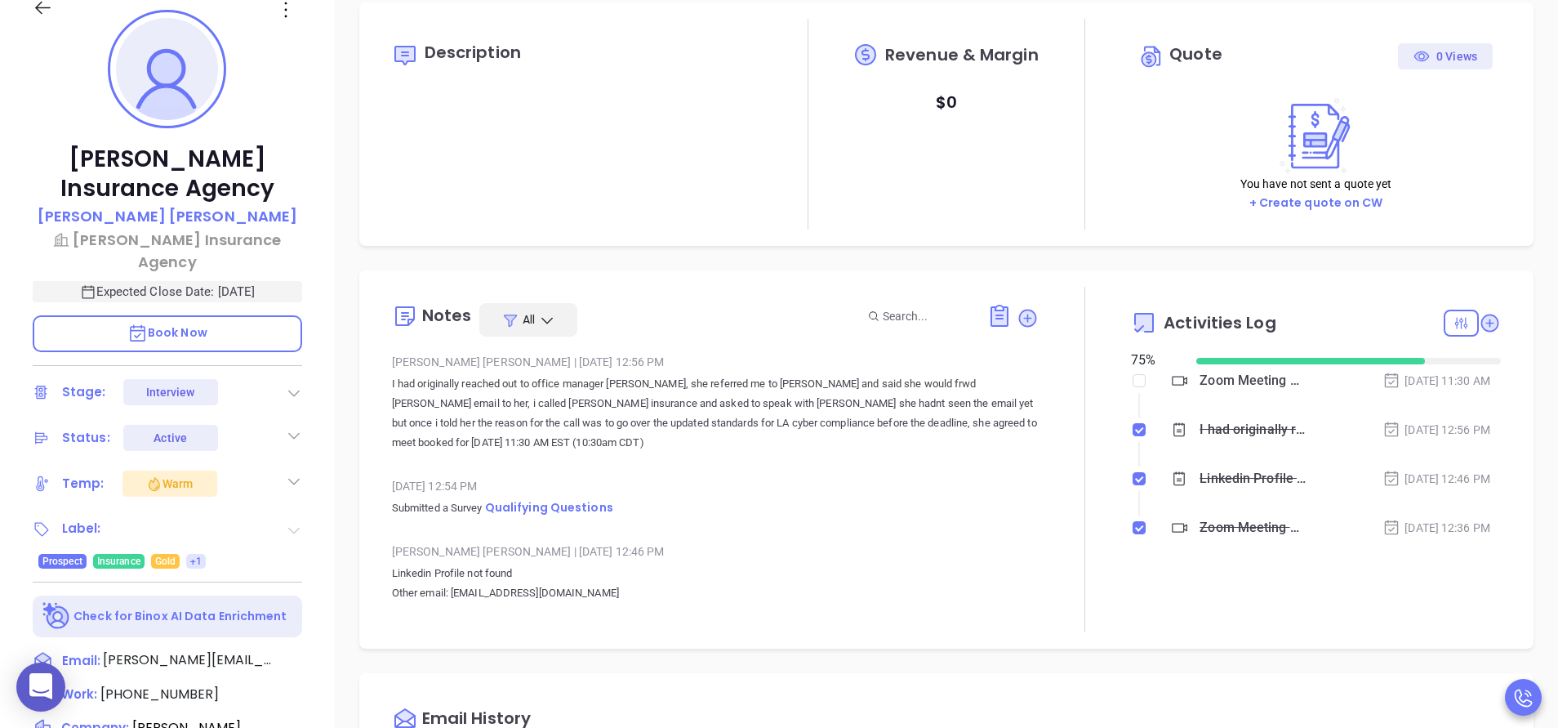
click at [296, 527] on icon at bounding box center [293, 530] width 11 height 7
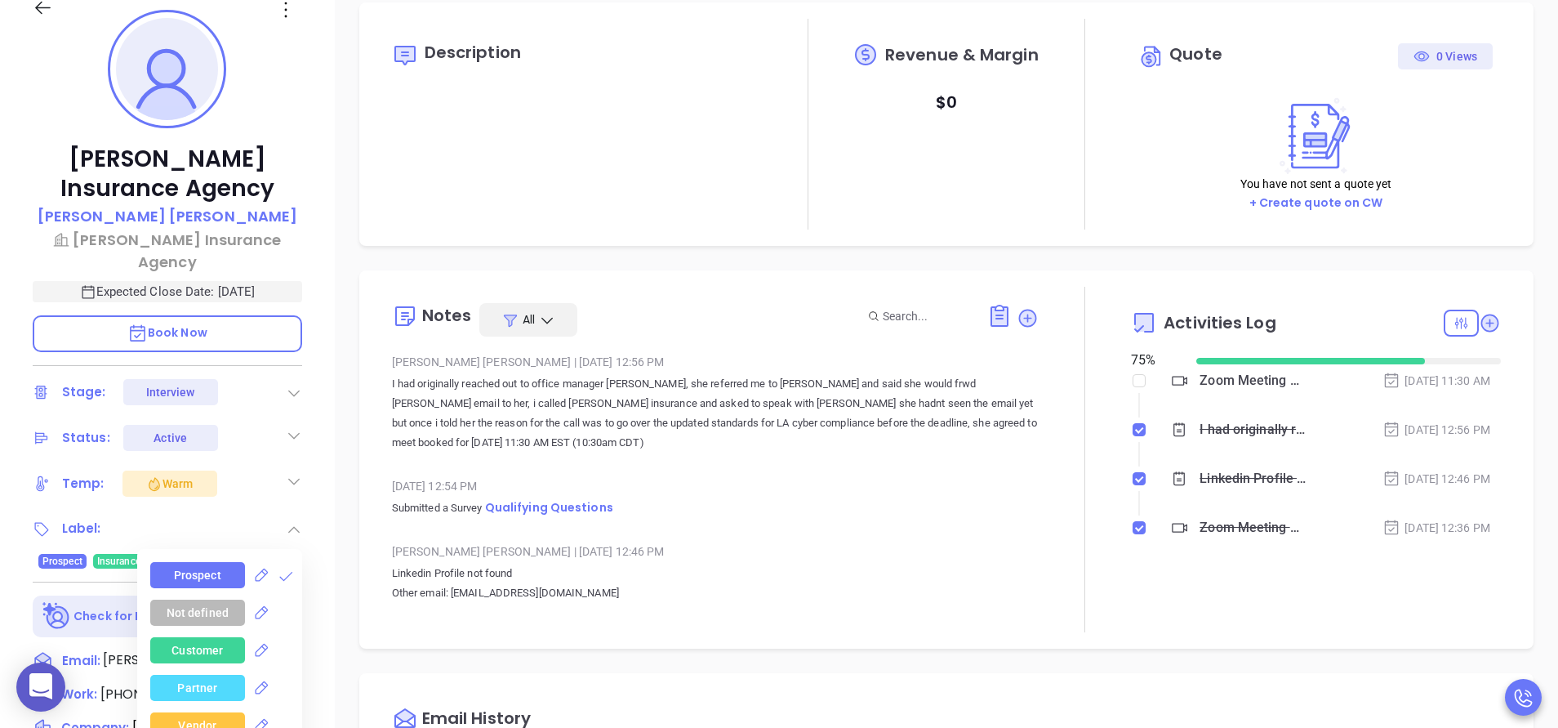
scroll to position [294, 0]
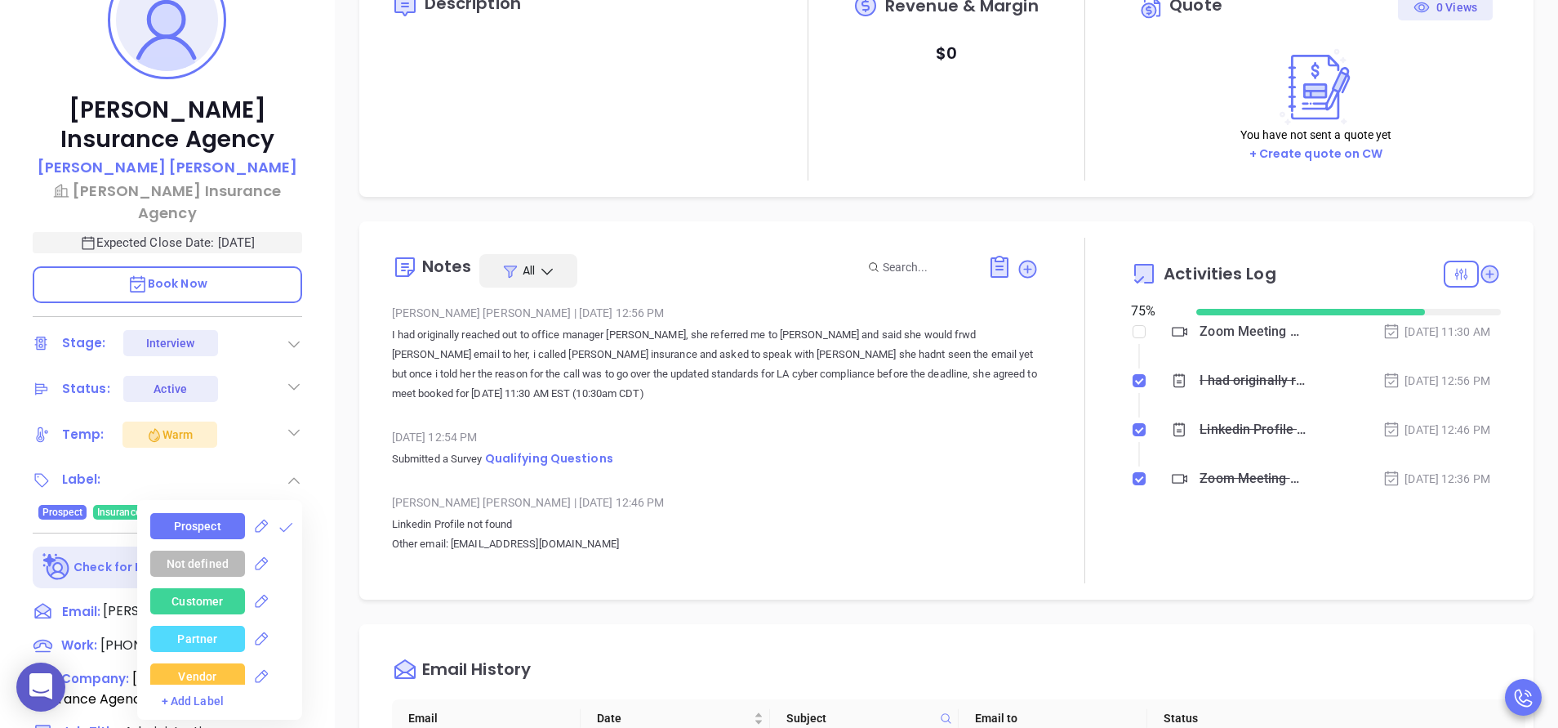
click at [296, 520] on div "Prospect Not defined Customer Partner Vendor Competitor Pending Approval Missed…" at bounding box center [226, 599] width 152 height 172
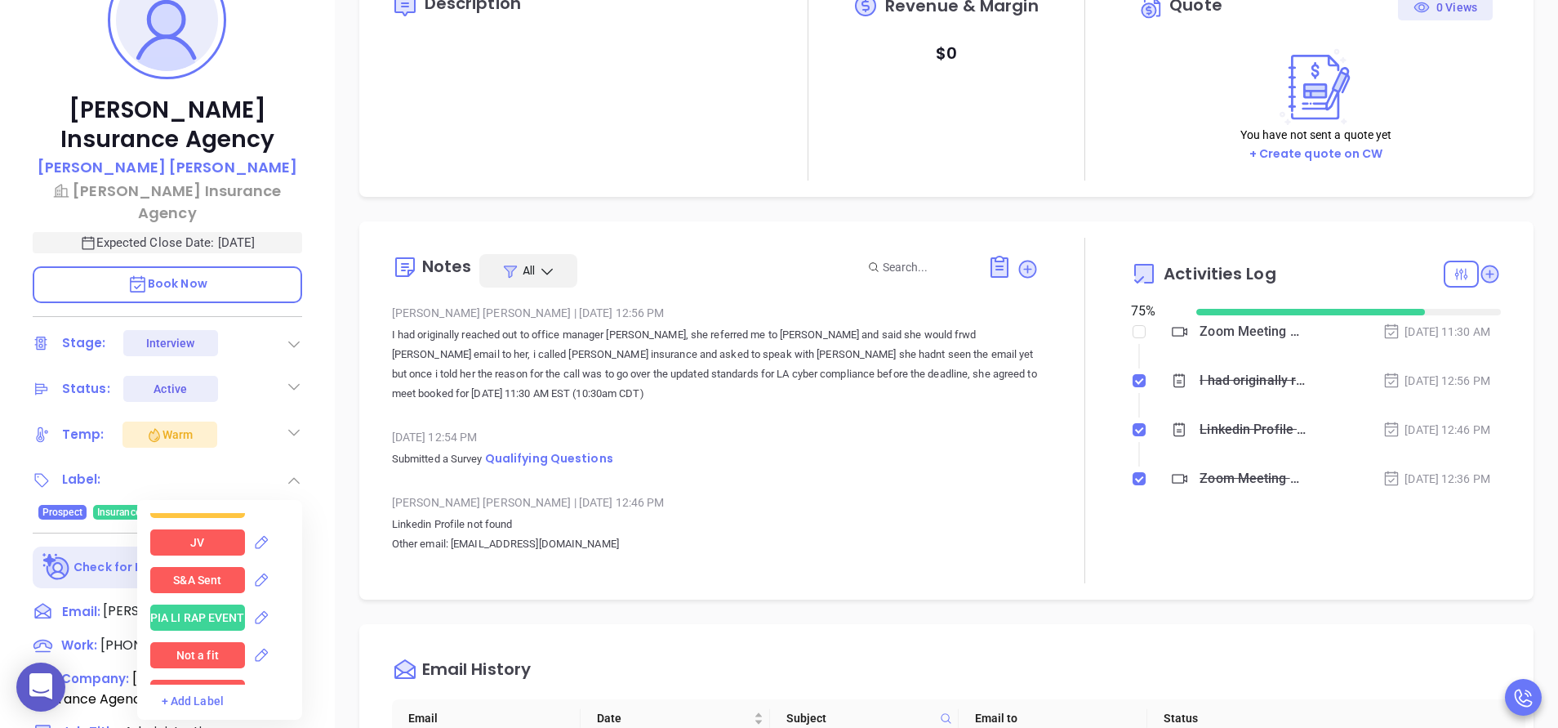
scroll to position [2597, 0]
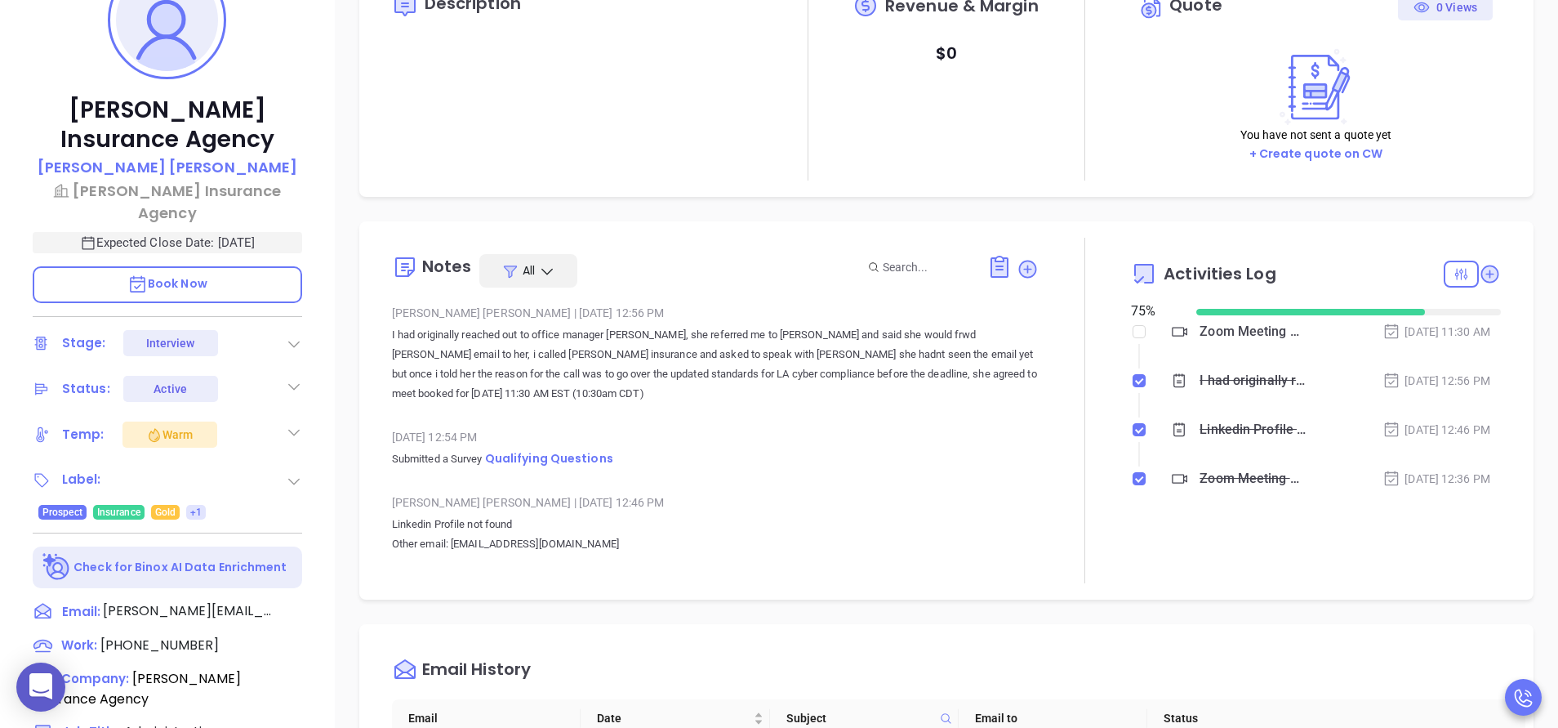
click at [311, 483] on div "Harlan Insurance Agency Andrea Guillory Harlan Insurance Agency Expected Close …" at bounding box center [167, 384] width 335 height 910
click at [290, 473] on icon at bounding box center [294, 481] width 16 height 16
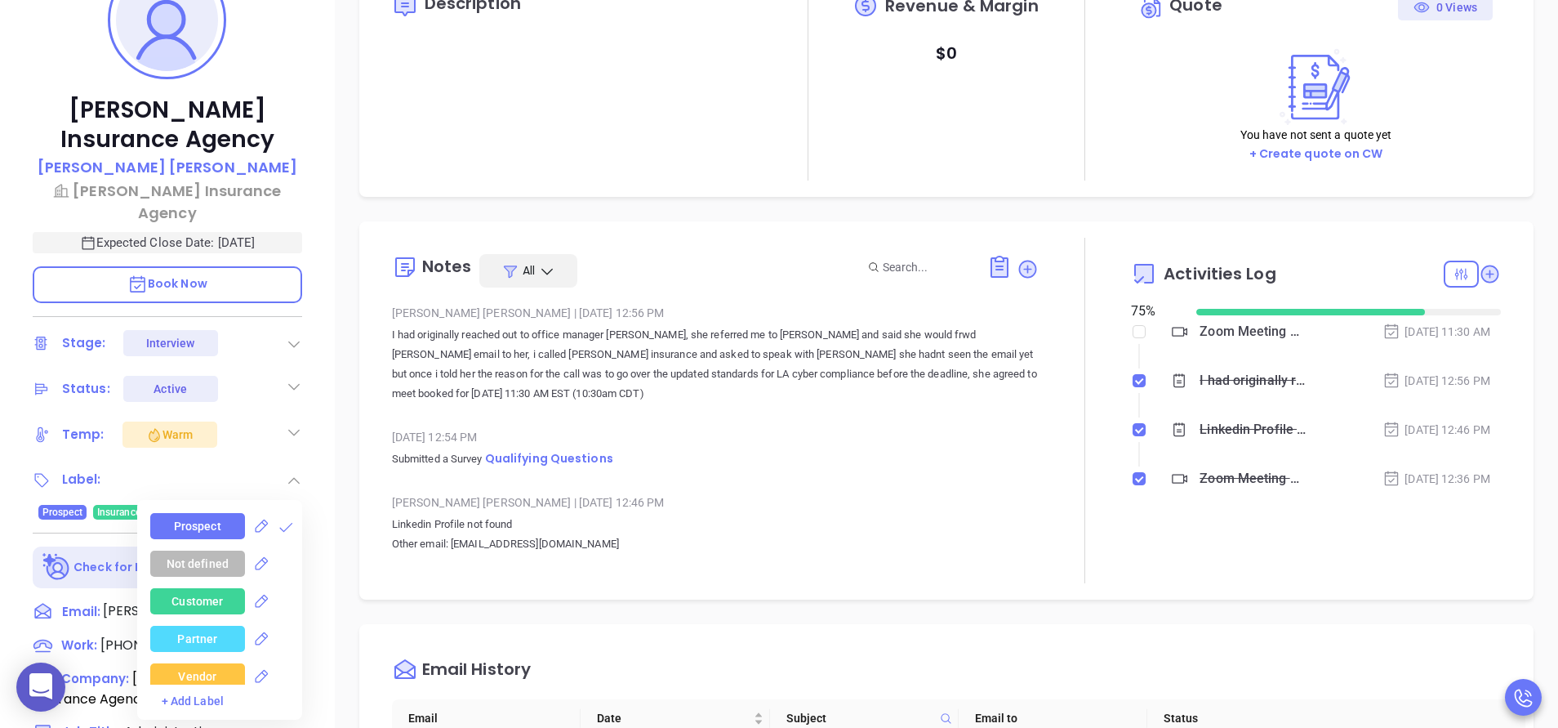
click at [202, 503] on span "+1" at bounding box center [195, 512] width 11 height 18
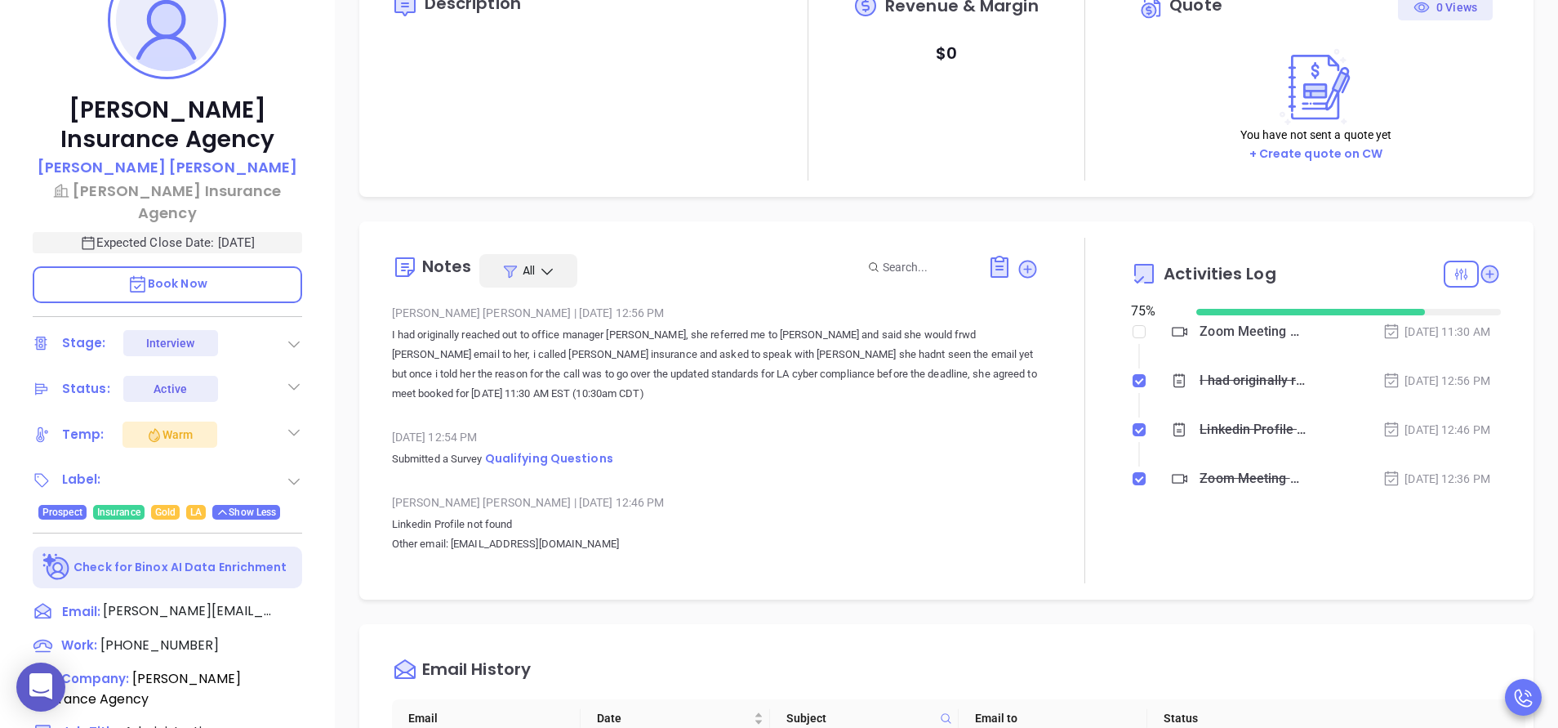
click at [323, 468] on div "Harlan Insurance Agency Andrea Guillory Harlan Insurance Agency Expected Close …" at bounding box center [167, 384] width 335 height 910
click at [253, 503] on span "Show Less" at bounding box center [246, 512] width 60 height 18
click at [291, 473] on icon at bounding box center [294, 481] width 16 height 16
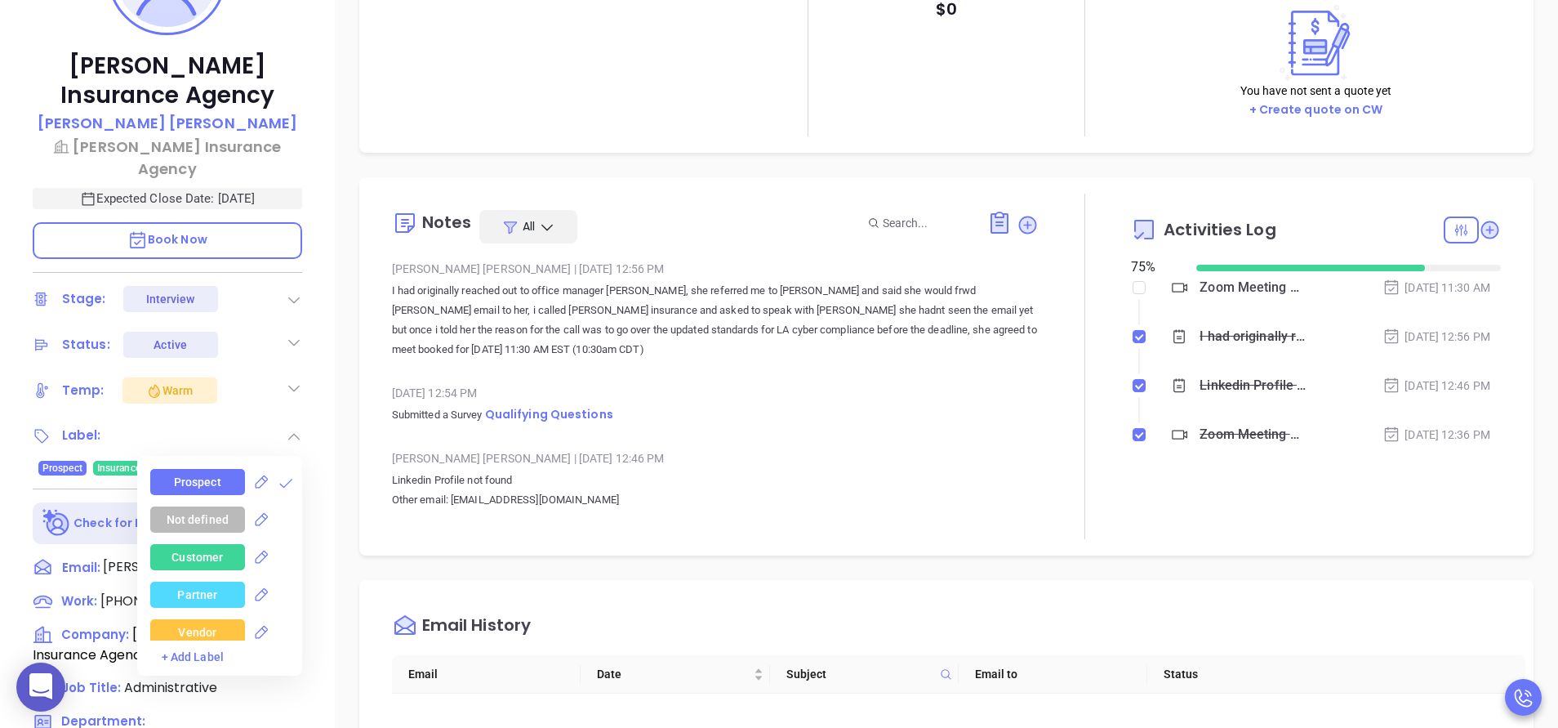
scroll to position [343, 0]
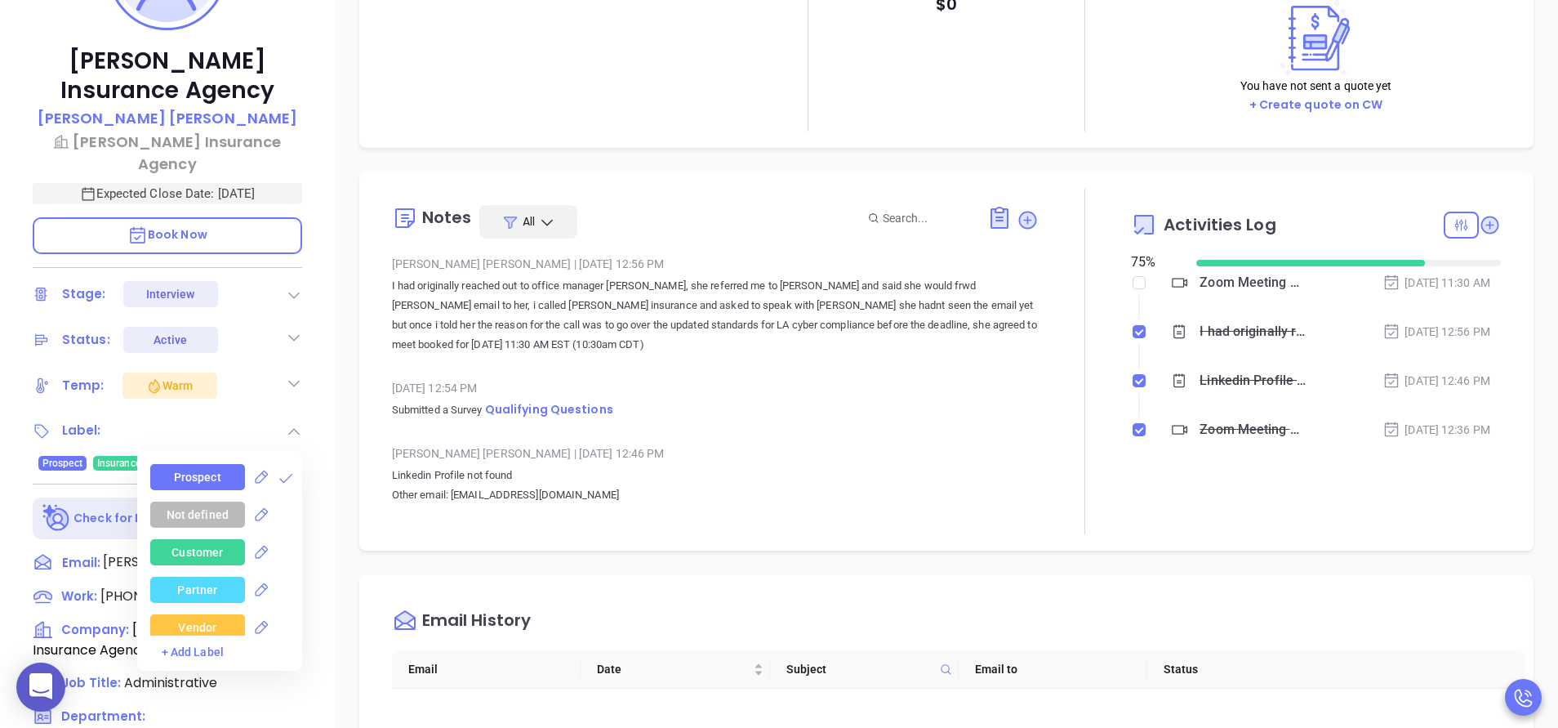
click at [293, 467] on div "Prospect" at bounding box center [226, 477] width 152 height 26
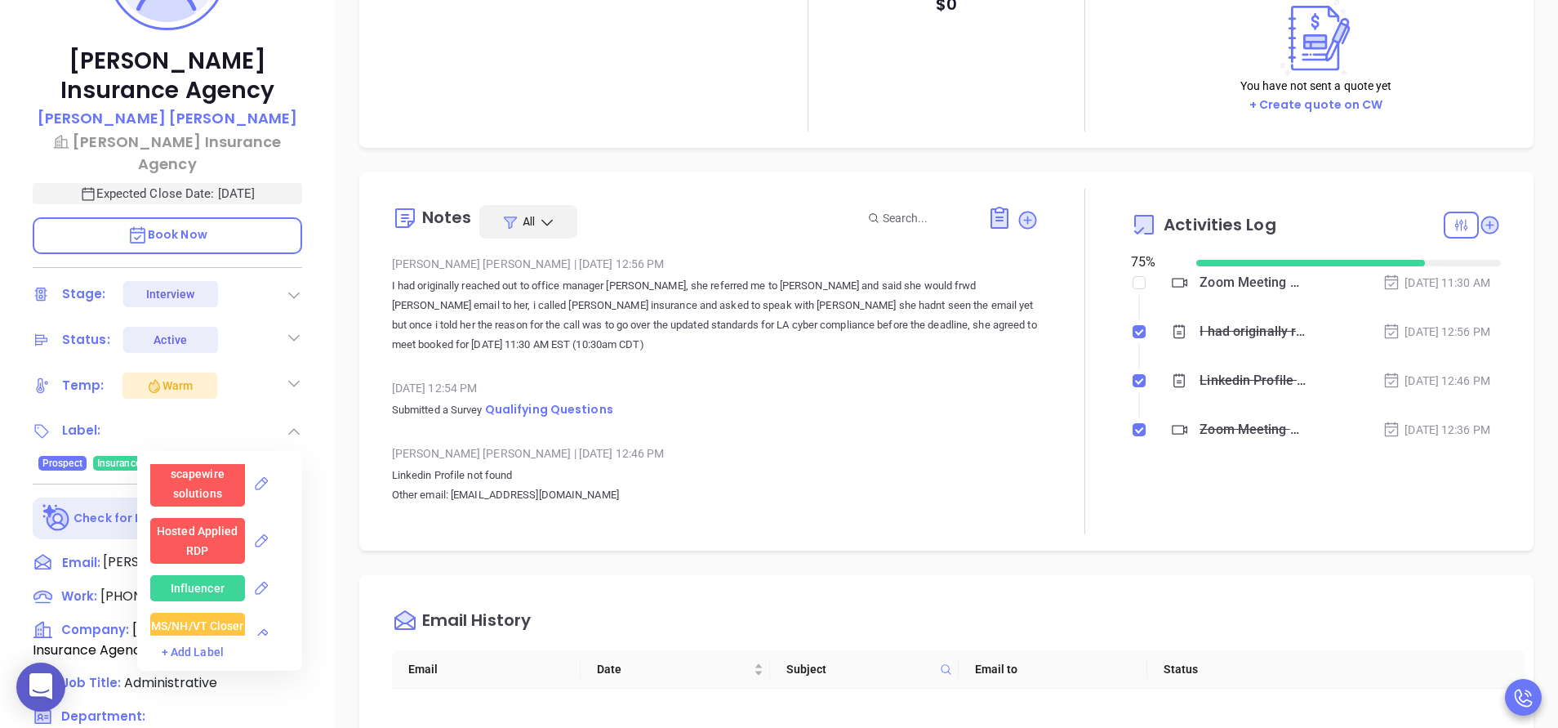
scroll to position [2107, 0]
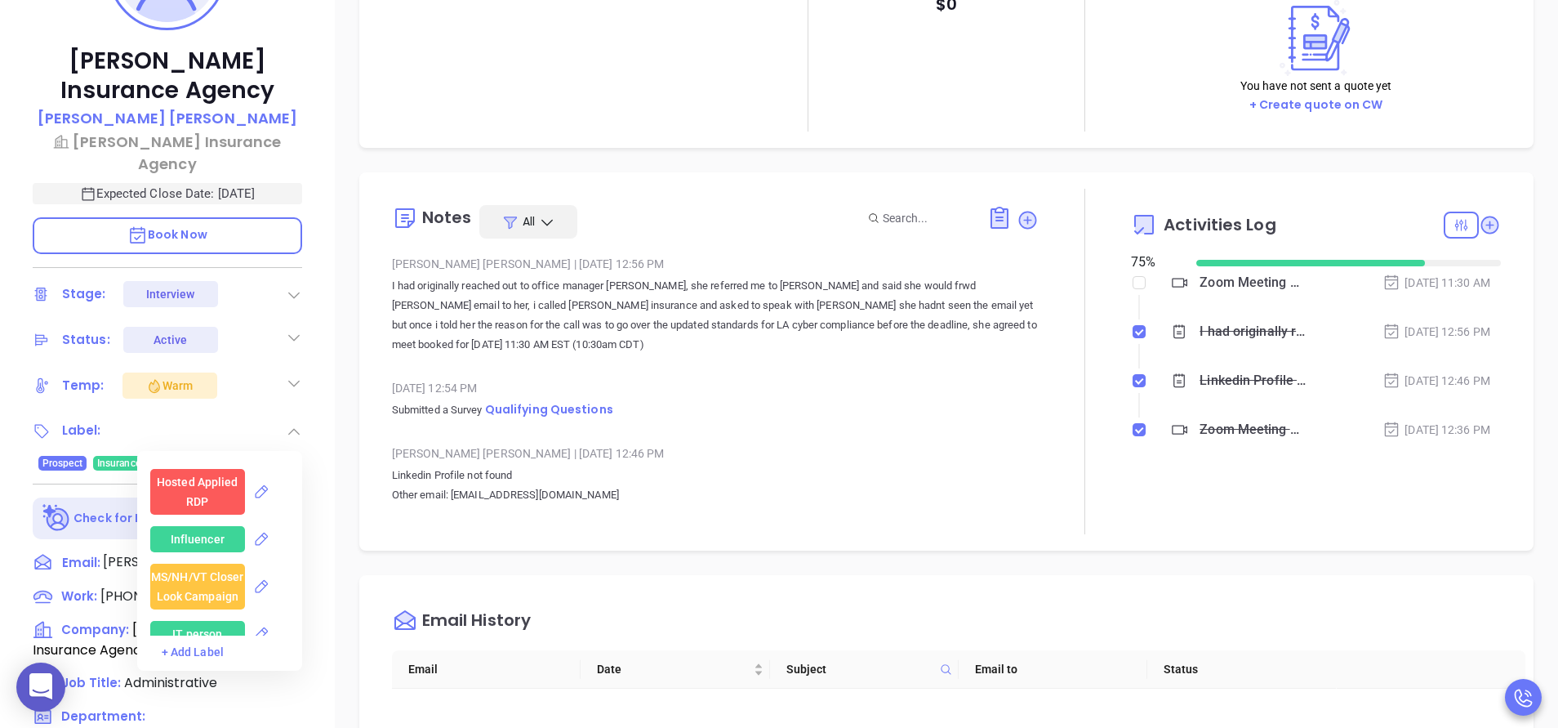
click at [203, 526] on div "Influencer" at bounding box center [198, 539] width 54 height 26
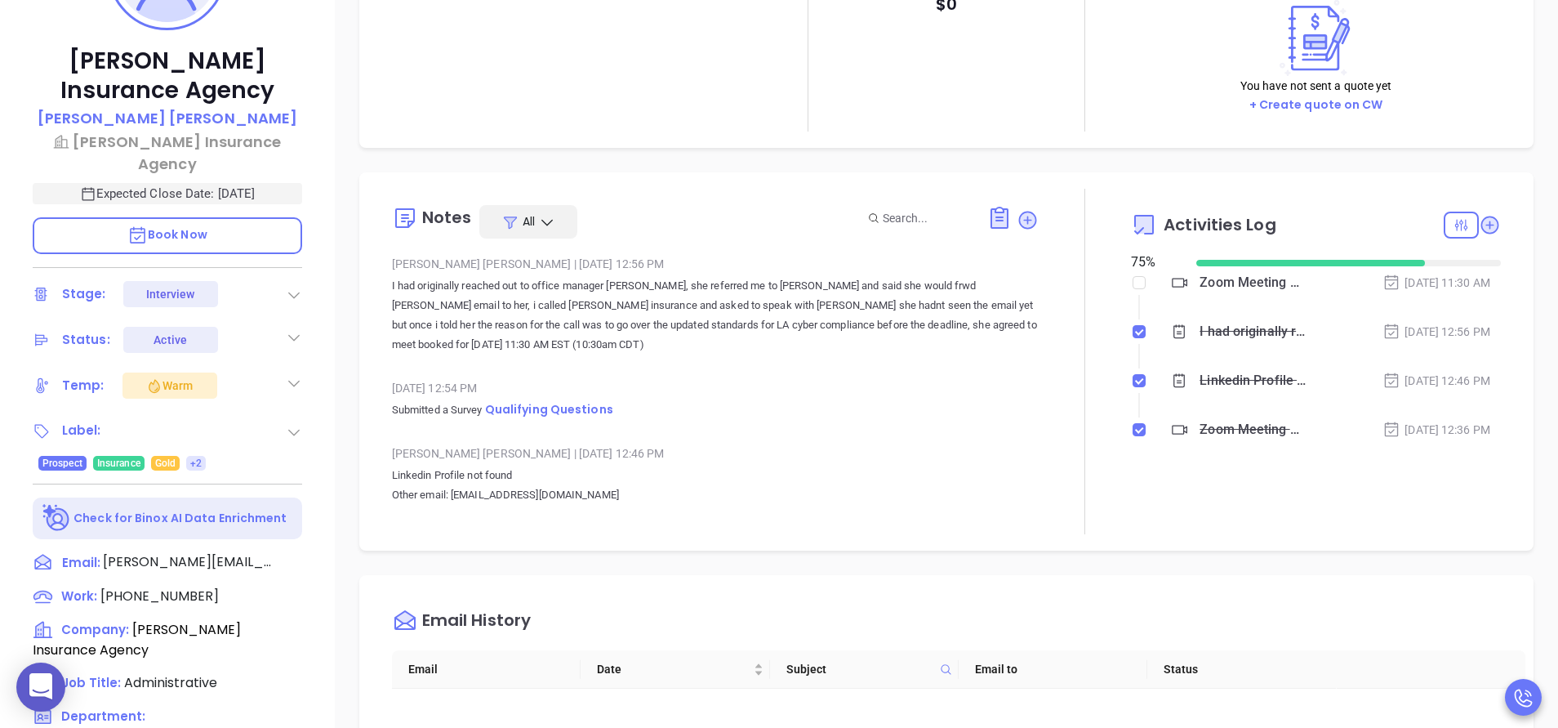
click at [655, 485] on p "Linkedin Profile not found Other email: crystal@harlaninsurance.com" at bounding box center [715, 485] width 647 height 39
click at [983, 296] on p "I had originally reached out to office manager [PERSON_NAME], she referred me t…" at bounding box center [715, 315] width 647 height 78
click at [296, 421] on div at bounding box center [294, 431] width 16 height 20
click at [387, 403] on div "Notes All Anabell Dominguez | Sep 12, 2025 12:56 PM I had originally reached ou…" at bounding box center [947, 361] width 1142 height 345
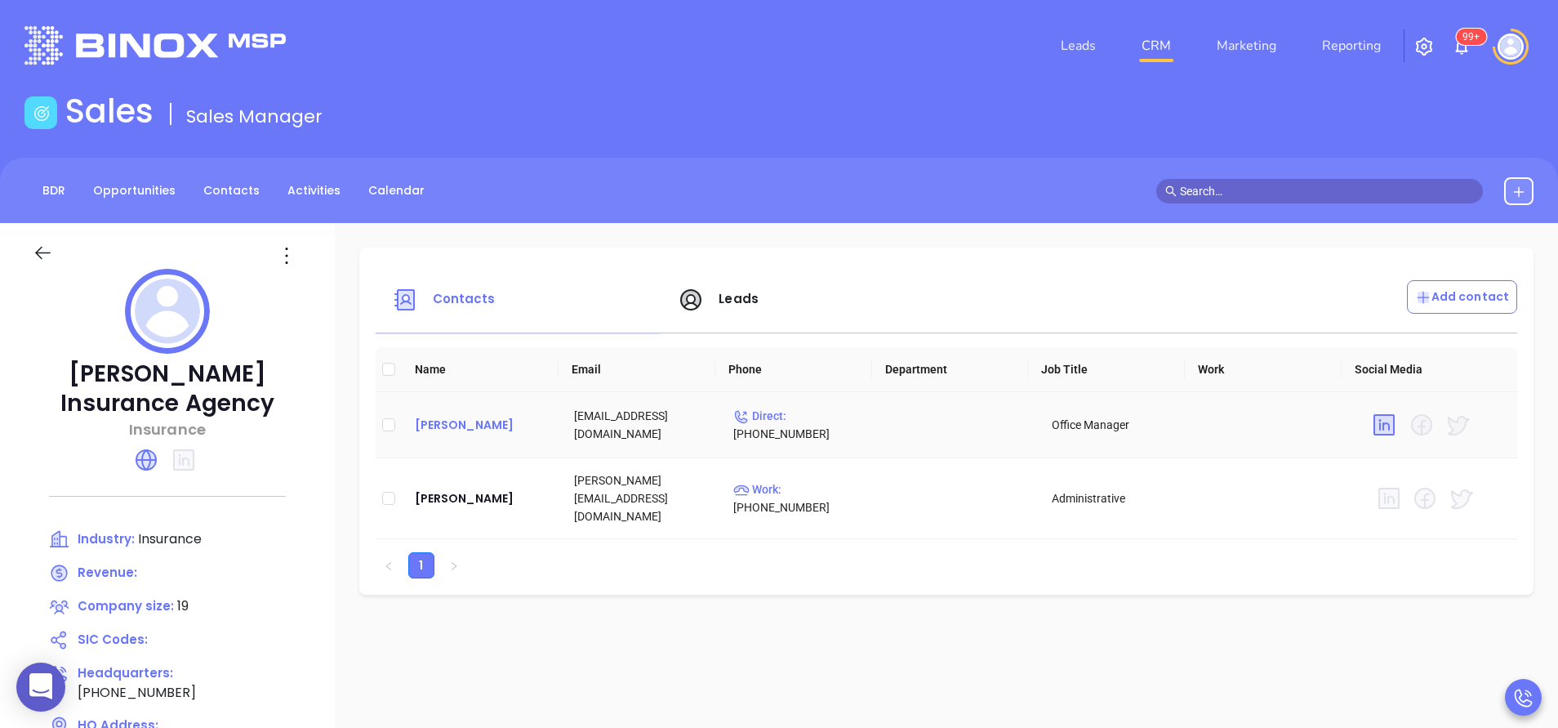
click at [439, 425] on div "Crystal Tipton" at bounding box center [481, 425] width 133 height 20
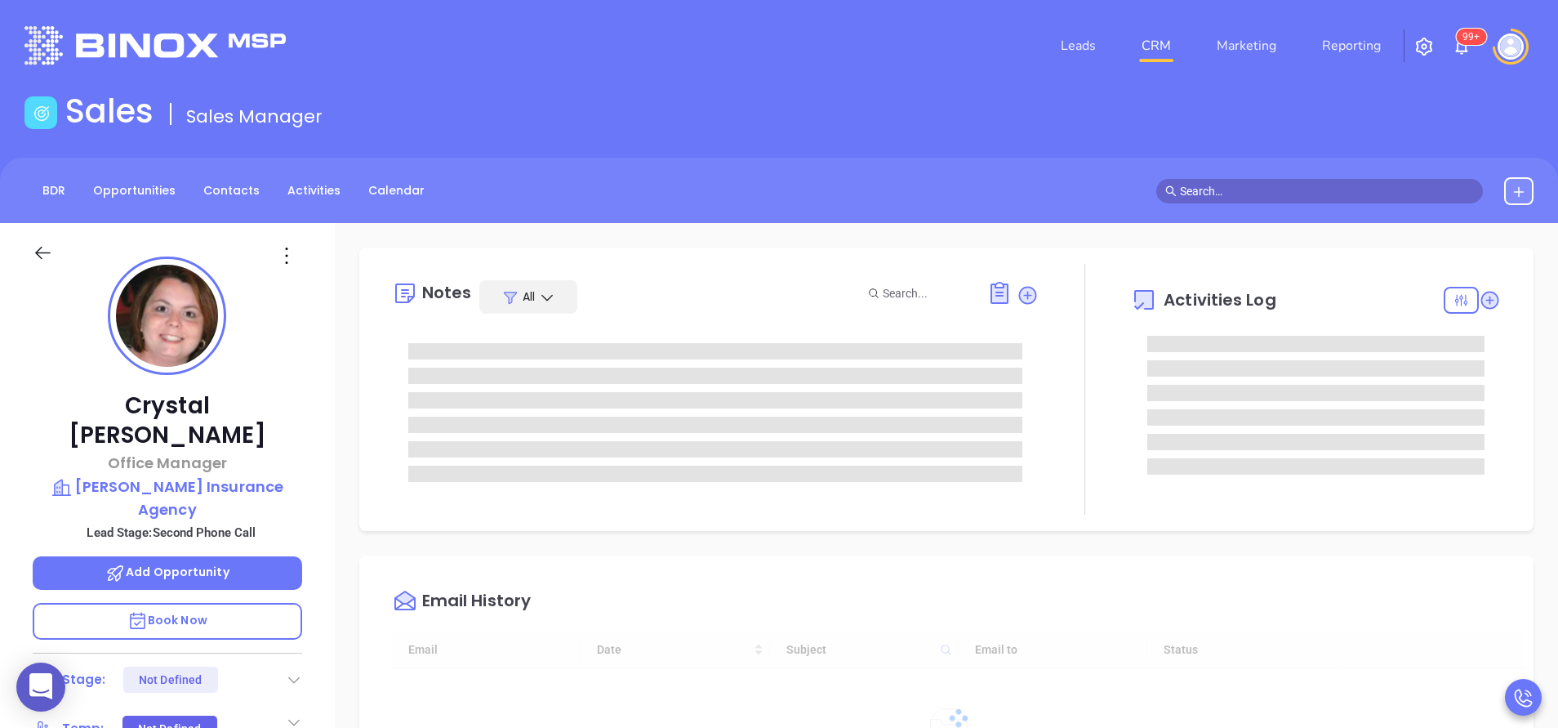
type input "[DATE]"
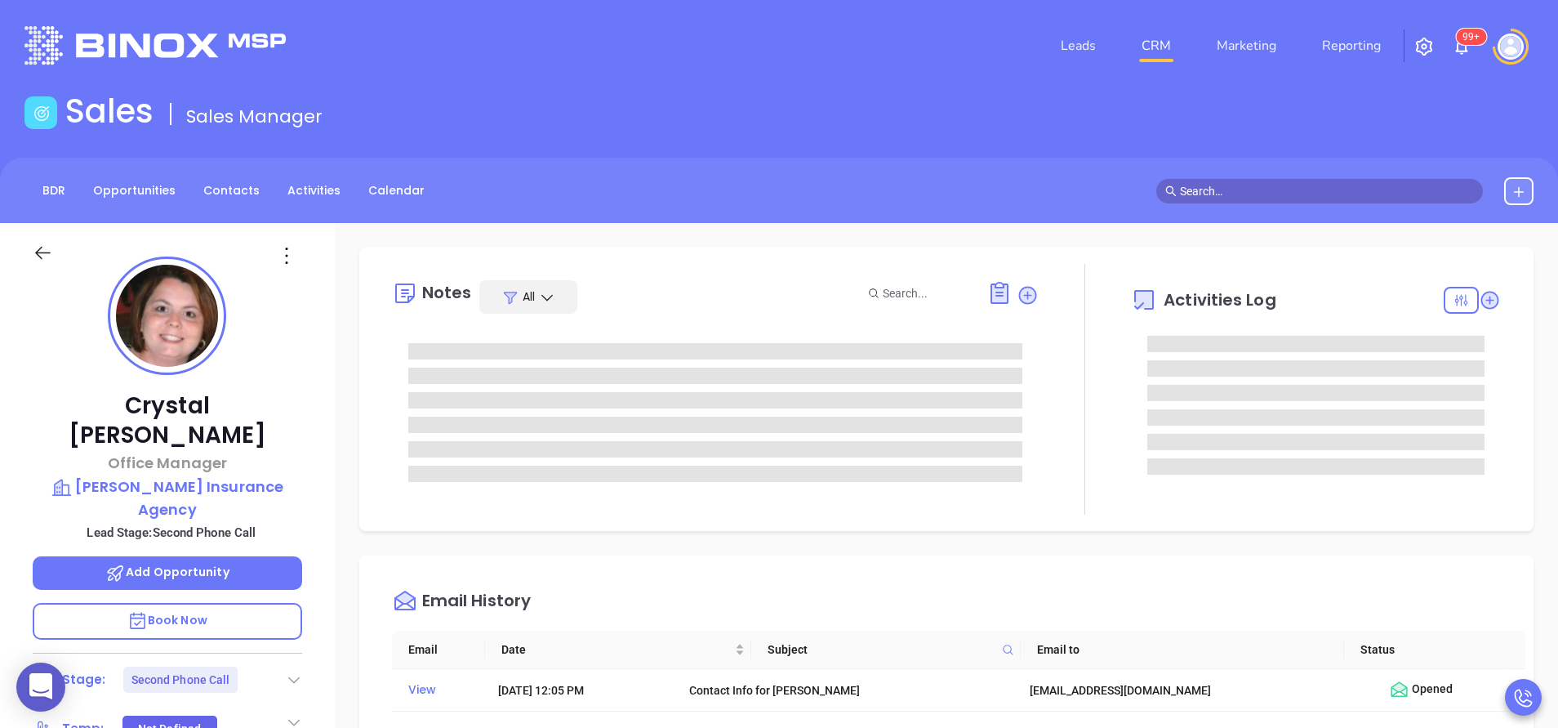
type input "[PERSON_NAME]"
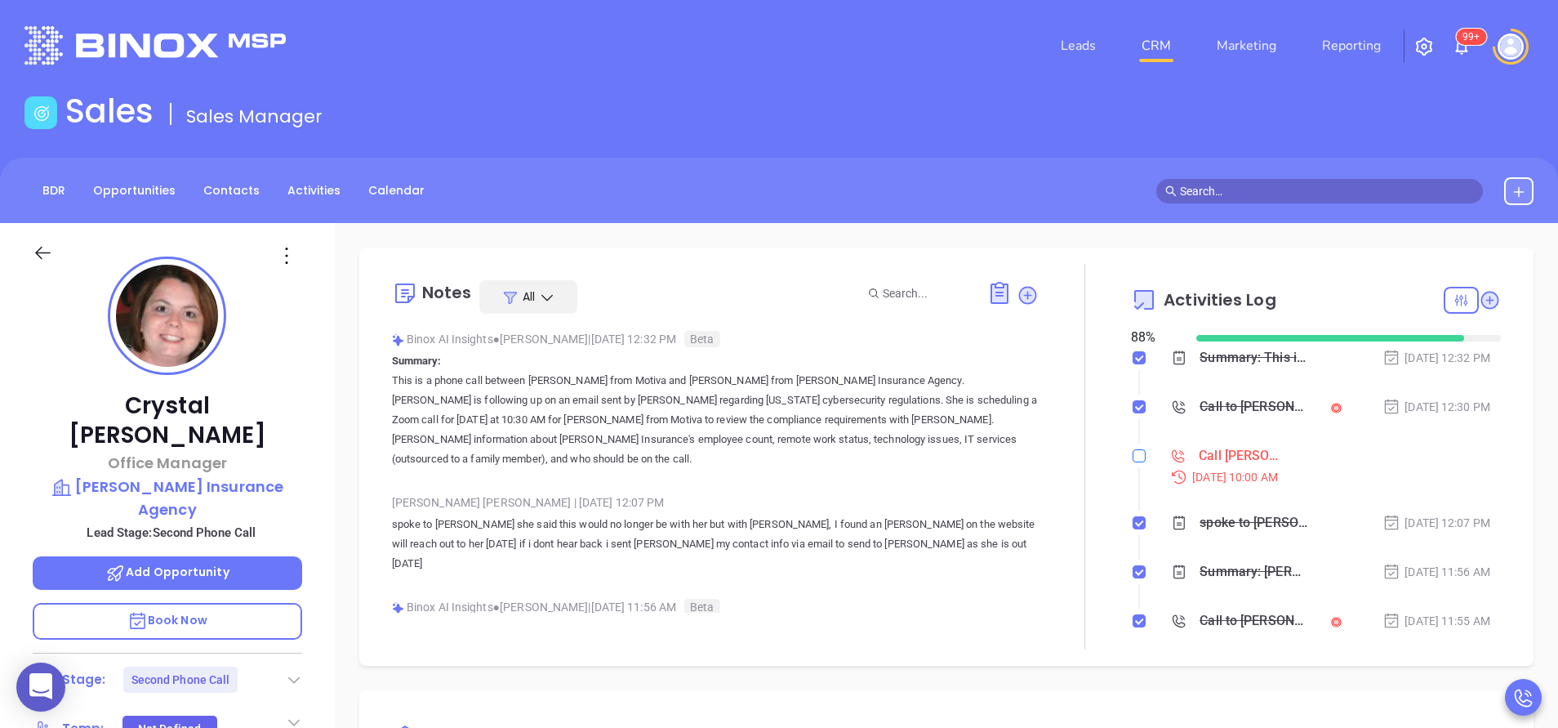
click at [1133, 459] on input "checkbox" at bounding box center [1139, 455] width 13 height 13
checkbox input "true"
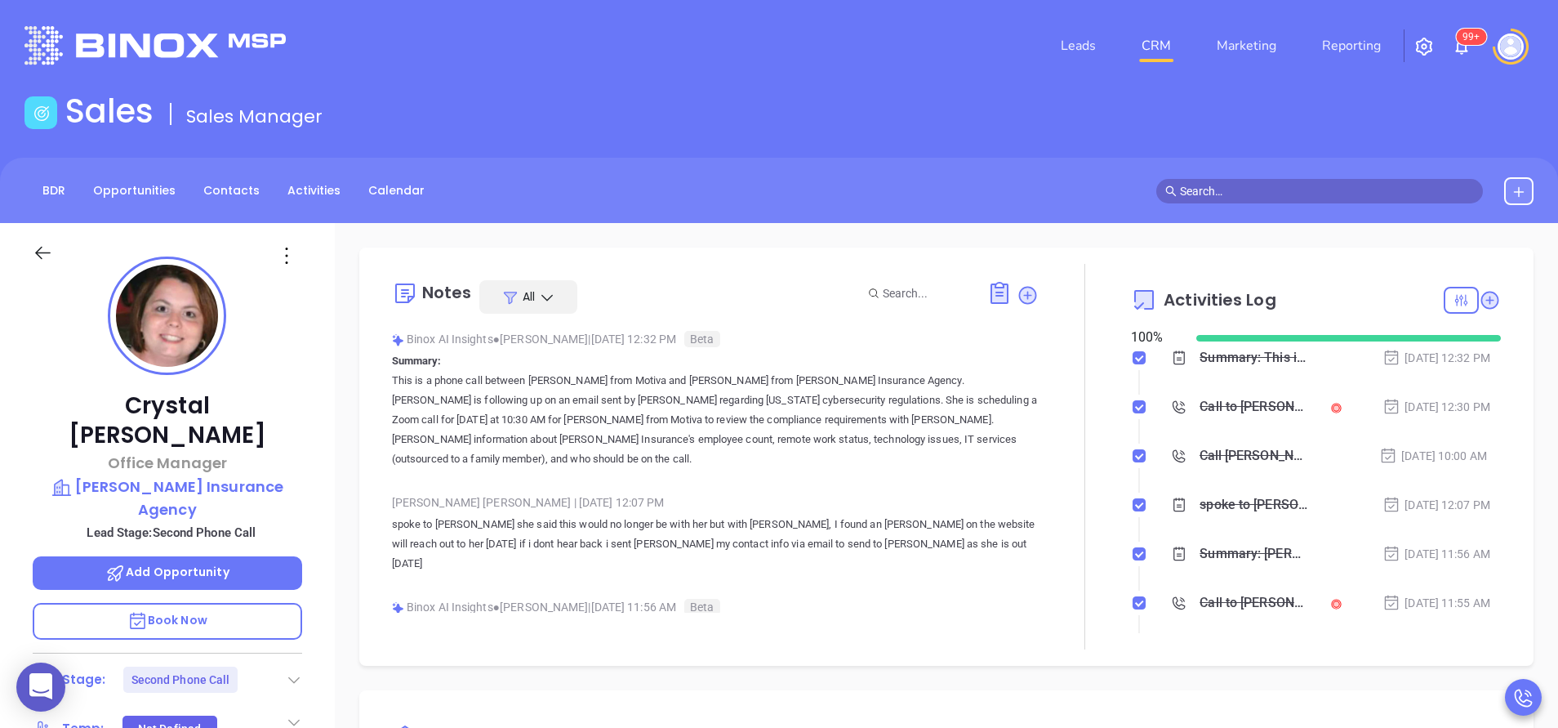
click at [1068, 458] on div at bounding box center [1085, 457] width 92 height 386
click at [1201, 417] on div "Call to Crystal Tipton" at bounding box center [1254, 407] width 108 height 25
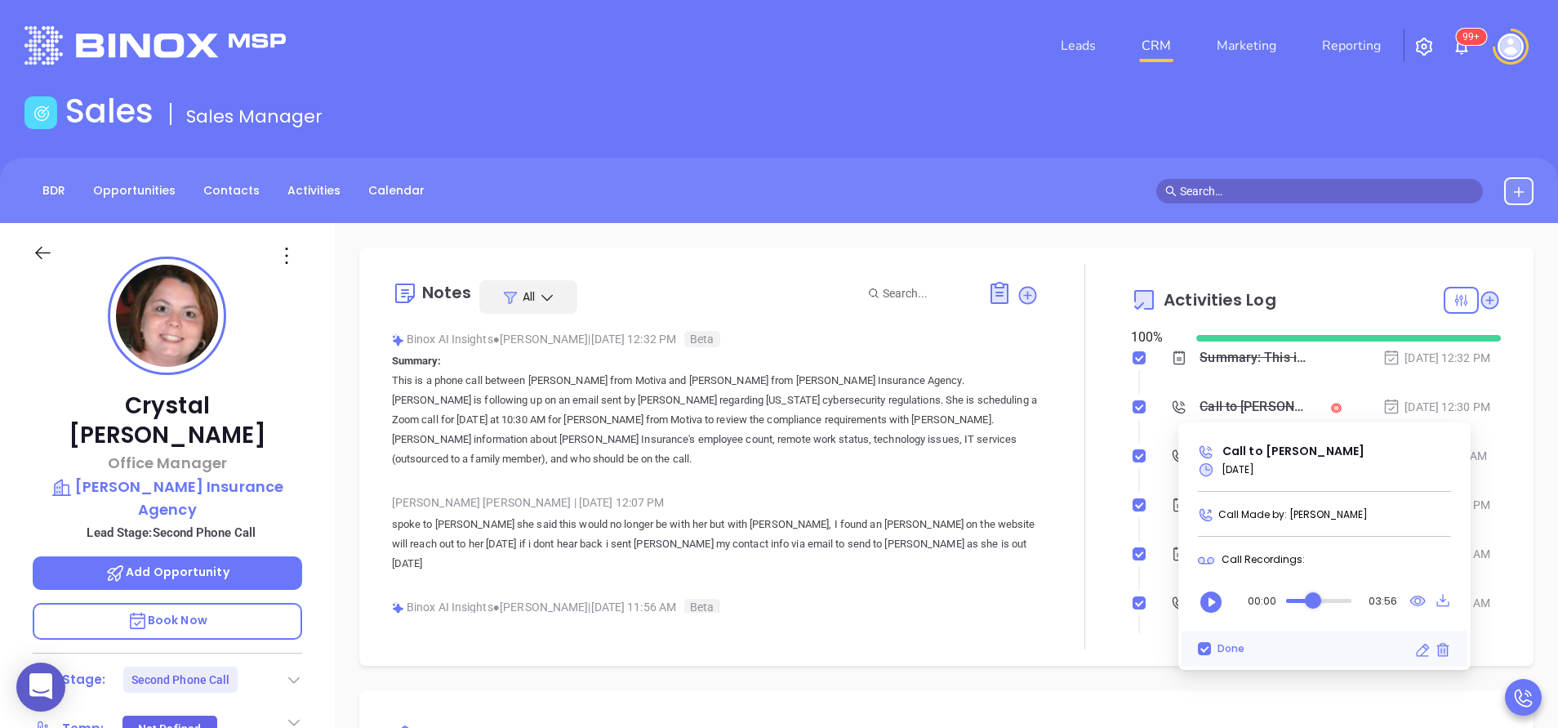
click at [1313, 601] on div "Audio progress control" at bounding box center [1318, 601] width 65 height 4
click at [1216, 600] on icon "Play" at bounding box center [1211, 601] width 21 height 21
click at [1324, 598] on div "Audio progress control" at bounding box center [1318, 601] width 68 height 16
click at [1340, 601] on div "Audio progress control" at bounding box center [1318, 601] width 65 height 4
click at [1329, 600] on div "Audio progress control" at bounding box center [1318, 601] width 68 height 4
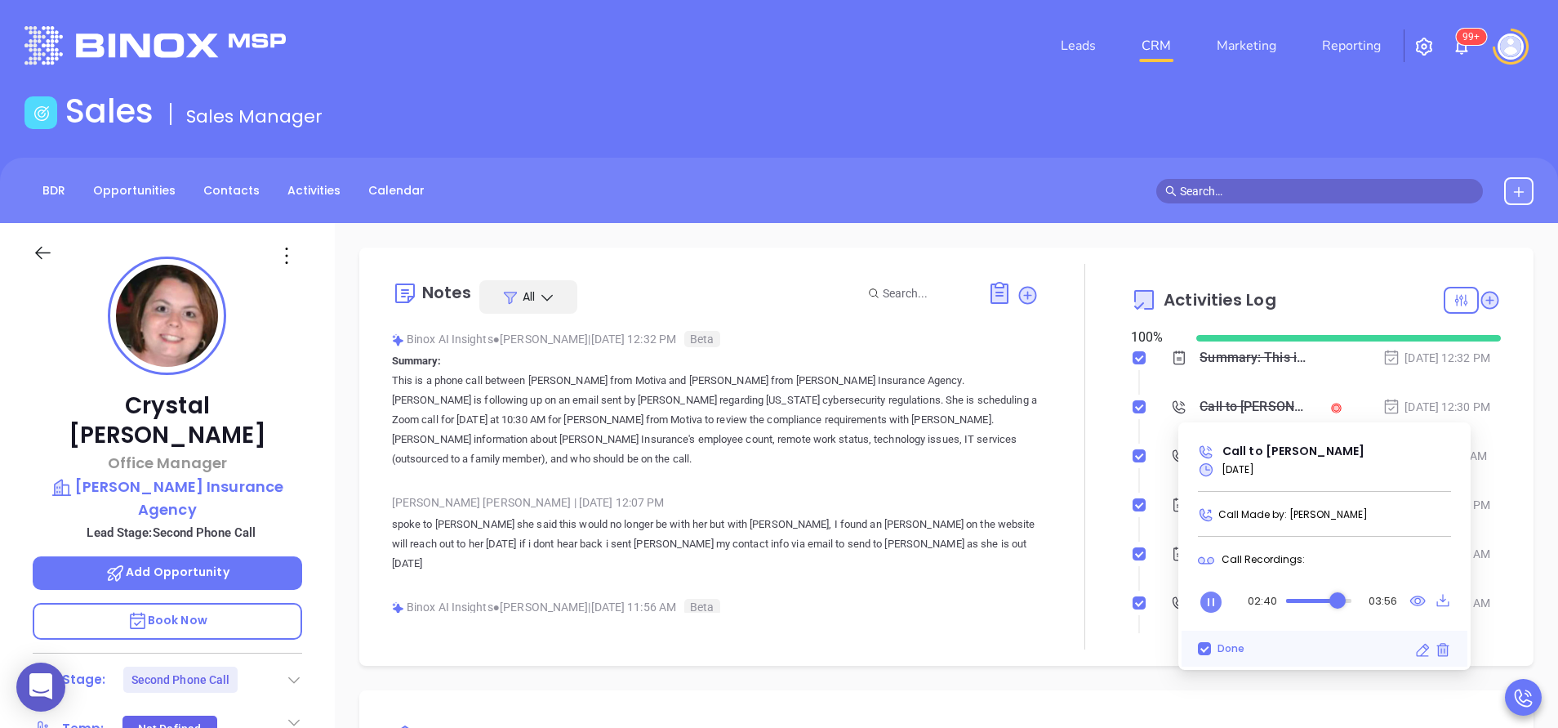
click at [1338, 600] on div "Audio progress control" at bounding box center [1338, 600] width 16 height 16
click at [1328, 602] on div "Audio progress control" at bounding box center [1318, 601] width 68 height 4
click at [1337, 602] on div "Audio progress control" at bounding box center [1318, 601] width 65 height 4
click at [1332, 602] on div "Audio progress control" at bounding box center [1332, 600] width 16 height 16
click at [1211, 603] on icon "Pause" at bounding box center [1211, 601] width 21 height 21
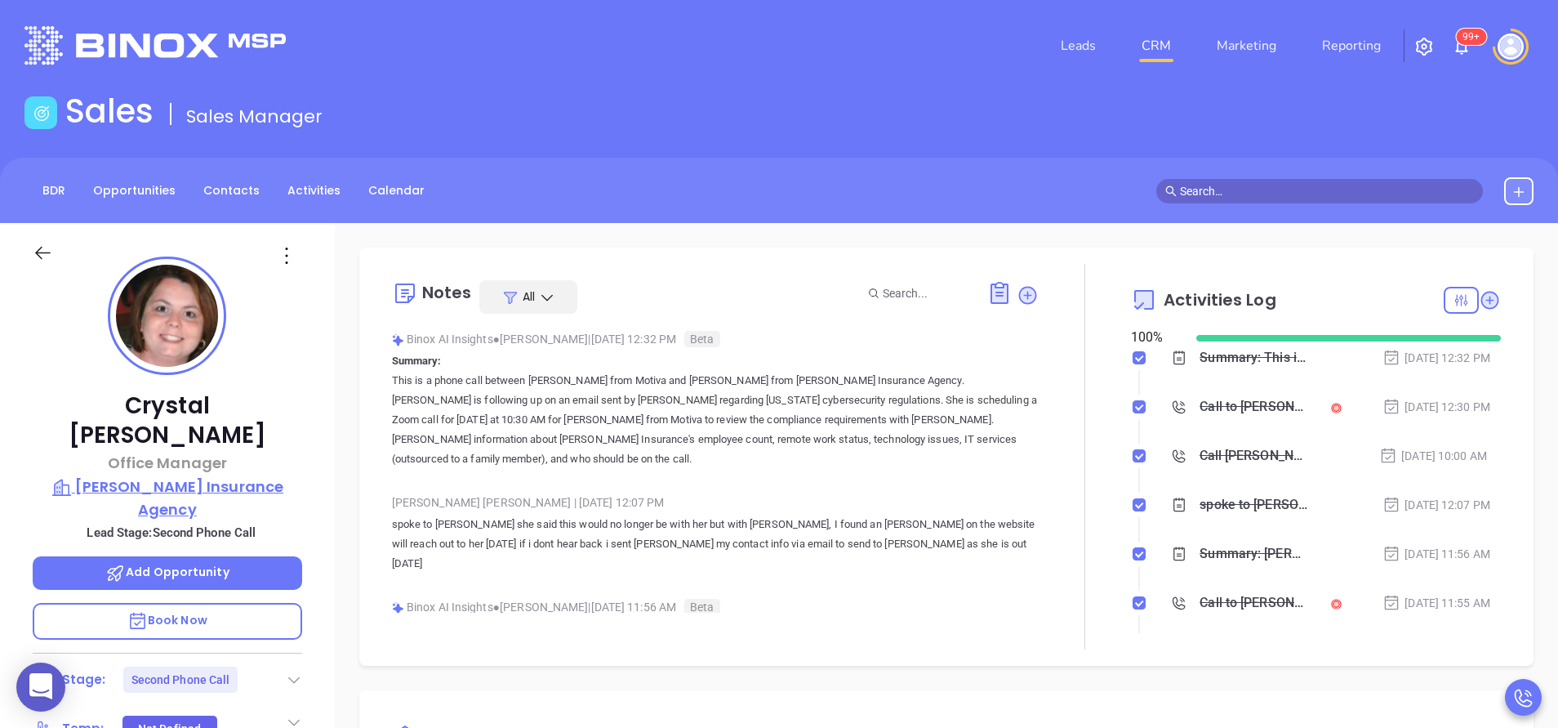
click at [237, 475] on p "[PERSON_NAME] Insurance Agency" at bounding box center [168, 497] width 270 height 45
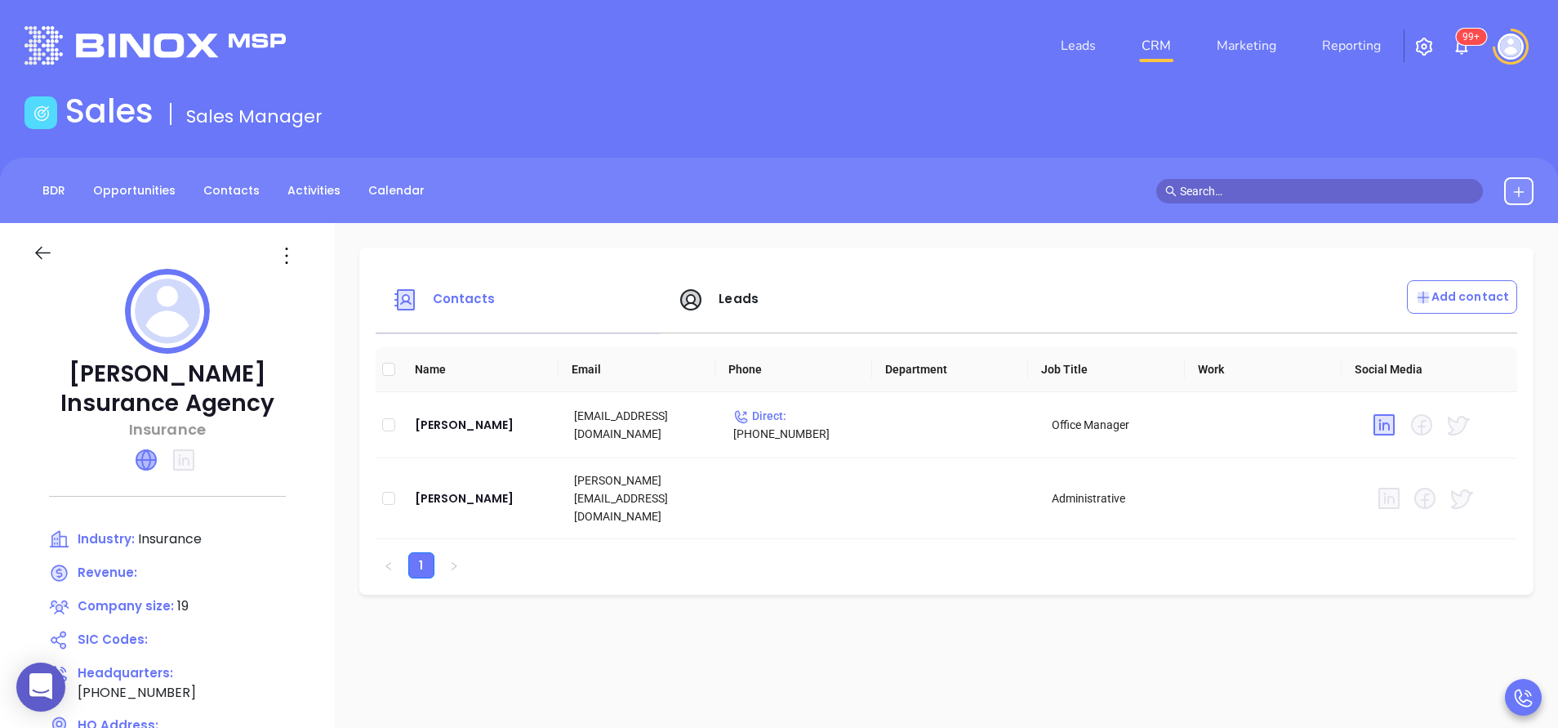
click at [146, 467] on icon at bounding box center [146, 460] width 20 height 20
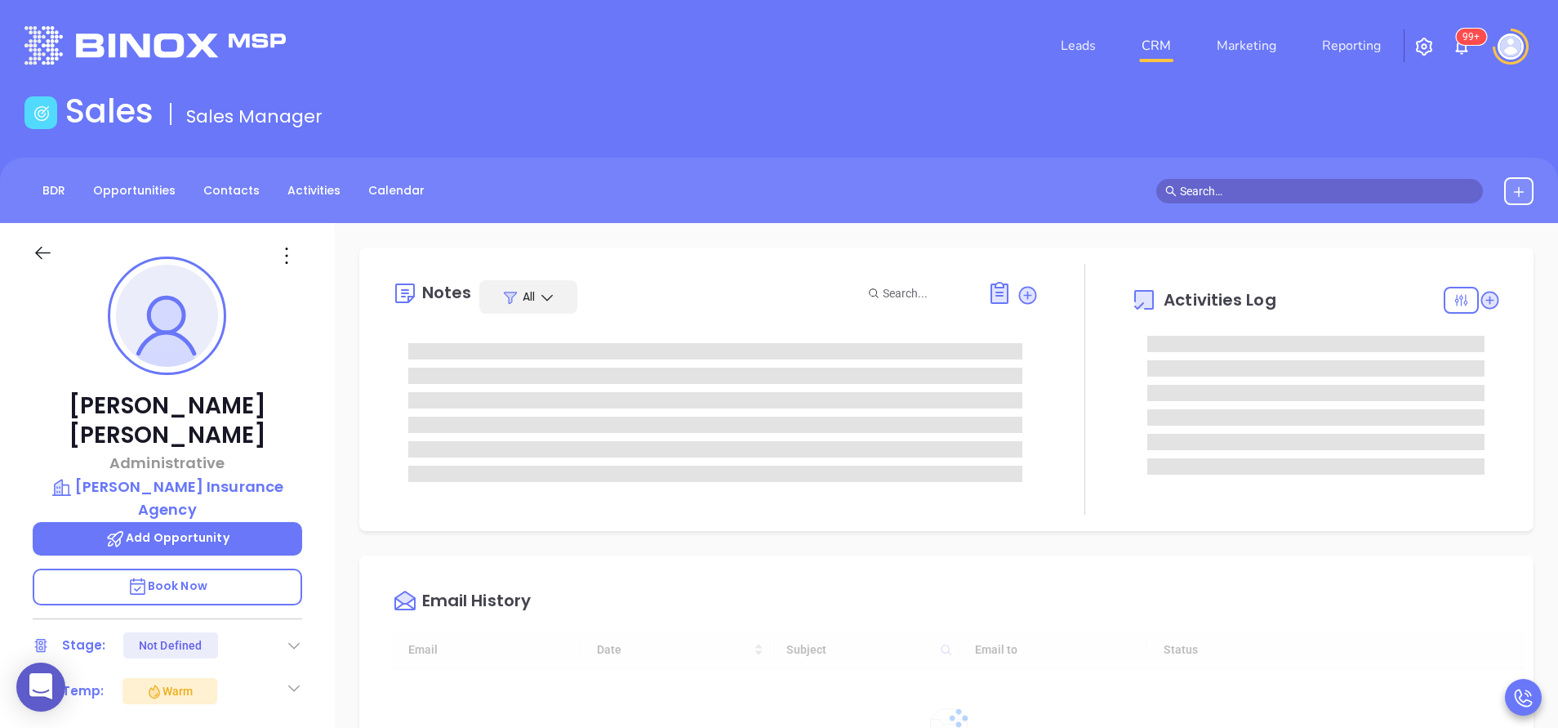
type input "[DATE]"
type input "[PERSON_NAME]"
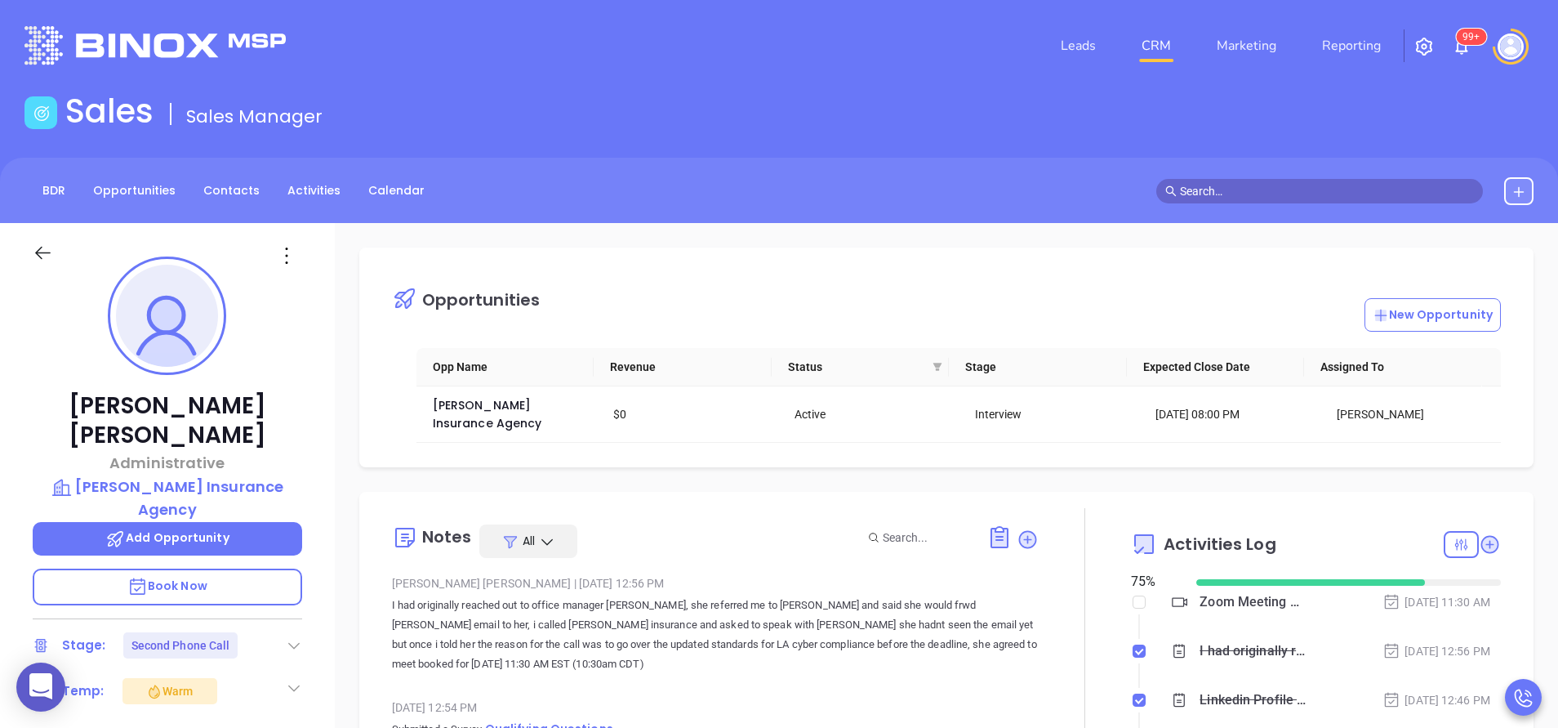
click at [781, 626] on p "I had originally reached out to office manager [PERSON_NAME], she referred me t…" at bounding box center [715, 634] width 647 height 78
click at [314, 497] on div "[PERSON_NAME] Administrative [PERSON_NAME] Insurance Agency Add Opportunity Boo…" at bounding box center [167, 678] width 335 height 910
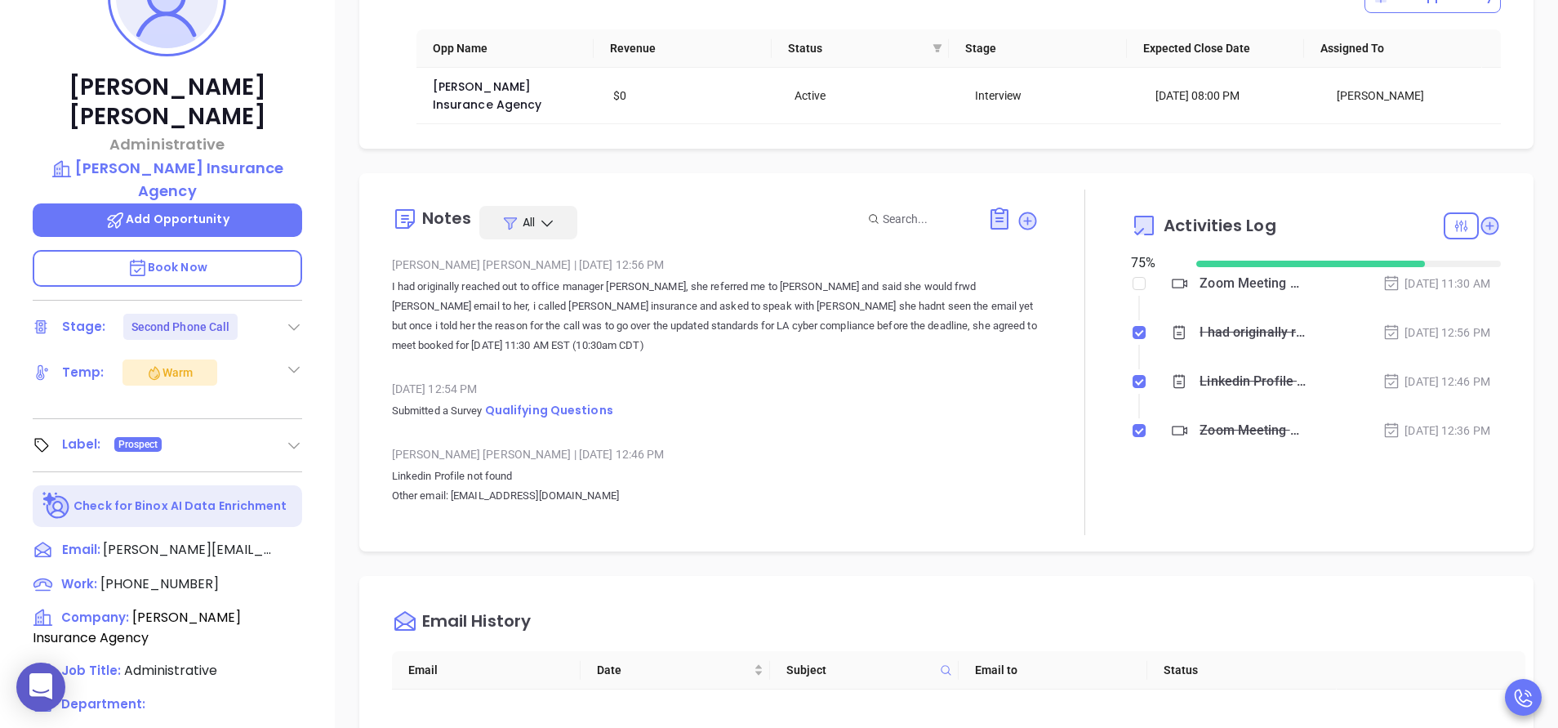
scroll to position [392, 0]
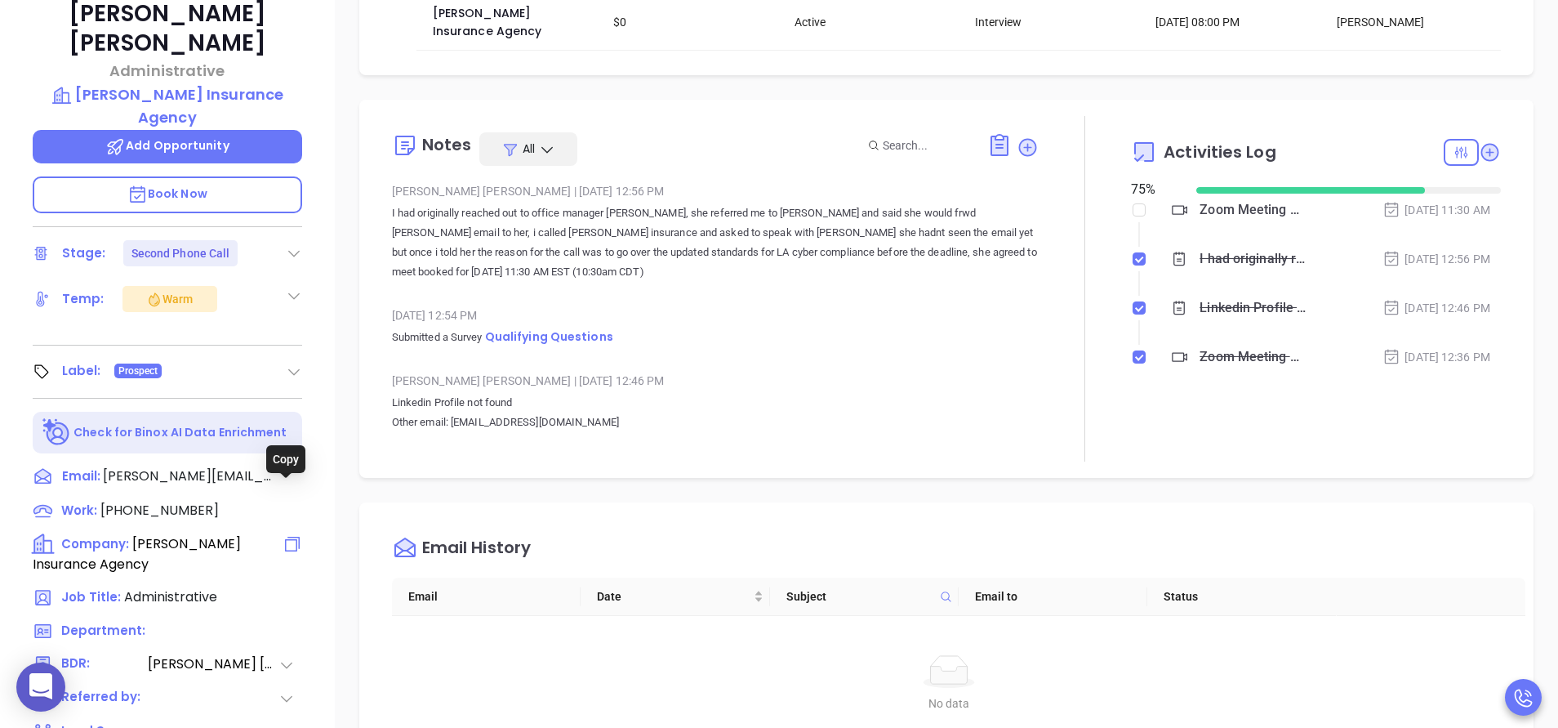
click at [283, 534] on icon at bounding box center [293, 544] width 20 height 20
